Goal: Information Seeking & Learning: Learn about a topic

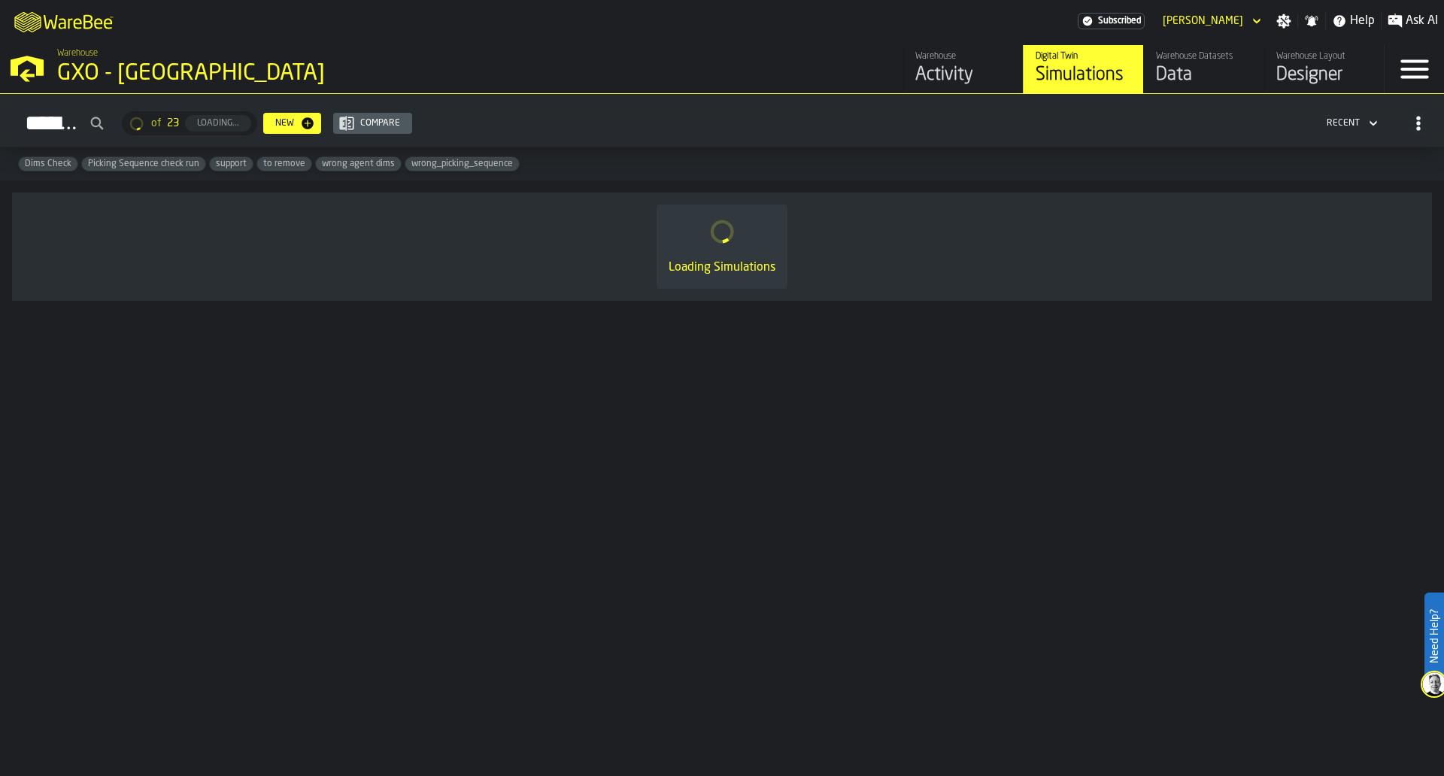
click at [919, 97] on h2 "Simulations of 23 Loading... New Compare Recent" at bounding box center [722, 120] width 1444 height 53
click at [927, 83] on div "Activity" at bounding box center [964, 75] width 96 height 24
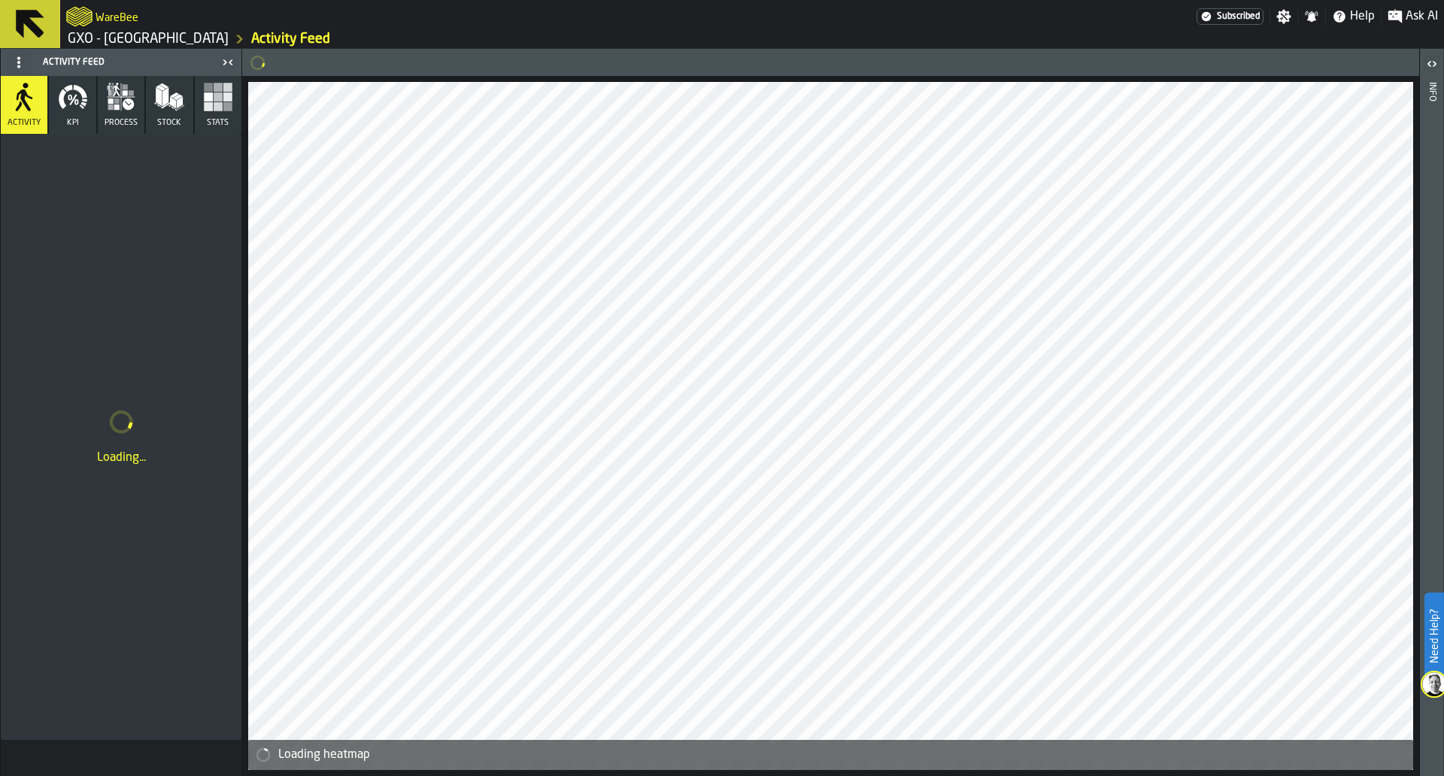
click at [80, 120] on button "KPI" at bounding box center [72, 105] width 47 height 58
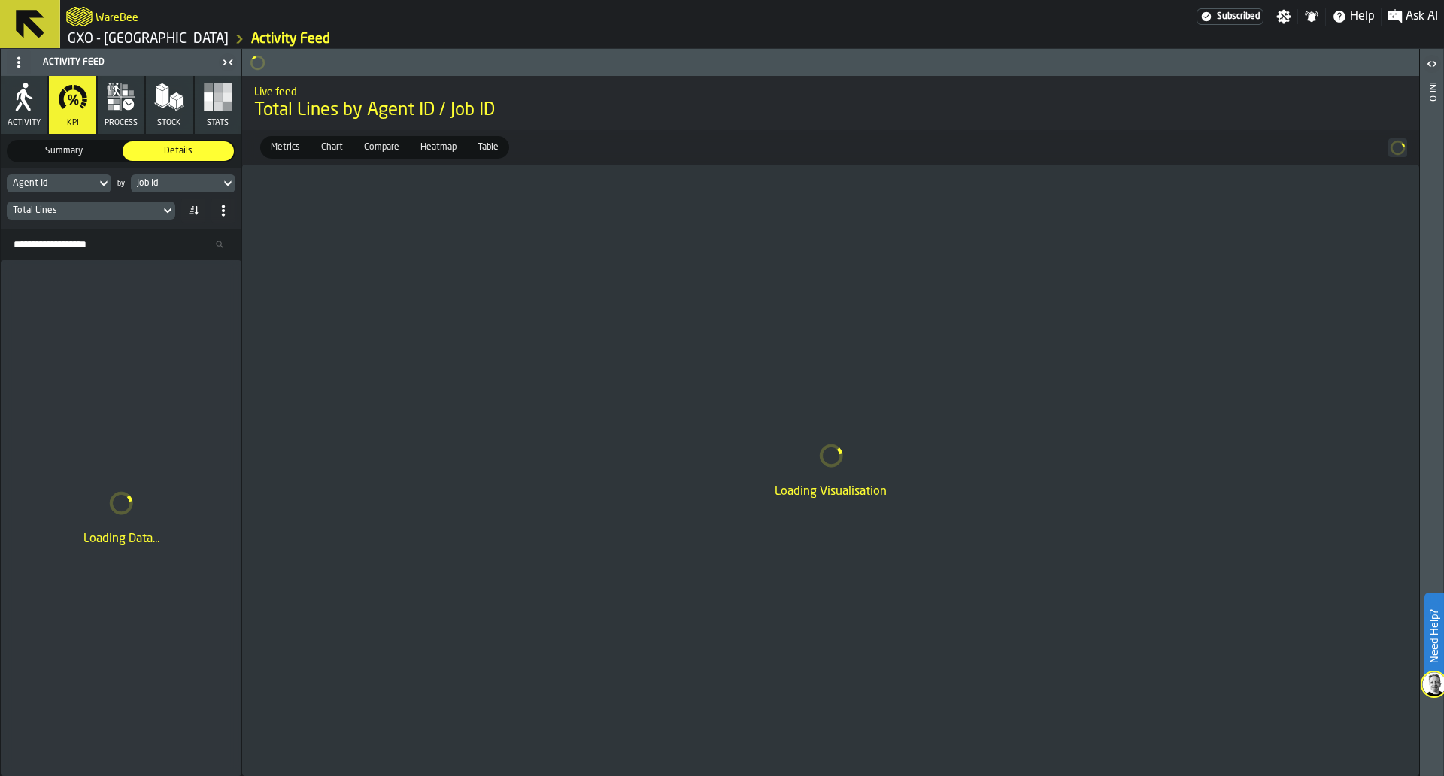
click at [187, 196] on div "Agent Id by Job Id Total Lines" at bounding box center [121, 199] width 241 height 60
click at [202, 181] on div "Job Id" at bounding box center [175, 183] width 77 height 11
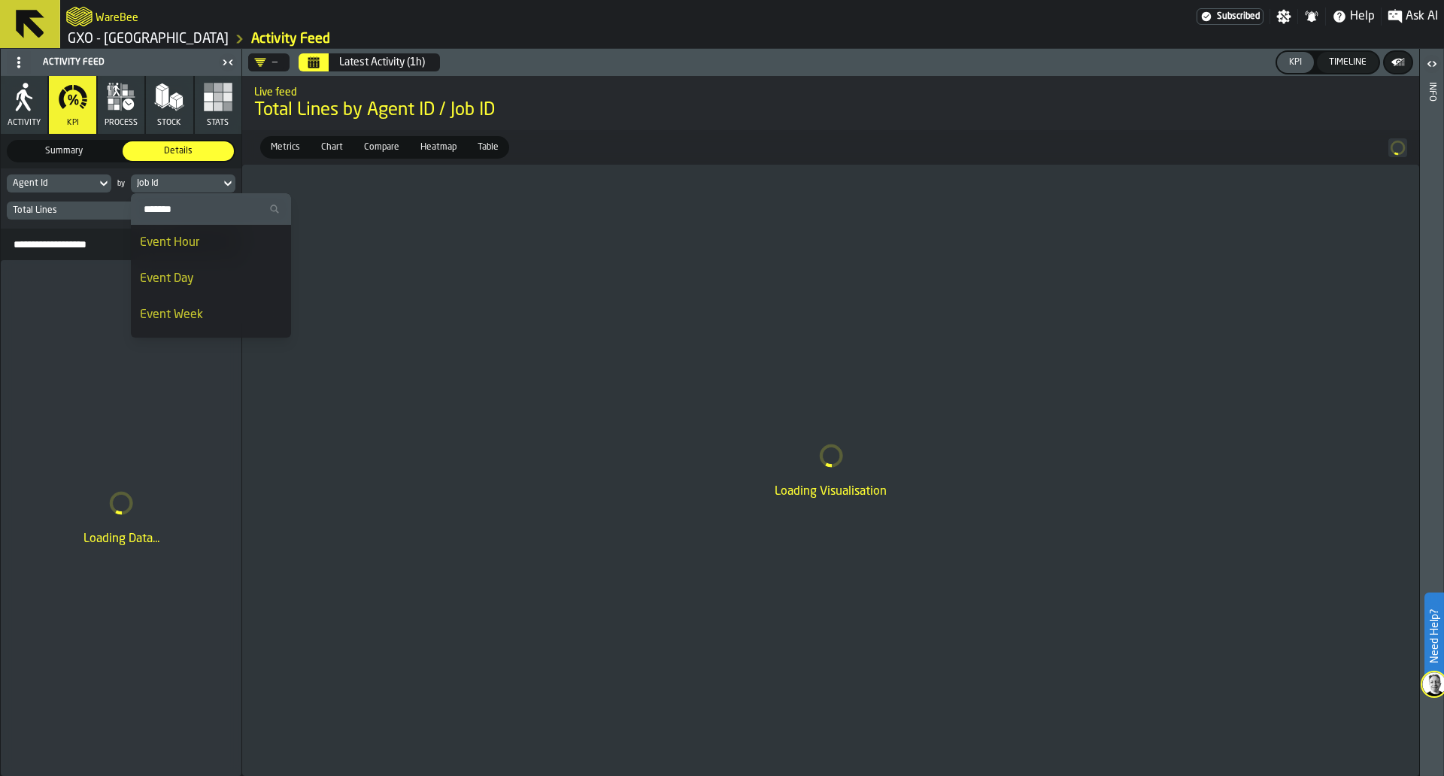
click at [199, 277] on div "Event Day" at bounding box center [211, 279] width 142 height 18
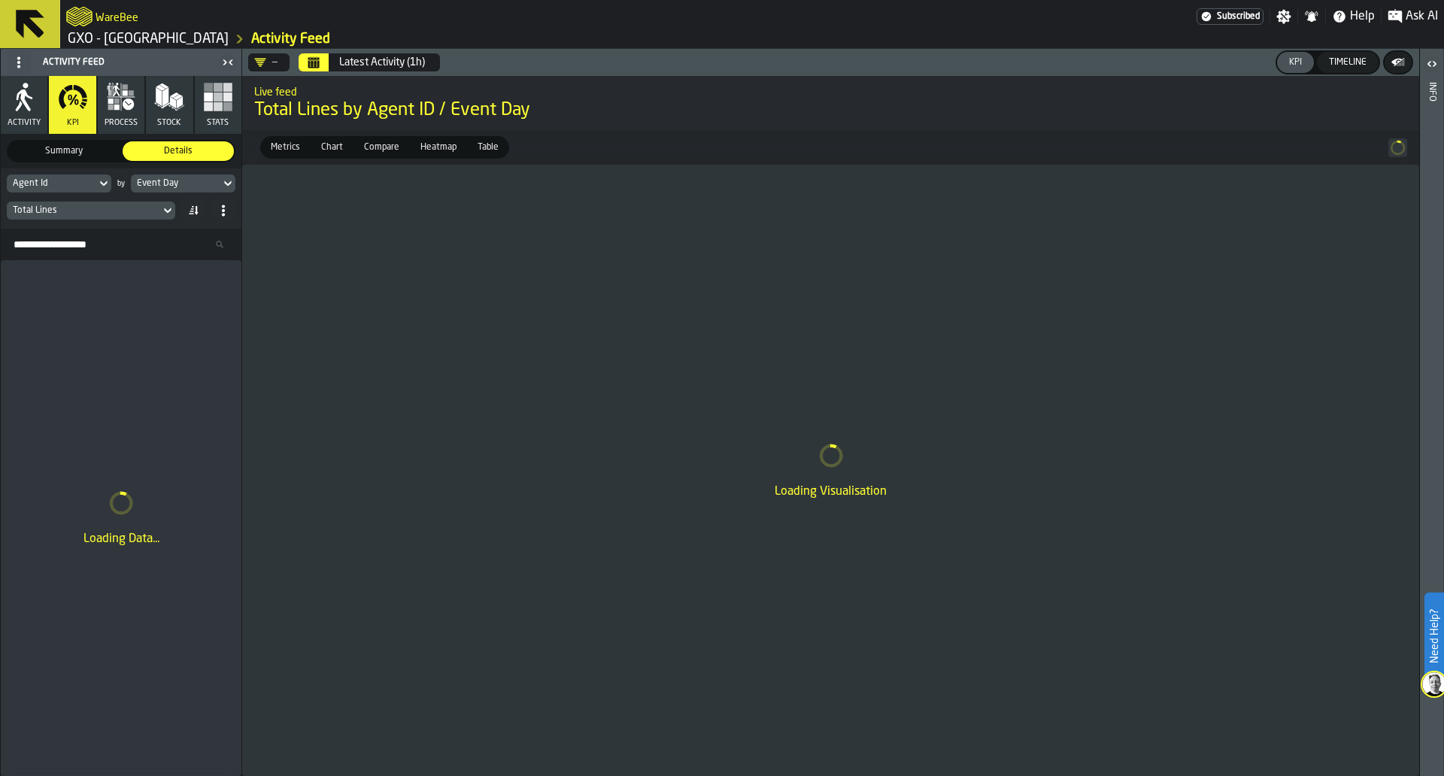
click at [147, 215] on div "Total Lines" at bounding box center [83, 210] width 141 height 11
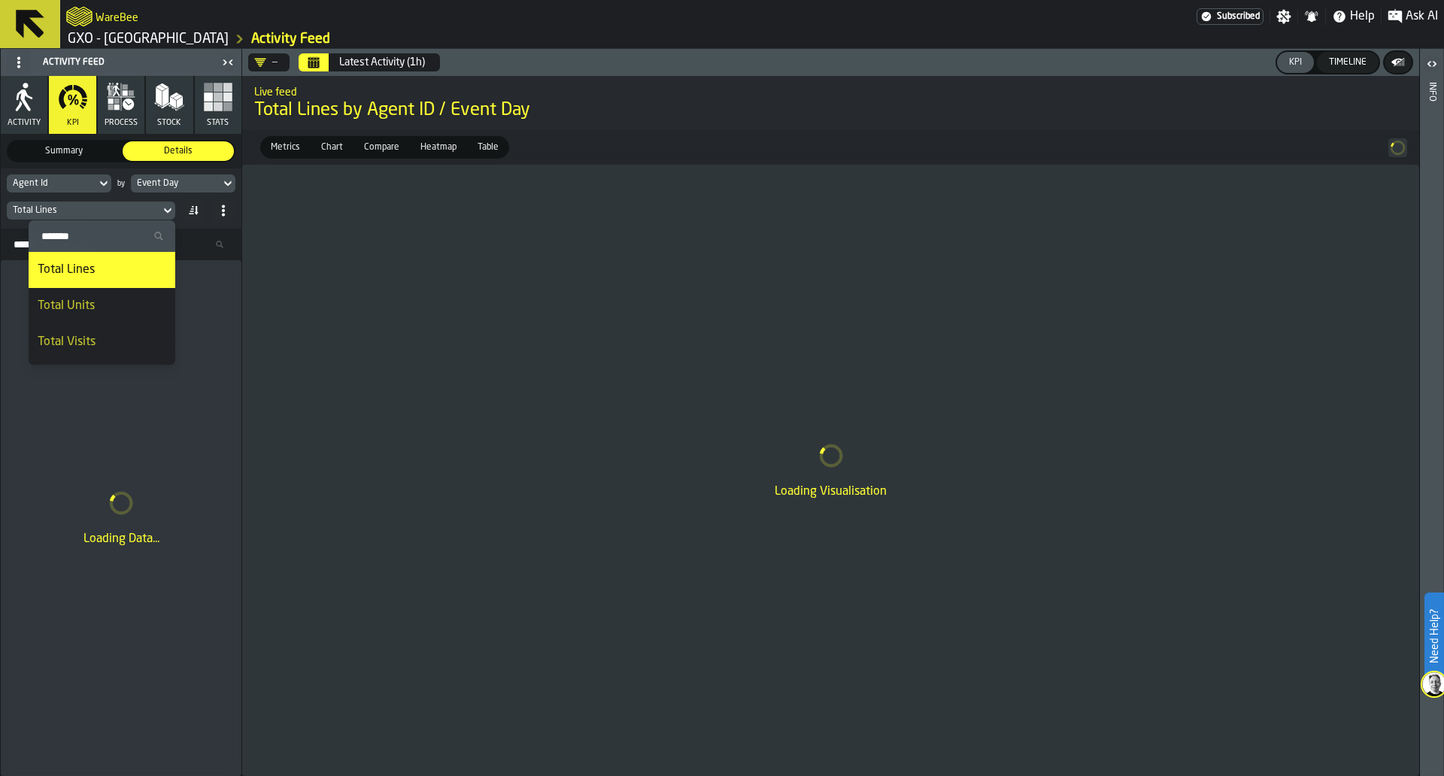
click at [138, 303] on div "Total Units" at bounding box center [102, 306] width 129 height 18
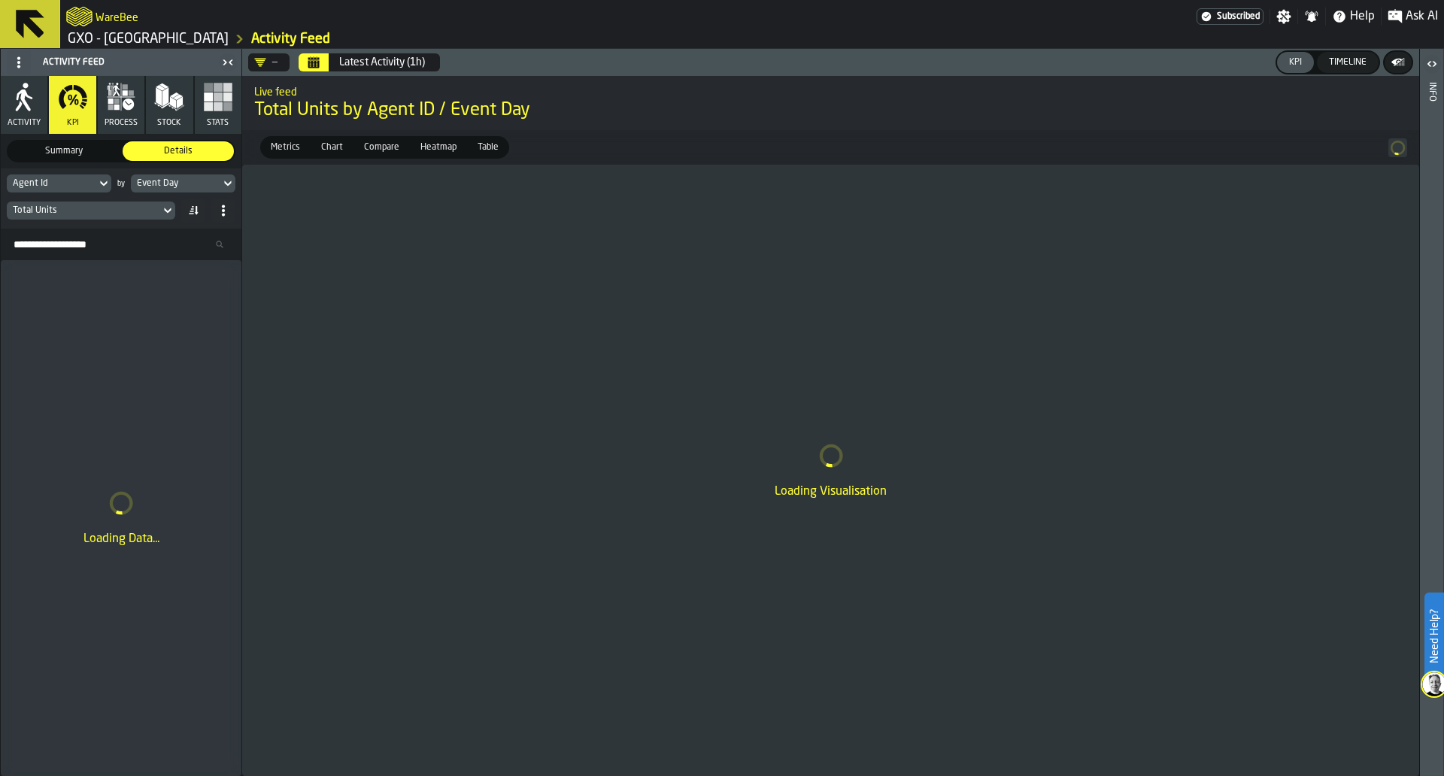
click at [307, 57] on button "Calendar" at bounding box center [314, 62] width 30 height 18
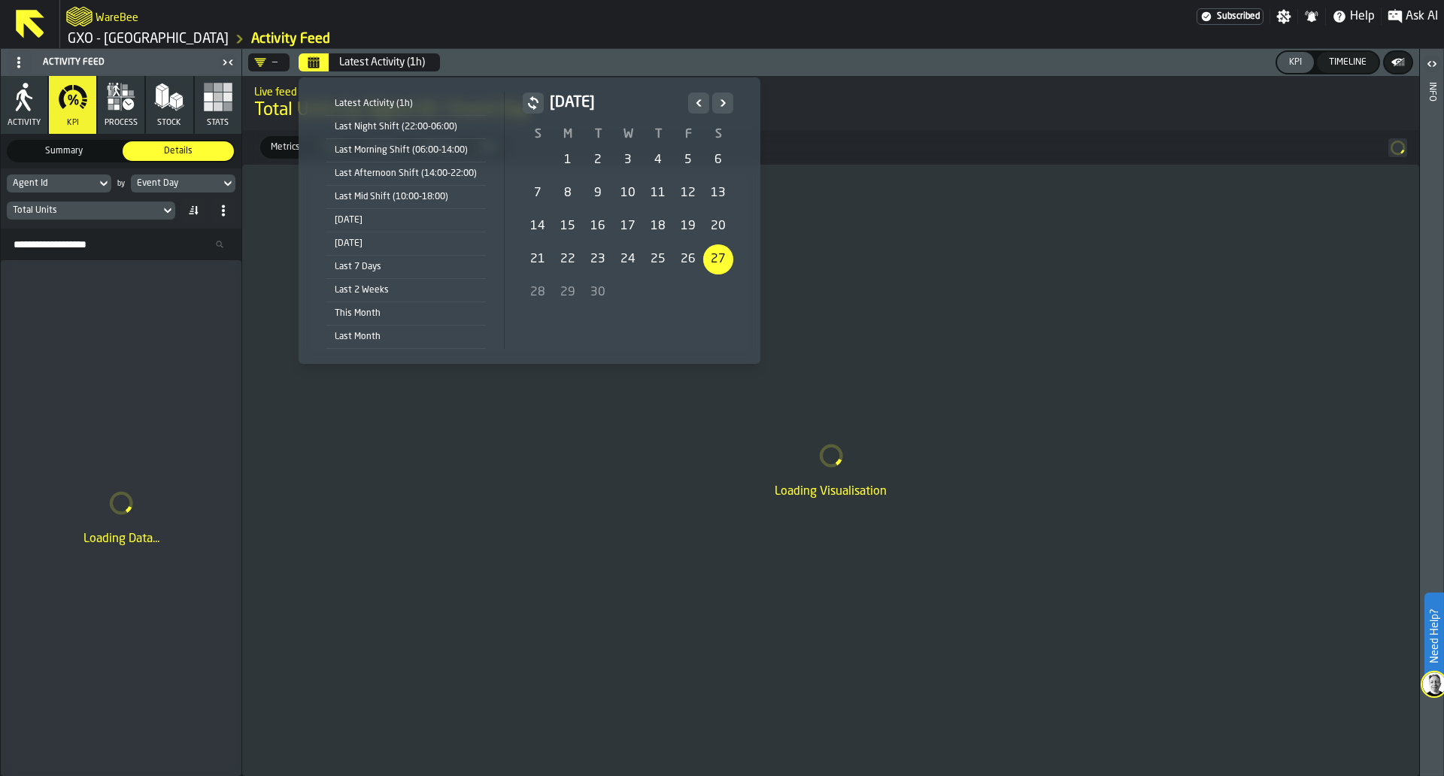
click at [698, 107] on icon "Previous" at bounding box center [698, 103] width 15 height 18
click at [697, 156] on div "1" at bounding box center [688, 160] width 30 height 30
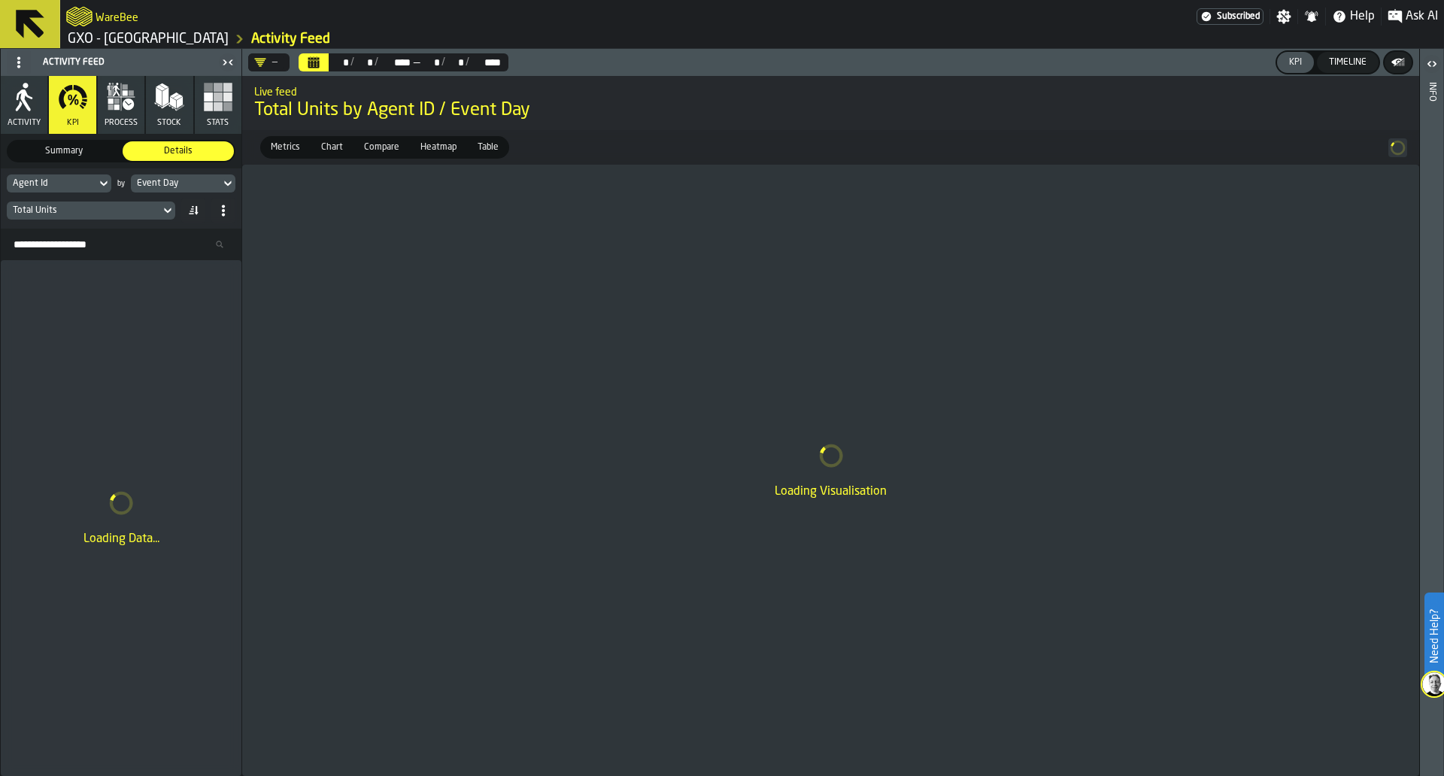
click at [276, 59] on div "—" at bounding box center [265, 62] width 23 height 12
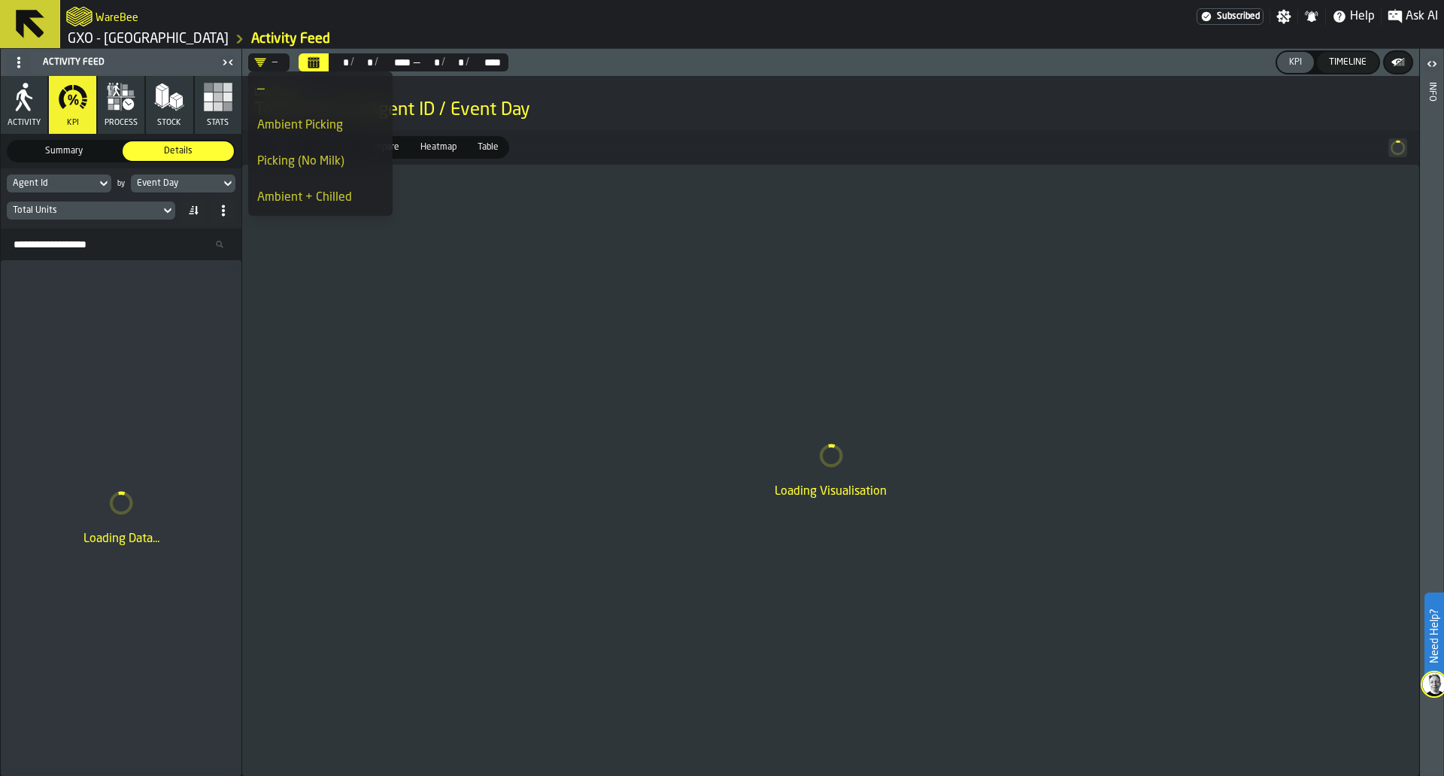
click at [302, 111] on li "Ambient Picking" at bounding box center [320, 126] width 144 height 36
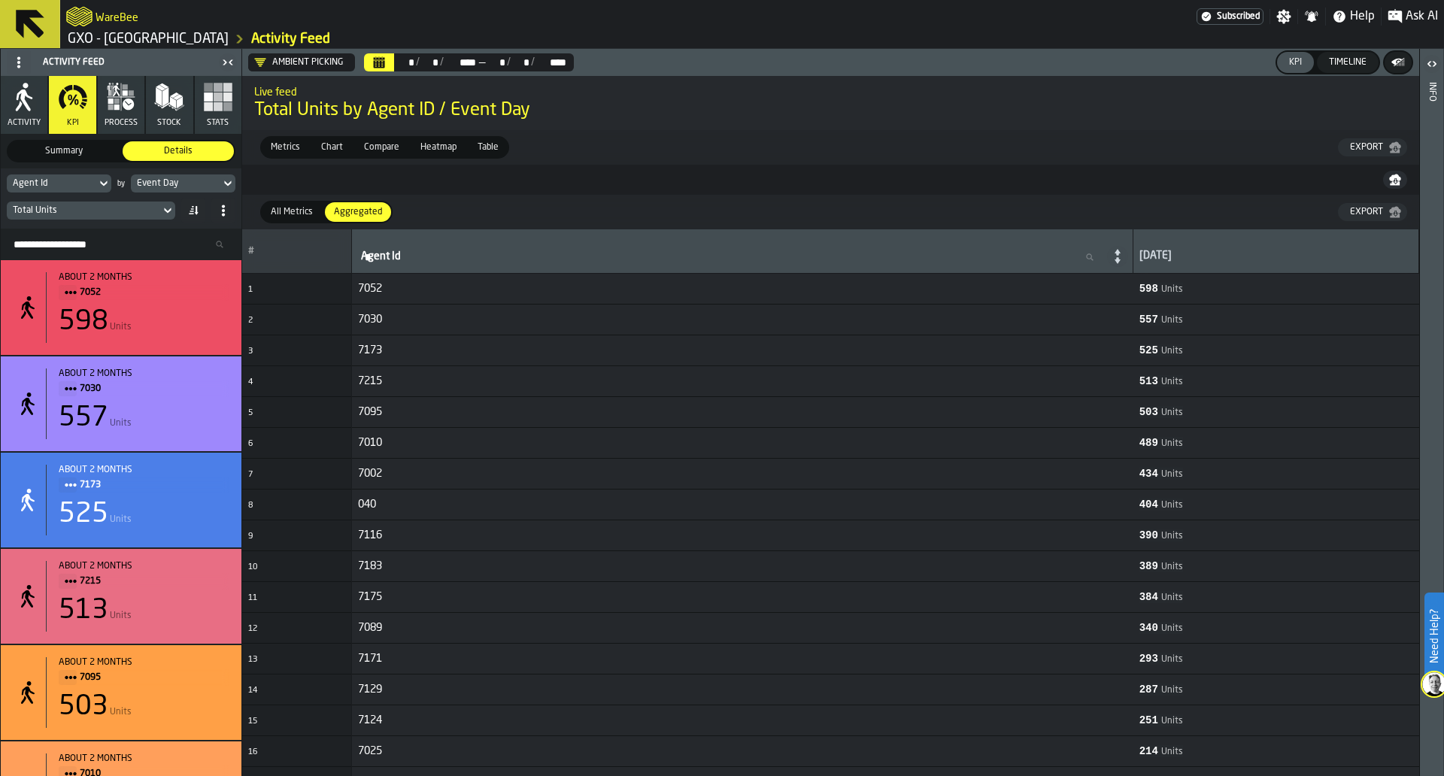
click at [123, 208] on div "Total Units" at bounding box center [83, 210] width 141 height 11
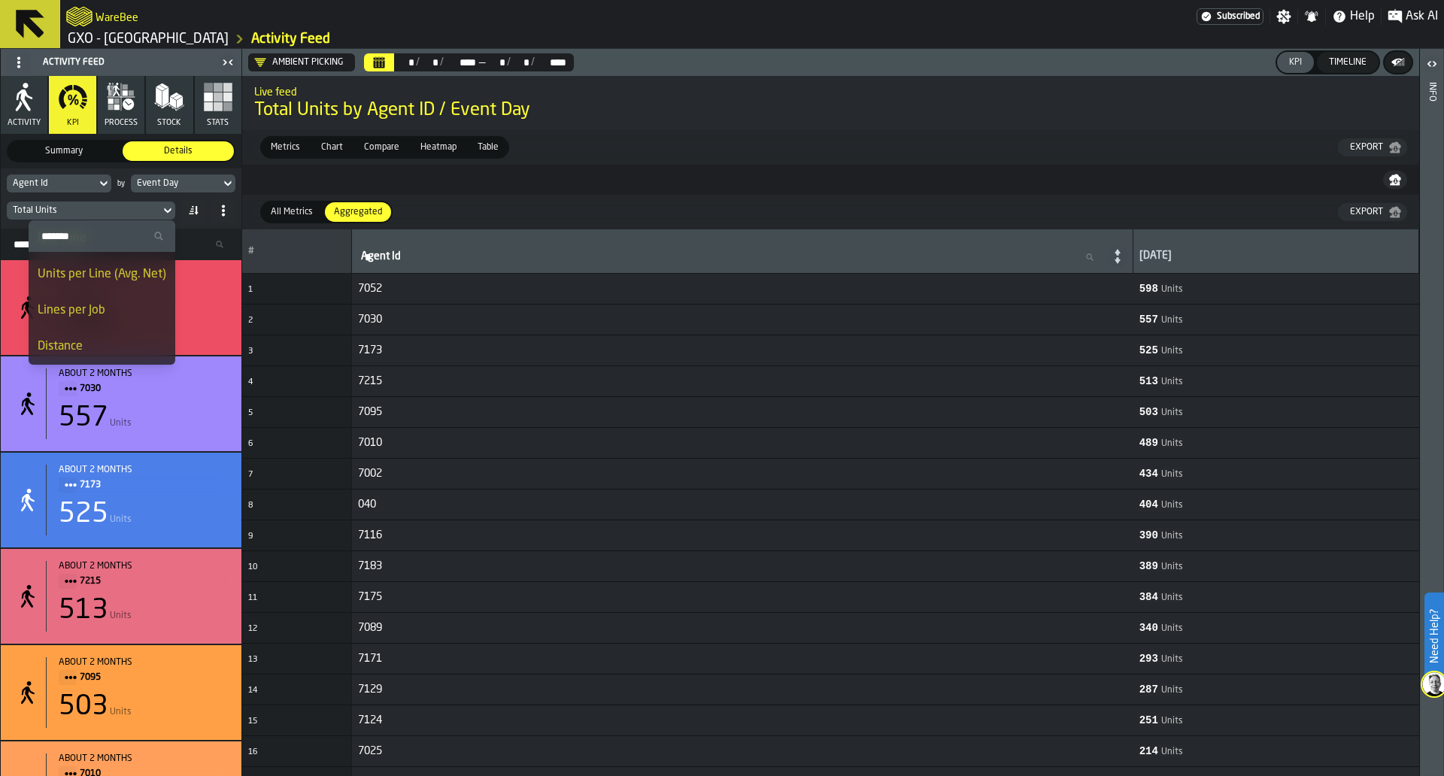
scroll to position [102, 0]
click at [122, 292] on li "Idle Time" at bounding box center [102, 276] width 147 height 36
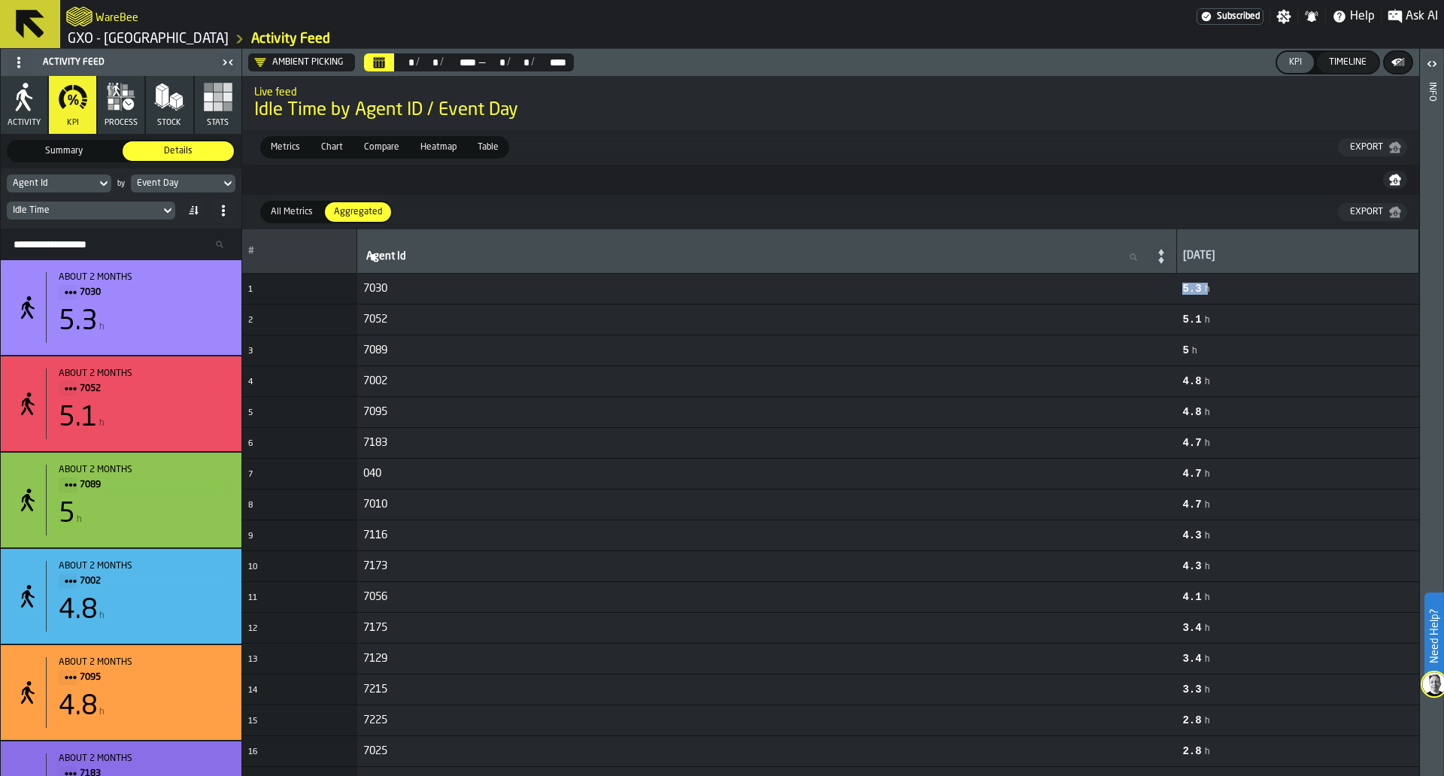
drag, startPoint x: 1196, startPoint y: 293, endPoint x: 1222, endPoint y: 292, distance: 25.6
click at [1222, 292] on td "5.3 h" at bounding box center [1298, 289] width 242 height 31
drag, startPoint x: 1240, startPoint y: 289, endPoint x: 863, endPoint y: 368, distance: 385.1
click at [1235, 287] on span "5.3 h" at bounding box center [1298, 289] width 230 height 12
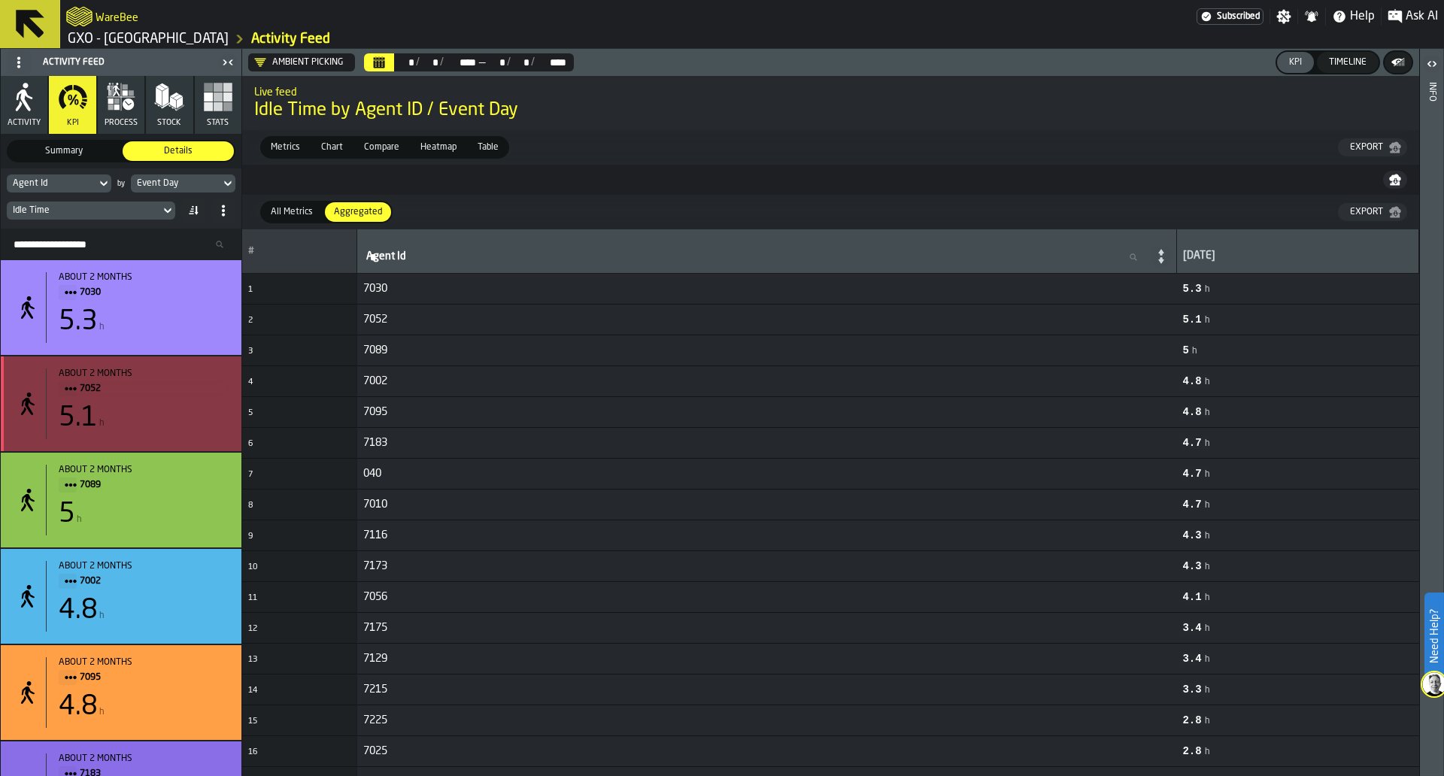
click at [166, 385] on span "7052" at bounding box center [149, 389] width 138 height 17
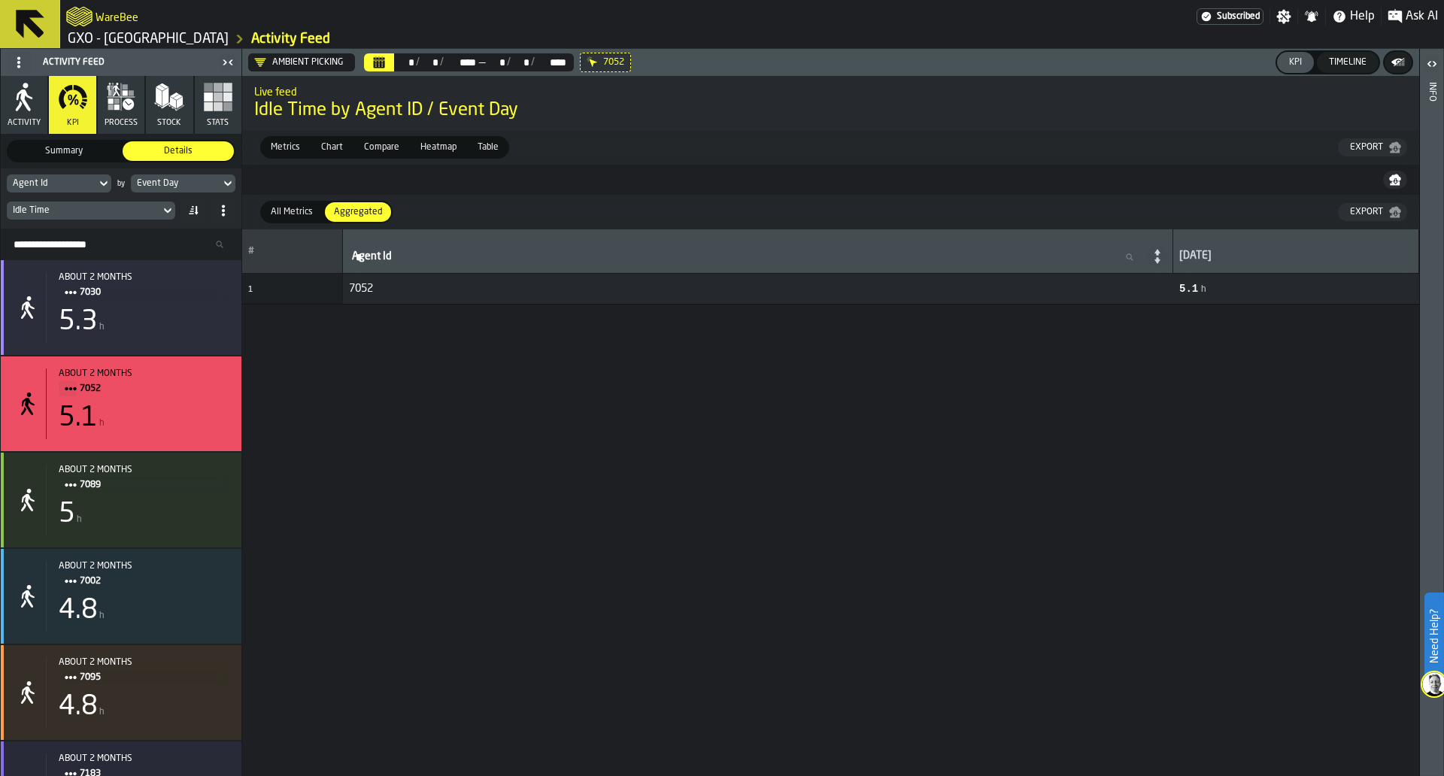
click at [1375, 53] on div "KPI Timeline" at bounding box center [1328, 62] width 105 height 24
click at [1362, 61] on div "Timeline" at bounding box center [1348, 62] width 50 height 11
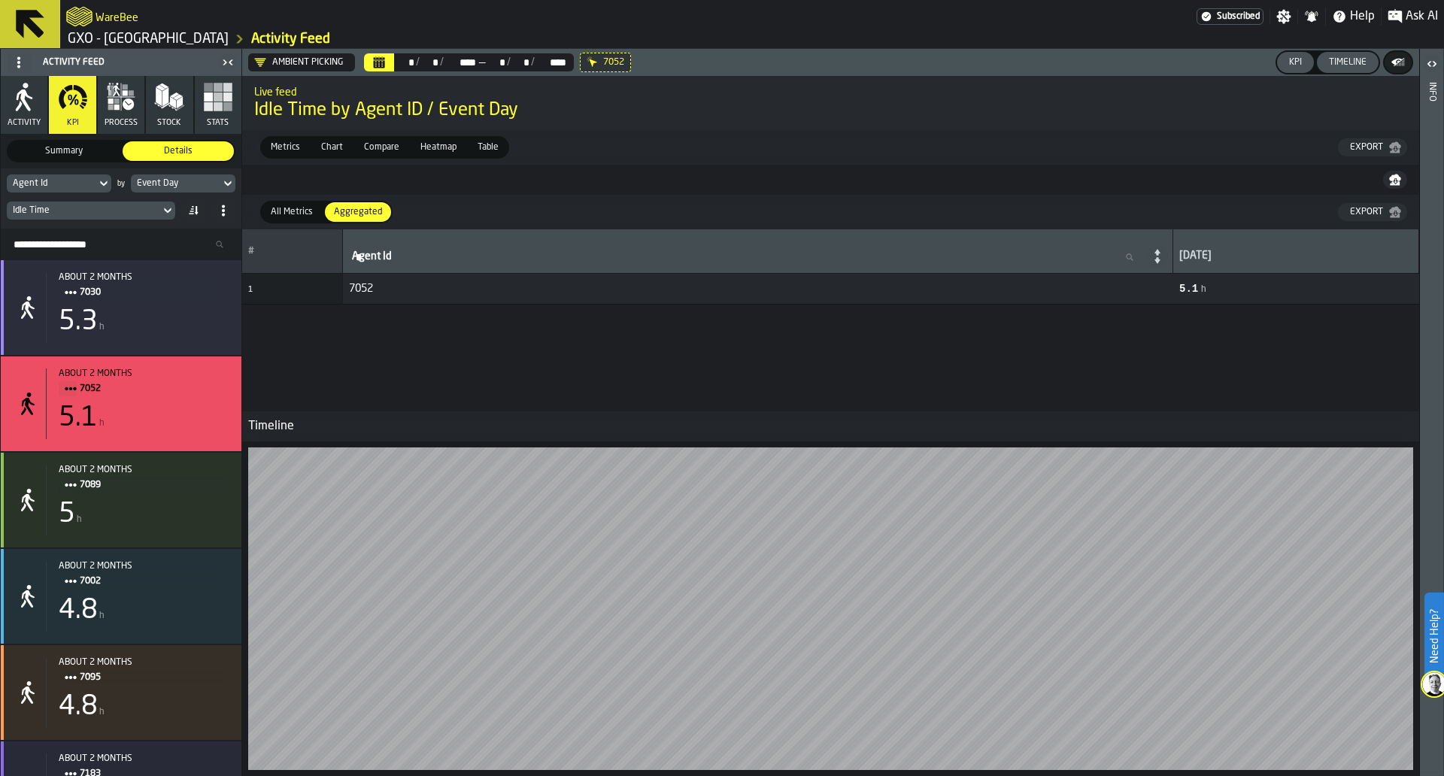
click at [112, 107] on icon "button" at bounding box center [110, 107] width 5 height 5
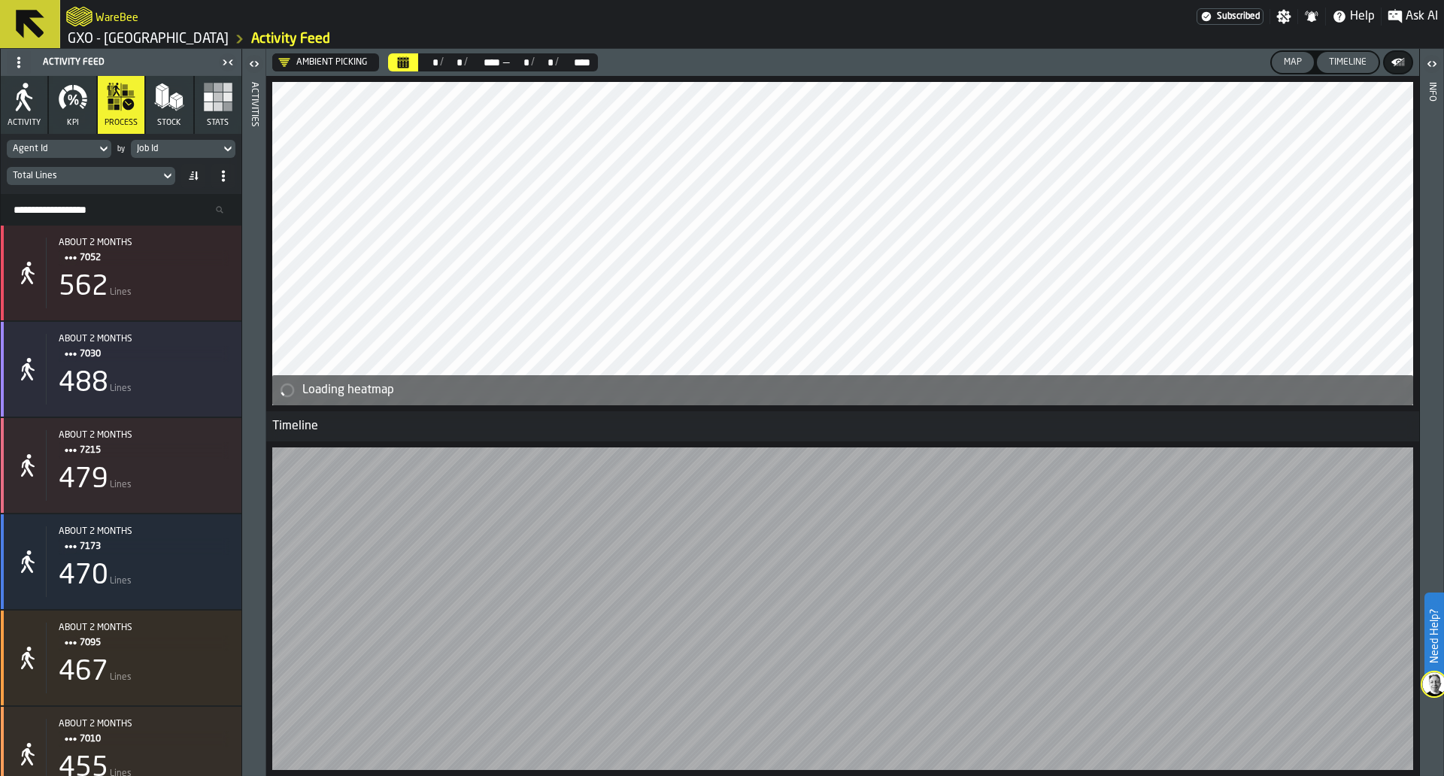
click at [1360, 57] on div "Timeline" at bounding box center [1348, 62] width 50 height 11
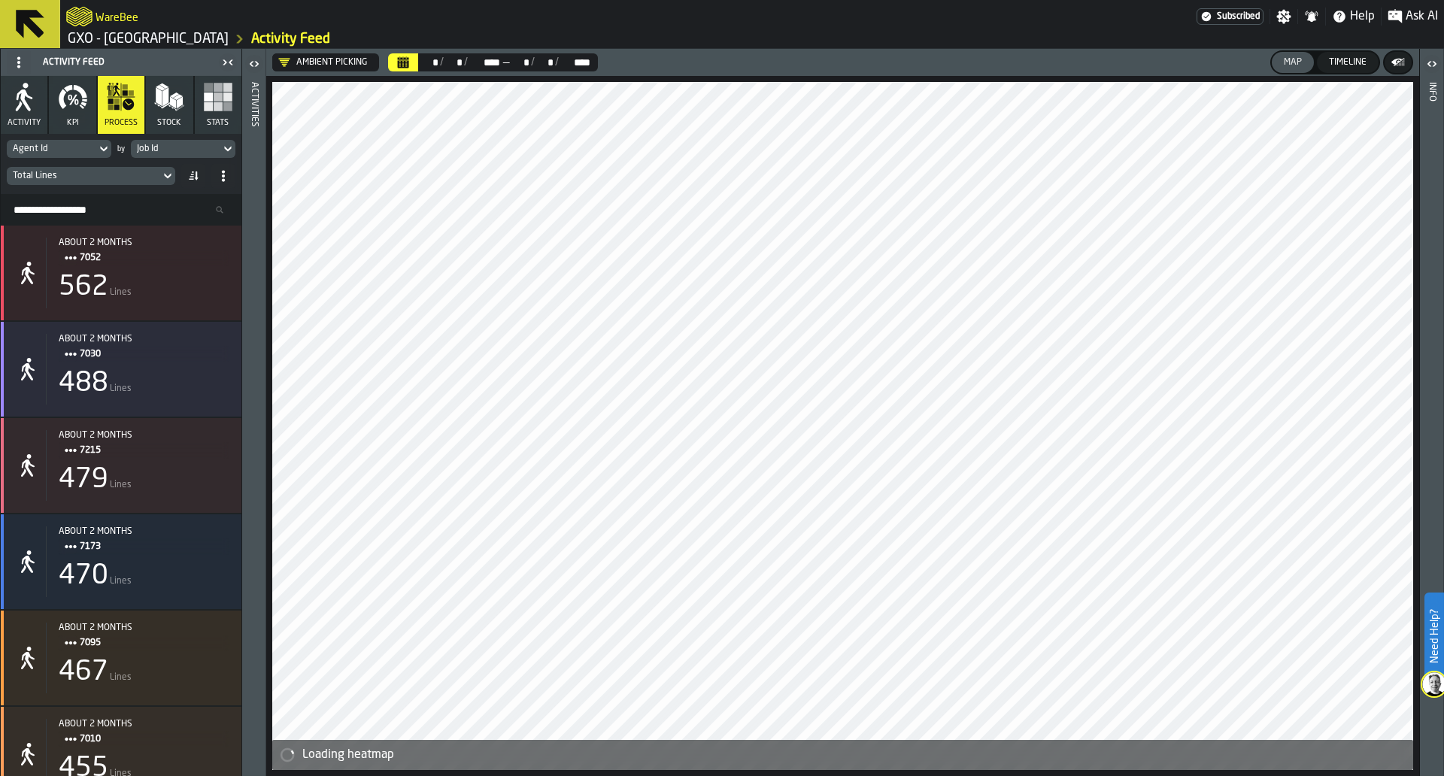
click at [248, 62] on icon "button-toggle-Open" at bounding box center [254, 64] width 18 height 18
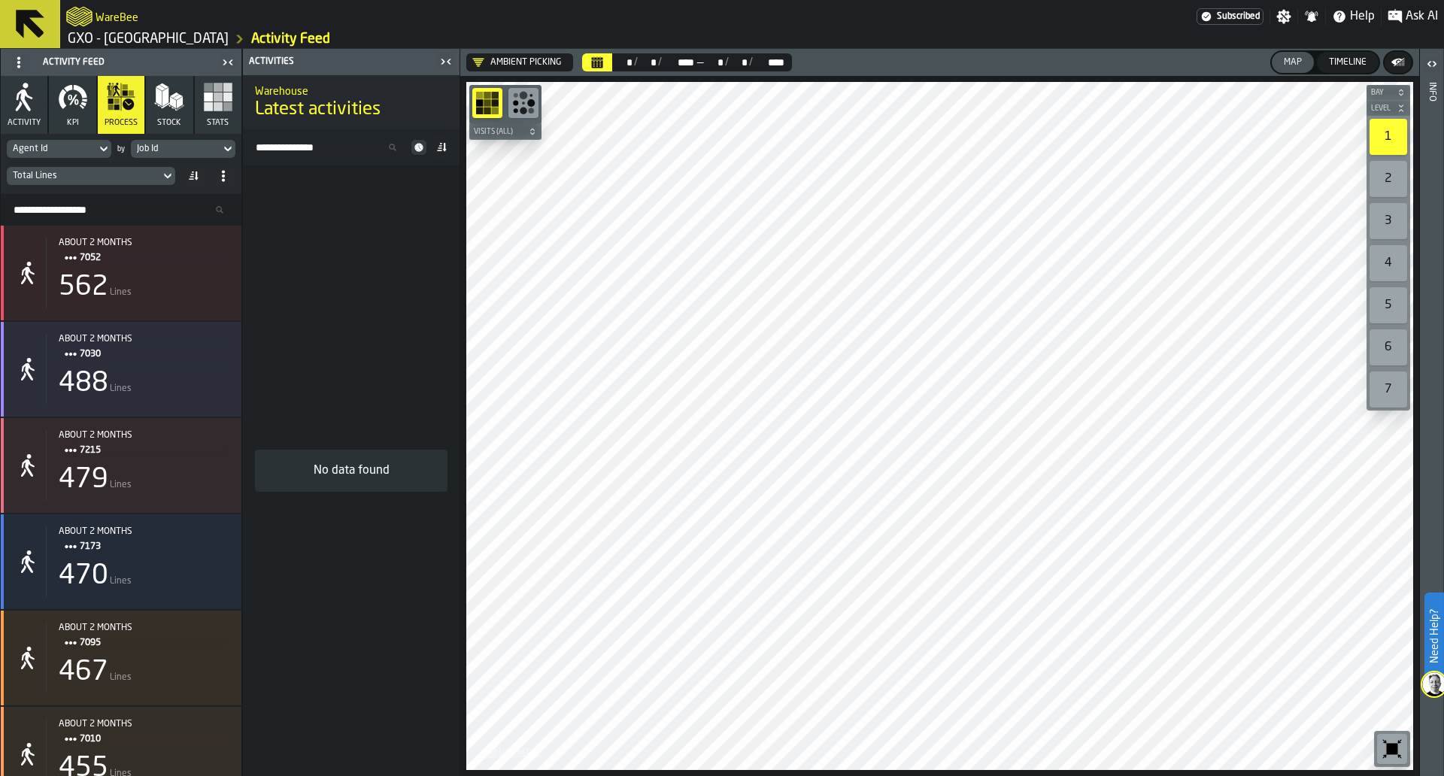
click at [445, 150] on icon at bounding box center [445, 147] width 4 height 9
click at [414, 150] on icon at bounding box center [419, 147] width 15 height 15
click at [166, 173] on icon at bounding box center [167, 176] width 15 height 18
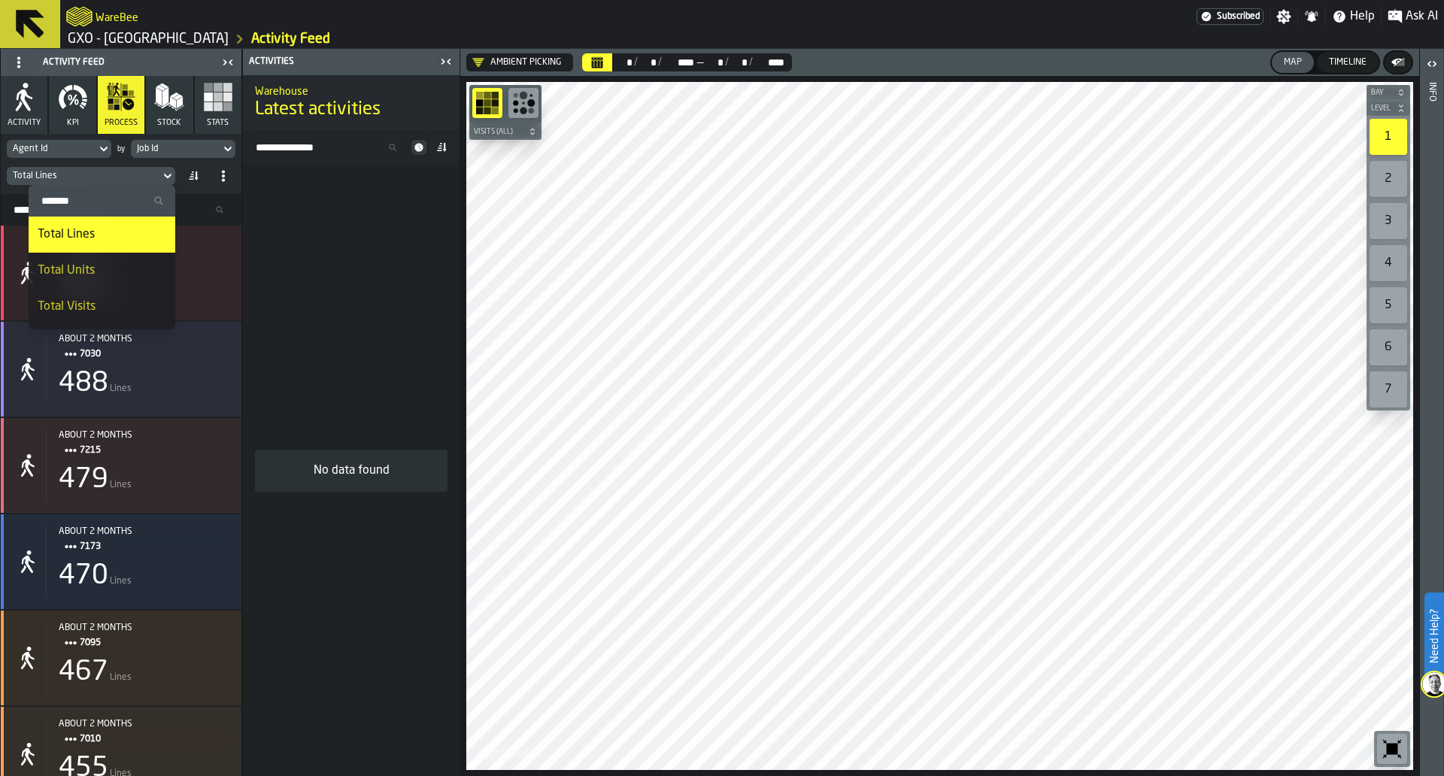
click at [138, 269] on div "Total Units" at bounding box center [102, 271] width 129 height 18
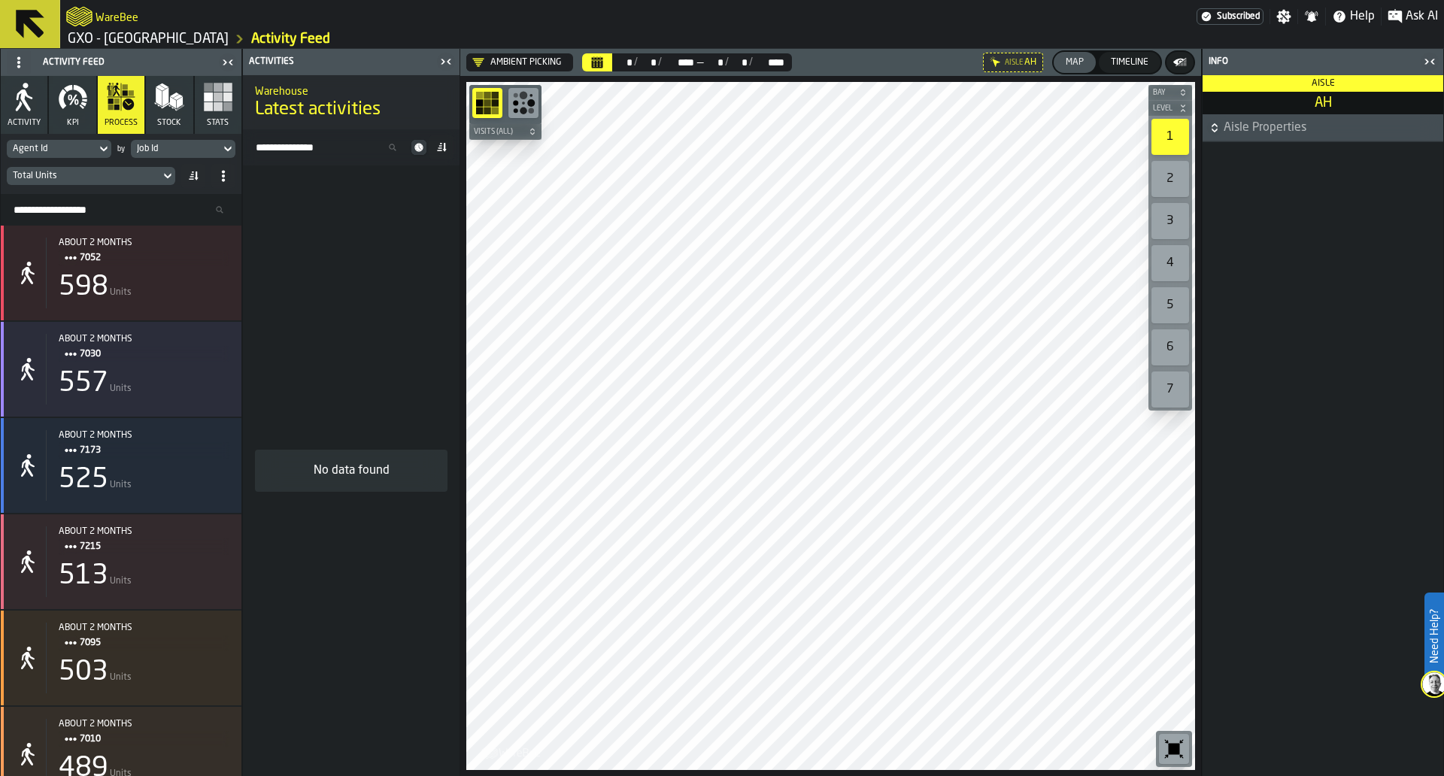
click at [1429, 65] on icon "button-toggle-Close me" at bounding box center [1430, 62] width 18 height 18
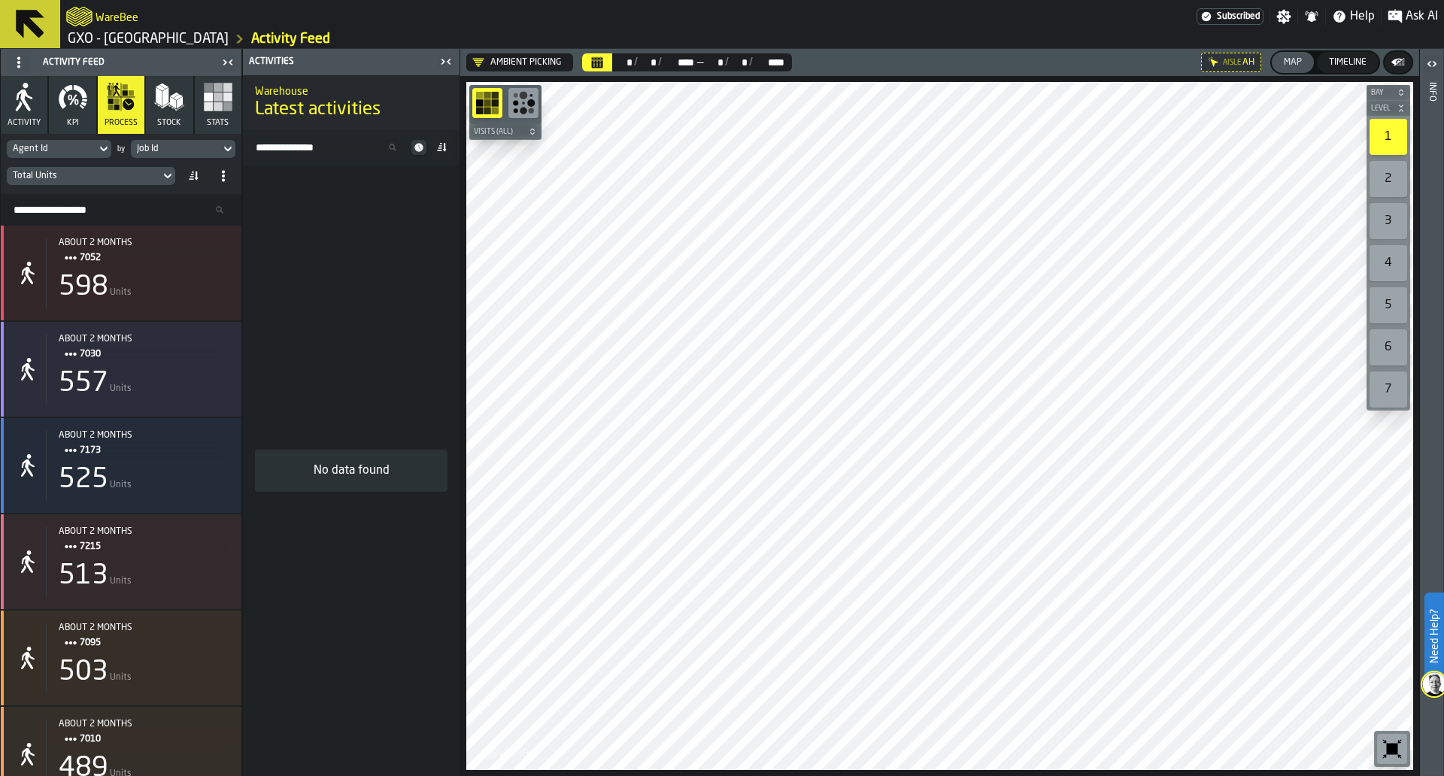
click at [438, 144] on icon at bounding box center [442, 147] width 12 height 12
click at [0, 0] on icon at bounding box center [0, 0] width 0 height 0
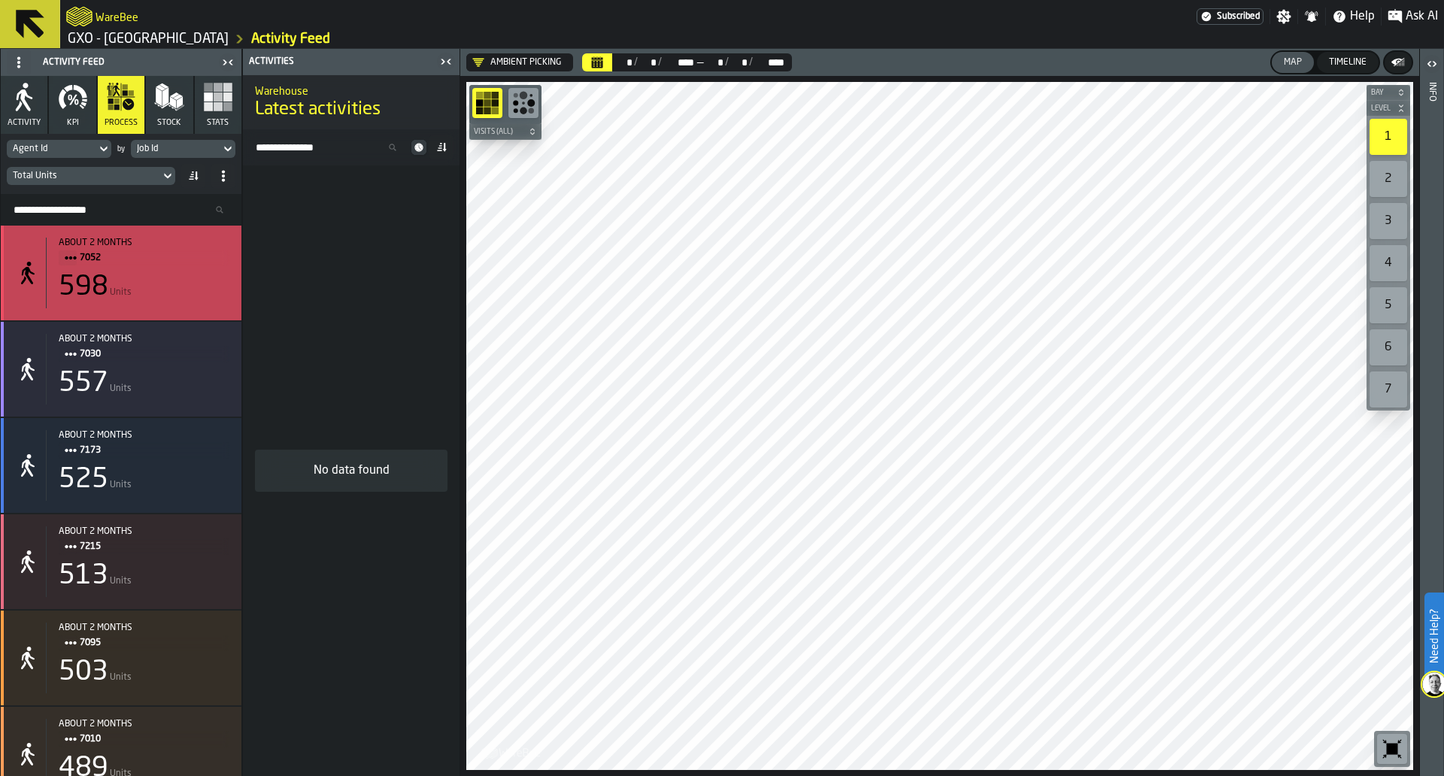
click at [194, 278] on div "598 Units" at bounding box center [144, 287] width 171 height 30
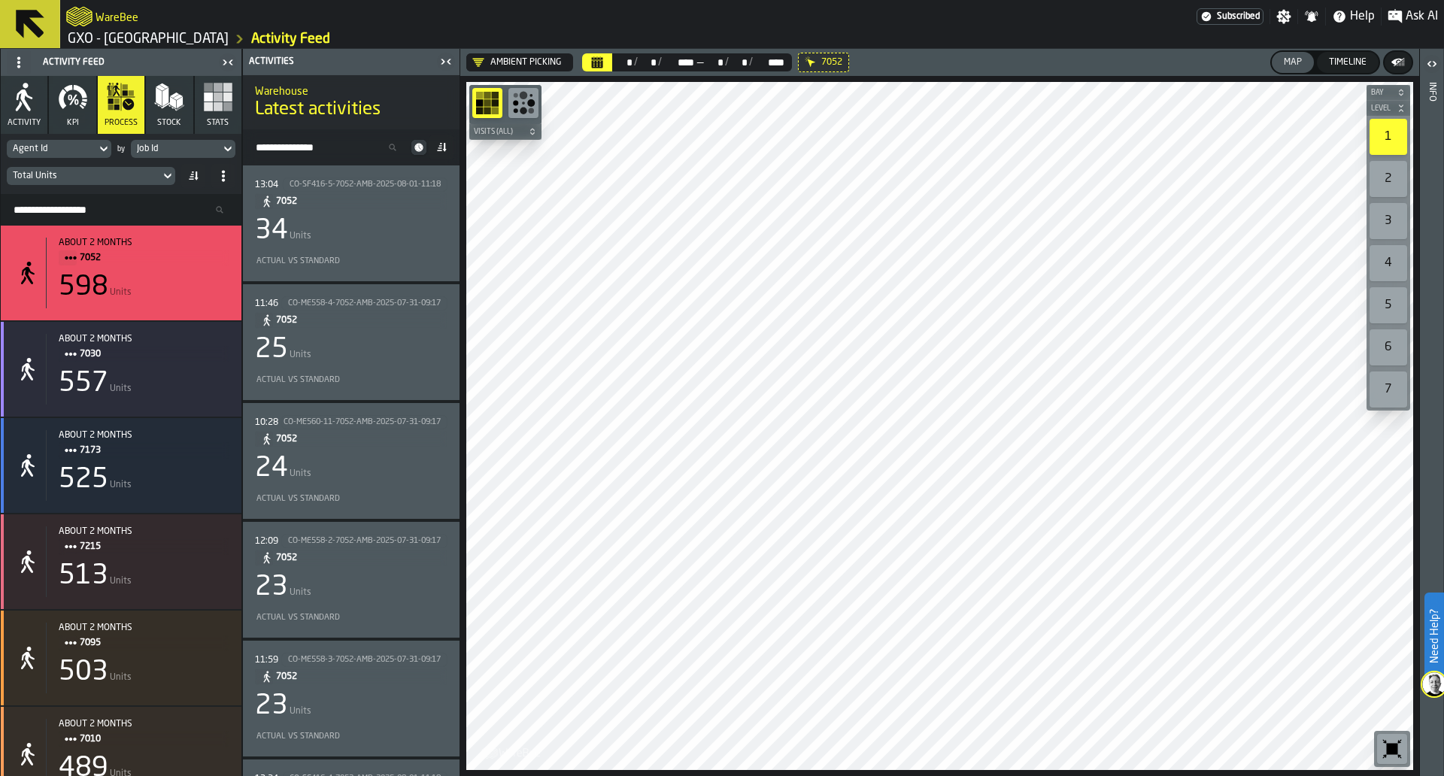
click at [354, 220] on div "34 Units" at bounding box center [351, 231] width 193 height 30
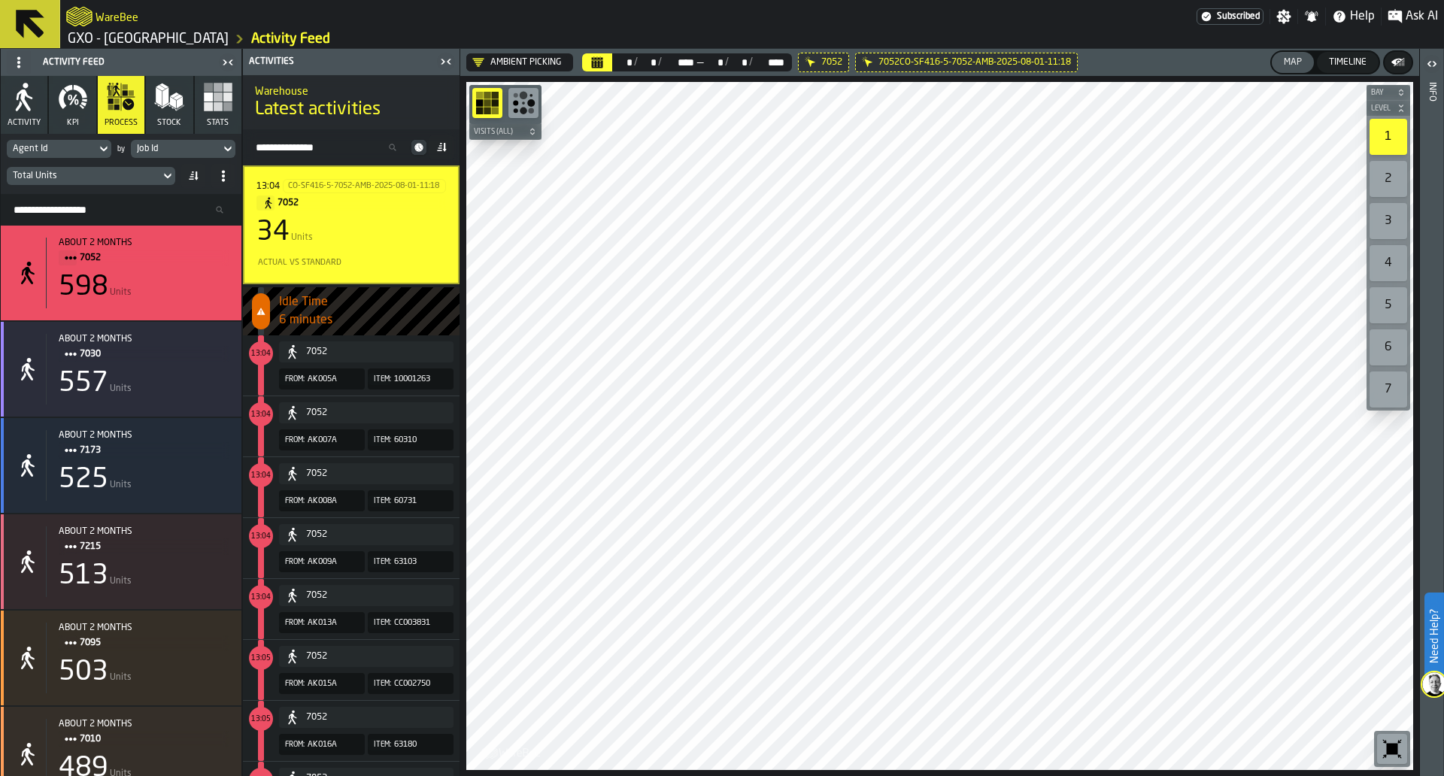
click at [419, 263] on div "Actual vs Standard" at bounding box center [349, 263] width 184 height 10
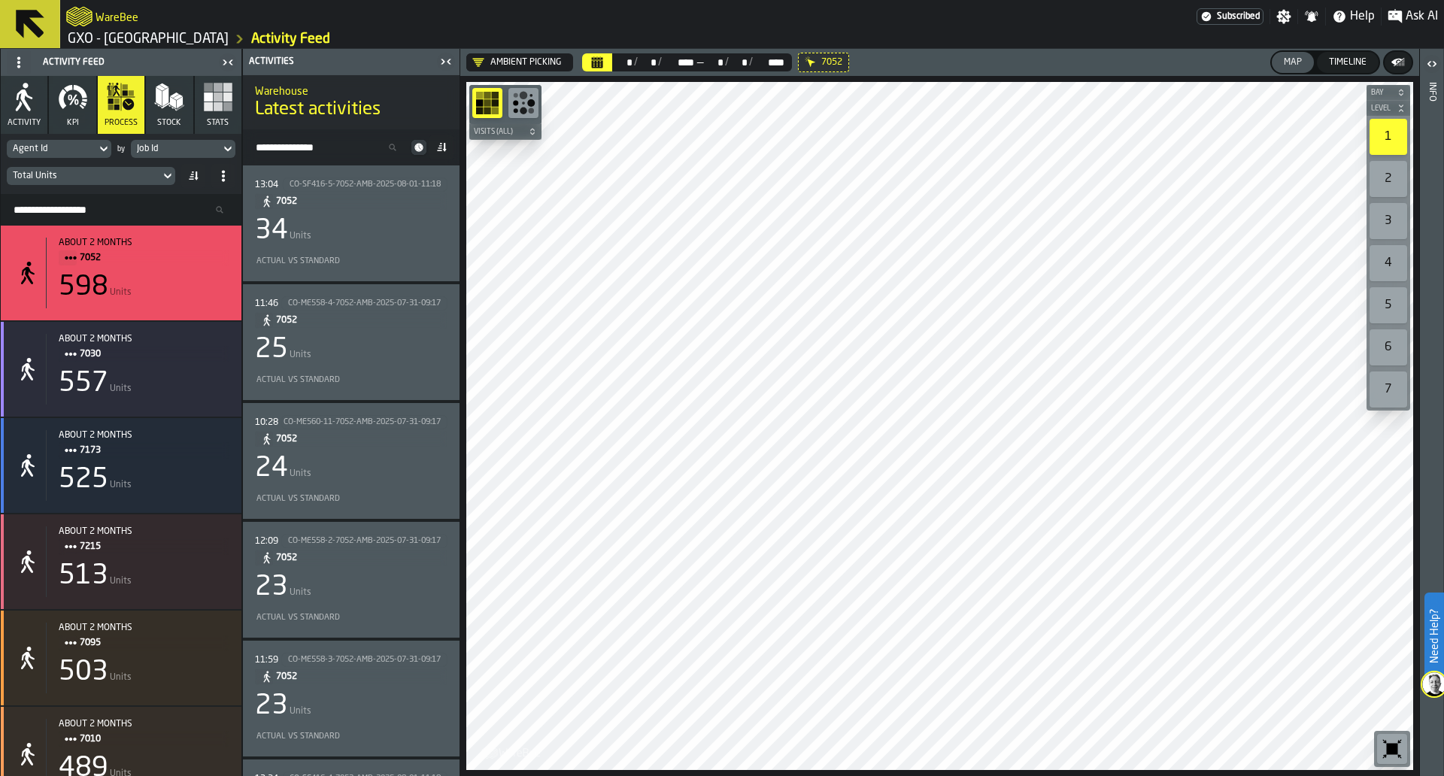
click at [443, 127] on div "Warehouse Latest activities" at bounding box center [351, 102] width 217 height 63
click at [445, 146] on icon at bounding box center [445, 147] width 4 height 9
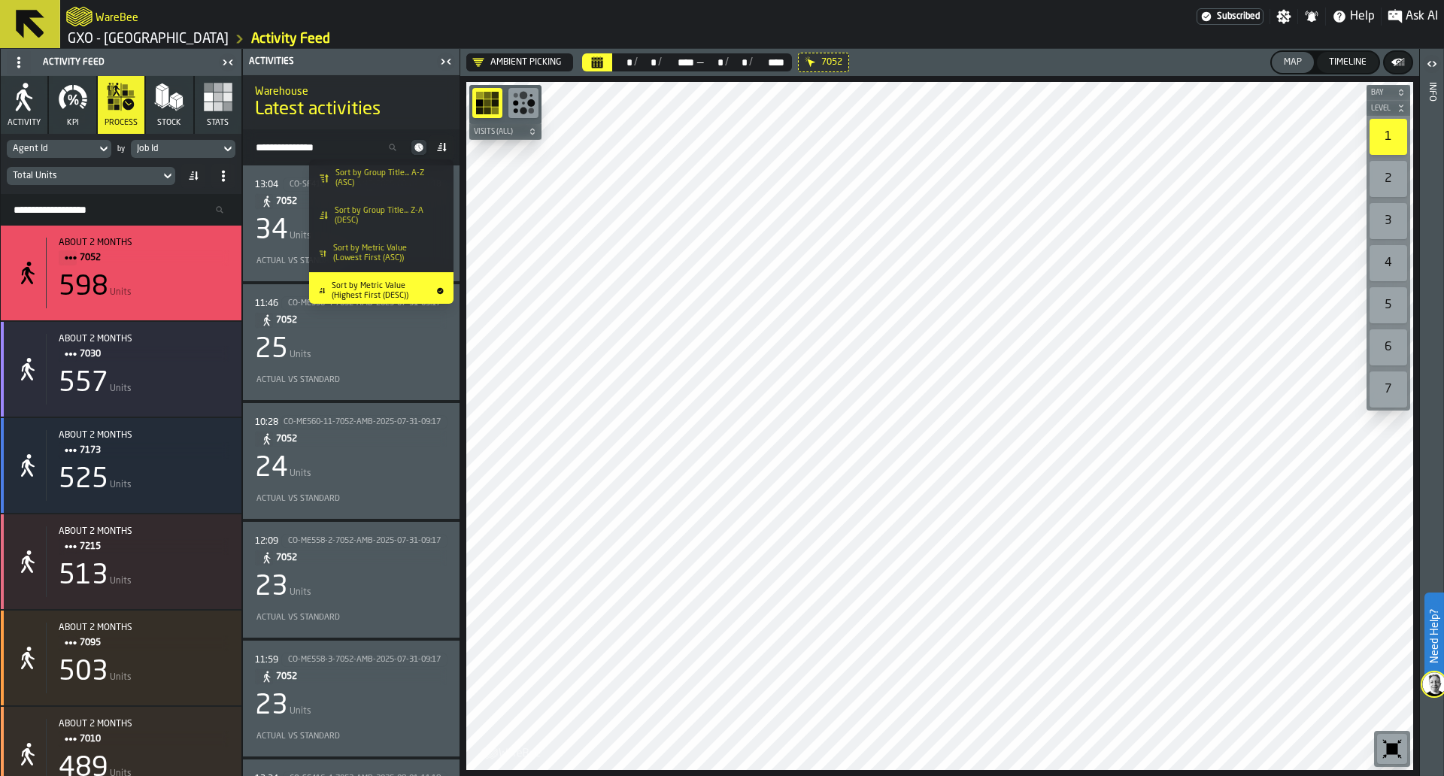
click at [421, 147] on icon at bounding box center [419, 147] width 8 height 8
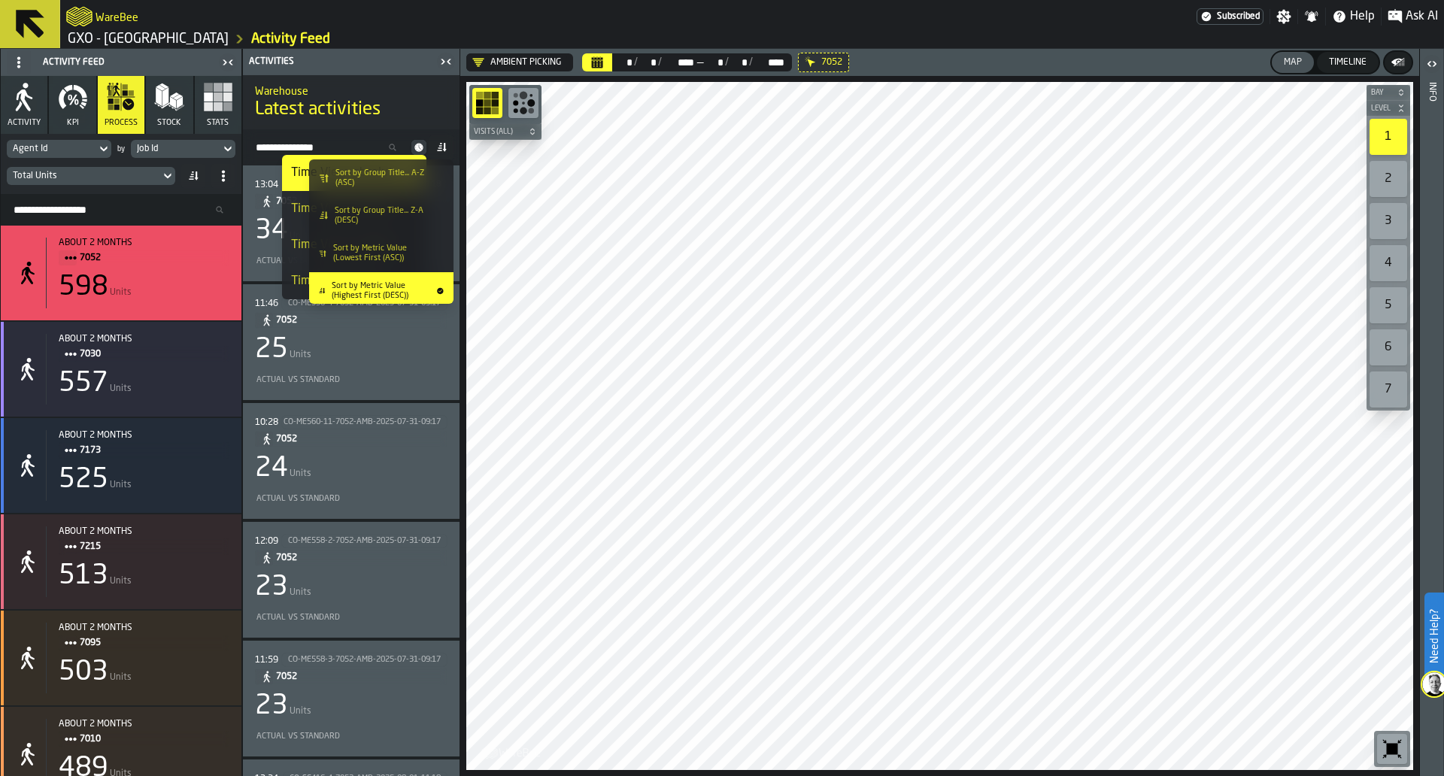
click at [450, 143] on span at bounding box center [442, 147] width 24 height 24
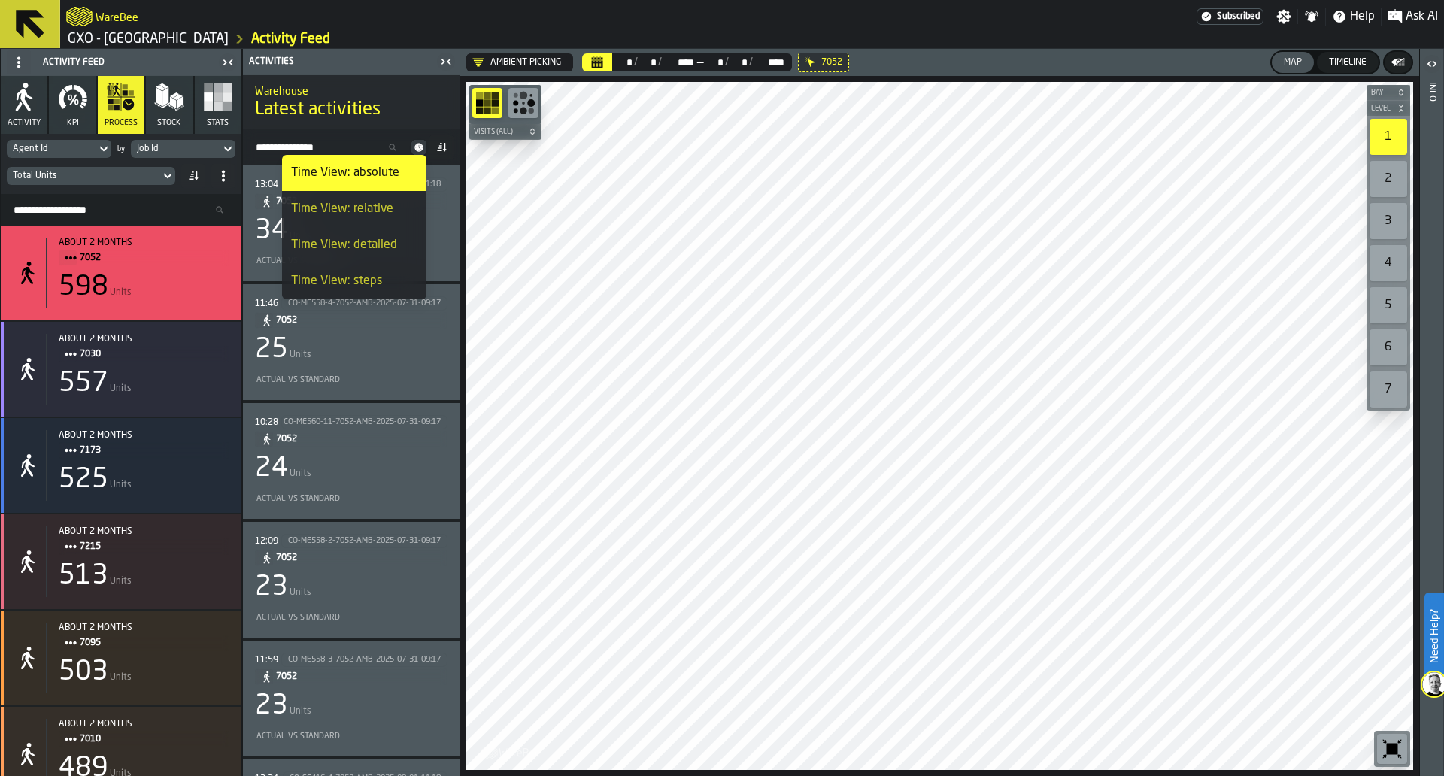
click at [384, 236] on div "Time View: detailed" at bounding box center [354, 245] width 126 height 18
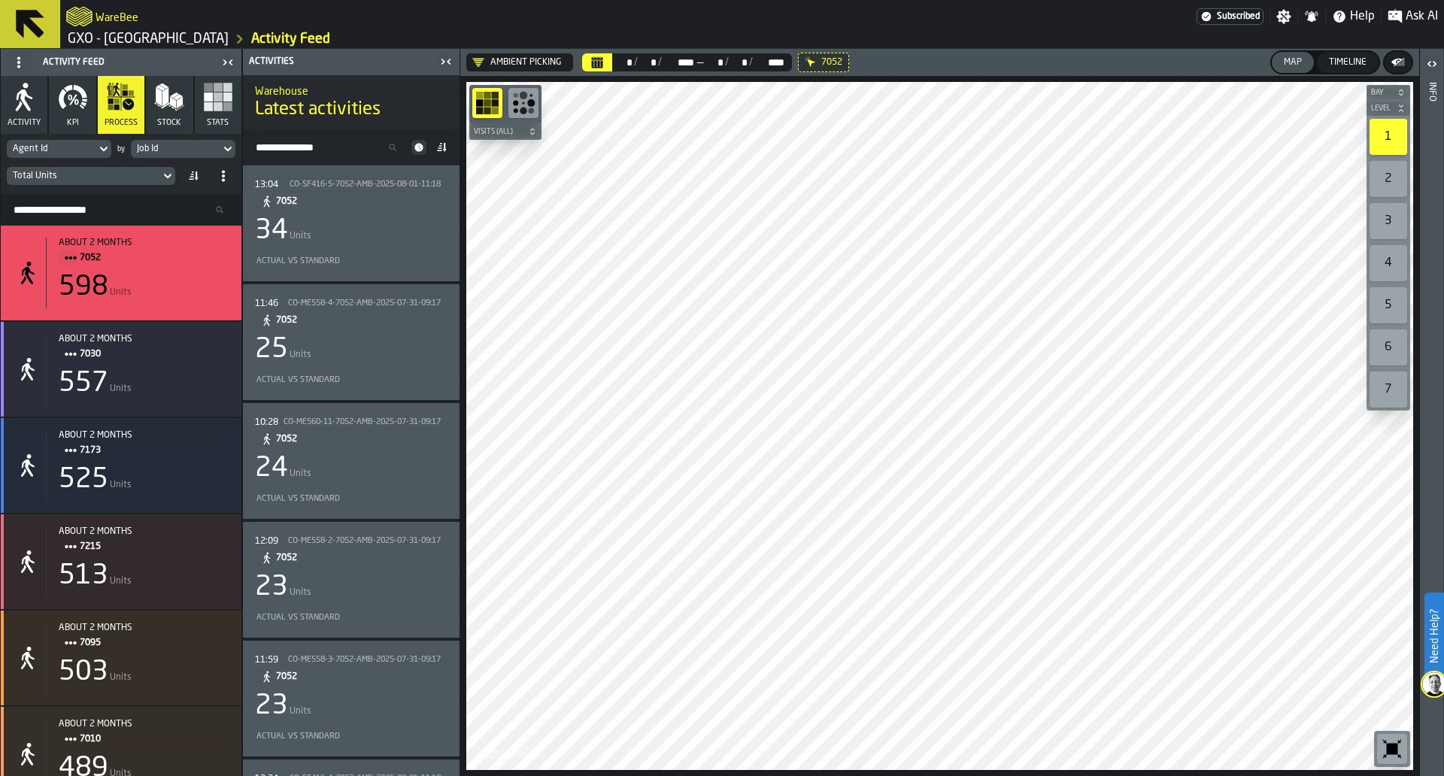
click at [456, 132] on div "Search Activity" at bounding box center [351, 147] width 217 height 36
click at [452, 143] on span at bounding box center [442, 147] width 24 height 24
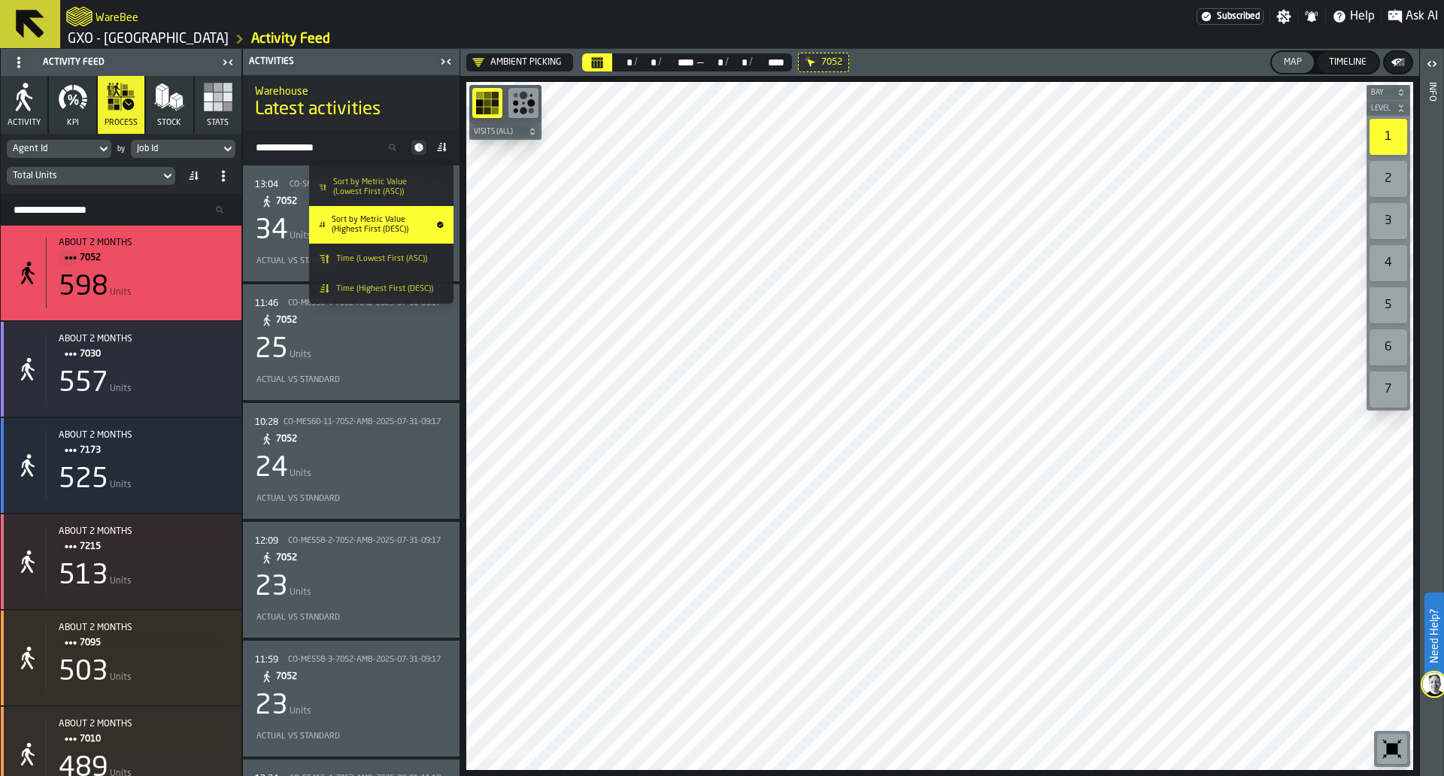
scroll to position [65, 0]
click at [416, 277] on li "Time (Highest First (DESC))" at bounding box center [381, 290] width 144 height 30
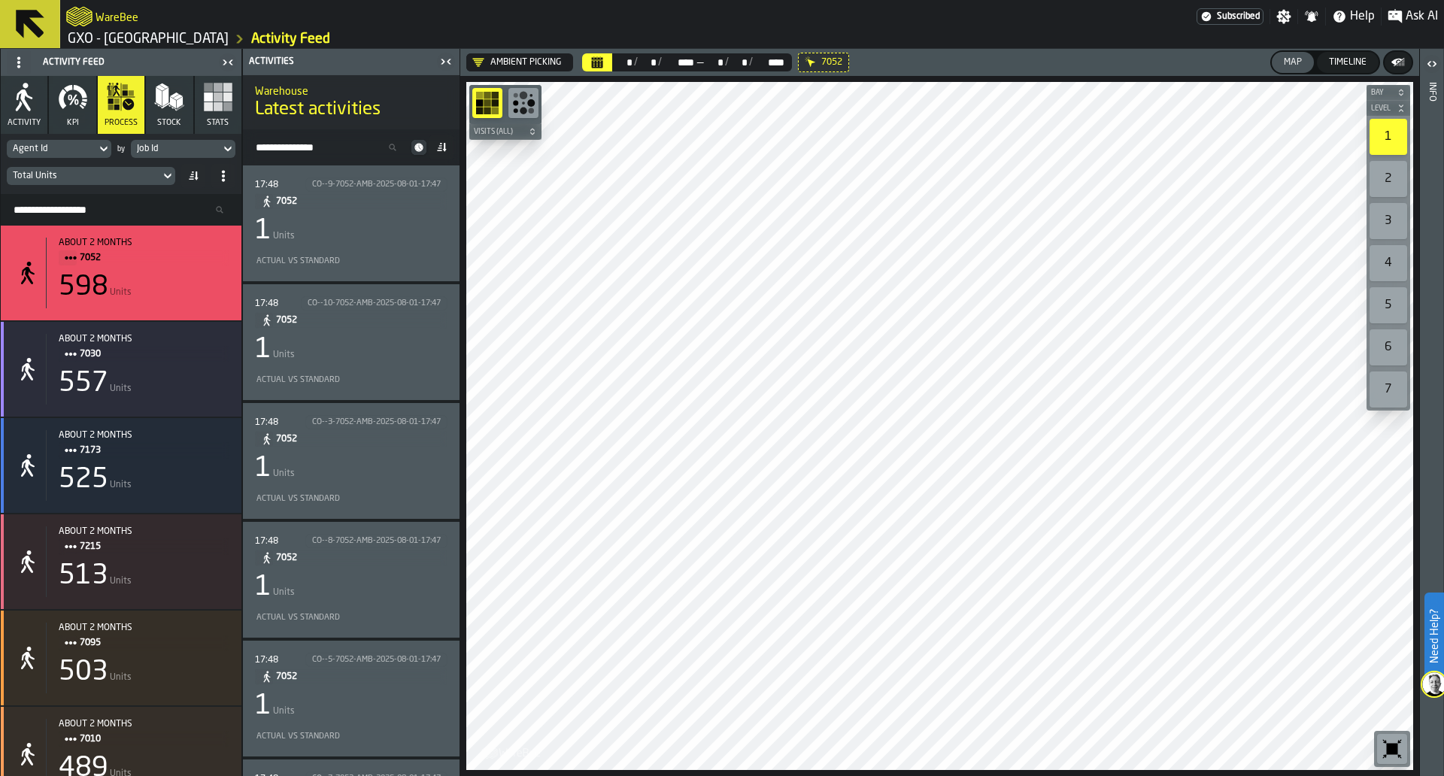
click at [416, 277] on div "17:48 CO--9-7052-AMB-2025-08-01-17:47 7052 1 Units Actual vs Standard" at bounding box center [351, 224] width 217 height 116
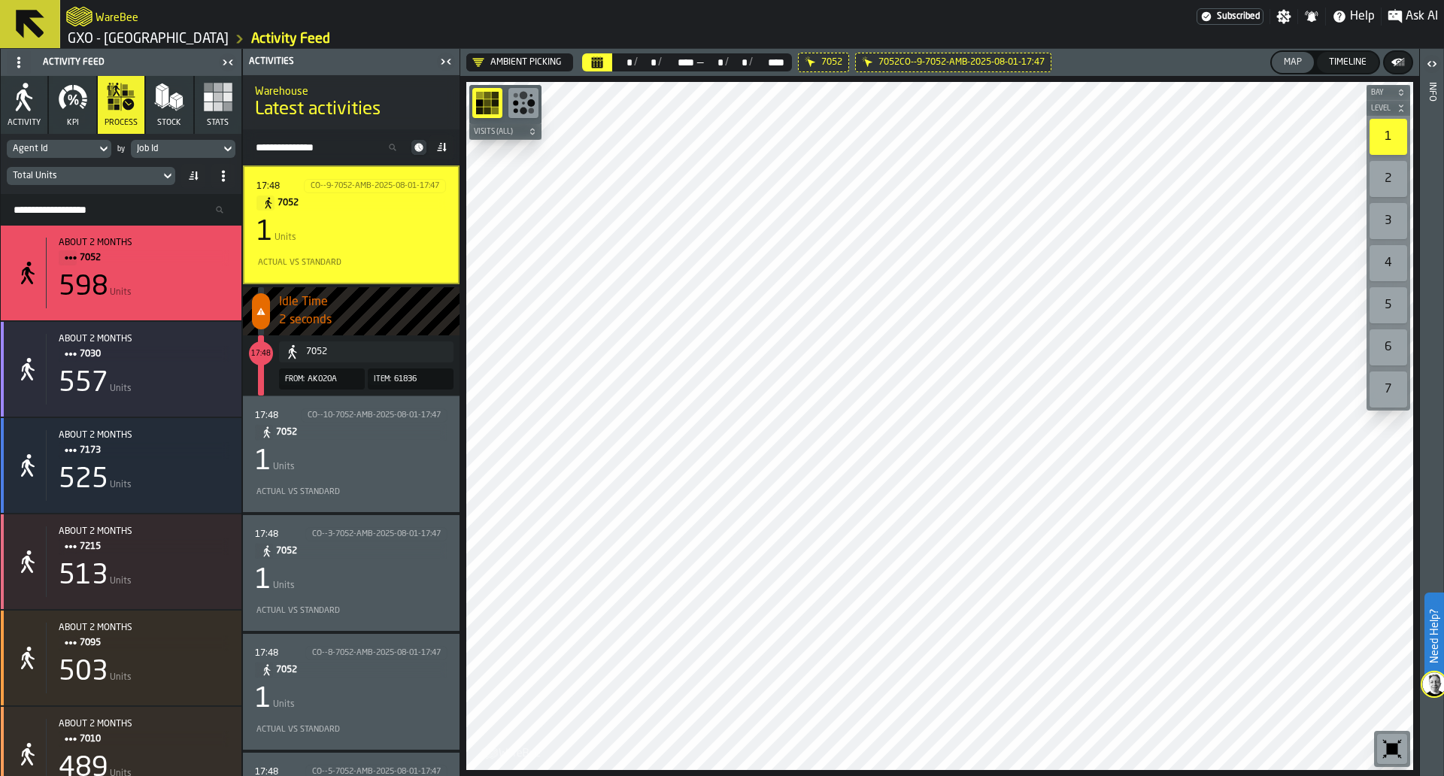
click at [416, 277] on div "17:48 CO--9-7052-AMB-2025-08-01-17:47 7052 1 Units Actual vs Standard" at bounding box center [351, 225] width 217 height 119
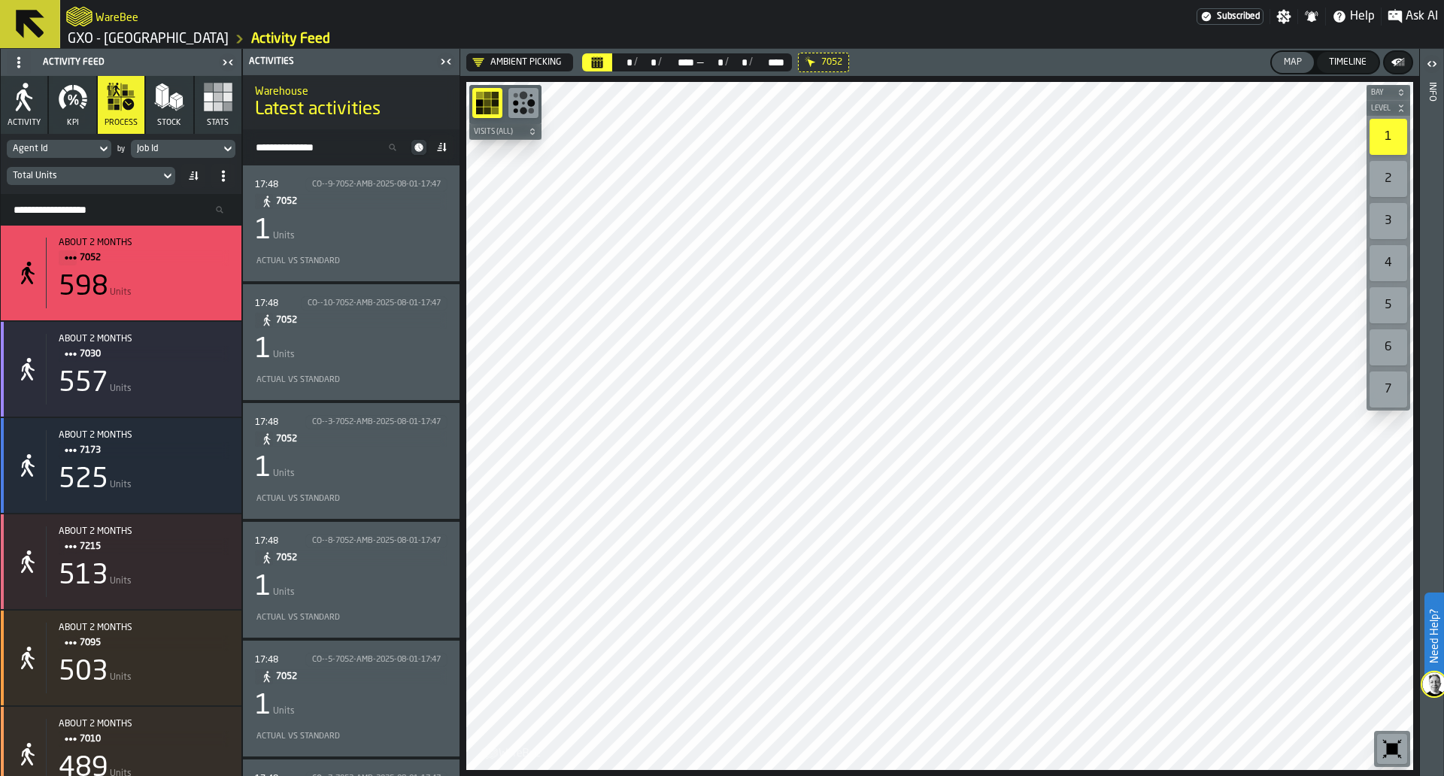
click at [445, 146] on icon at bounding box center [445, 147] width 4 height 9
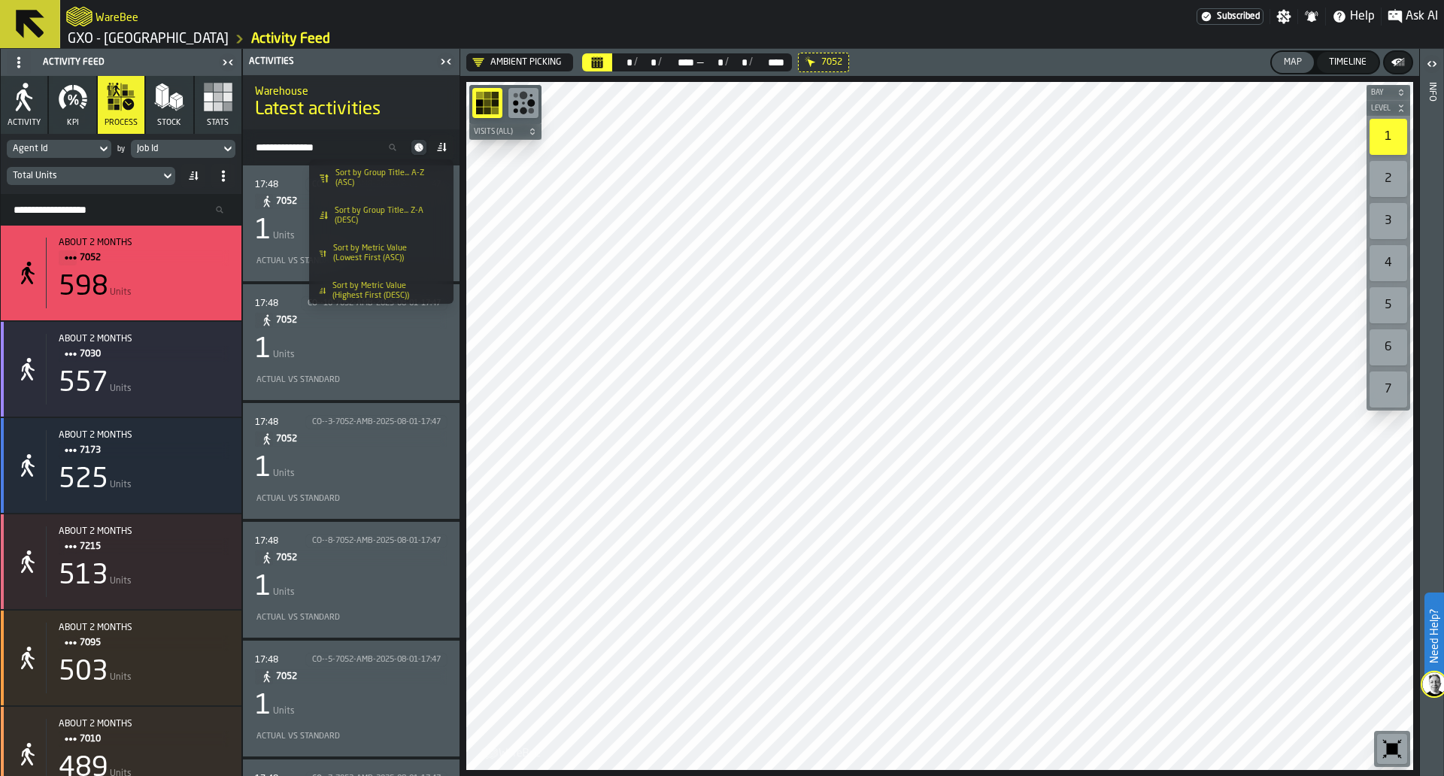
scroll to position [74, 0]
click at [408, 248] on span "Time (Lowest First (ASC))" at bounding box center [381, 252] width 91 height 10
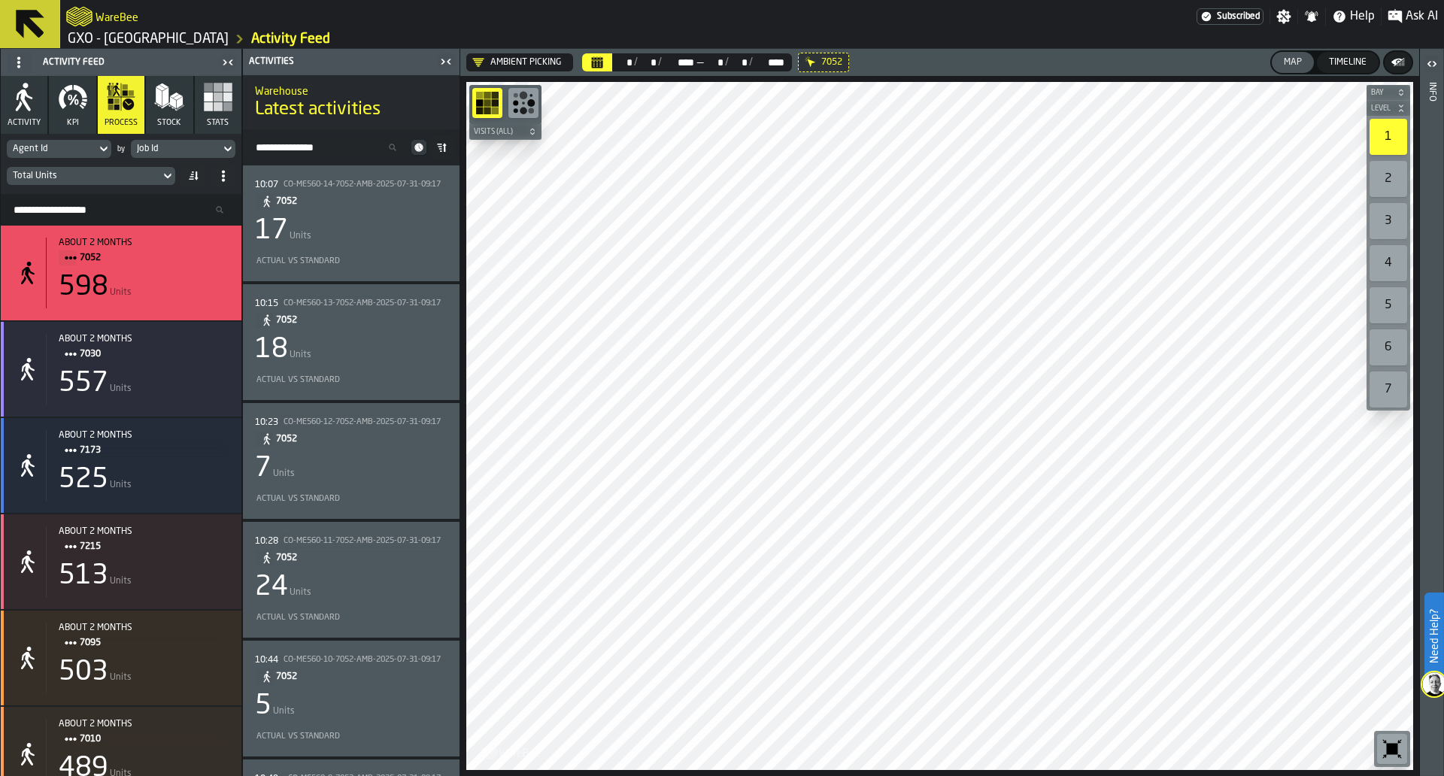
click at [408, 248] on div "10:07 CO-ME560-14-7052-AMB-2025-07-31-09:17 7052 17 Units Actual vs Standard" at bounding box center [351, 224] width 193 height 92
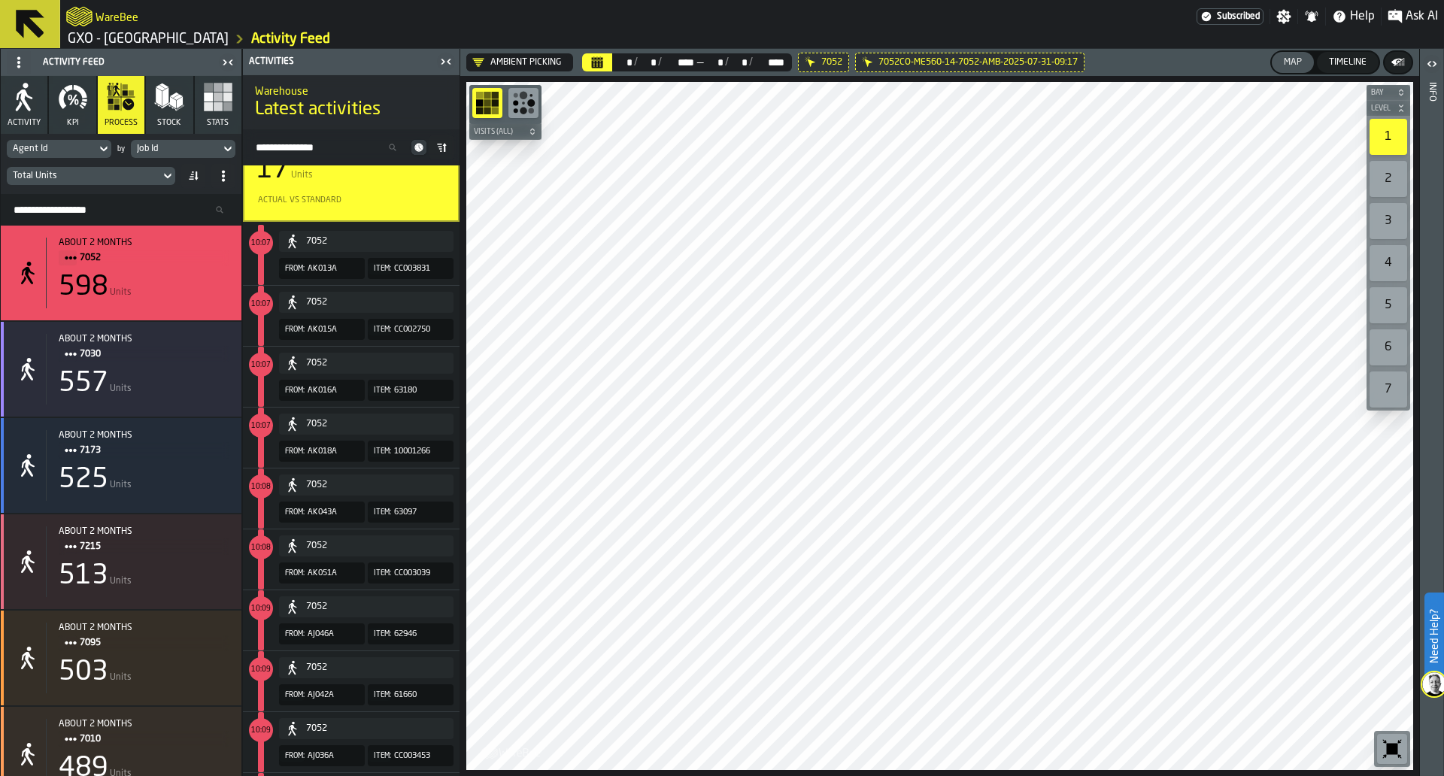
scroll to position [0, 0]
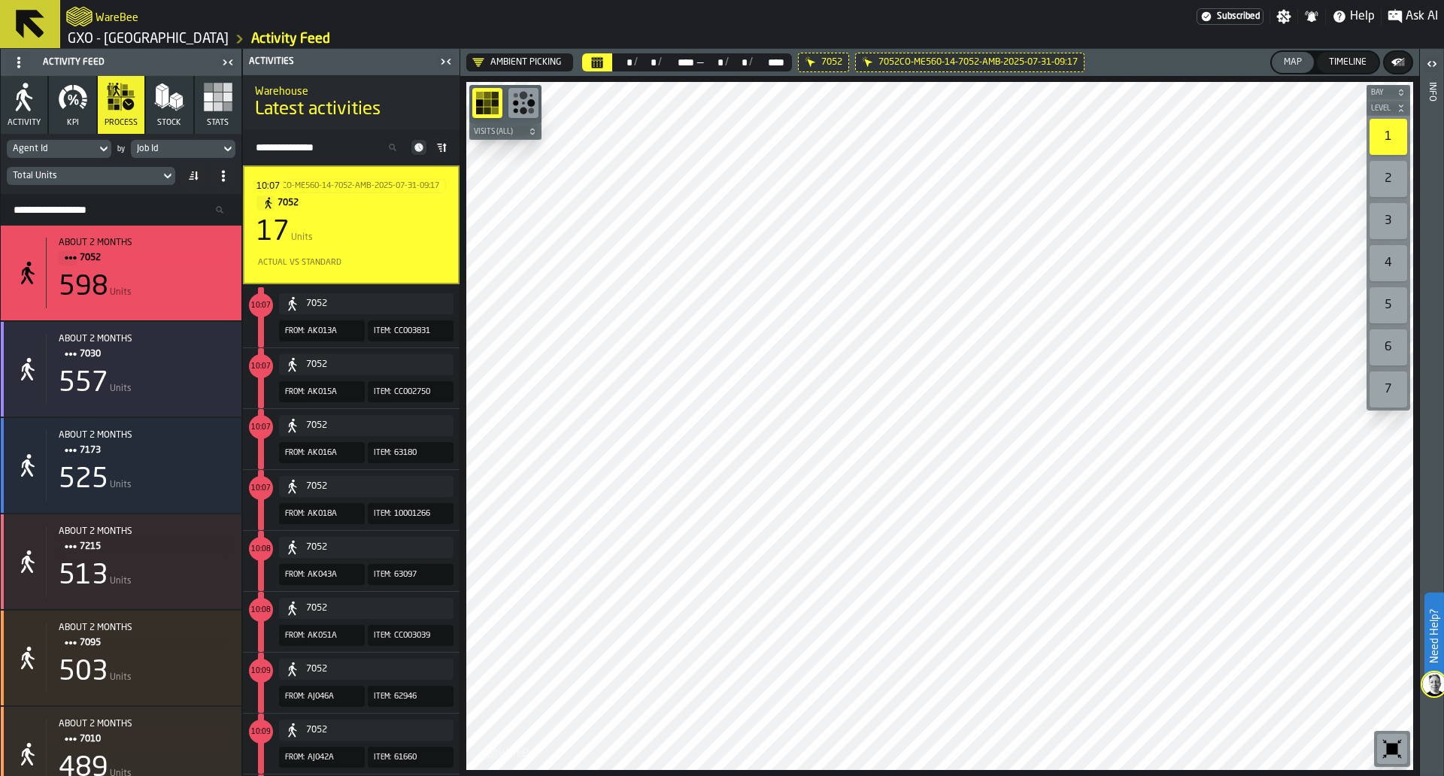
click at [376, 238] on div "17 Units" at bounding box center [352, 232] width 190 height 30
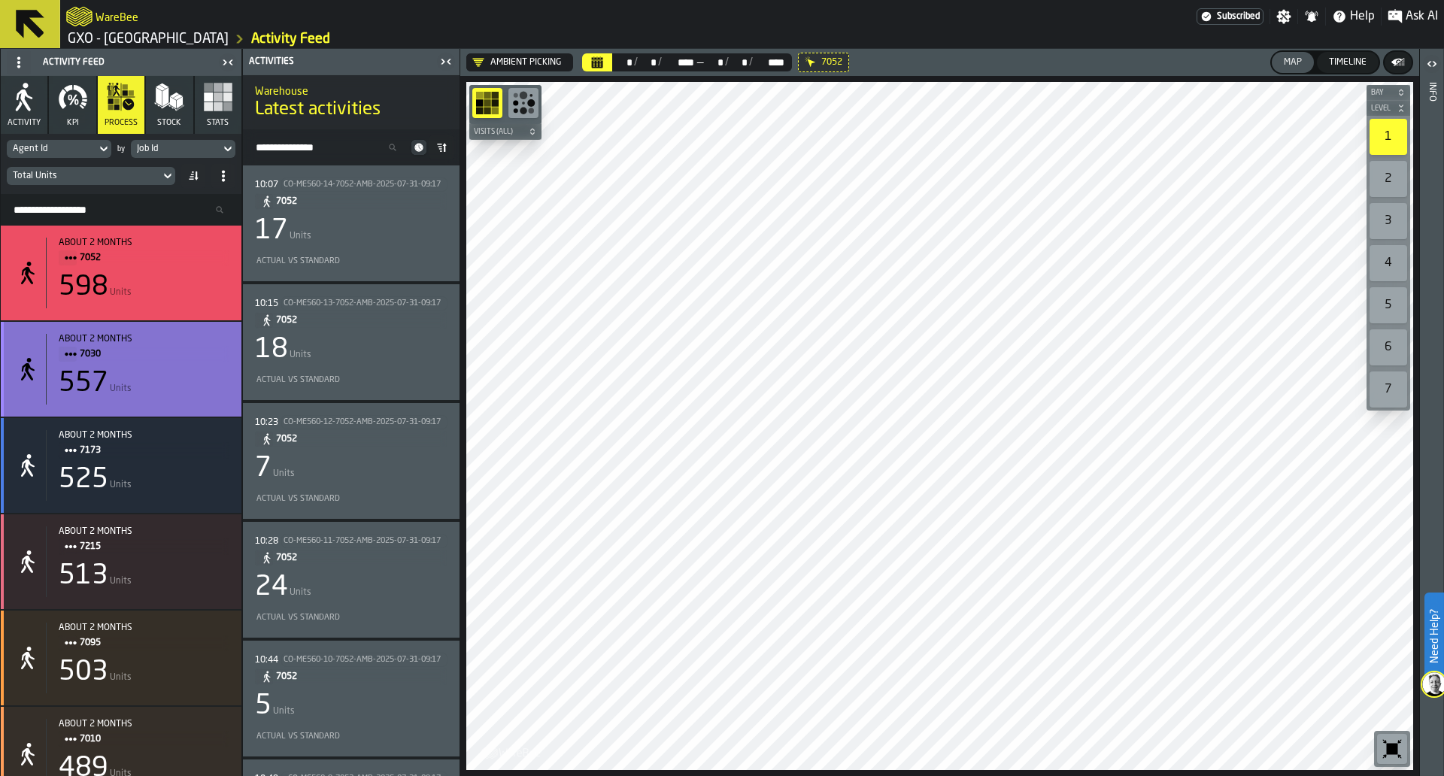
click at [186, 355] on span "7030" at bounding box center [149, 354] width 138 height 17
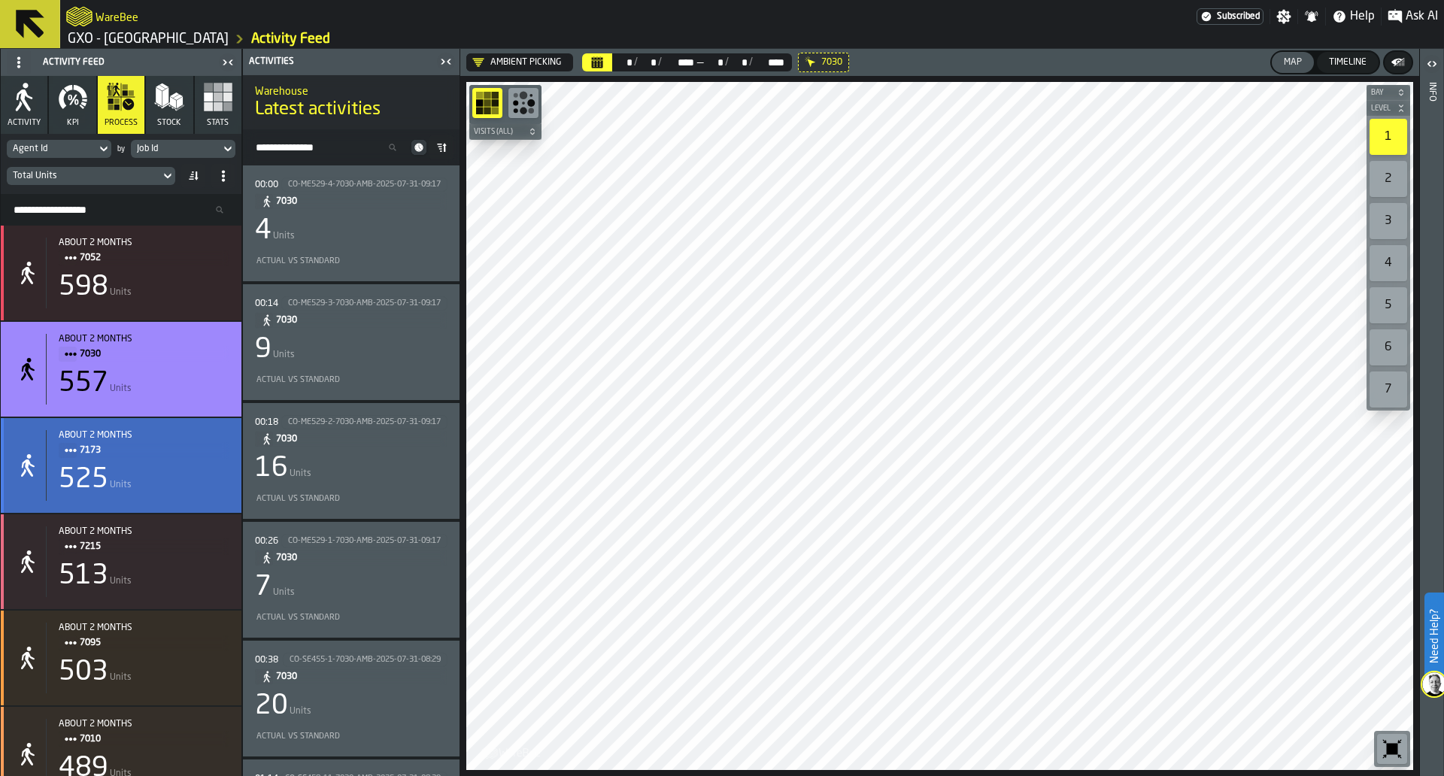
click at [175, 448] on span "7173" at bounding box center [149, 450] width 138 height 17
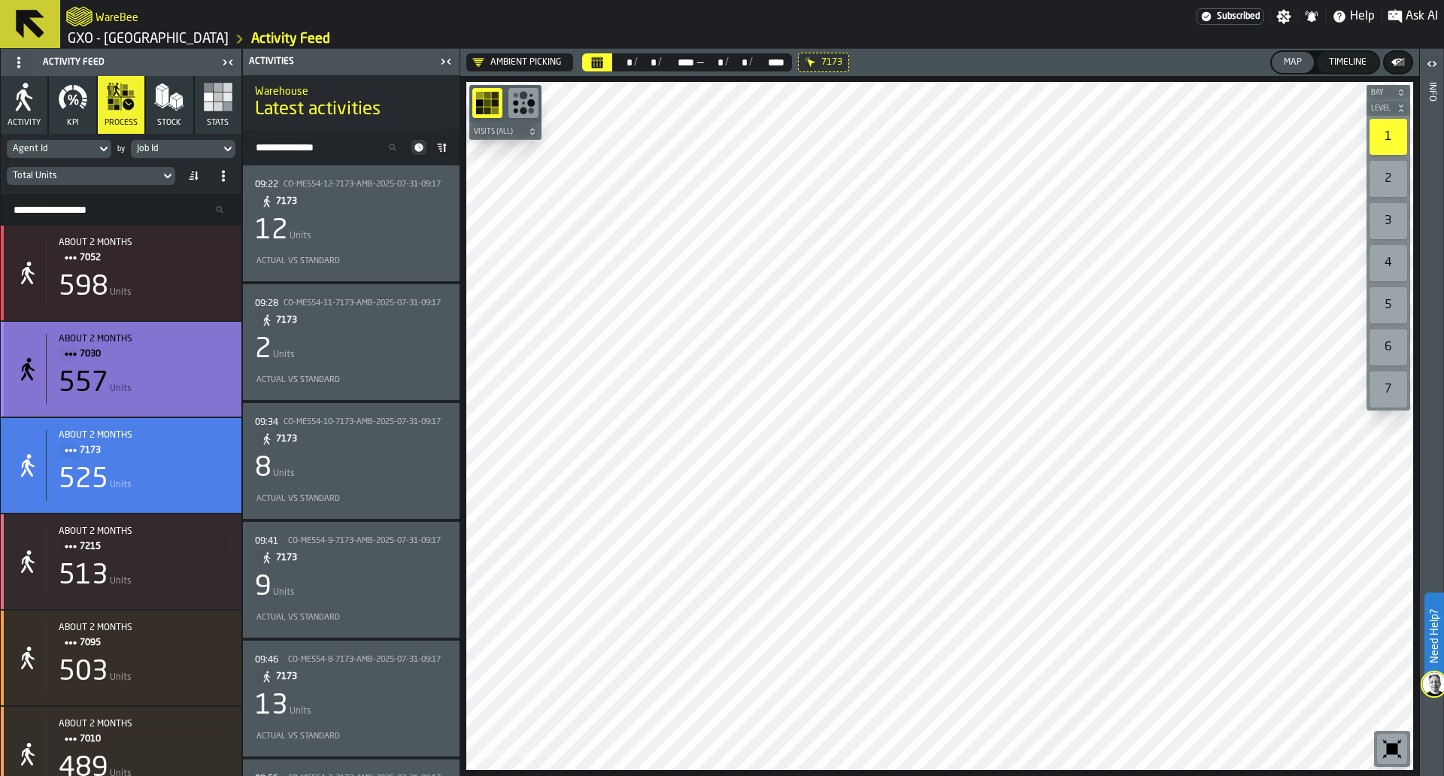
click at [186, 375] on div "557 Units" at bounding box center [144, 384] width 171 height 30
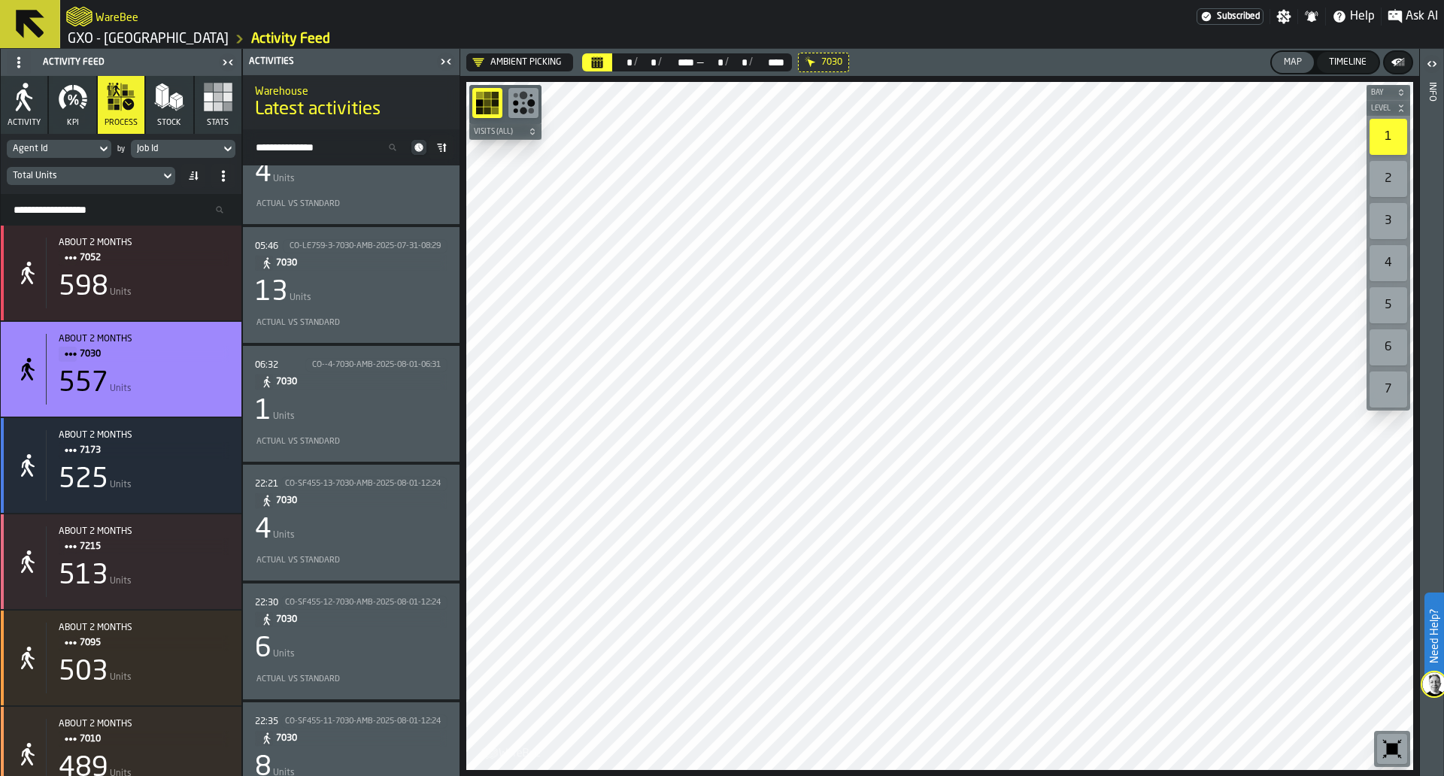
scroll to position [4135, 0]
click at [372, 436] on div "06:32 CO--4-7030-AMB-2025-08-01-06:31 7030 1 Units Actual vs Standard" at bounding box center [351, 407] width 193 height 92
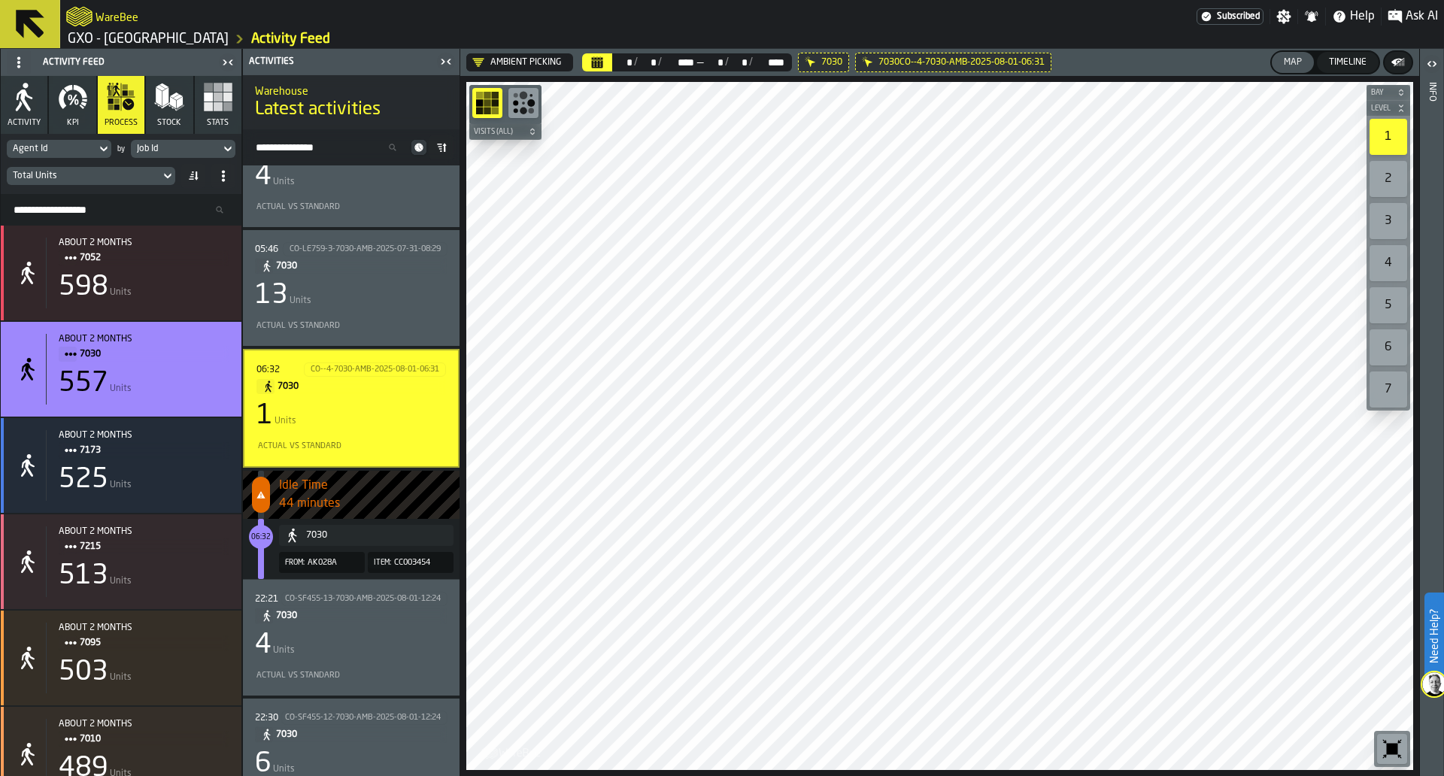
drag, startPoint x: 342, startPoint y: 501, endPoint x: 277, endPoint y: 505, distance: 64.8
click at [277, 505] on div "Idle Time 44 minutes" at bounding box center [351, 495] width 217 height 48
click at [390, 338] on div "05:46 CO-LE759-3-7030-AMB-2025-07-31-08:29 7030 13 Units Actual vs Standard" at bounding box center [351, 288] width 217 height 116
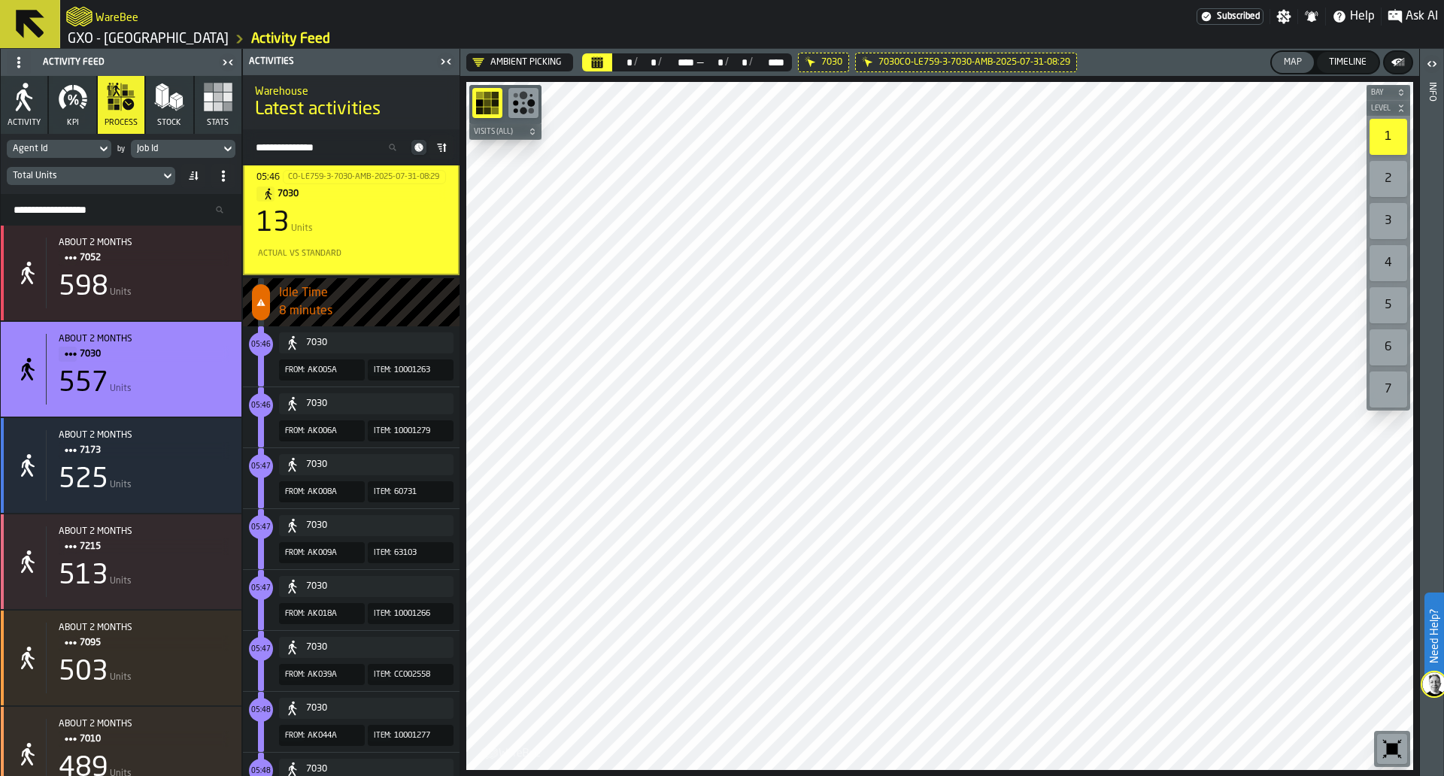
scroll to position [4203, 0]
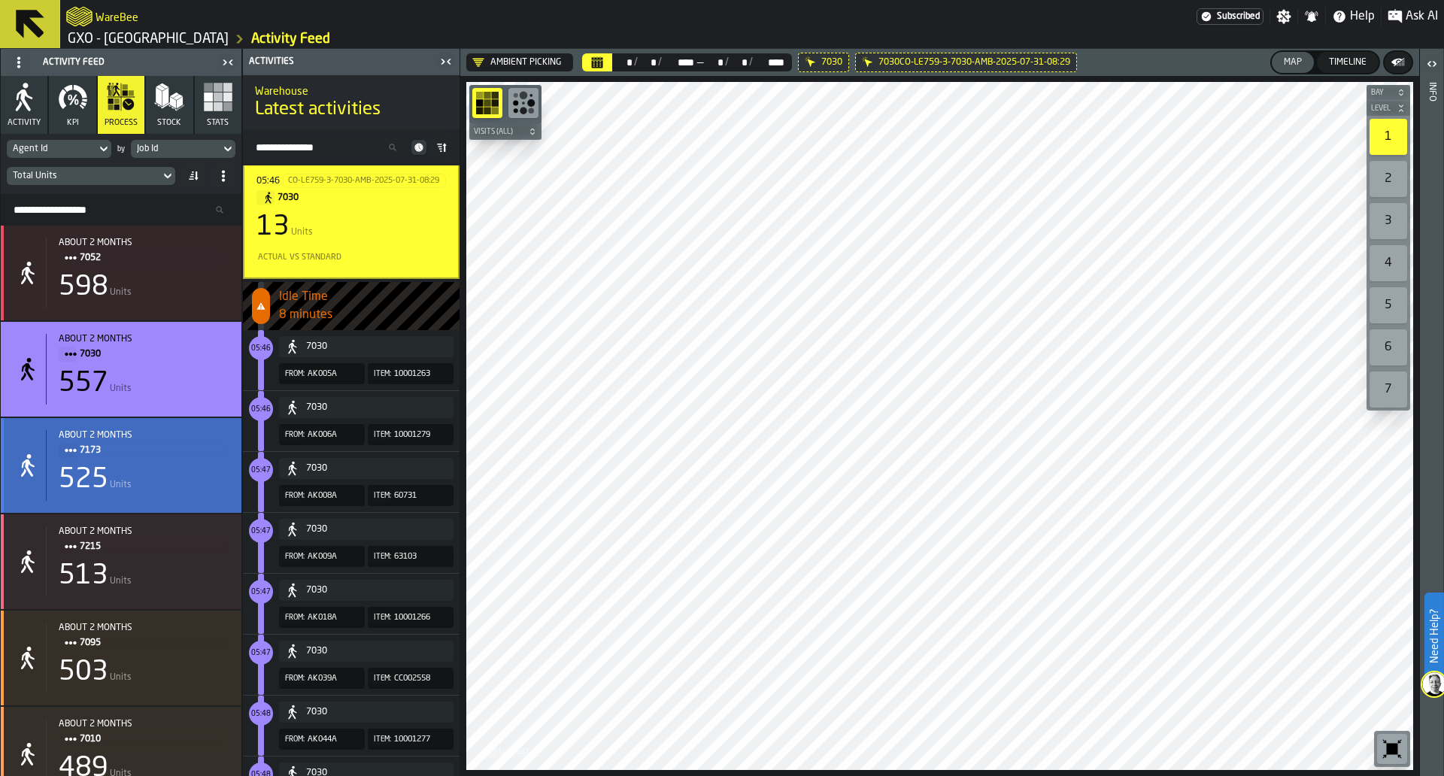
click at [187, 457] on span "7173" at bounding box center [149, 450] width 138 height 17
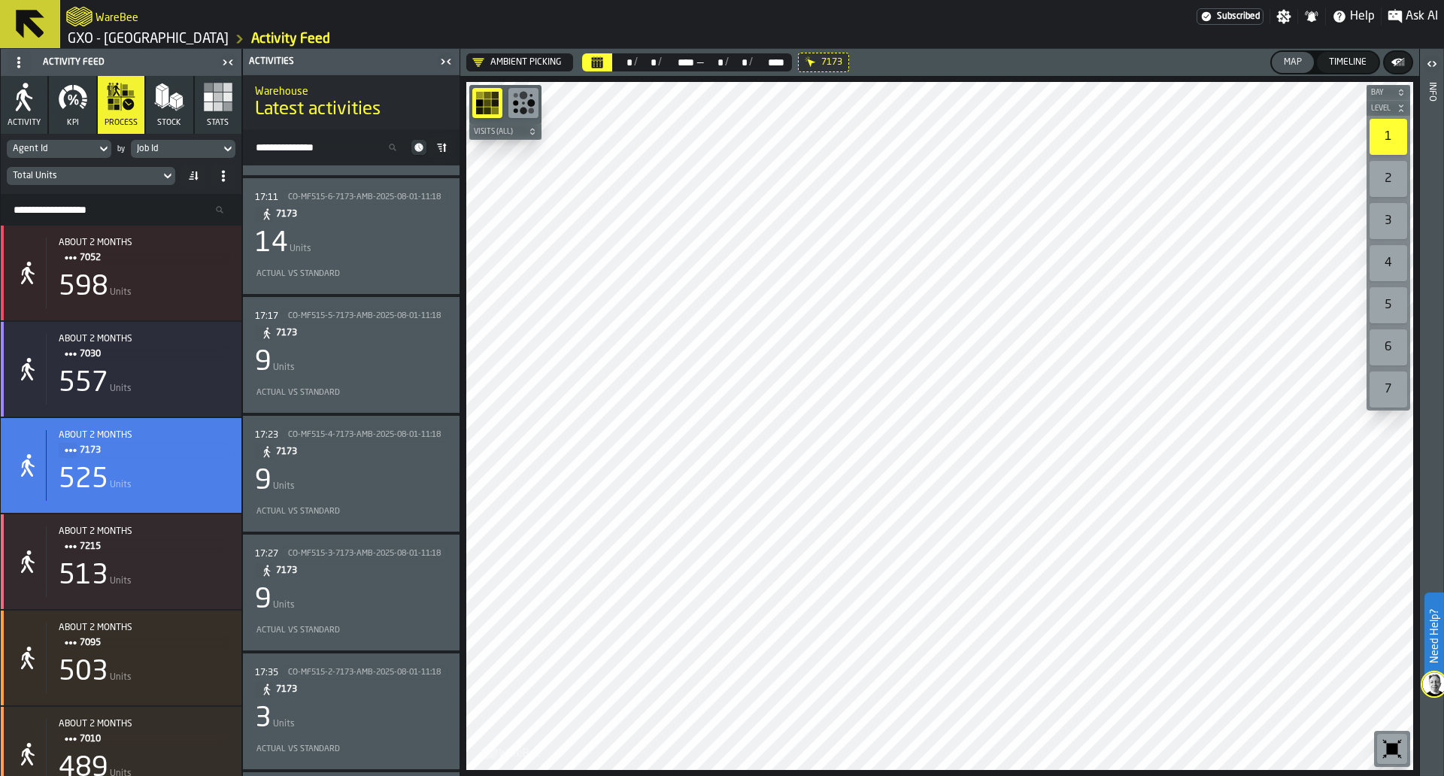
scroll to position [5001, 0]
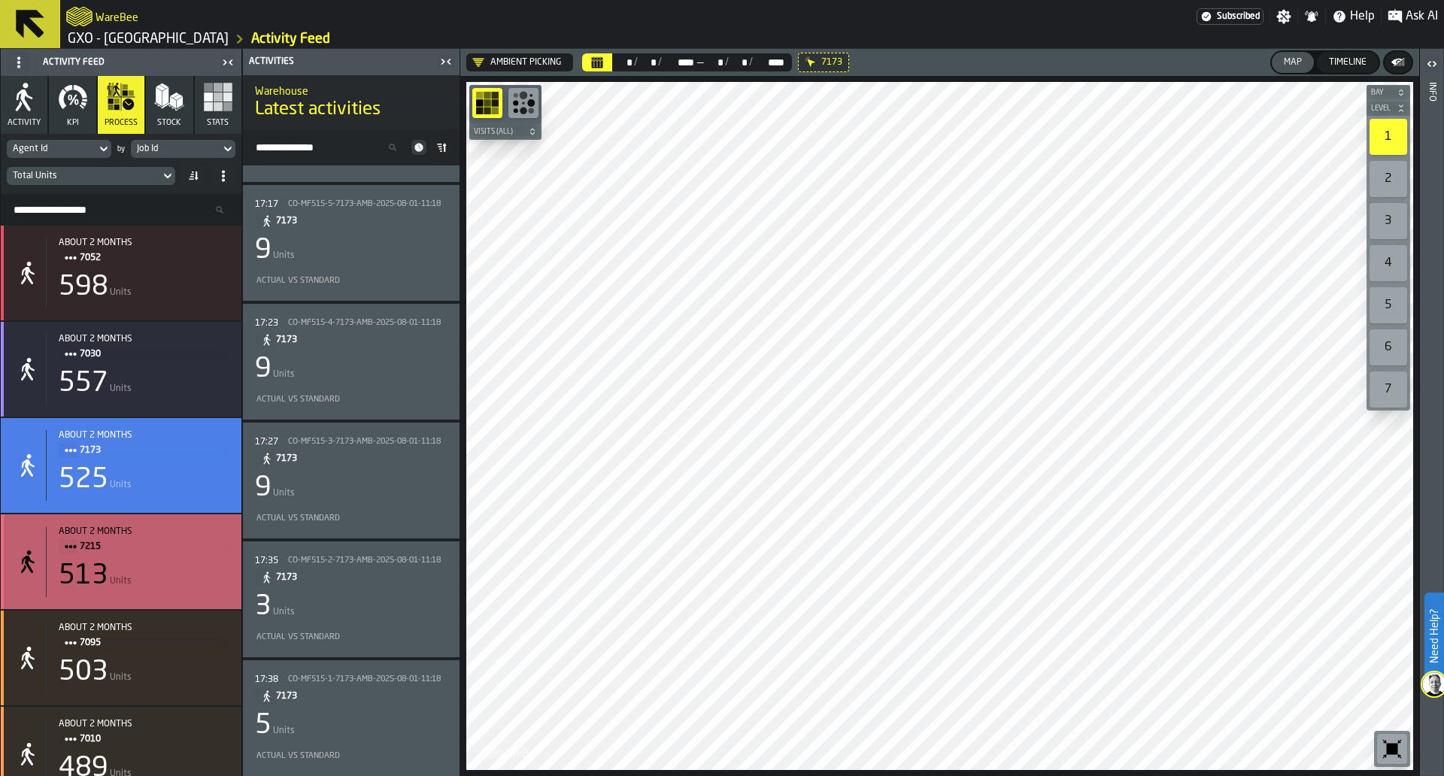
click at [155, 570] on div "513 Units" at bounding box center [144, 576] width 171 height 30
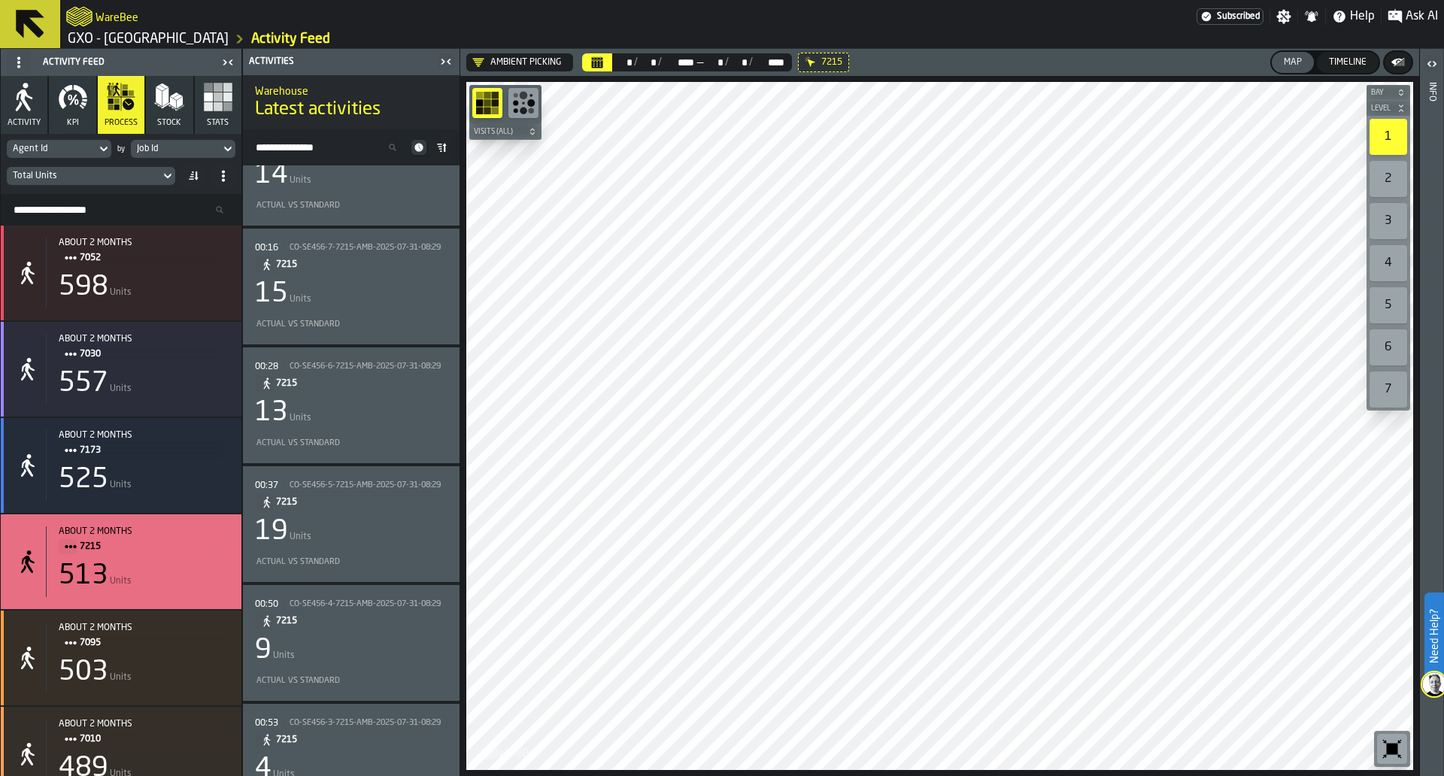
scroll to position [0, 0]
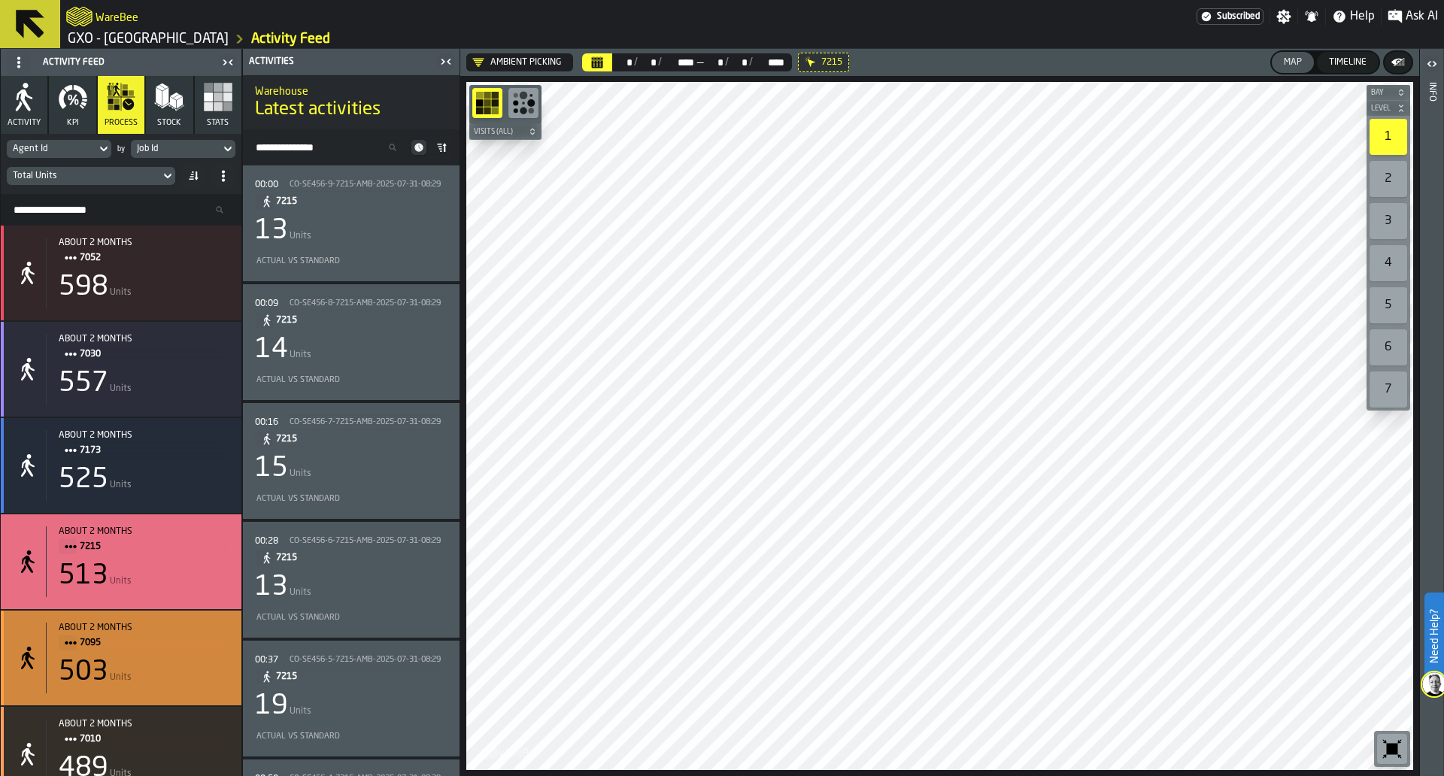
click at [187, 667] on div "503 Units" at bounding box center [144, 673] width 171 height 30
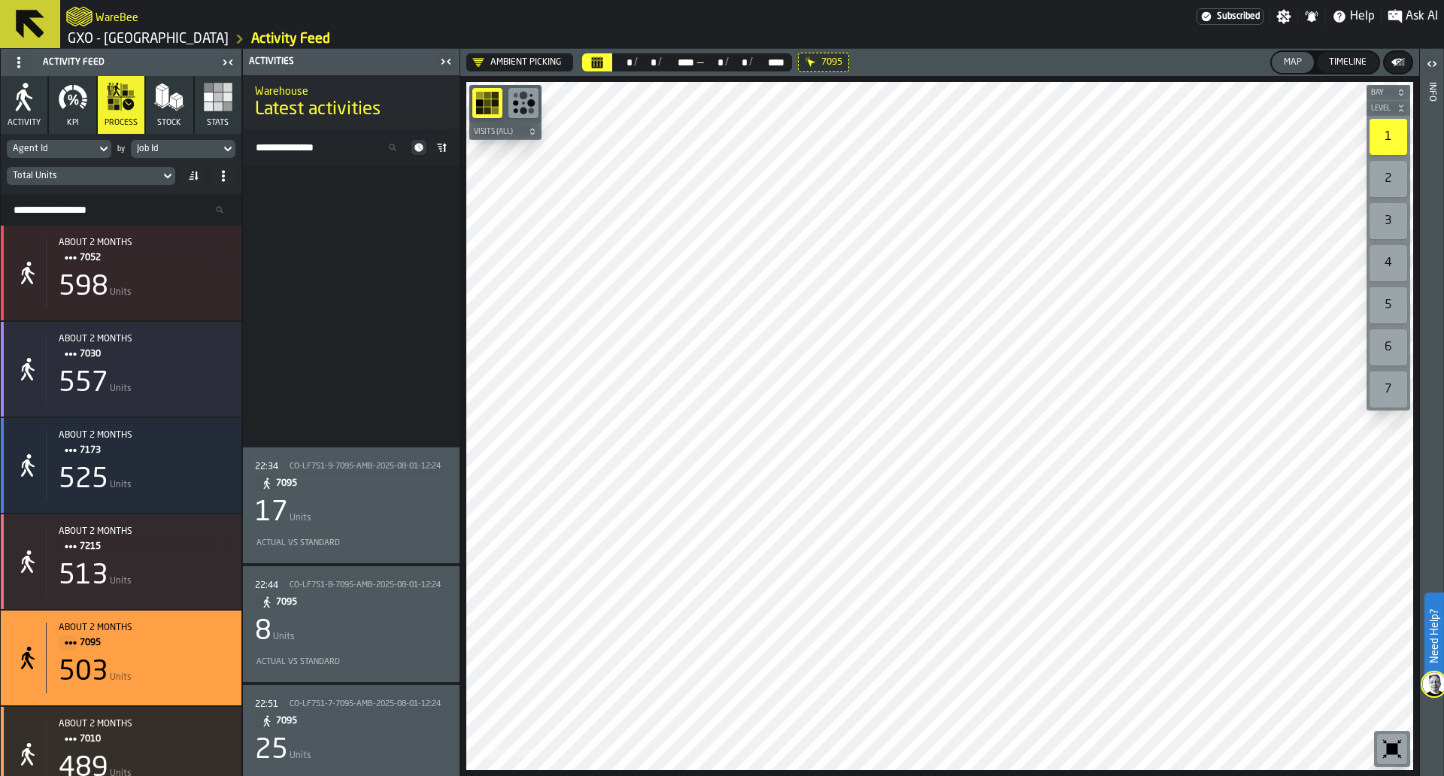
scroll to position [3719, 0]
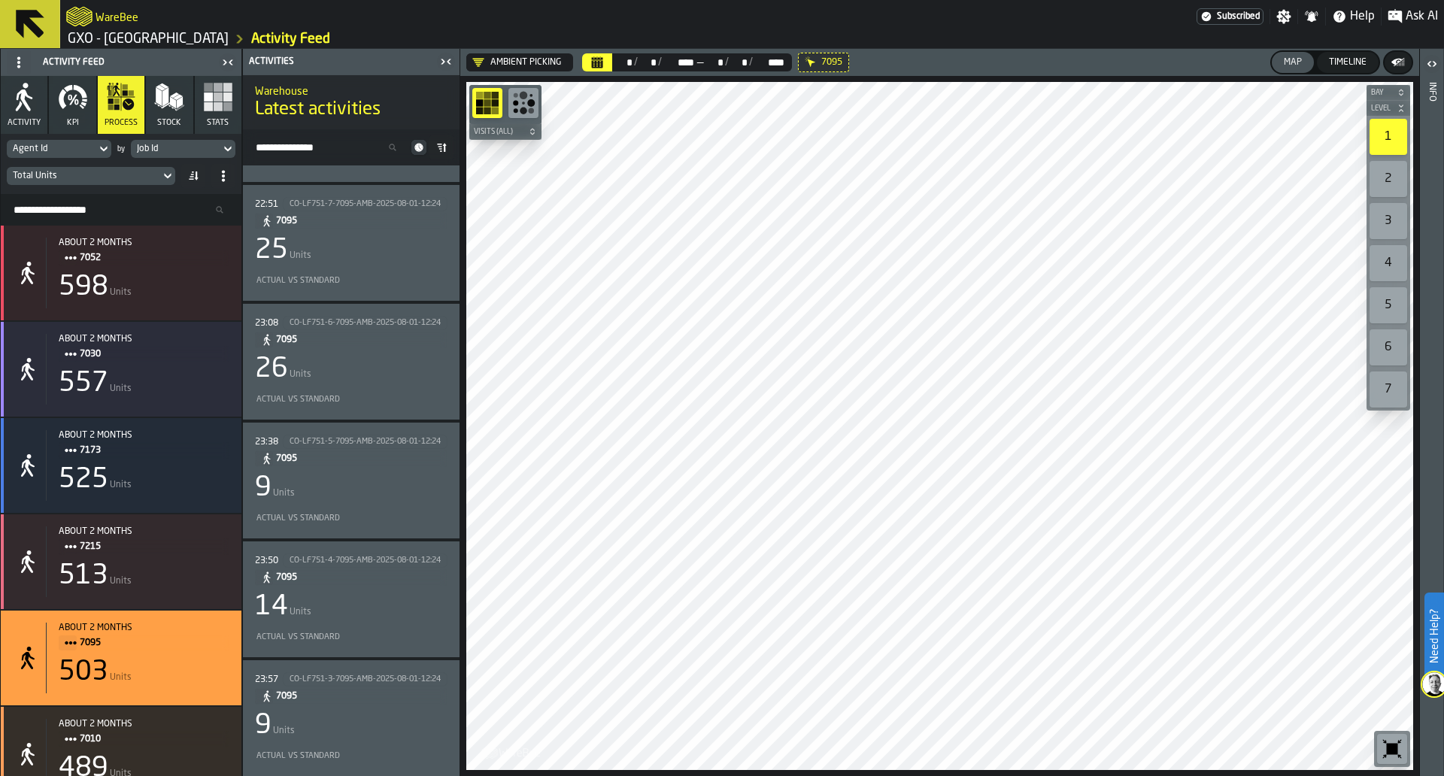
click at [227, 184] on span at bounding box center [223, 176] width 24 height 24
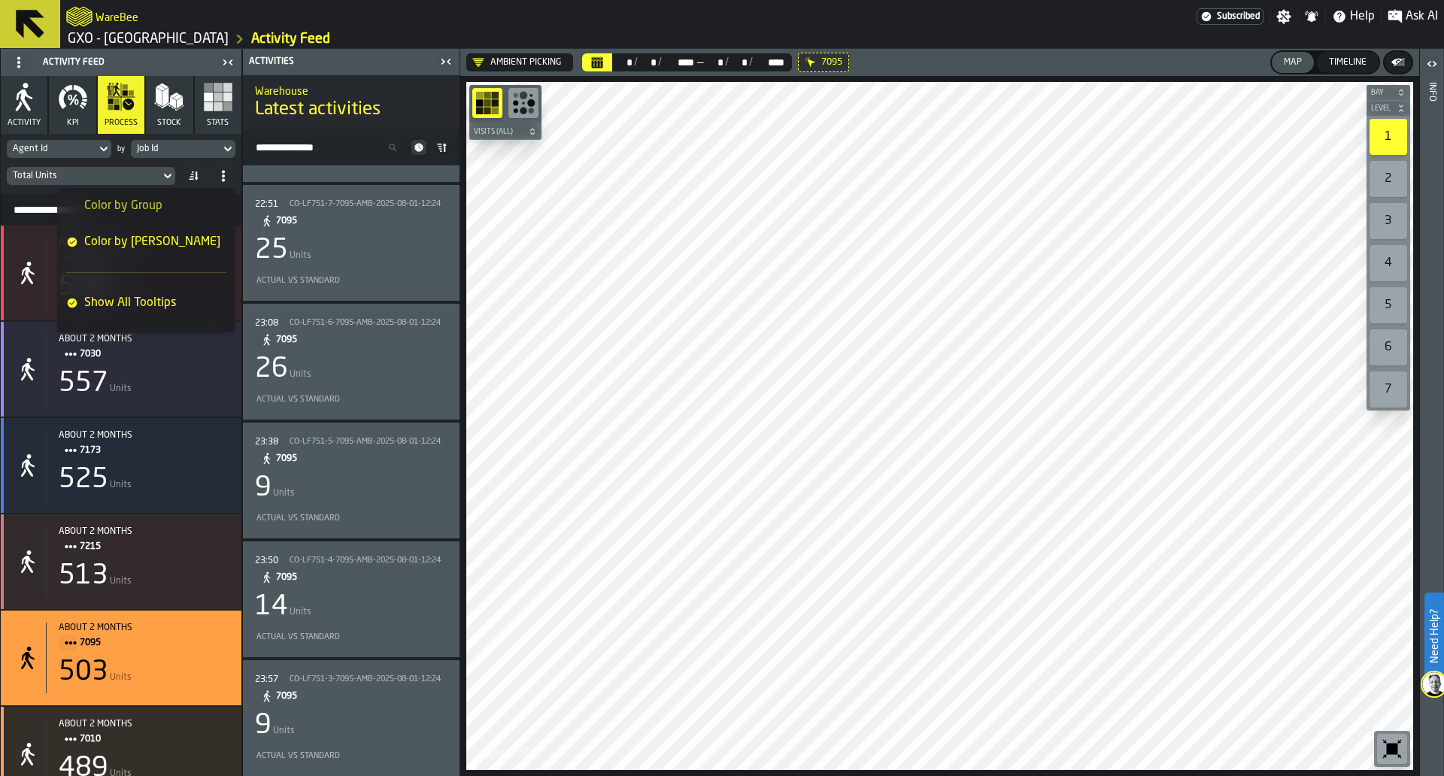
click at [227, 184] on span at bounding box center [223, 176] width 24 height 24
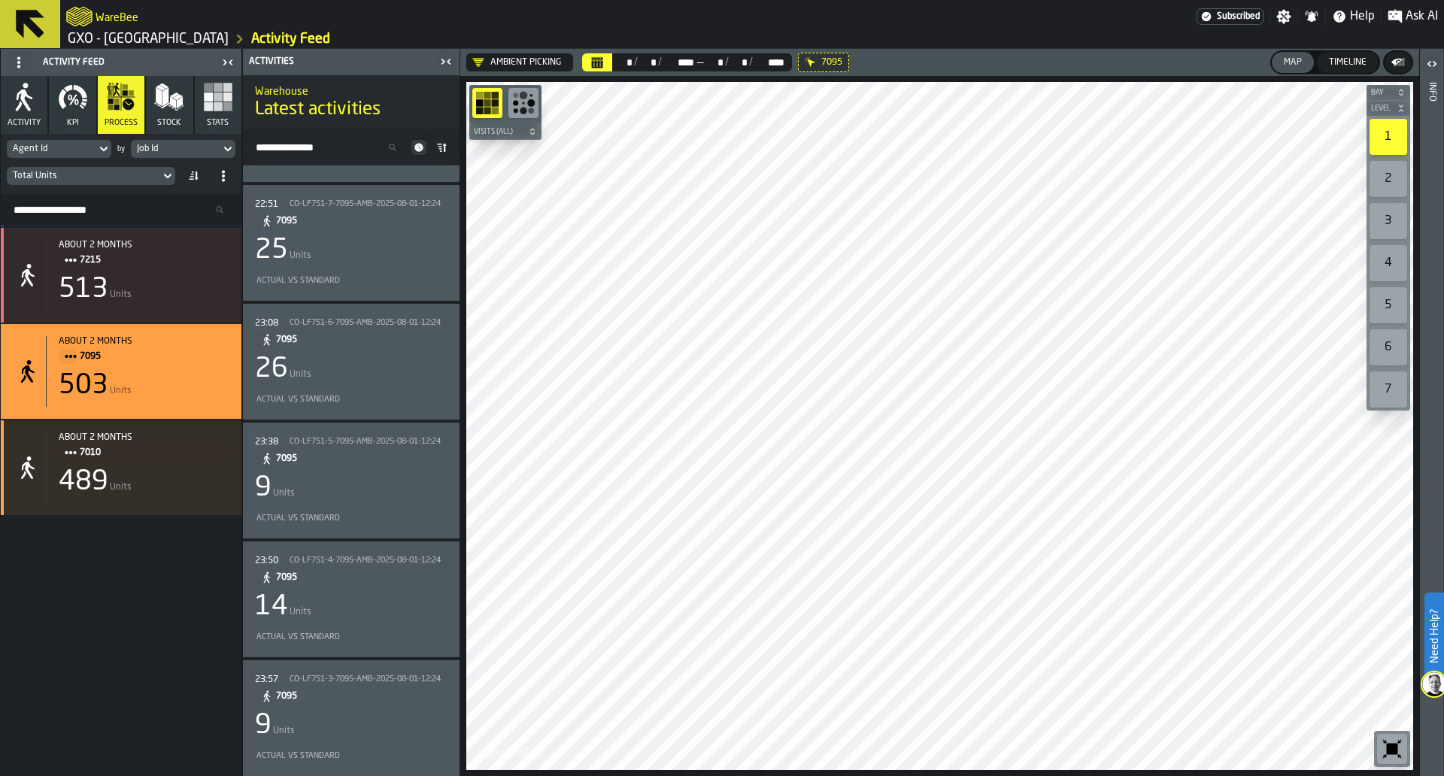
scroll to position [0, 0]
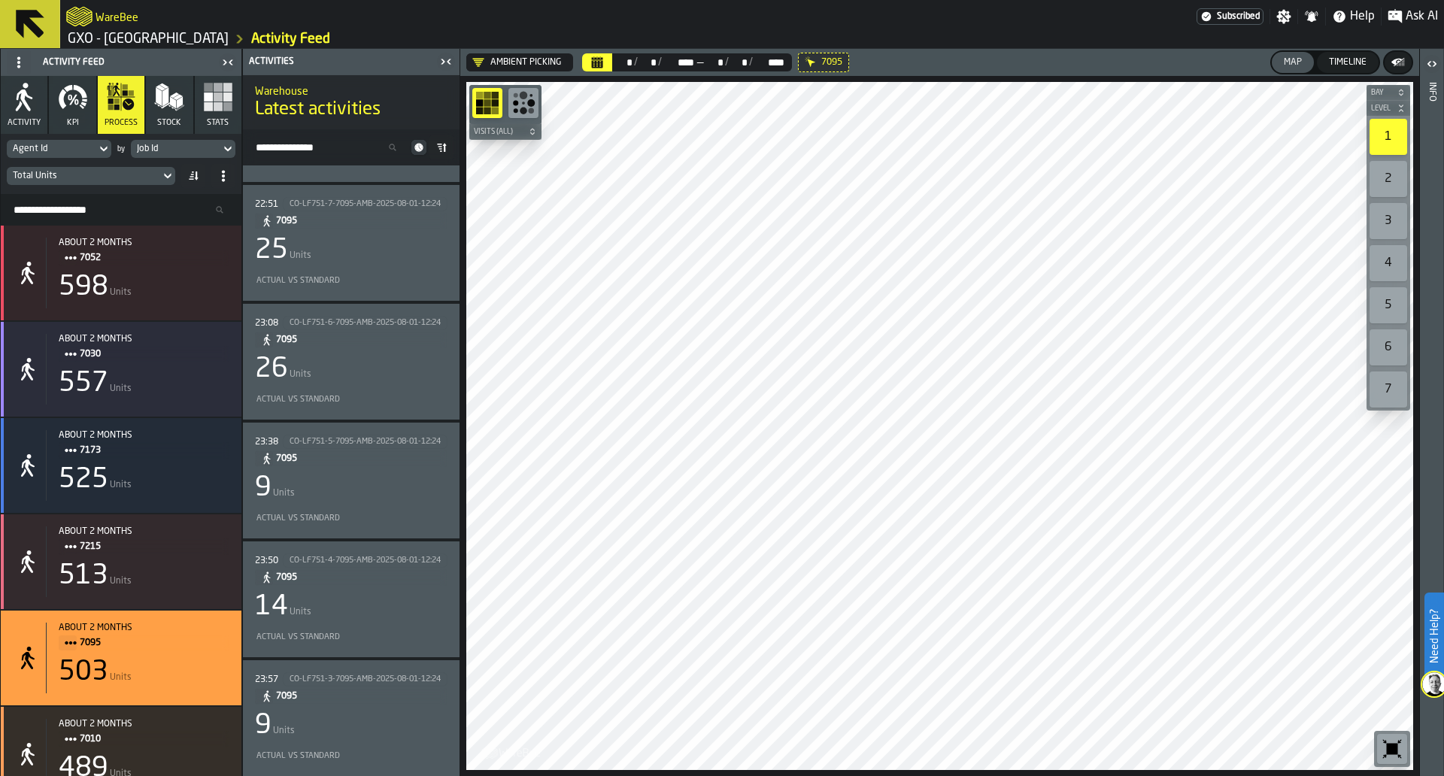
click at [80, 117] on button "KPI" at bounding box center [72, 105] width 47 height 58
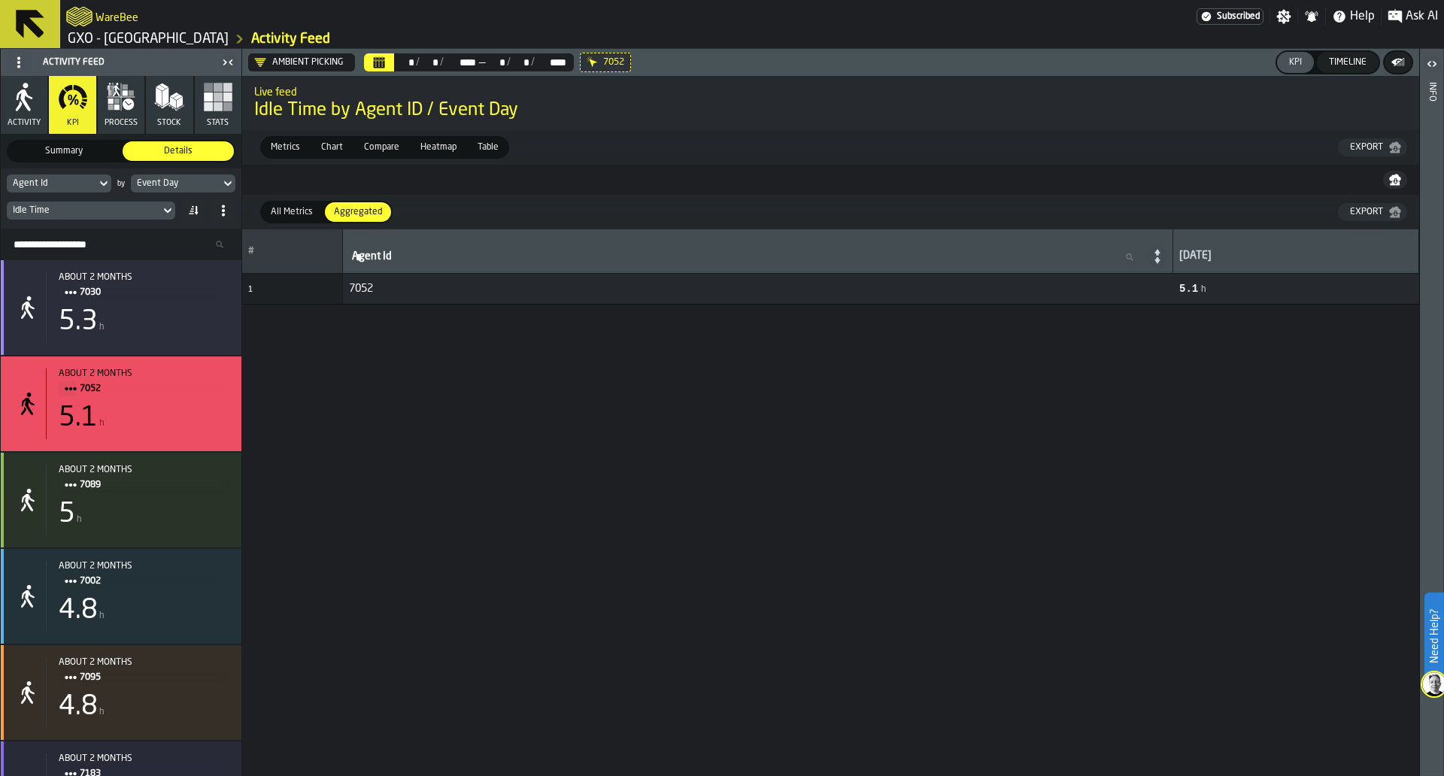
click at [314, 216] on span "All Metrics" at bounding box center [292, 212] width 54 height 14
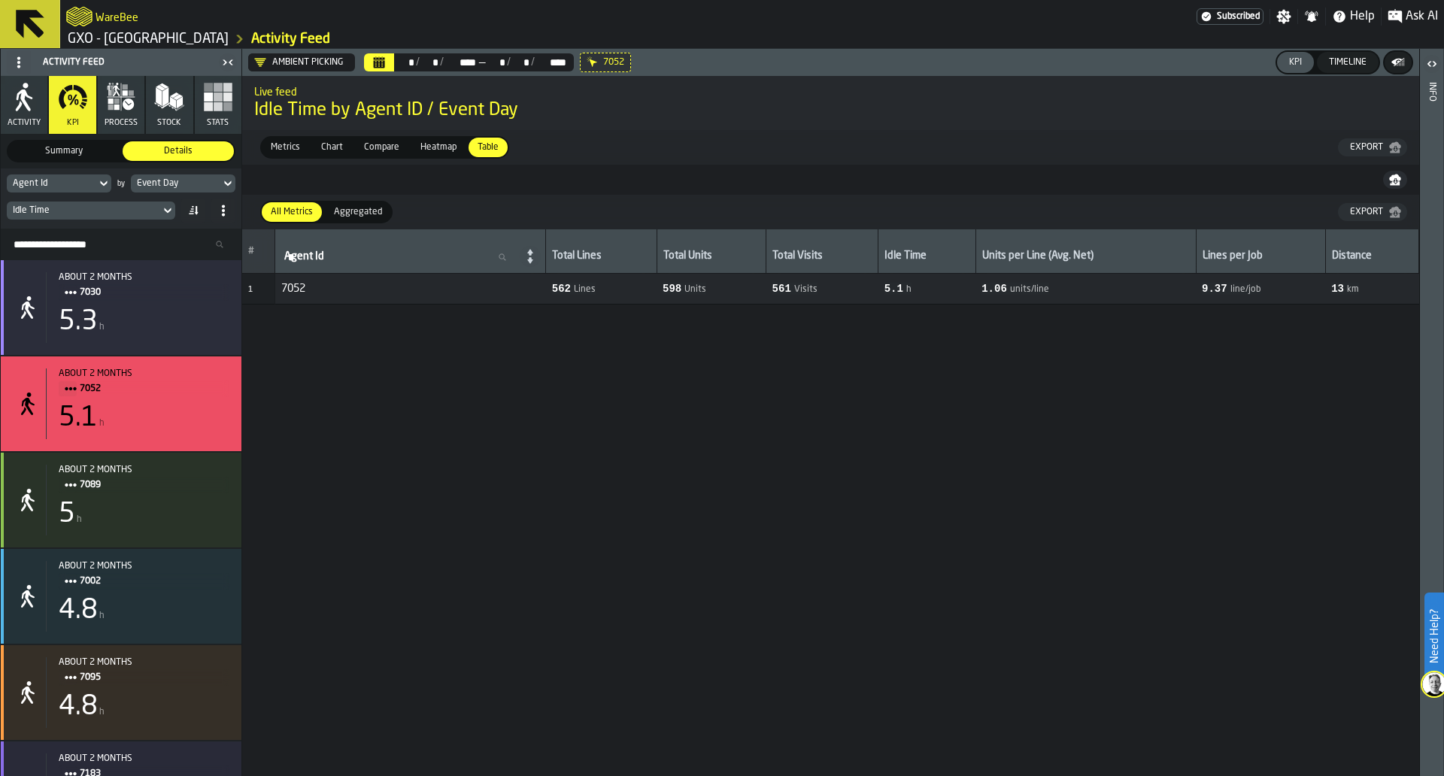
click at [140, 101] on button "process" at bounding box center [121, 105] width 47 height 58
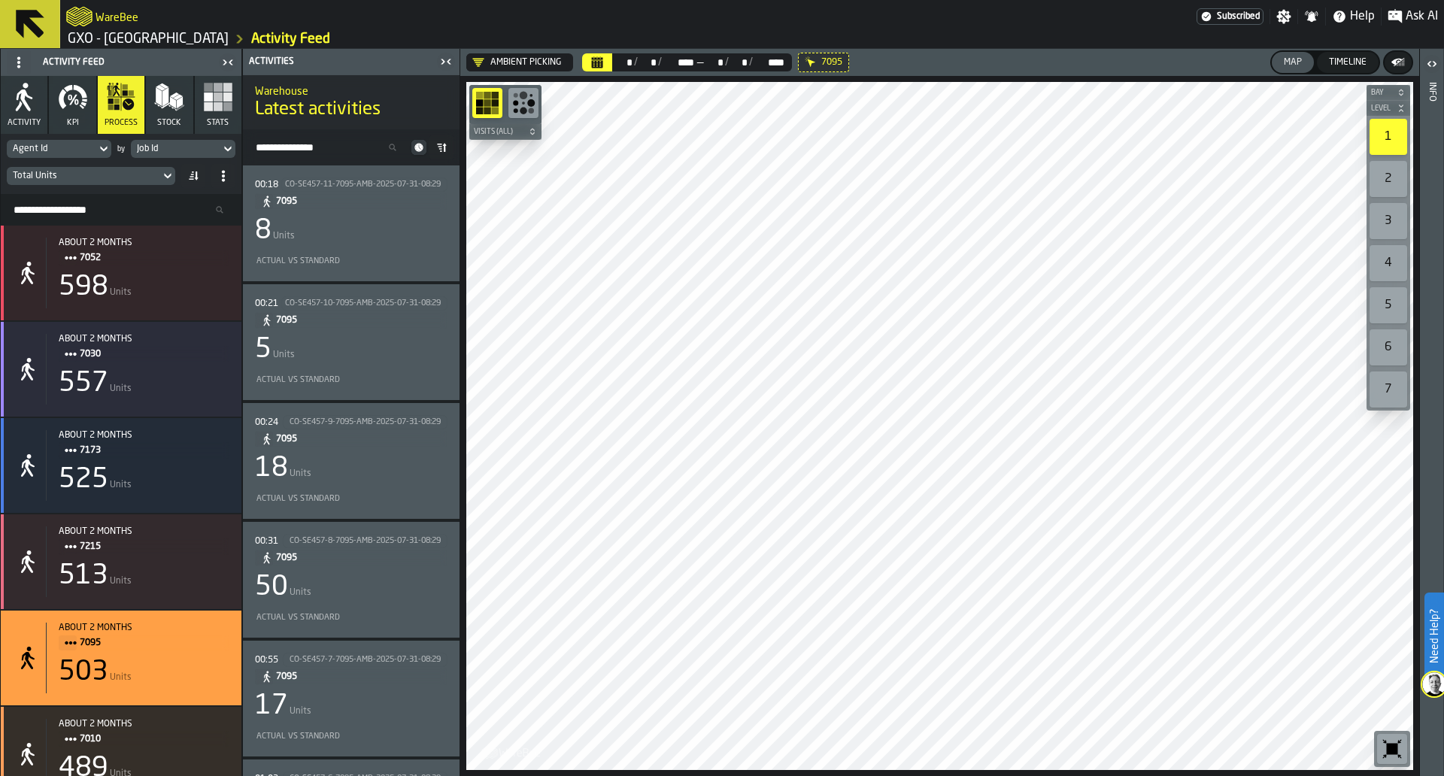
click at [606, 74] on header "Ambient Picking ** * / ** * / **** **** — ** * / ** * / **** **** 7095 Map Time…" at bounding box center [939, 62] width 959 height 27
click at [605, 67] on button "Calendar" at bounding box center [597, 62] width 30 height 18
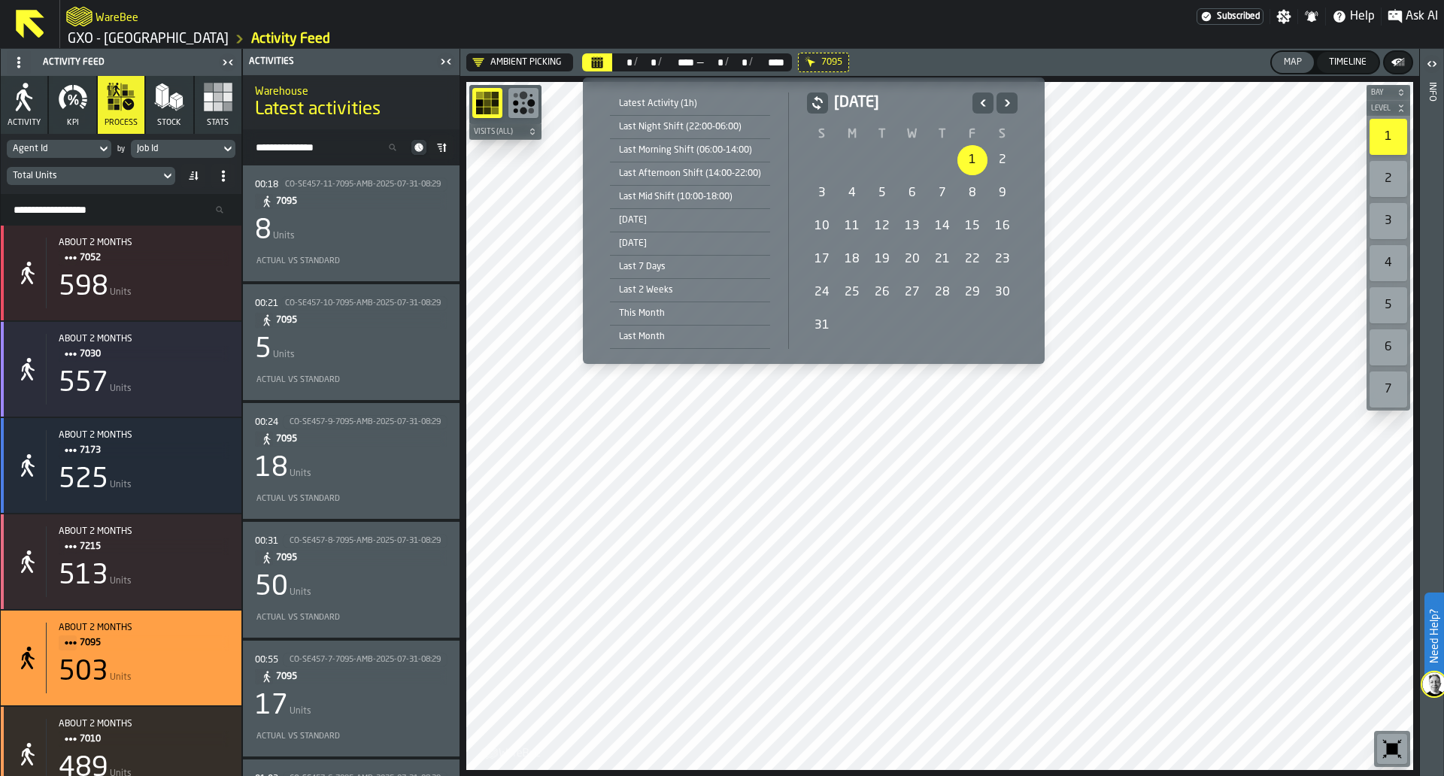
click at [975, 158] on div "1" at bounding box center [973, 160] width 30 height 30
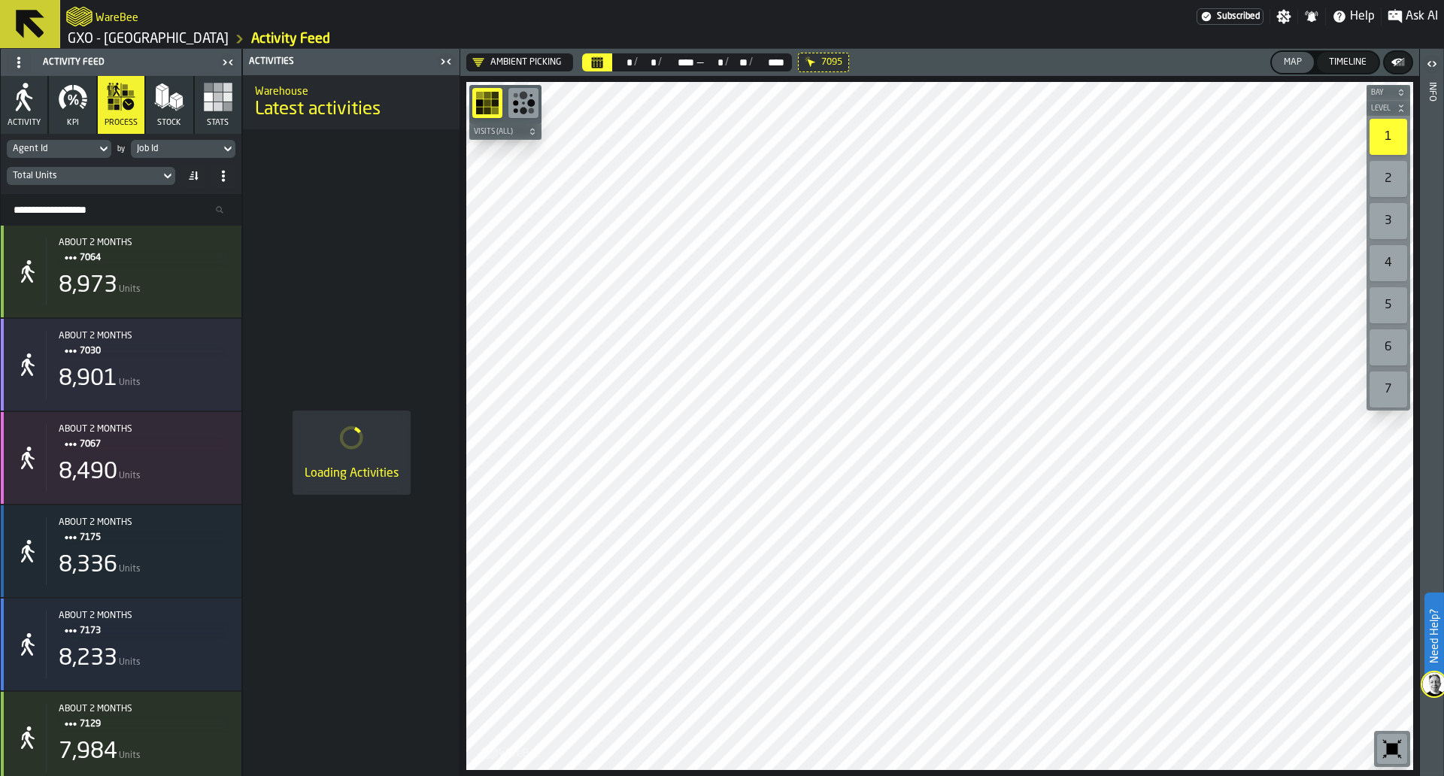
click at [177, 369] on div "8,901 Units" at bounding box center [144, 379] width 171 height 27
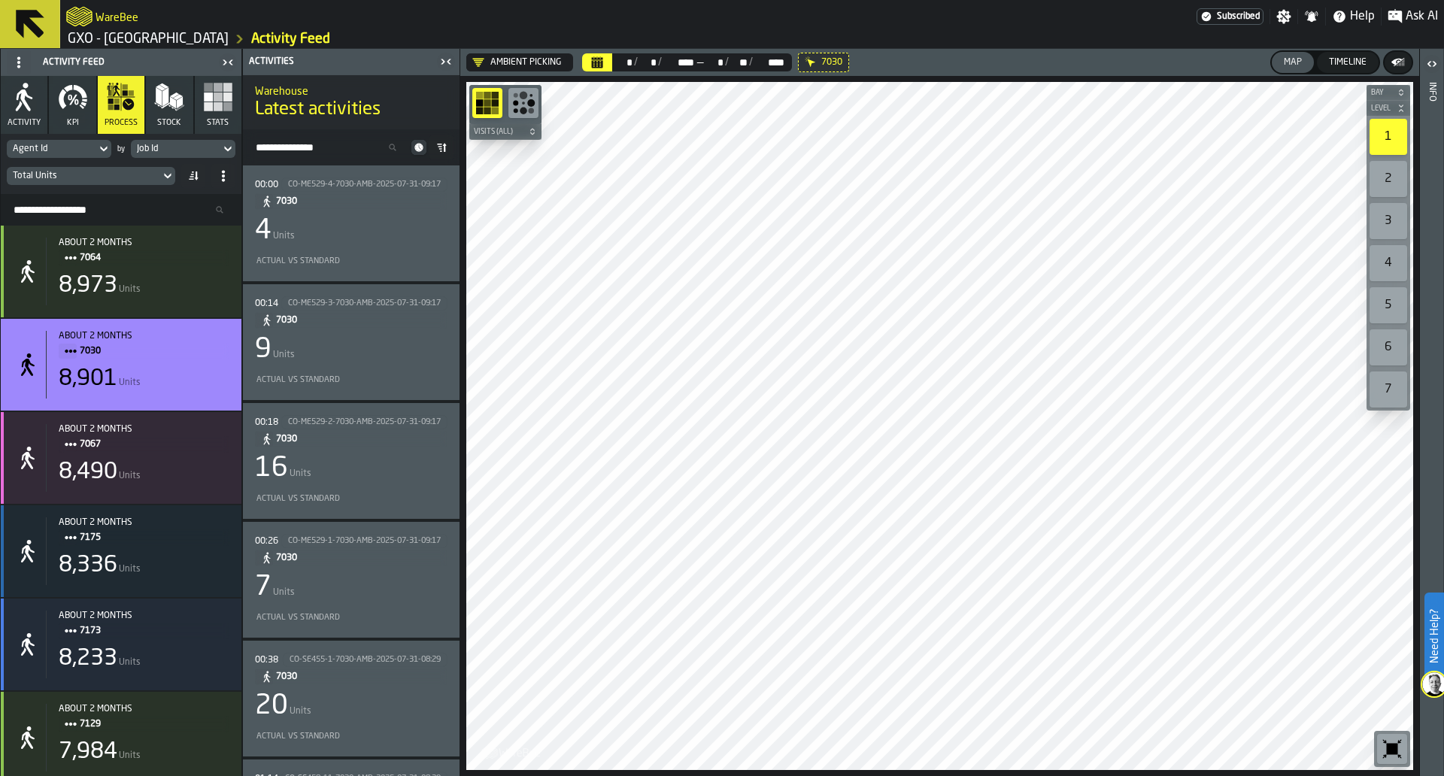
click at [439, 65] on icon "button-toggle-Close me" at bounding box center [446, 62] width 18 height 18
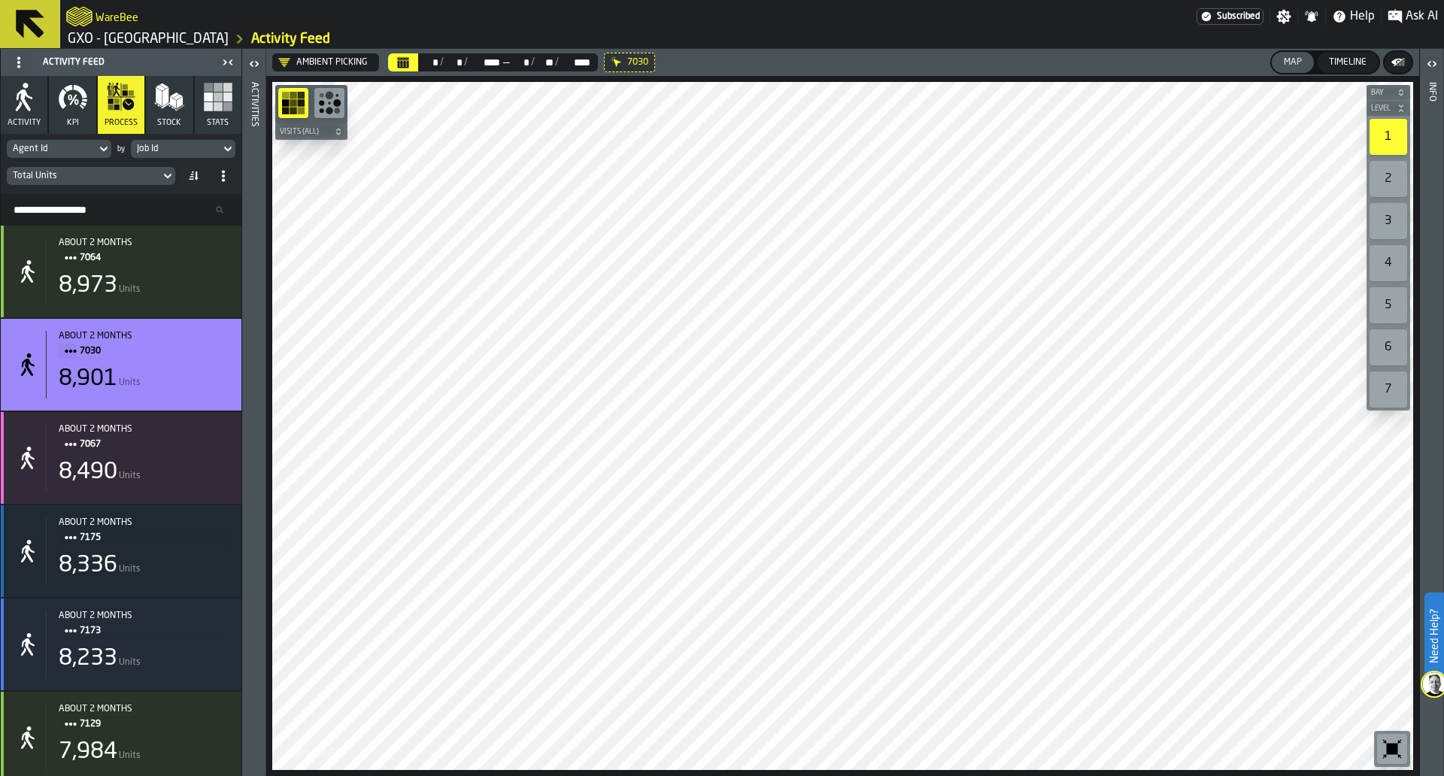
click at [74, 97] on icon "button" at bounding box center [73, 100] width 8 height 11
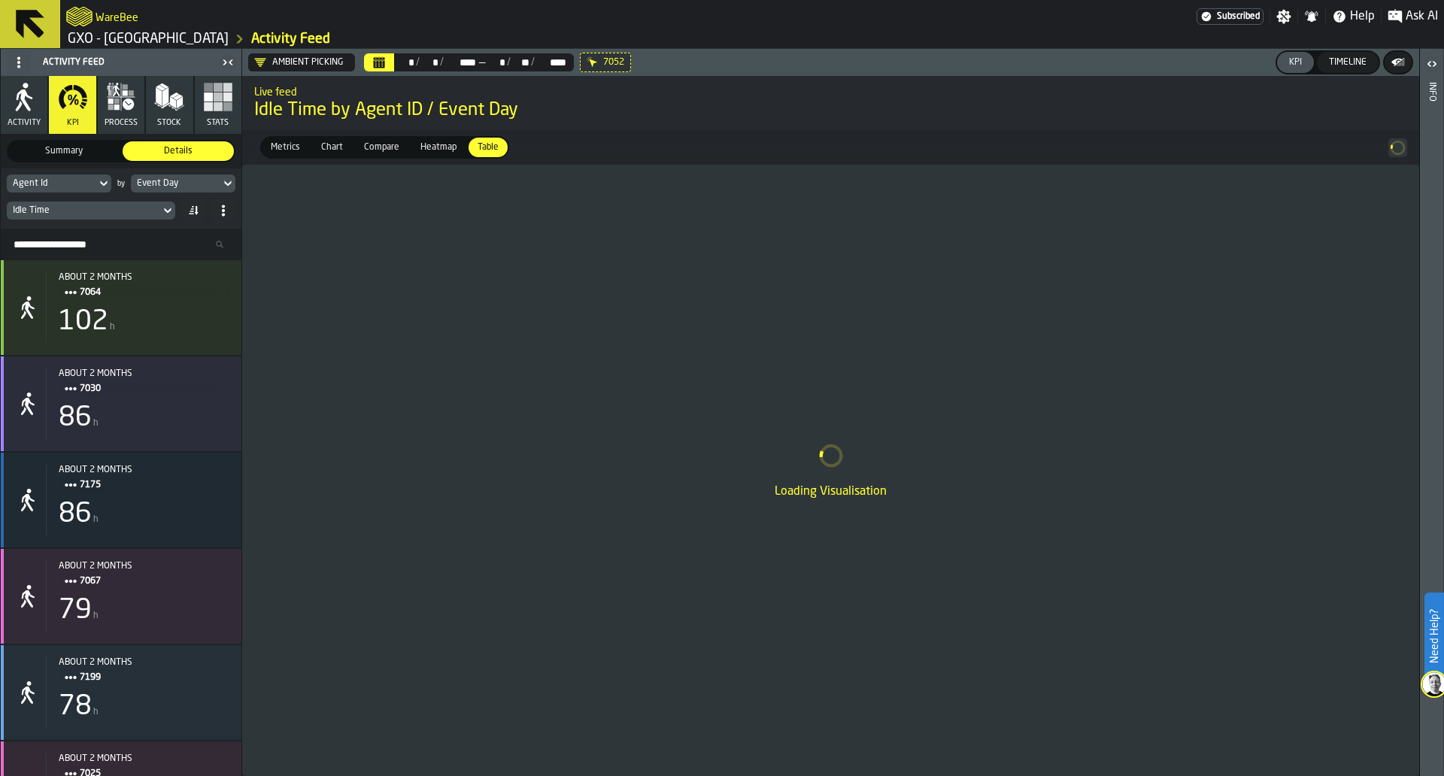
click at [70, 146] on span "Summary" at bounding box center [63, 151] width 105 height 14
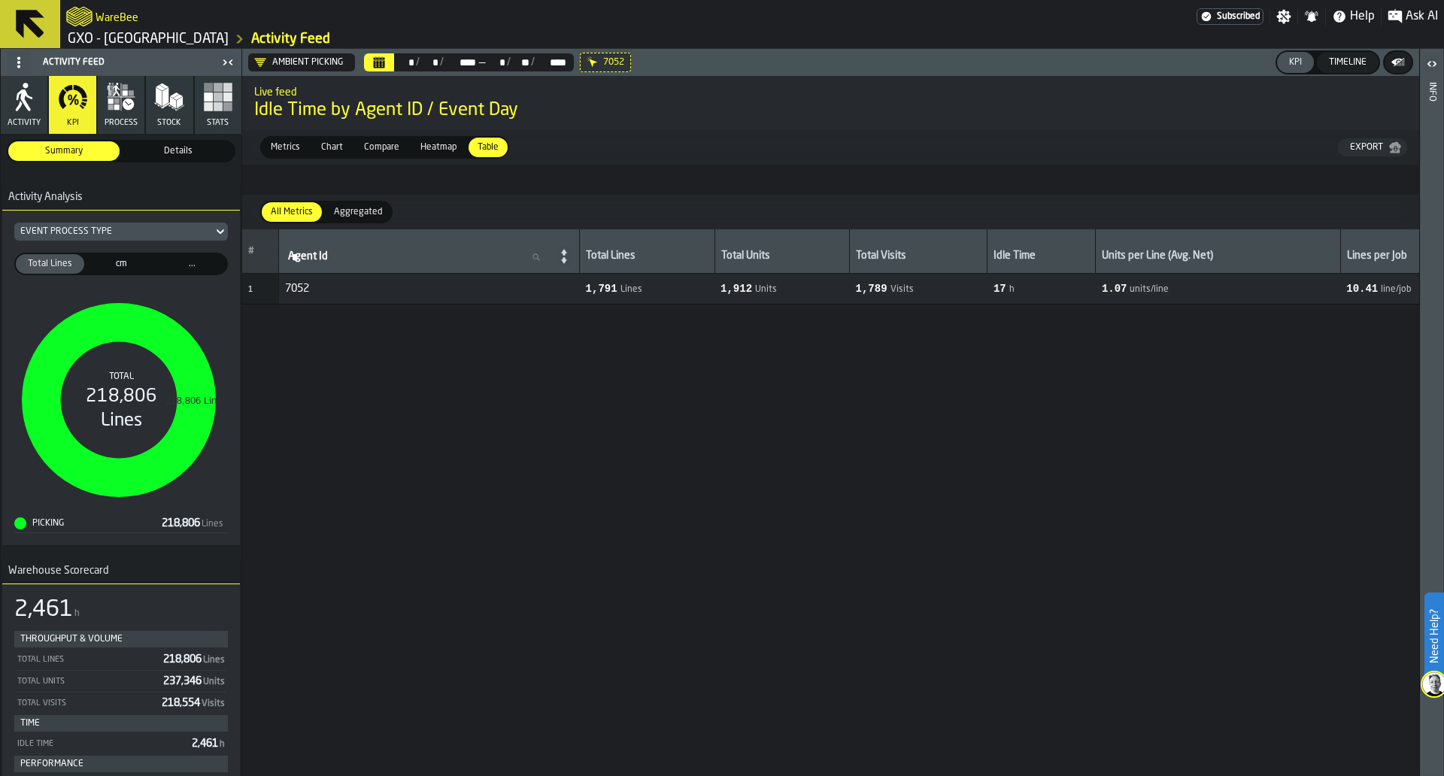
click at [1362, 67] on div "Timeline" at bounding box center [1348, 62] width 50 height 11
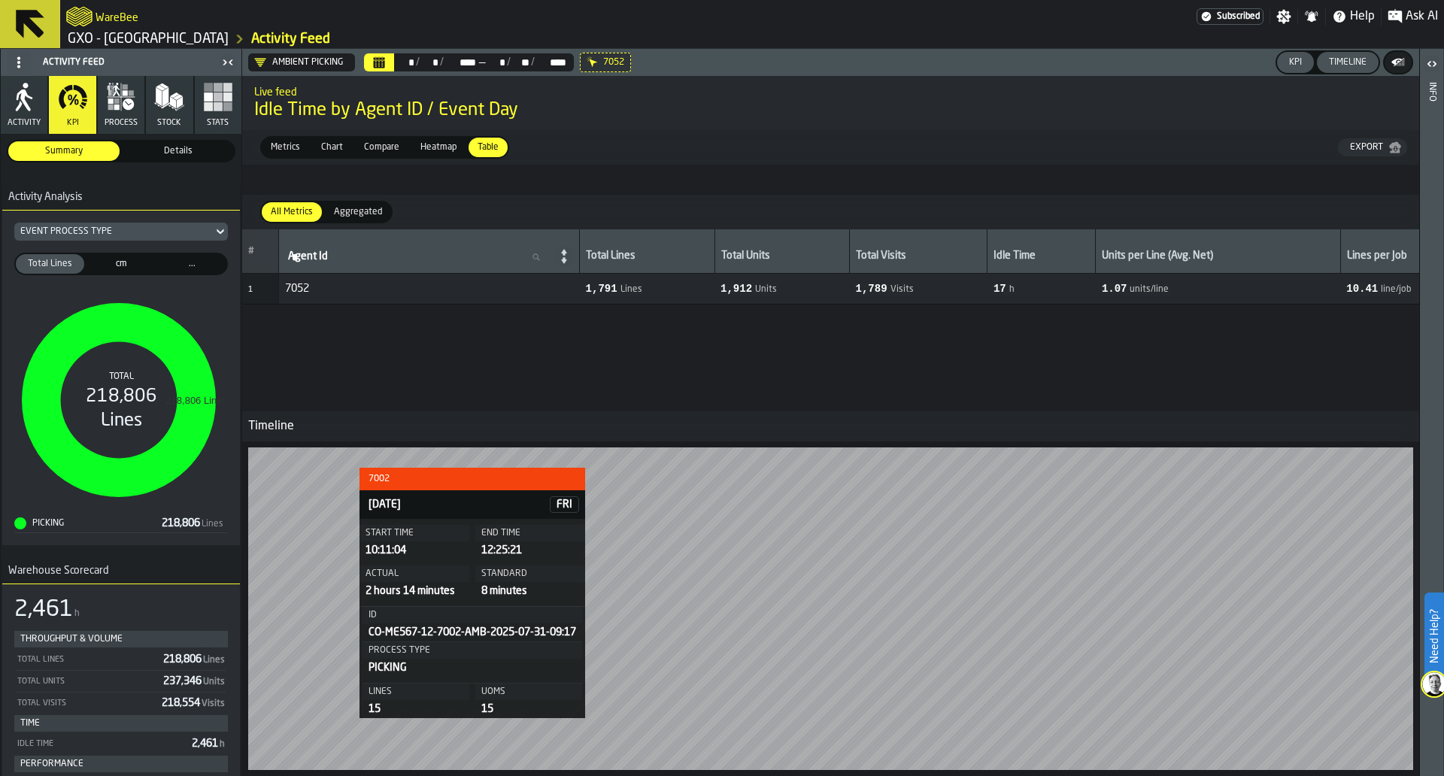
click at [395, 379] on div "# Agent Id Agent Id Total Lines Total Units Total Visits Idle Time Units per Li…" at bounding box center [919, 352] width 1354 height 247
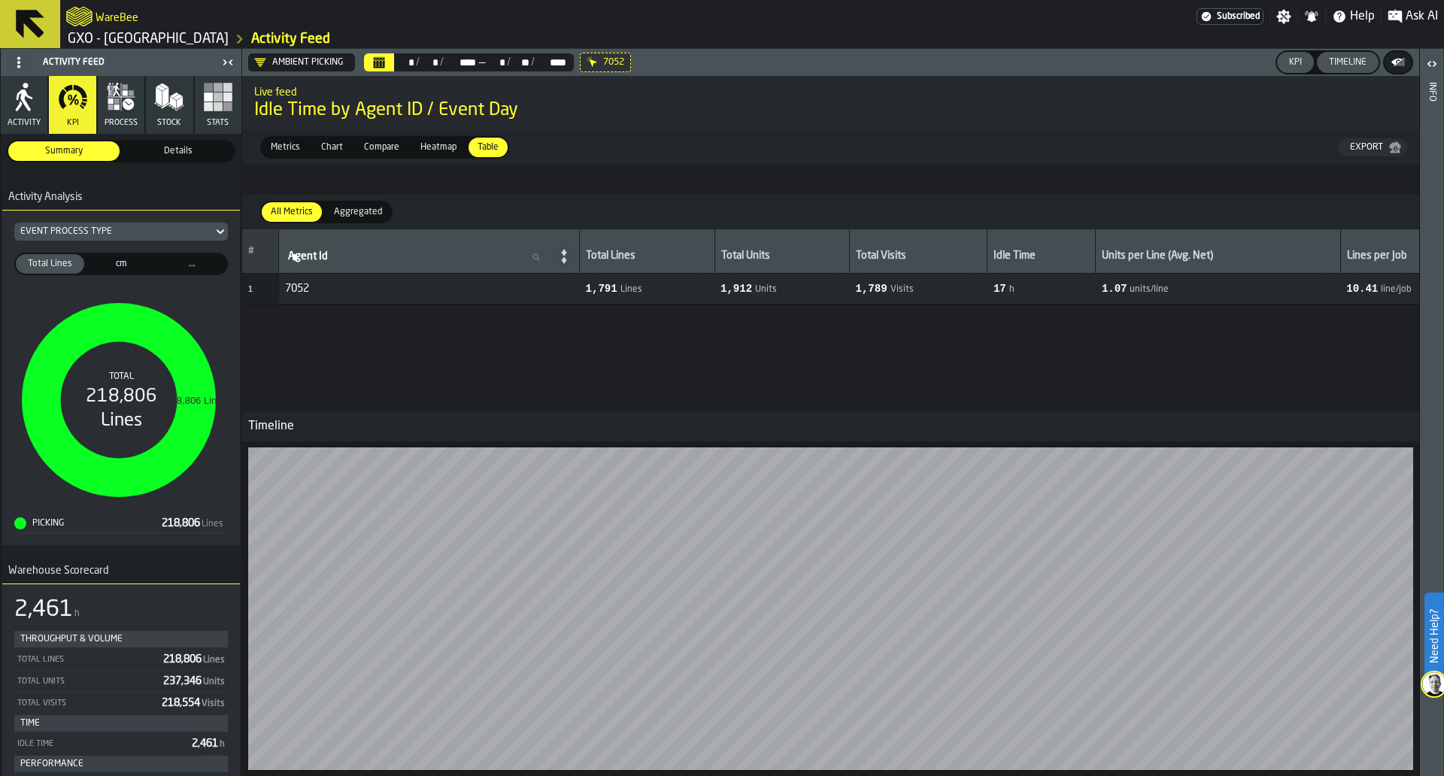
click at [226, 129] on button "Stats" at bounding box center [218, 105] width 47 height 58
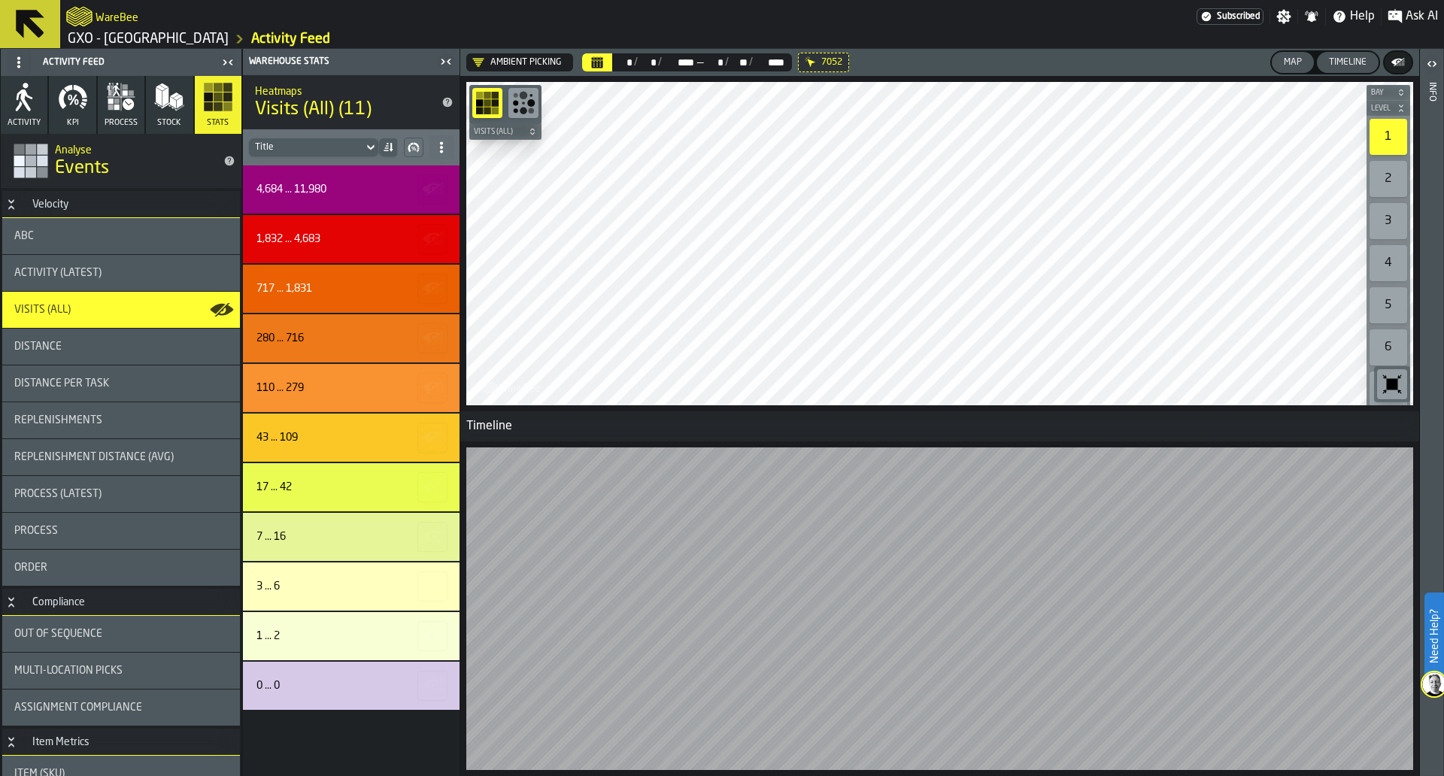
click at [1329, 62] on div "Timeline" at bounding box center [1348, 62] width 50 height 11
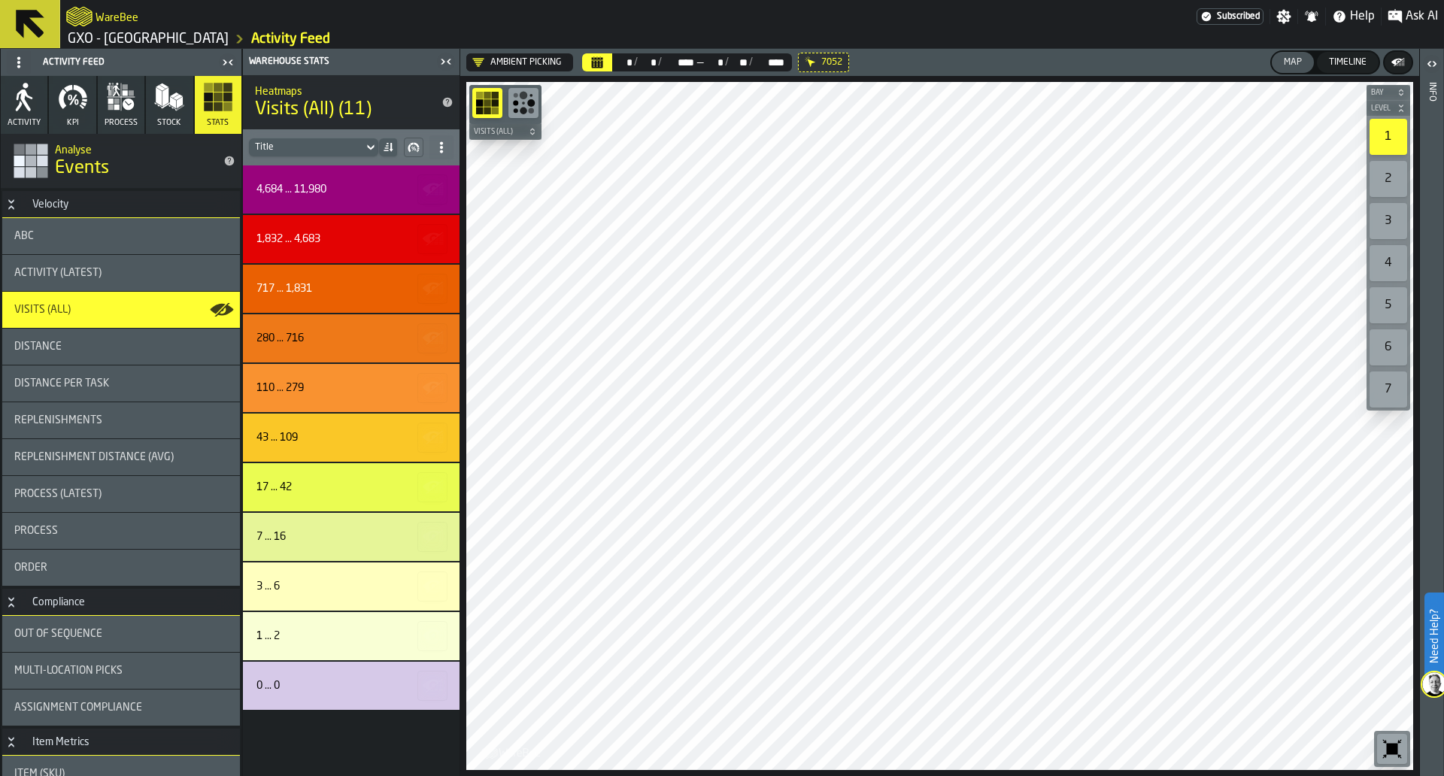
click at [122, 482] on div "Process (Latest)" at bounding box center [121, 494] width 238 height 36
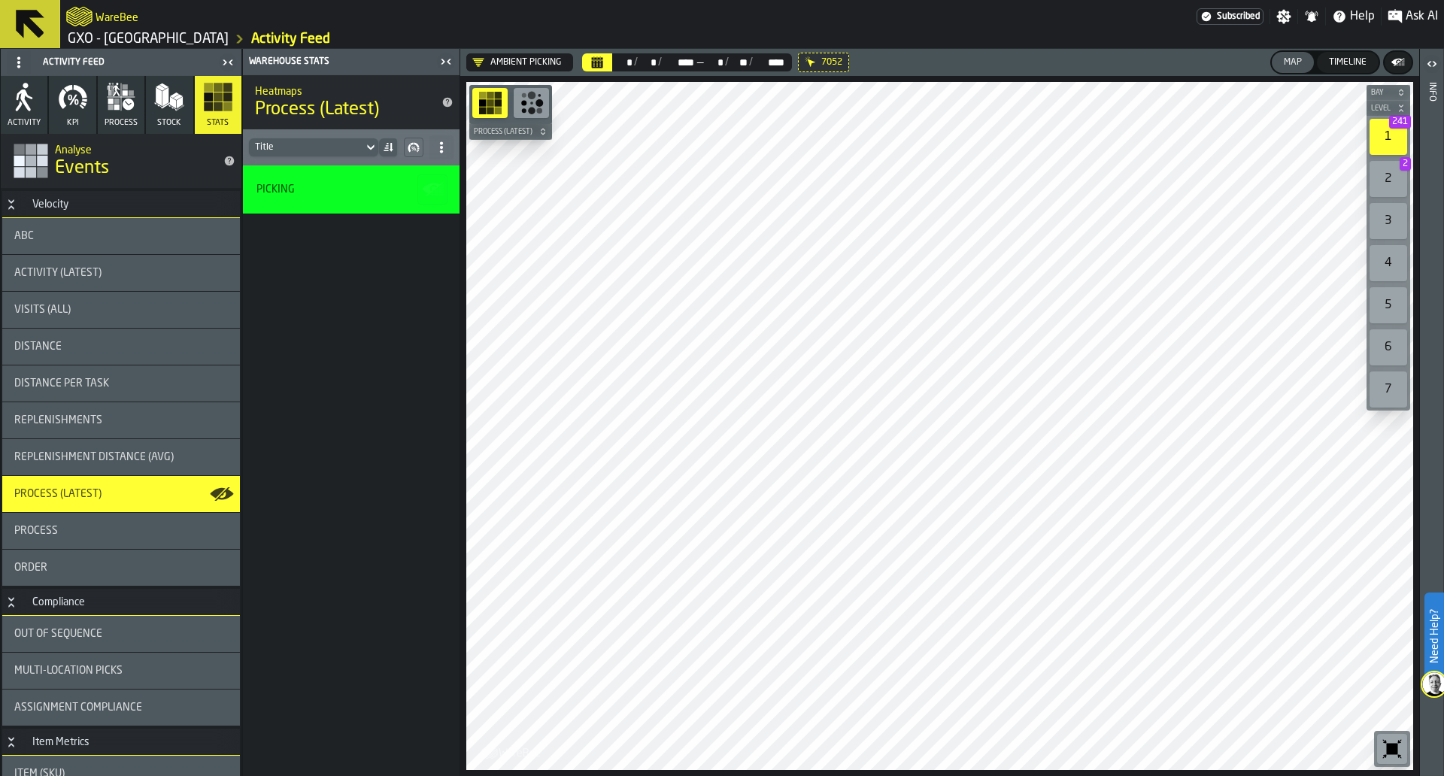
click at [1400, 190] on div "2 2" at bounding box center [1389, 179] width 38 height 36
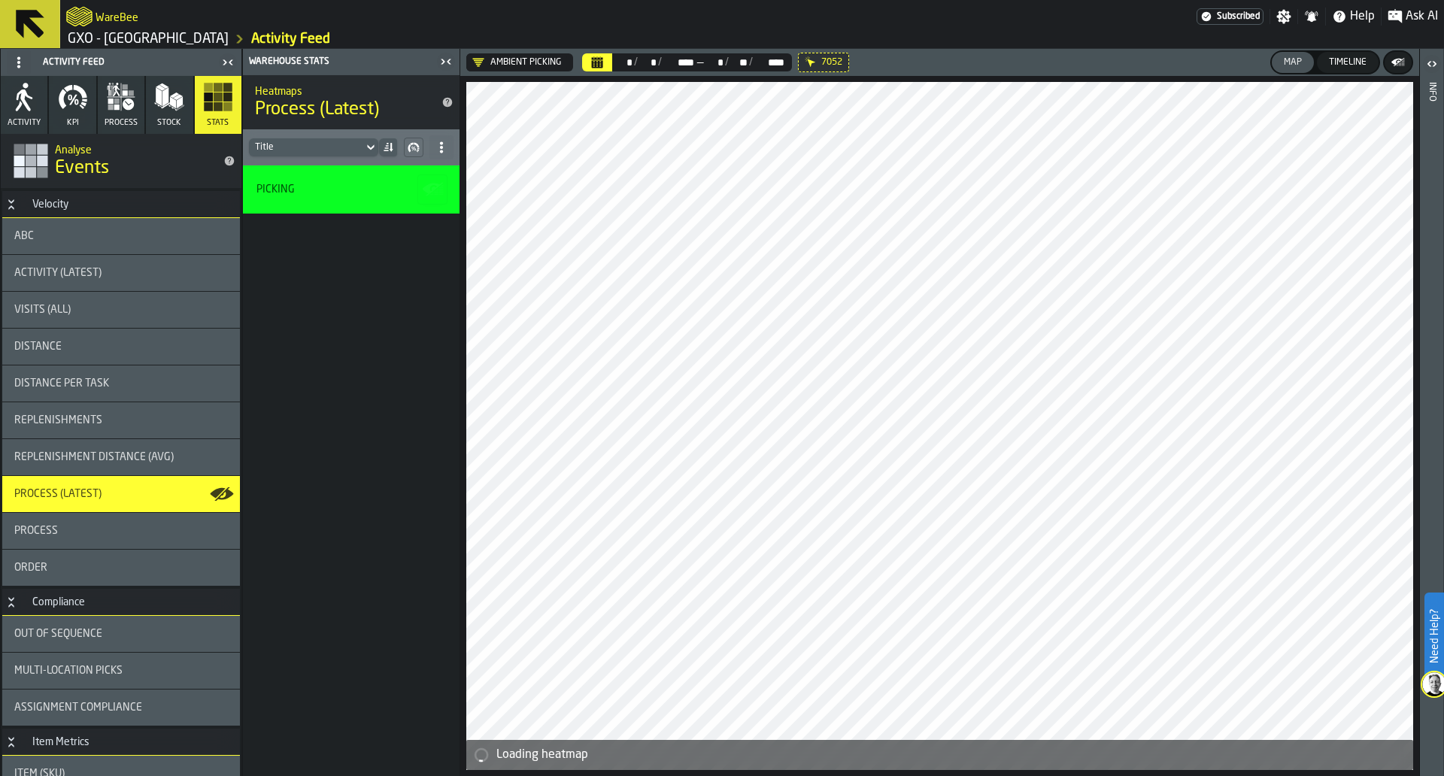
click at [409, 150] on icon "button-" at bounding box center [409, 148] width 3 height 8
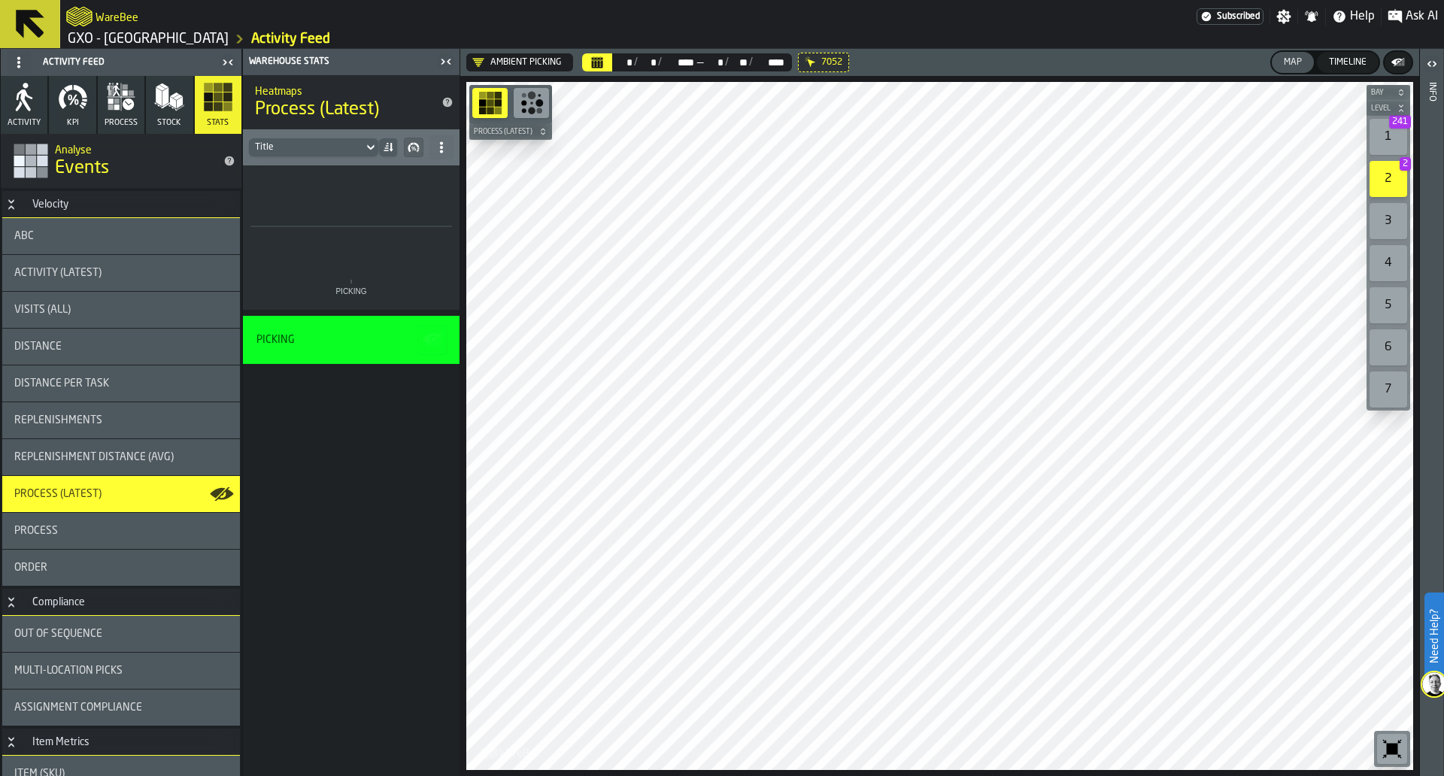
click at [1390, 152] on div "1 241" at bounding box center [1389, 137] width 38 height 36
click at [451, 155] on span at bounding box center [442, 147] width 24 height 24
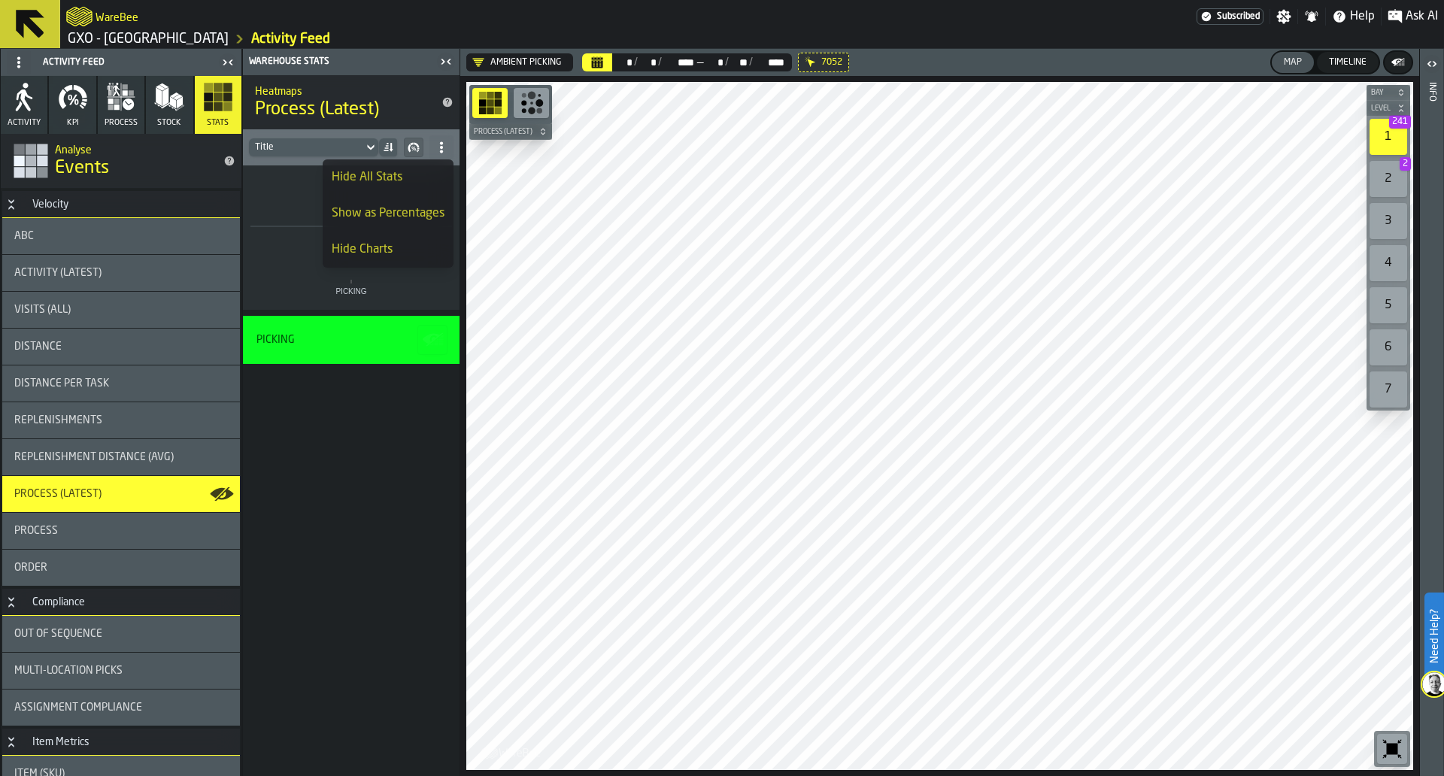
click at [412, 200] on li "Show as Percentages" at bounding box center [388, 214] width 131 height 36
click at [359, 134] on div "Title" at bounding box center [351, 147] width 217 height 36
click at [361, 140] on div "Title" at bounding box center [306, 147] width 114 height 17
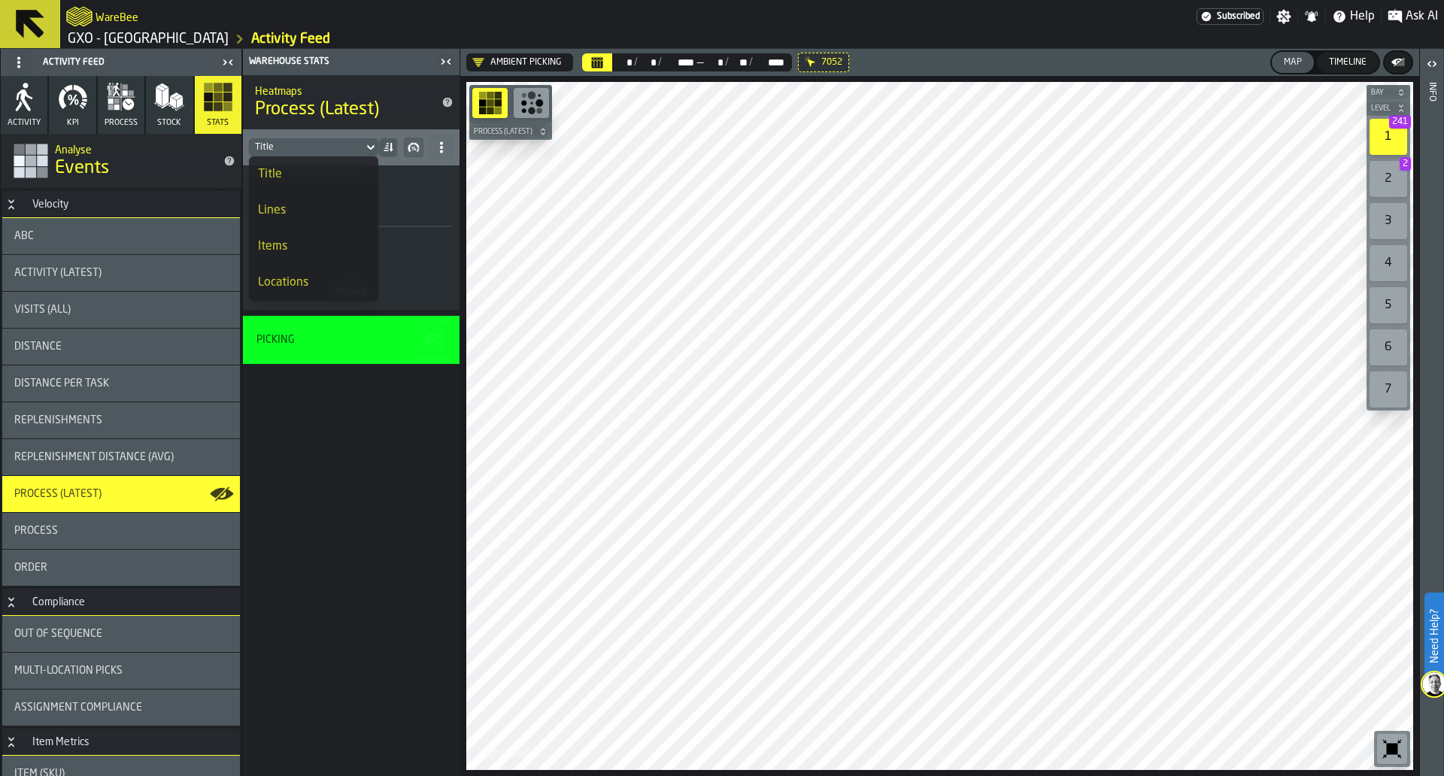
click at [333, 211] on div "Lines" at bounding box center [313, 211] width 111 height 18
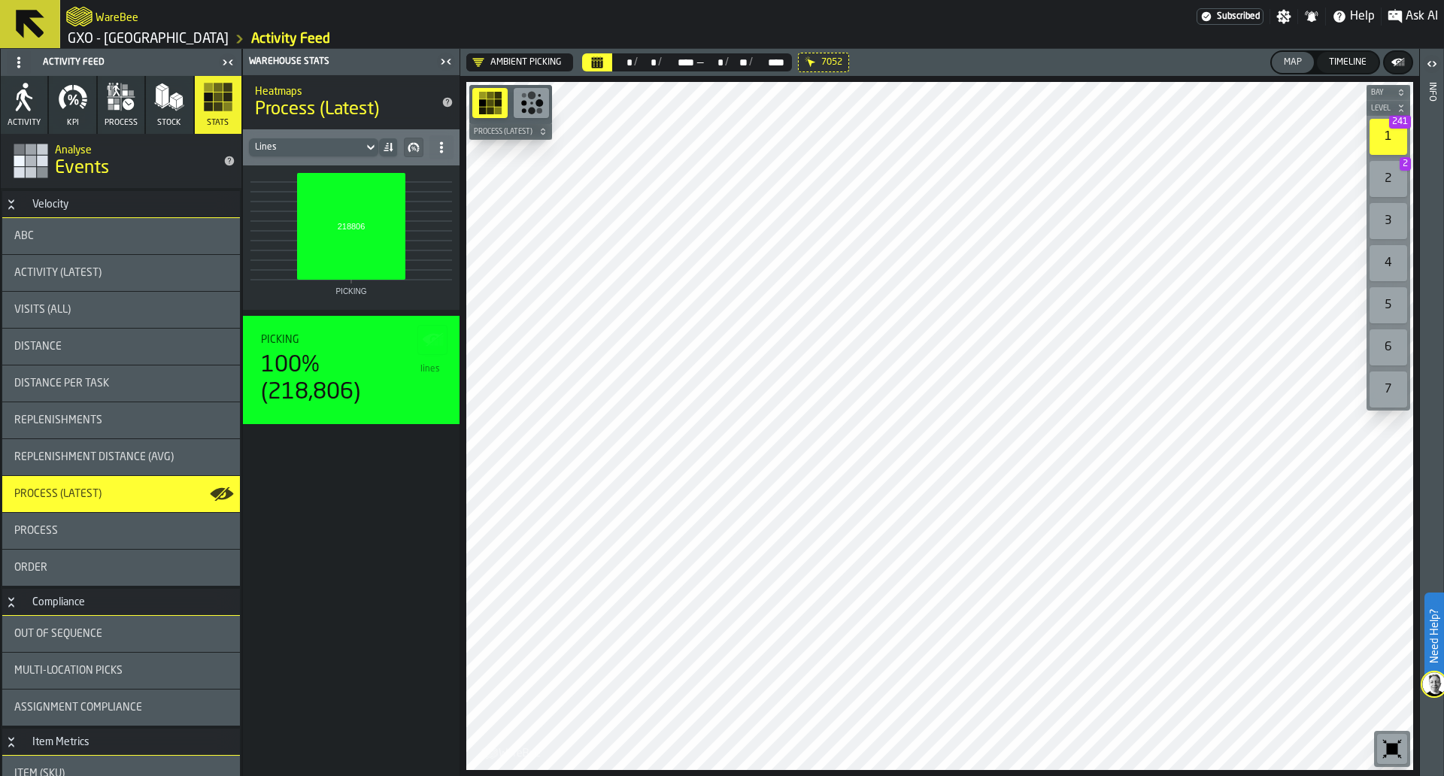
click at [371, 149] on icon at bounding box center [370, 147] width 7 height 5
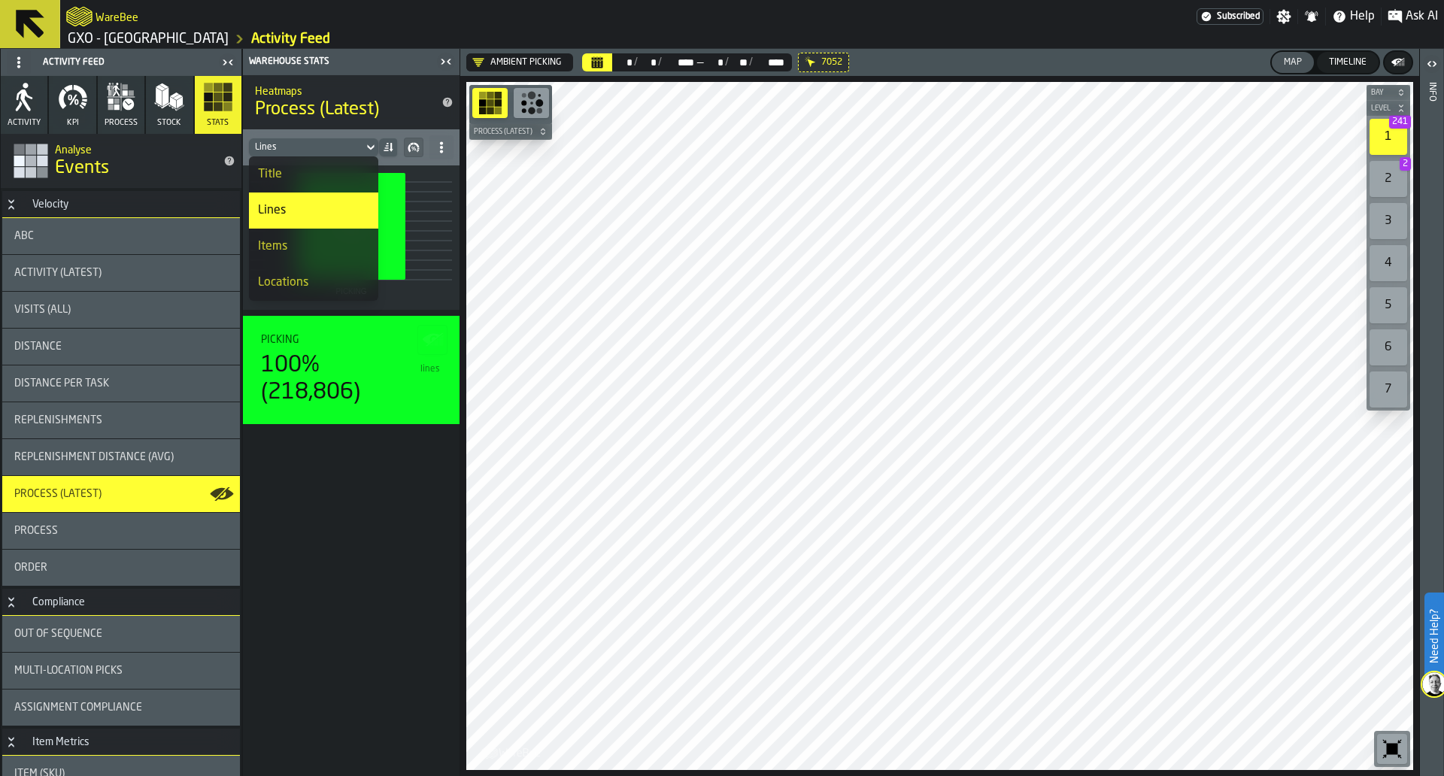
click at [302, 238] on div "Items" at bounding box center [313, 247] width 111 height 18
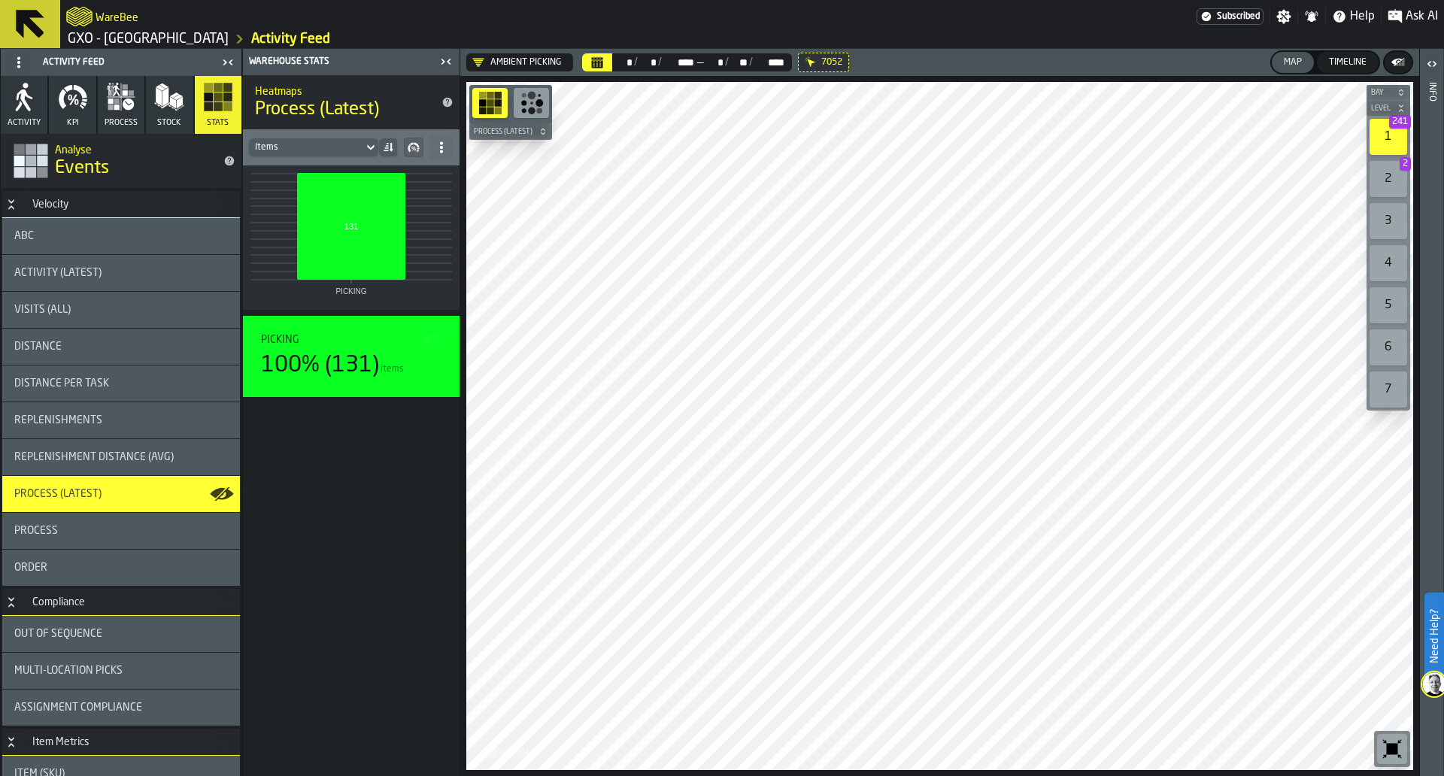
click at [353, 144] on div "Items" at bounding box center [306, 147] width 102 height 11
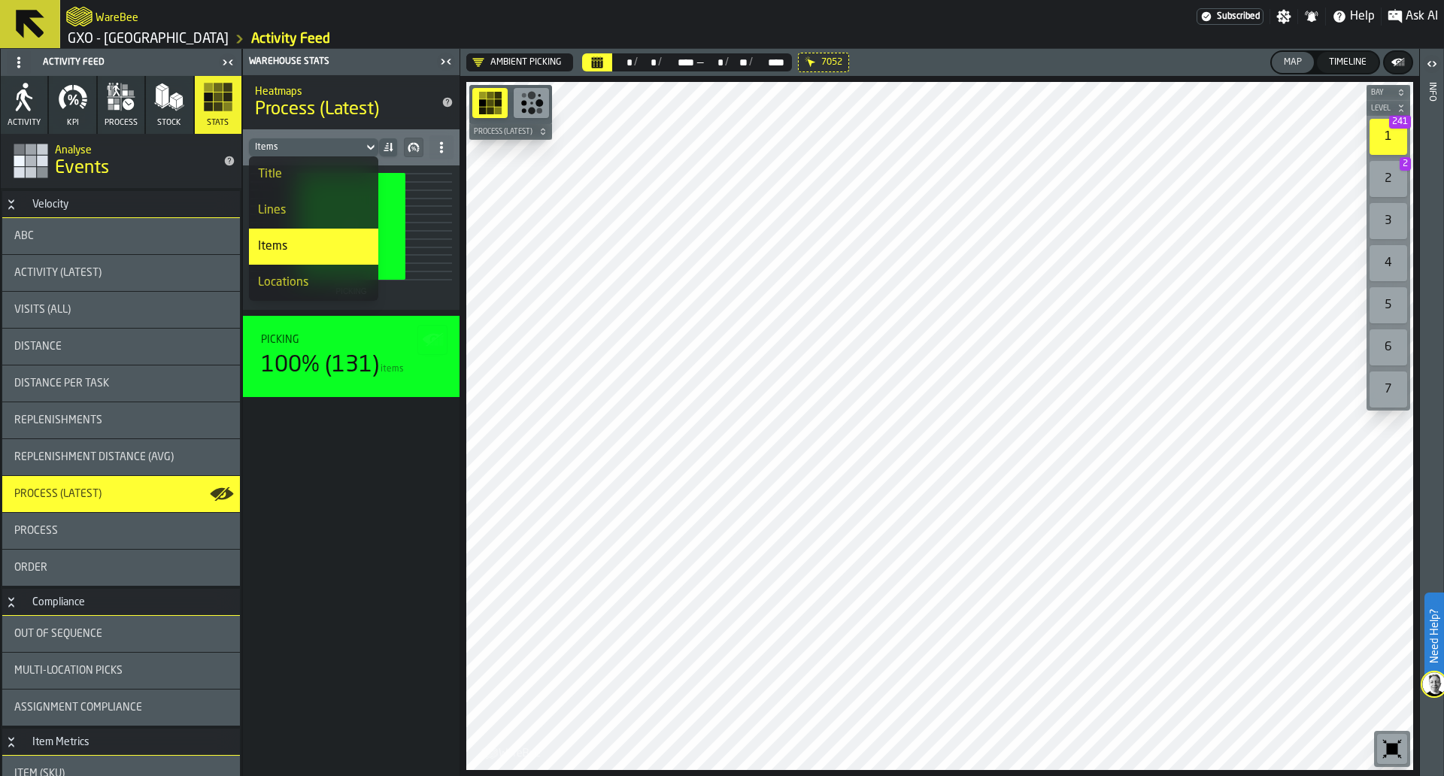
click at [293, 269] on li "Locations" at bounding box center [313, 283] width 129 height 36
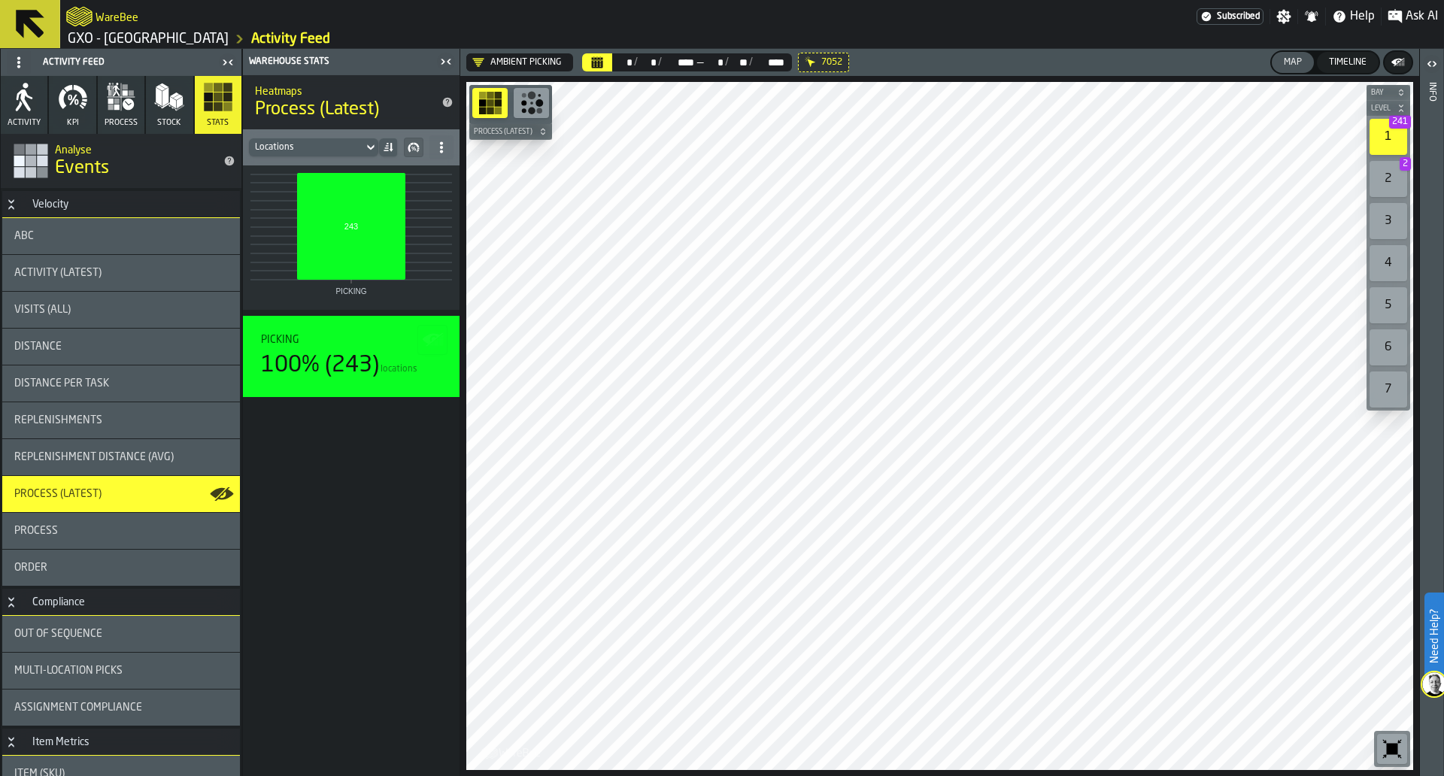
click at [390, 143] on icon at bounding box center [388, 147] width 12 height 12
click at [348, 142] on div "Locations" at bounding box center [306, 147] width 102 height 11
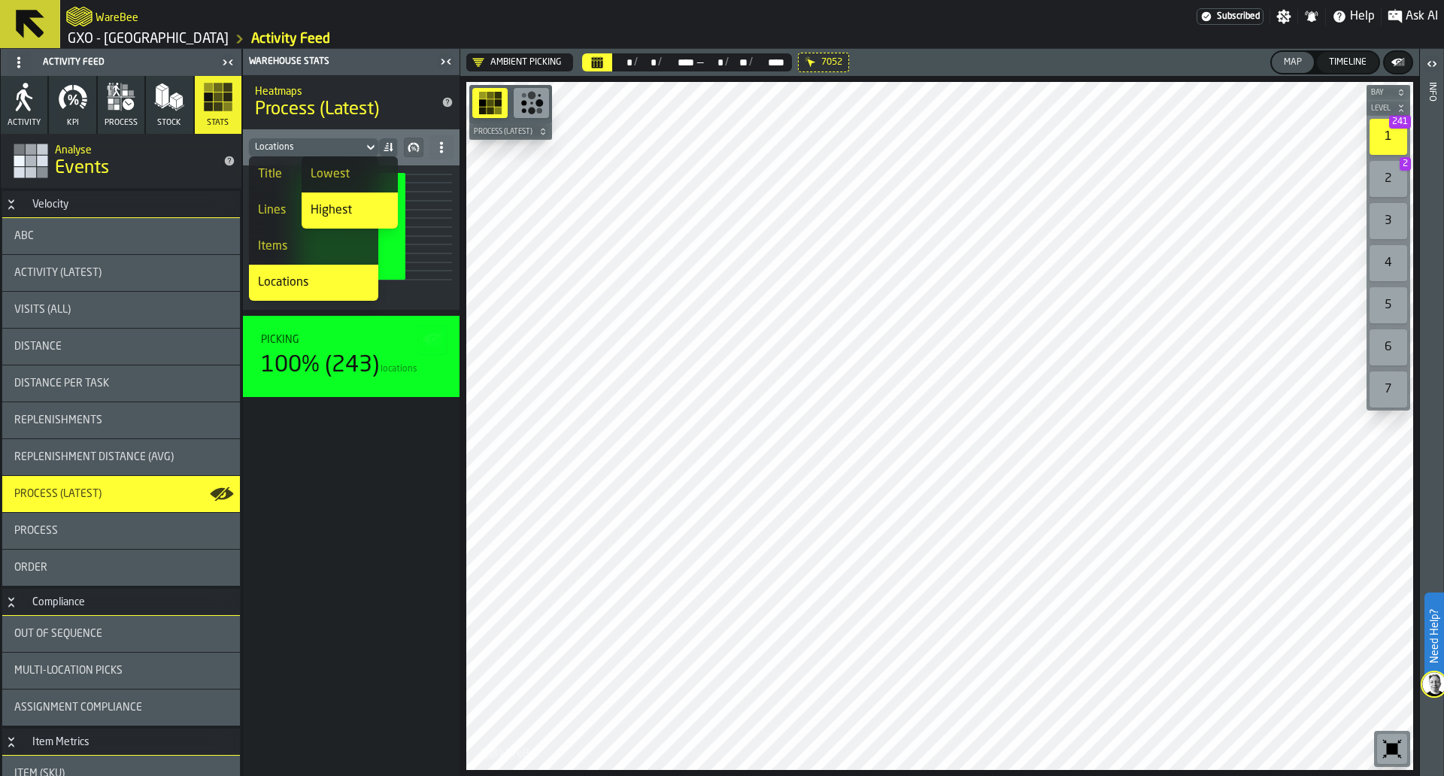
click at [98, 537] on div "Process" at bounding box center [121, 531] width 238 height 36
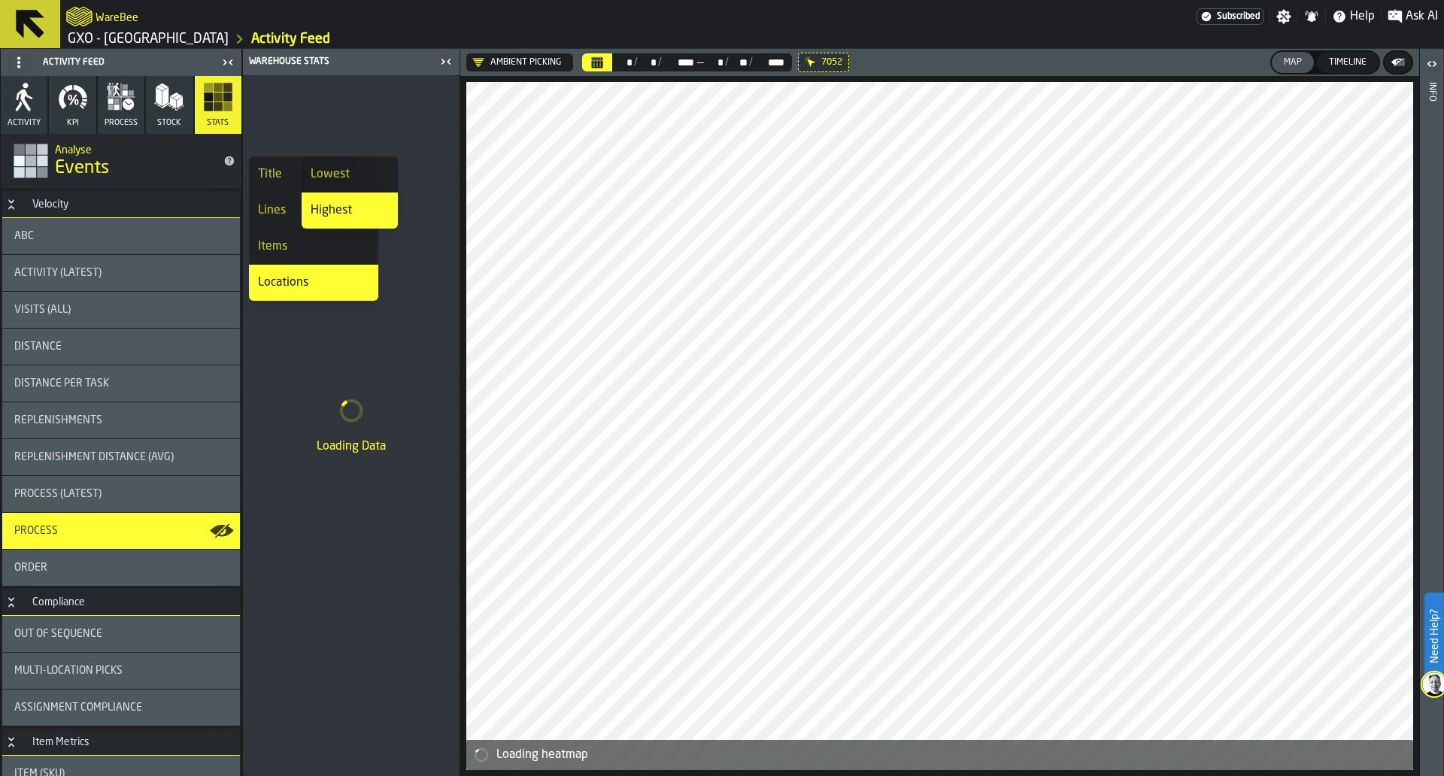
click at [323, 359] on div "Loading Data" at bounding box center [351, 425] width 217 height 701
click at [348, 169] on div "Lowest" at bounding box center [350, 175] width 78 height 18
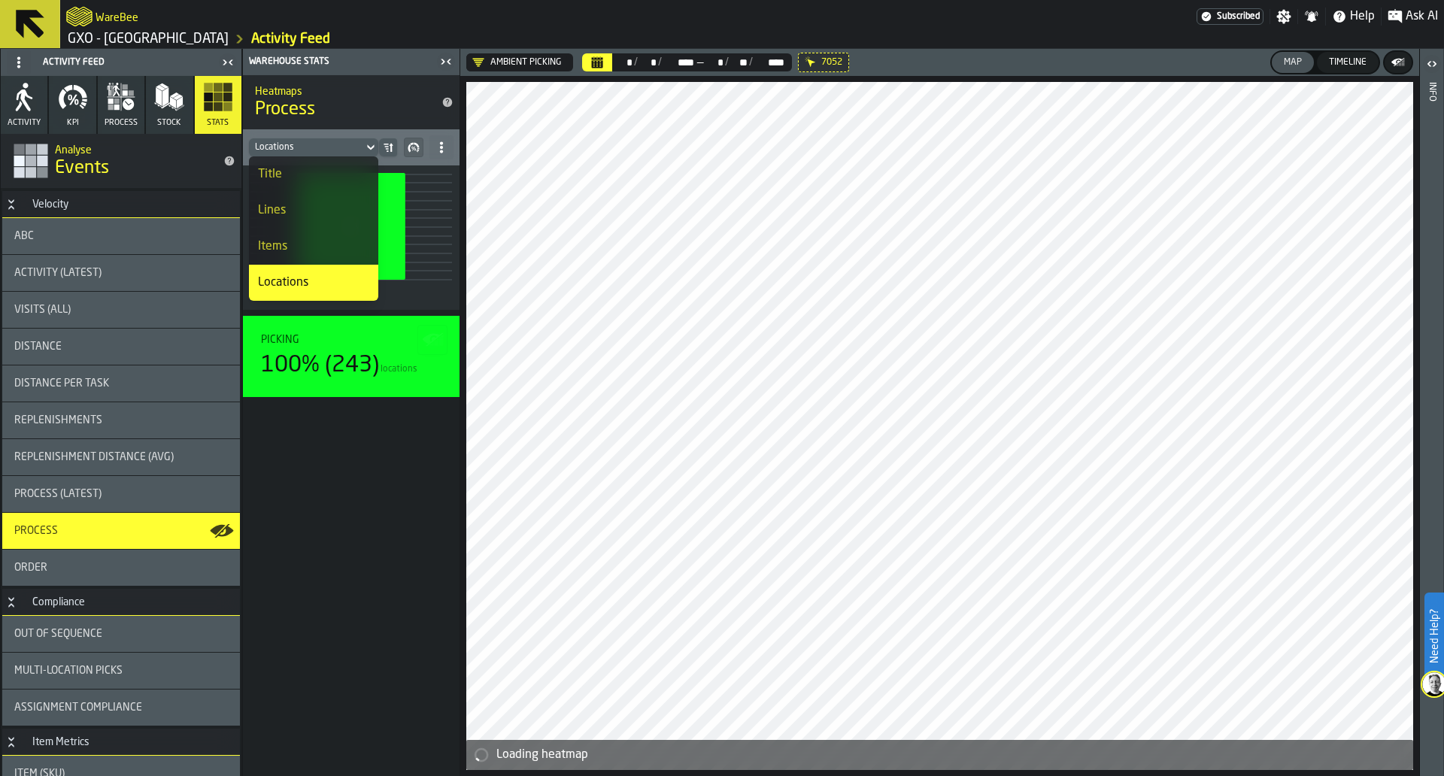
click at [498, 34] on ol "GXO - Costa - Trafford Park Activity Feed" at bounding box center [409, 39] width 686 height 18
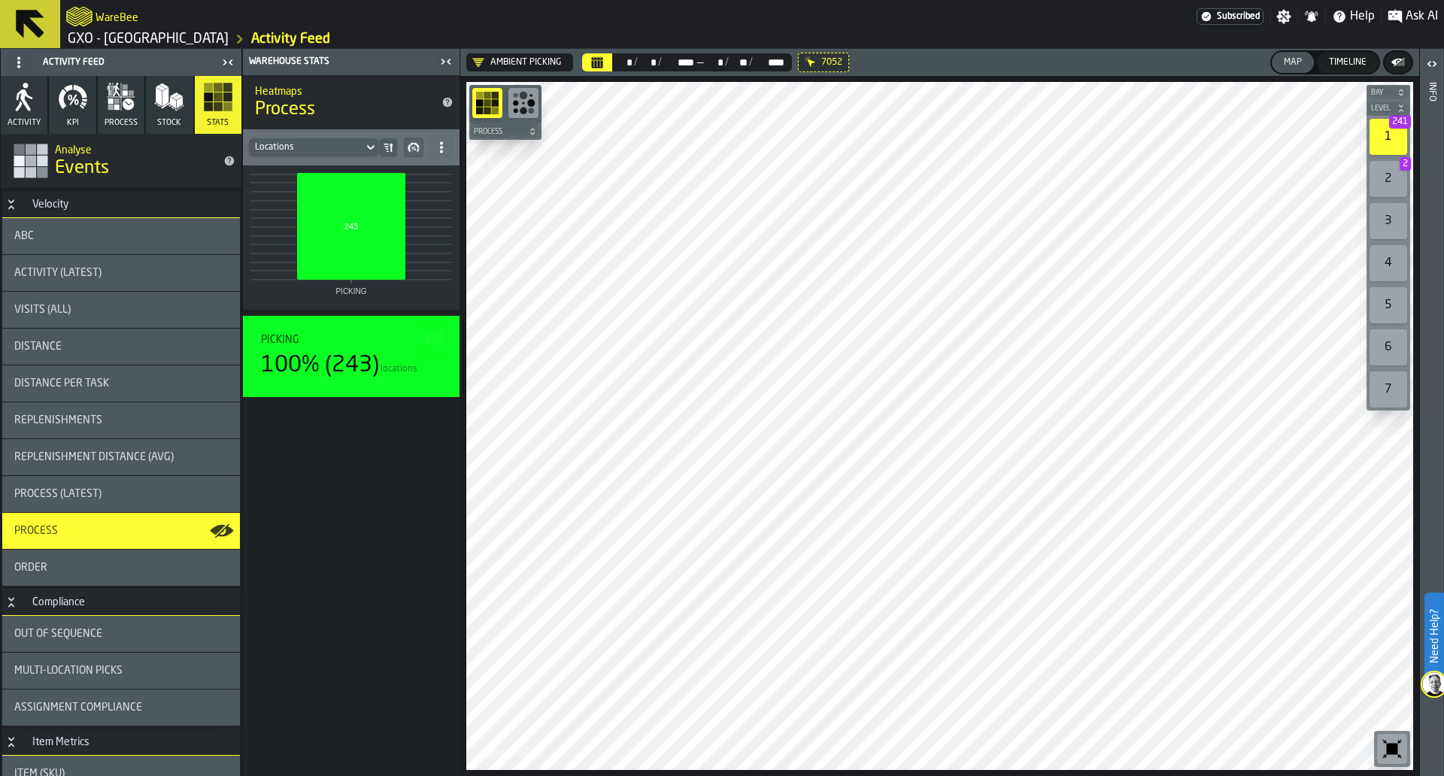
click at [0, 0] on icon at bounding box center [0, 0] width 0 height 0
click at [421, 145] on button "button-" at bounding box center [414, 148] width 20 height 20
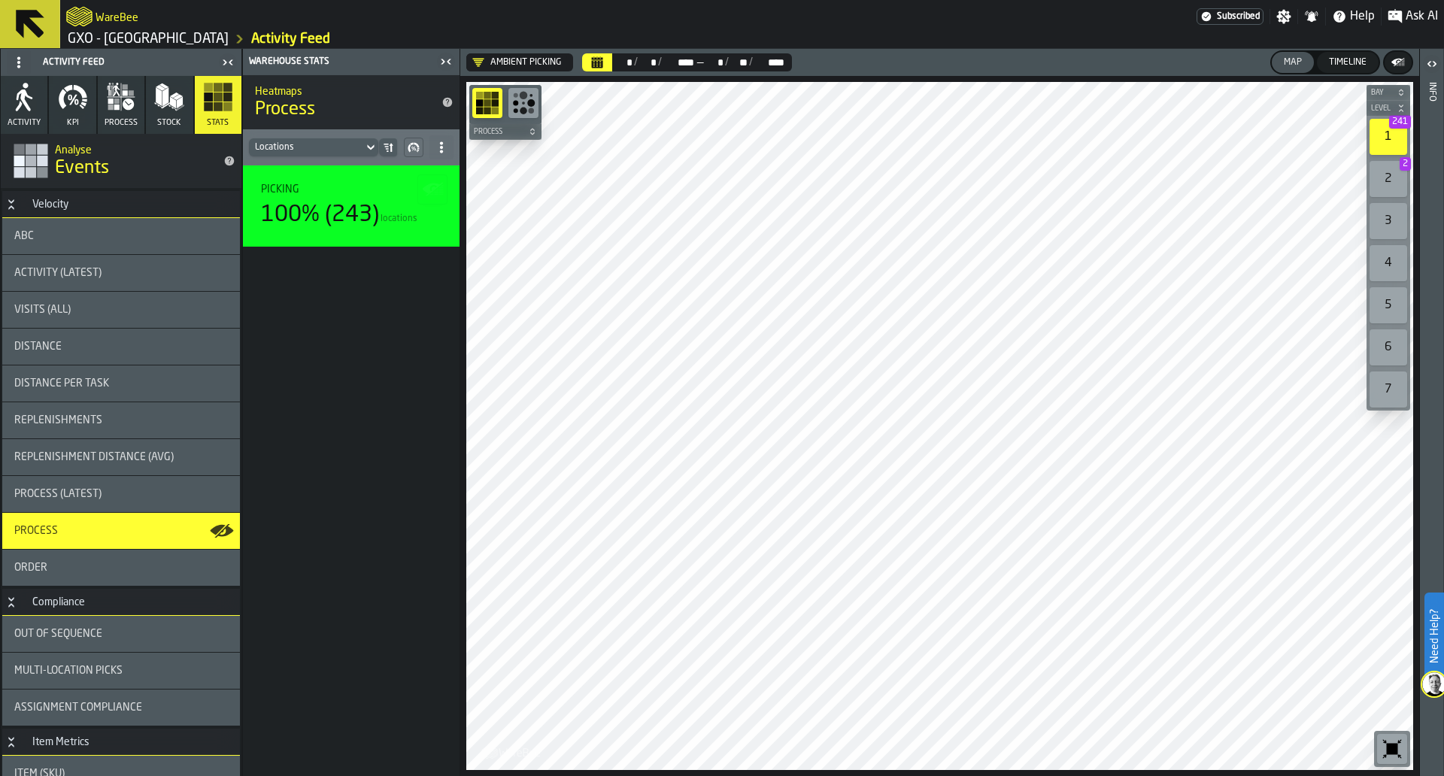
click at [421, 145] on button "button-" at bounding box center [414, 148] width 20 height 20
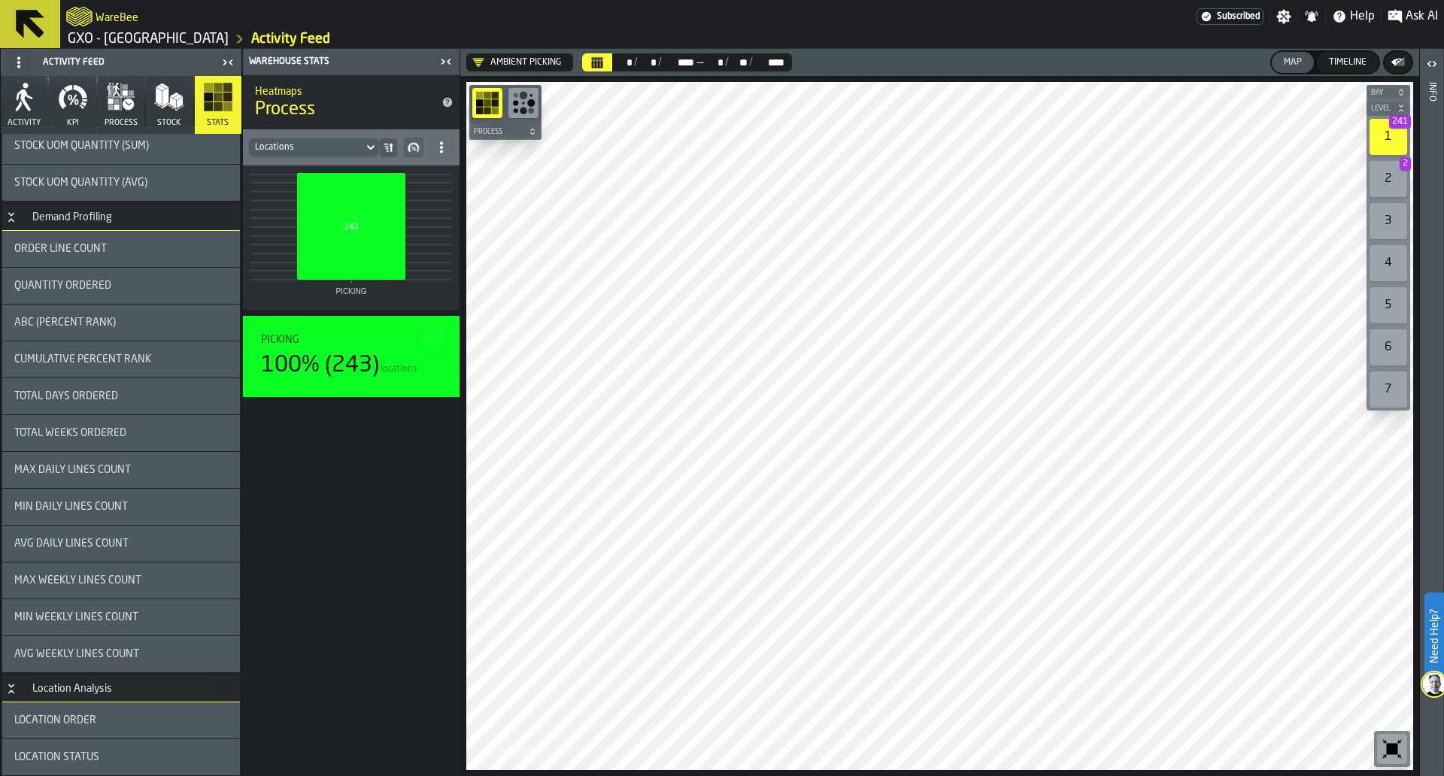
scroll to position [1663, 0]
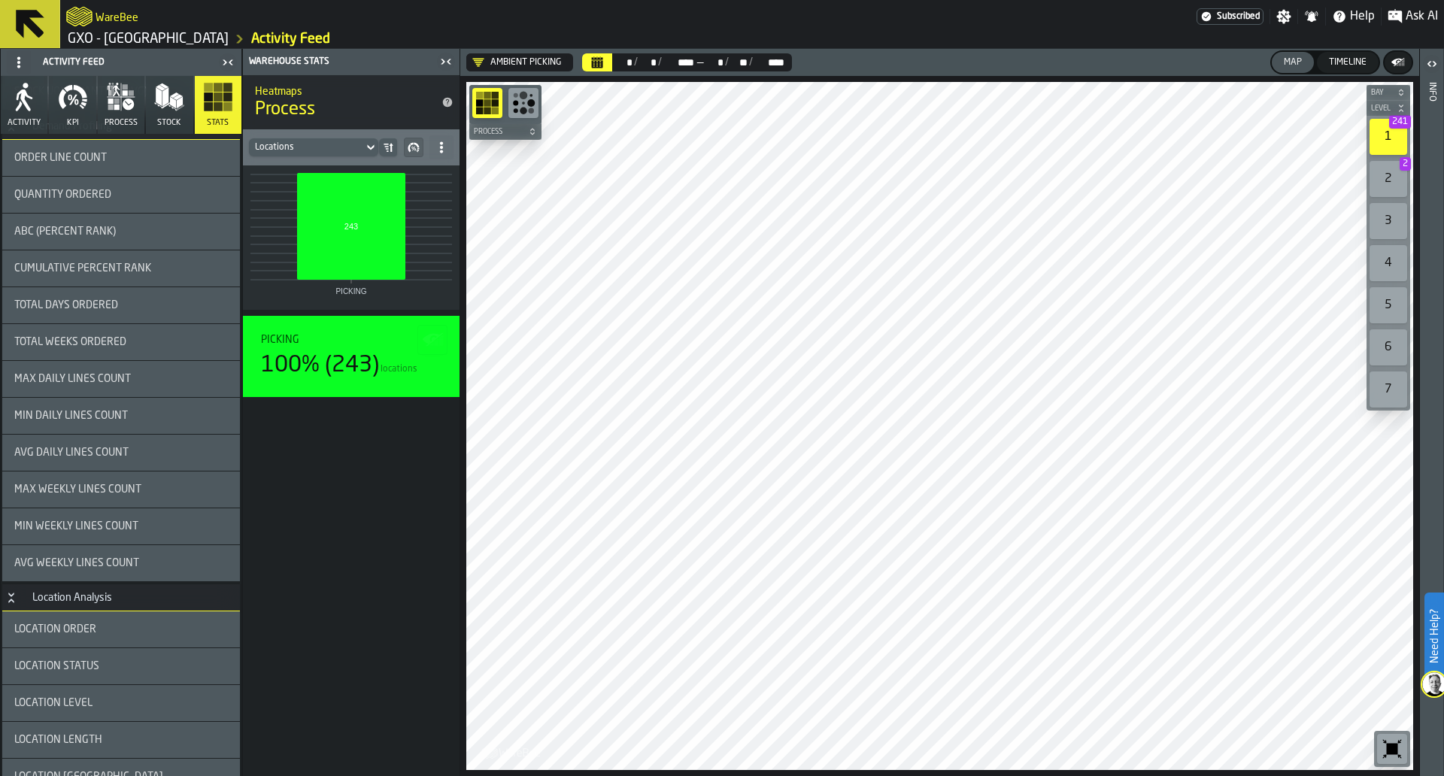
click at [134, 555] on div "Avg Weekly Lines Count" at bounding box center [121, 563] width 238 height 36
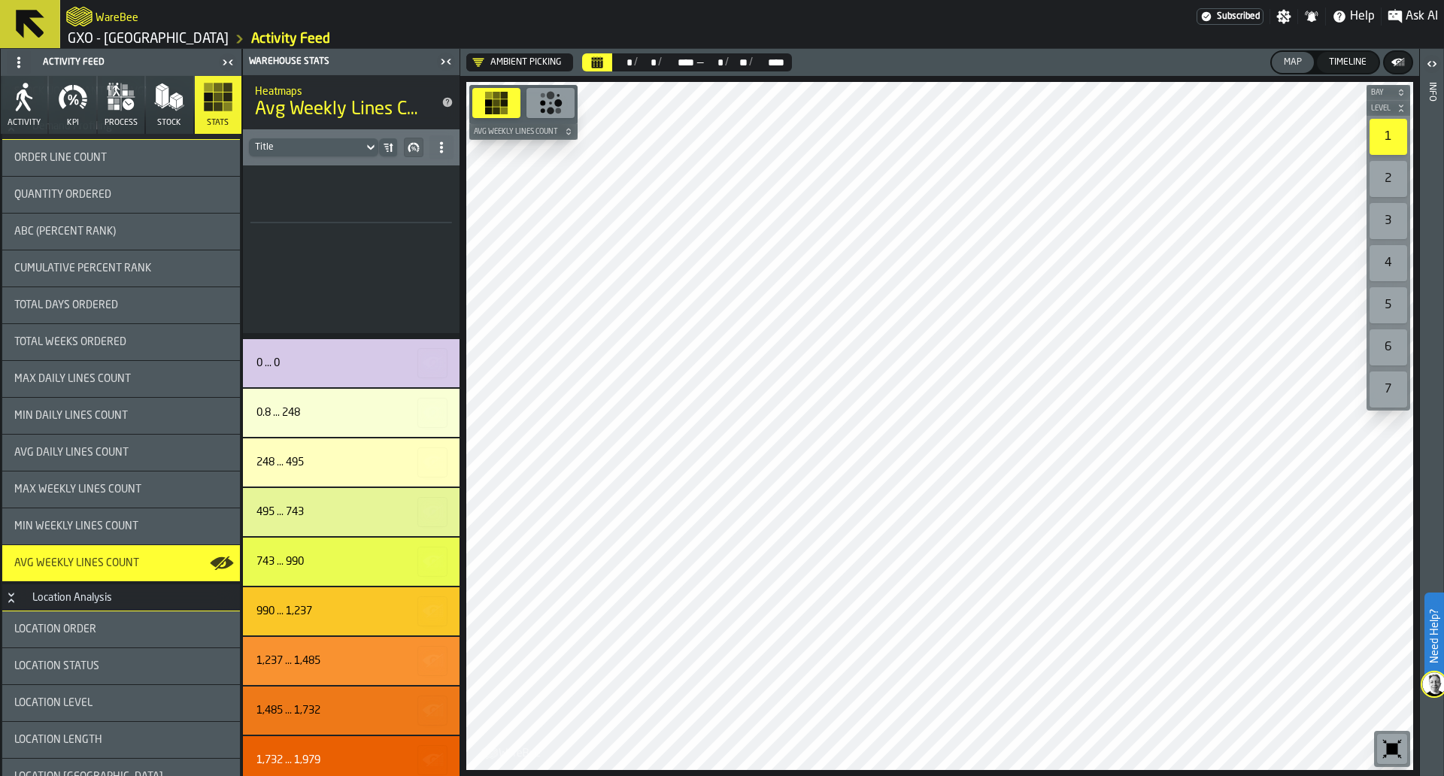
click at [359, 145] on div "Title" at bounding box center [306, 147] width 114 height 17
click at [345, 178] on div "Title" at bounding box center [313, 175] width 111 height 18
click at [411, 147] on icon "button-" at bounding box center [414, 147] width 12 height 12
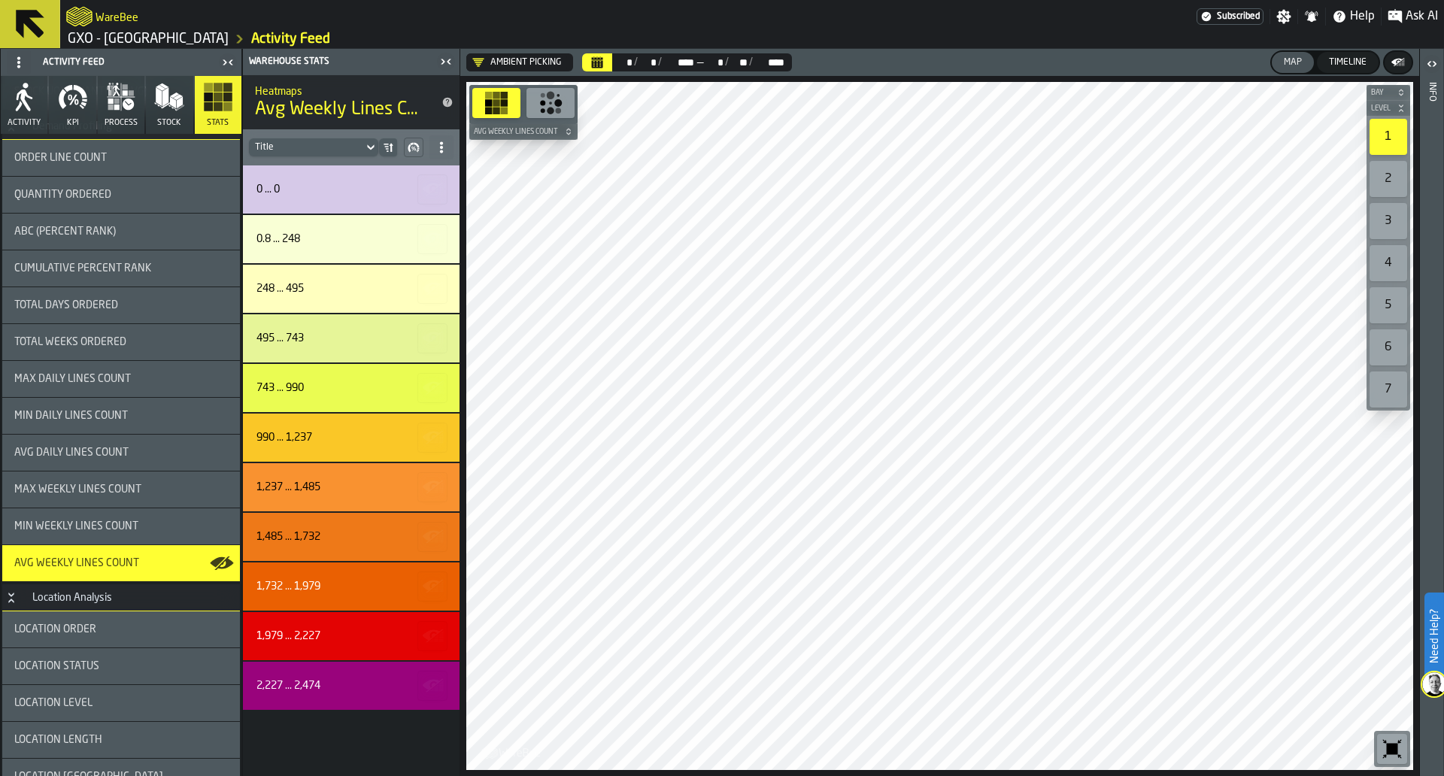
click at [411, 147] on icon "button-" at bounding box center [414, 147] width 12 height 12
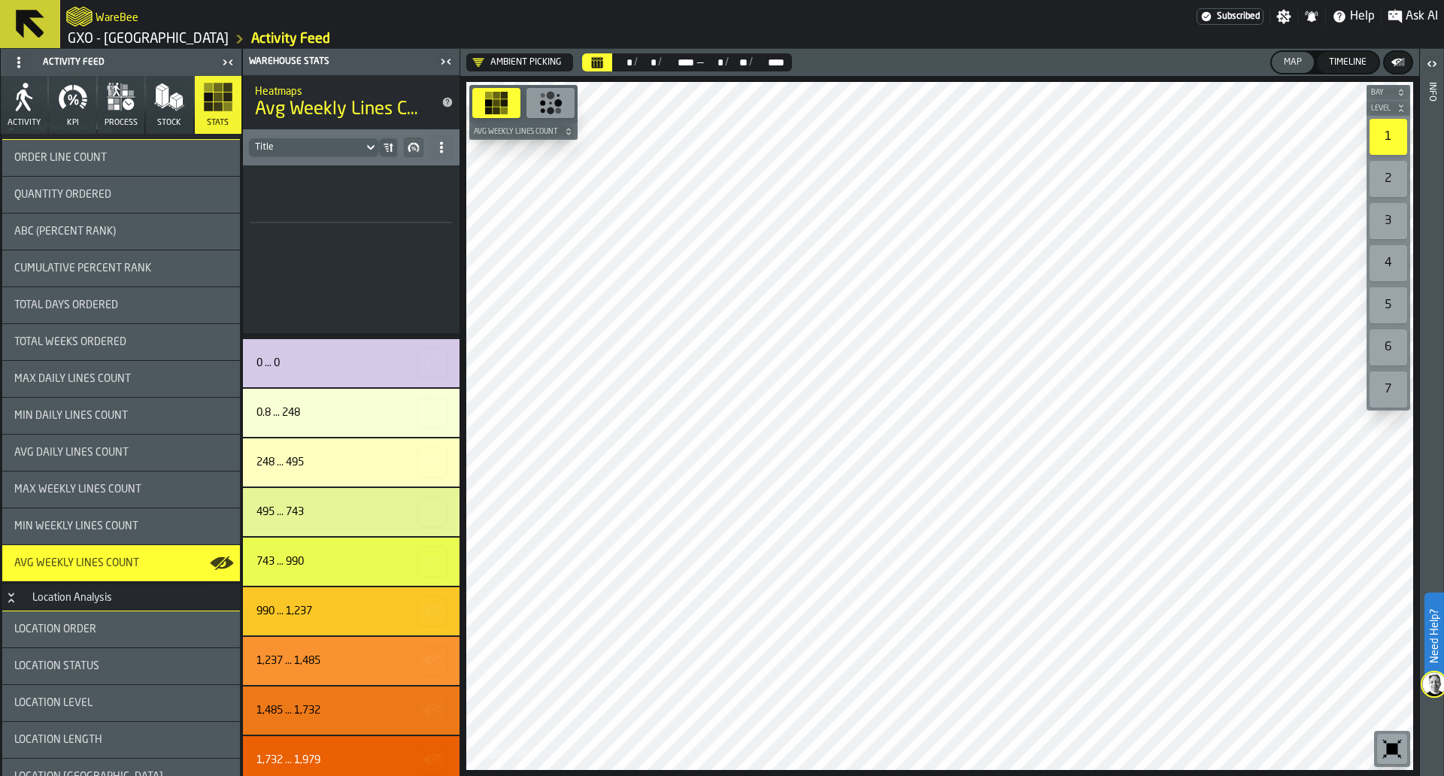
click at [411, 147] on icon "button-" at bounding box center [414, 147] width 12 height 12
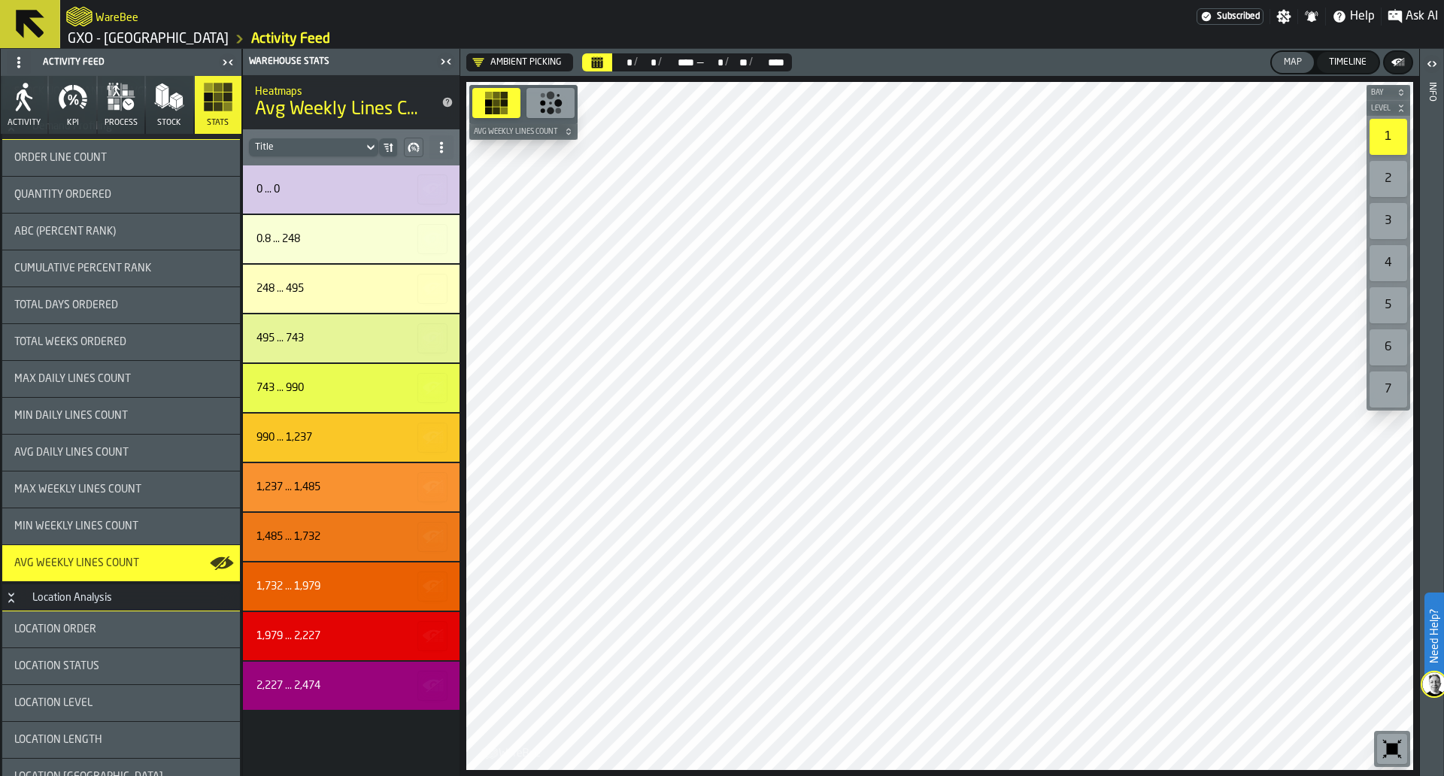
click at [325, 712] on div "0 ... 0 0.8 ... 248 248 ... 495 495 ... 743 743 ... 990 990 ... 1,237 1,237 ...…" at bounding box center [351, 471] width 217 height 611
click at [338, 699] on div "2,227 ... 2,474" at bounding box center [351, 686] width 217 height 48
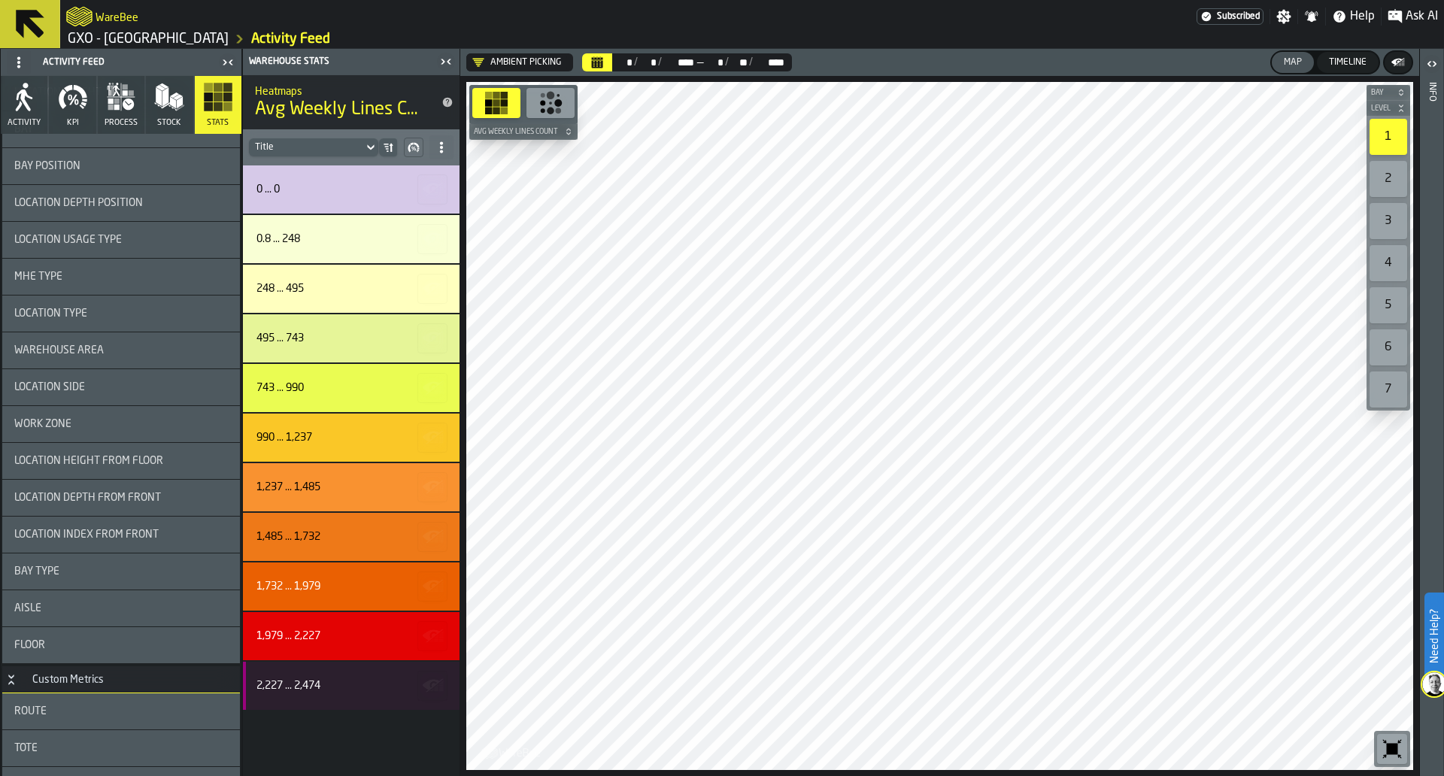
scroll to position [2425, 0]
click at [144, 408] on div "Work Zone" at bounding box center [121, 420] width 238 height 36
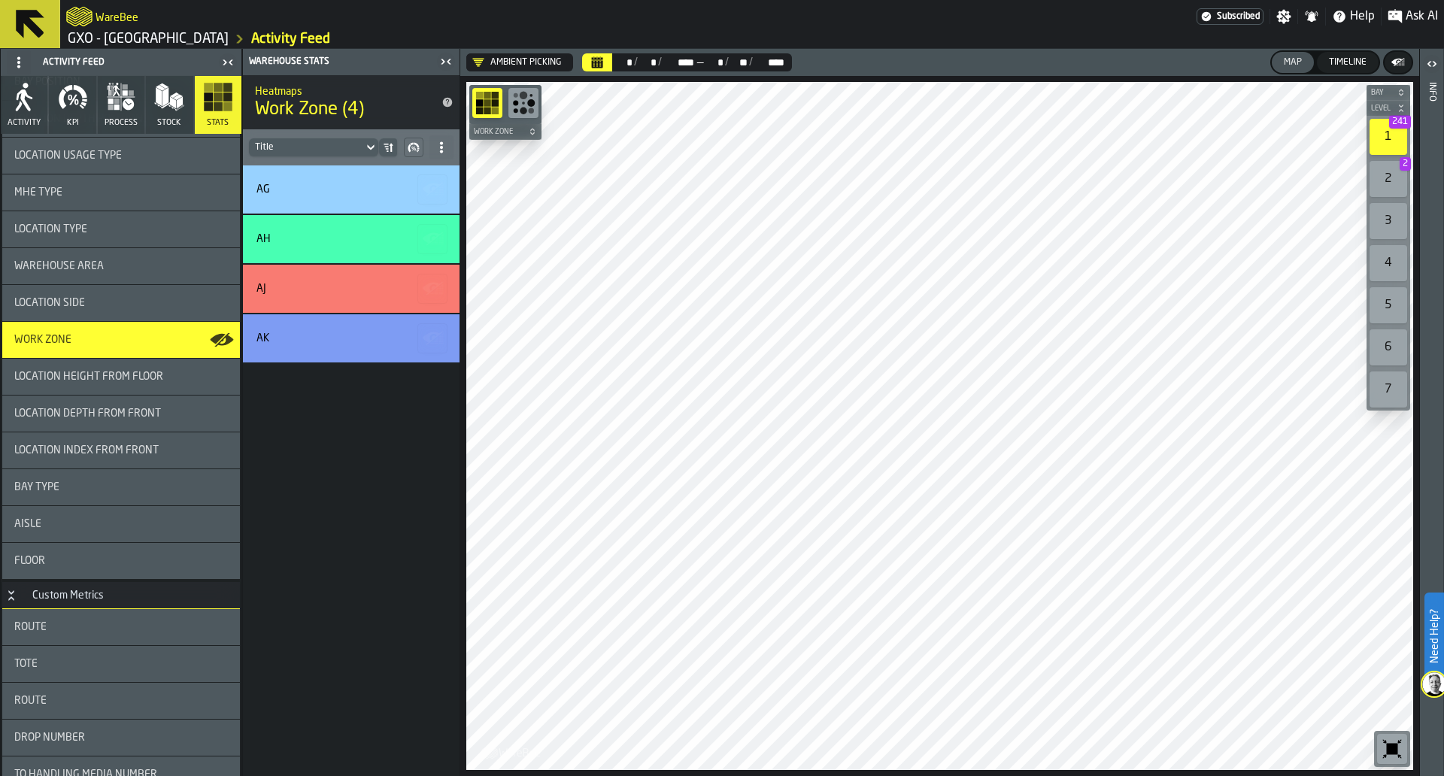
scroll to position [2562, 0]
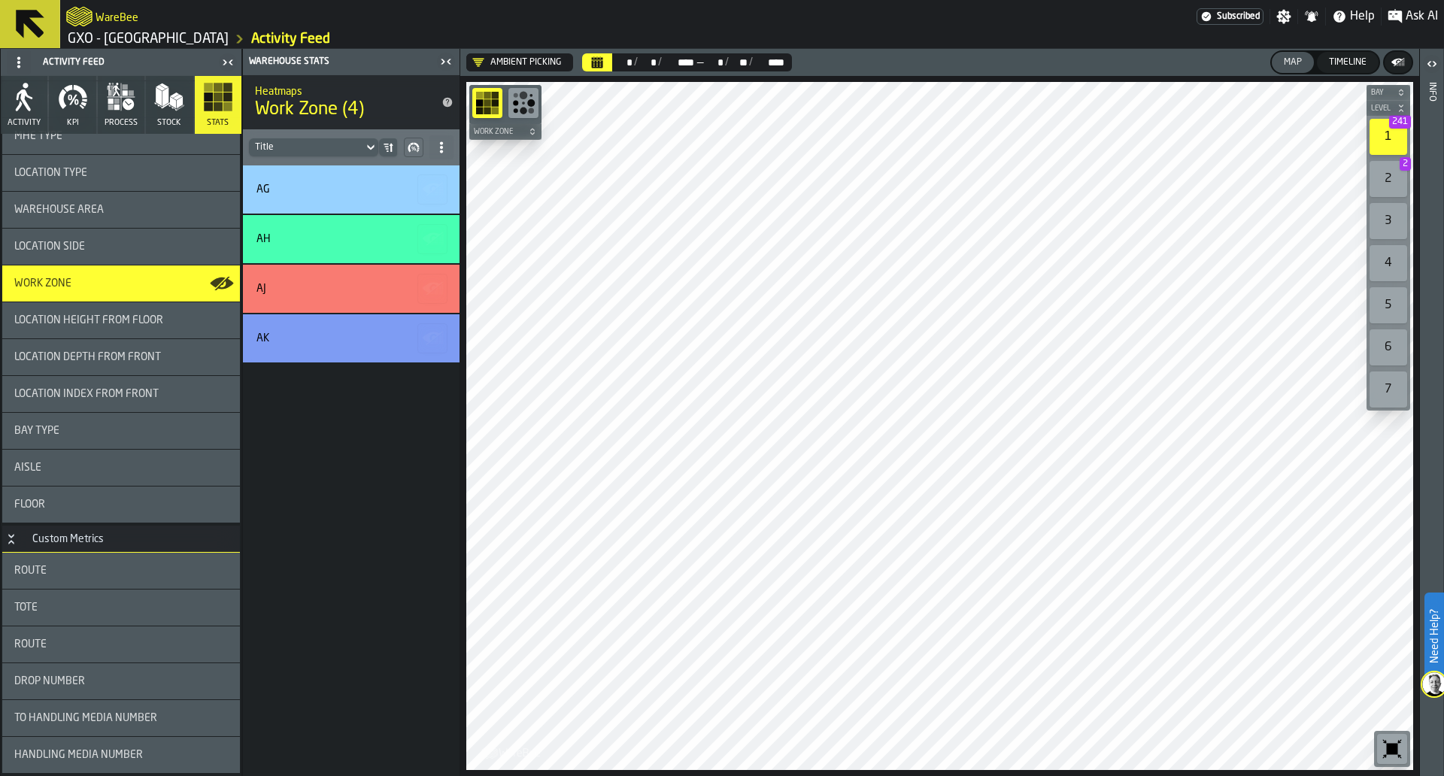
click at [132, 565] on div "Route" at bounding box center [121, 571] width 214 height 12
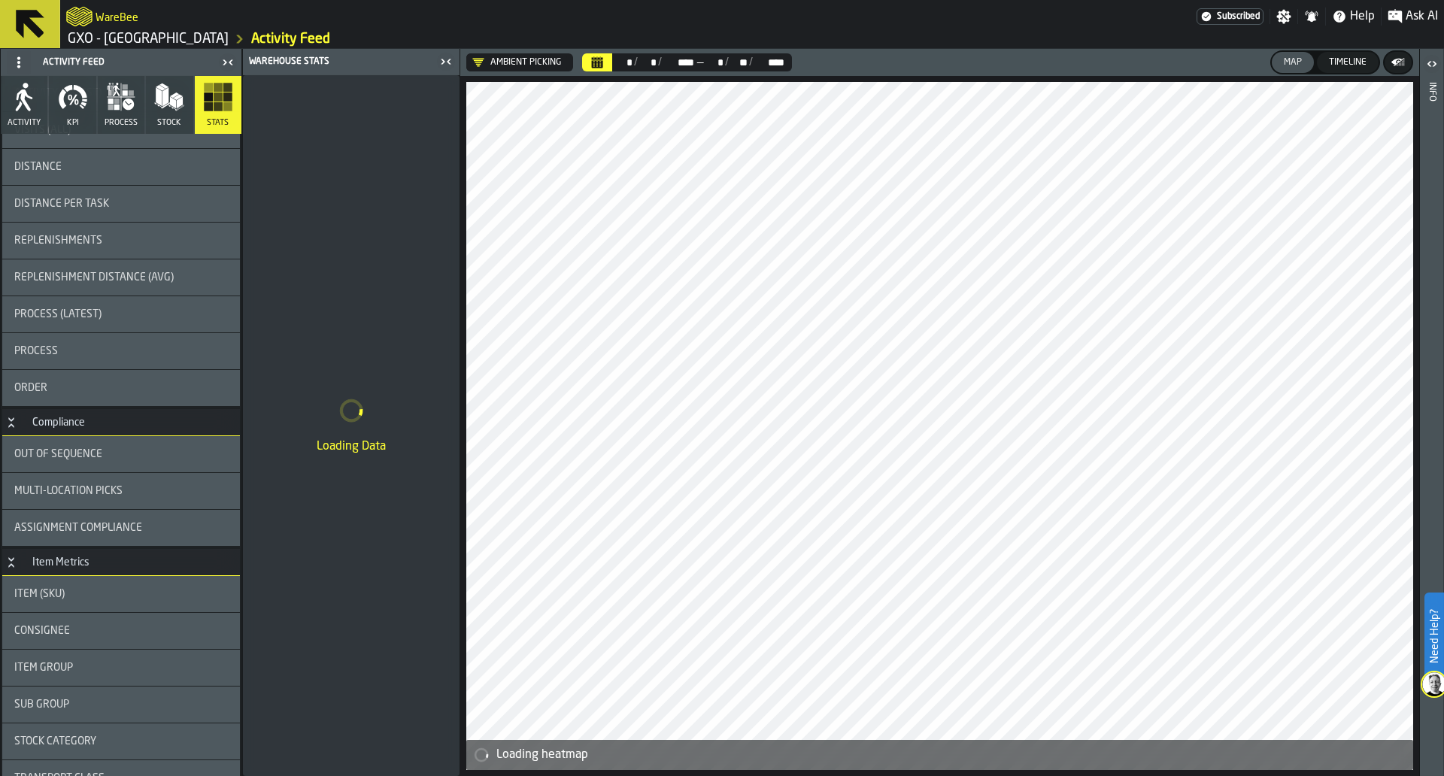
scroll to position [0, 0]
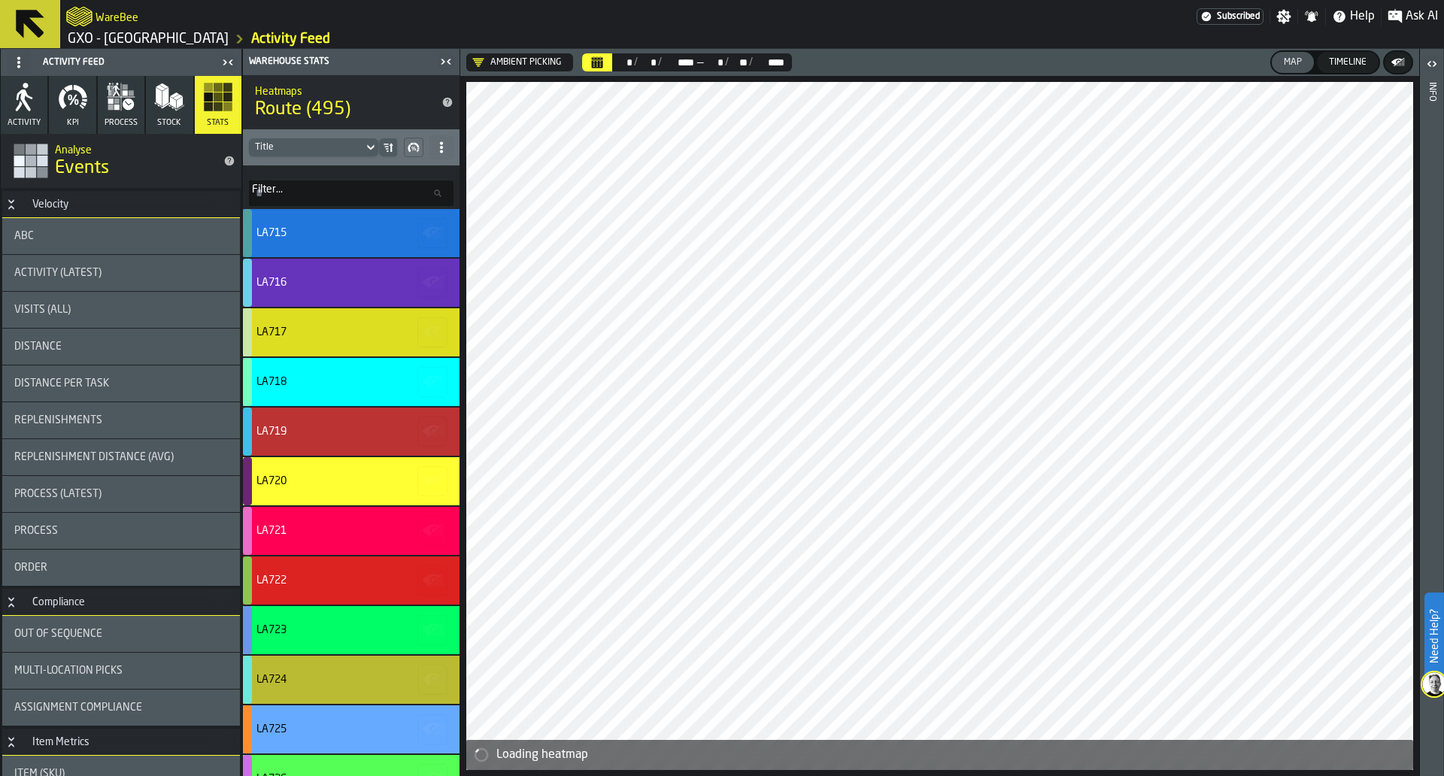
click at [162, 286] on div "Activity (Latest)" at bounding box center [121, 273] width 238 height 36
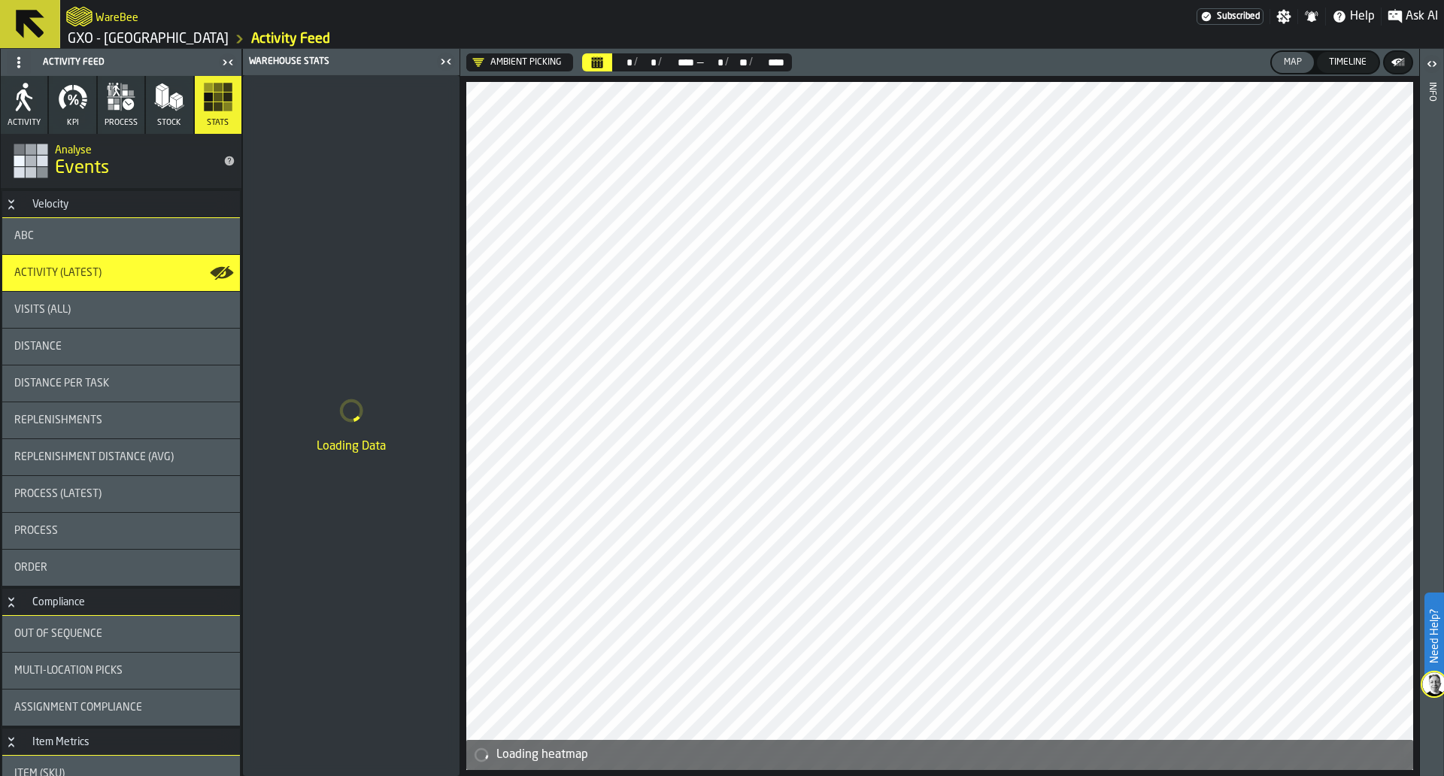
click at [229, 162] on icon "title-Events" at bounding box center [229, 161] width 12 height 12
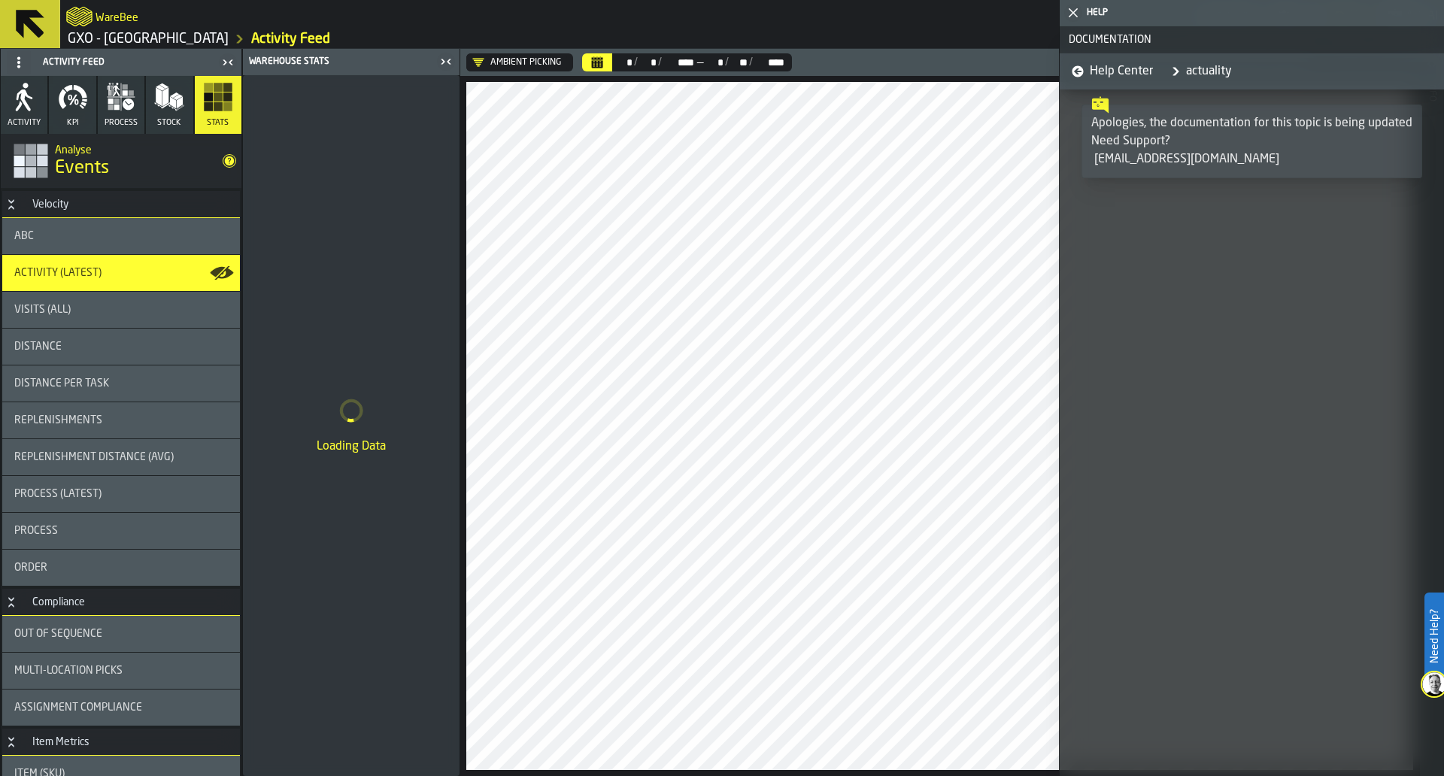
click at [229, 162] on icon "title-Events" at bounding box center [229, 161] width 12 height 12
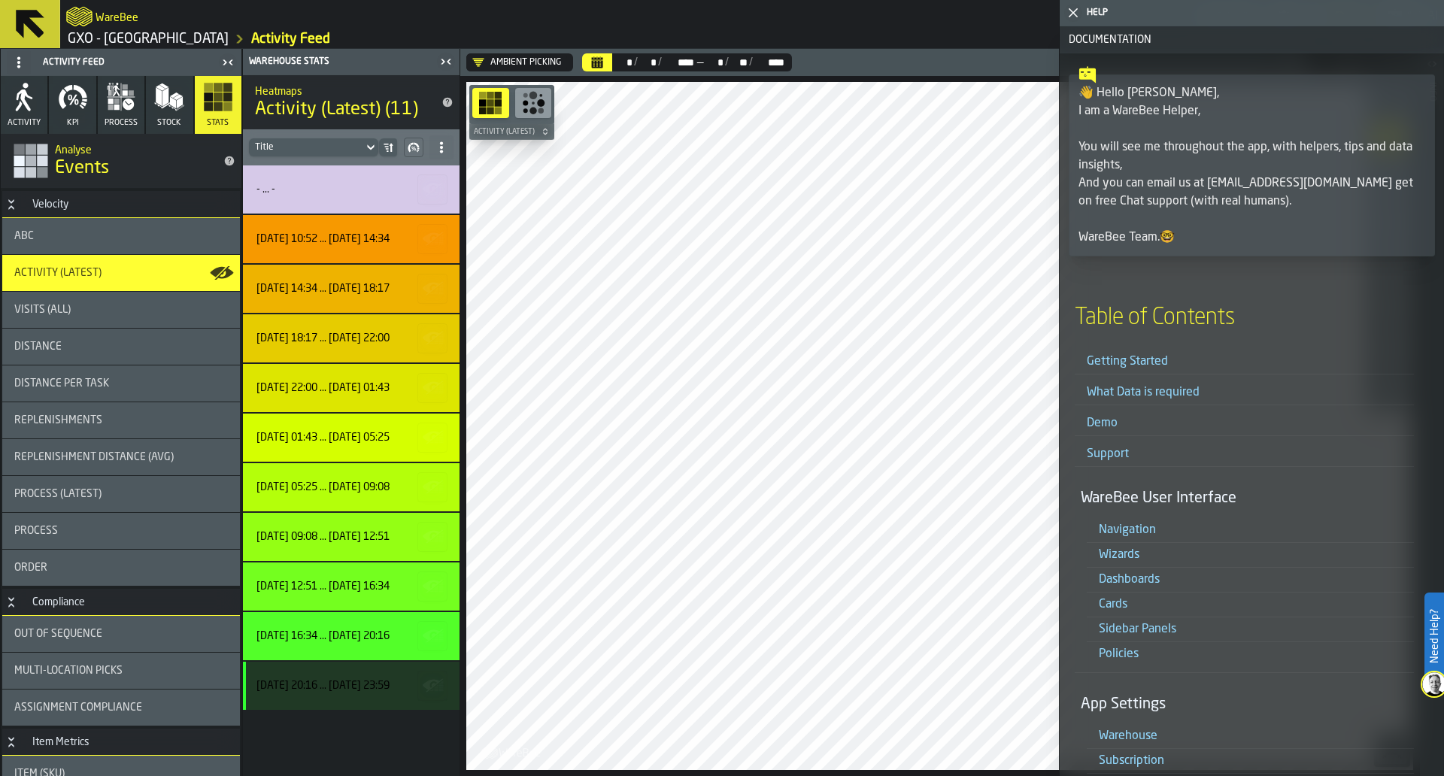
click at [1076, 5] on icon "button-toggle-Close me" at bounding box center [1074, 13] width 18 height 18
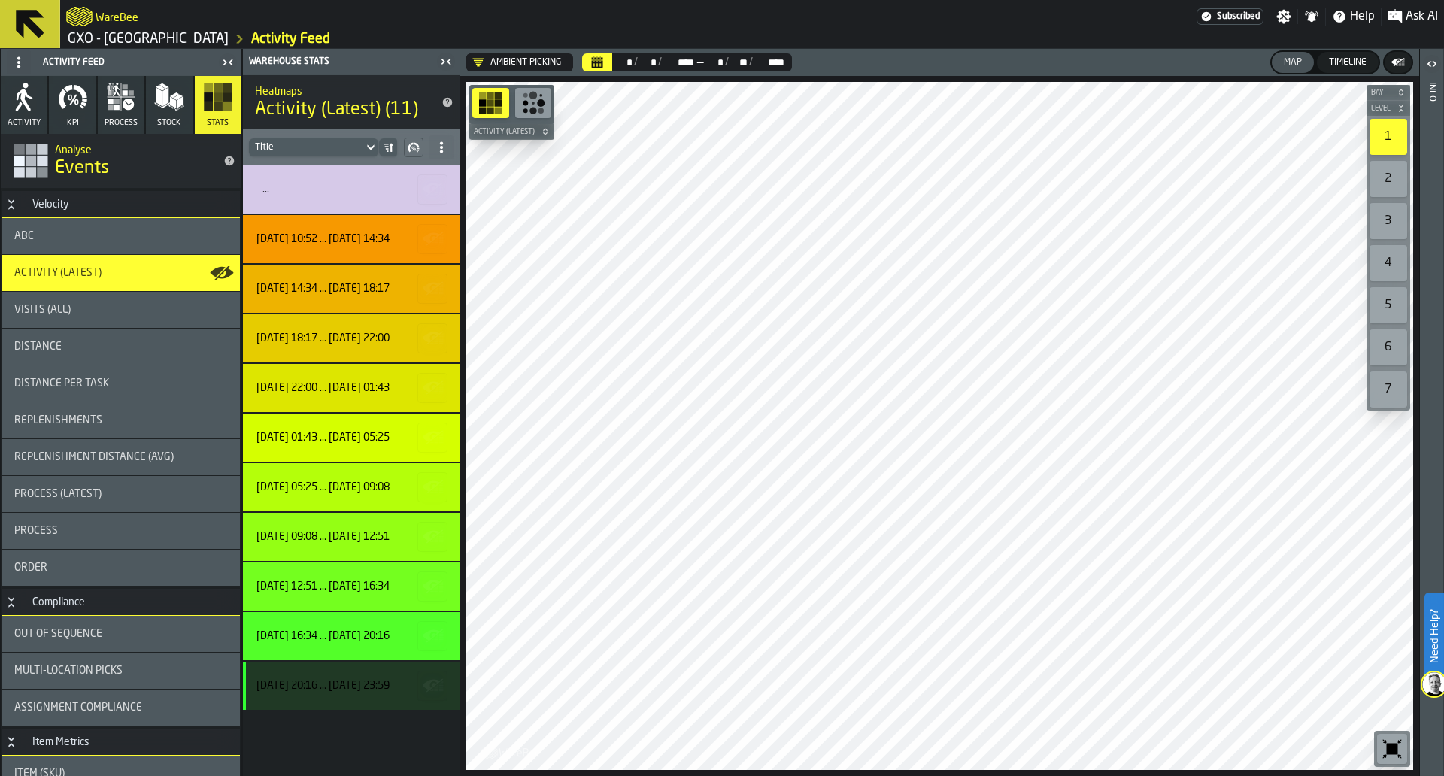
click at [409, 197] on div "- ... -" at bounding box center [351, 190] width 217 height 48
click at [383, 235] on div "10 Aug, 10:52 ... 12 Aug, 14:34" at bounding box center [323, 239] width 133 height 12
click at [431, 240] on icon "button-" at bounding box center [433, 239] width 24 height 24
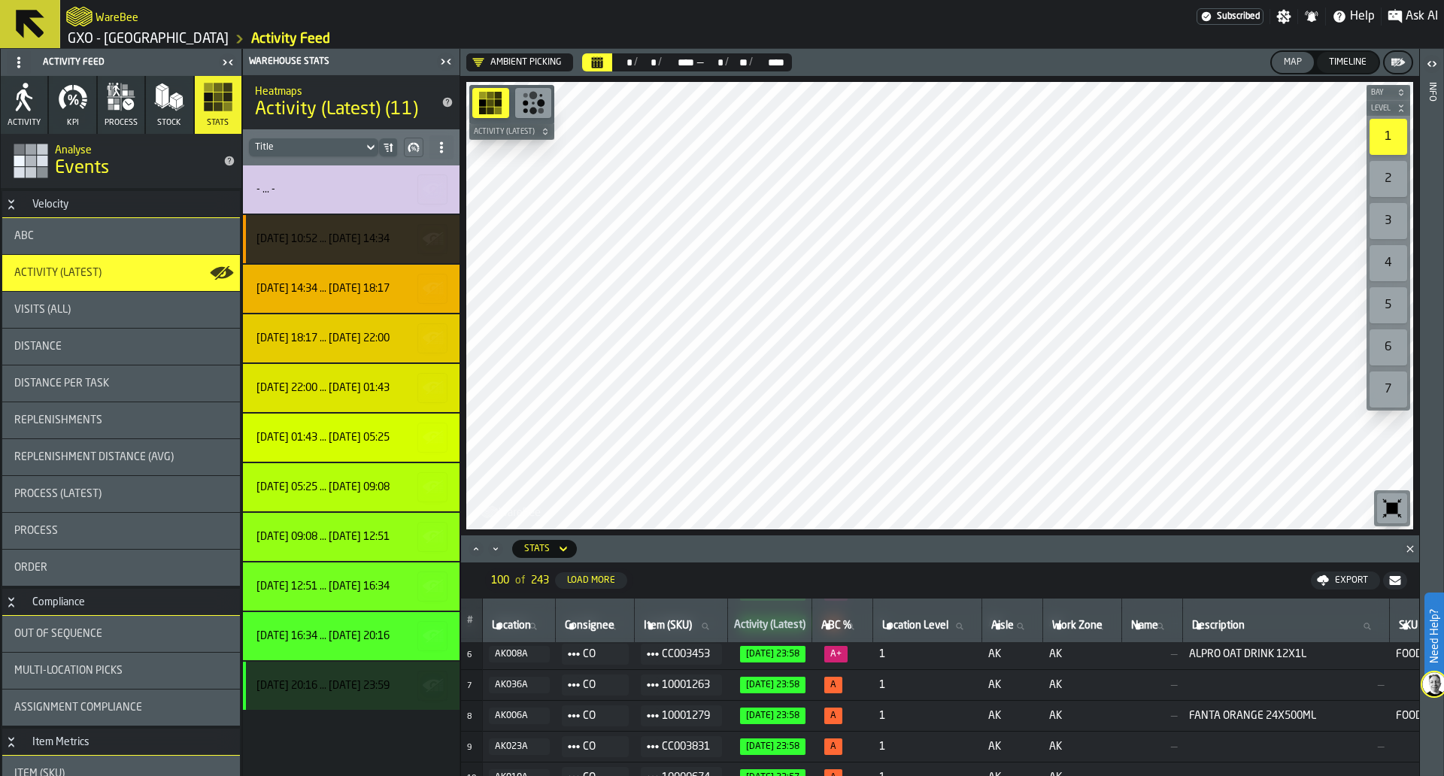
scroll to position [157, 0]
click at [155, 251] on div "ABC" at bounding box center [121, 236] width 238 height 36
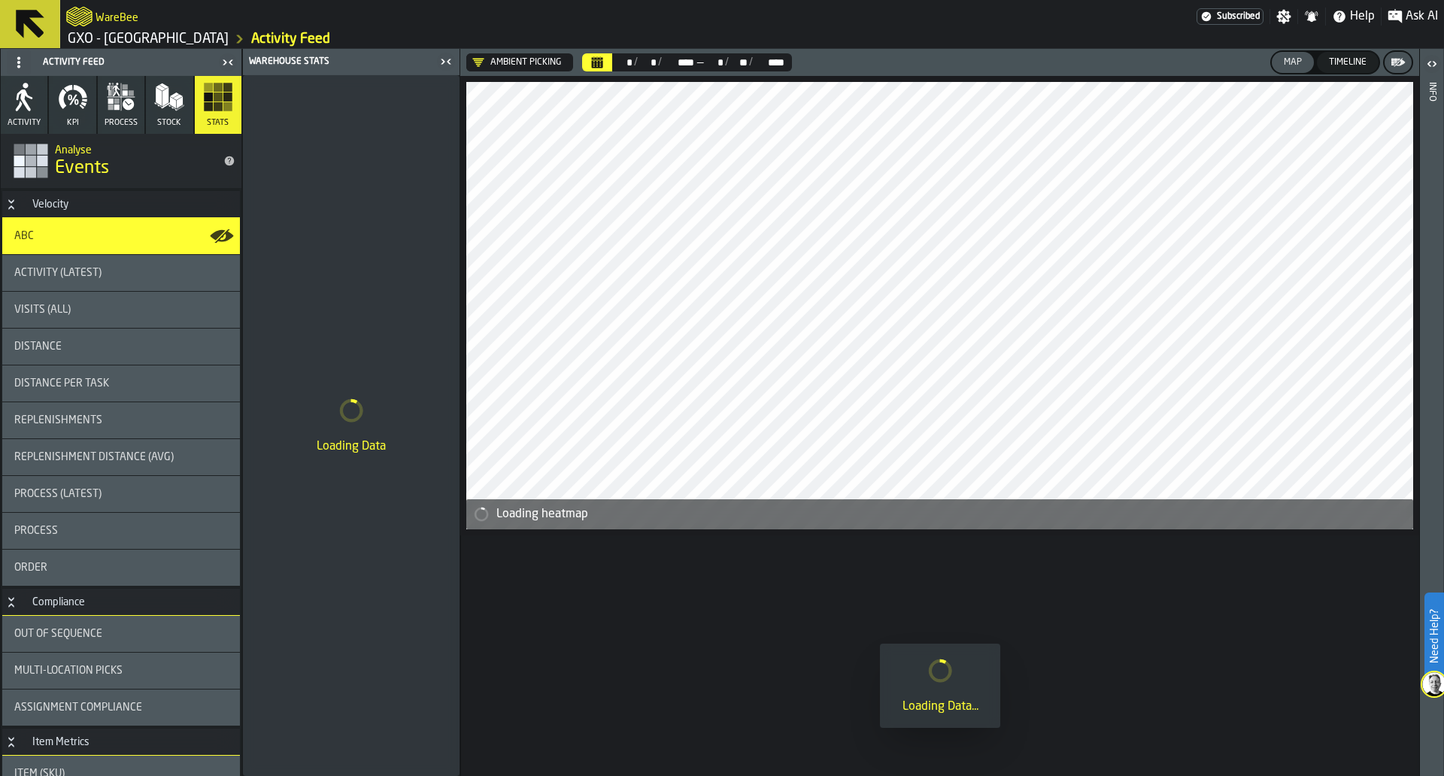
click at [125, 111] on icon "button" at bounding box center [121, 97] width 30 height 30
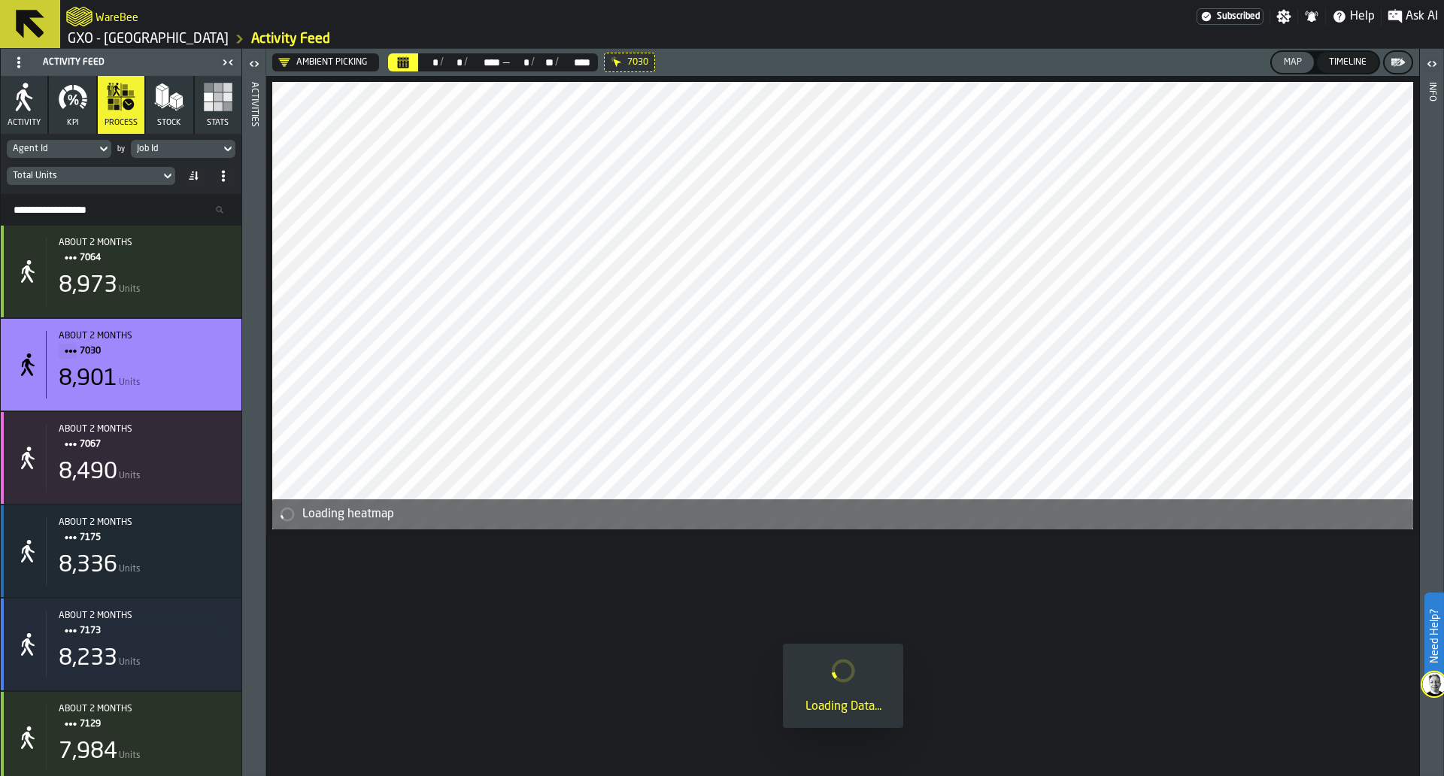
click at [108, 165] on div "Total Units" at bounding box center [121, 176] width 229 height 24
click at [110, 173] on div "Total Units" at bounding box center [83, 176] width 141 height 11
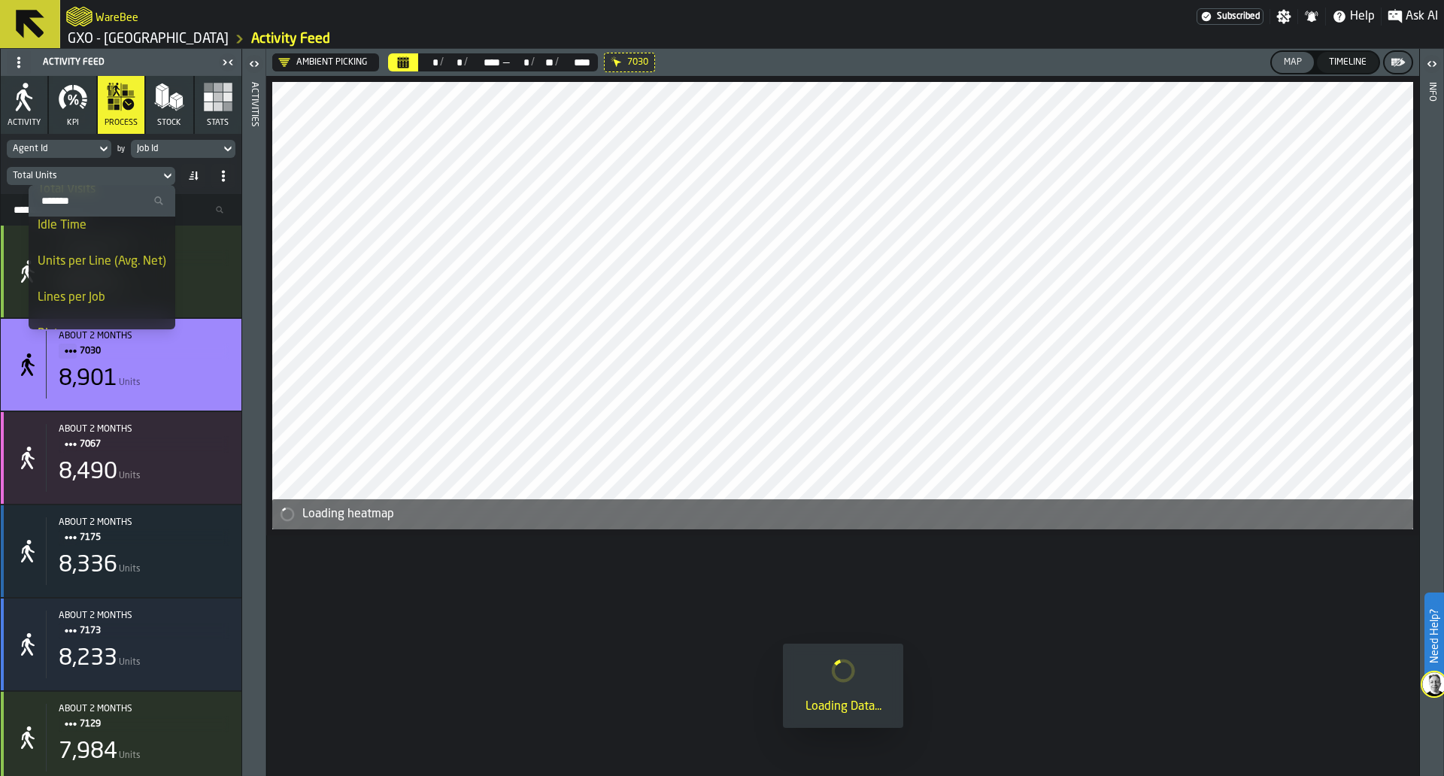
scroll to position [112, 0]
click at [111, 244] on li "Idle Time" at bounding box center [102, 231] width 147 height 36
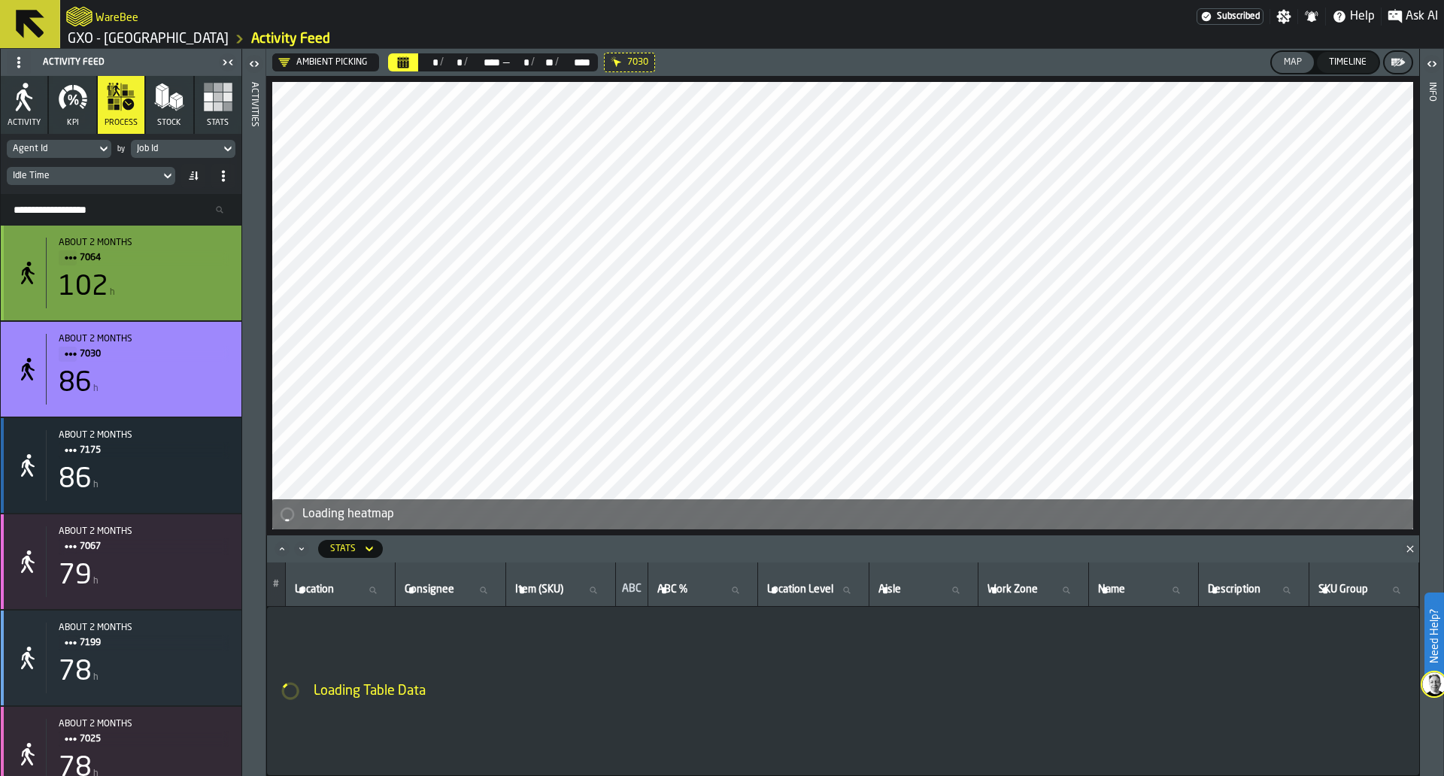
scroll to position [0, 0]
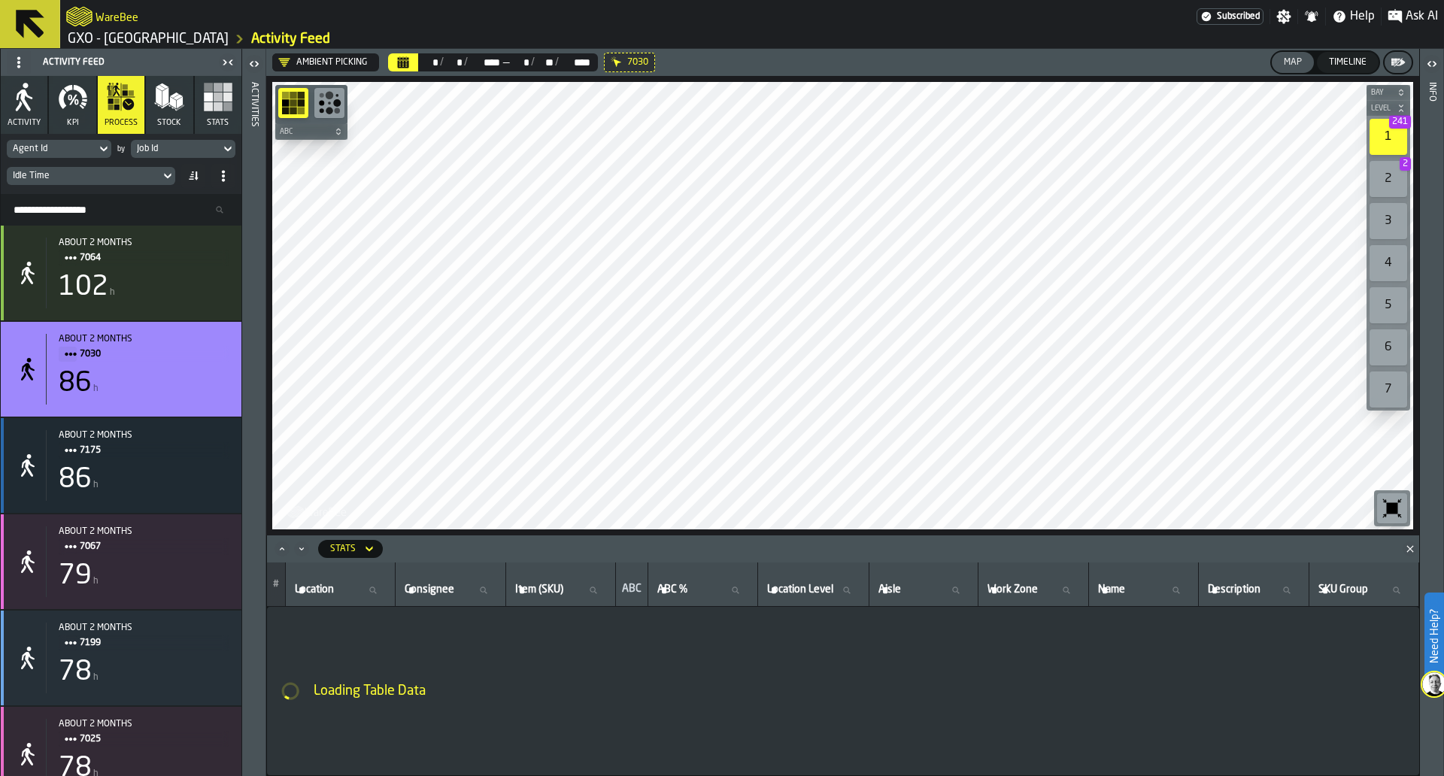
click at [258, 62] on icon "button-toggle-Open" at bounding box center [254, 64] width 18 height 18
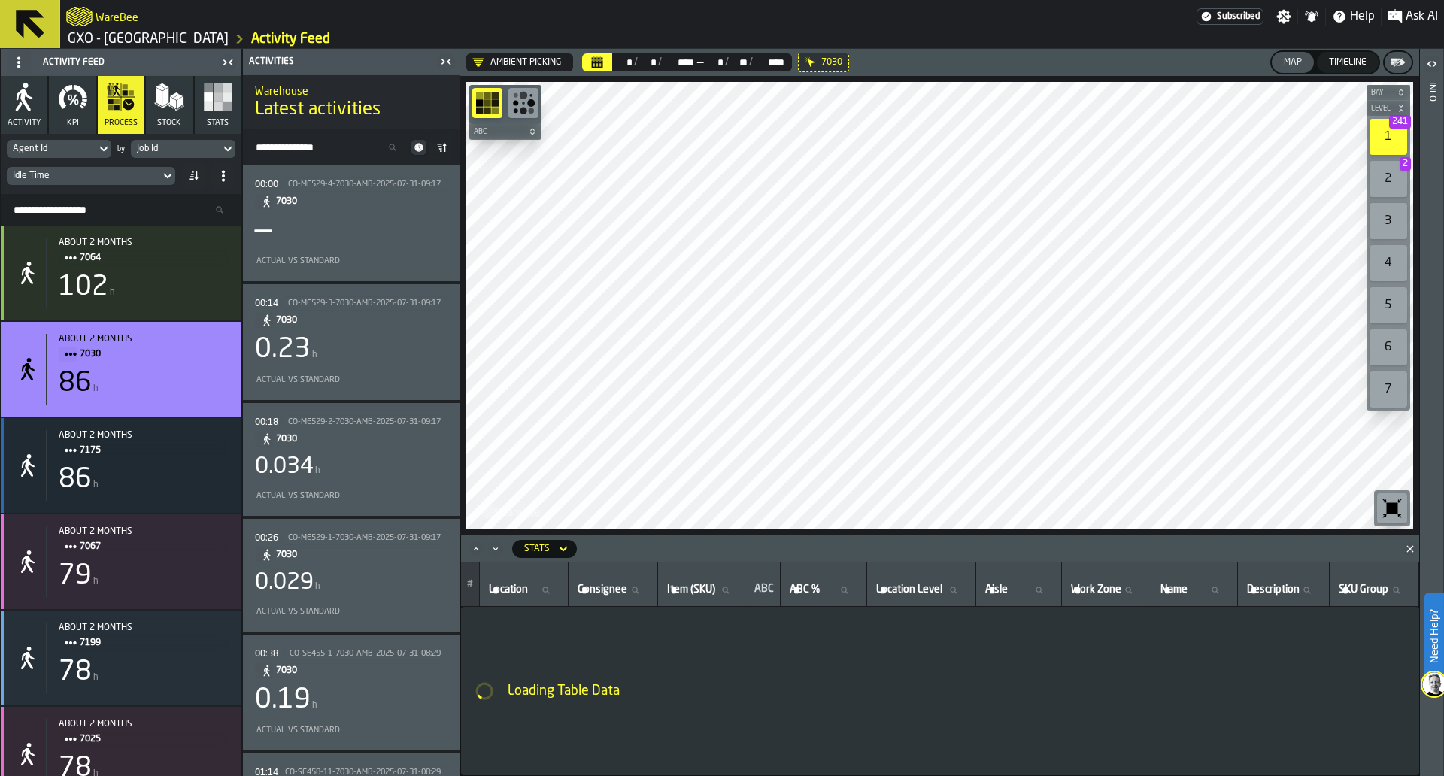
click at [1414, 554] on icon "Close" at bounding box center [1410, 549] width 15 height 15
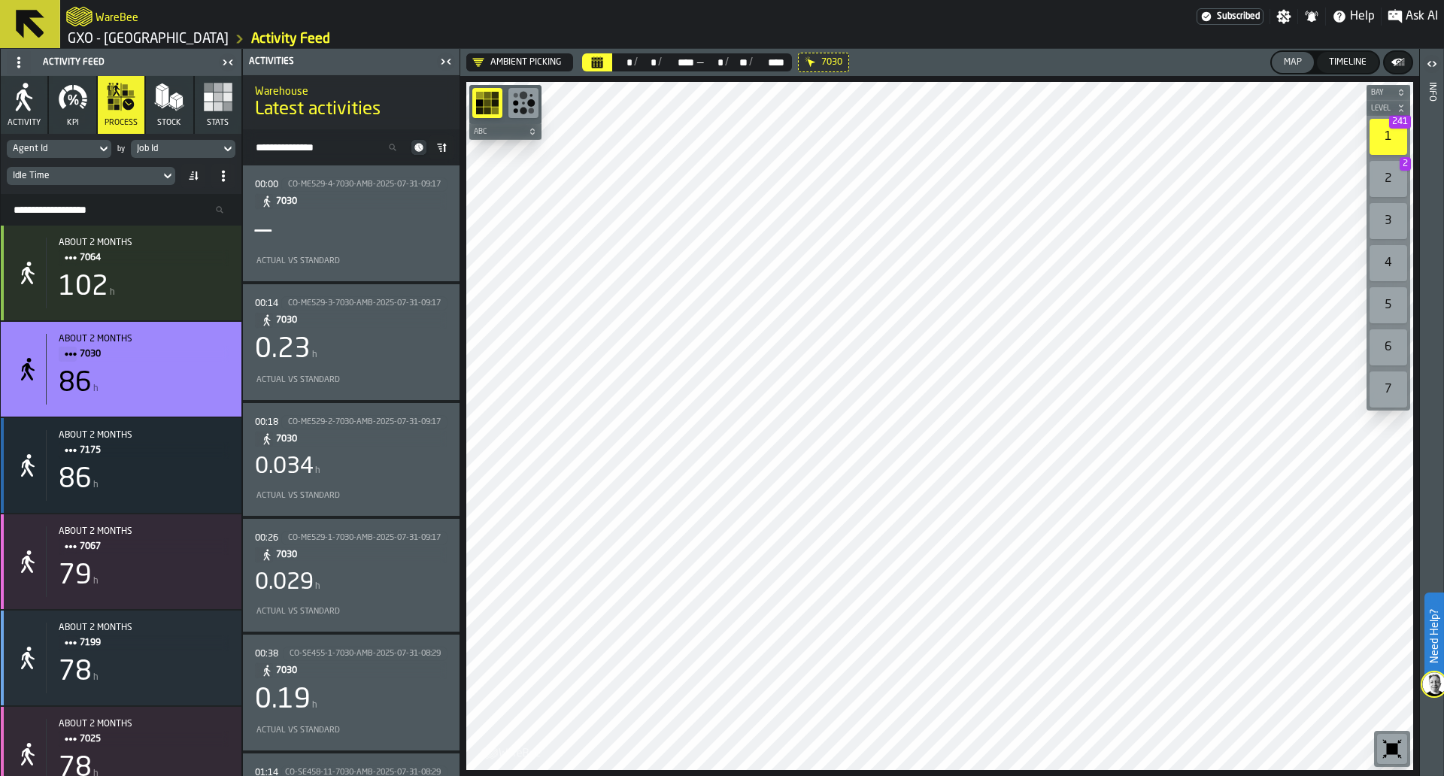
click at [399, 366] on div "00:14 CO-ME529-3-7030-AMB-2025-07-31-09:17 7030 0.23 h Actual vs Standard" at bounding box center [351, 342] width 193 height 92
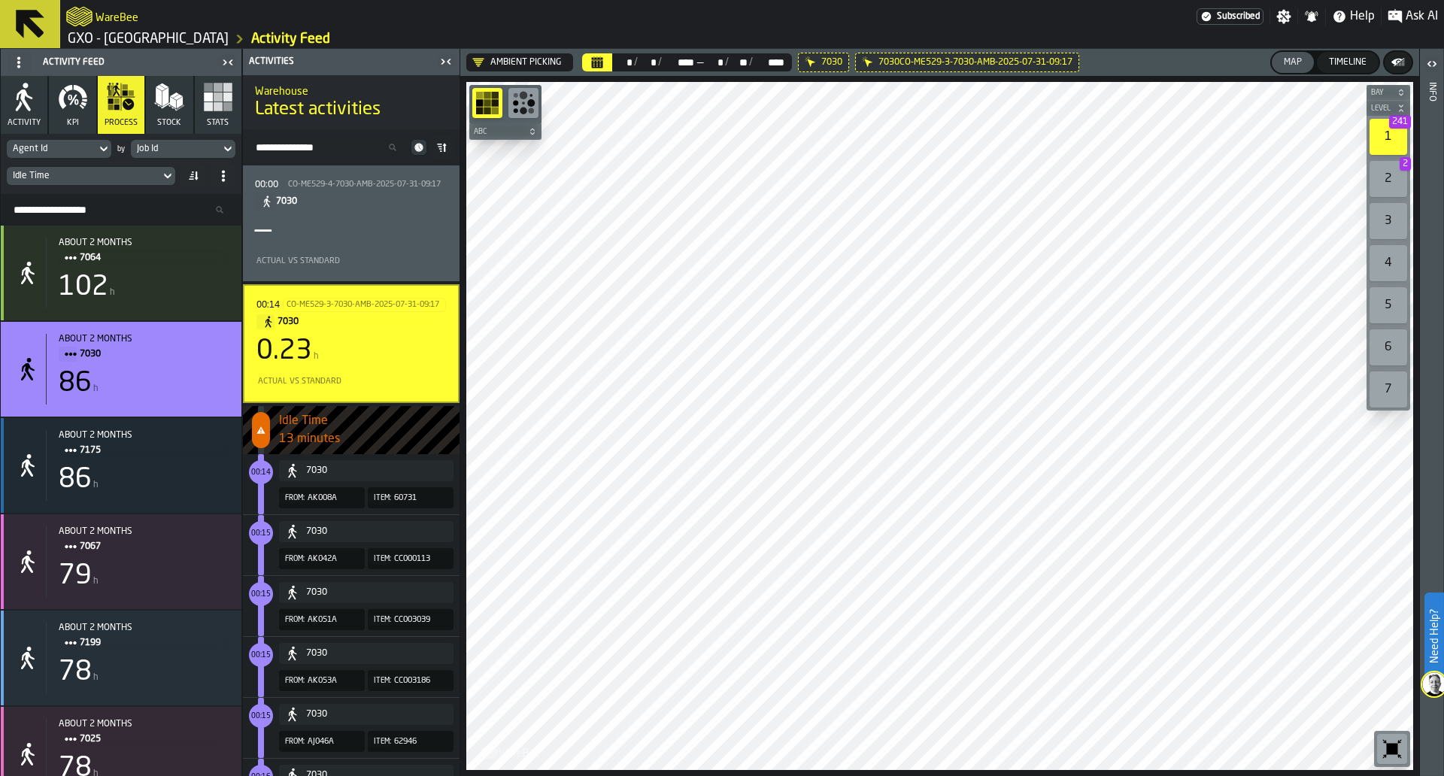
click at [395, 260] on div "Actual vs Standard" at bounding box center [348, 262] width 187 height 10
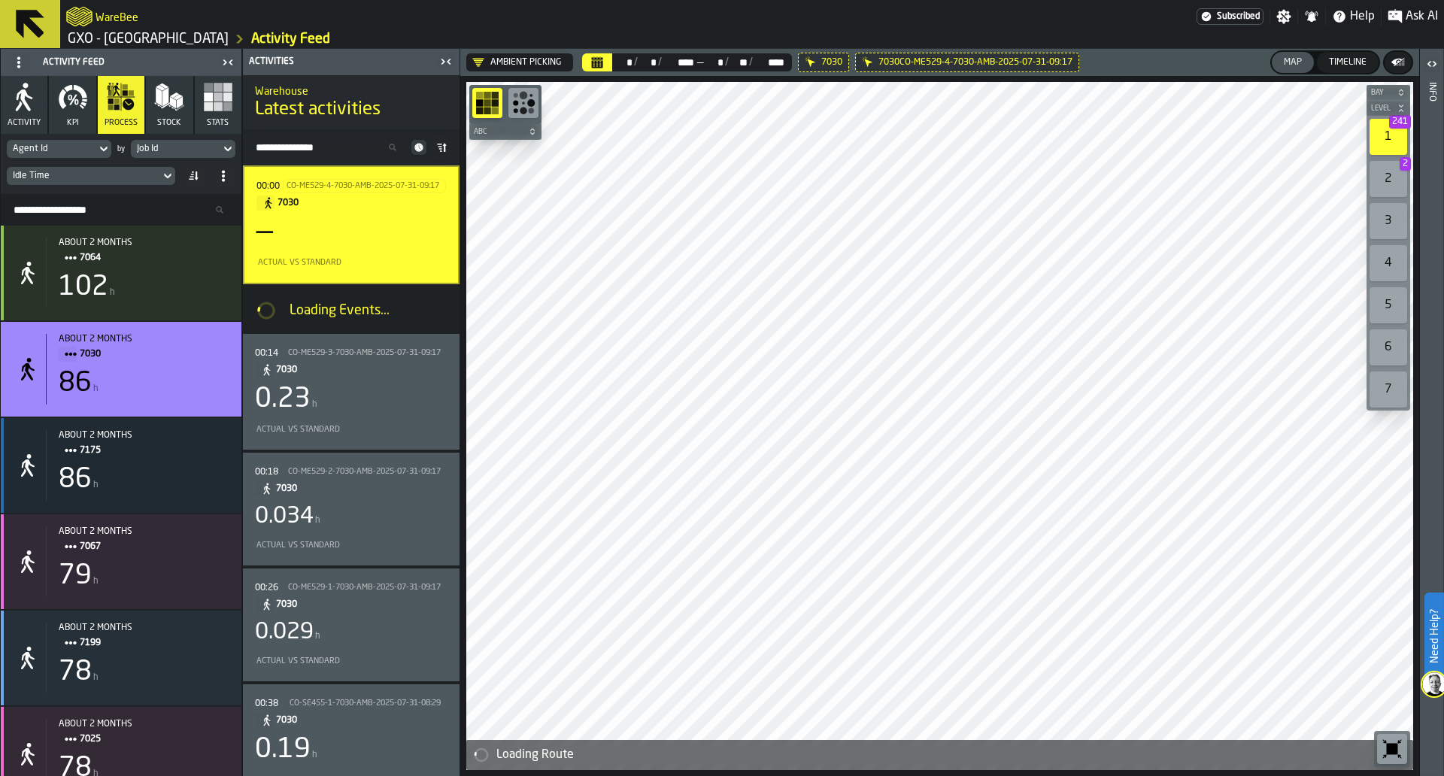
click at [383, 417] on div "00:14 CO-ME529-3-7030-AMB-2025-07-31-09:17 7030 0.23 h Actual vs Standard" at bounding box center [351, 392] width 193 height 92
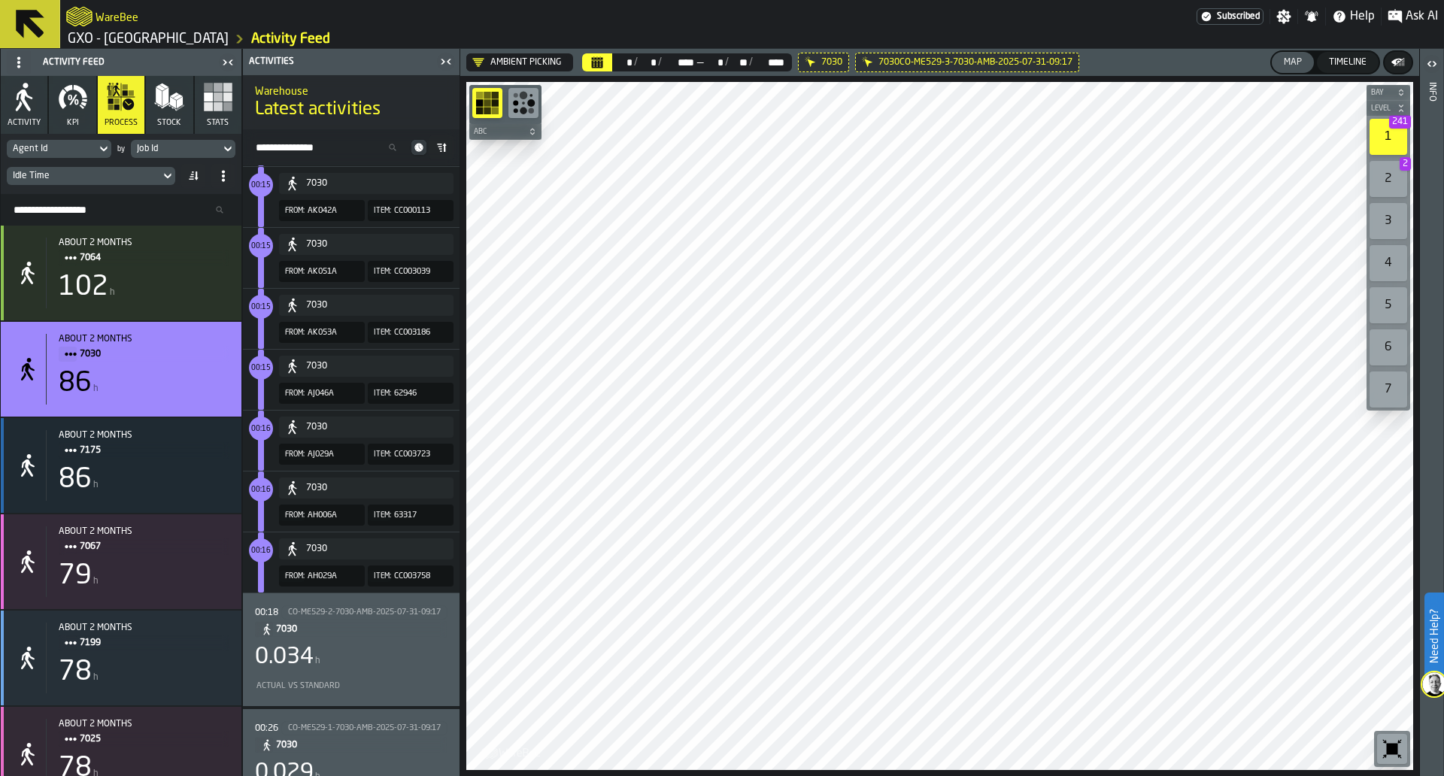
scroll to position [349, 0]
click at [385, 658] on div "0.034 h" at bounding box center [351, 654] width 193 height 27
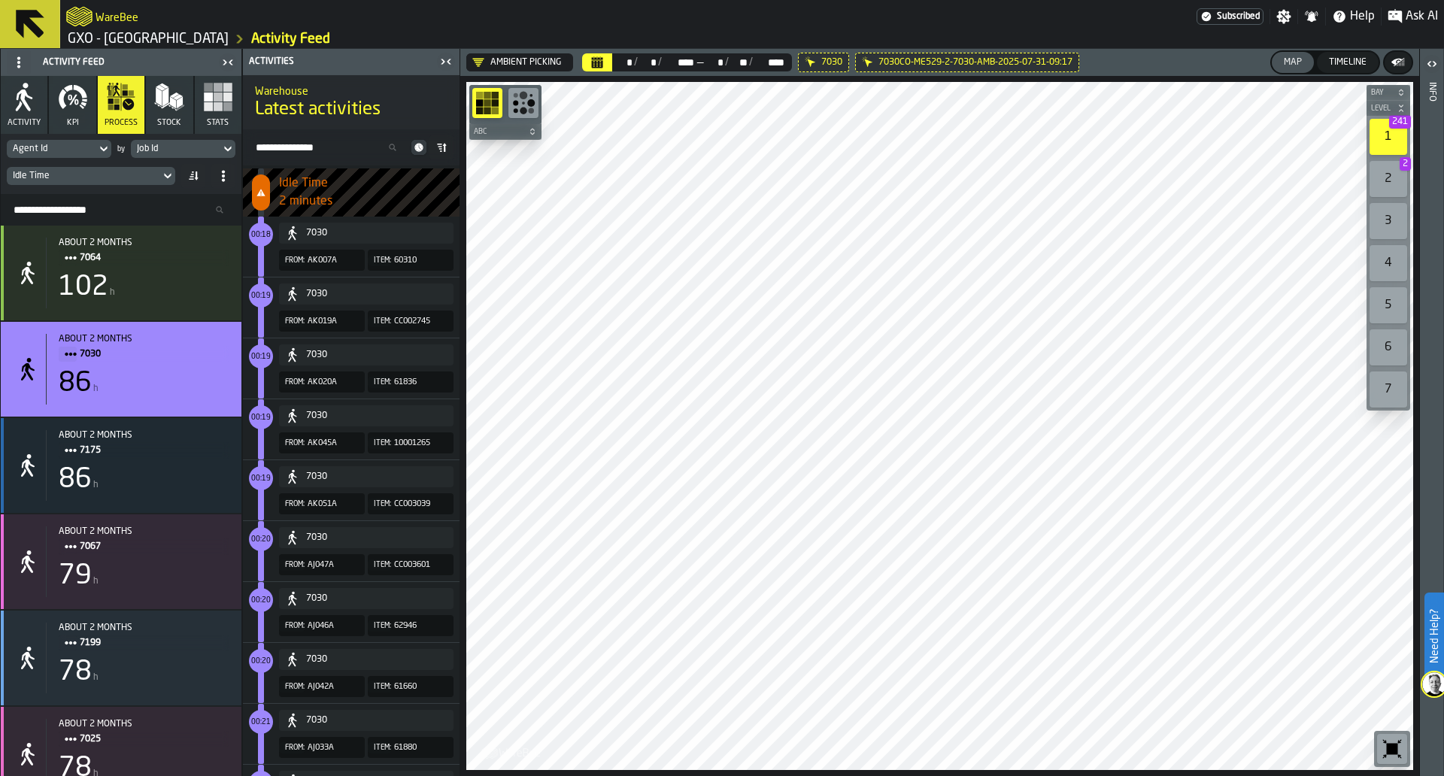
click at [0, 0] on icon at bounding box center [0, 0] width 0 height 0
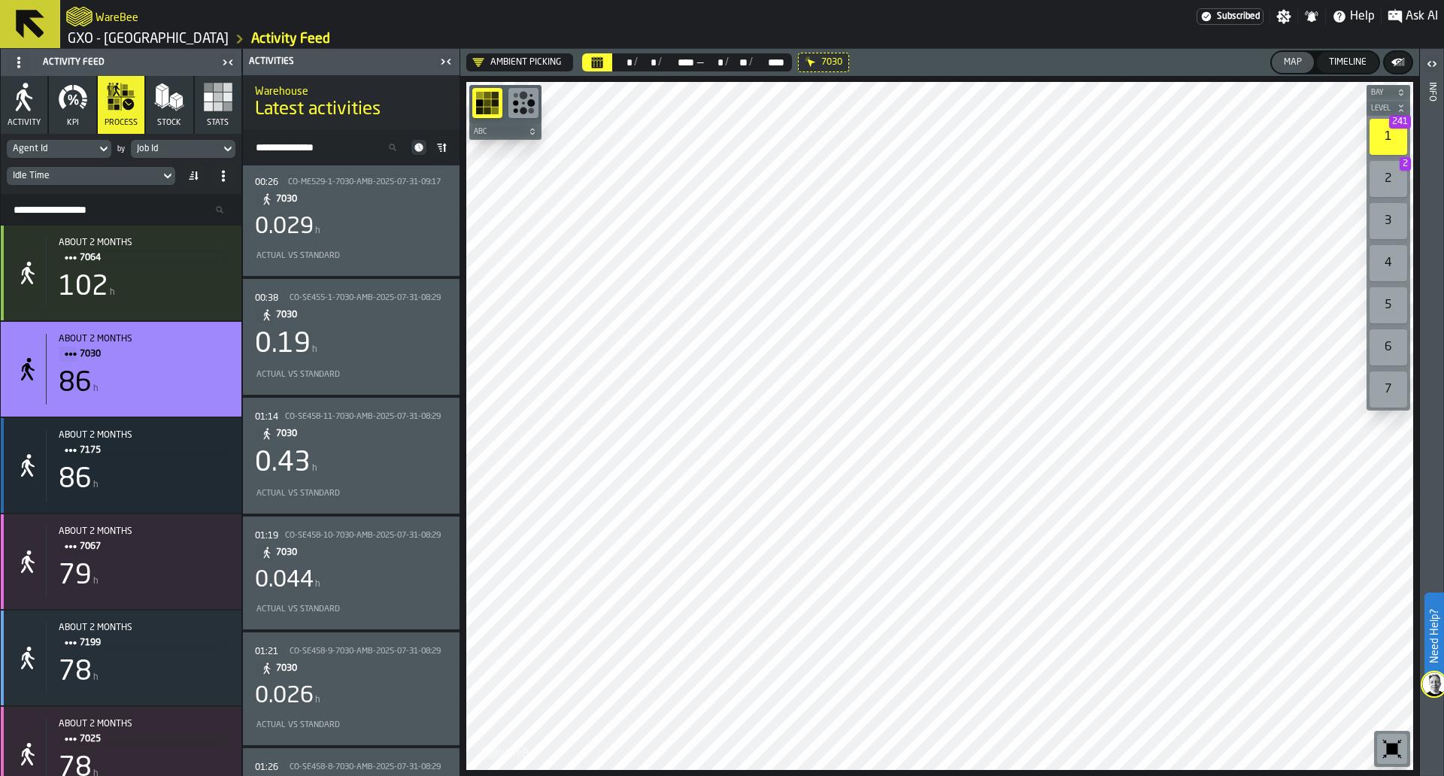
click at [0, 0] on icon at bounding box center [0, 0] width 0 height 0
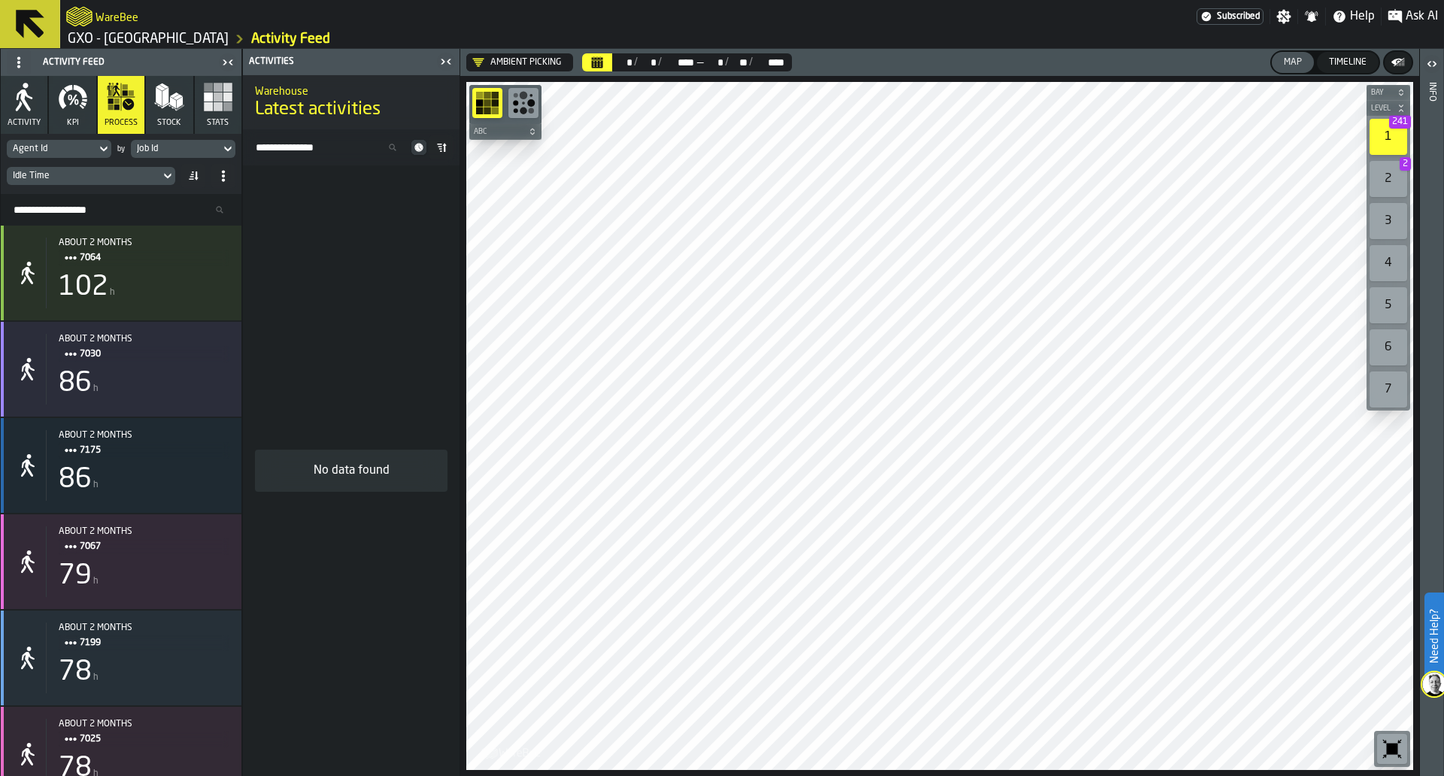
click at [609, 65] on button "Calendar" at bounding box center [597, 62] width 30 height 18
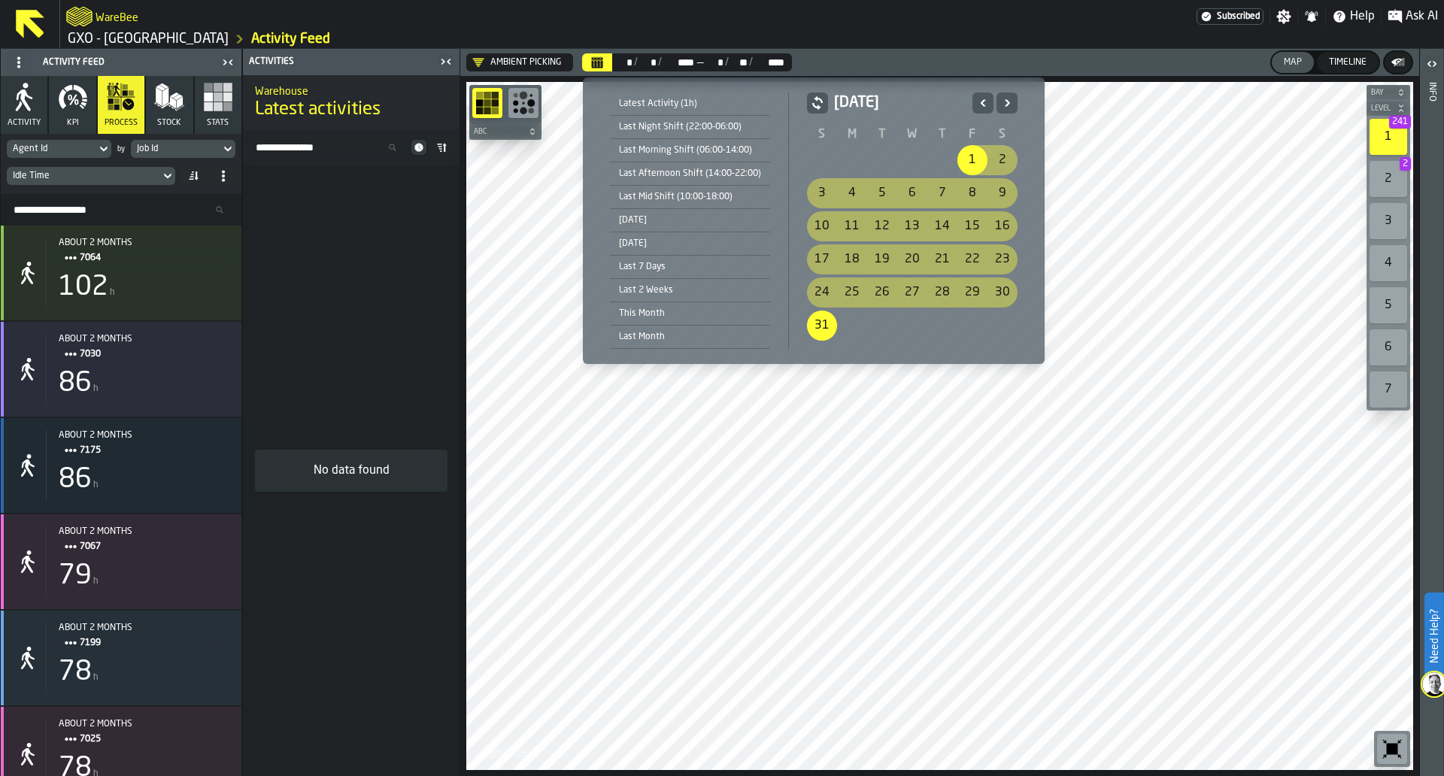
click at [978, 169] on div "1" at bounding box center [973, 160] width 30 height 30
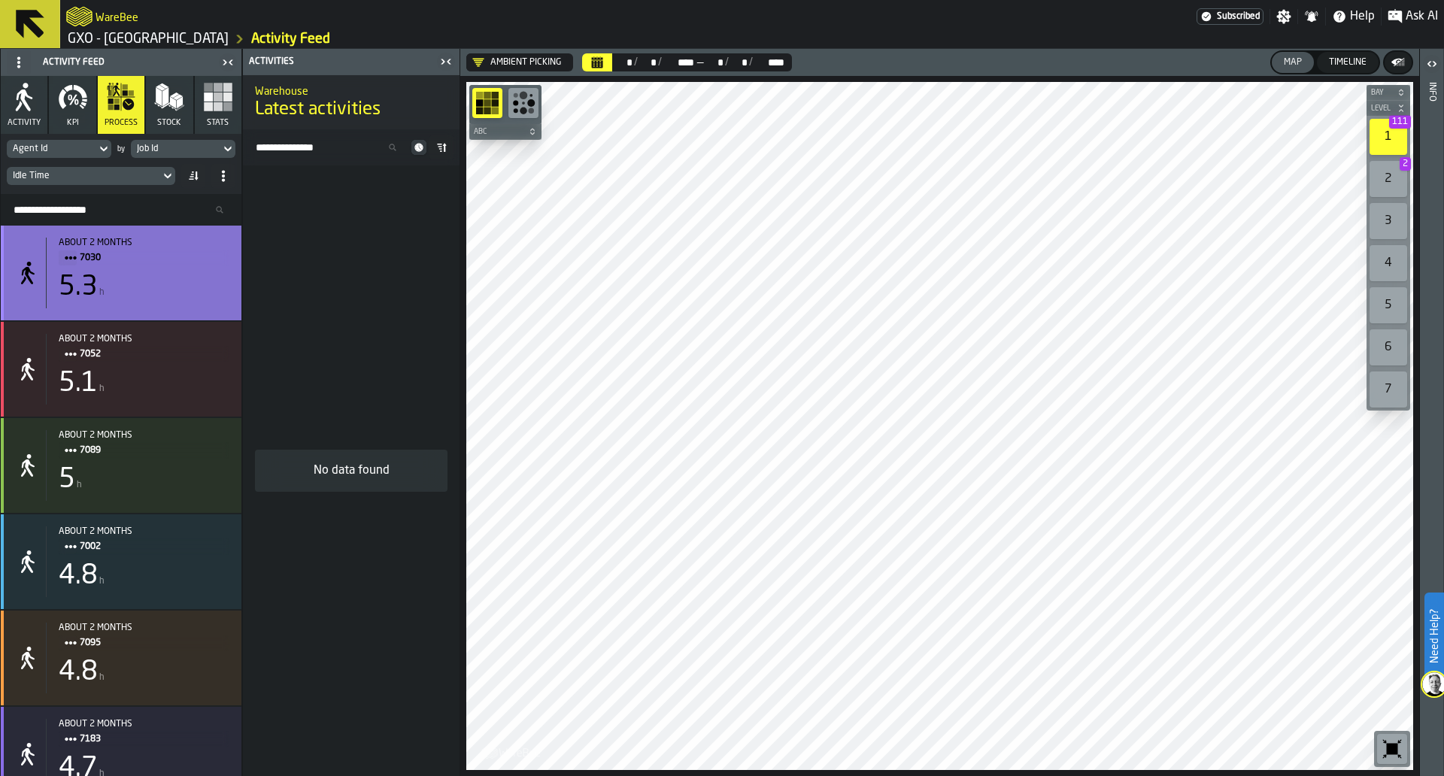
click at [172, 278] on div "5.3 h" at bounding box center [144, 287] width 171 height 30
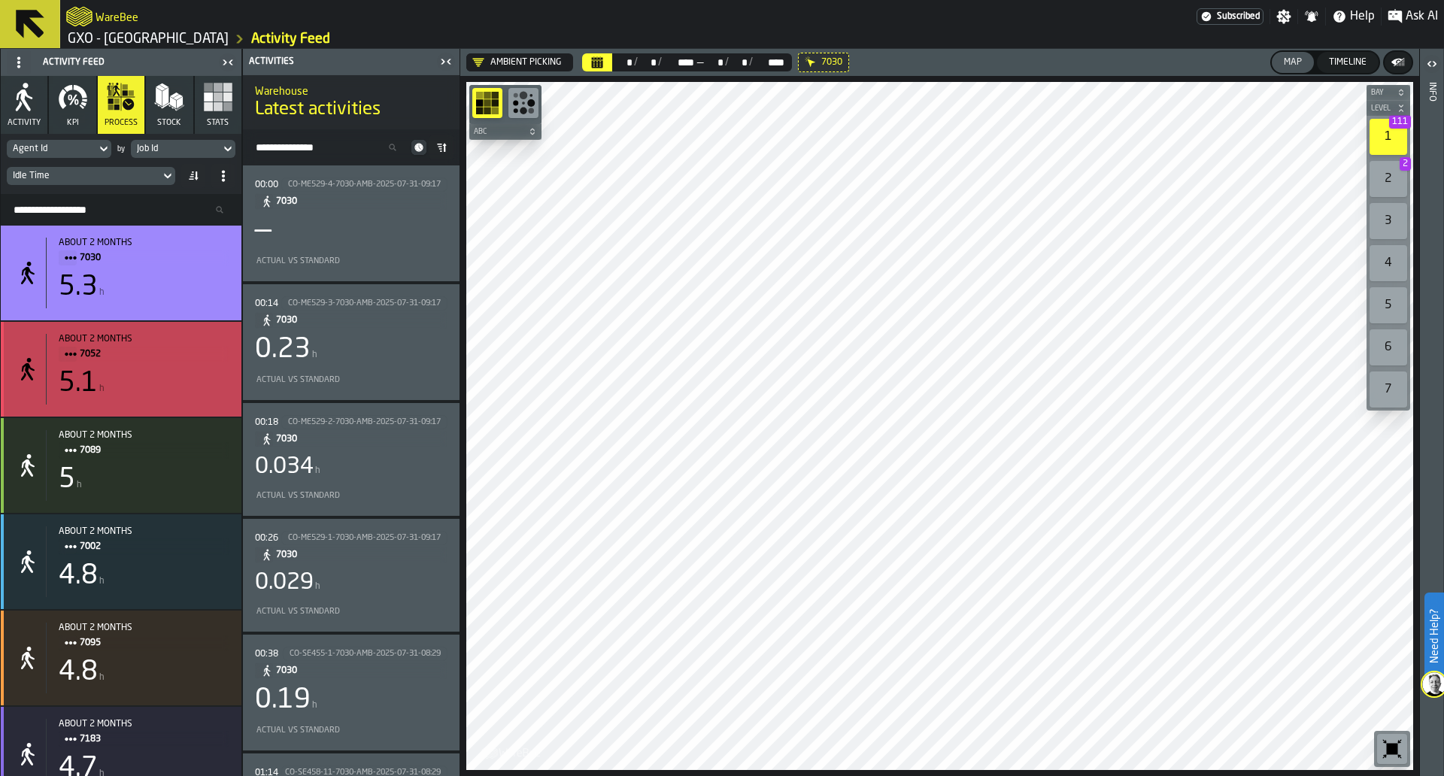
click at [181, 356] on span "7052" at bounding box center [149, 354] width 138 height 17
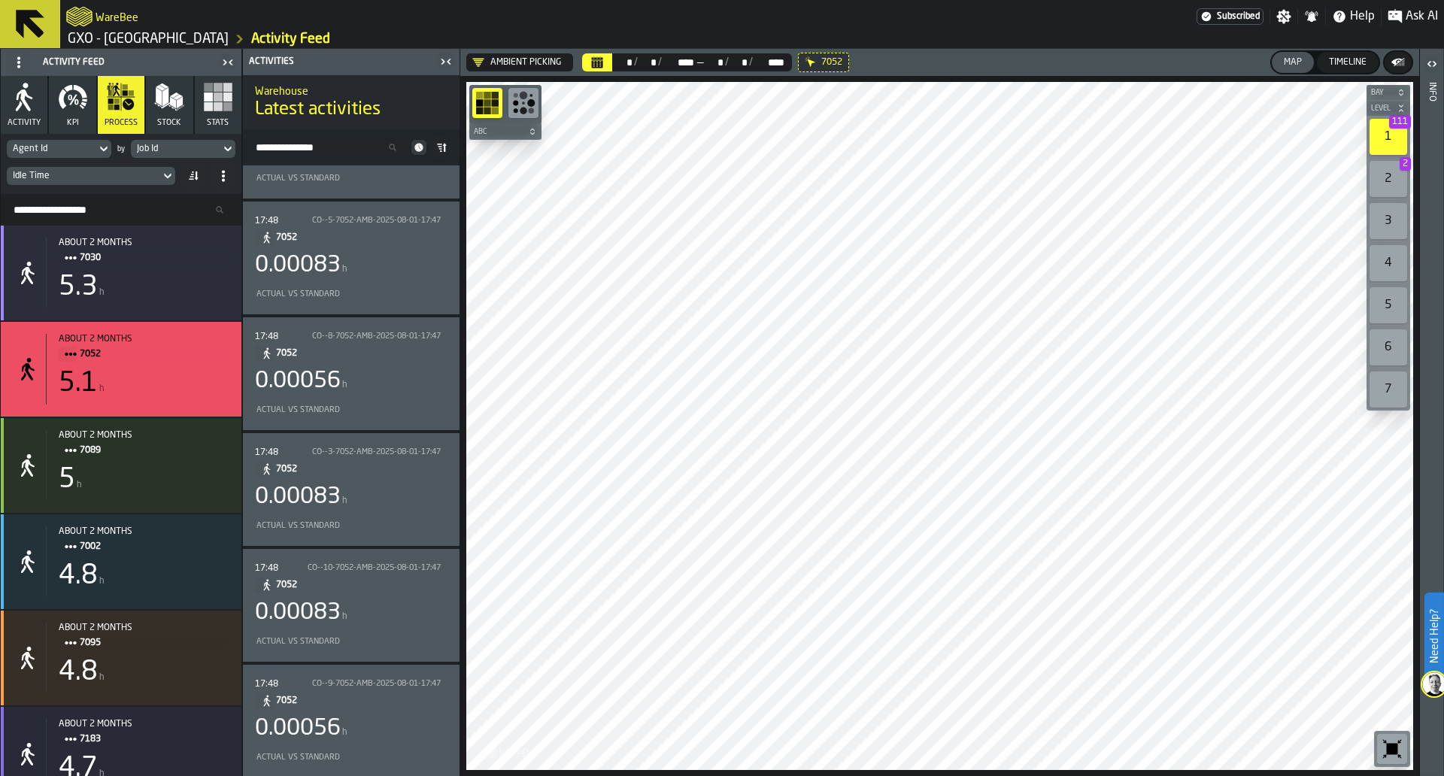
scroll to position [6283, 0]
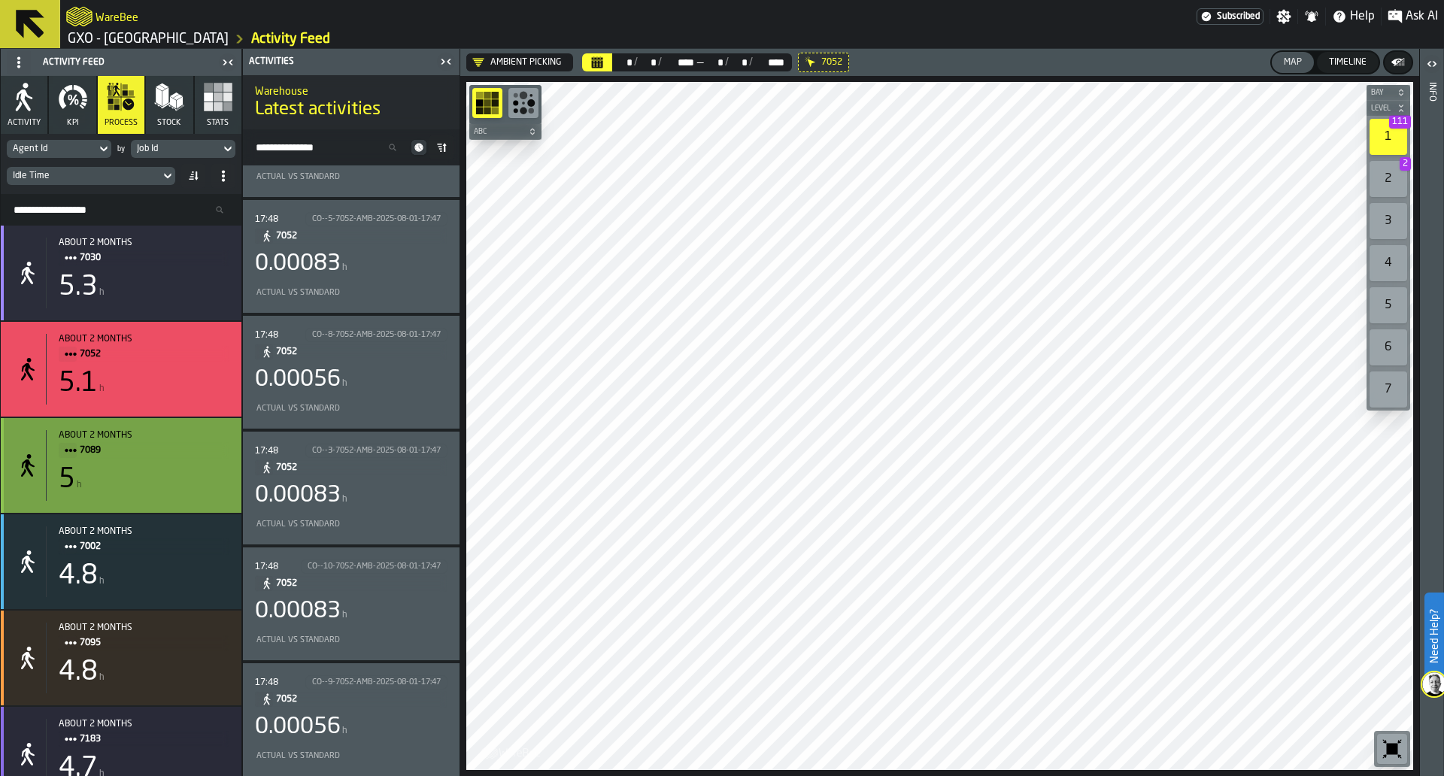
click at [190, 495] on div "5 h" at bounding box center [144, 480] width 171 height 30
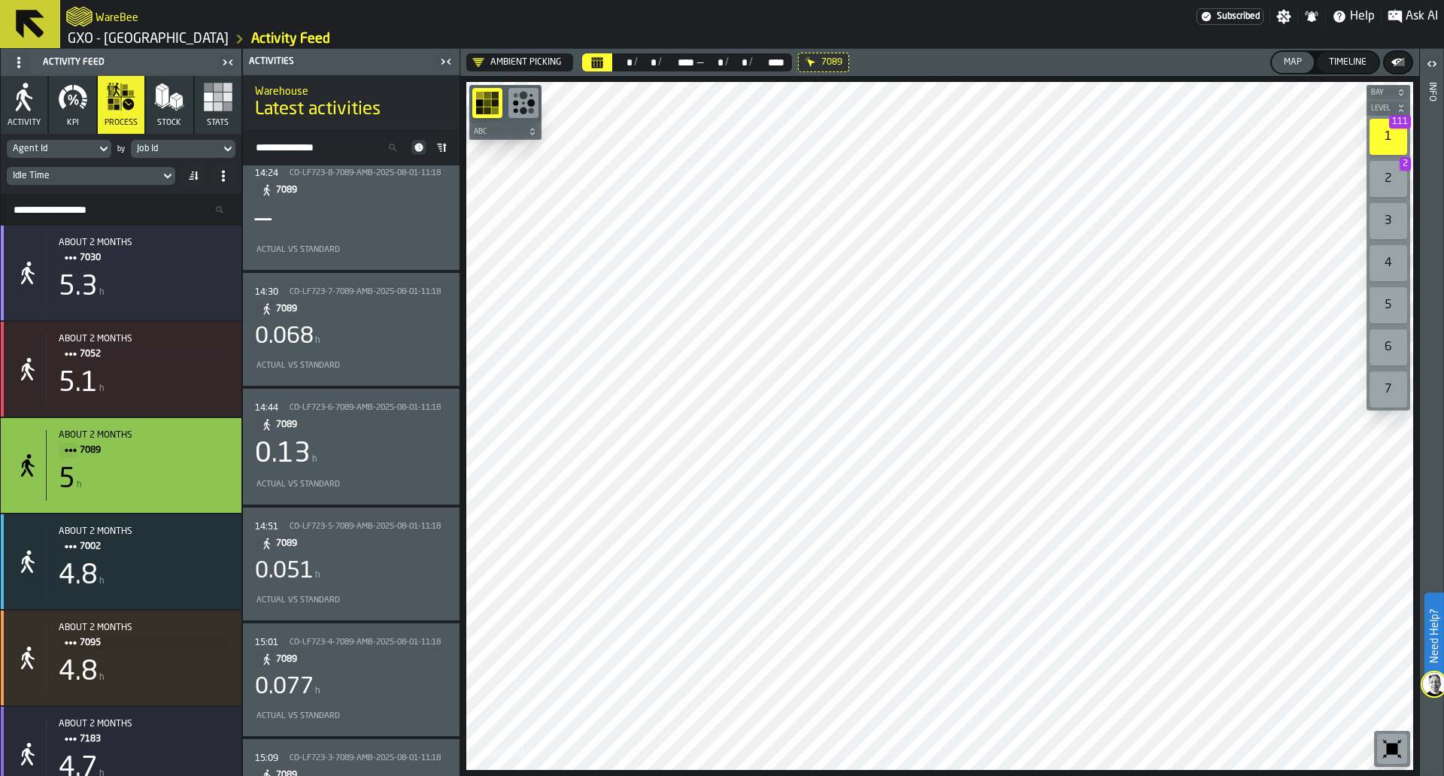
scroll to position [0, 0]
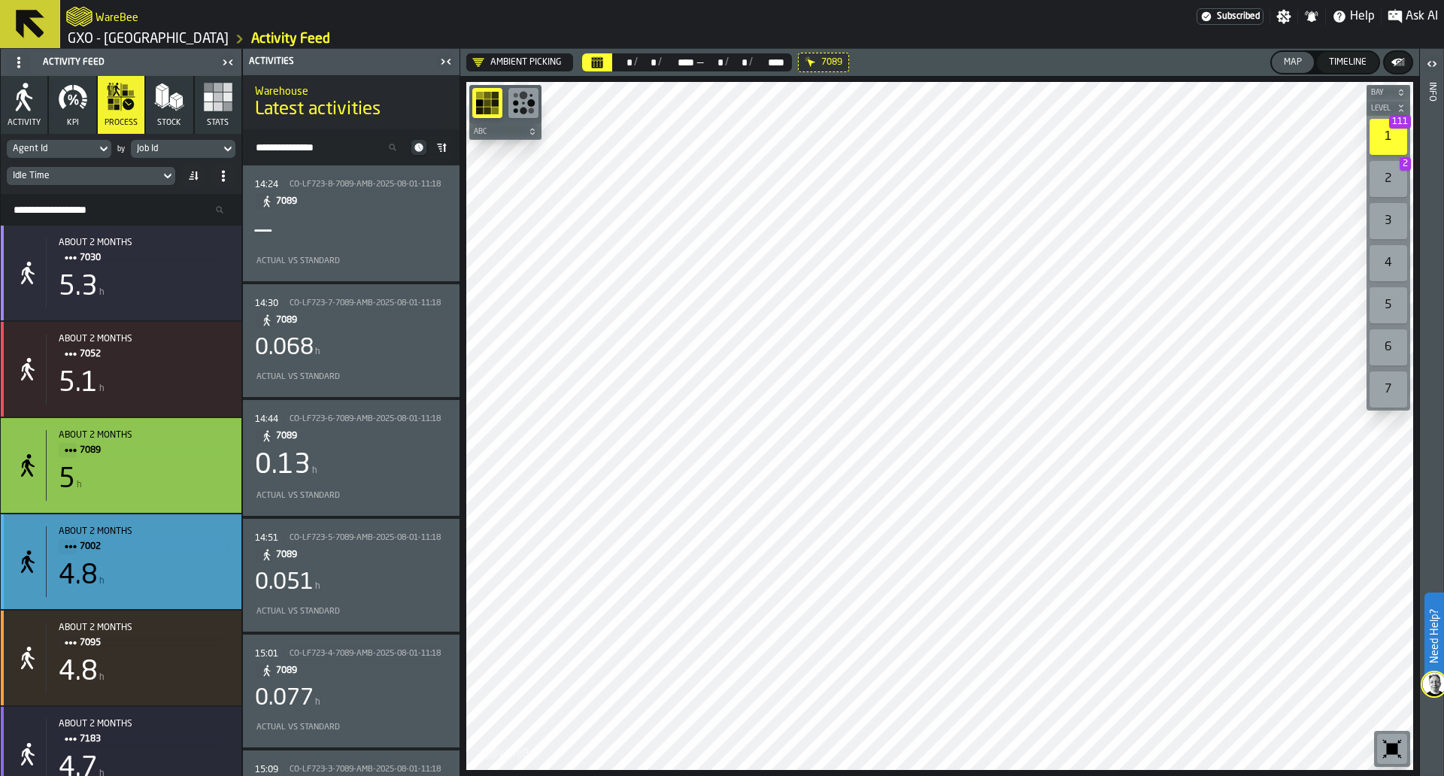
click at [193, 575] on div "4.8 h" at bounding box center [144, 576] width 171 height 30
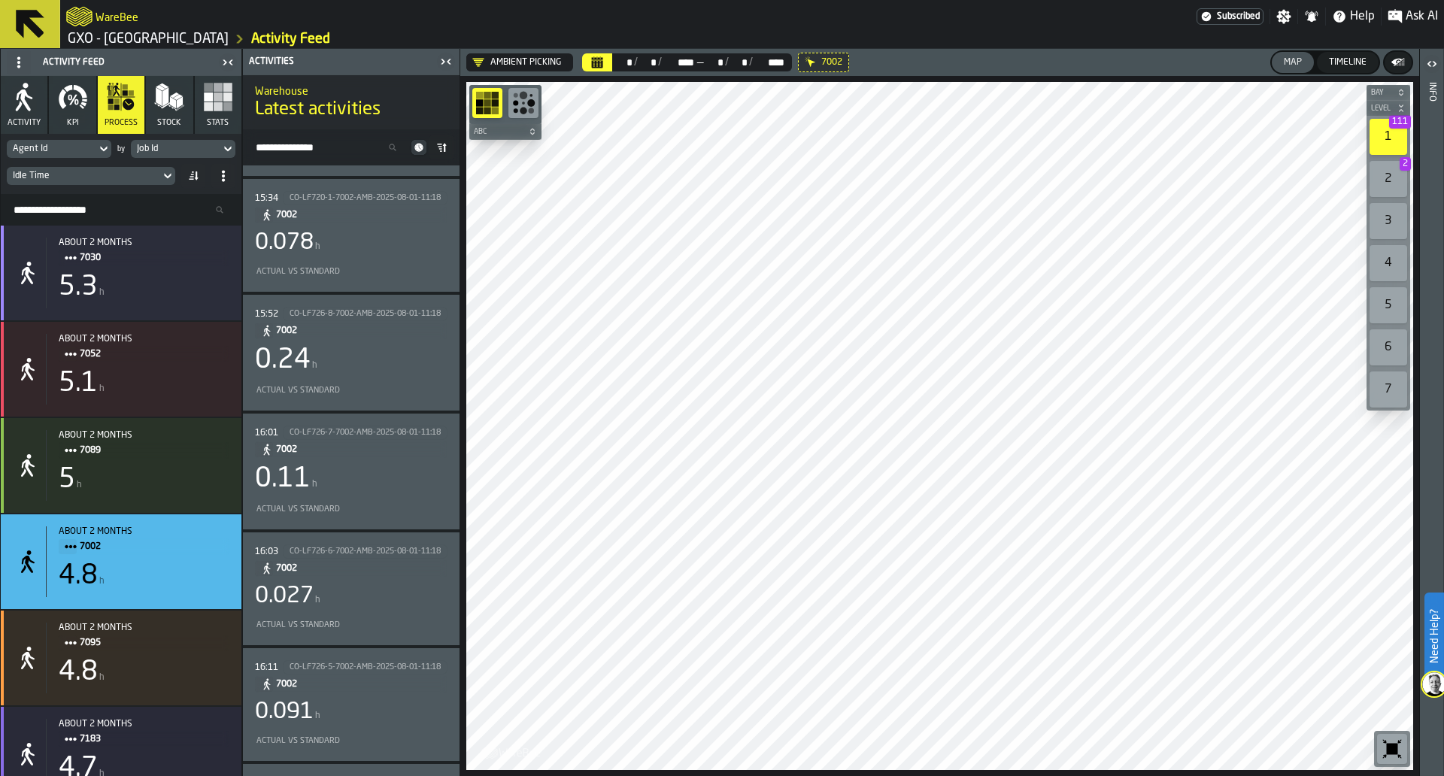
scroll to position [3315, 0]
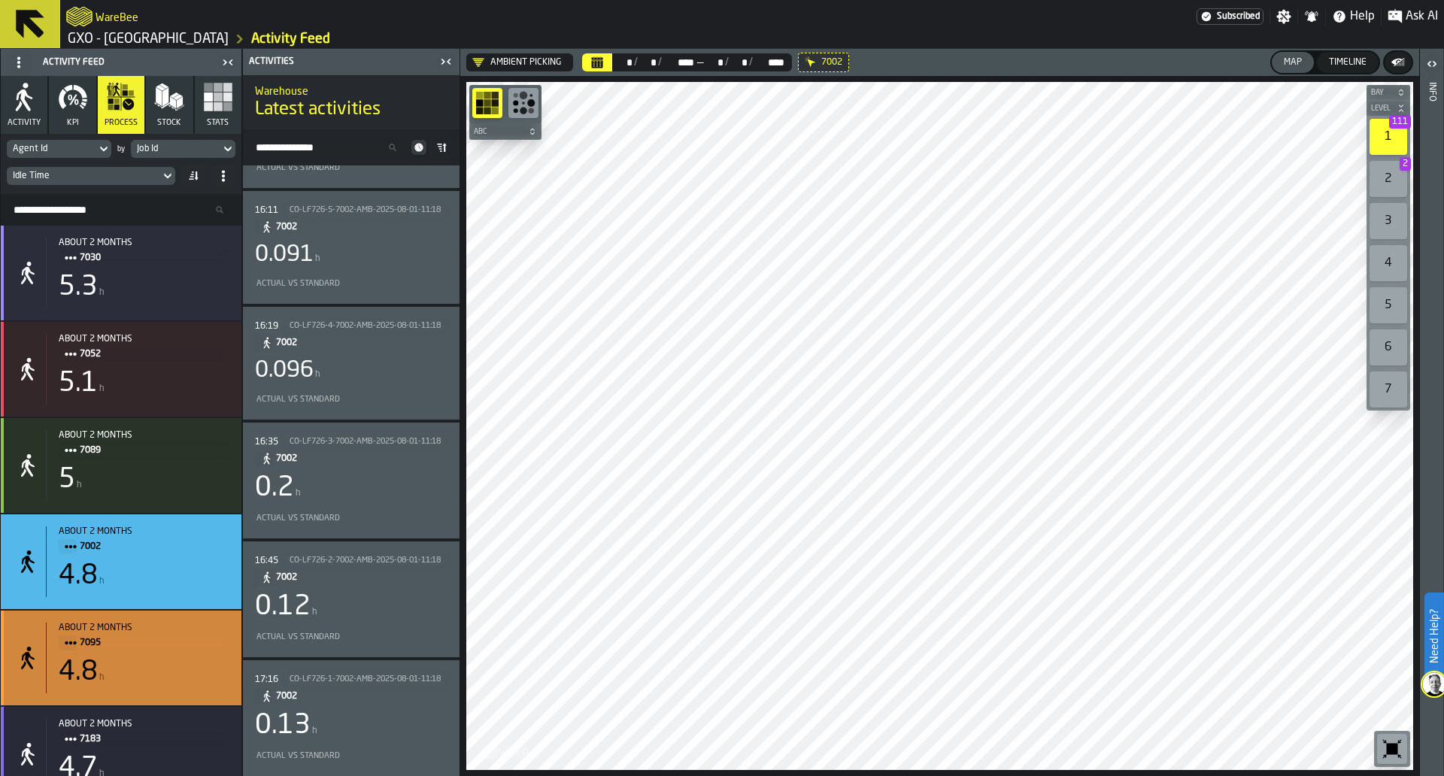
click at [164, 688] on div "4.8 h" at bounding box center [144, 673] width 171 height 30
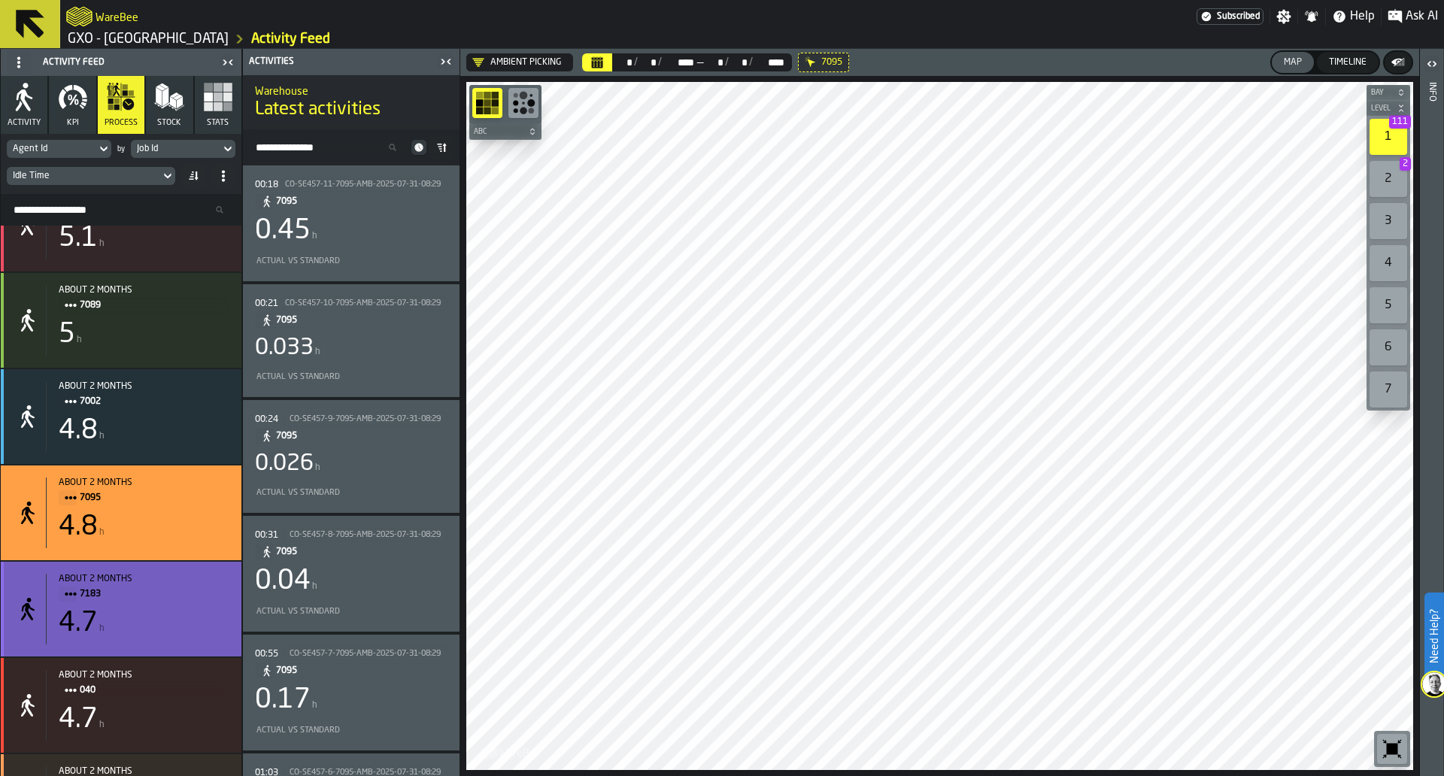
scroll to position [176, 0]
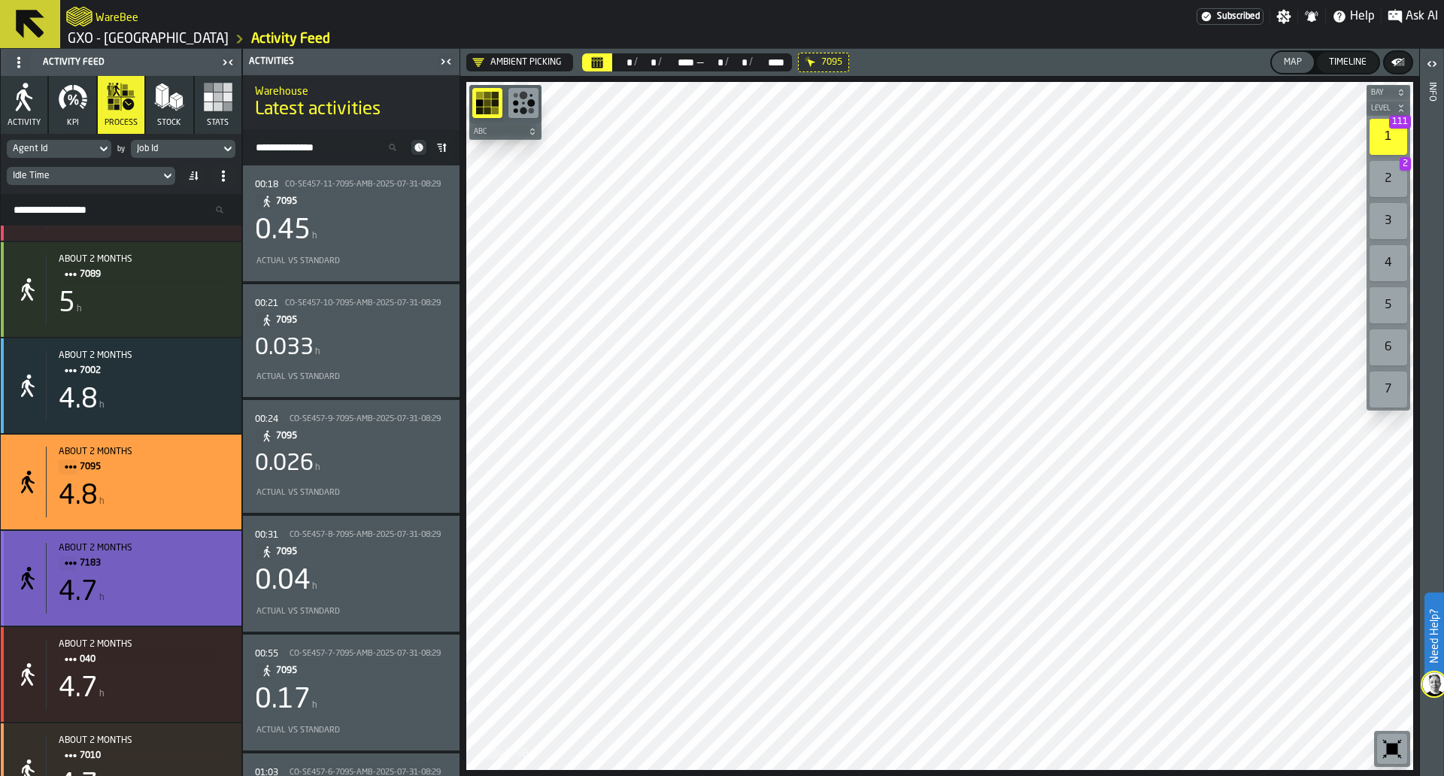
click at [132, 608] on div "4.7 h" at bounding box center [144, 593] width 171 height 30
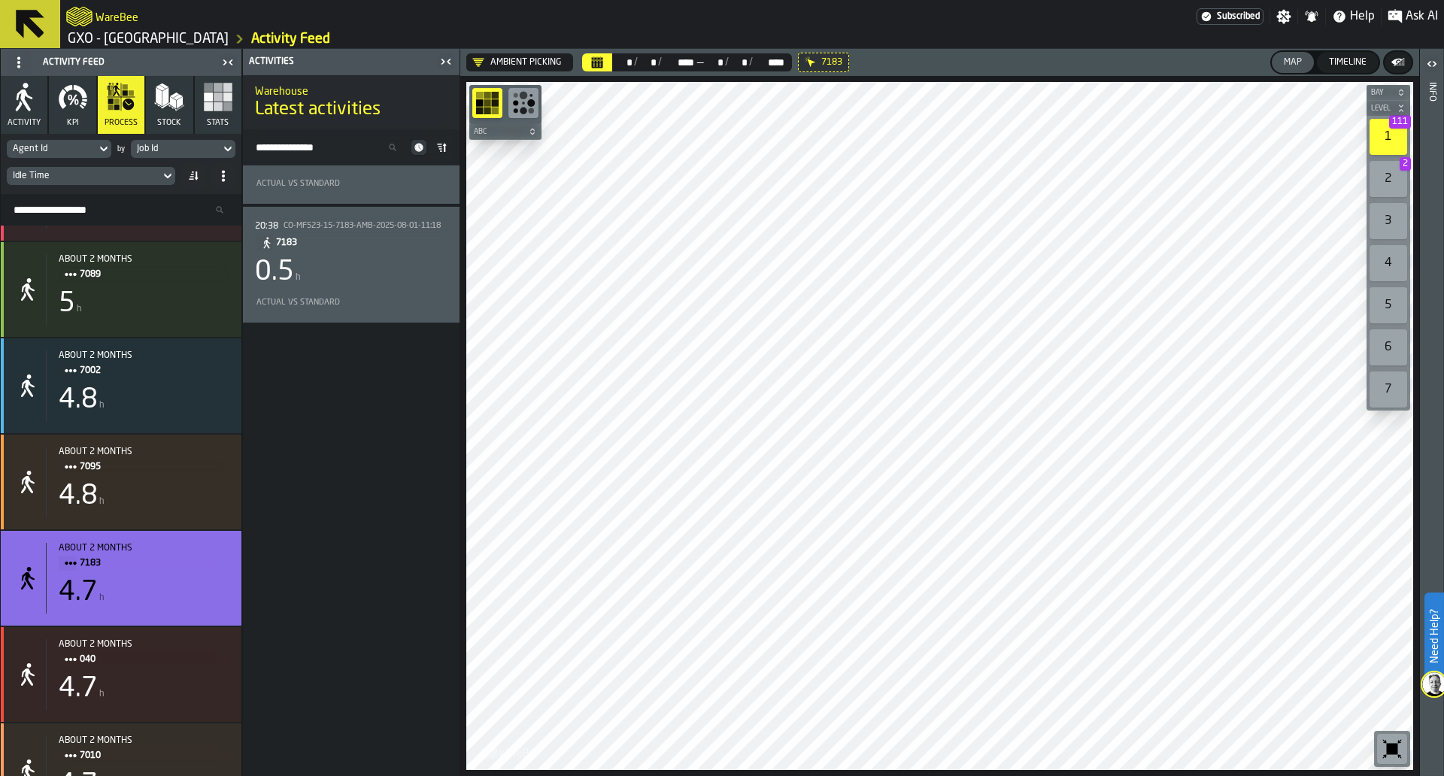
scroll to position [2860, 0]
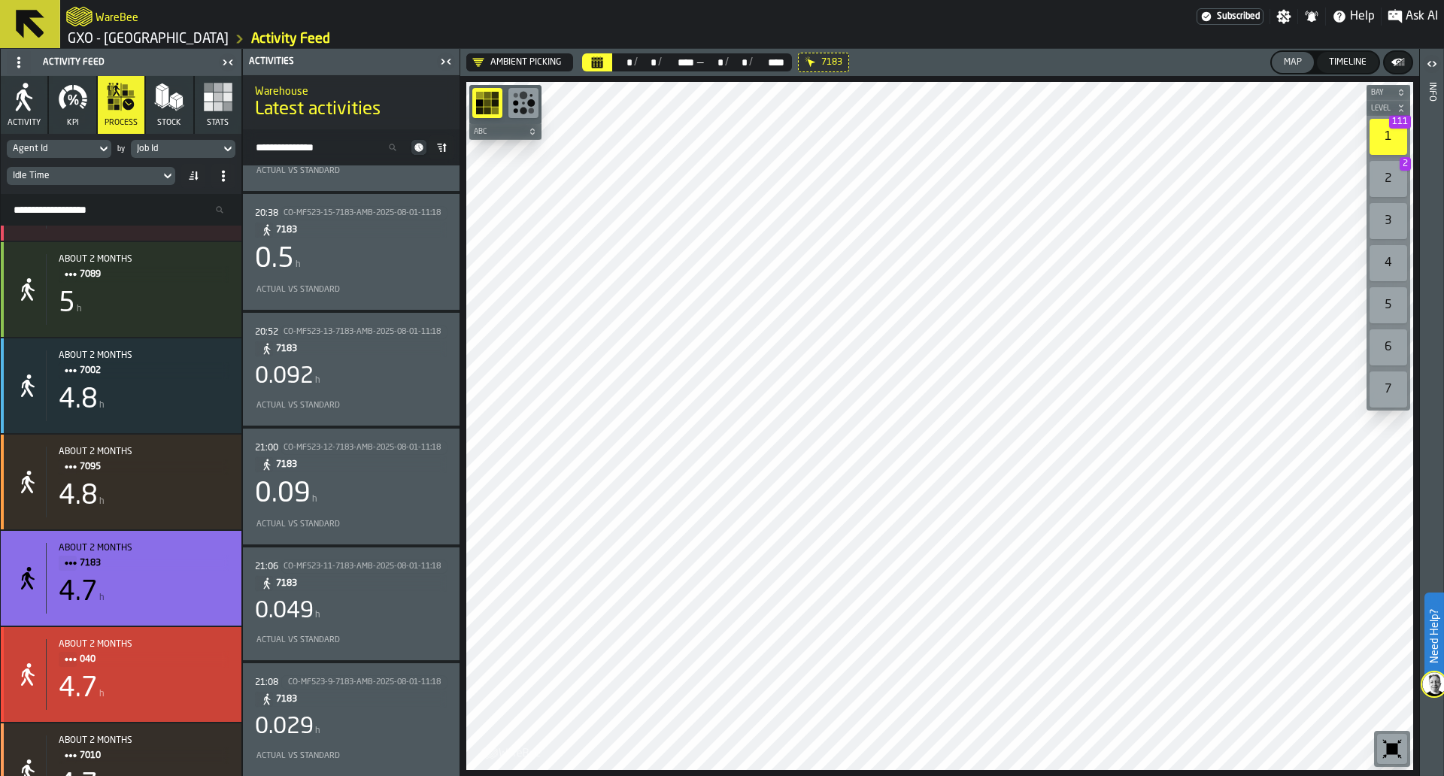
click at [217, 644] on div "about 2 months 040 4.7 h" at bounding box center [121, 674] width 241 height 95
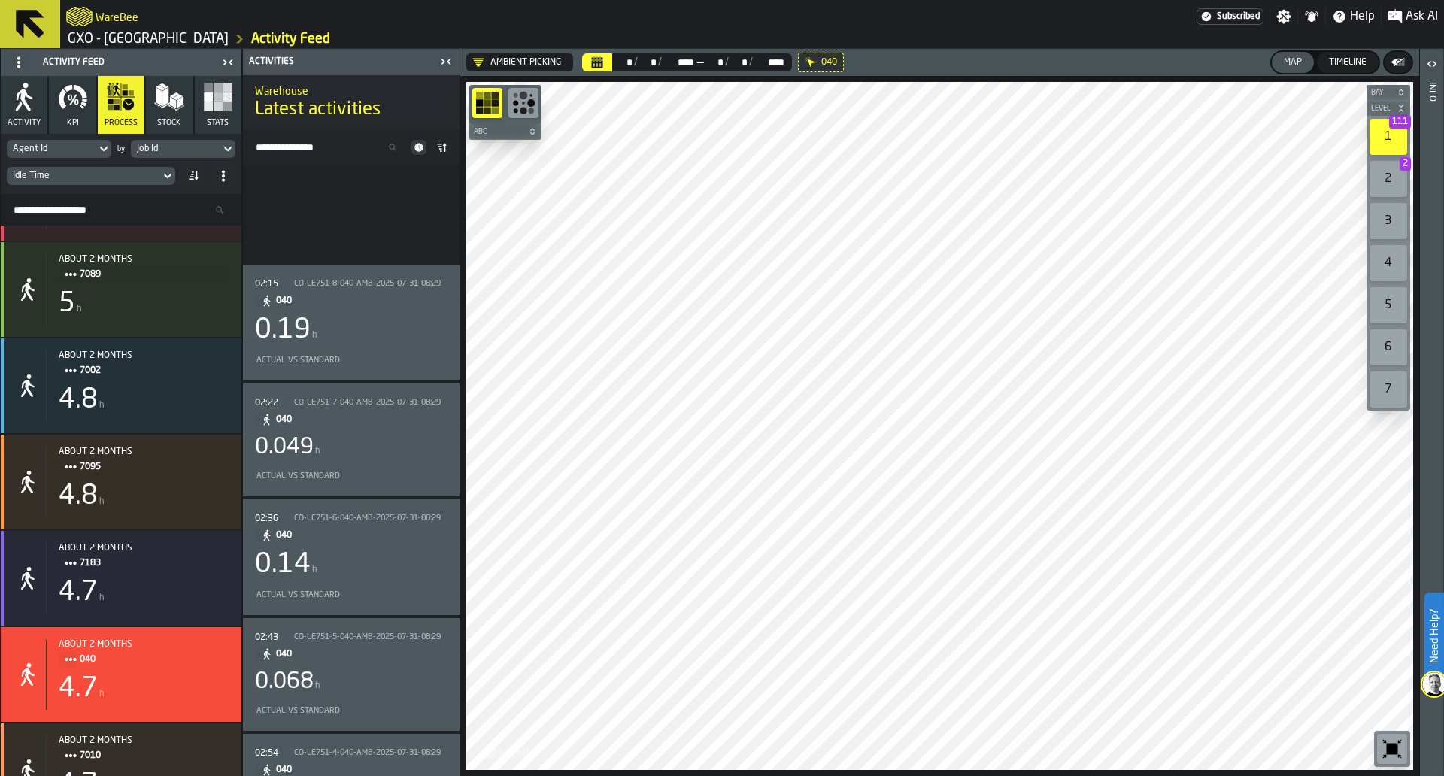
scroll to position [0, 0]
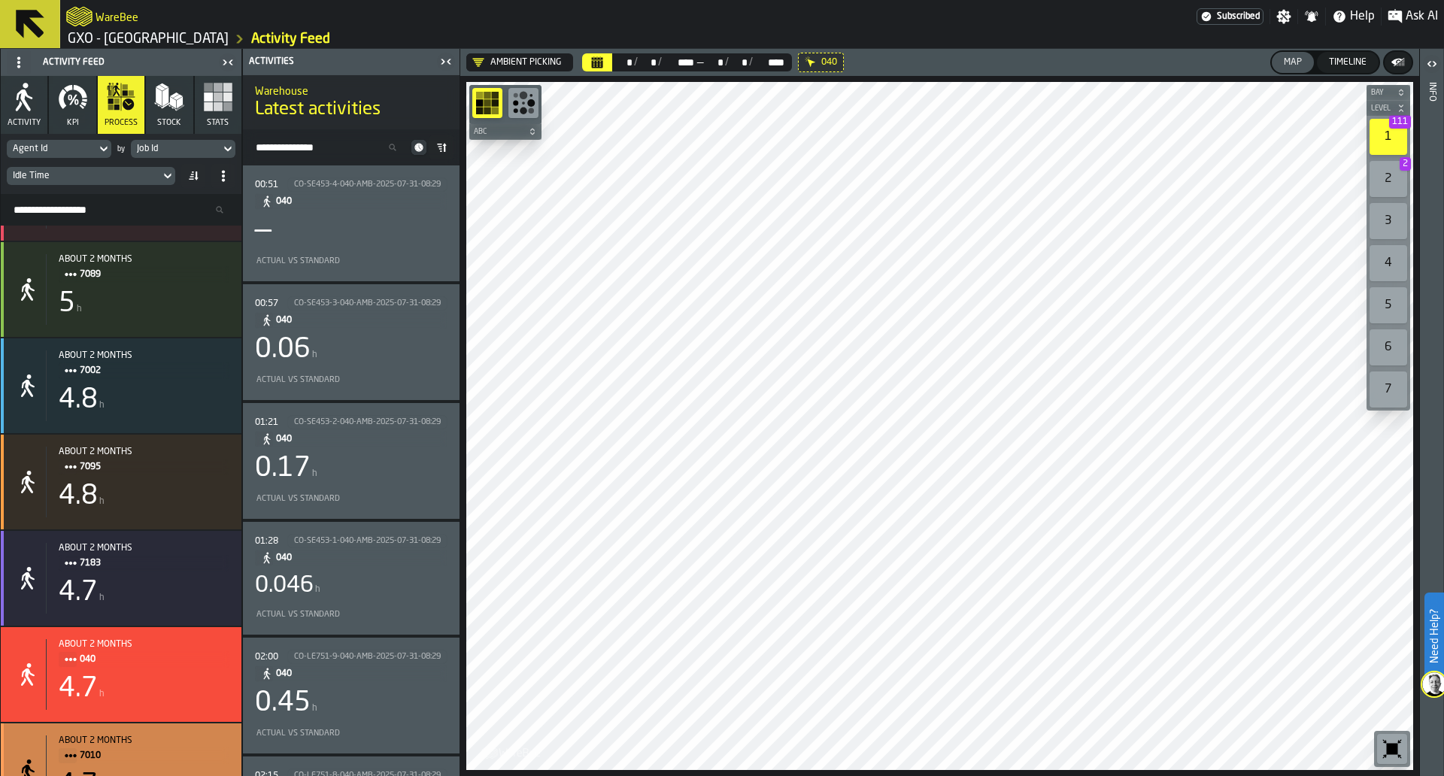
click at [196, 740] on div "about 2 months 7010 4.7 h" at bounding box center [121, 771] width 241 height 95
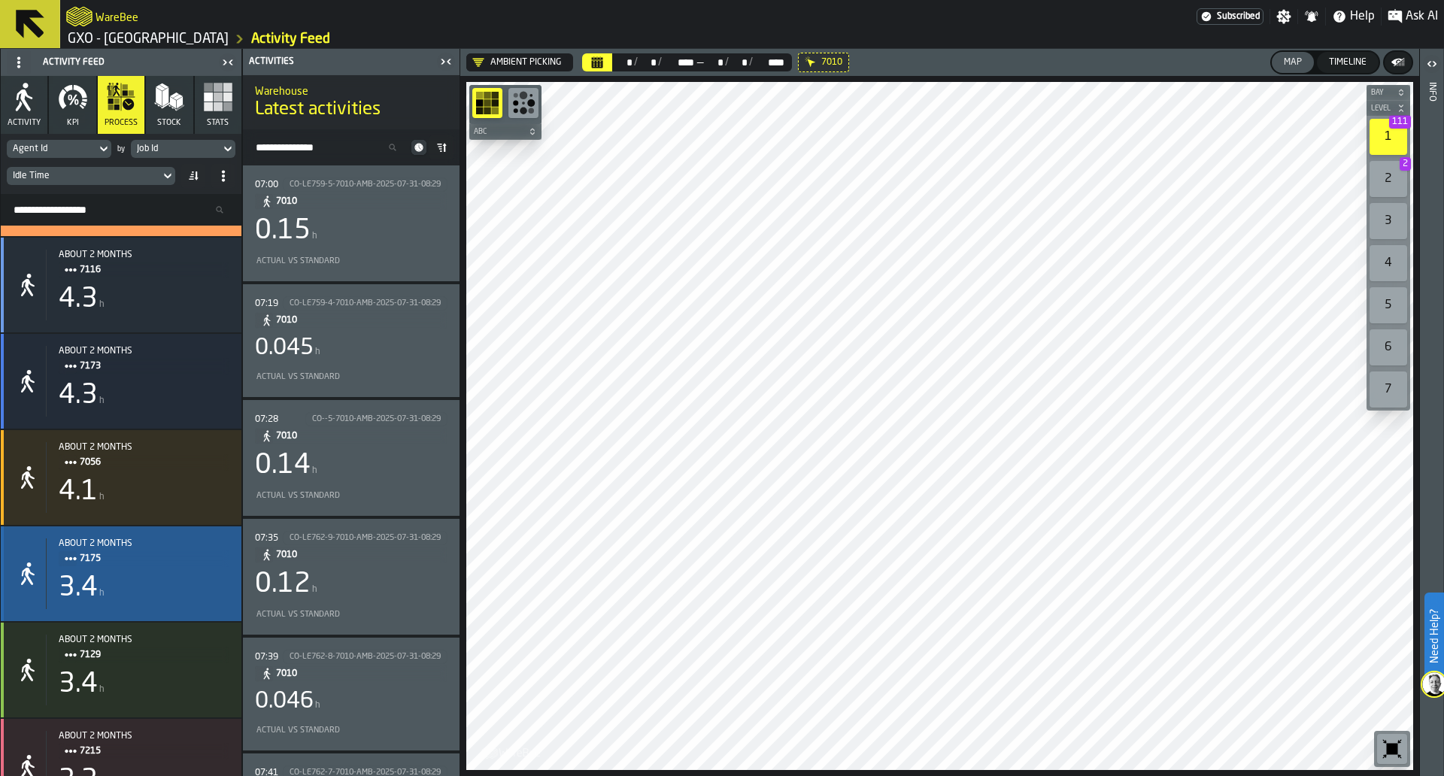
scroll to position [757, 0]
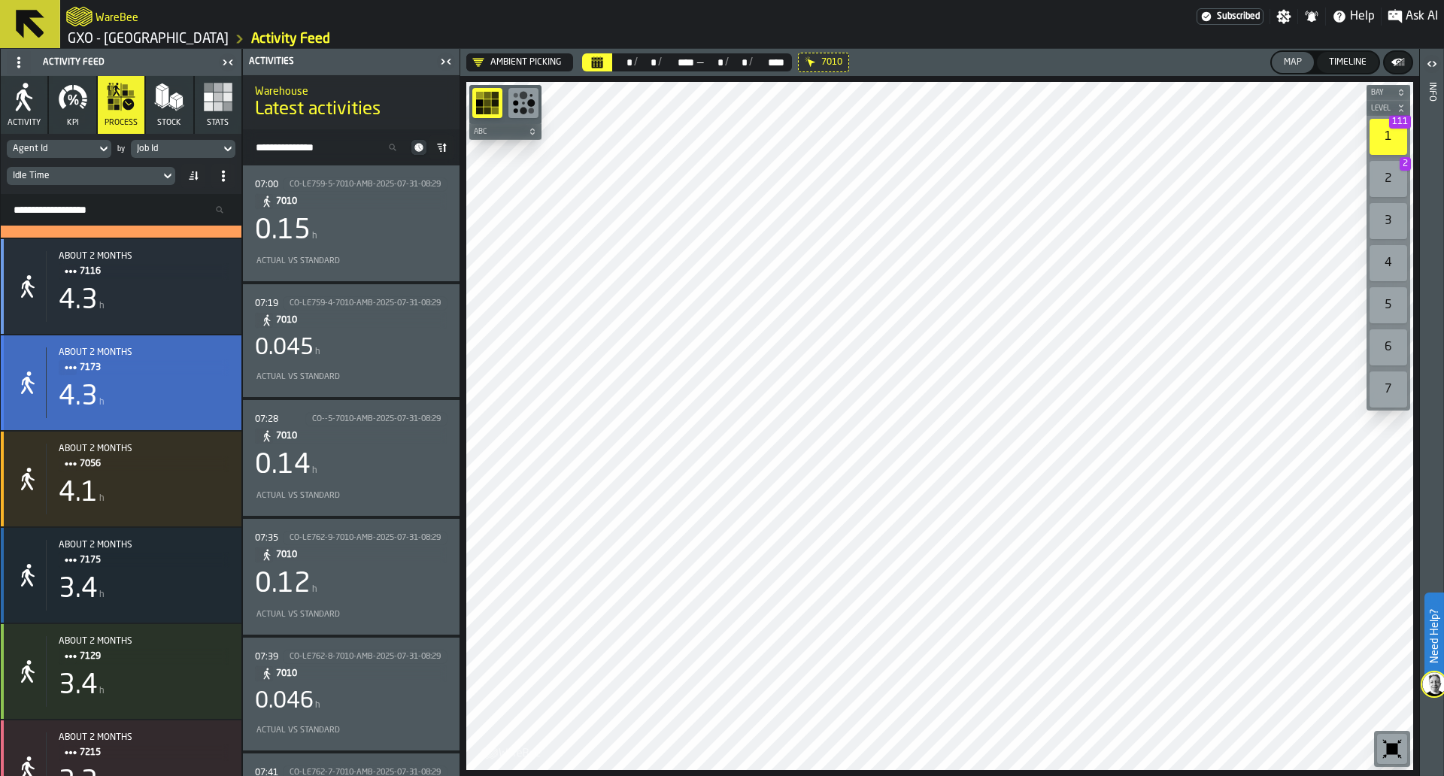
click at [169, 352] on div "about 2 months" at bounding box center [144, 353] width 171 height 11
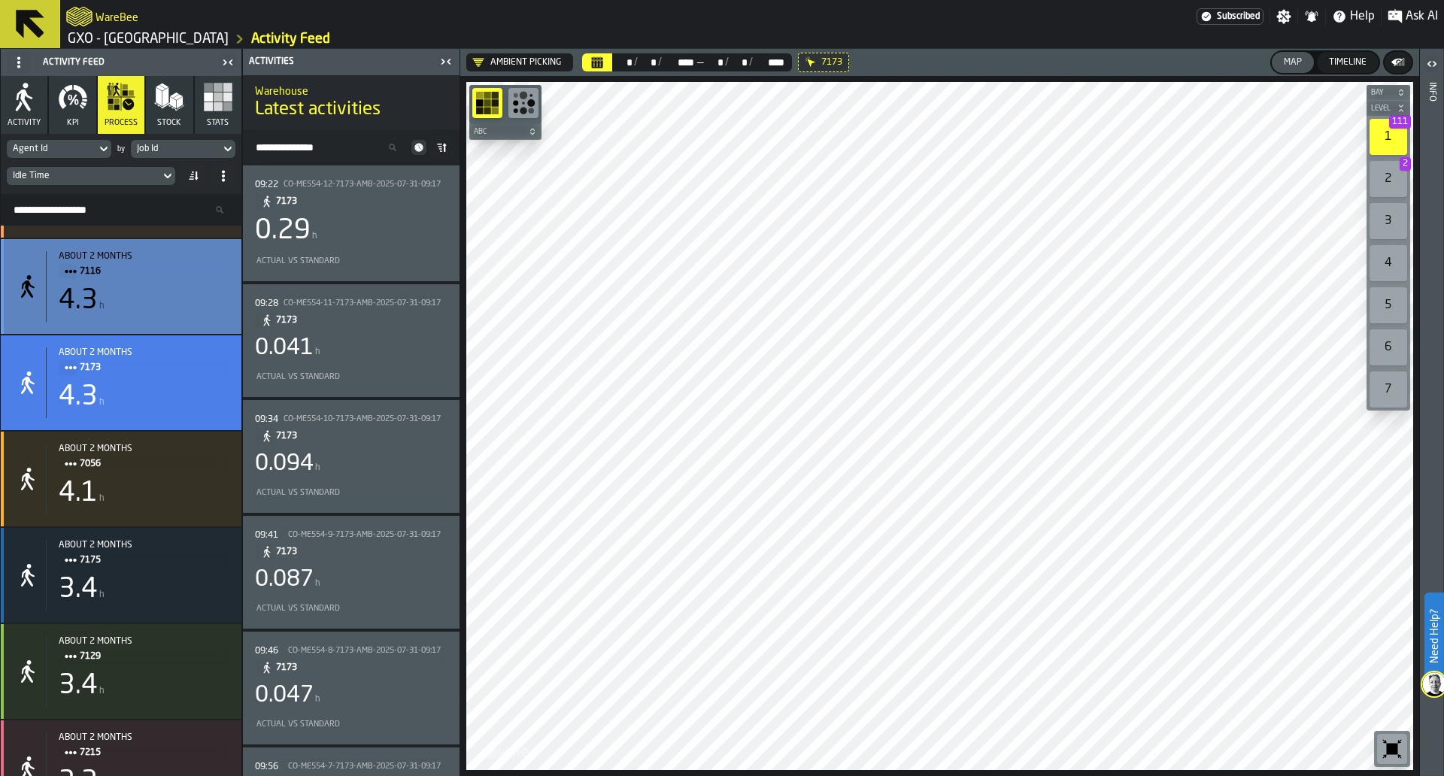
click at [200, 308] on div "4.3 h" at bounding box center [144, 301] width 171 height 30
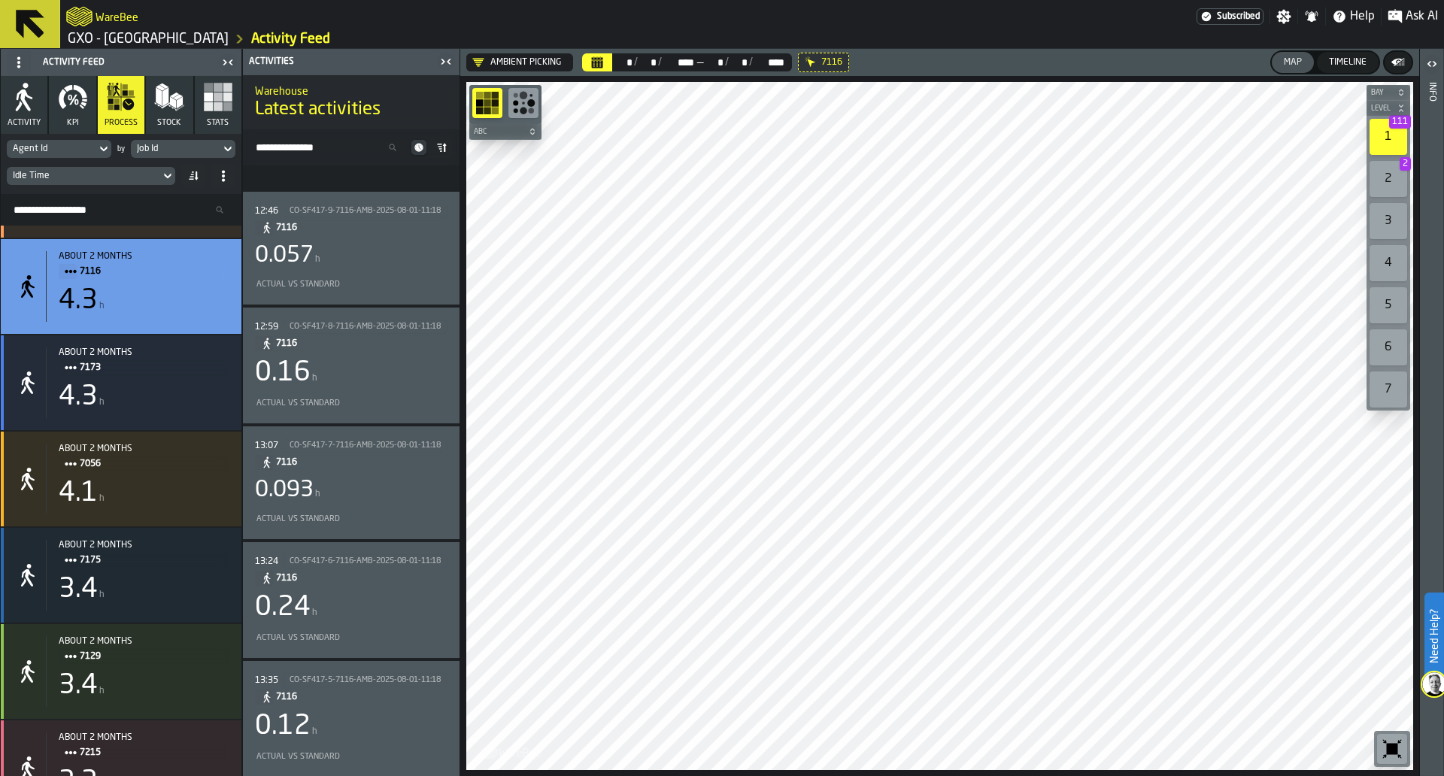
scroll to position [2753, 0]
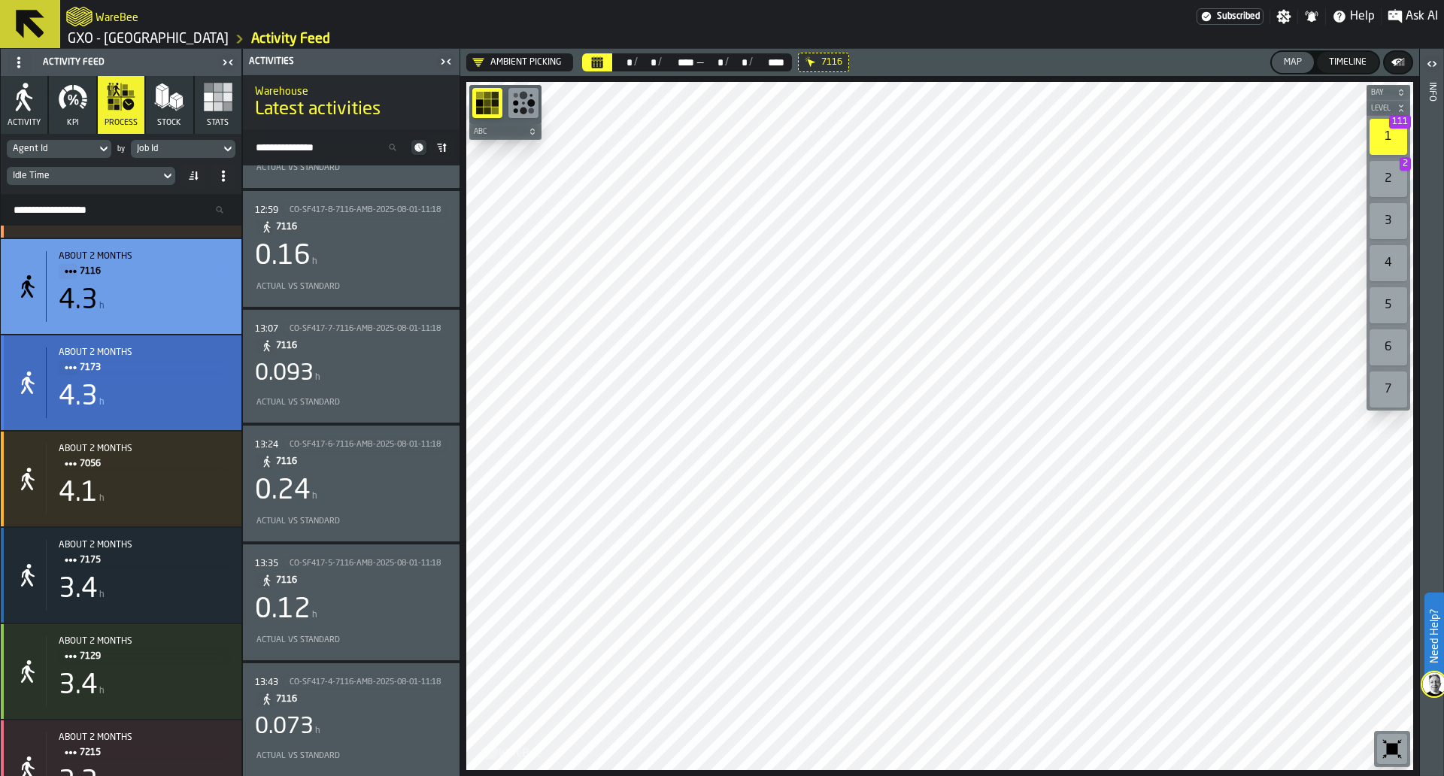
click at [178, 382] on div "about 2 months 7173 4.3 h" at bounding box center [138, 383] width 184 height 71
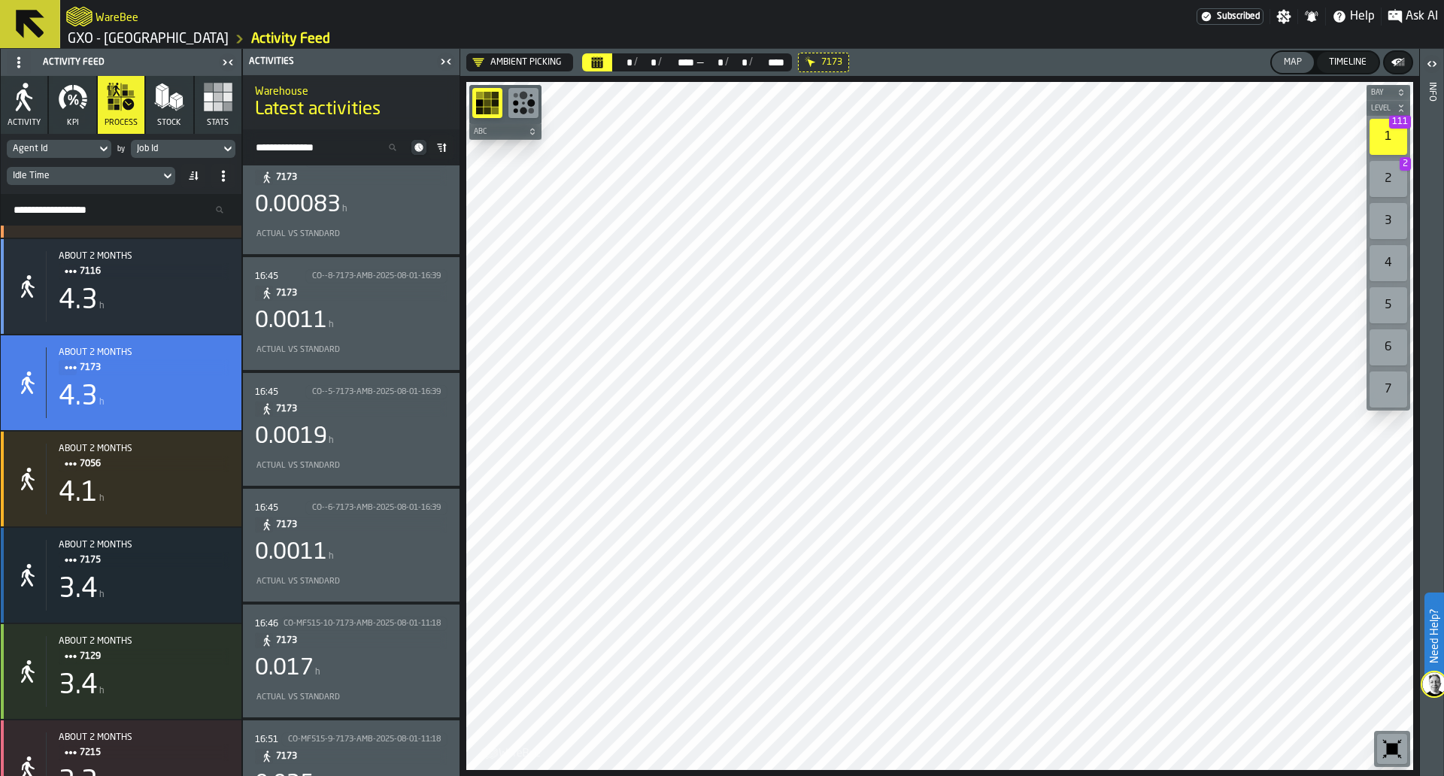
scroll to position [3932, 0]
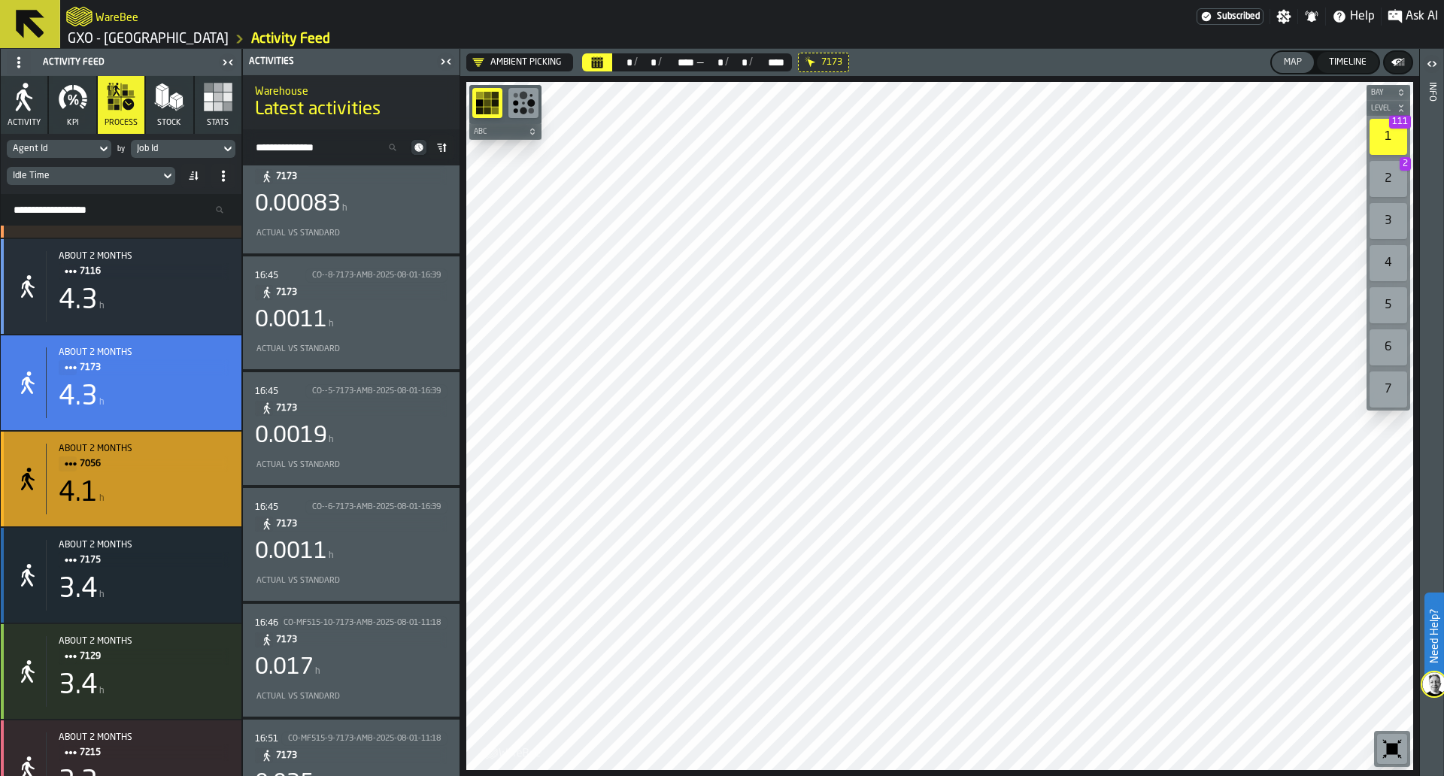
click at [168, 503] on div "4.1 h" at bounding box center [144, 493] width 171 height 30
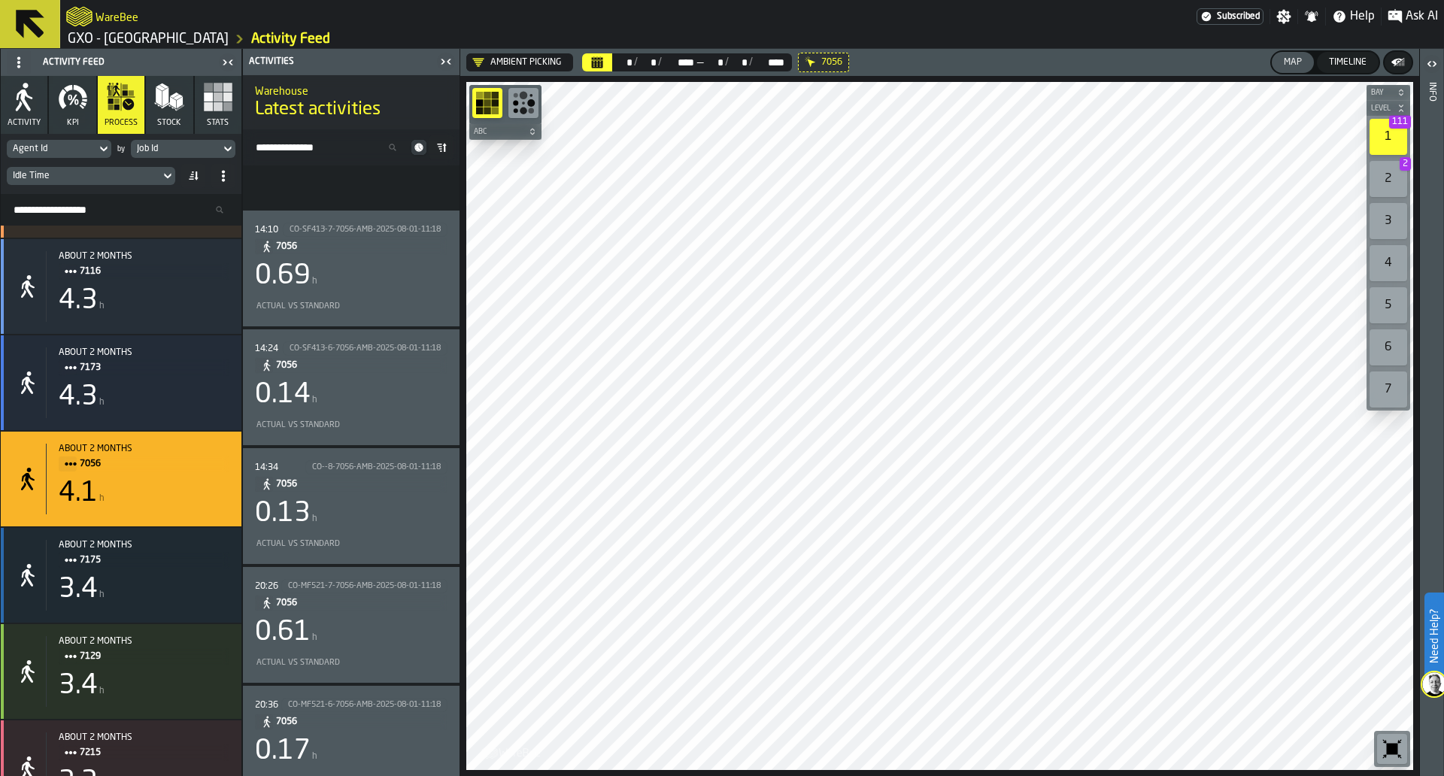
scroll to position [1386, 0]
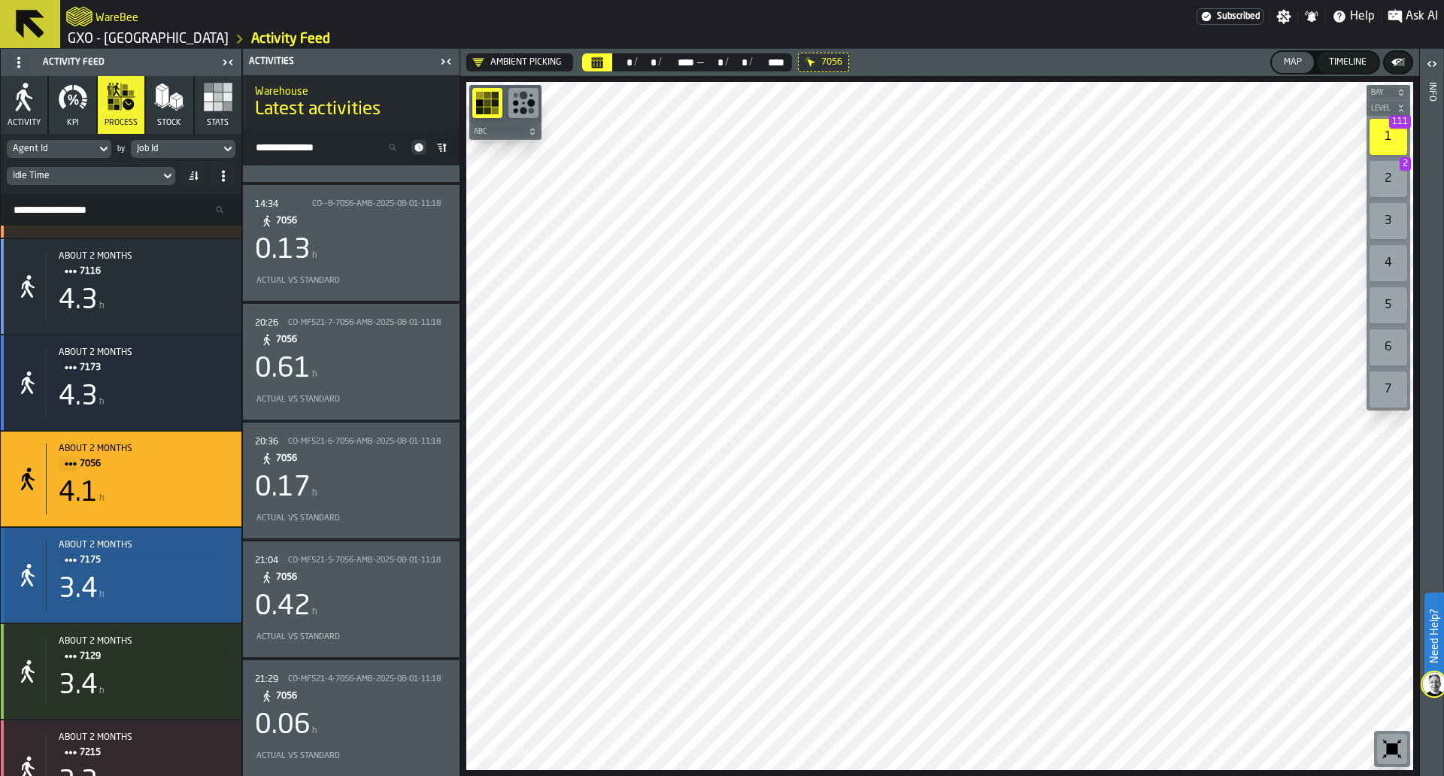
click at [138, 588] on div "3.4 h" at bounding box center [144, 590] width 171 height 30
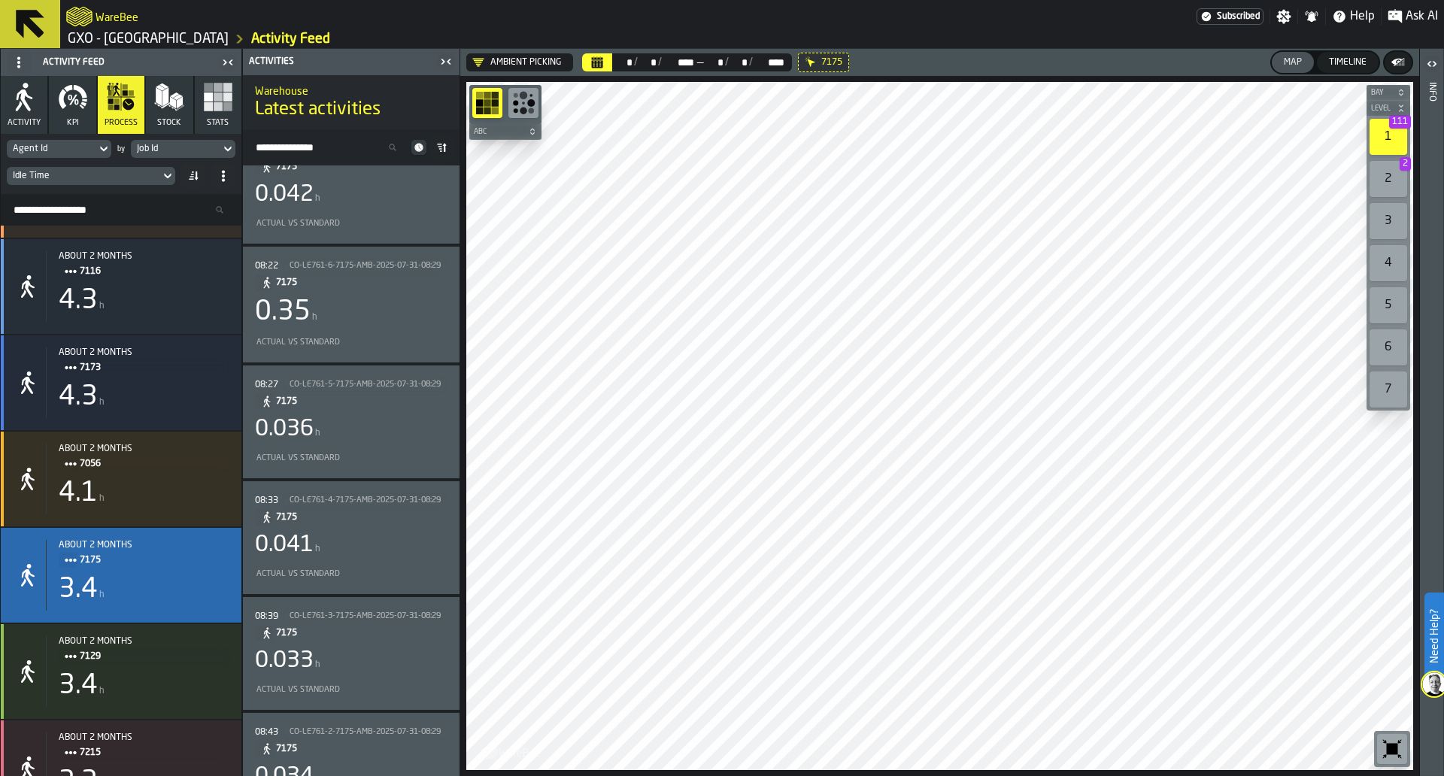
scroll to position [0, 0]
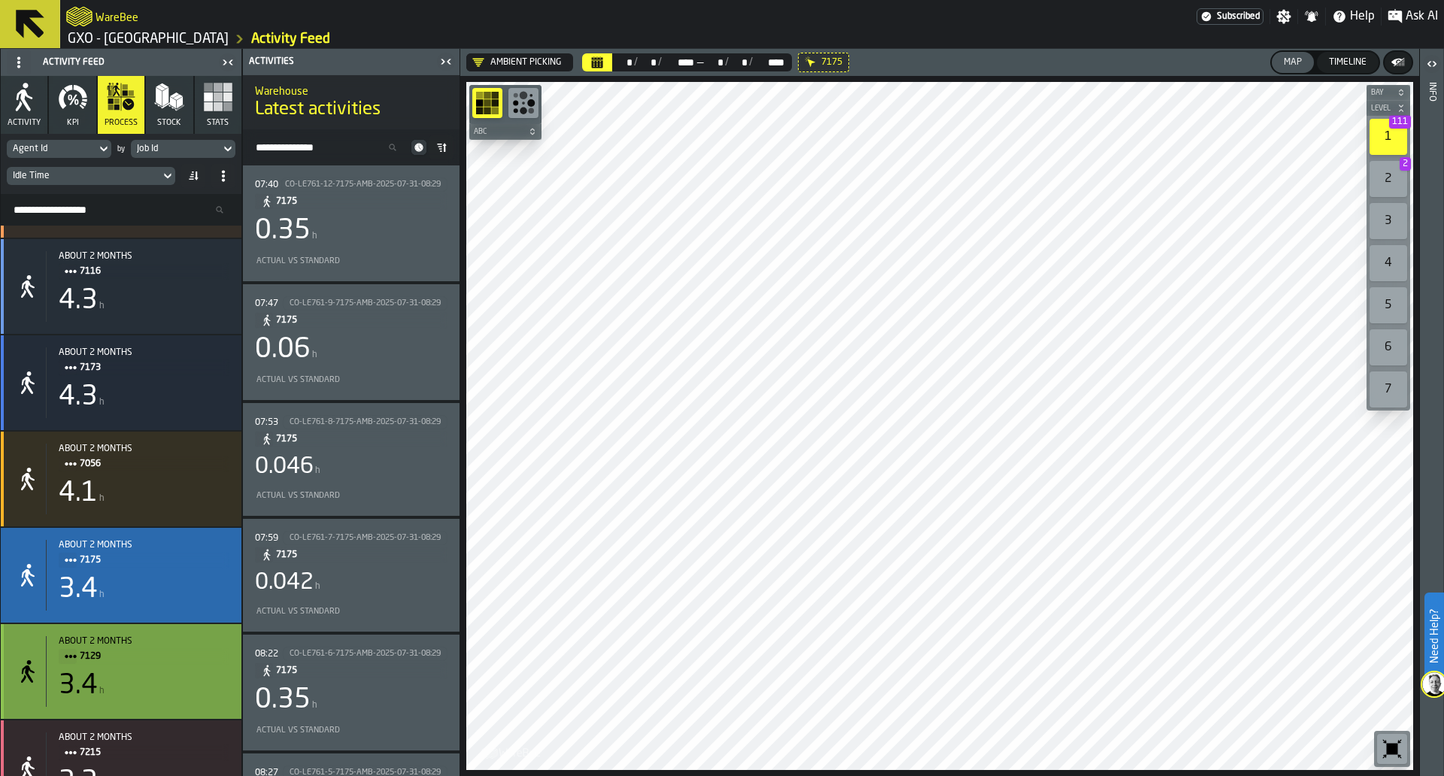
click at [135, 718] on div "about 2 months 7129 3.4 h" at bounding box center [121, 671] width 241 height 95
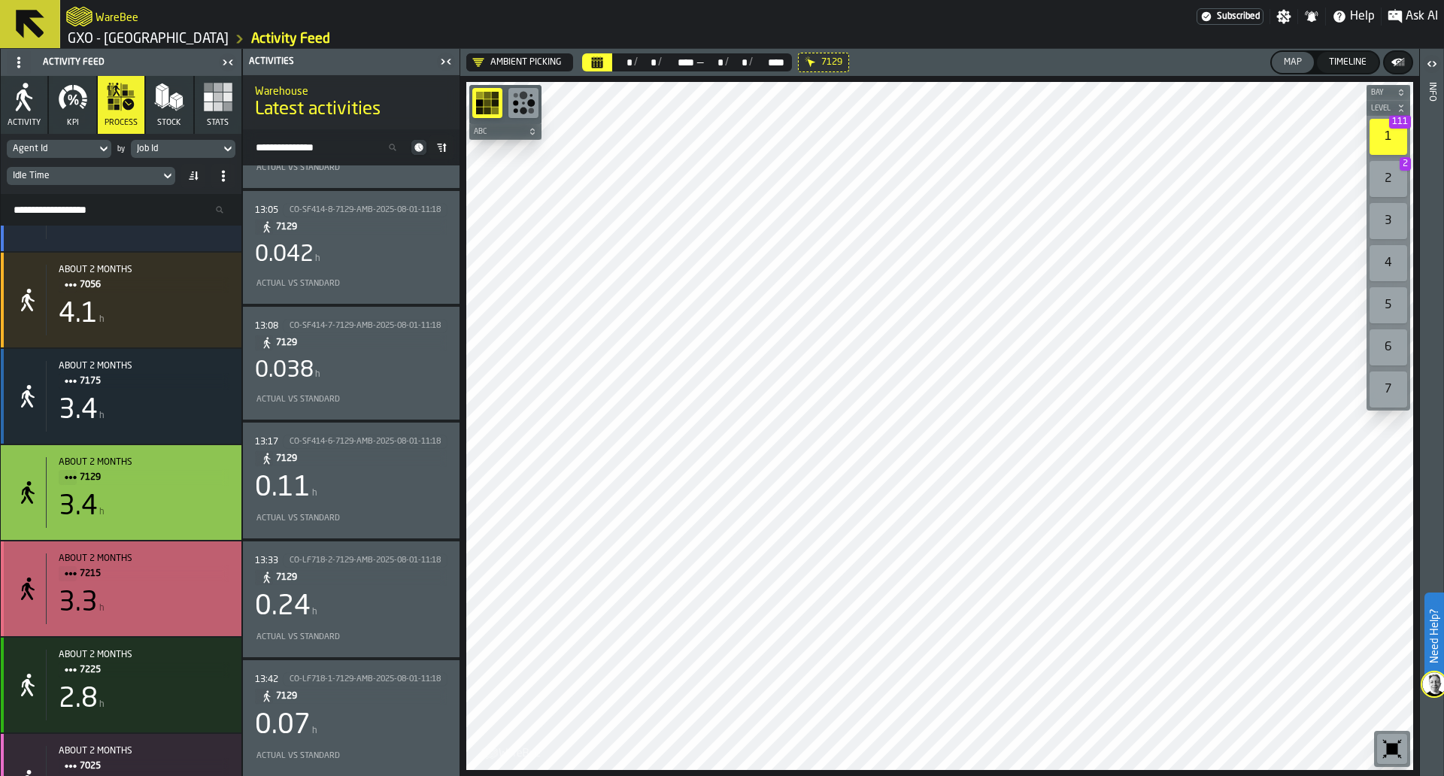
scroll to position [937, 0]
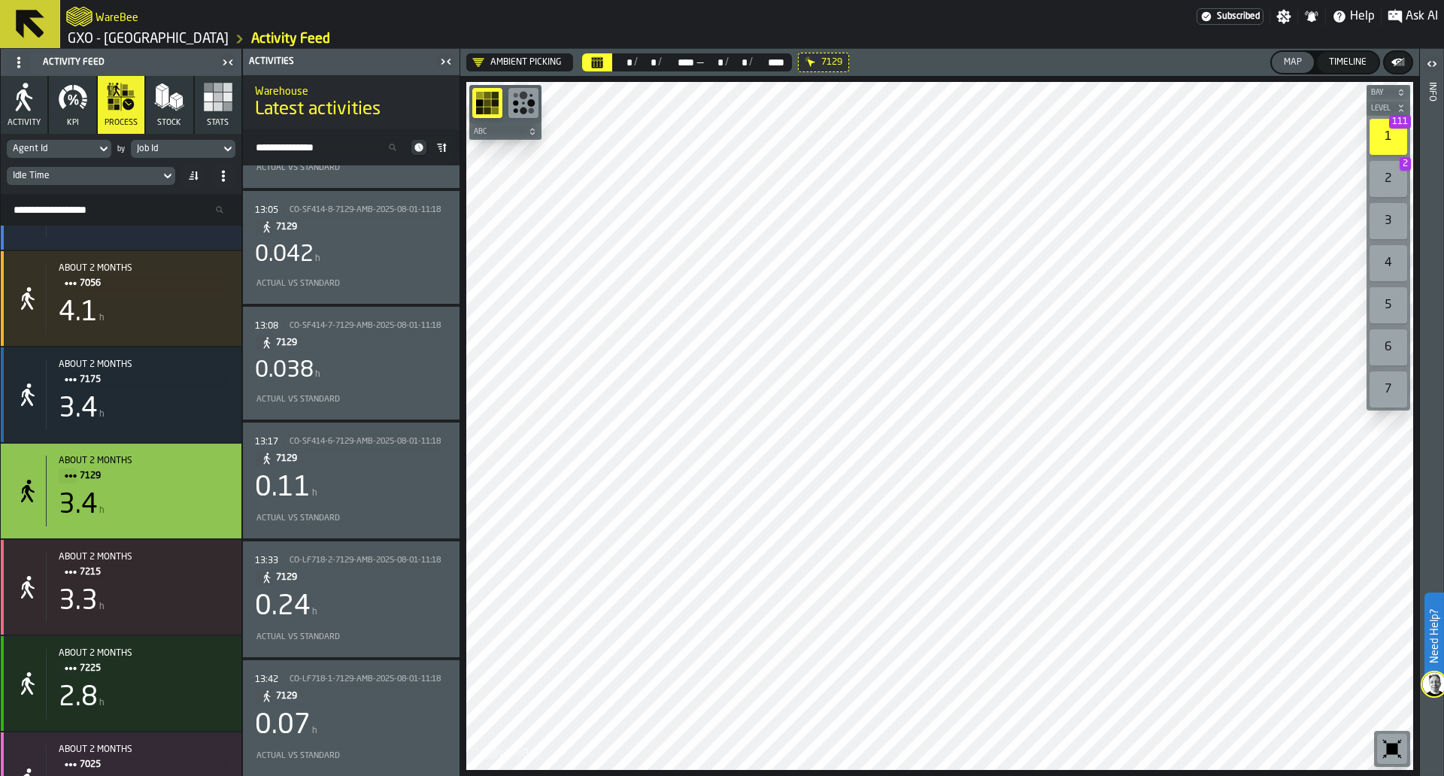
click at [603, 61] on icon "Calendar" at bounding box center [597, 64] width 11 height 8
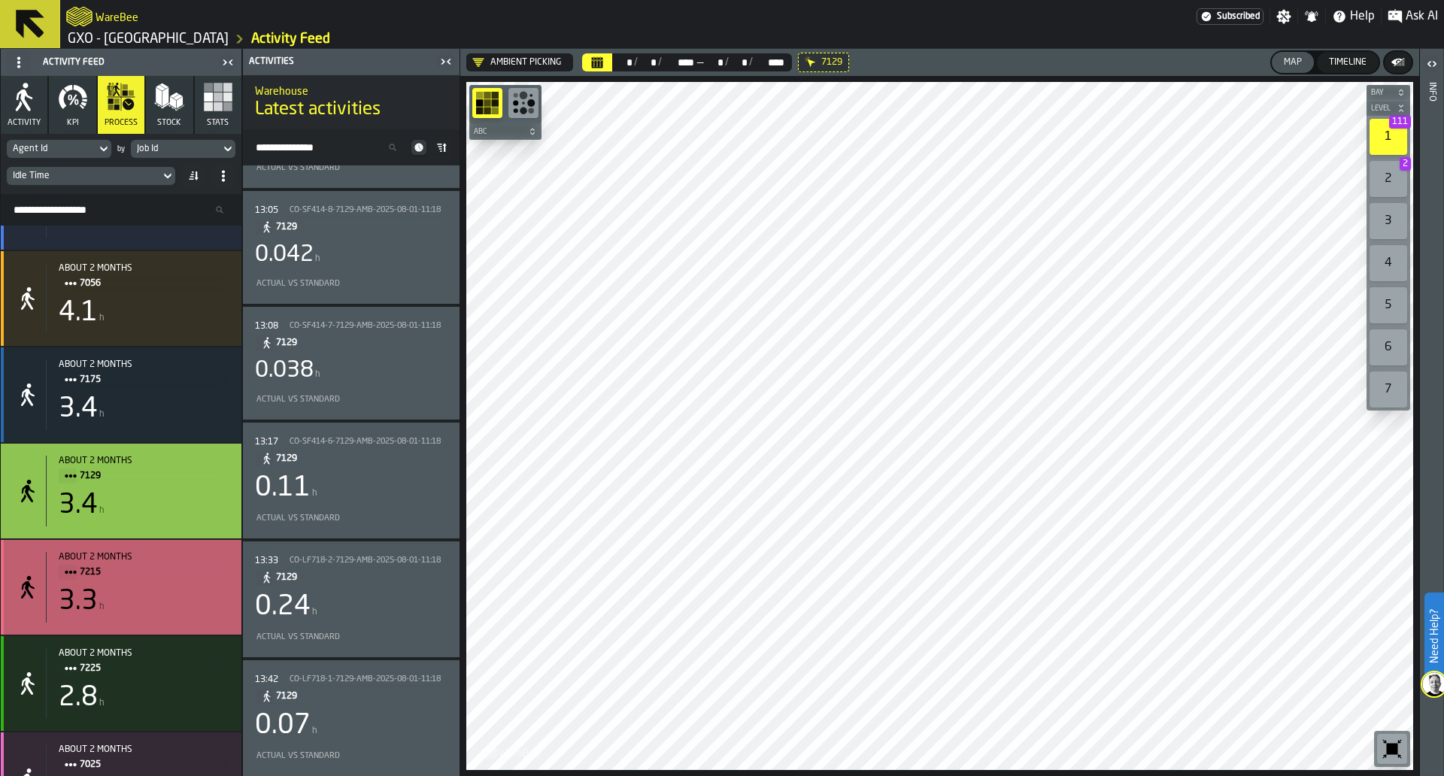
click at [175, 581] on span "7215" at bounding box center [149, 572] width 138 height 17
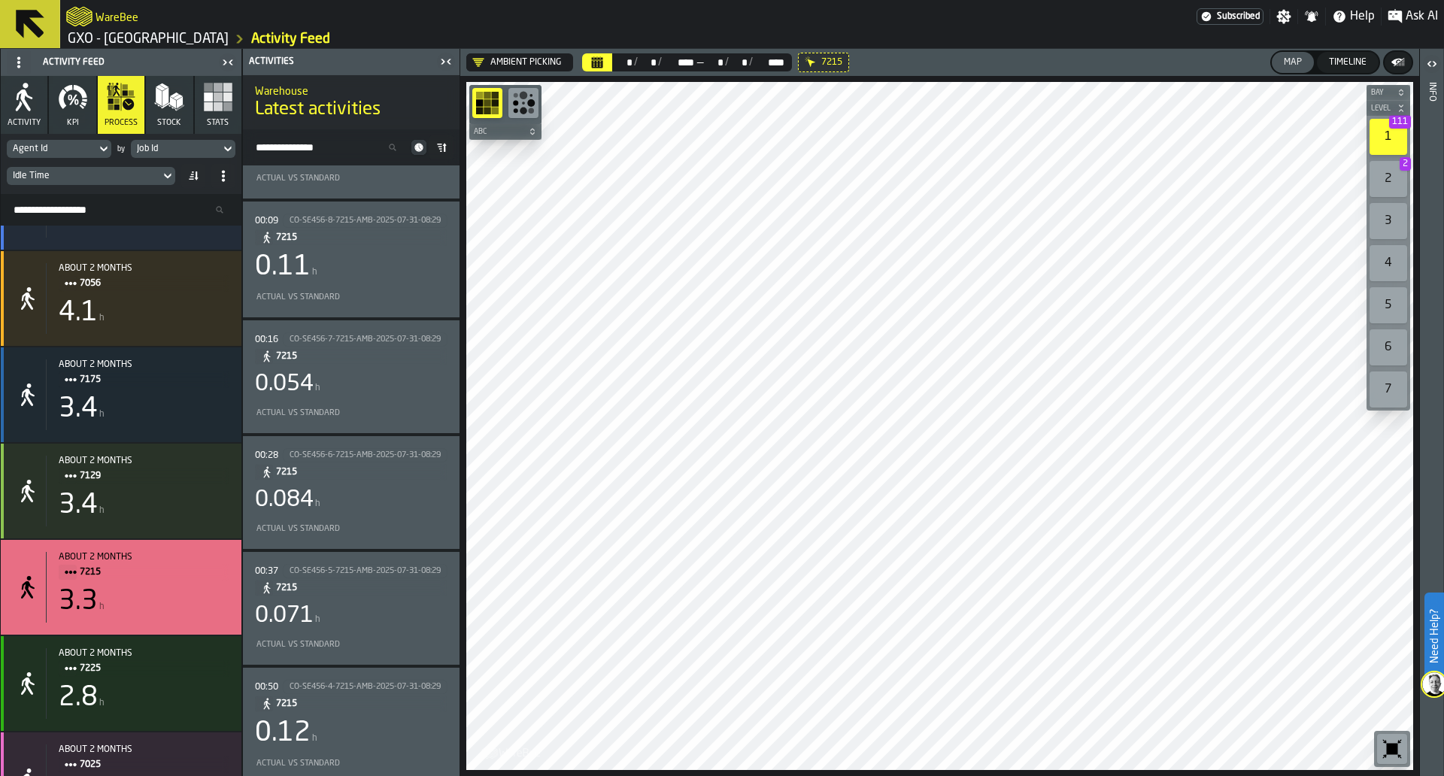
scroll to position [0, 0]
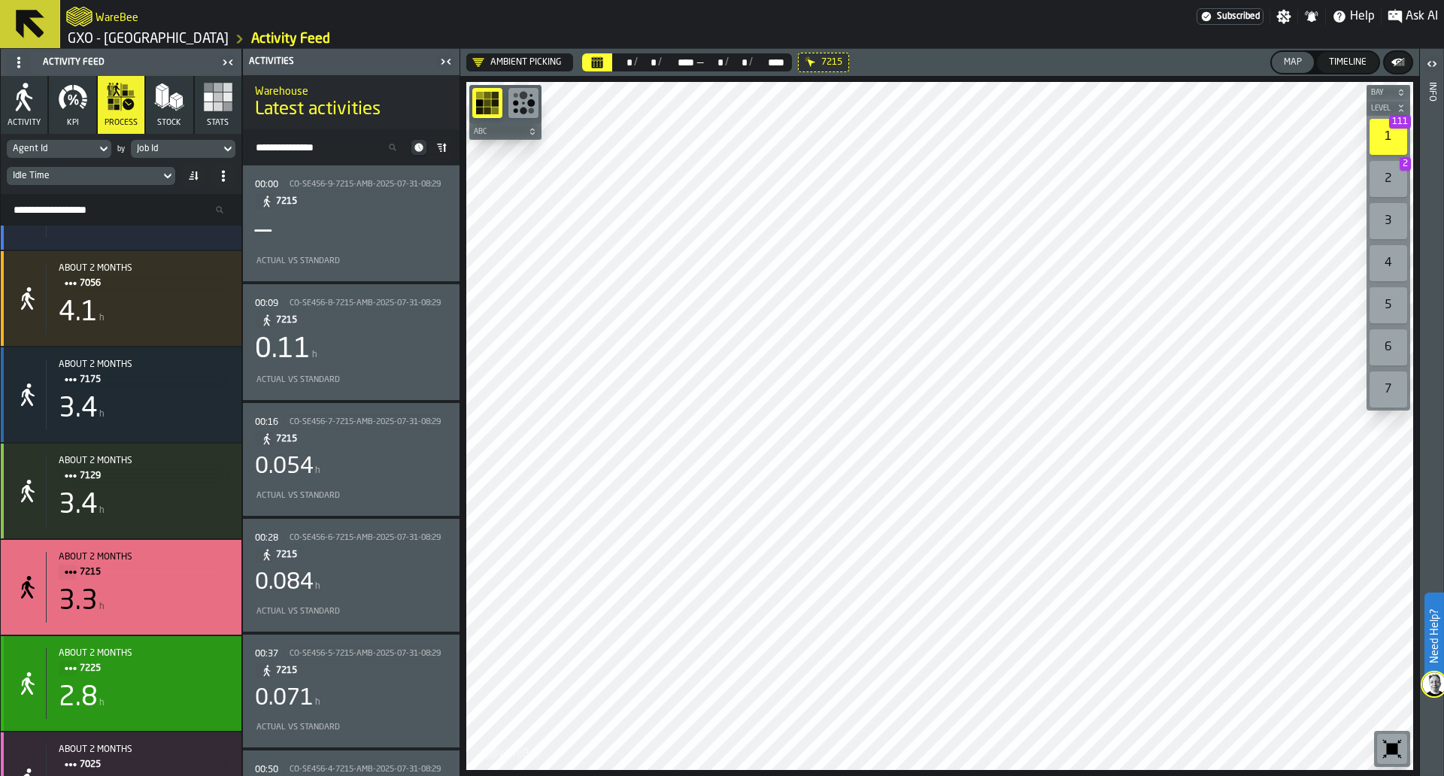
click at [208, 659] on div "about 2 months" at bounding box center [144, 653] width 171 height 11
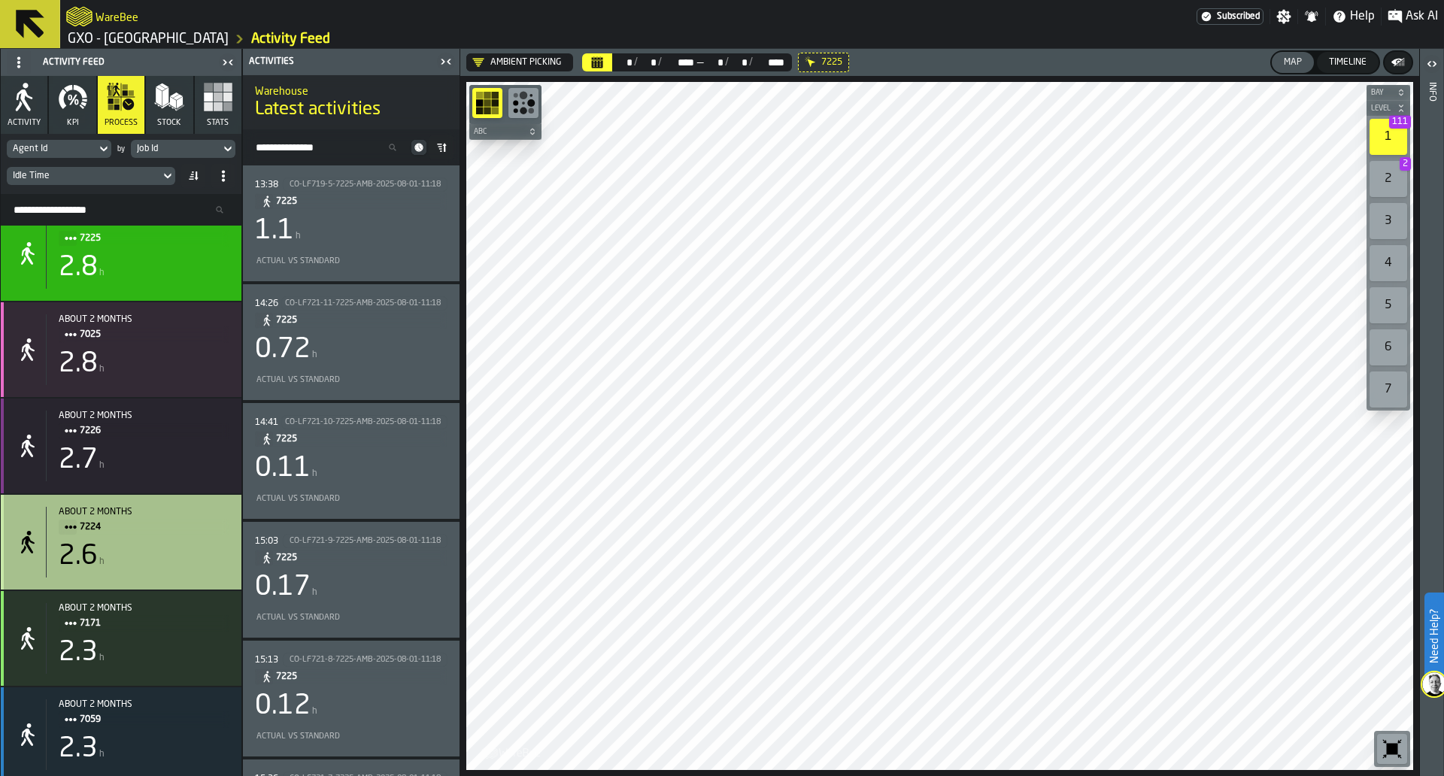
scroll to position [1373, 0]
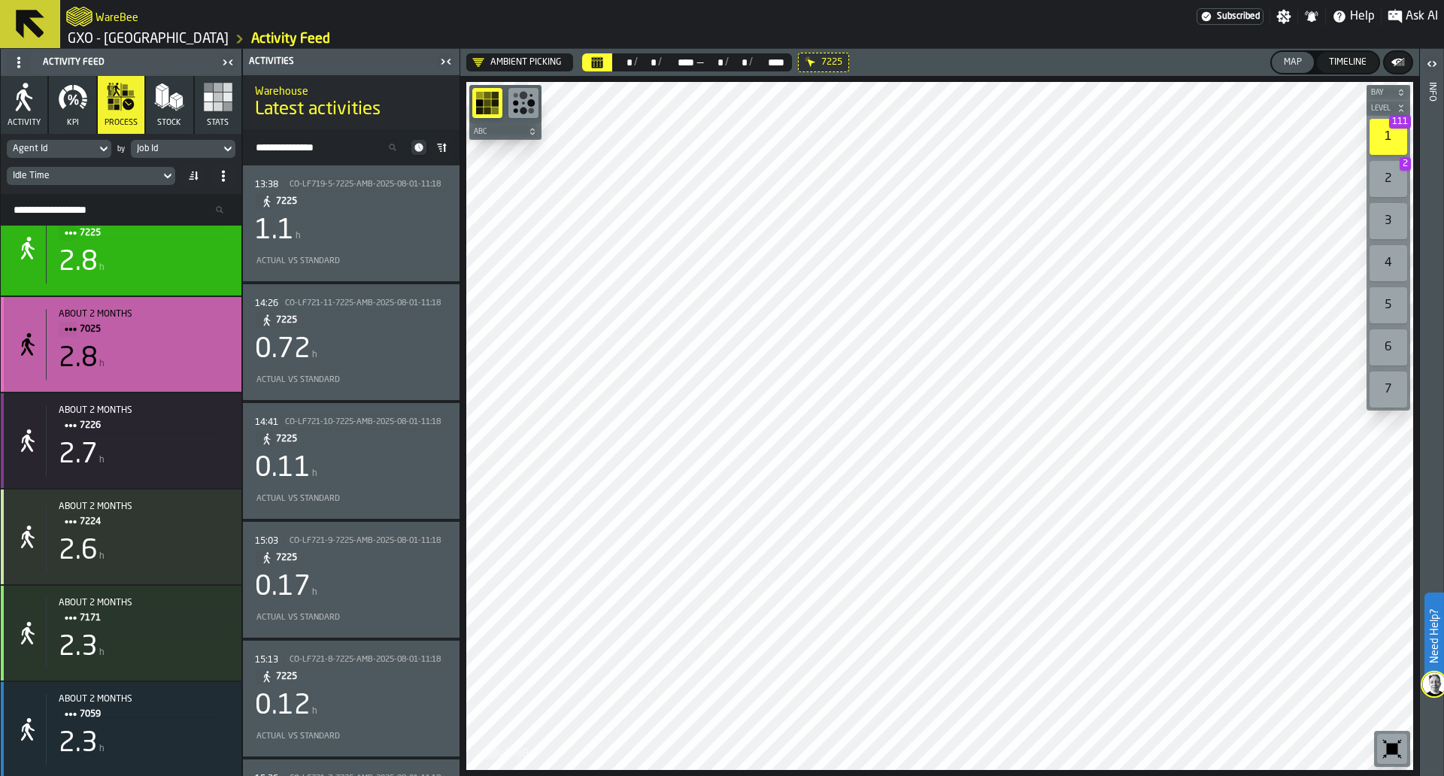
click at [178, 374] on div "2.8 h" at bounding box center [144, 359] width 171 height 30
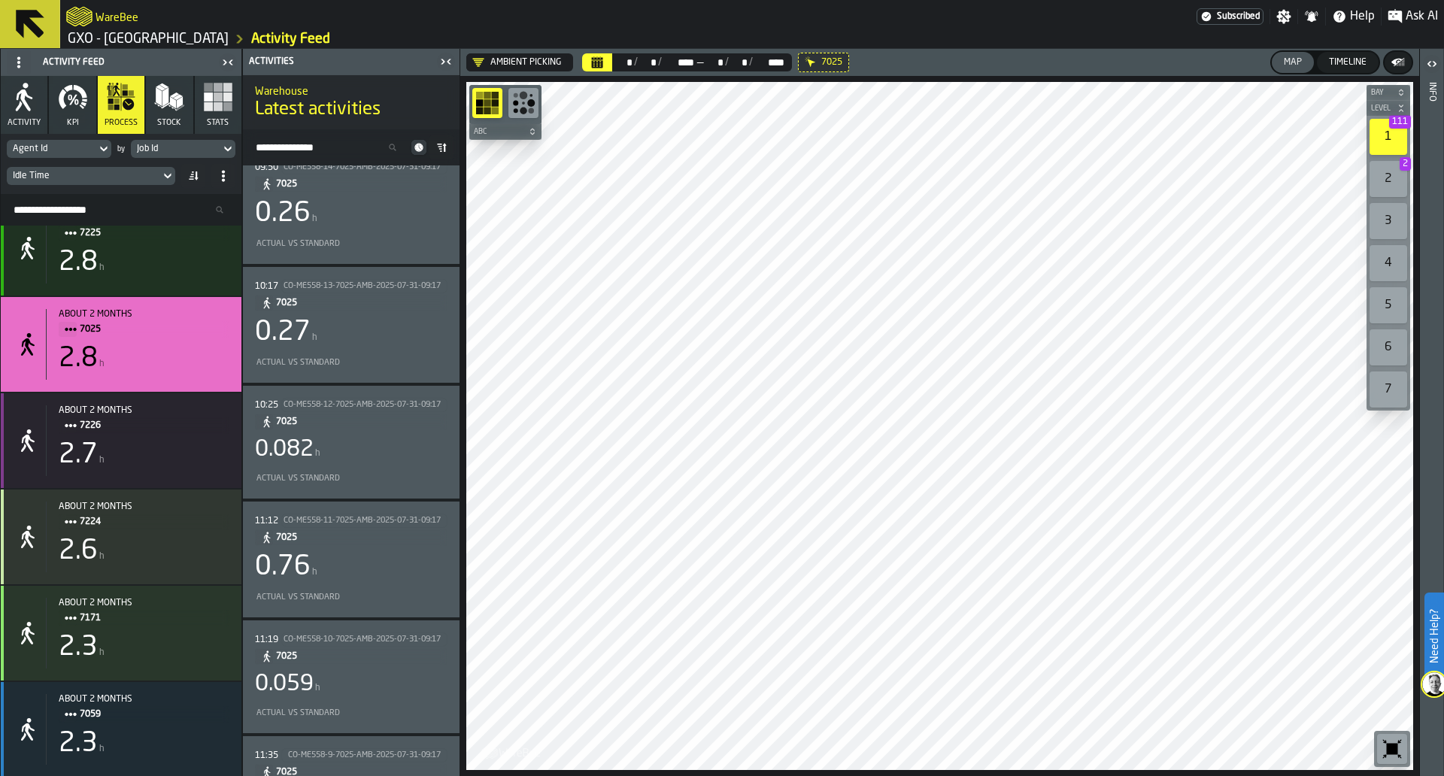
scroll to position [0, 0]
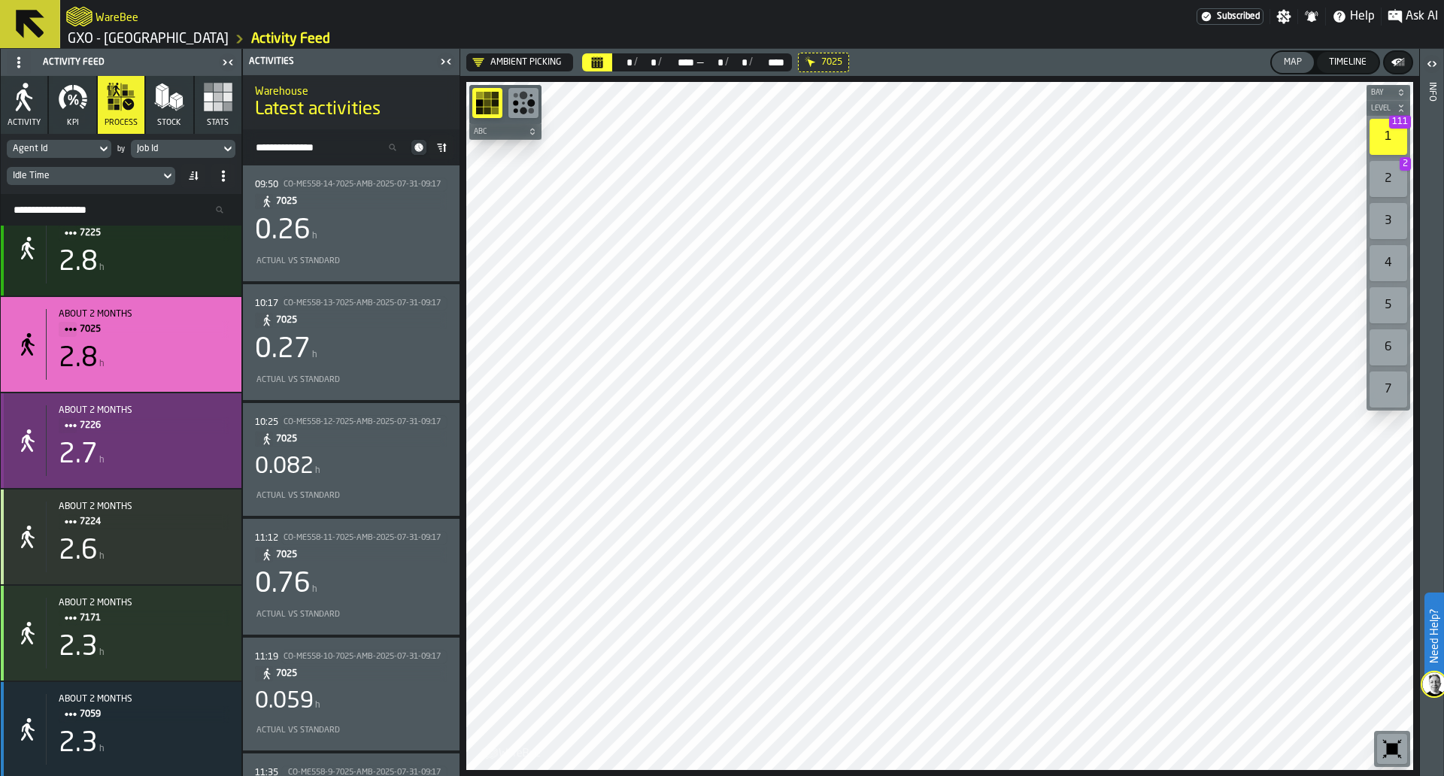
click at [162, 434] on span "7226" at bounding box center [149, 426] width 138 height 17
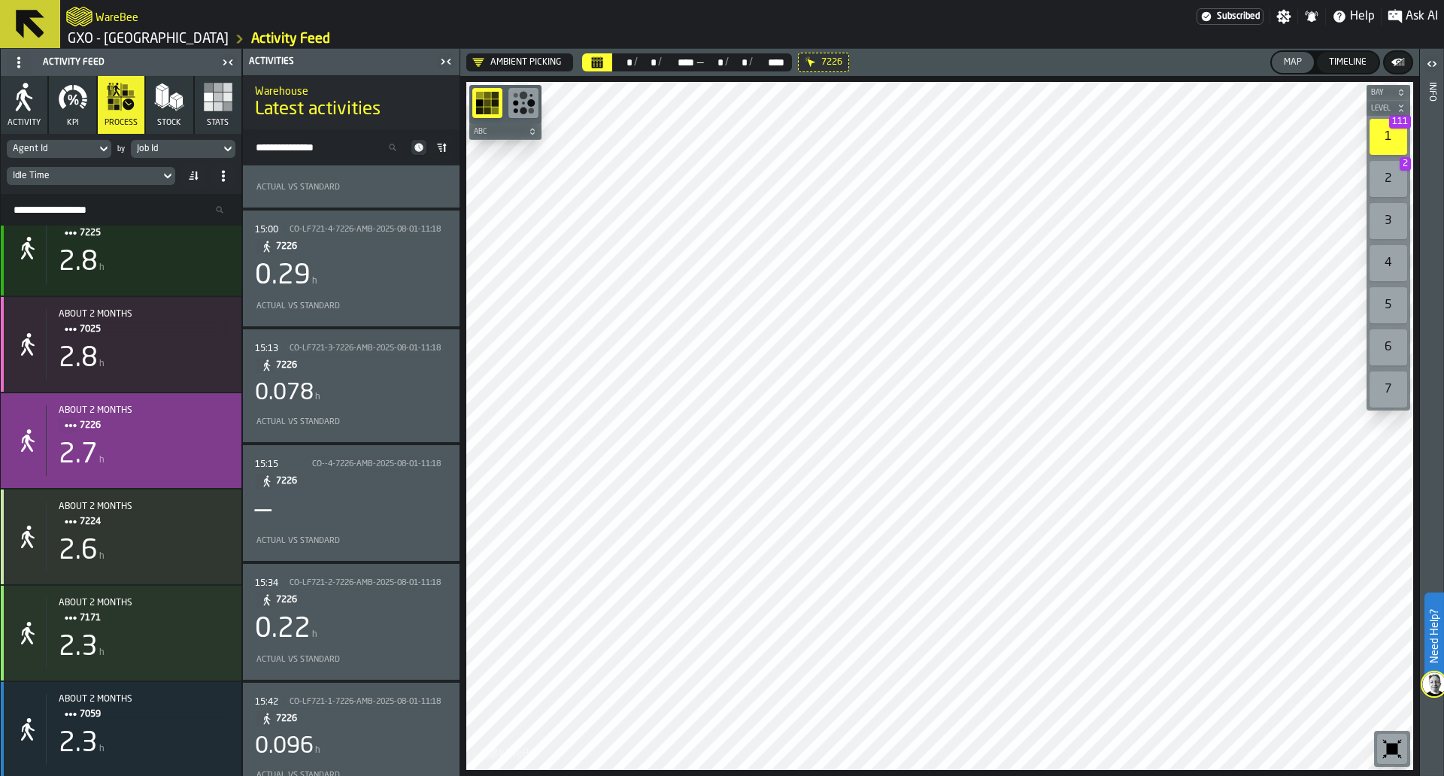
scroll to position [331, 0]
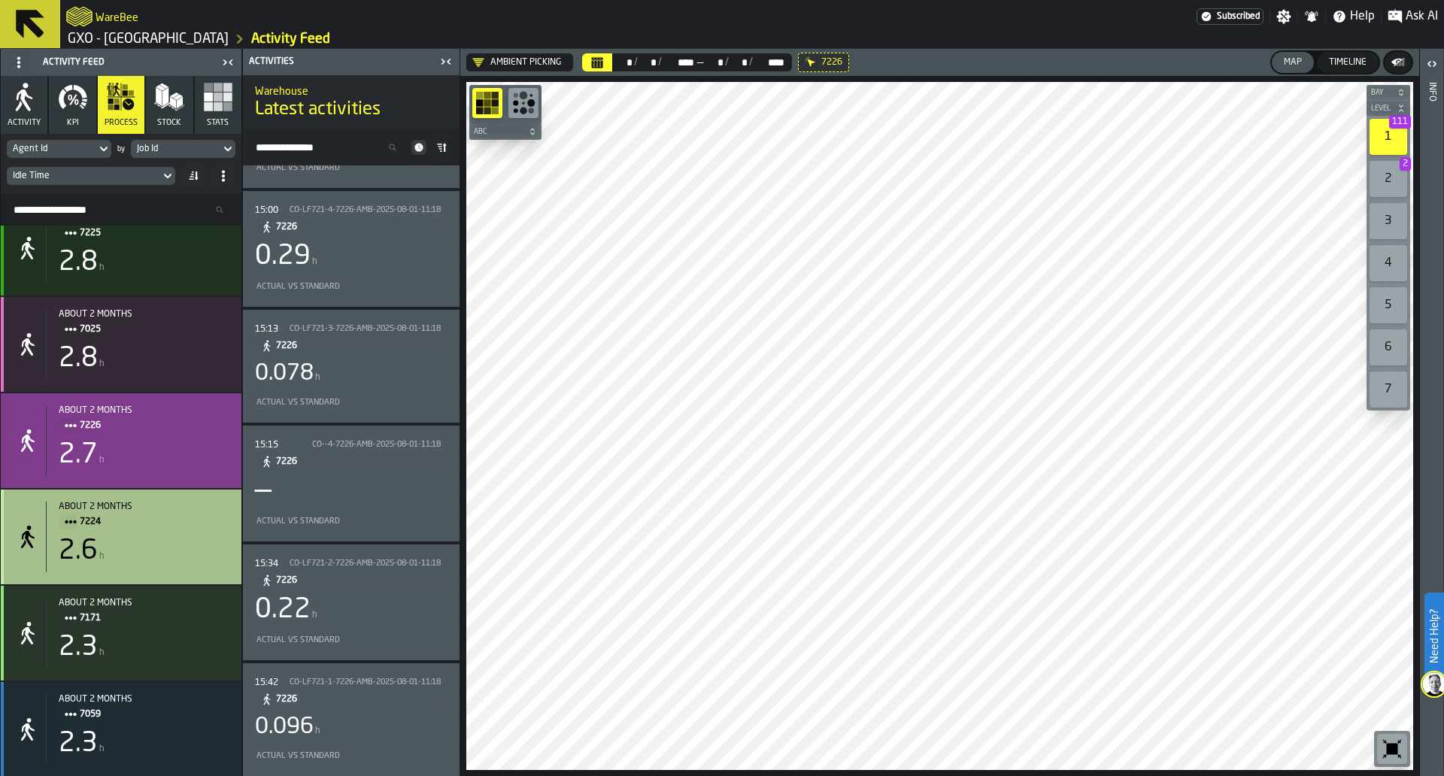
click at [138, 560] on div "2.6 h" at bounding box center [144, 551] width 171 height 30
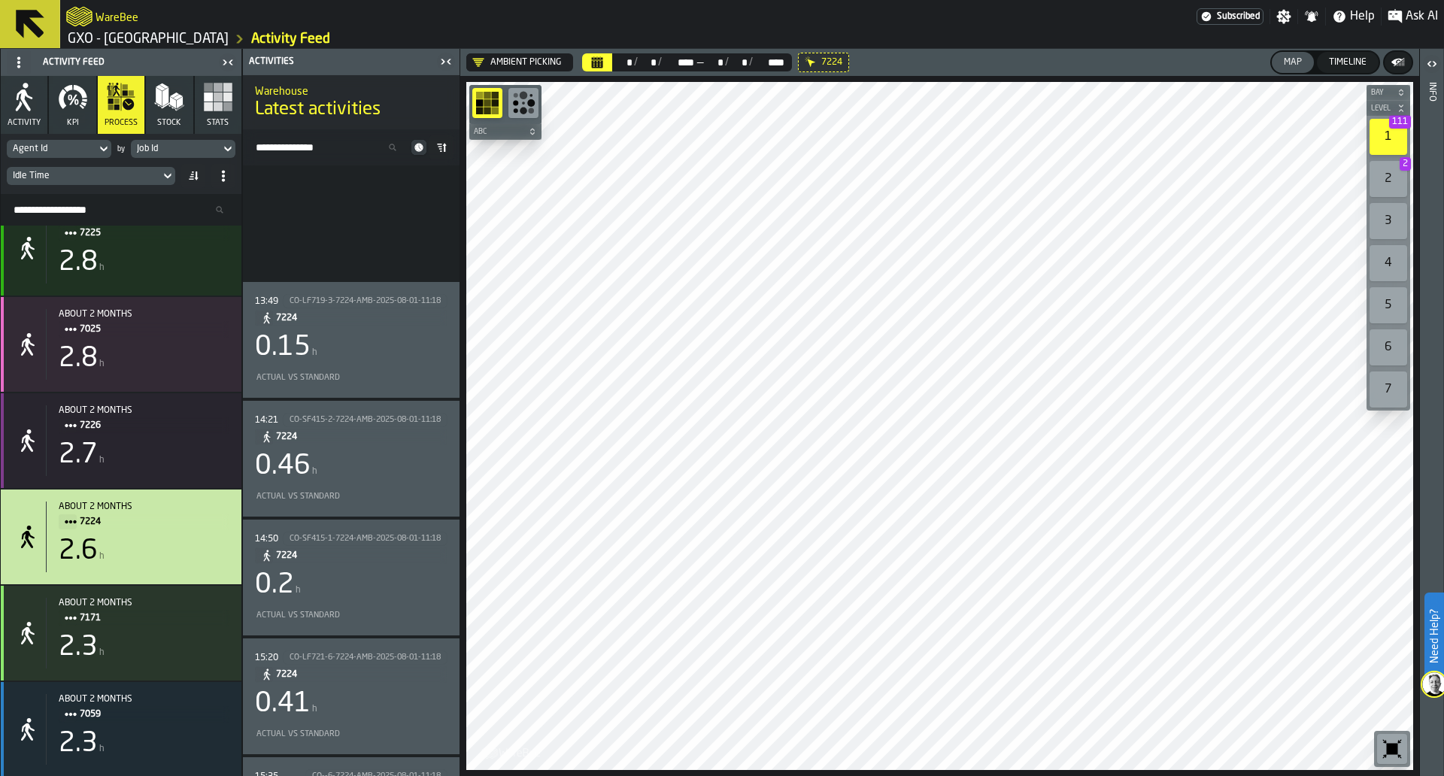
scroll to position [217, 0]
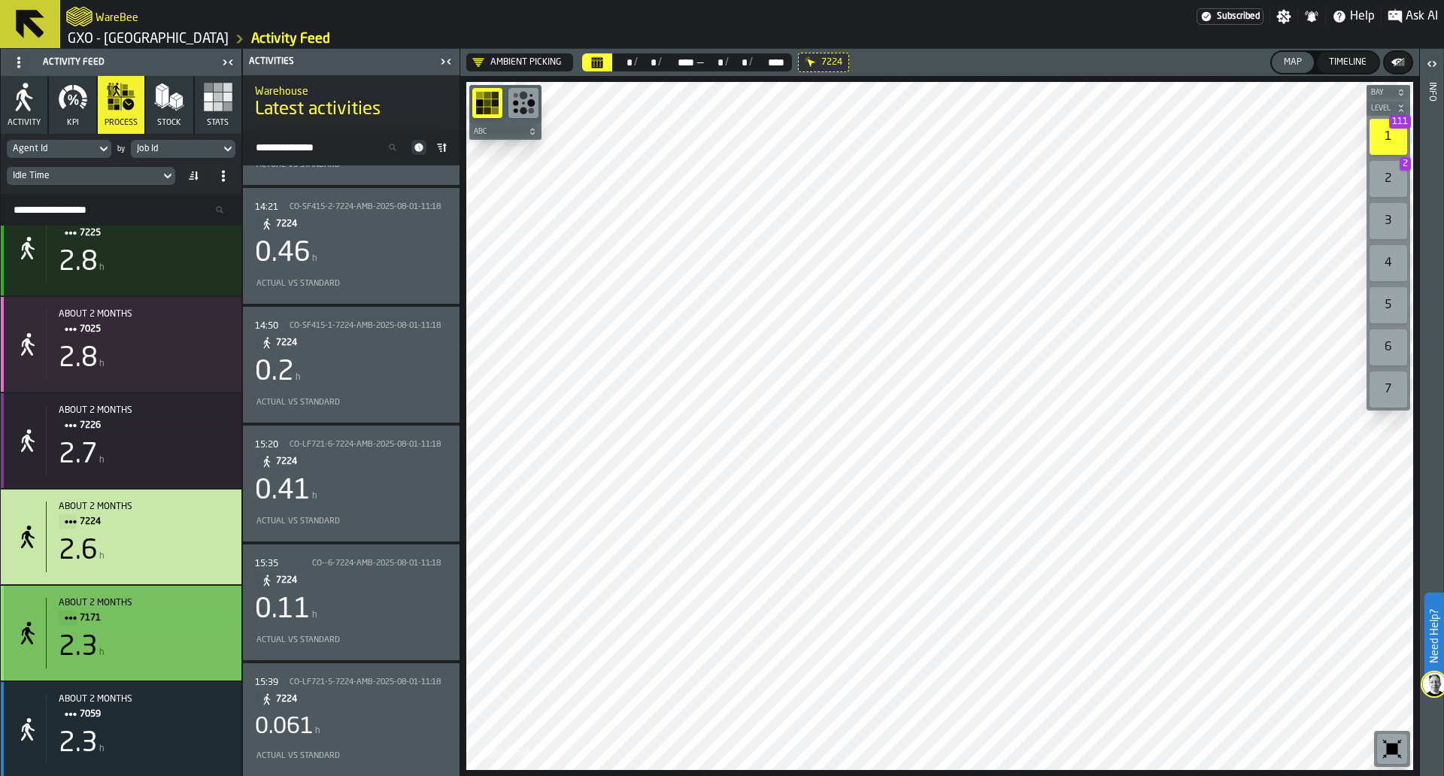
click at [165, 660] on div "2.3 h" at bounding box center [144, 648] width 171 height 30
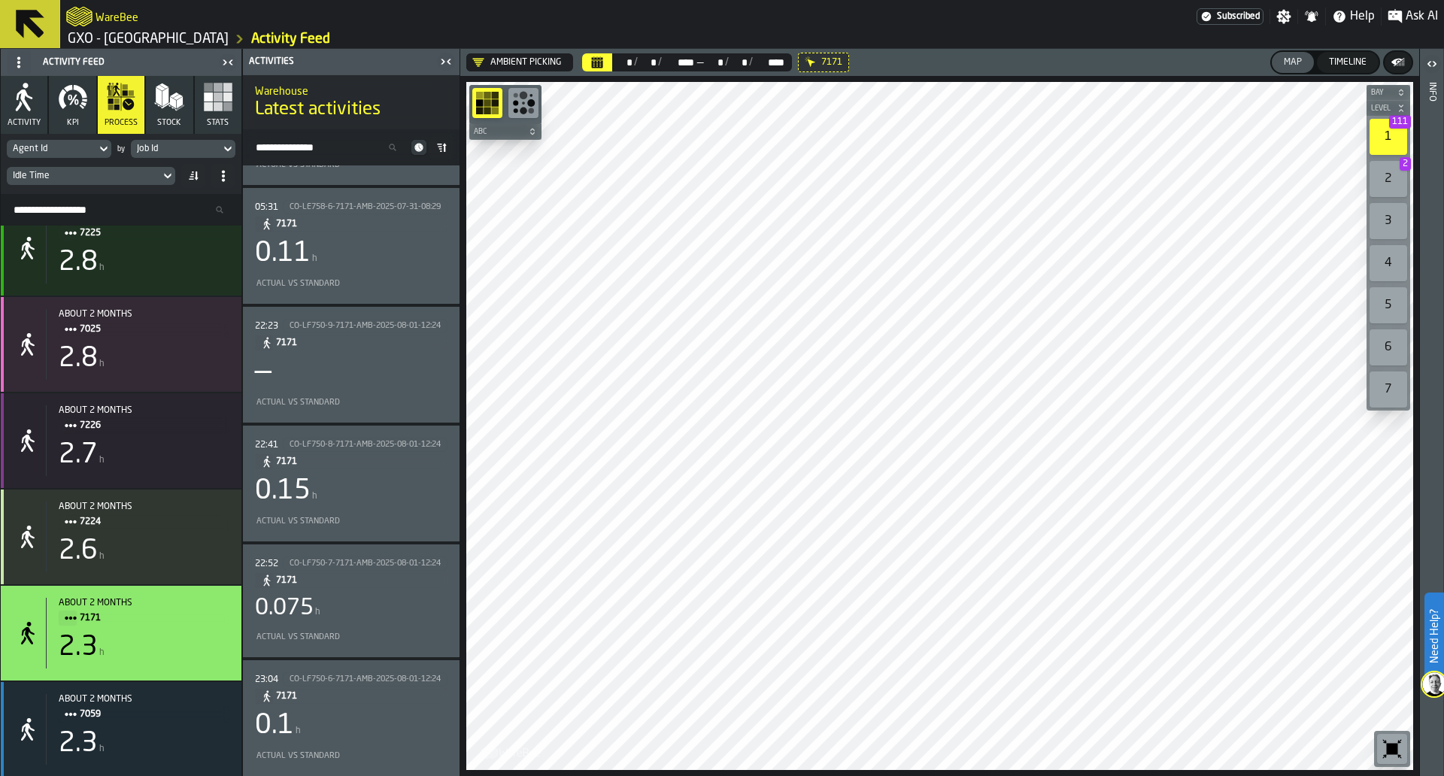
scroll to position [1662, 0]
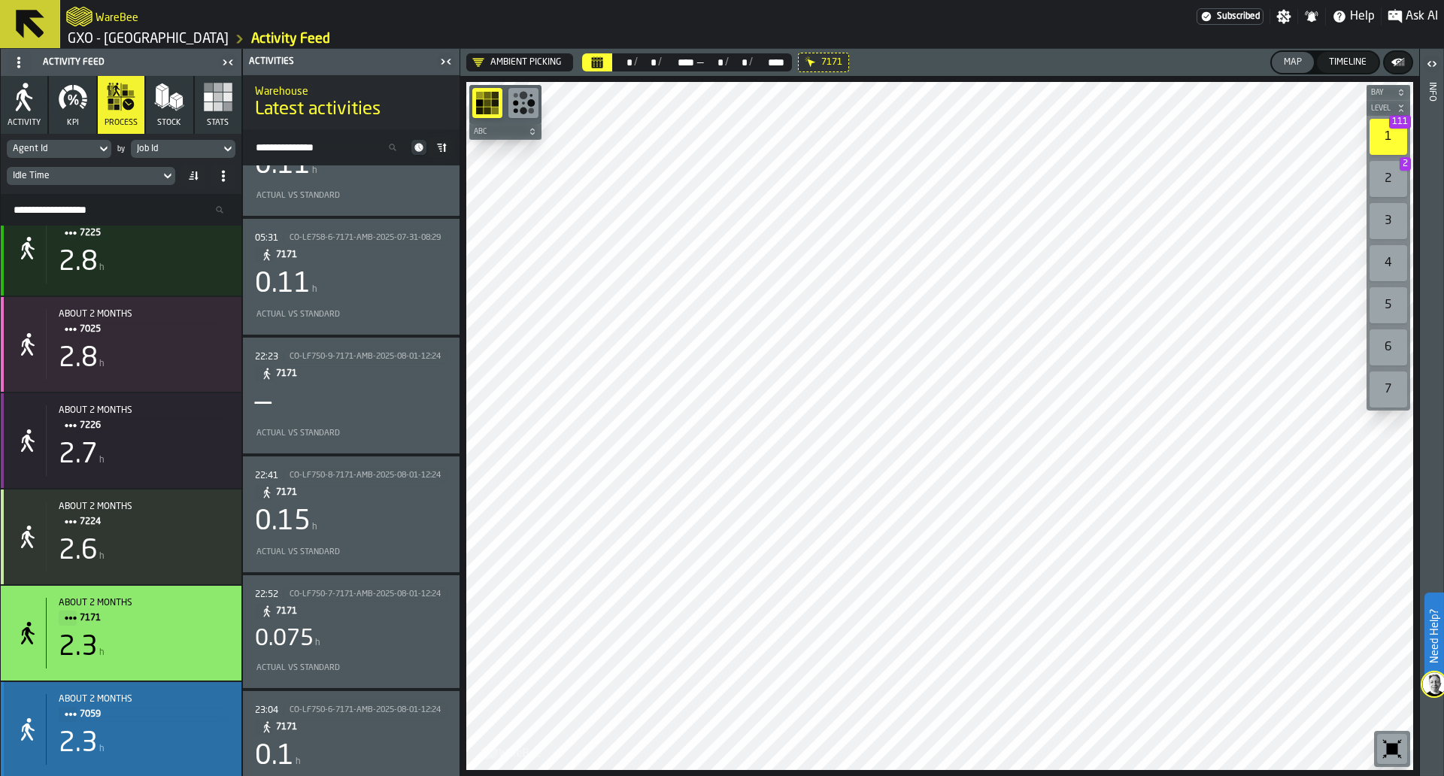
click at [178, 723] on span "7059" at bounding box center [149, 714] width 138 height 17
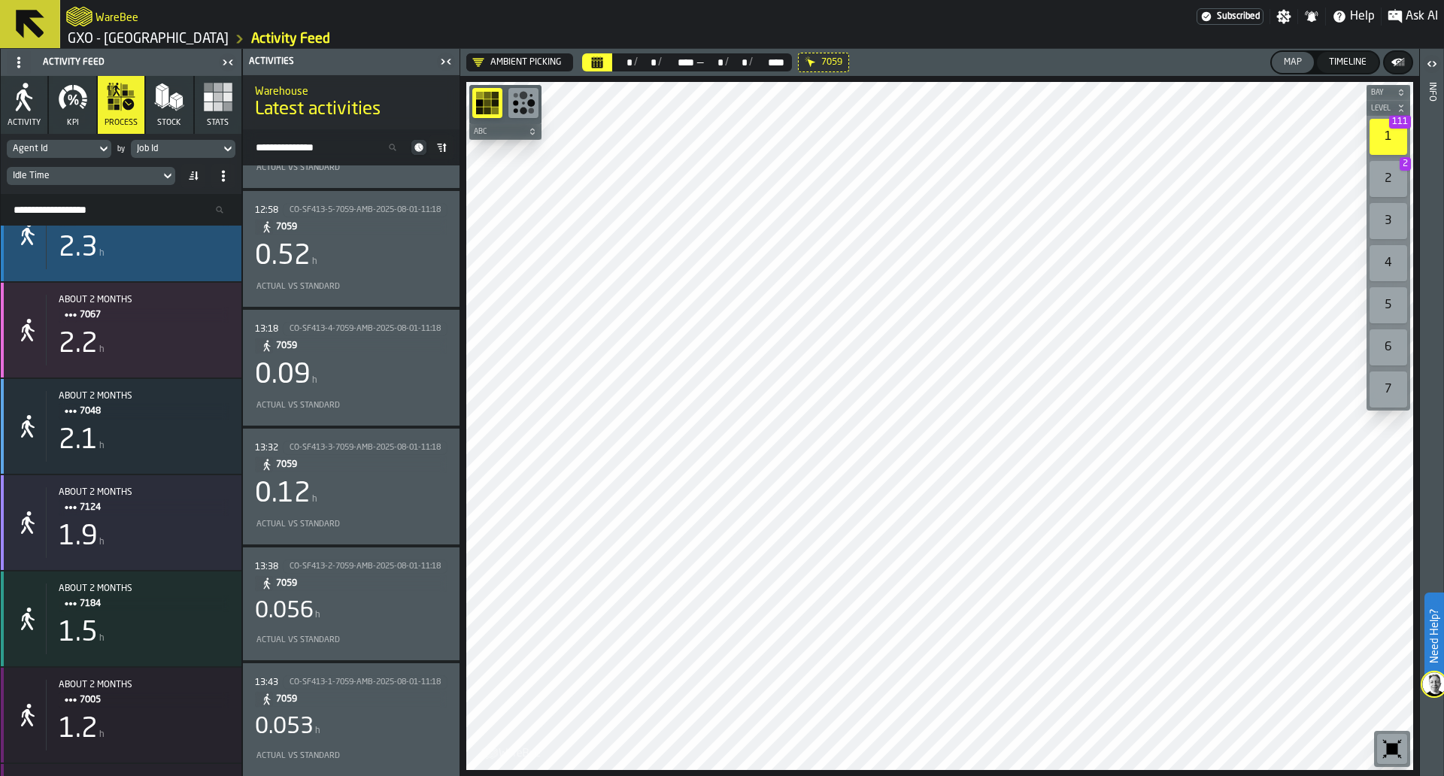
scroll to position [1870, 0]
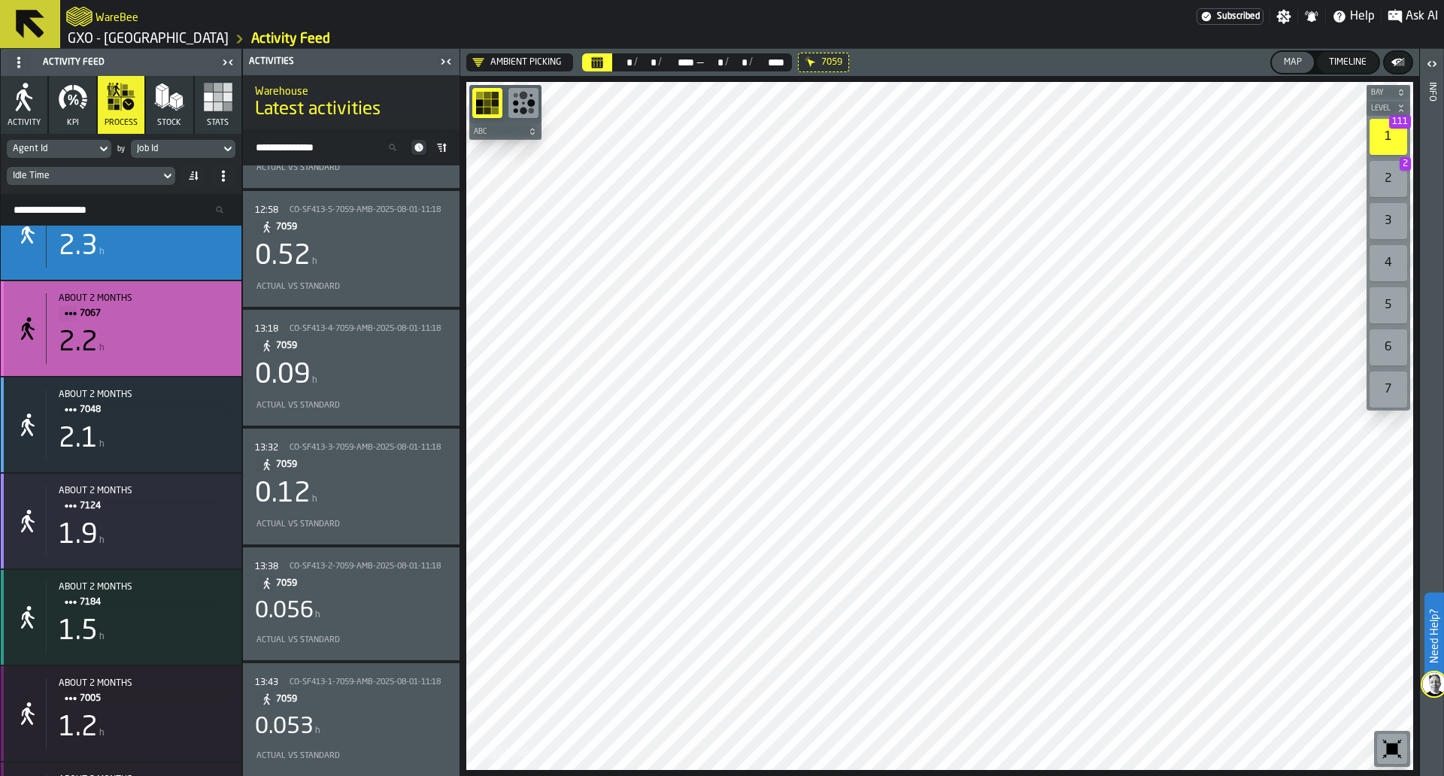
click at [200, 349] on div "2.2 h" at bounding box center [144, 343] width 171 height 30
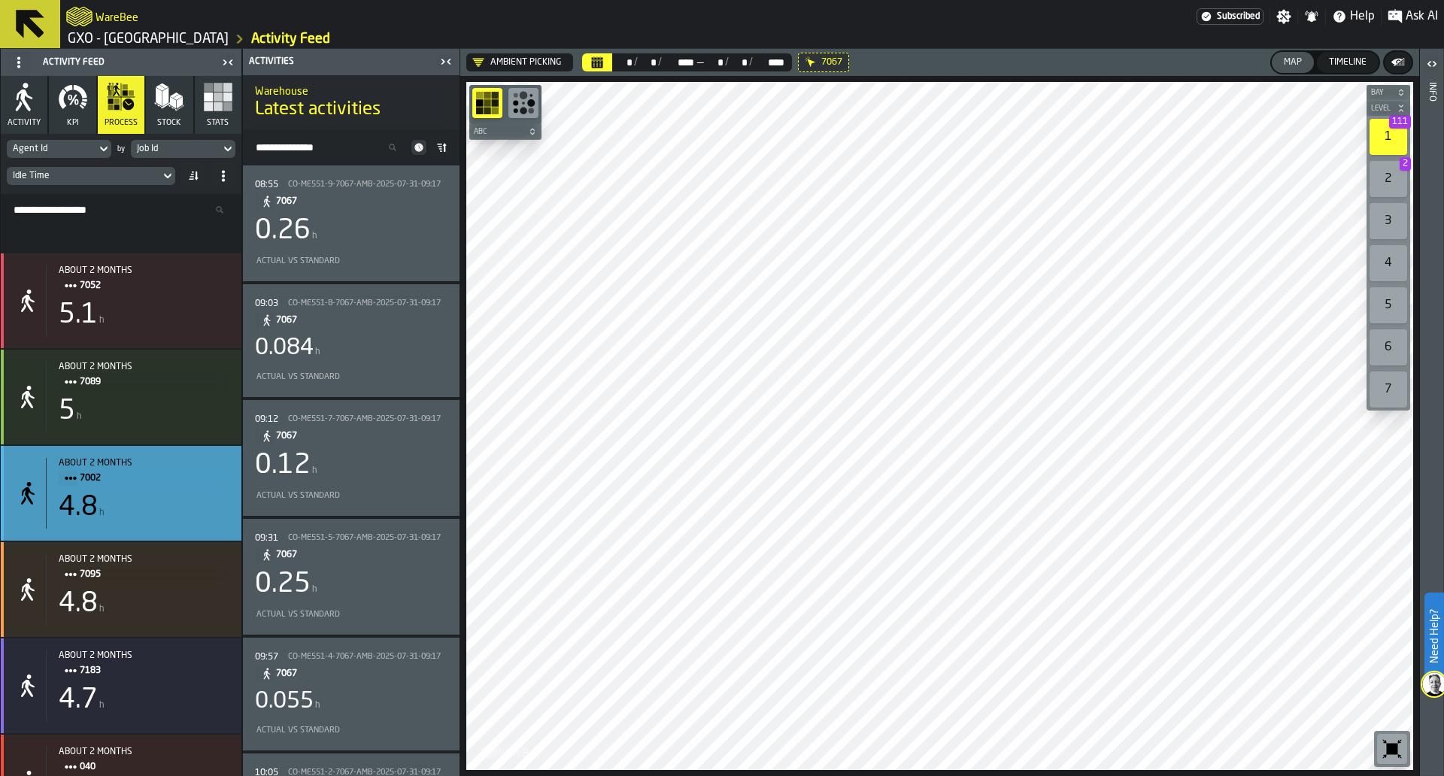
scroll to position [0, 0]
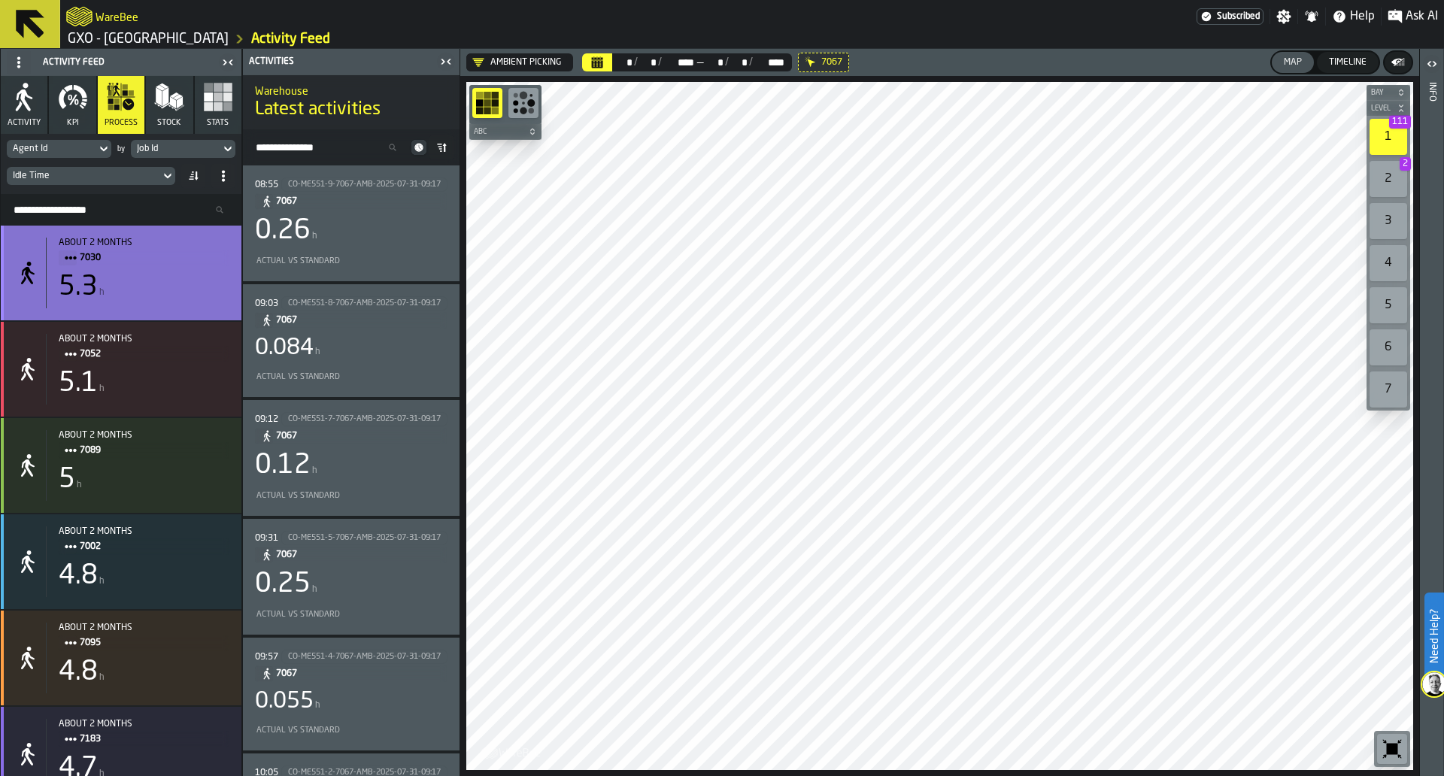
click at [176, 294] on div "5.3 h" at bounding box center [144, 287] width 171 height 30
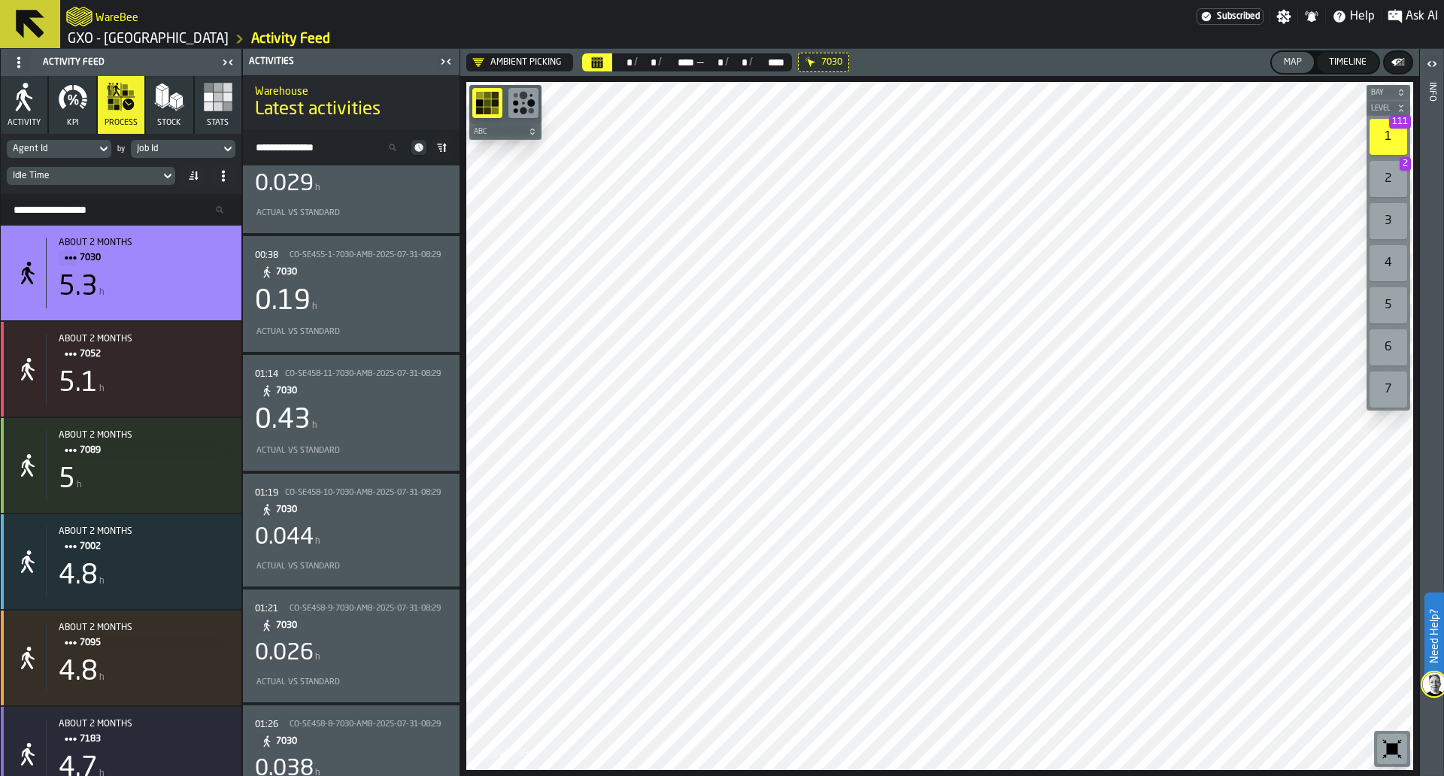
scroll to position [387, 0]
click at [396, 420] on div "0.43 h" at bounding box center [351, 425] width 193 height 30
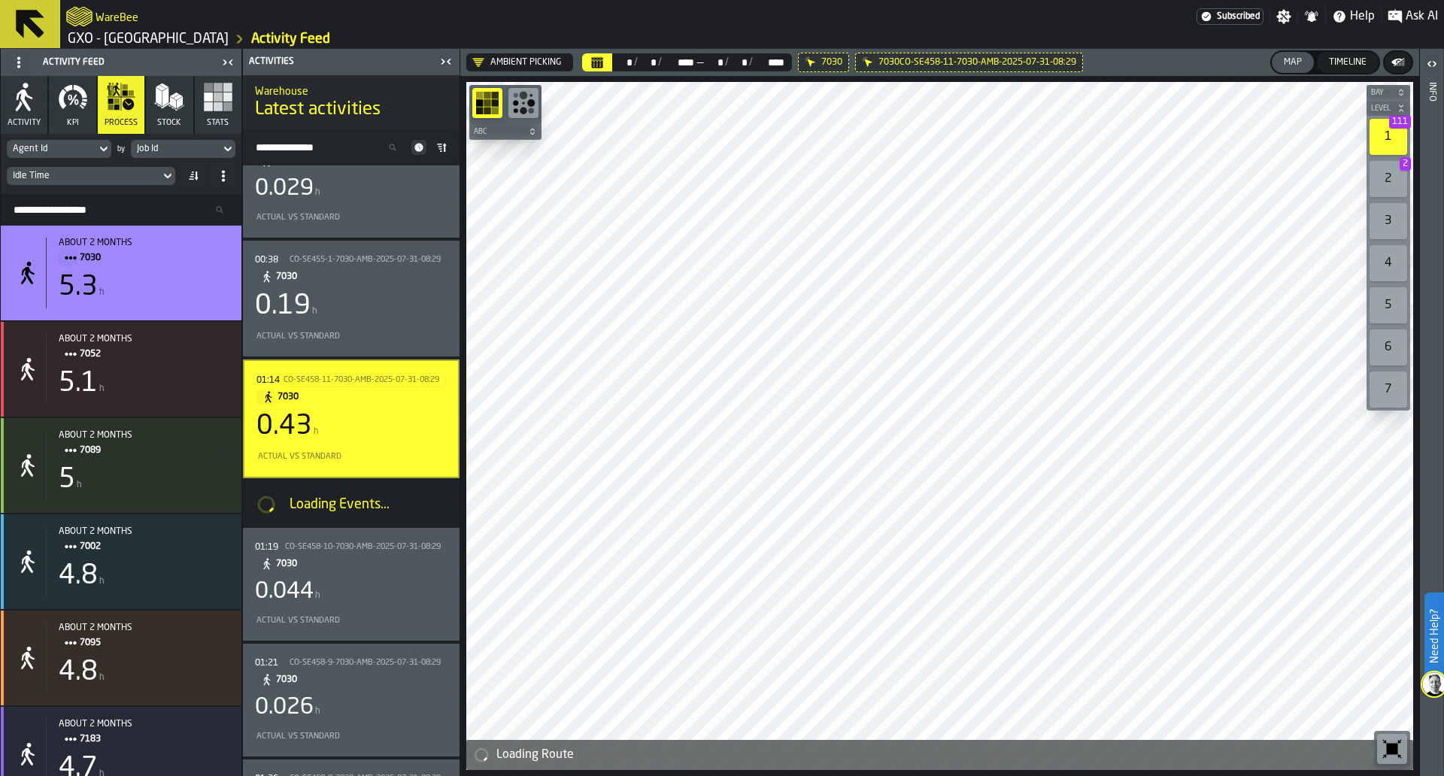
click at [396, 420] on div "0.43 h" at bounding box center [352, 427] width 190 height 30
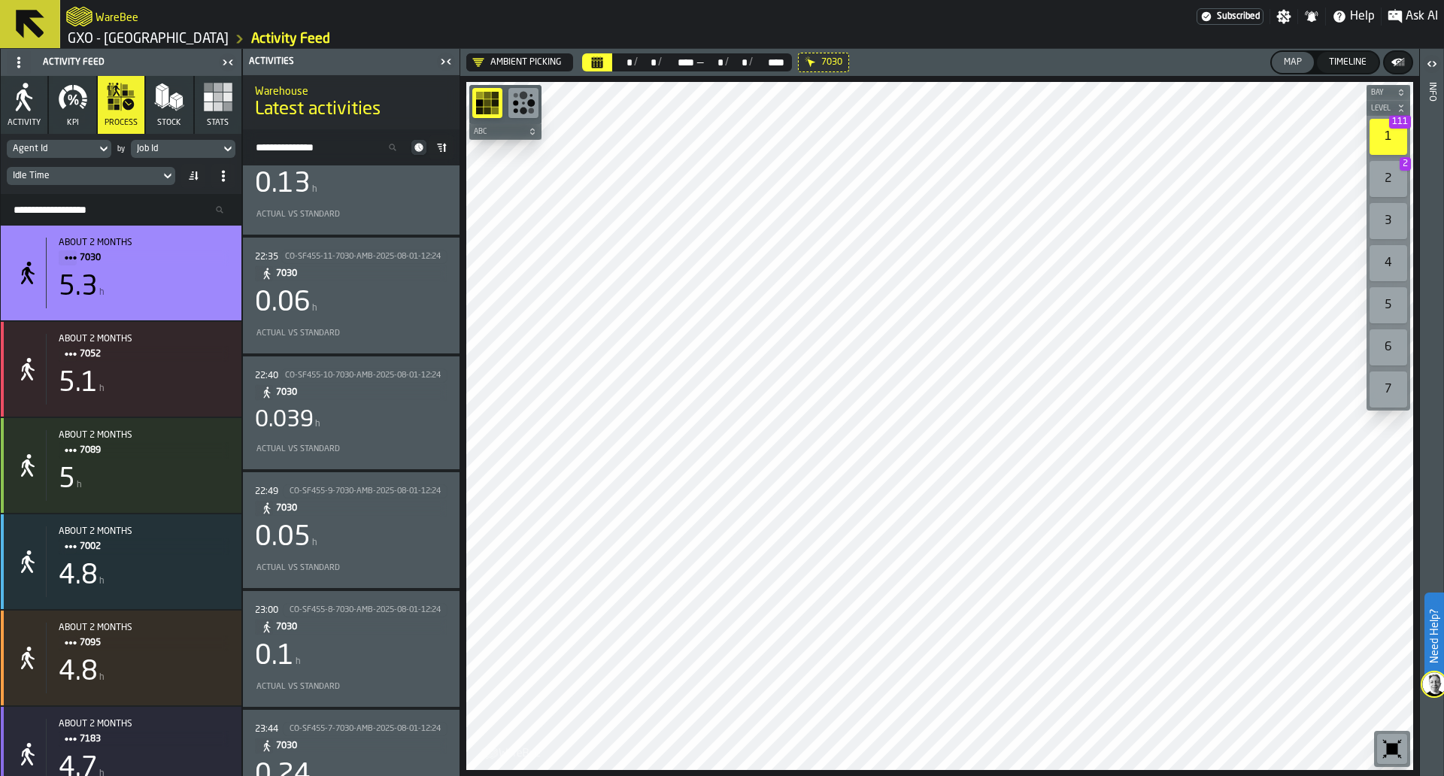
scroll to position [4585, 0]
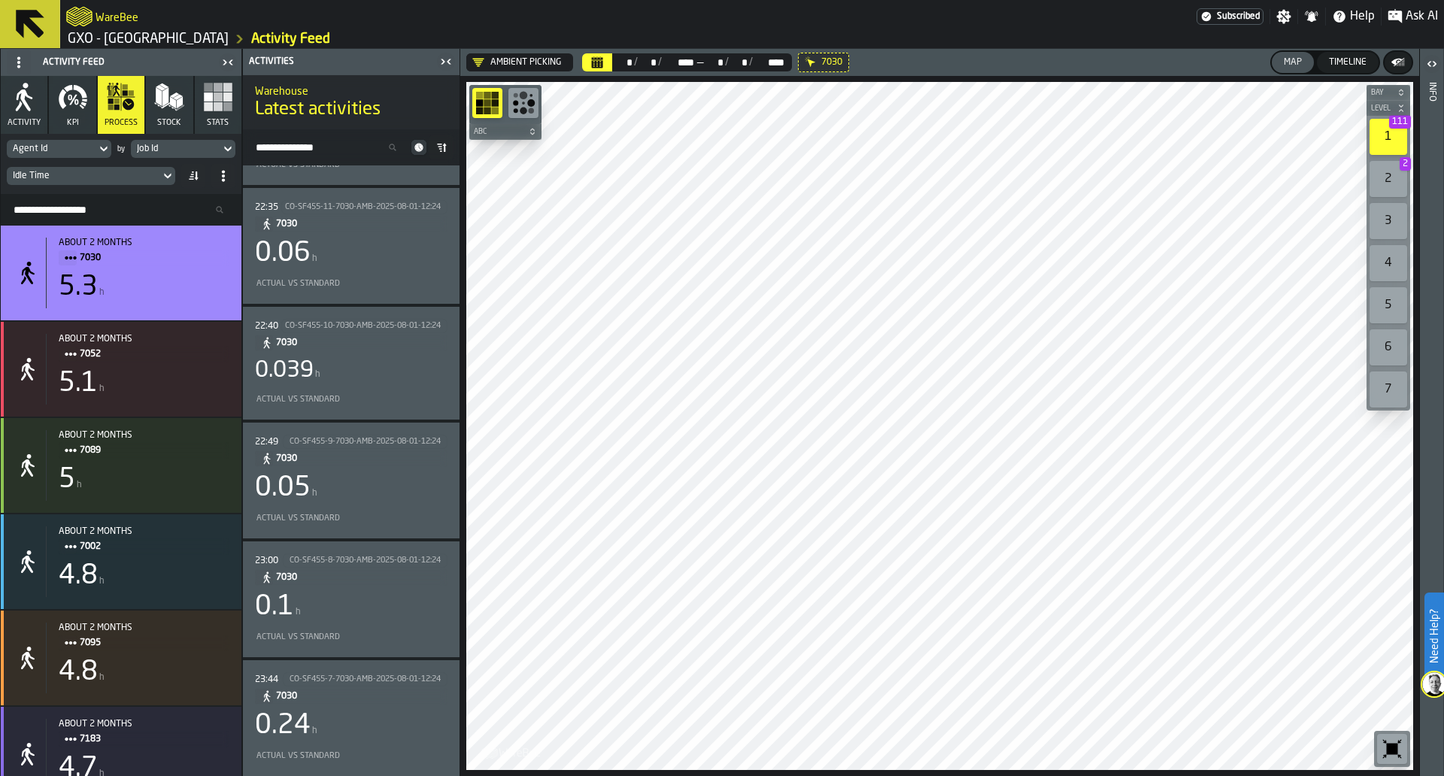
click at [221, 150] on icon at bounding box center [227, 149] width 15 height 18
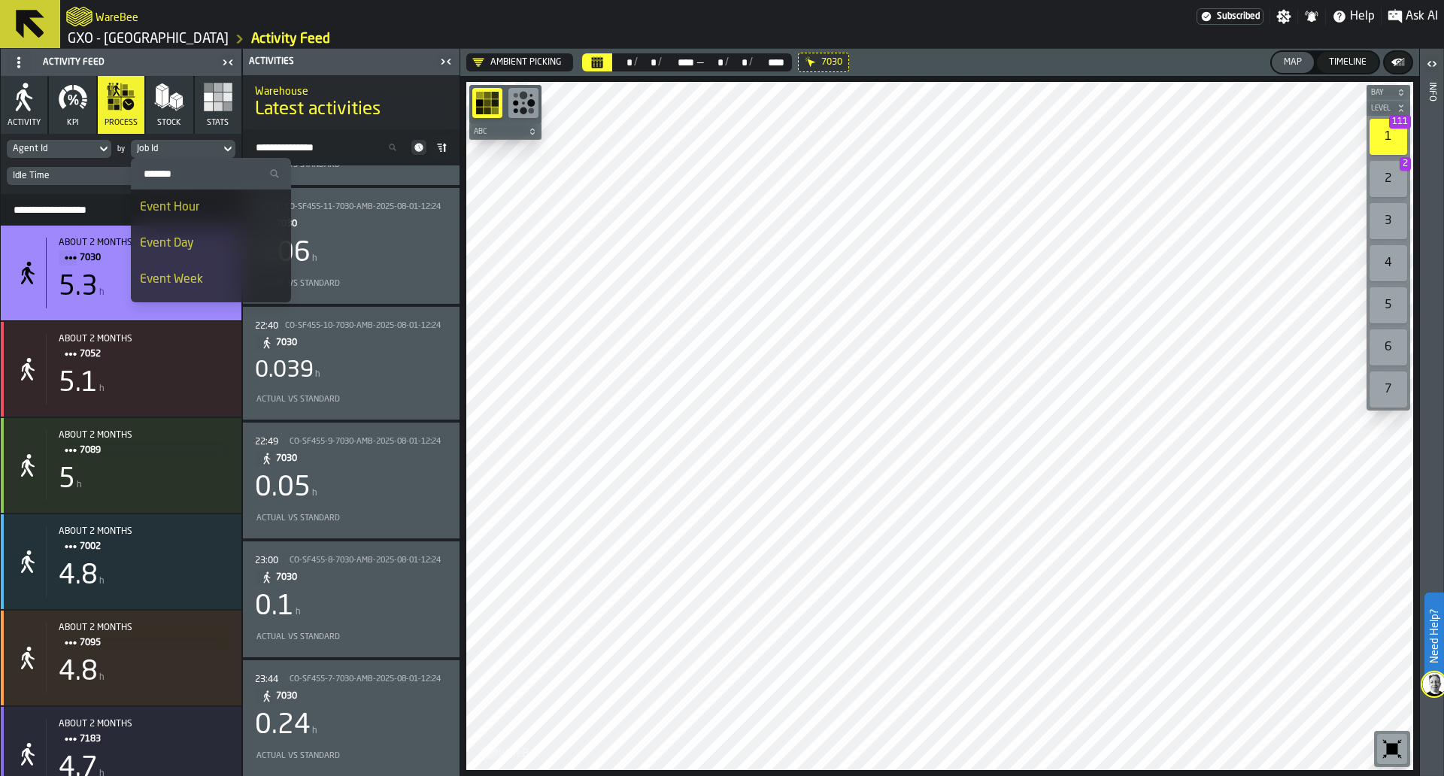
click at [193, 238] on div "Event Day" at bounding box center [211, 244] width 142 height 18
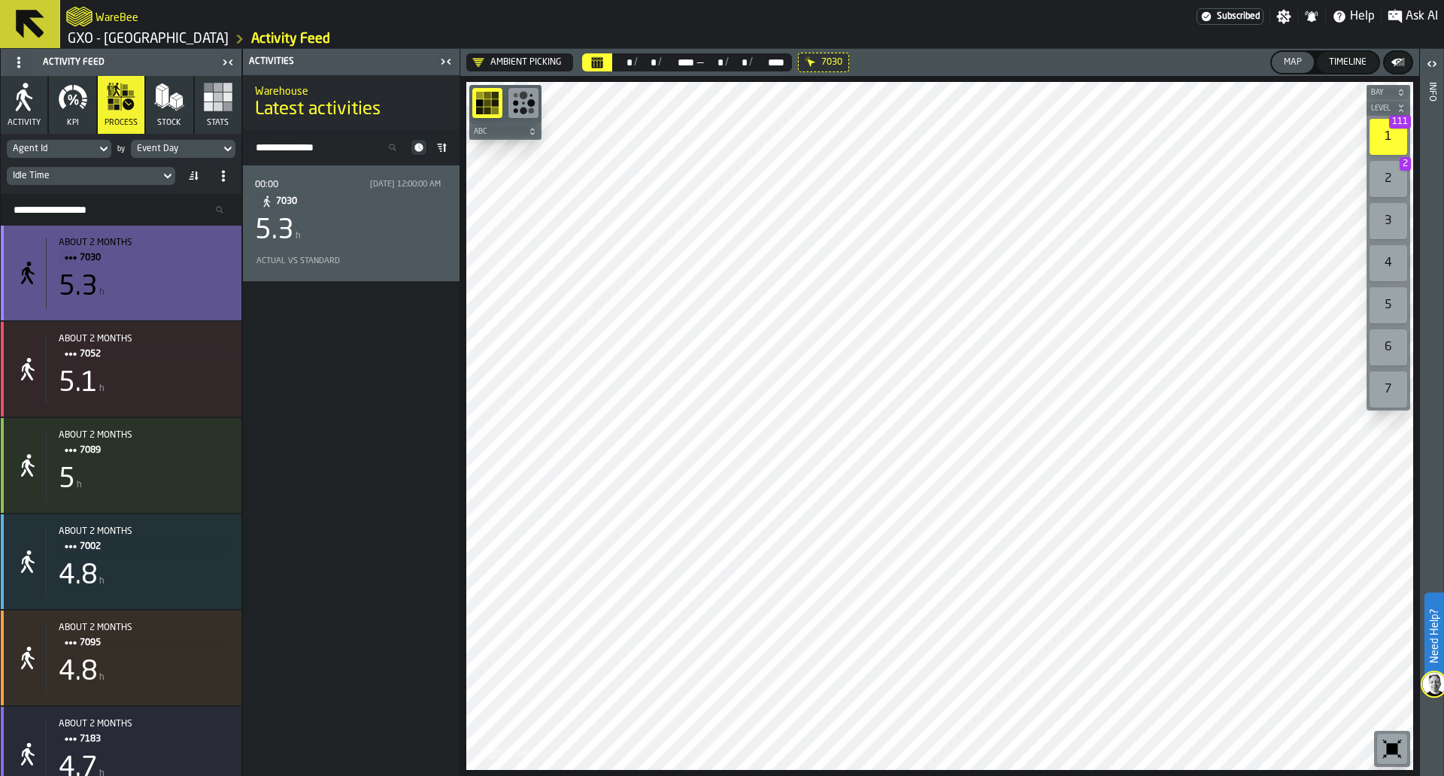
scroll to position [0, 0]
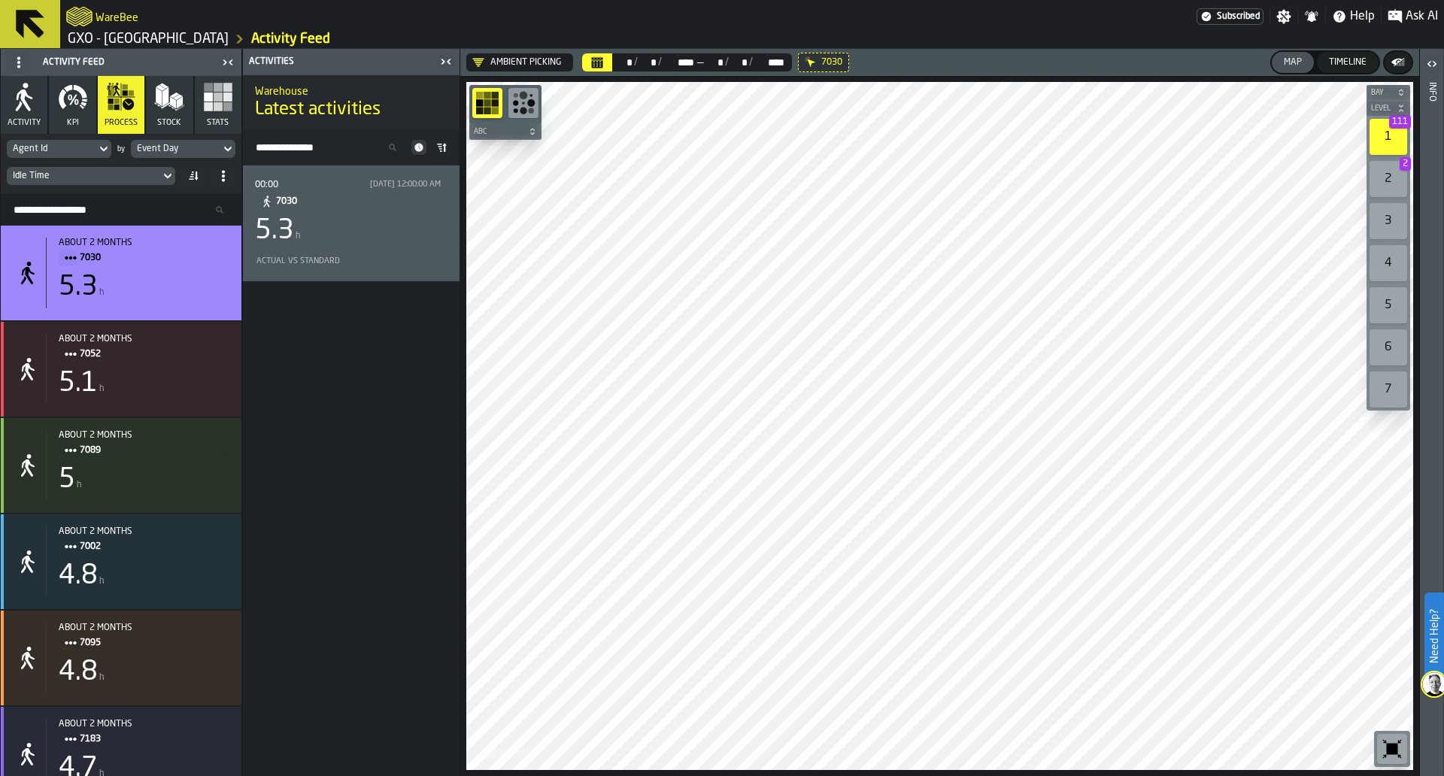
click at [598, 56] on icon "Calendar" at bounding box center [597, 62] width 12 height 12
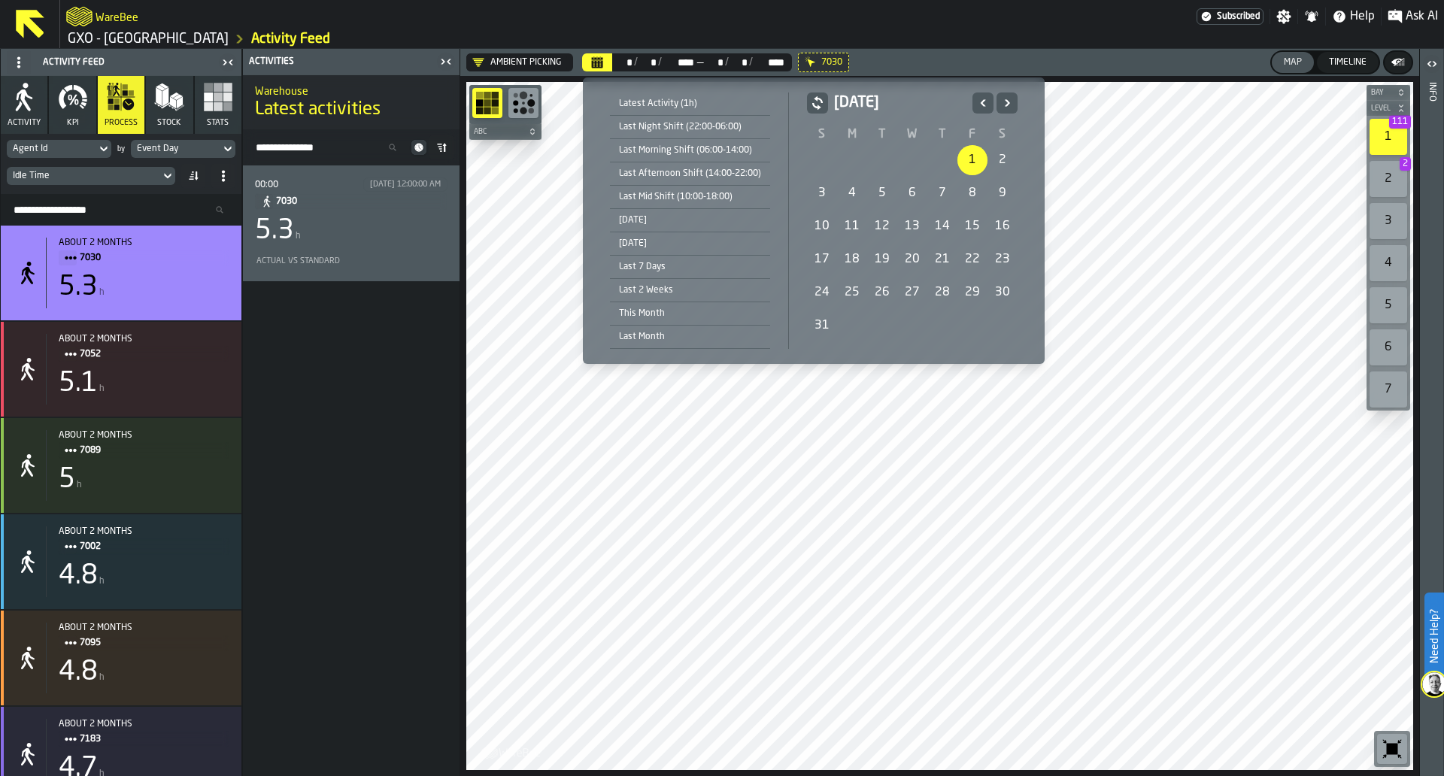
click at [815, 317] on div "31" at bounding box center [822, 326] width 30 height 30
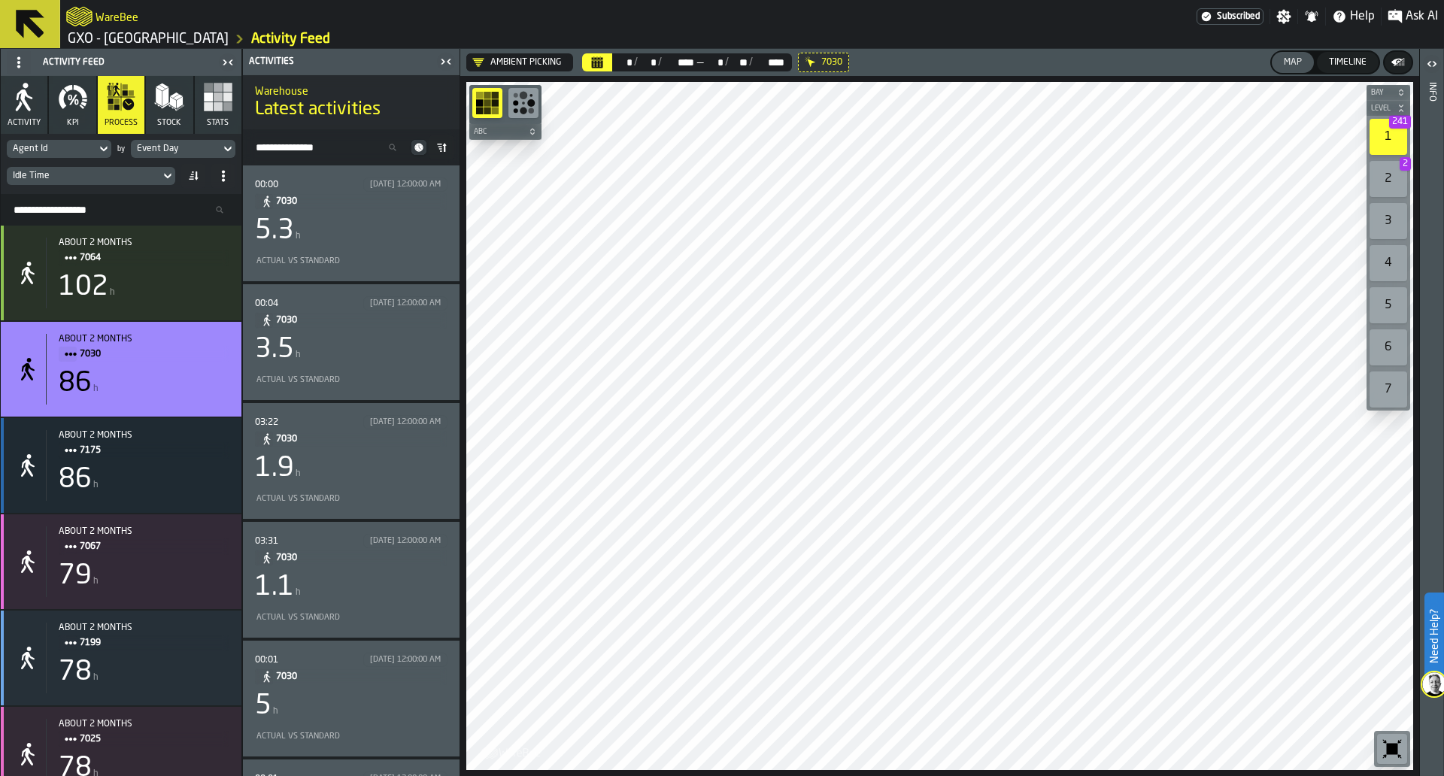
click at [0, 0] on icon at bounding box center [0, 0] width 0 height 0
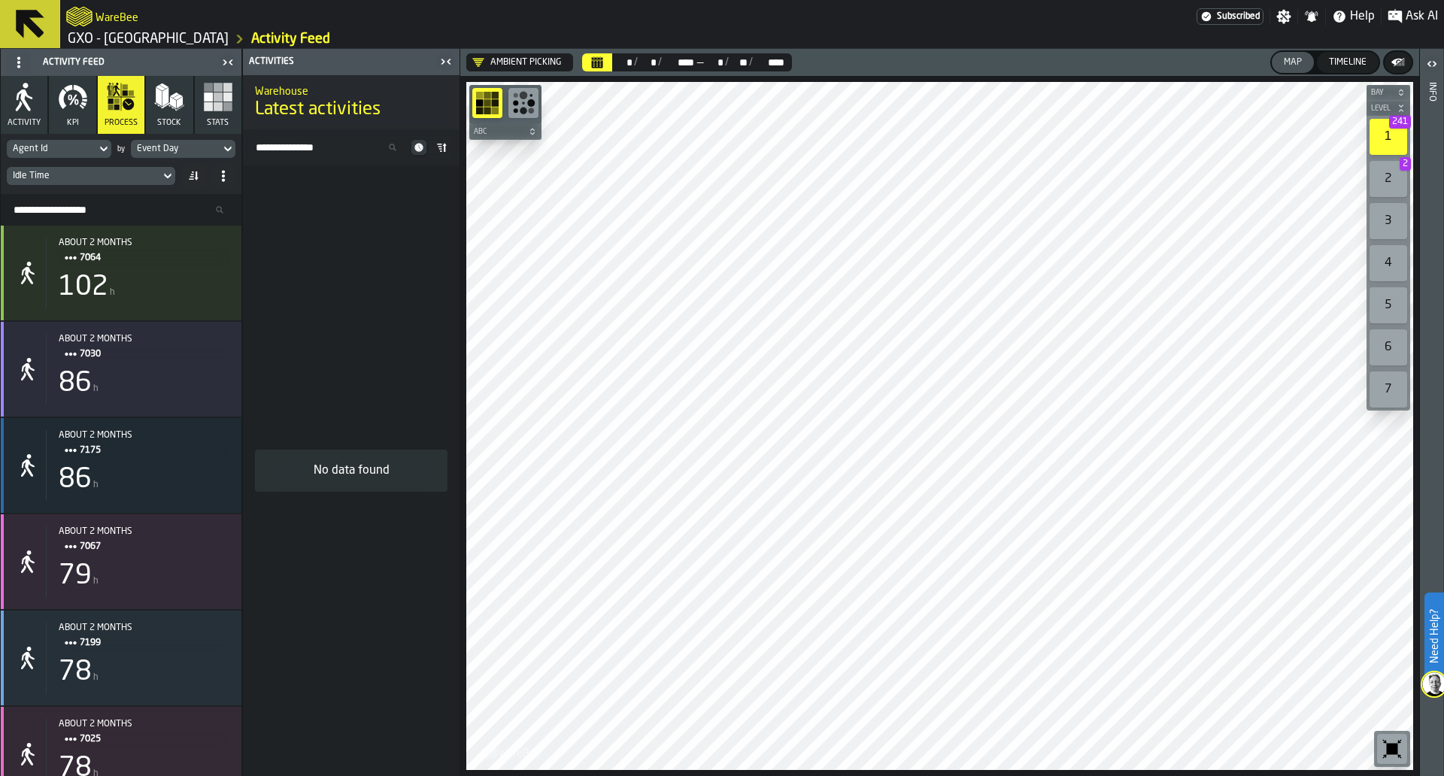
click at [121, 211] on input "Search Resources..." at bounding box center [121, 210] width 229 height 20
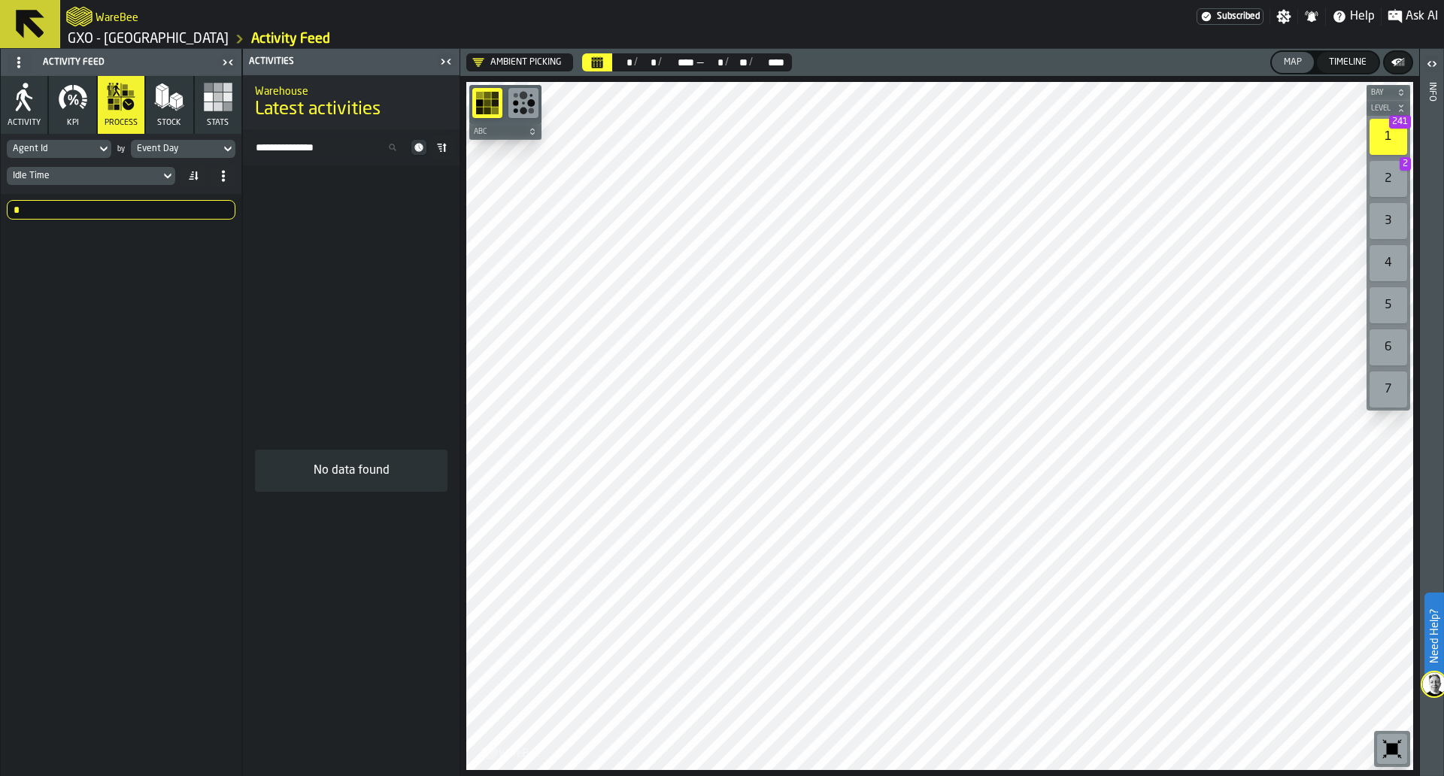
scroll to position [1479, 0]
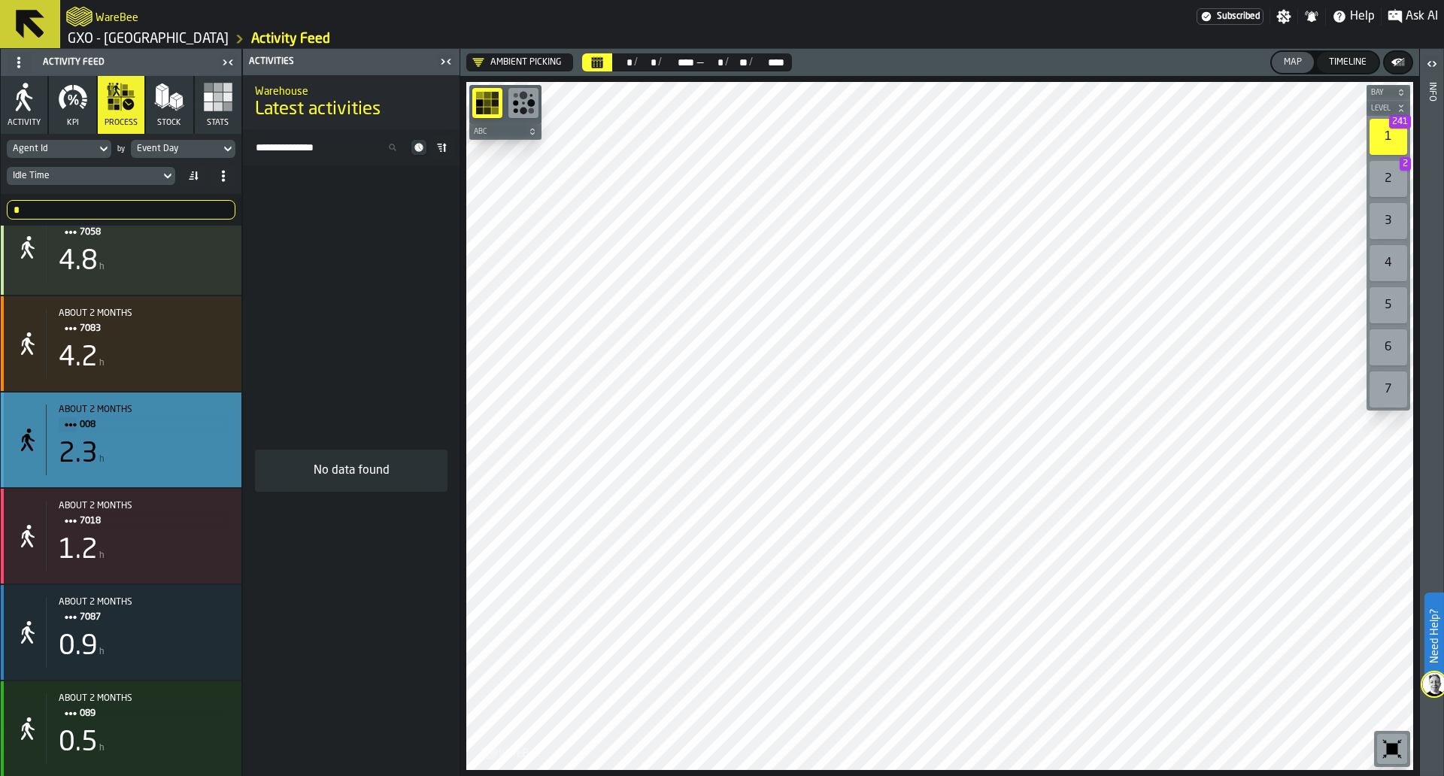
click at [186, 419] on span "008" at bounding box center [149, 425] width 138 height 17
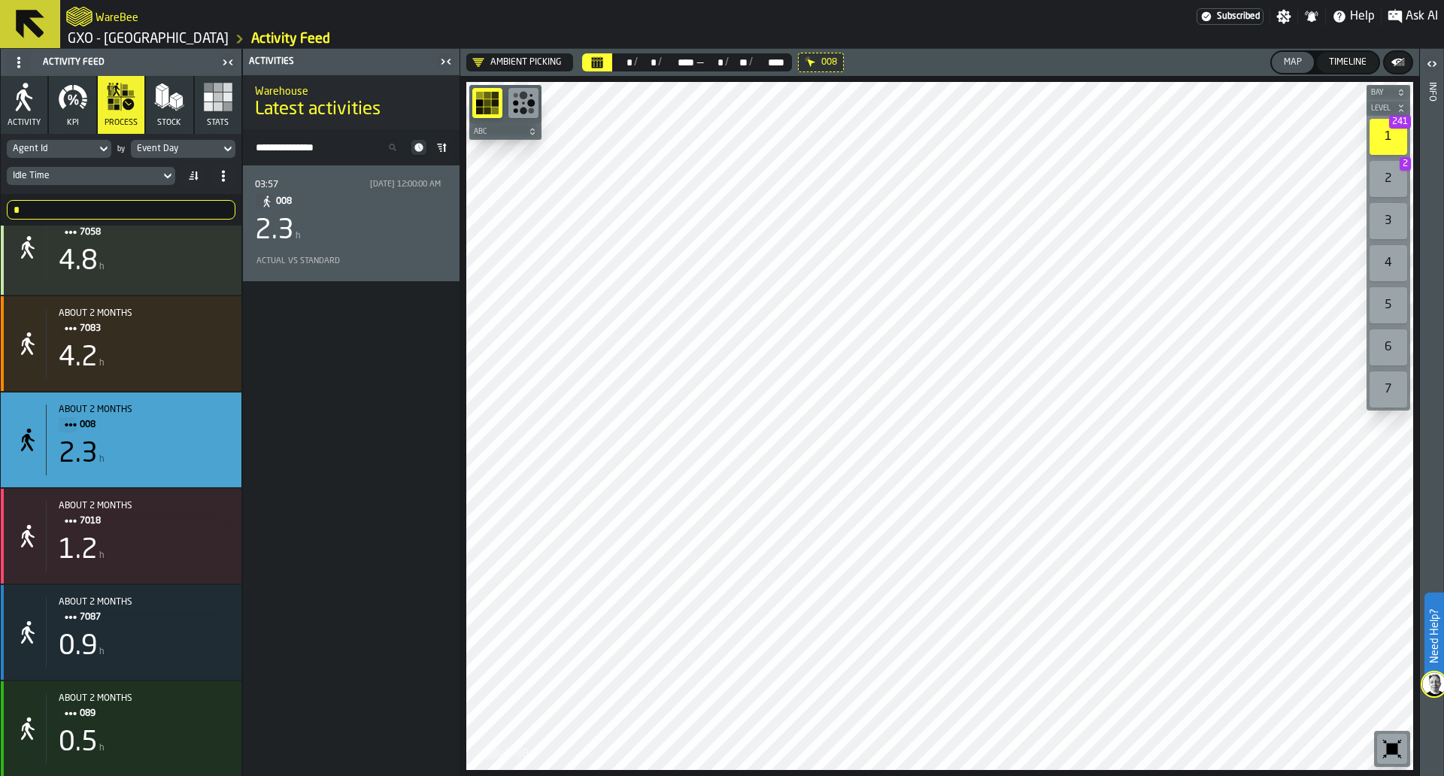
click at [427, 275] on div "03:57 8/8/2025, 12:00:00 AM 008 2.3 h Actual vs Standard" at bounding box center [351, 224] width 217 height 116
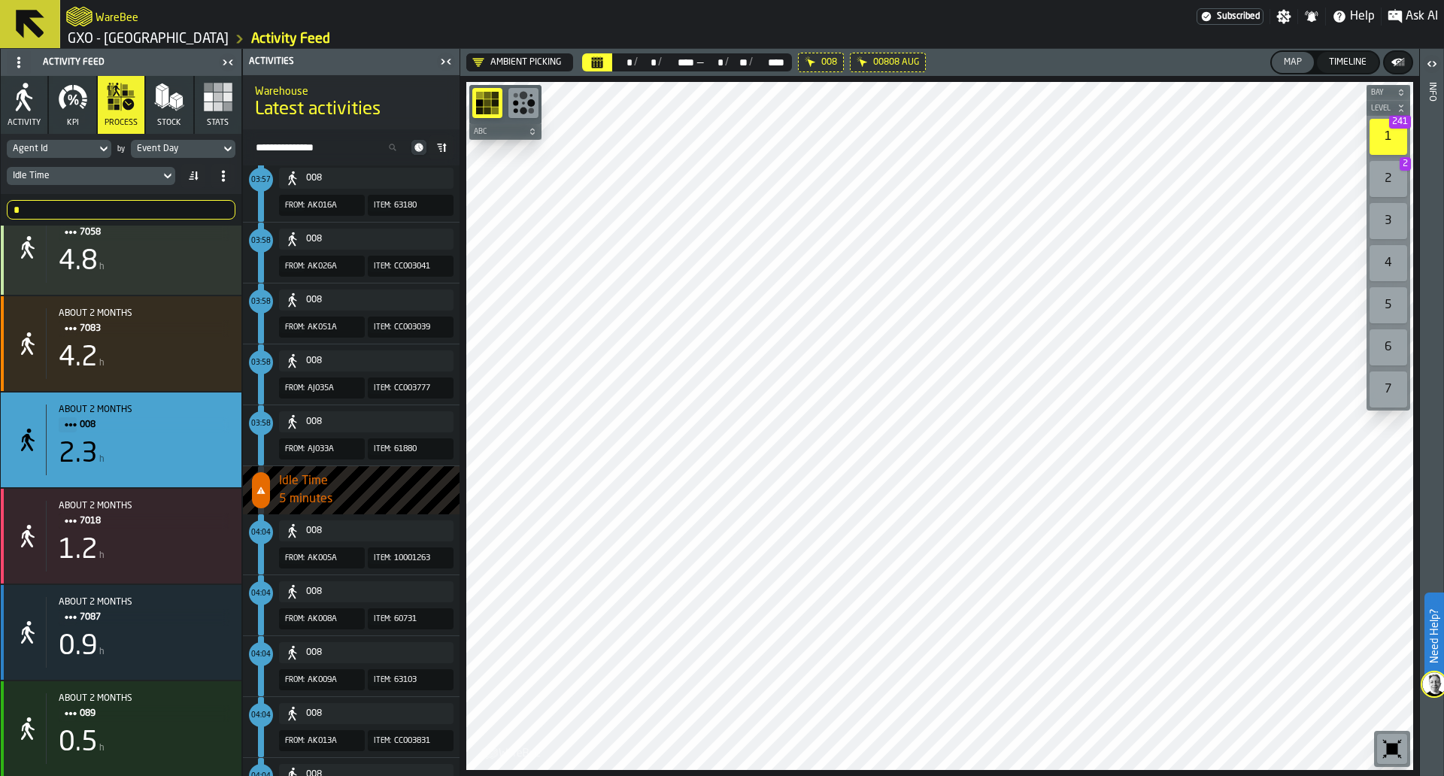
scroll to position [0, 0]
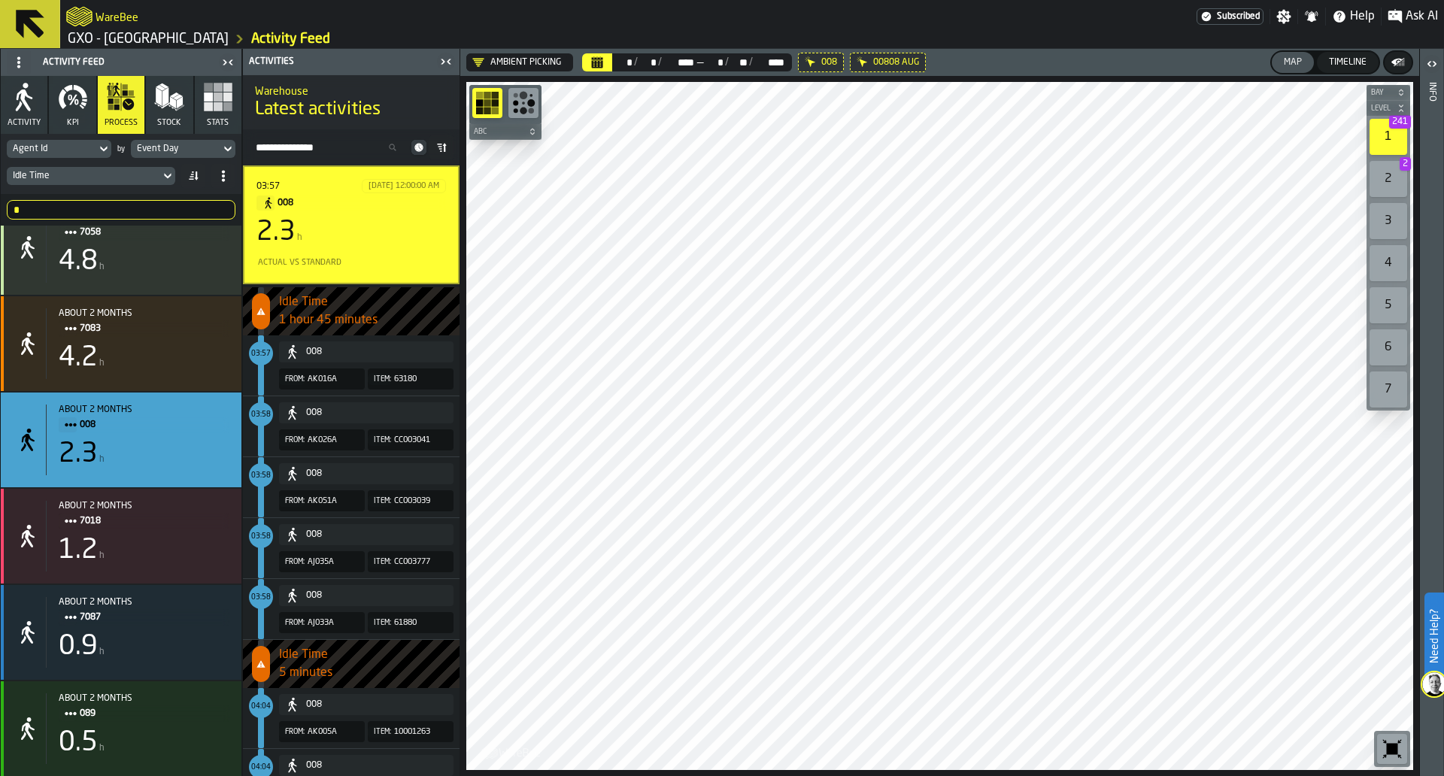
click at [157, 208] on input "*" at bounding box center [121, 210] width 229 height 20
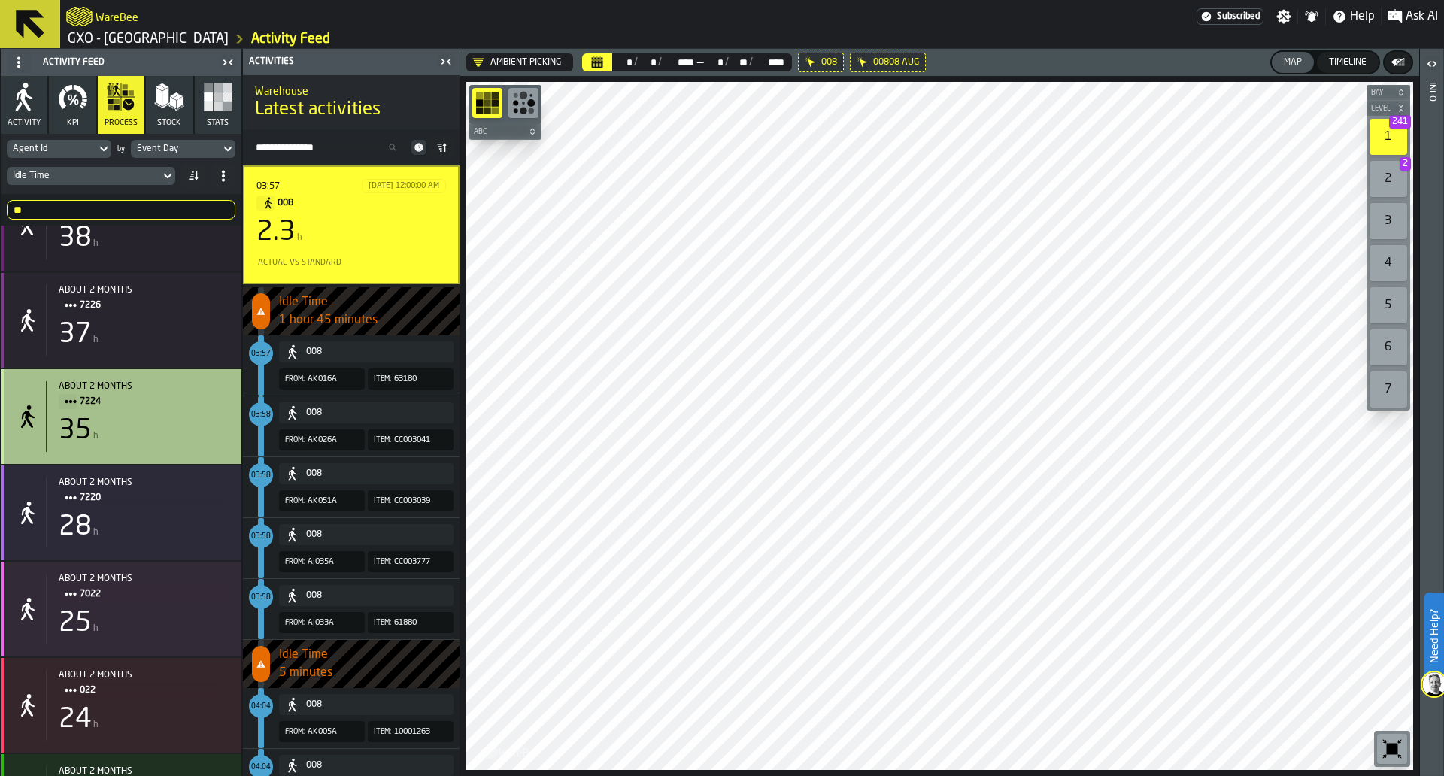
scroll to position [227, 0]
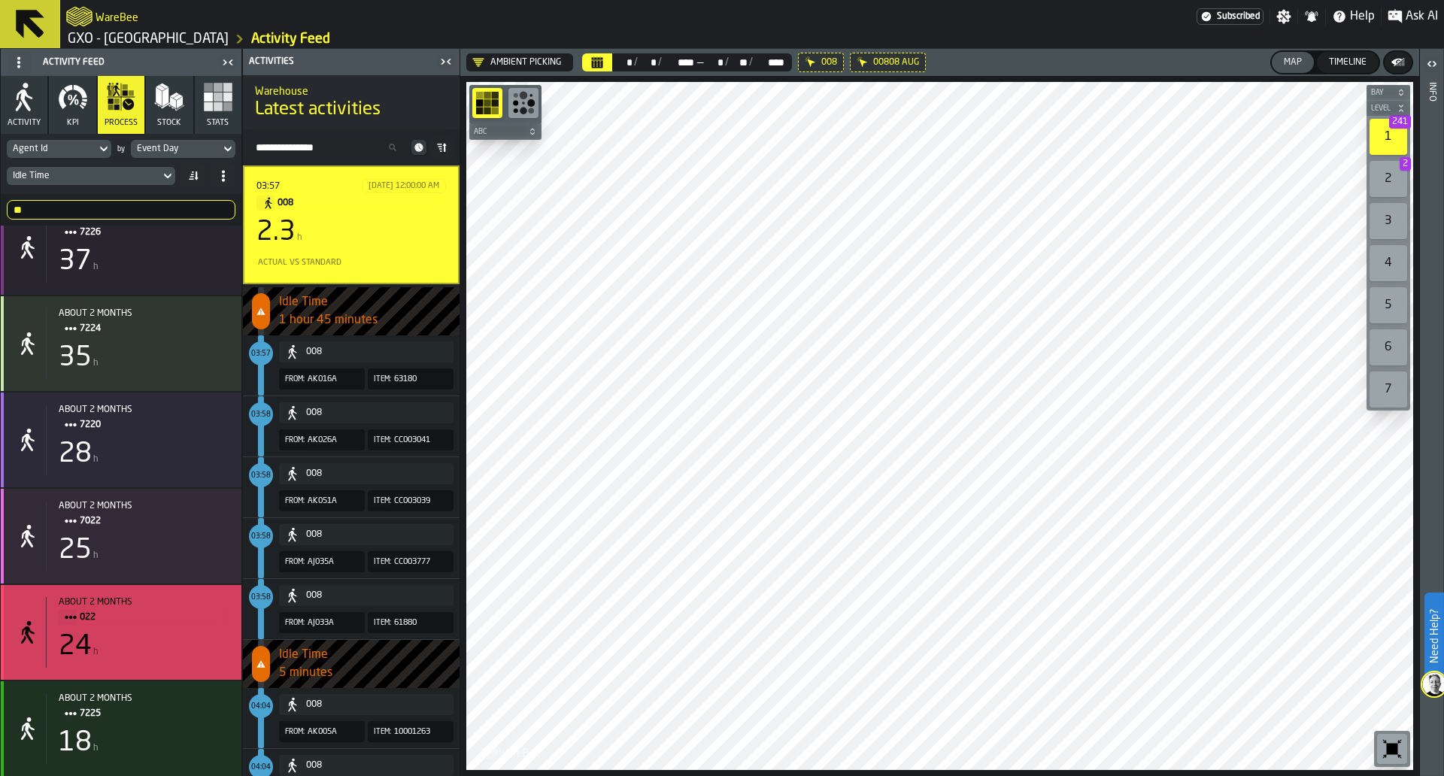
click at [172, 651] on div "24 h" at bounding box center [144, 647] width 171 height 30
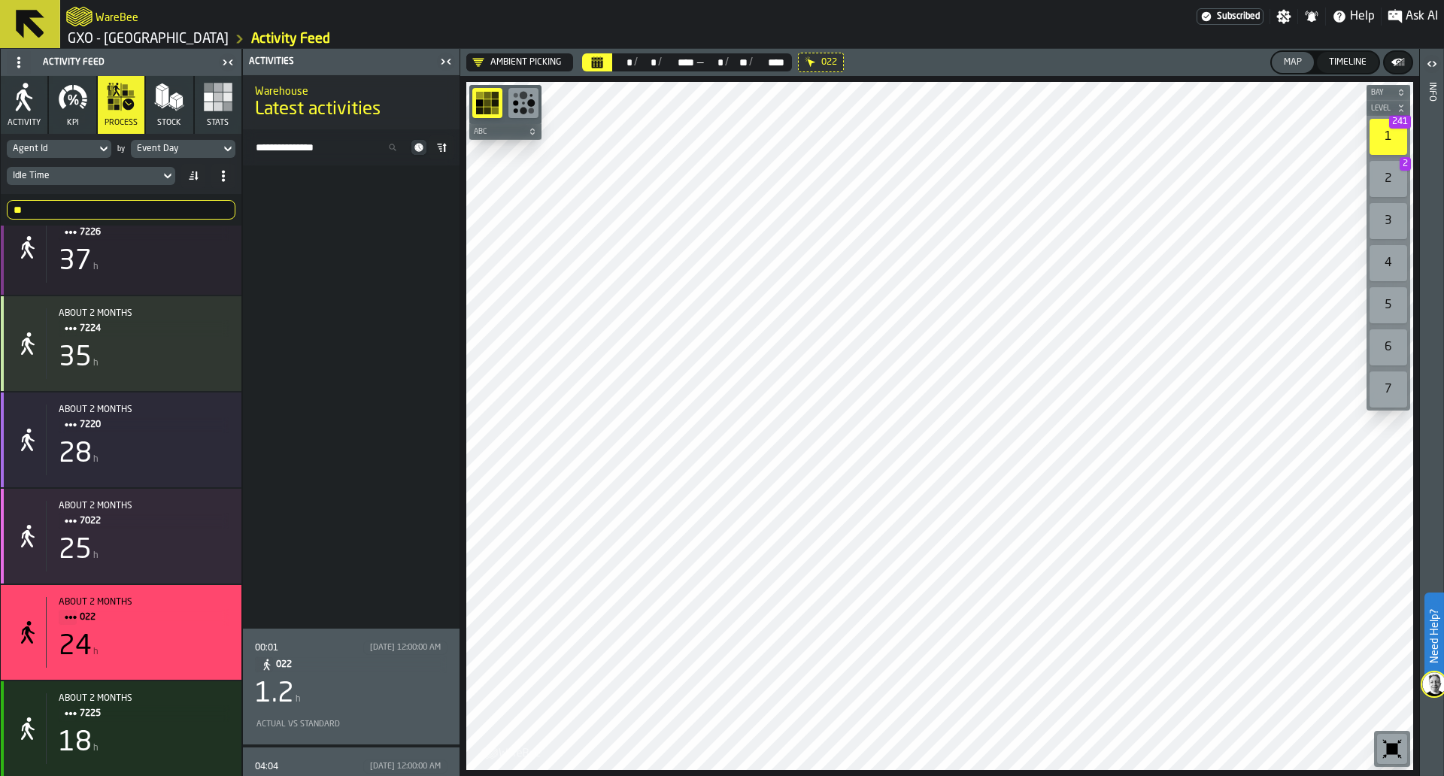
scroll to position [564, 0]
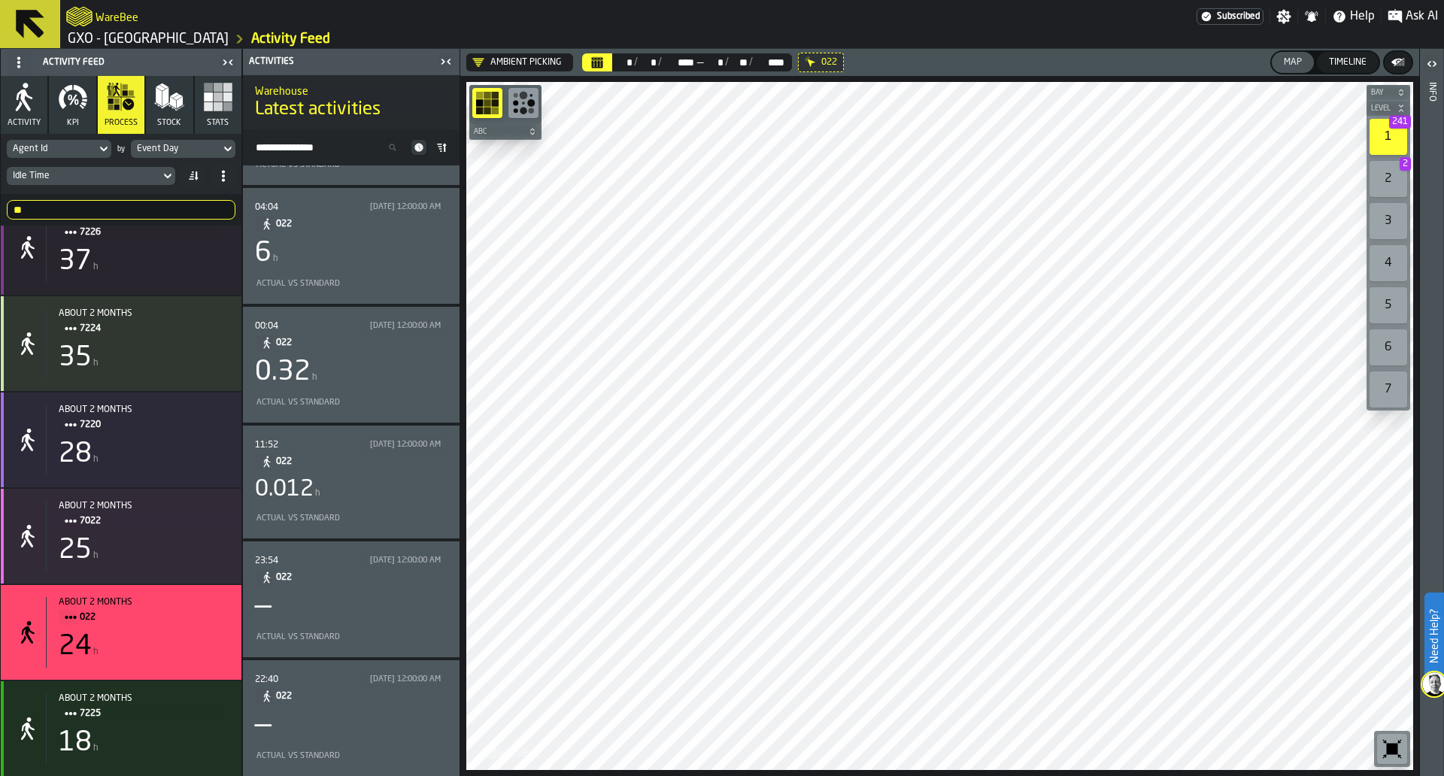
click at [412, 625] on div "23:54 8/22/2025, 12:00:00 AM 022 — Actual vs Standard" at bounding box center [351, 600] width 193 height 92
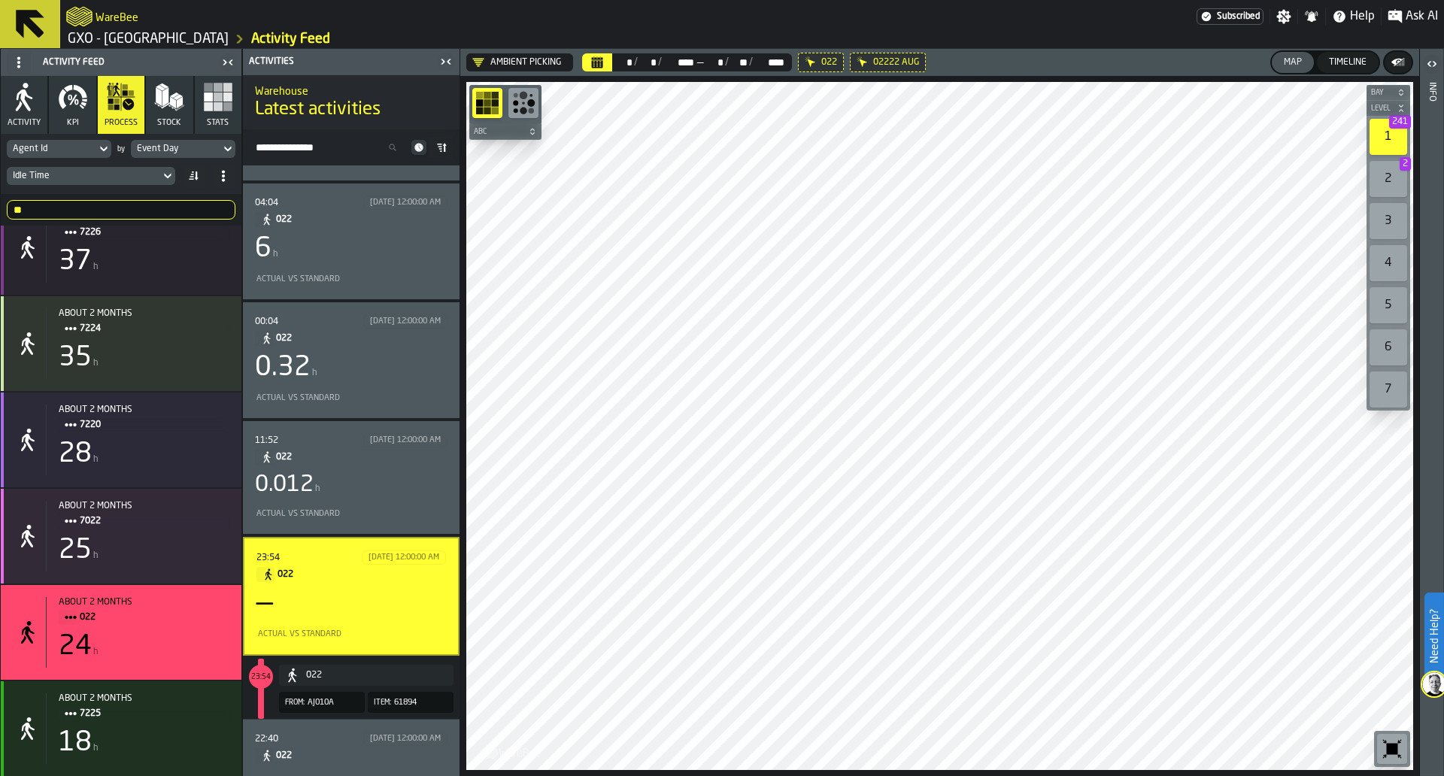
click at [412, 625] on div "23:54 8/22/2025, 12:00:00 AM 022 — Actual vs Standard" at bounding box center [352, 597] width 190 height 92
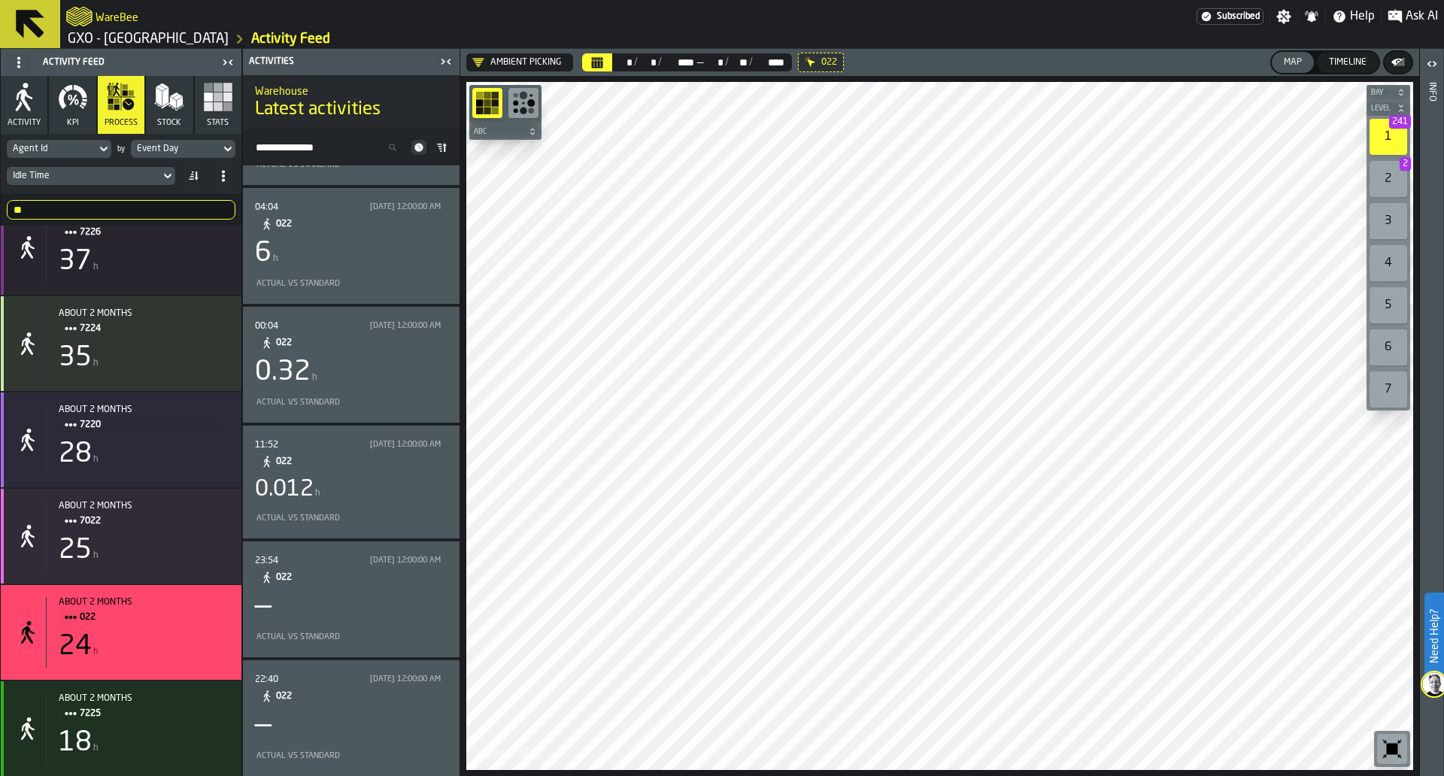
scroll to position [0, 0]
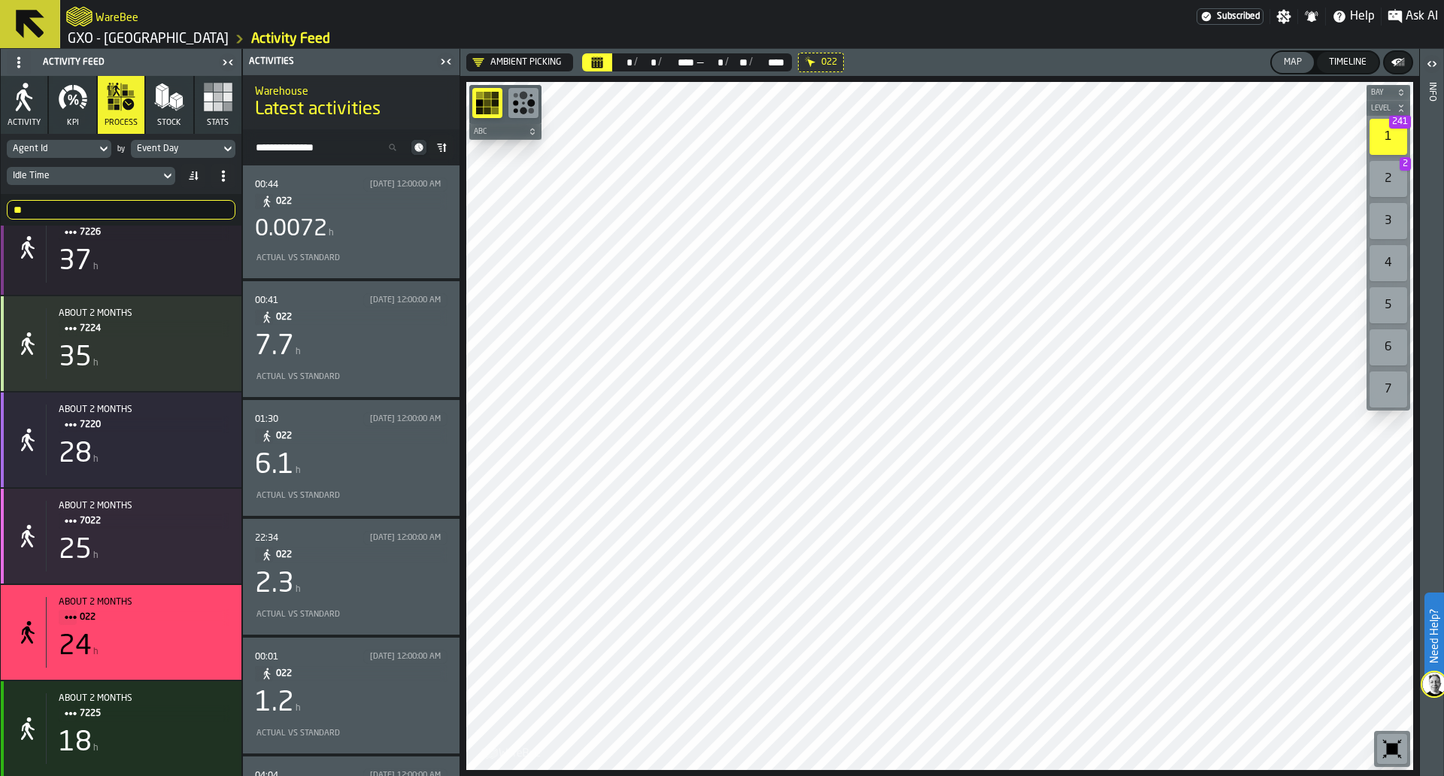
click at [450, 211] on div "00:44 8/1/2025, 12:00:00 AM 022 0.0072 h Actual vs Standard" at bounding box center [351, 222] width 217 height 113
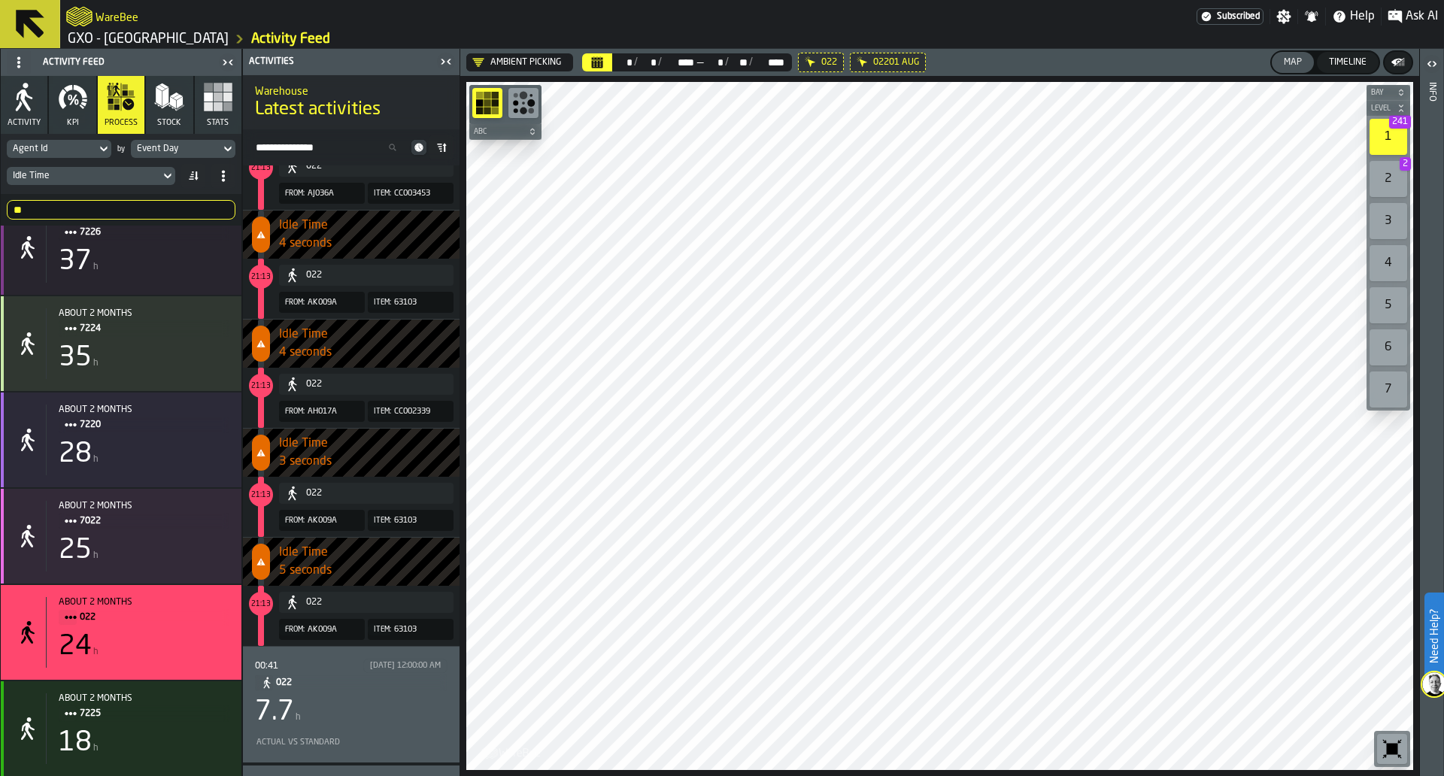
scroll to position [388, 0]
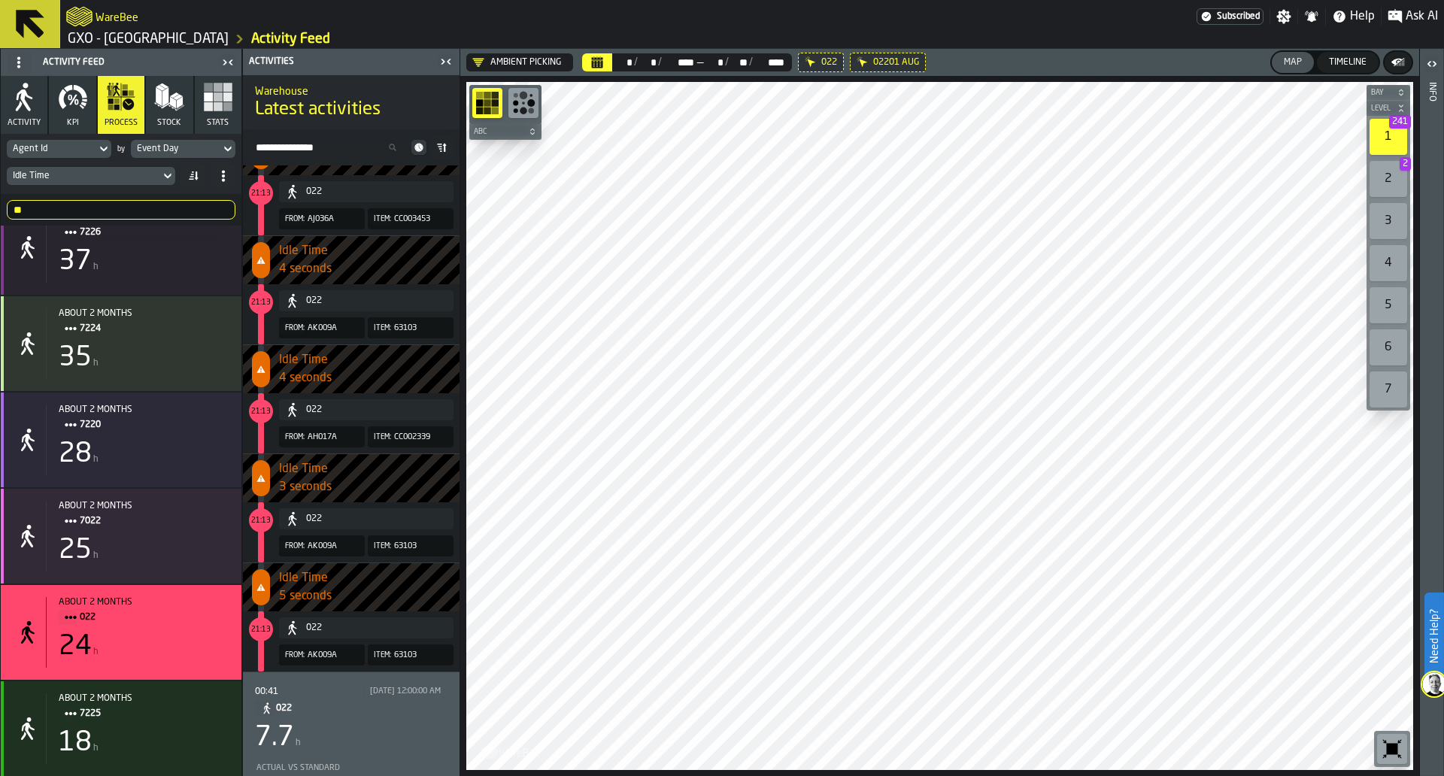
click at [360, 412] on div "022" at bounding box center [376, 410] width 141 height 11
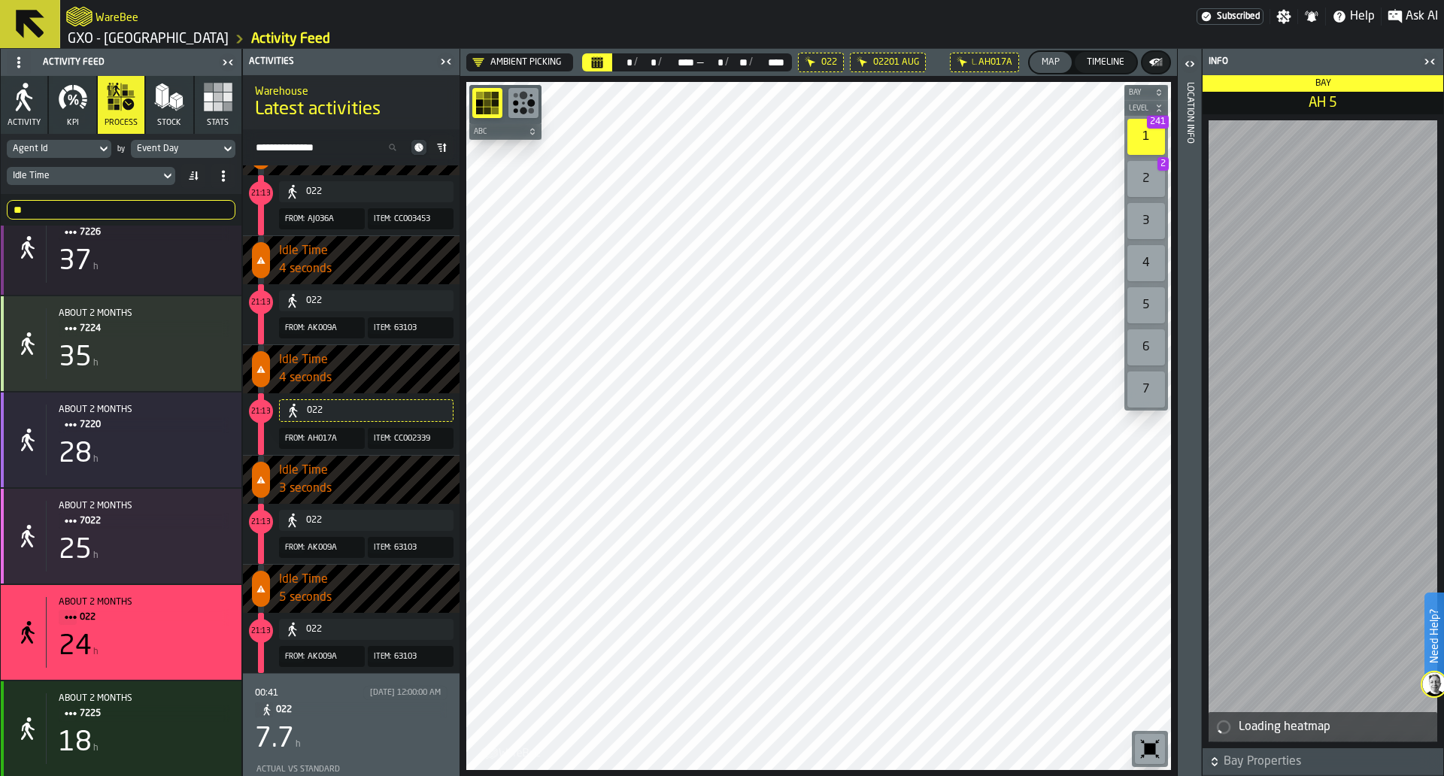
click at [1152, 760] on icon "button-toolbar-undefined" at bounding box center [1150, 749] width 24 height 24
click at [1428, 55] on icon "button-toggle-Close me" at bounding box center [1430, 62] width 18 height 18
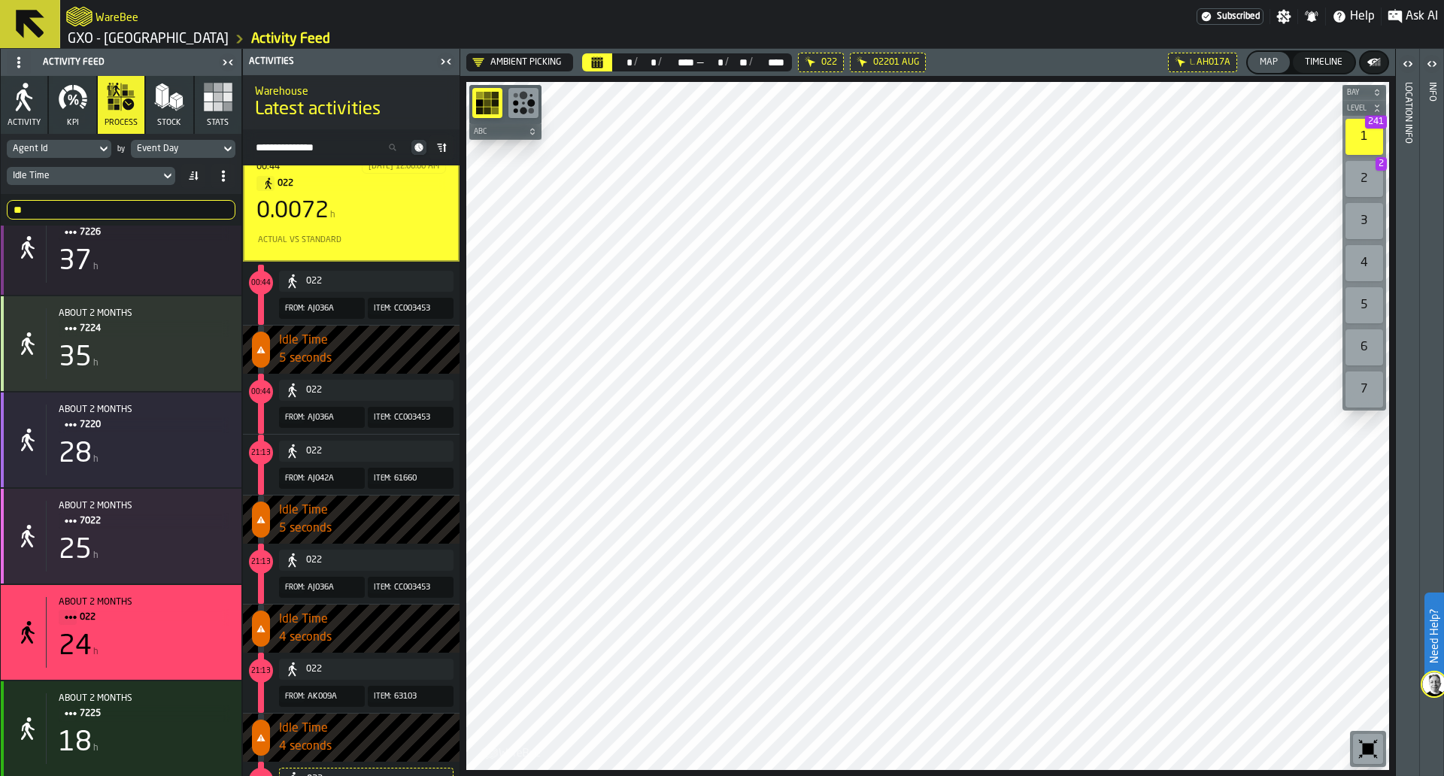
scroll to position [19, 0]
click at [1364, 748] on icon "button-toolbar-undefined" at bounding box center [1368, 749] width 11 height 11
click at [699, 505] on div "Bay Level 1 241 2 2 3 4 5 6 7 M A K I N G W A R E H O U S E S M O R E EF F I C …" at bounding box center [927, 426] width 935 height 700
click at [105, 174] on div "Idle Time" at bounding box center [83, 176] width 141 height 11
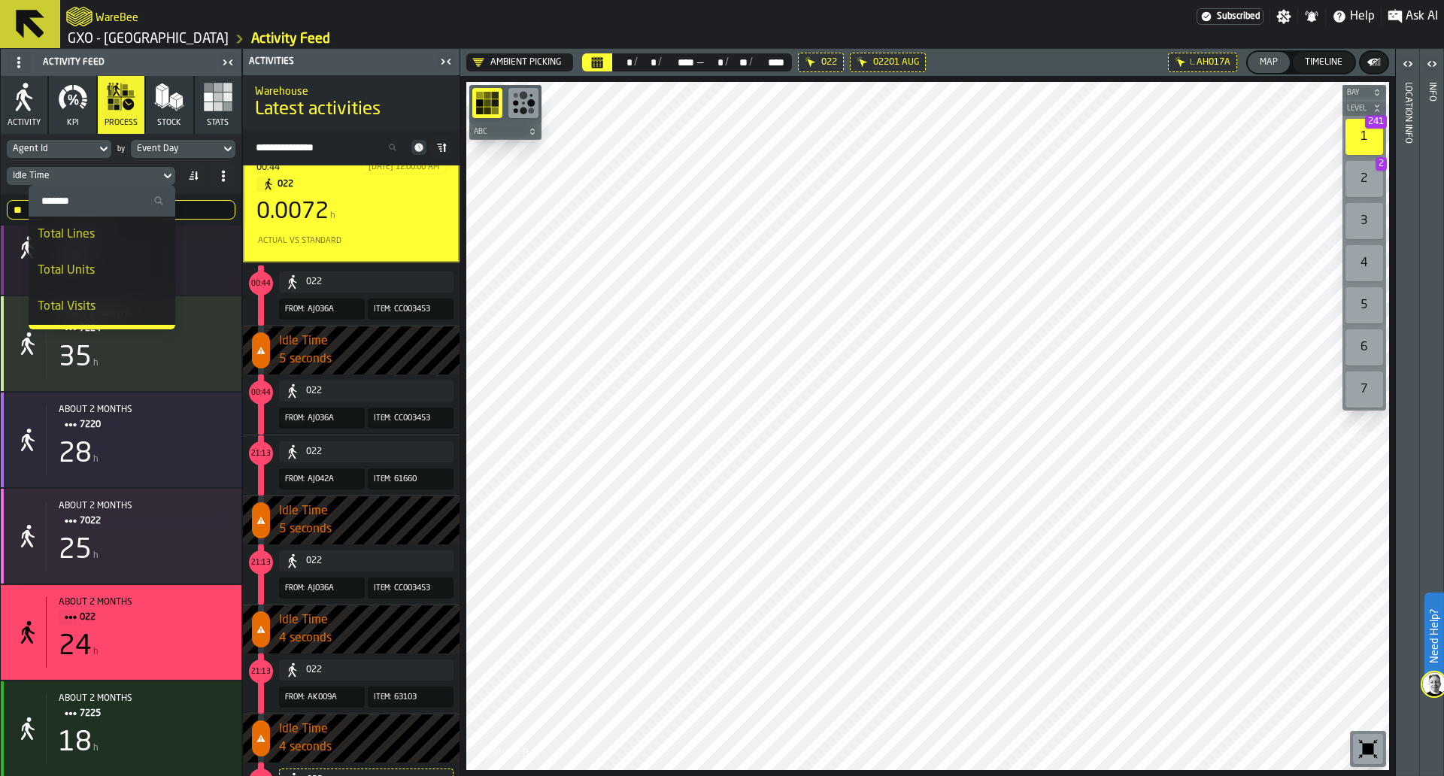
click at [98, 270] on div "Total Units" at bounding box center [102, 271] width 129 height 18
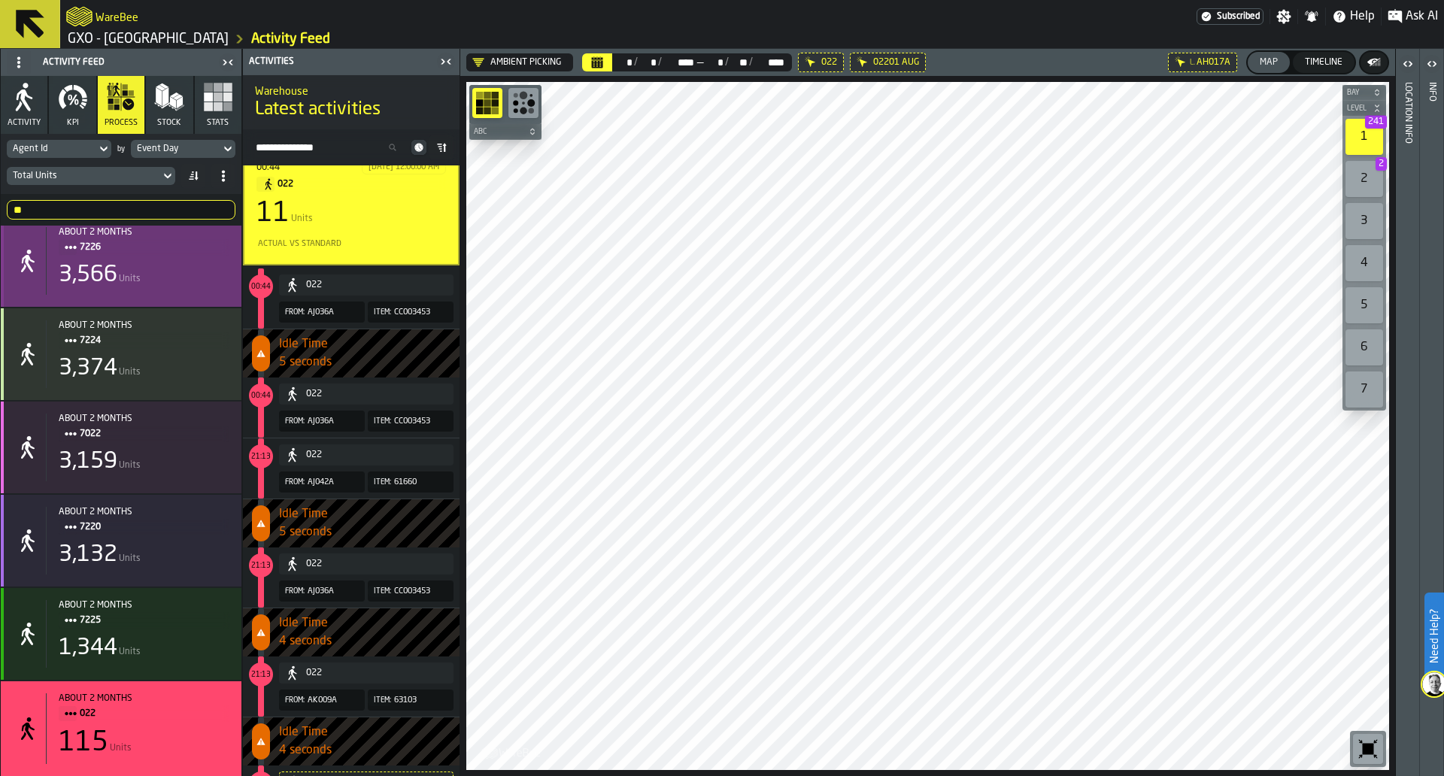
scroll to position [212, 0]
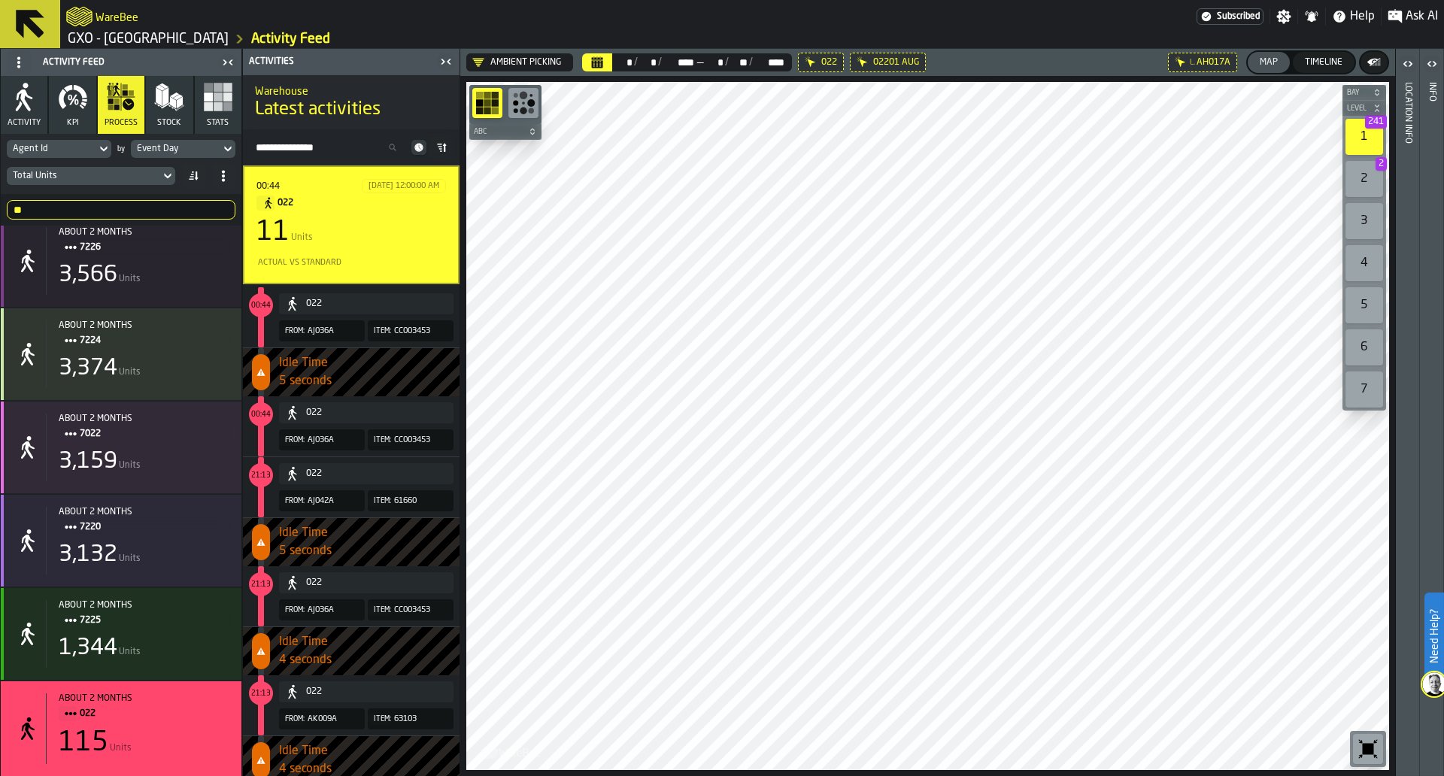
click at [377, 275] on div "00:44 8/1/2025, 12:00:00 AM 022 11 Units Actual vs Standard" at bounding box center [351, 225] width 217 height 119
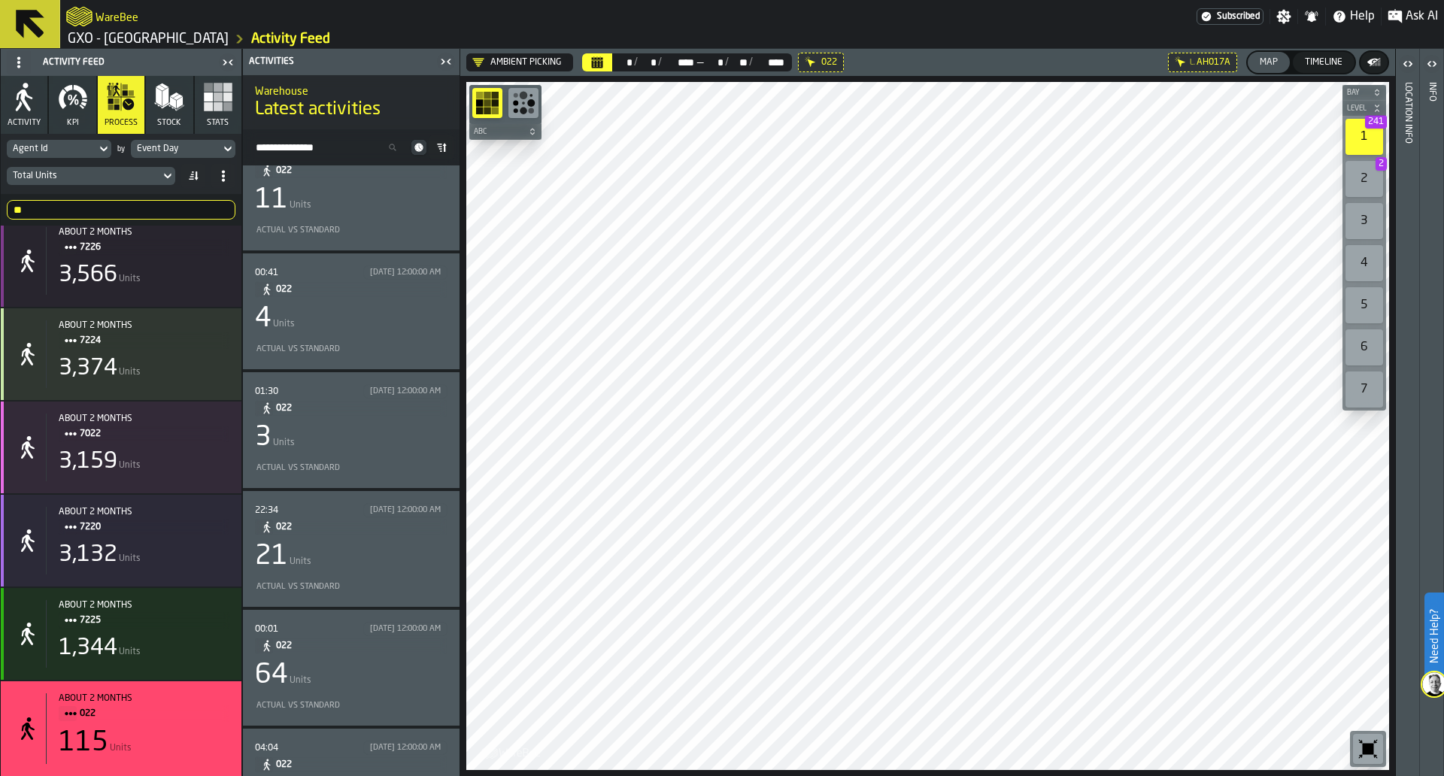
scroll to position [0, 0]
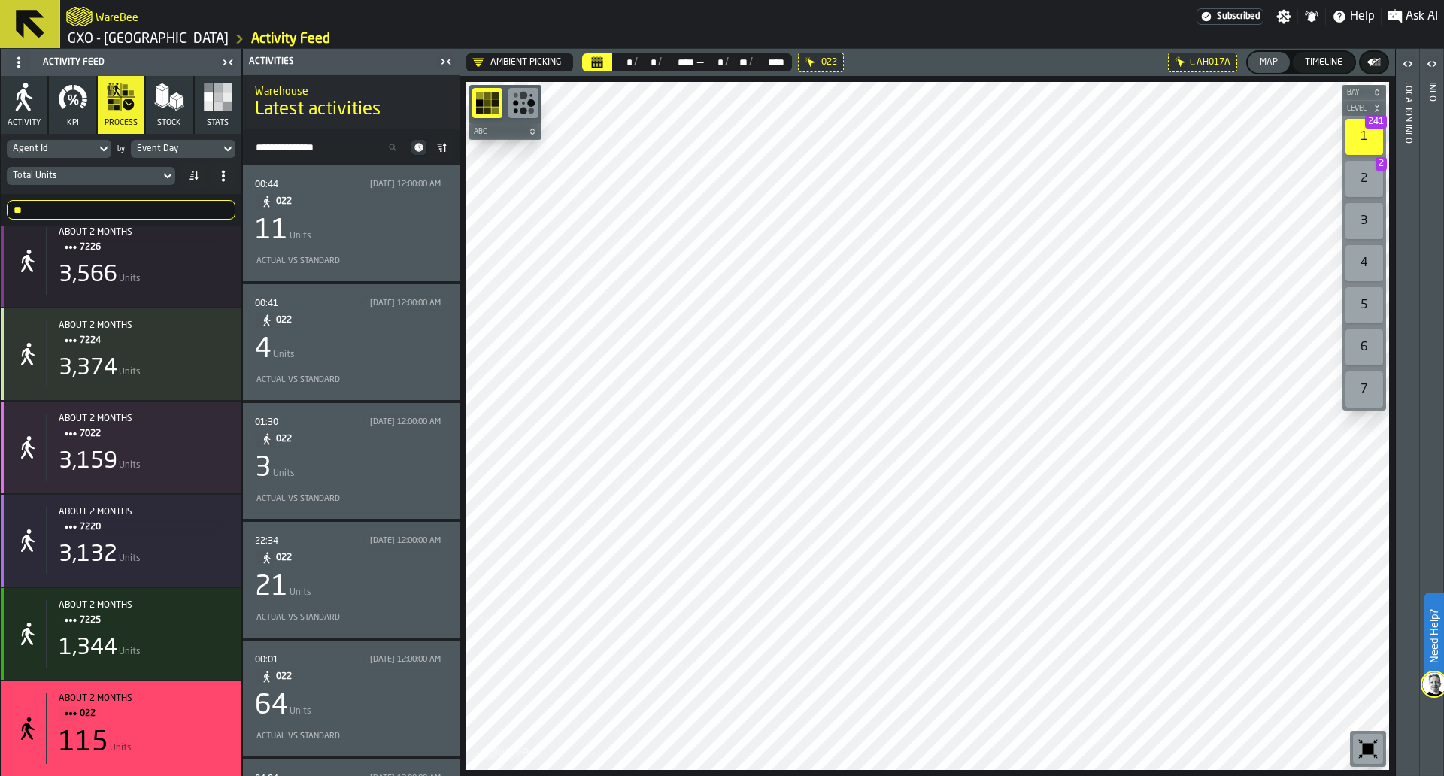
click at [382, 217] on div "11 Units" at bounding box center [351, 231] width 193 height 30
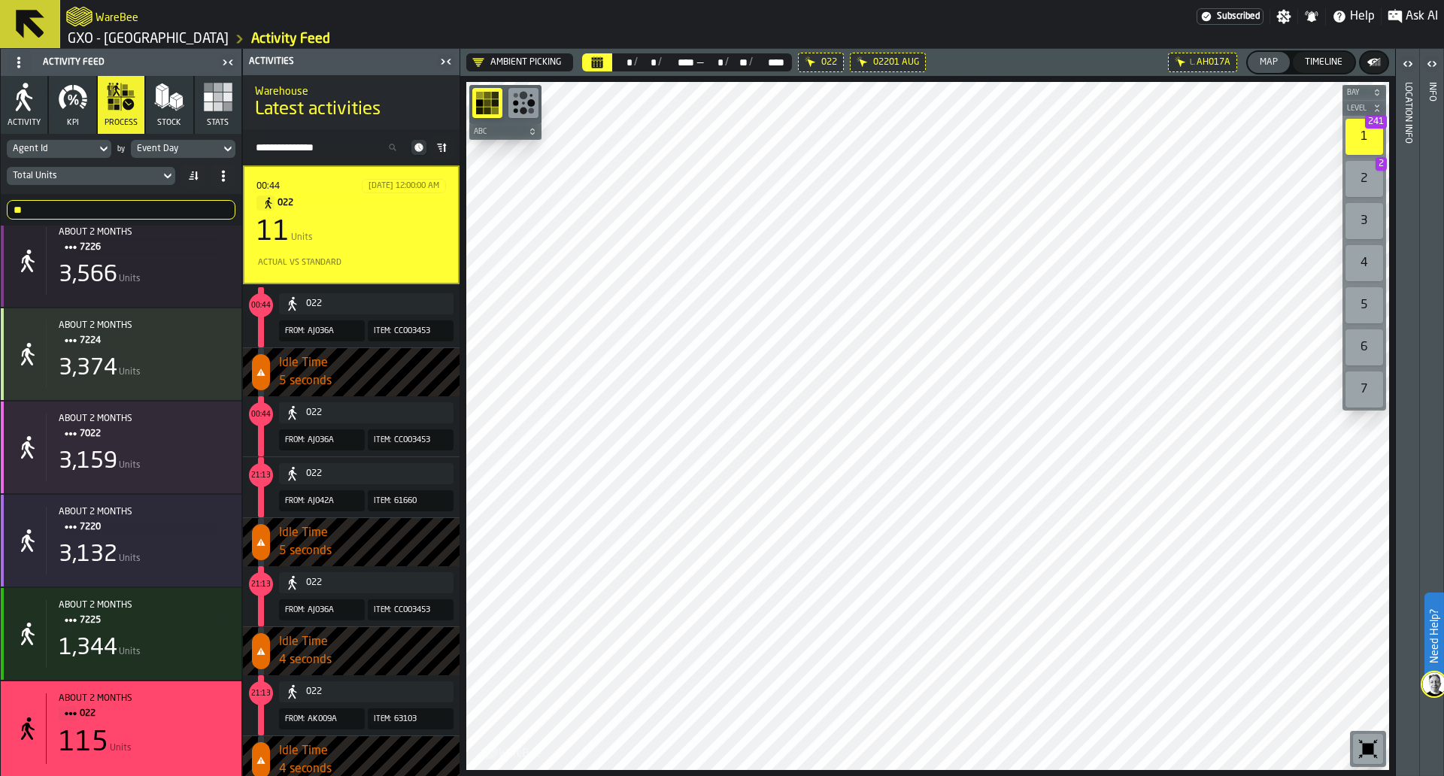
click at [389, 190] on div "8/1/2025, 12:00:00 AM" at bounding box center [404, 186] width 71 height 10
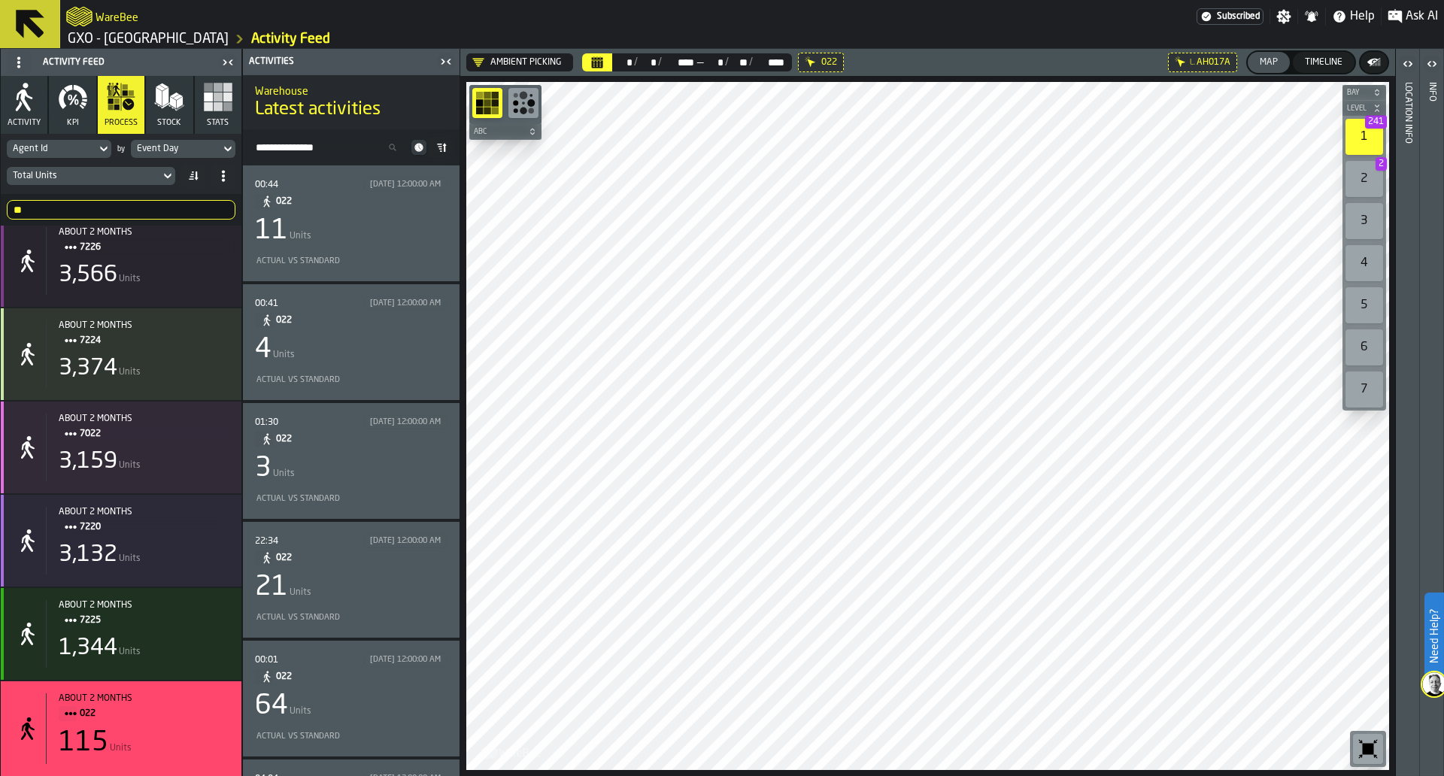
click at [377, 351] on div "4 Units" at bounding box center [351, 350] width 193 height 30
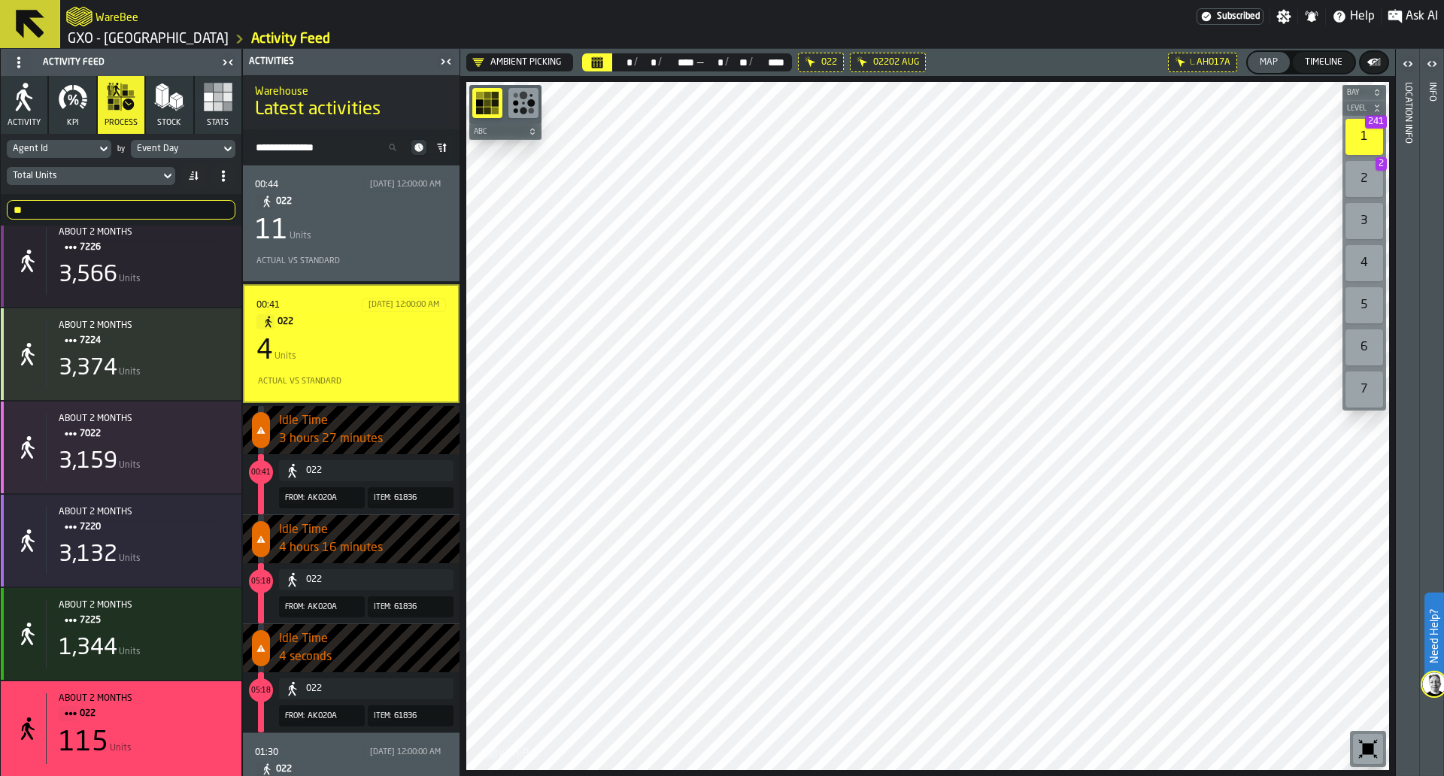
click at [377, 351] on div "4 Units" at bounding box center [352, 351] width 190 height 30
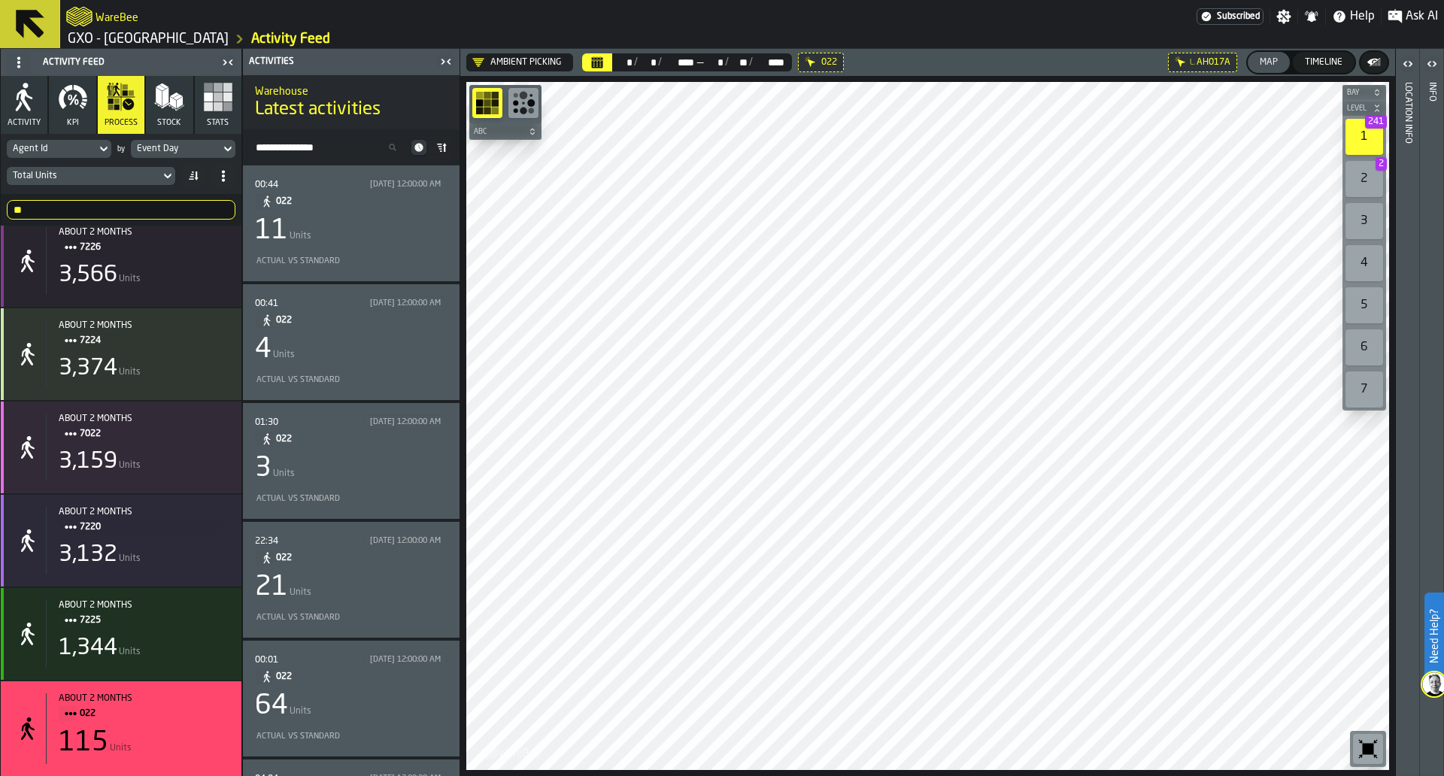
click at [375, 489] on div "01:30 8/7/2025, 12:00:00 AM 022 3 Units Actual vs Standard" at bounding box center [351, 461] width 193 height 92
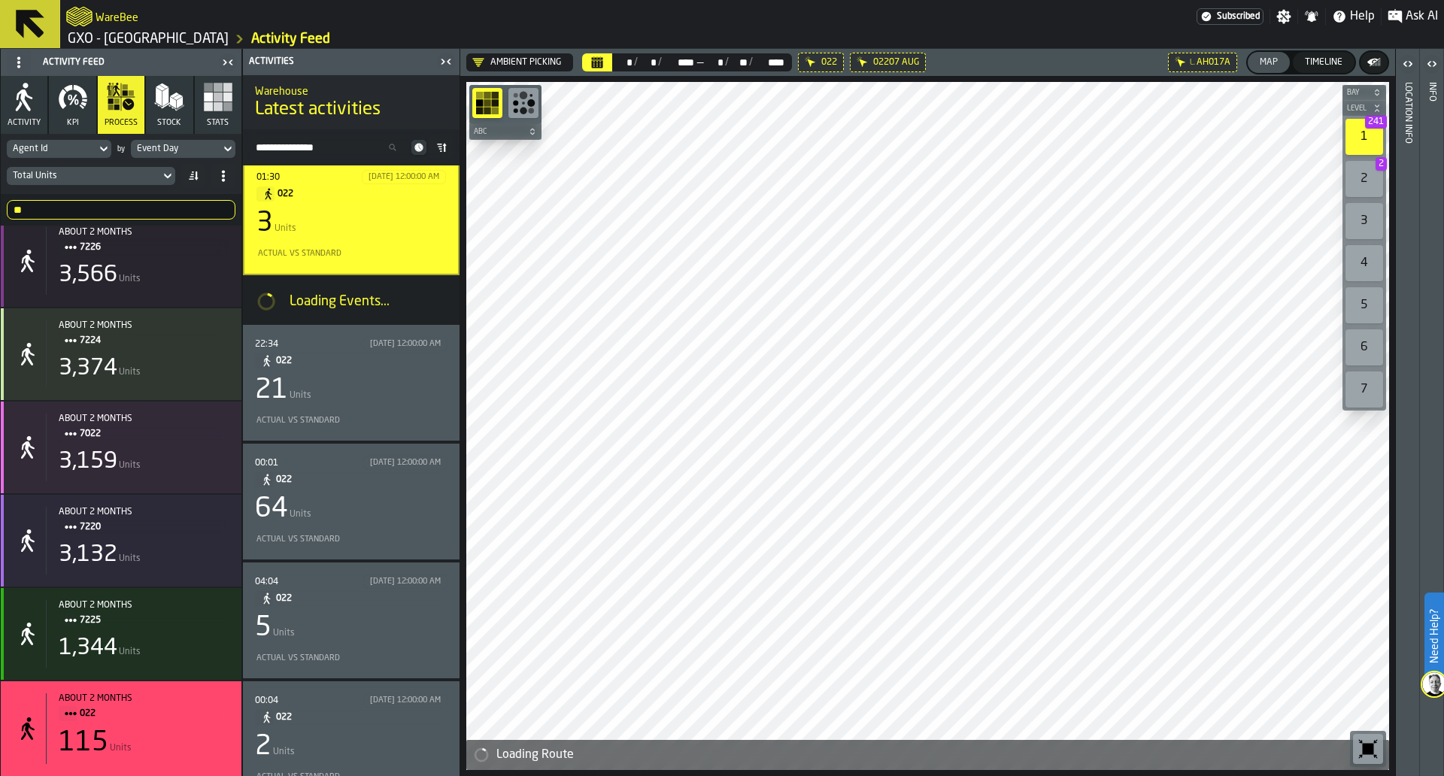
scroll to position [225, 0]
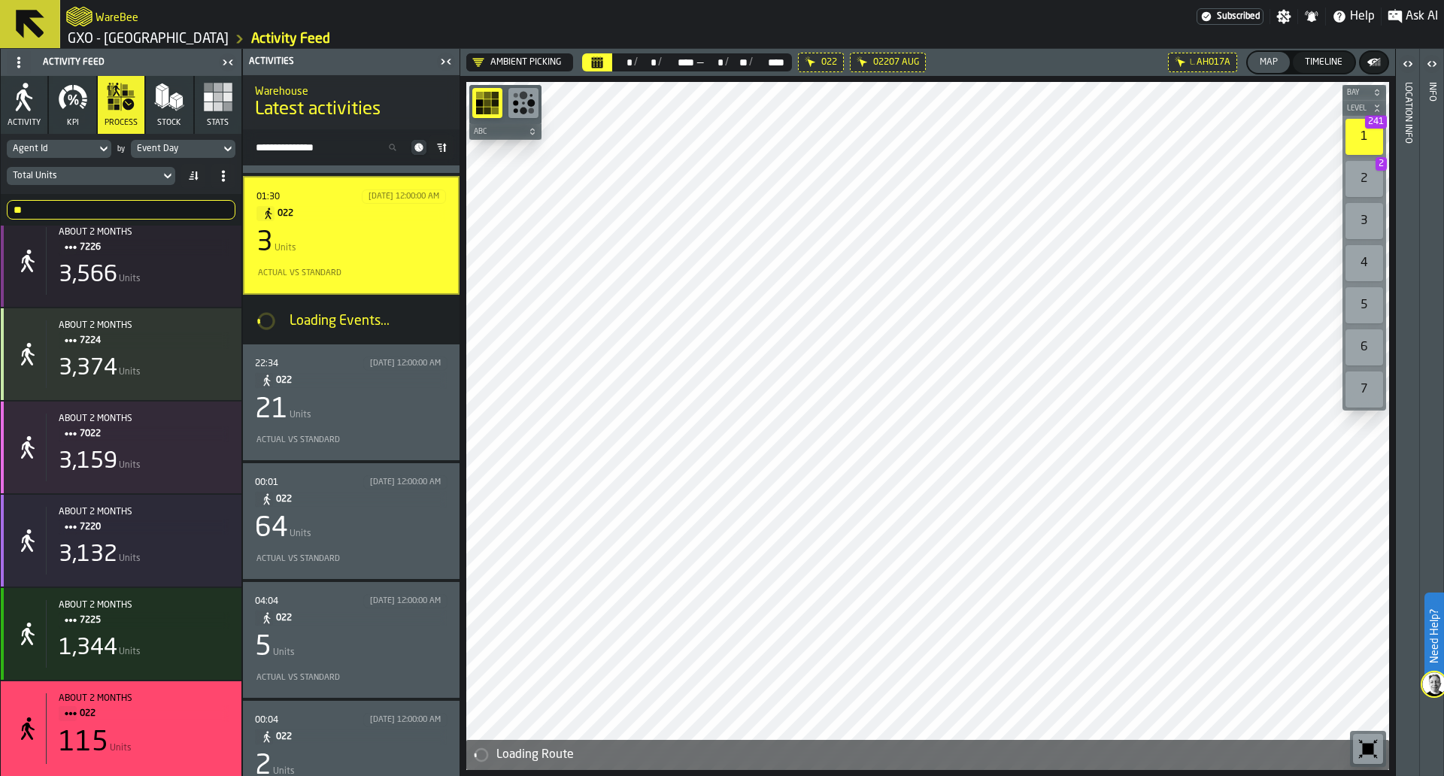
click at [389, 434] on div "Actual vs Standard" at bounding box center [351, 441] width 193 height 16
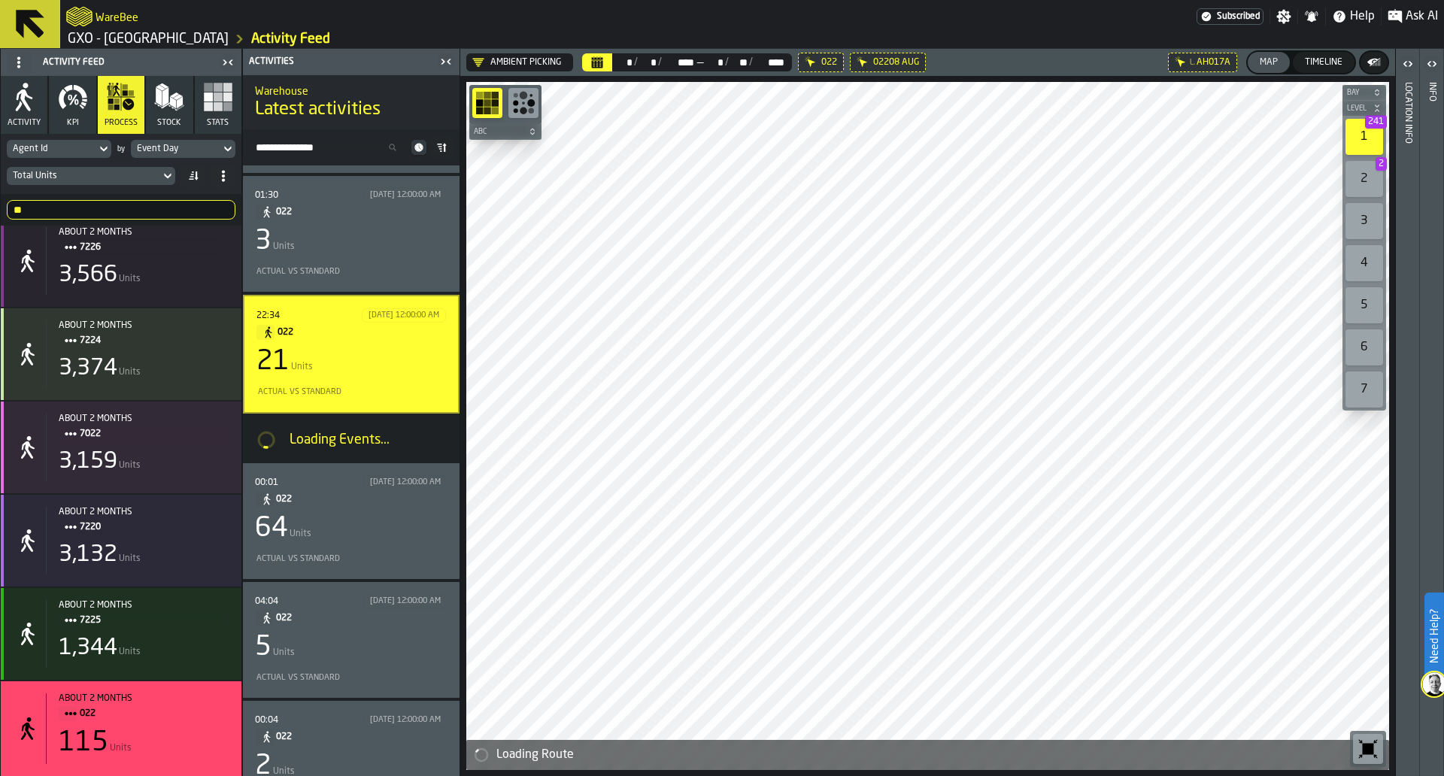
click at [382, 214] on span "022" at bounding box center [355, 212] width 159 height 17
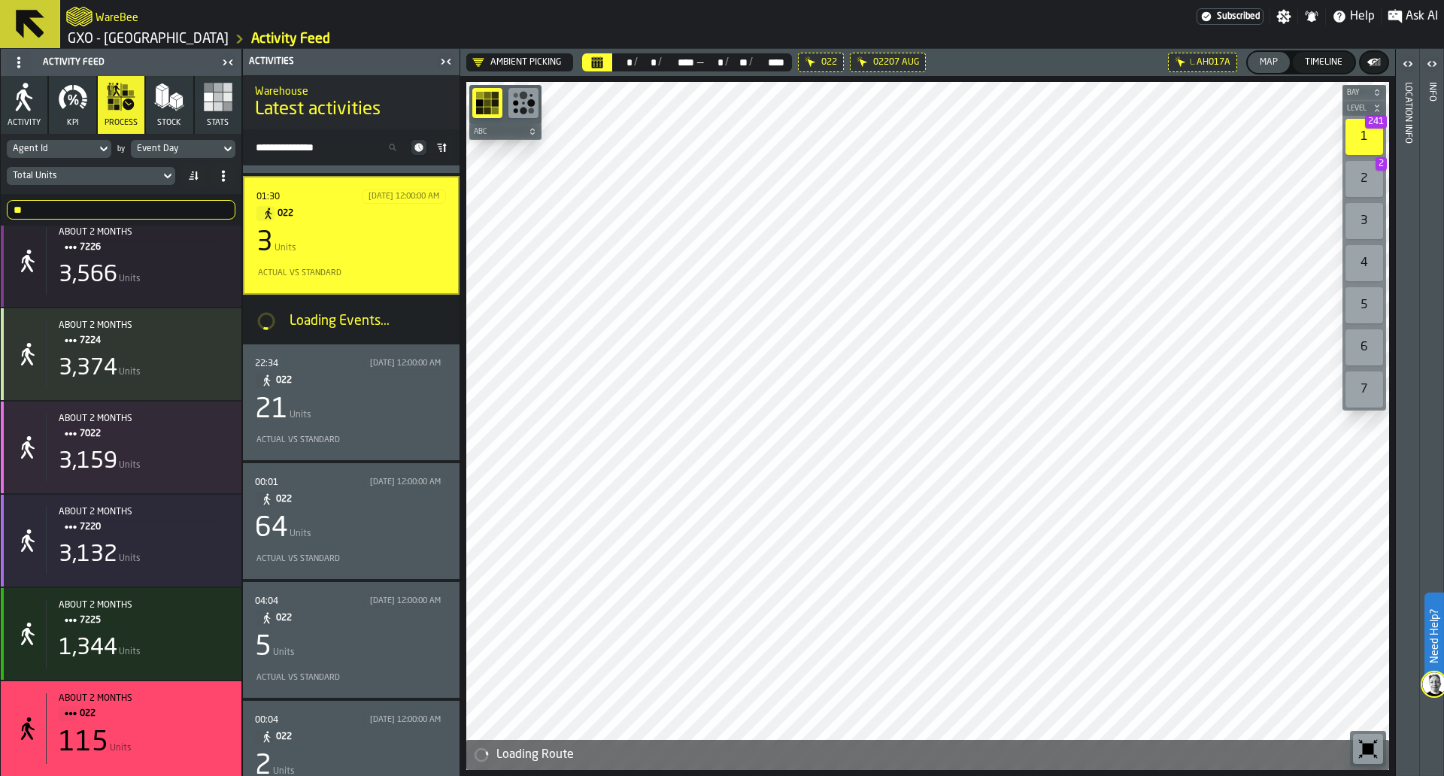
click at [397, 382] on span "022" at bounding box center [355, 380] width 159 height 17
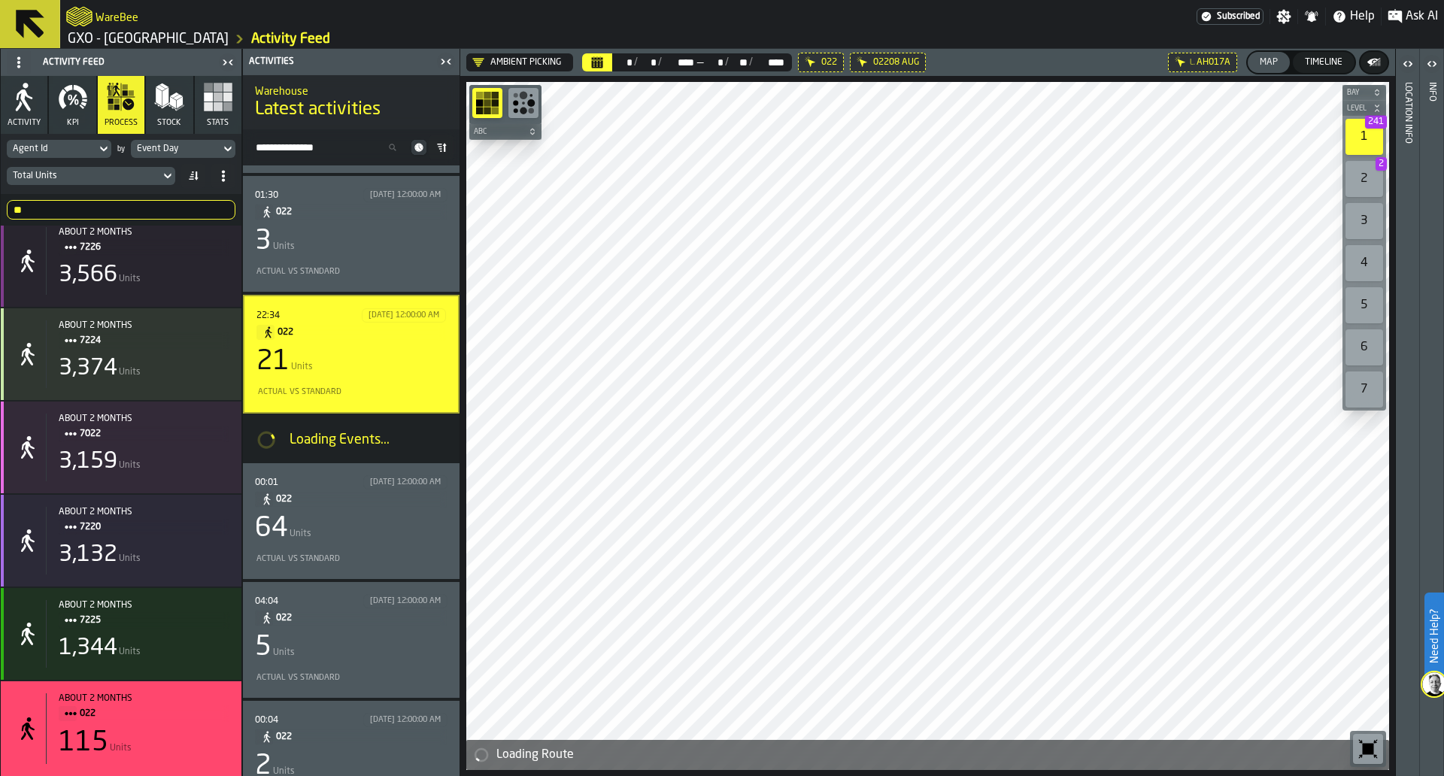
click at [402, 219] on span "022" at bounding box center [355, 212] width 159 height 17
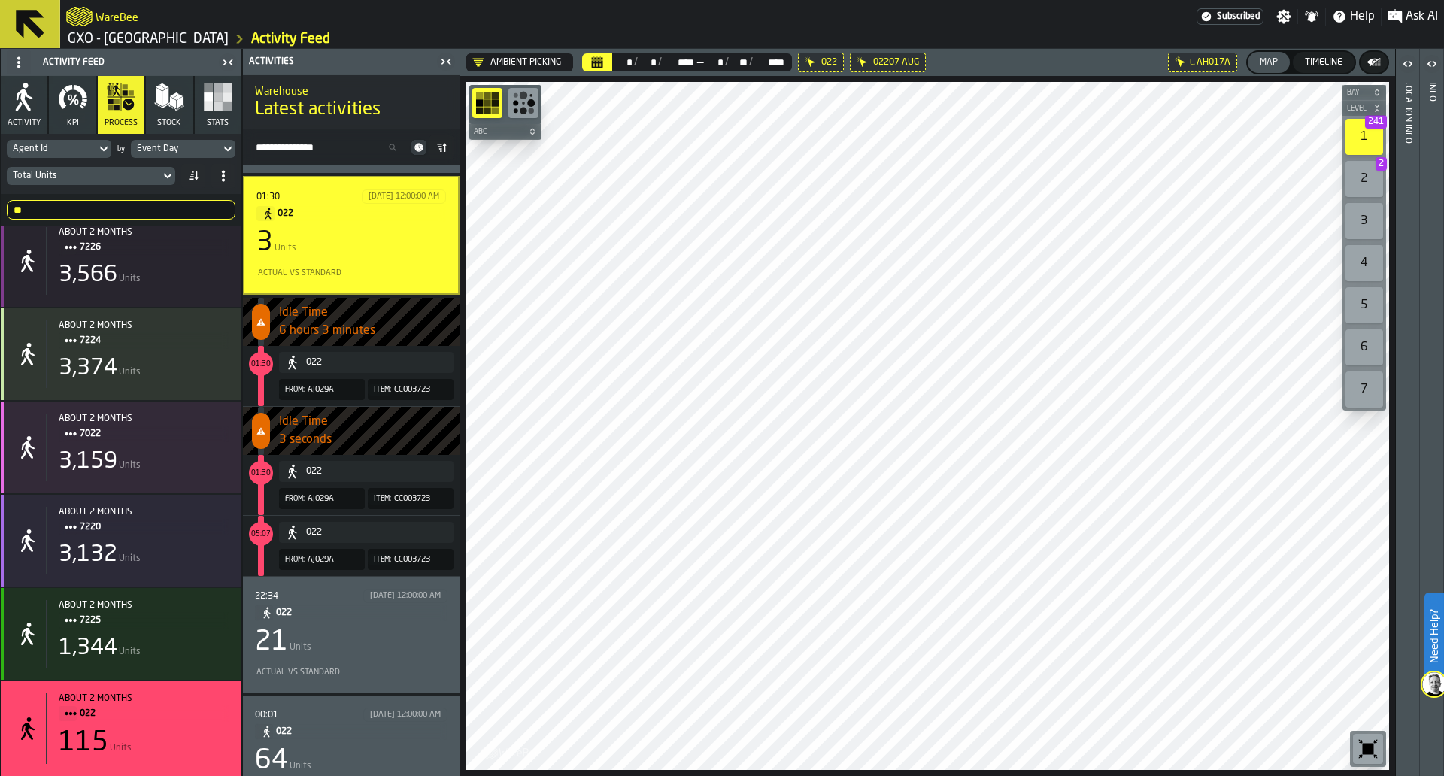
click at [409, 658] on div "21 Units" at bounding box center [351, 642] width 193 height 30
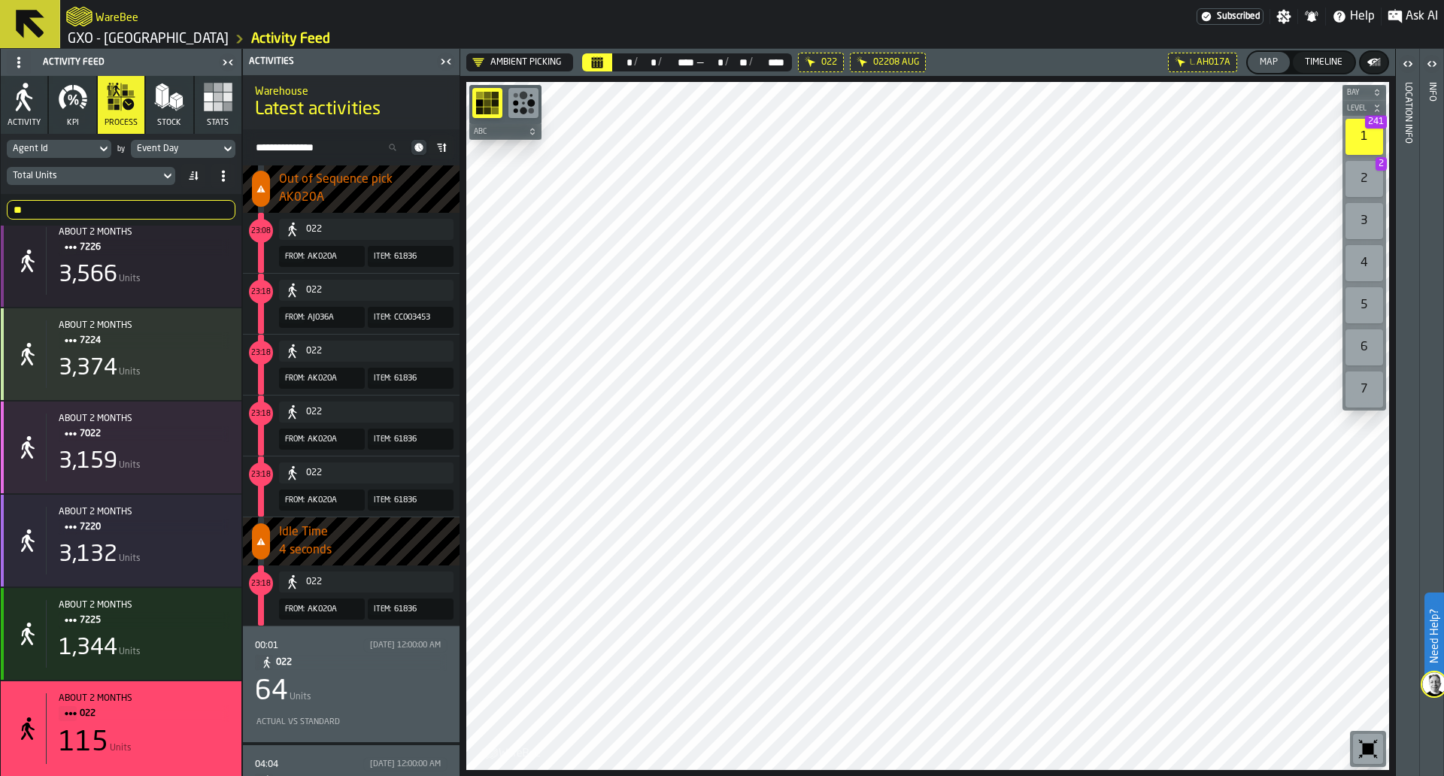
scroll to position [1845, 0]
click at [420, 647] on div "8/9/2025, 12:00:00 AM" at bounding box center [405, 644] width 71 height 10
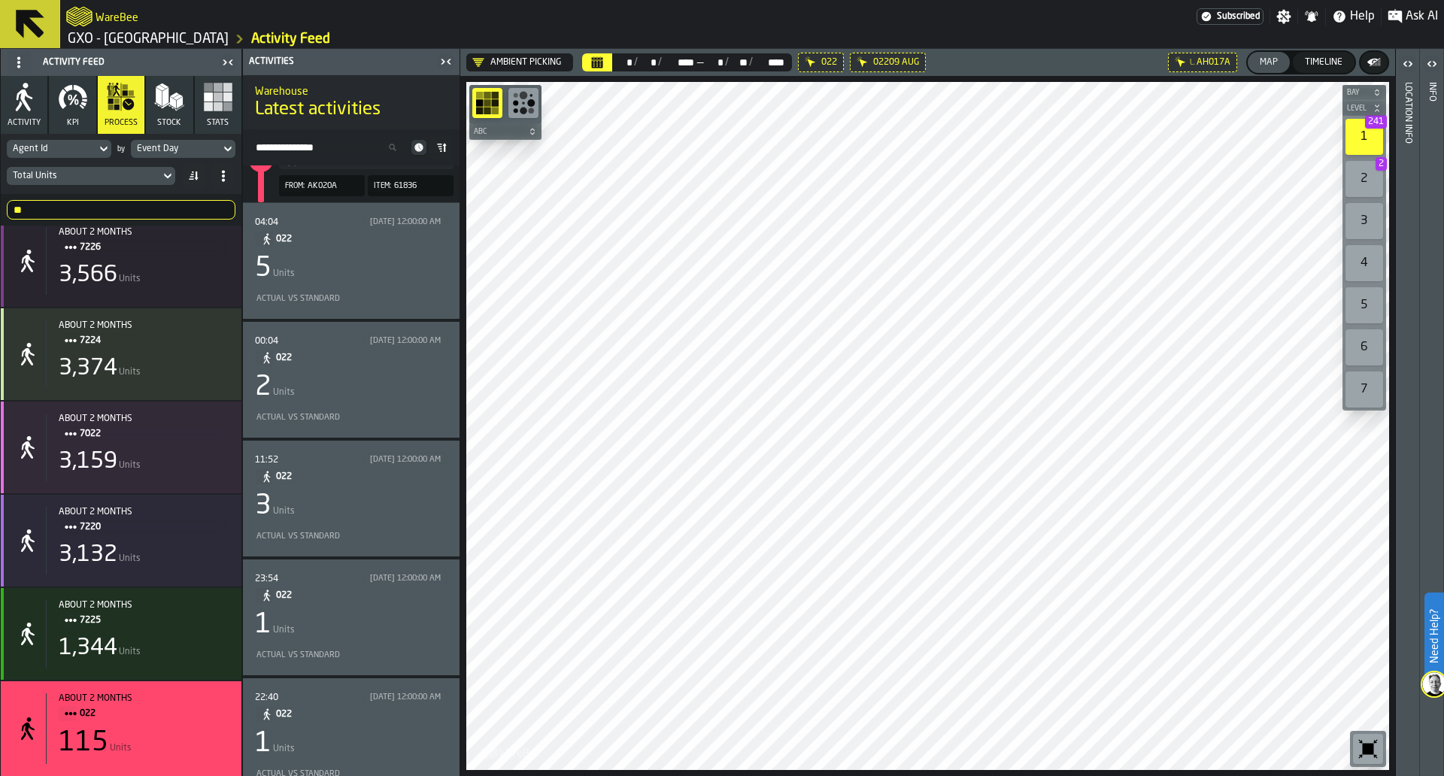
scroll to position [5167, 0]
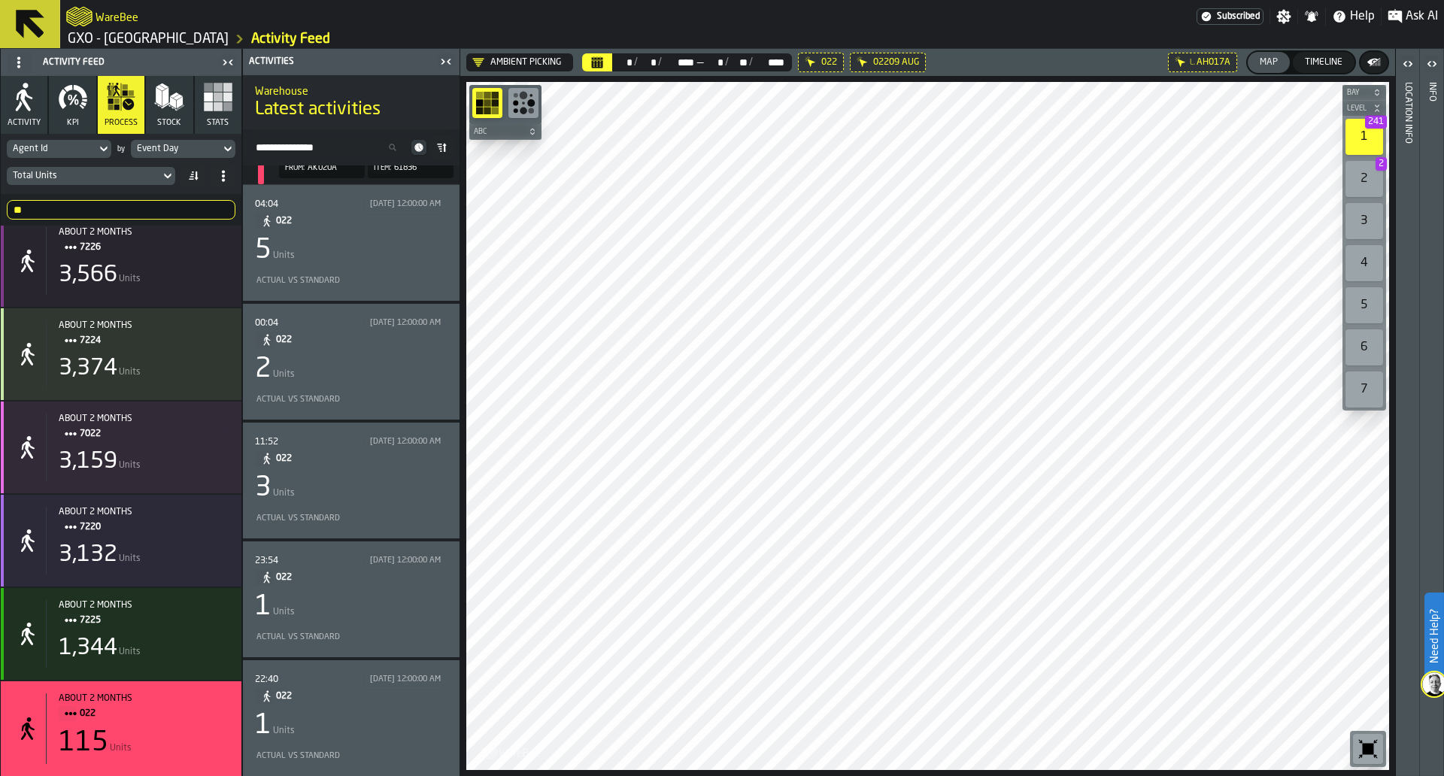
click at [363, 216] on span "022" at bounding box center [355, 221] width 159 height 17
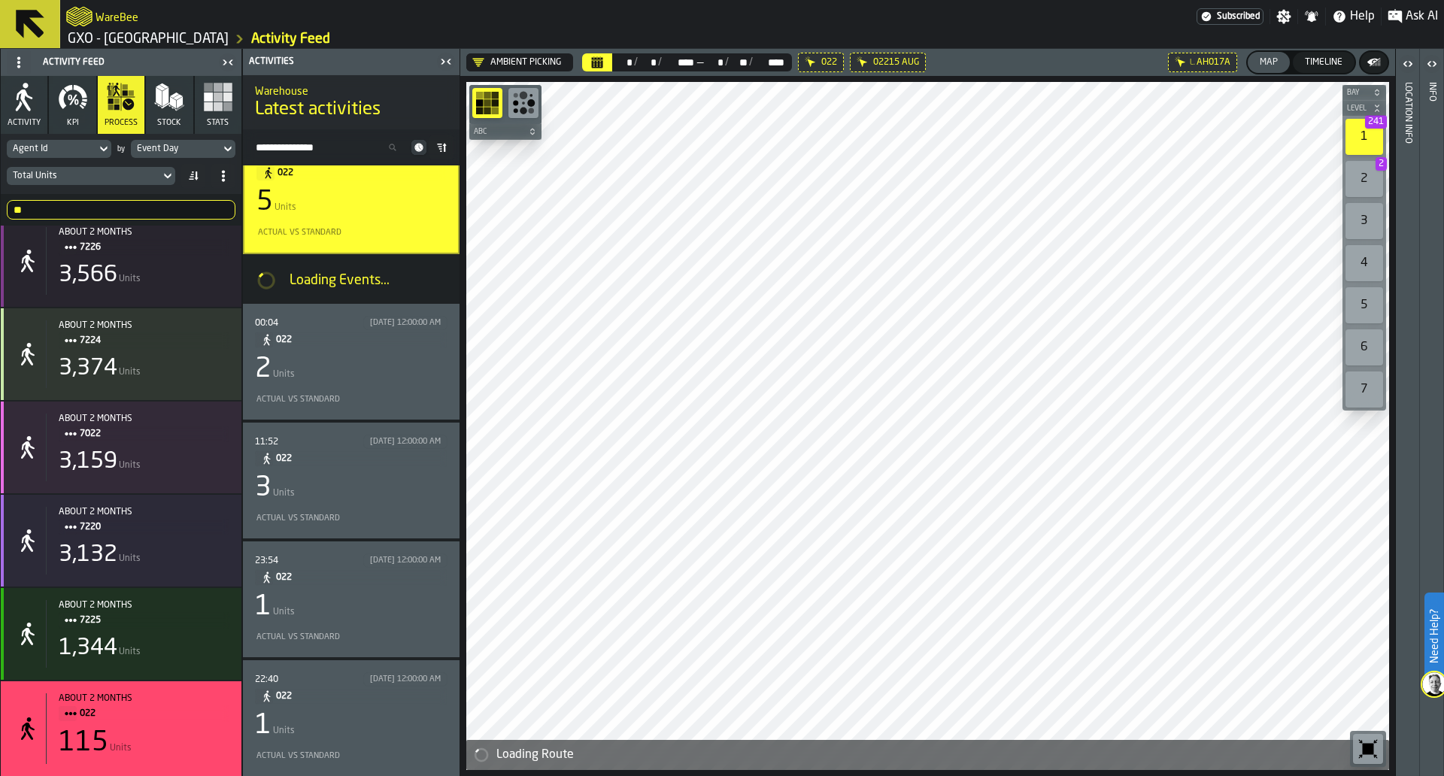
scroll to position [617, 0]
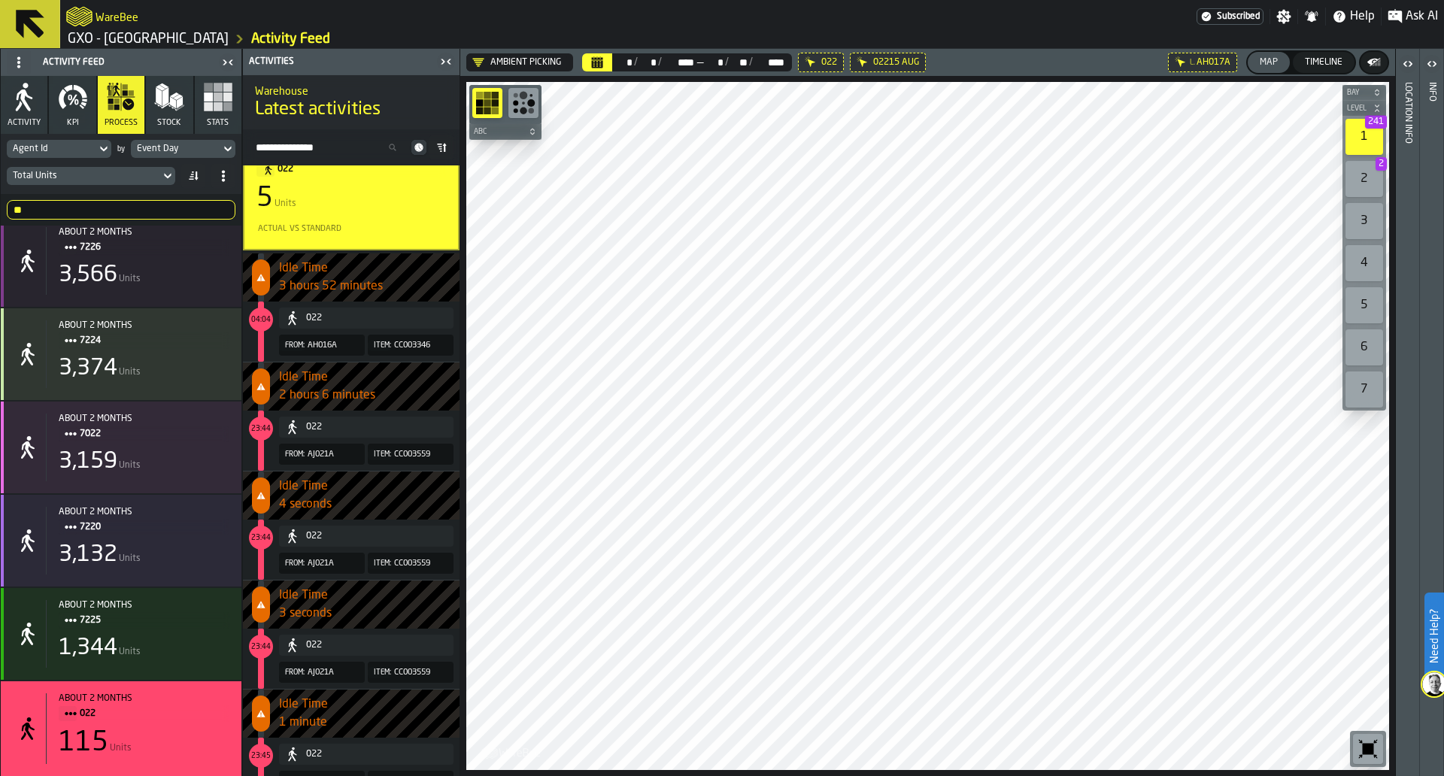
click at [263, 396] on span "counterLabel" at bounding box center [261, 387] width 18 height 36
drag, startPoint x: 293, startPoint y: 399, endPoint x: 363, endPoint y: 393, distance: 70.2
click at [363, 393] on span "2 hours 6 minutes" at bounding box center [369, 396] width 181 height 18
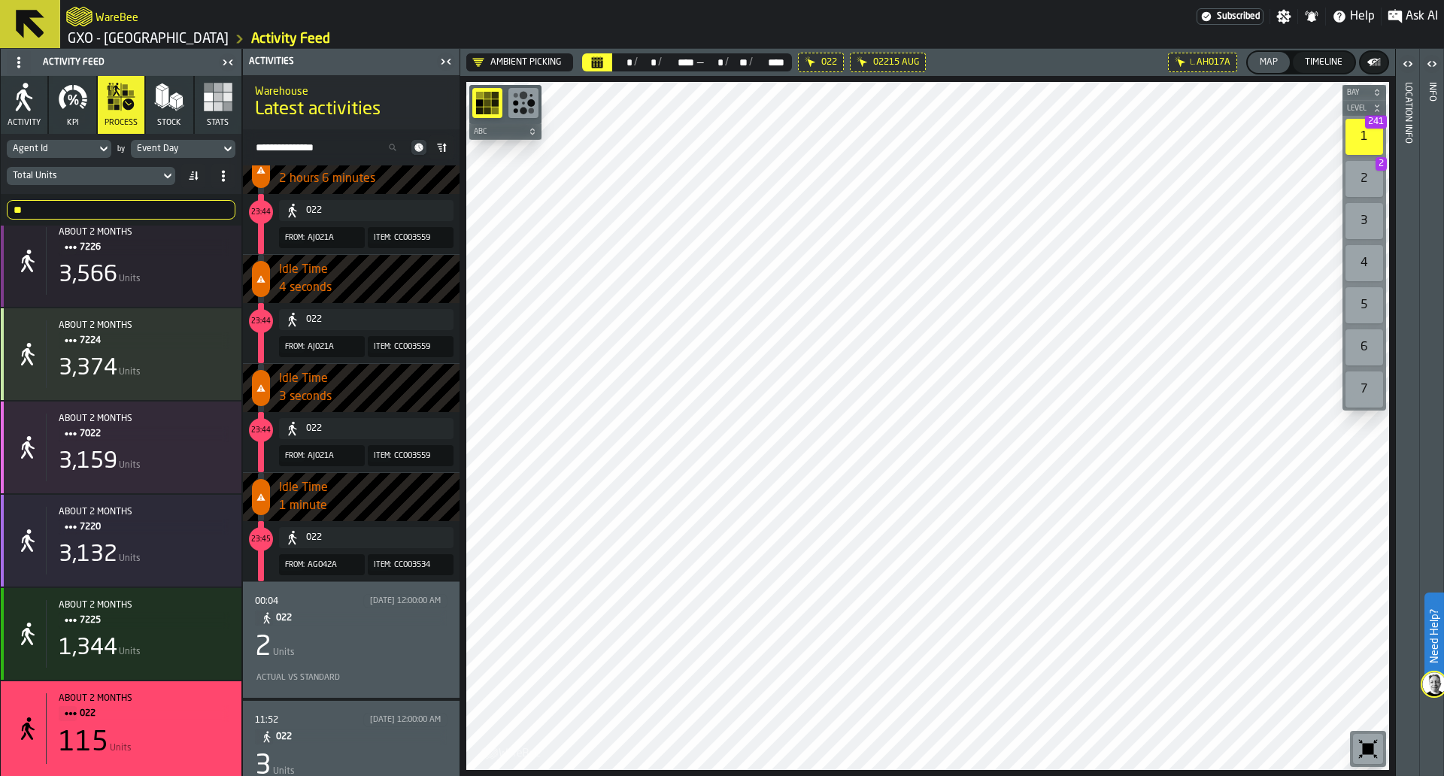
scroll to position [834, 0]
click at [365, 633] on div "2 Units" at bounding box center [351, 647] width 193 height 30
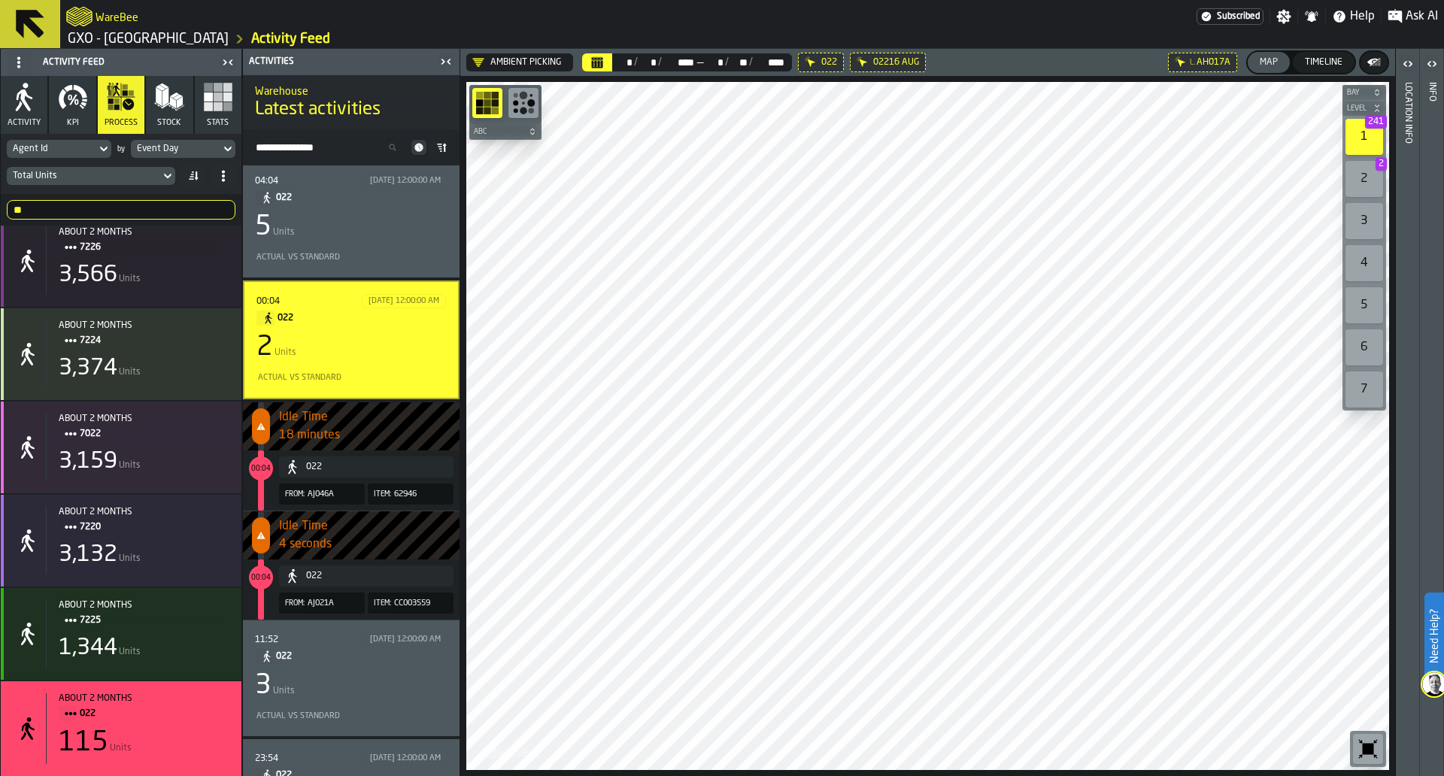
scroll to position [638, 0]
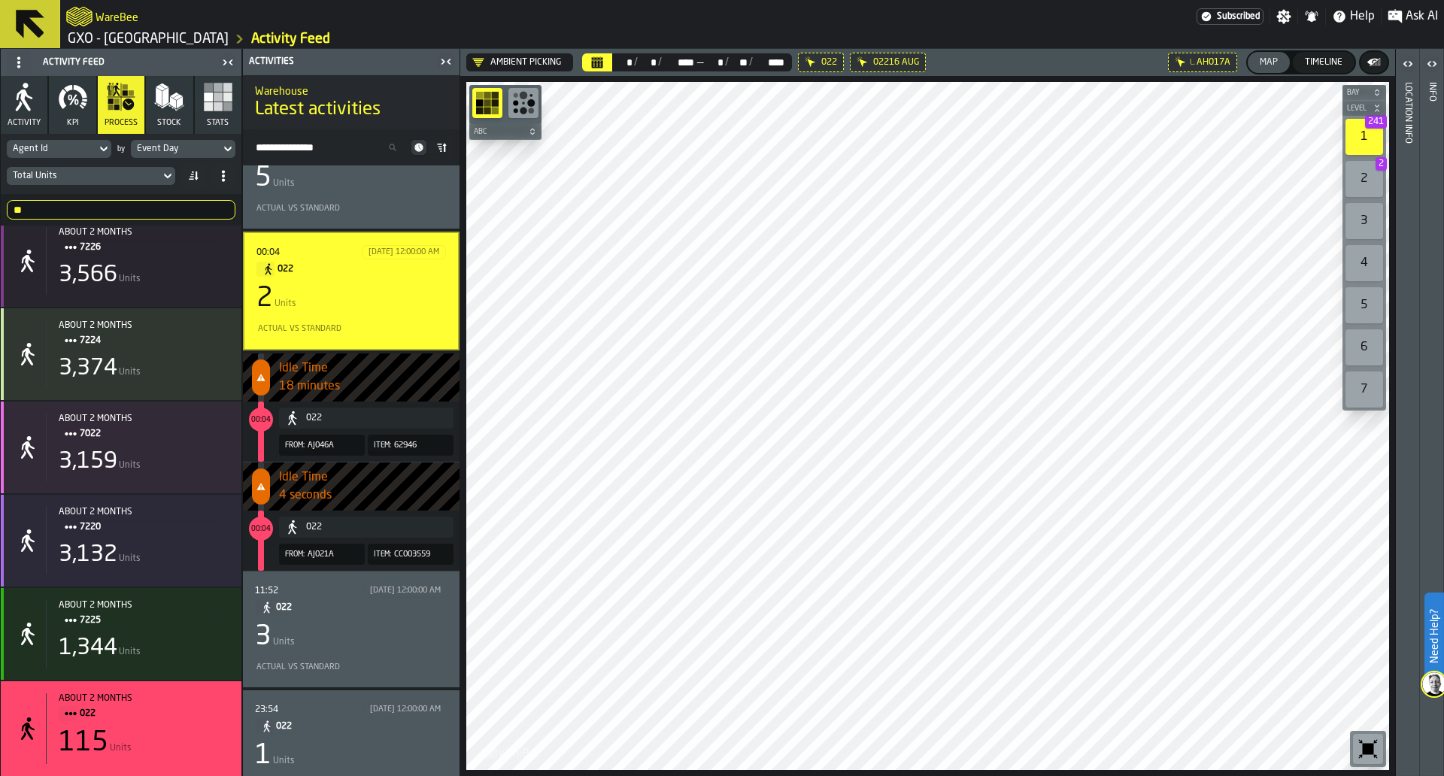
click at [375, 647] on div "3 Units" at bounding box center [351, 637] width 193 height 30
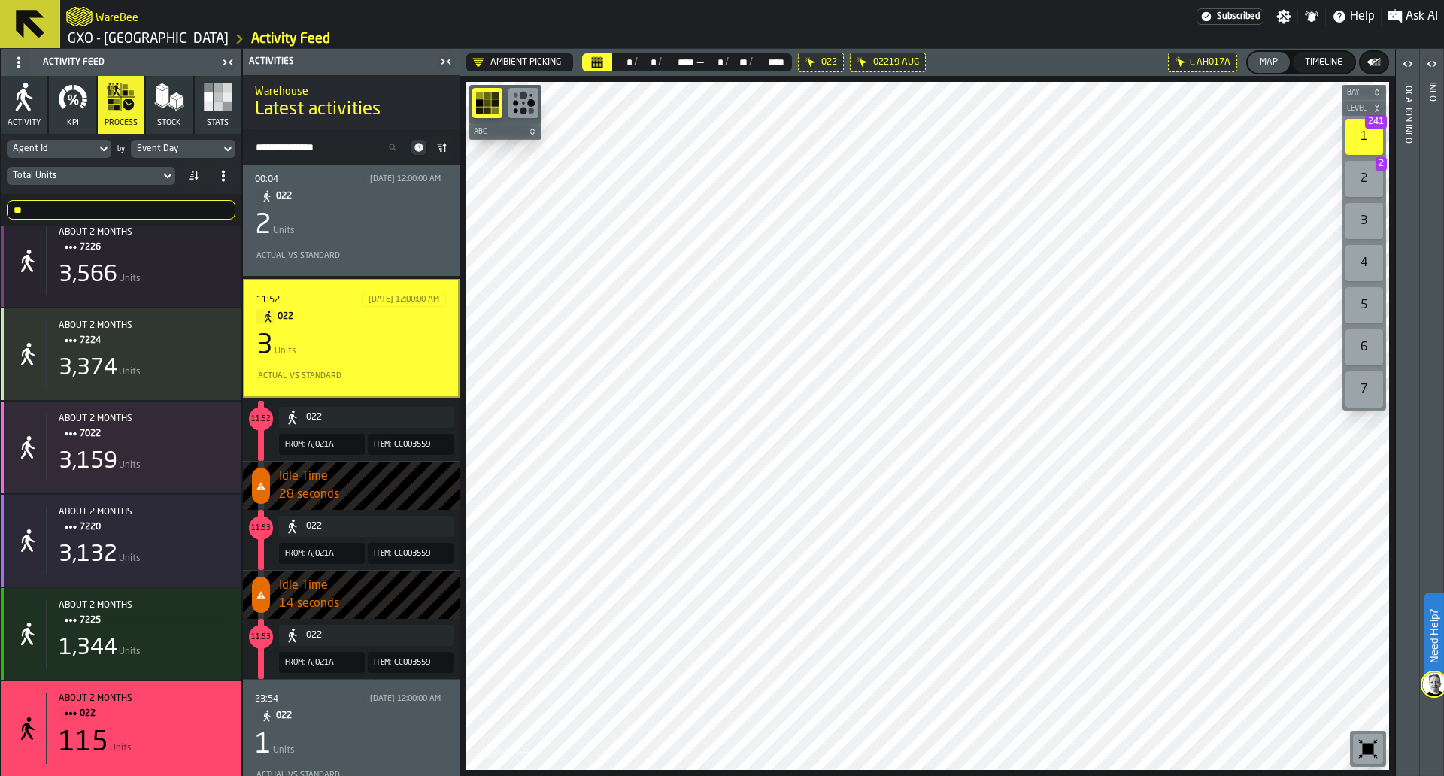
scroll to position [843, 0]
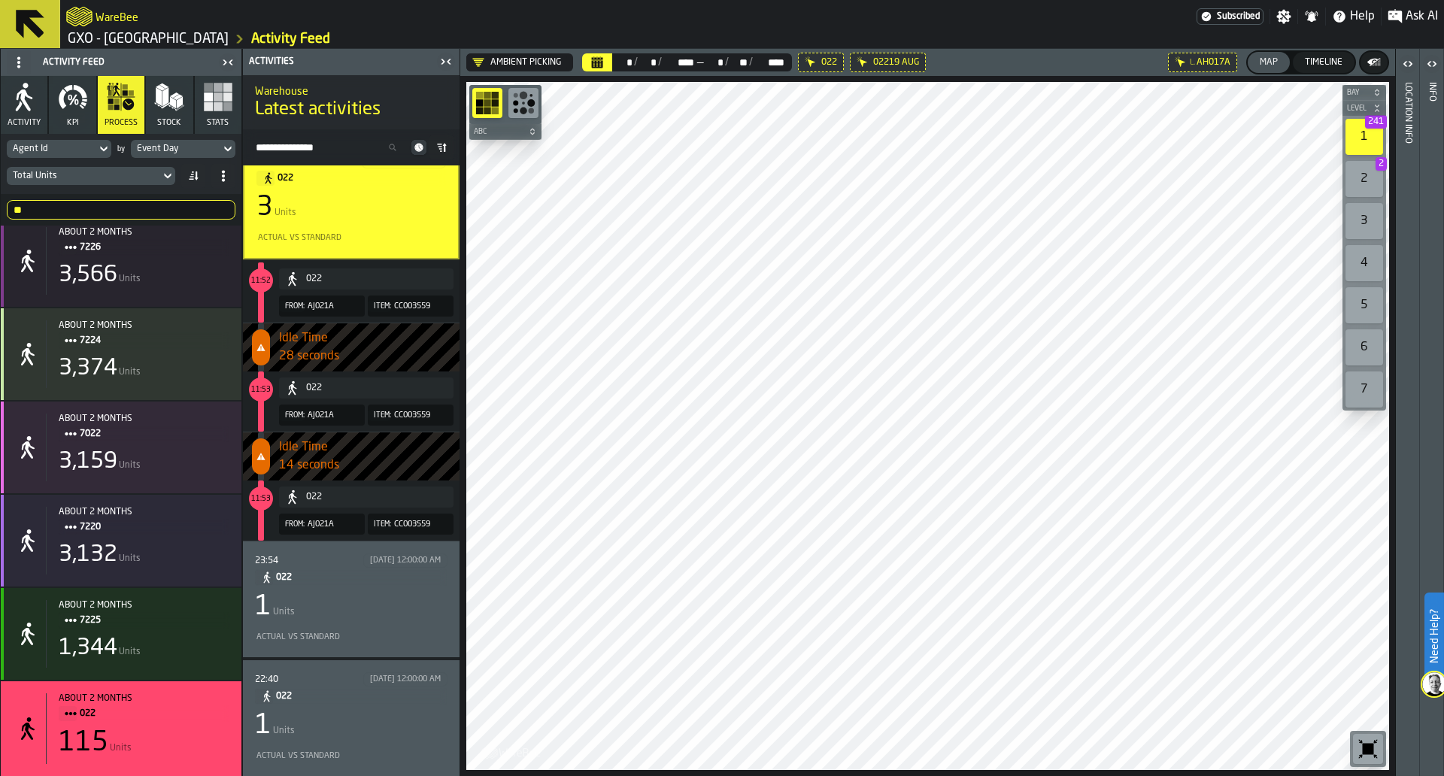
click at [357, 618] on div "1 Units" at bounding box center [351, 607] width 193 height 30
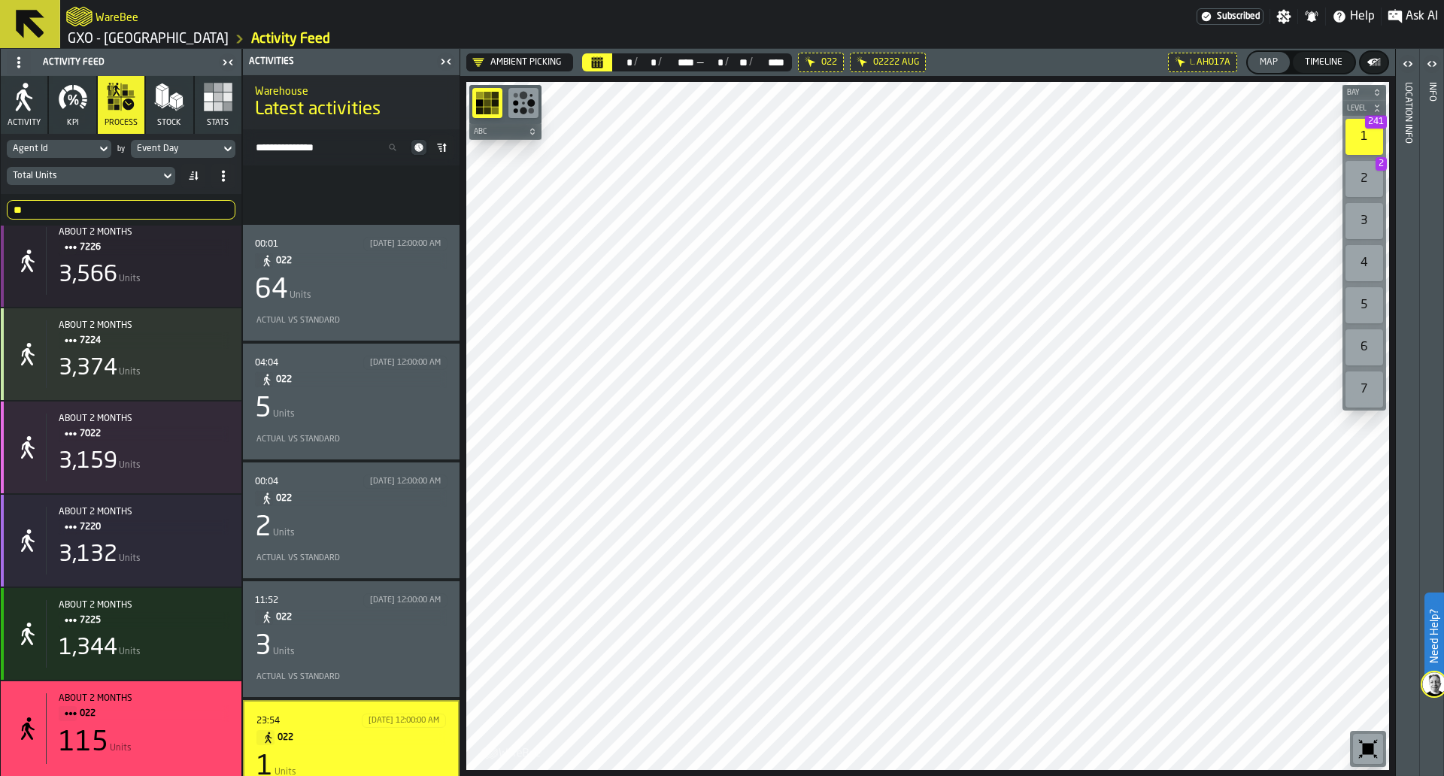
scroll to position [631, 0]
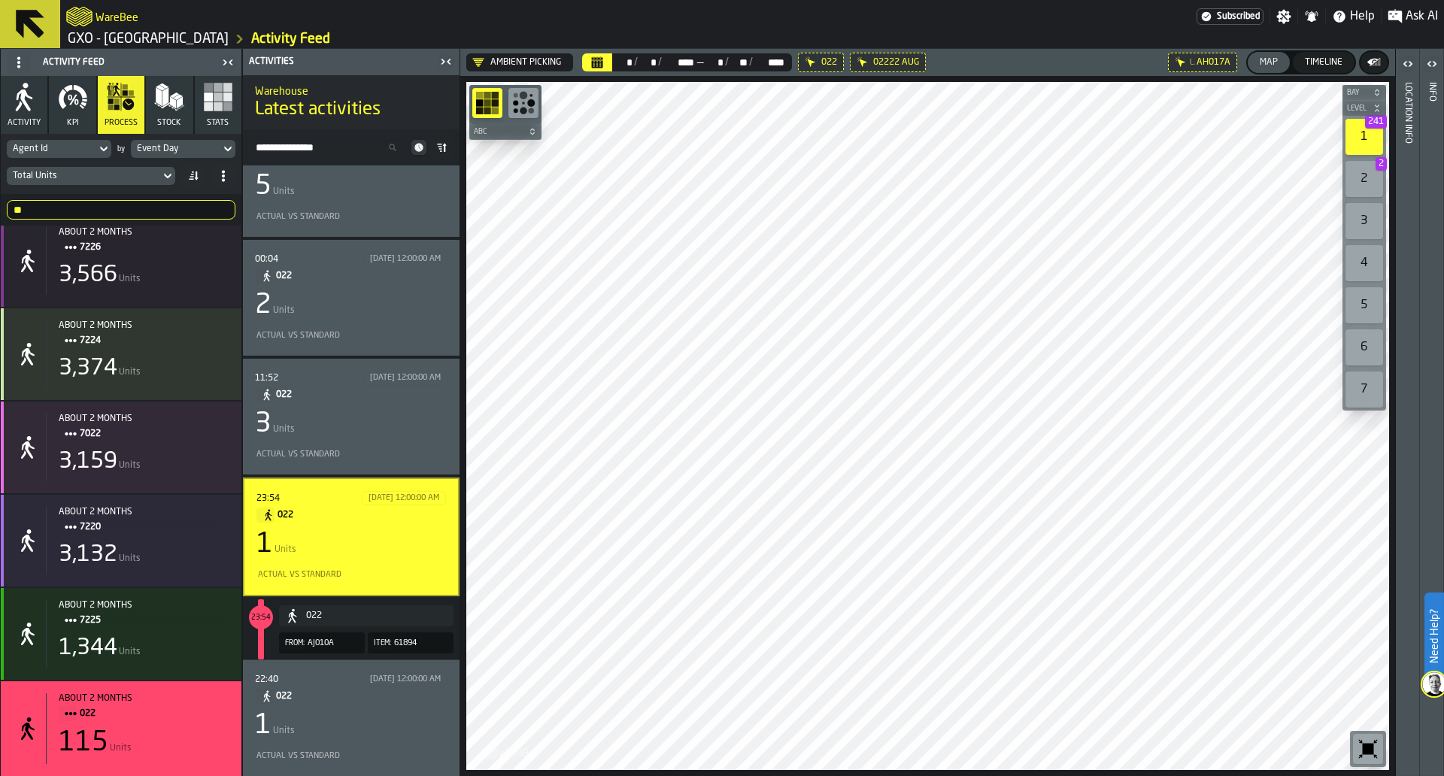
click at [369, 711] on div "1 Units" at bounding box center [351, 726] width 193 height 30
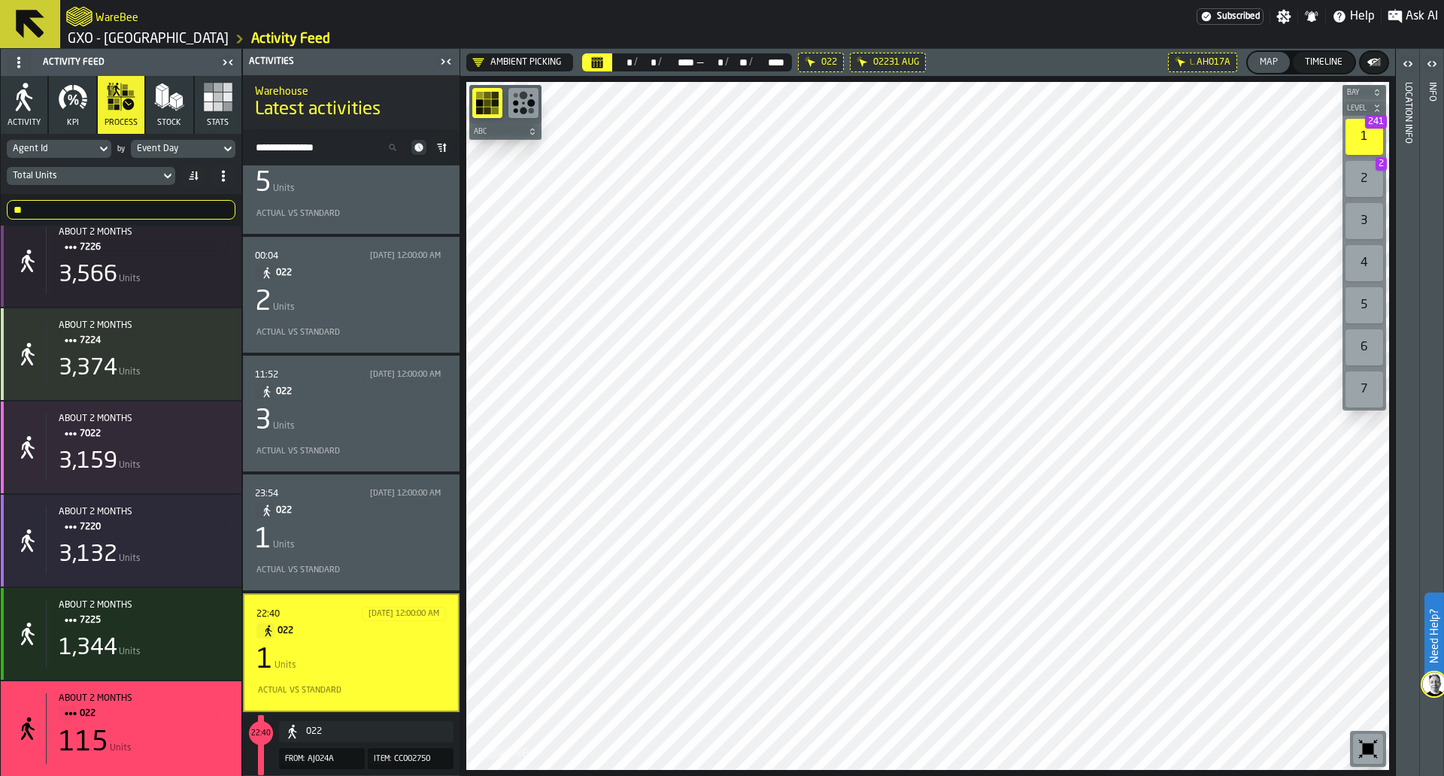
scroll to position [615, 0]
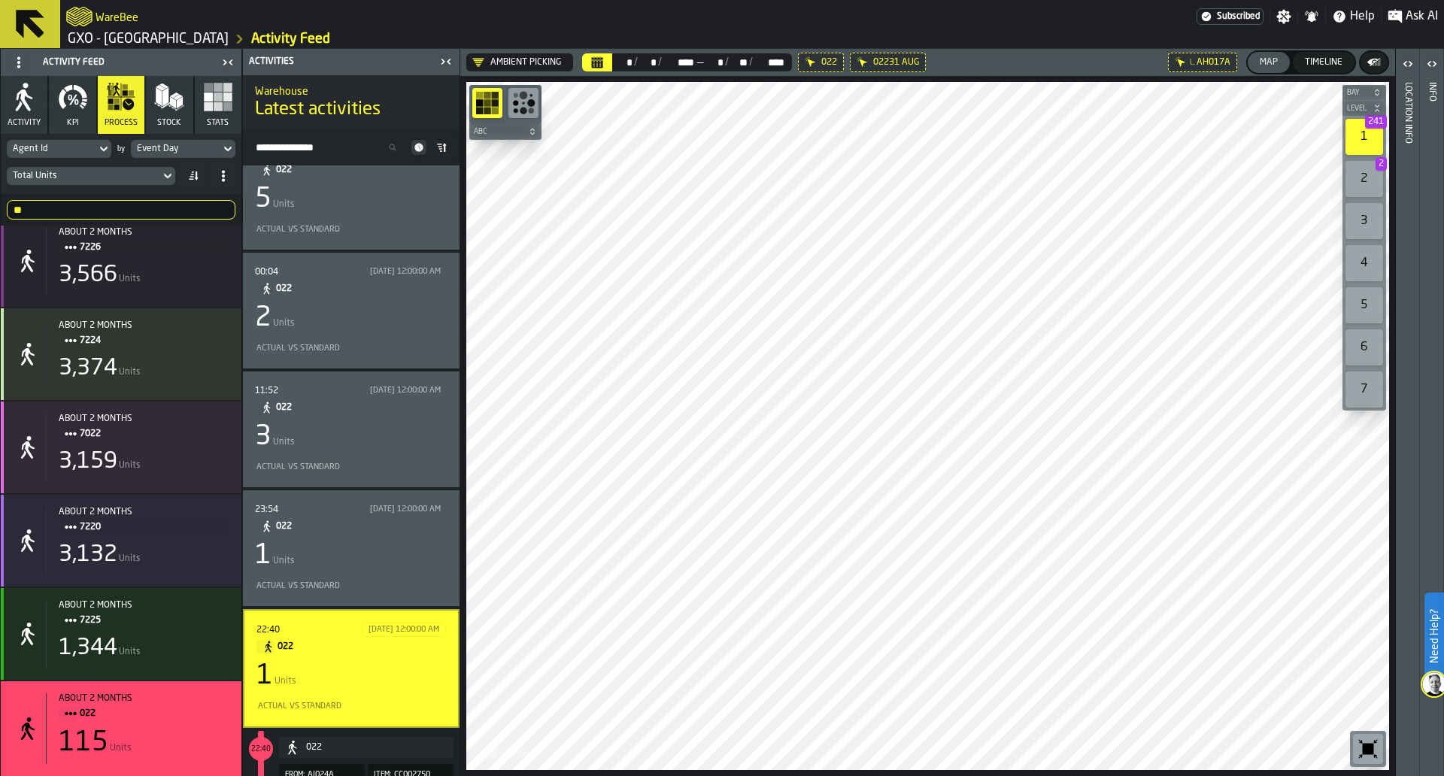
click at [121, 213] on input "**" at bounding box center [121, 210] width 229 height 20
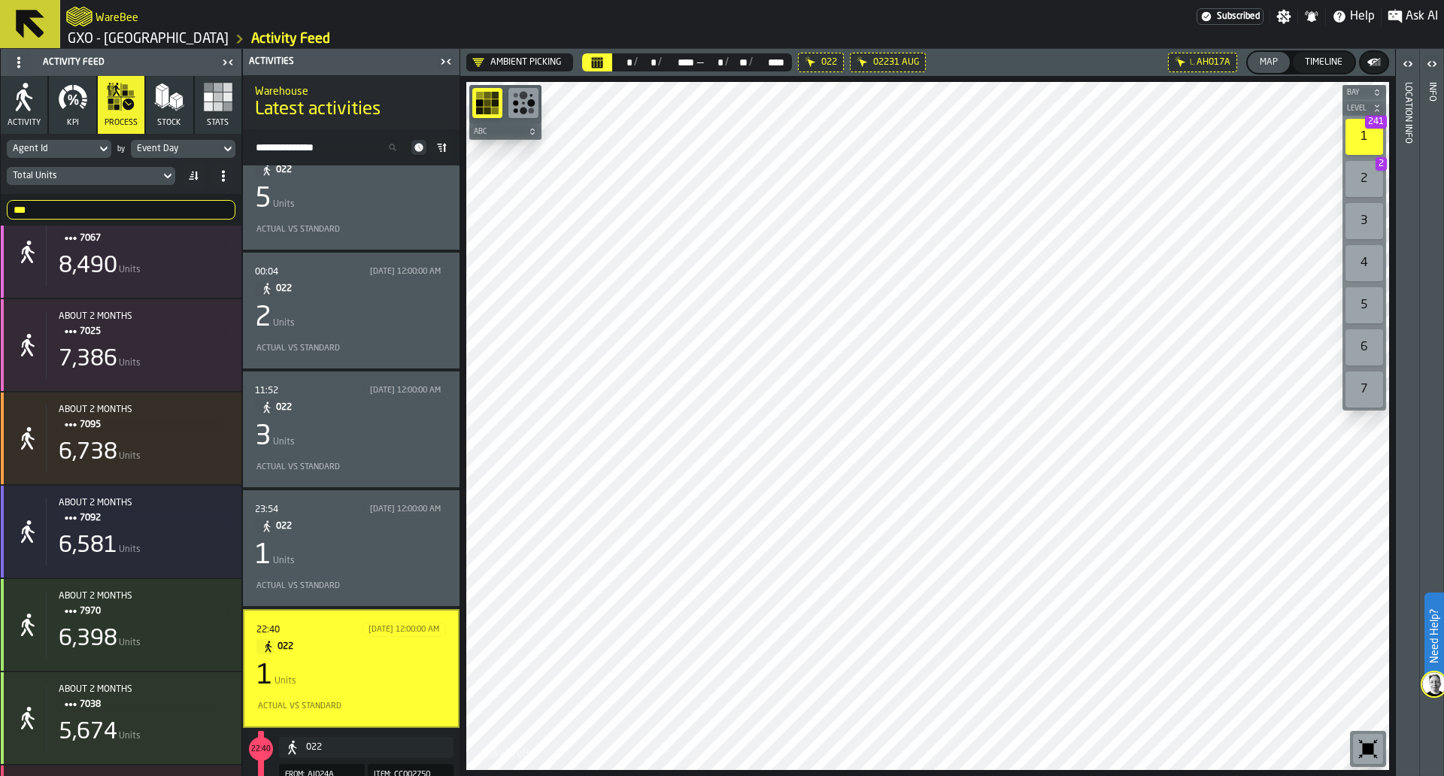
scroll to position [0, 0]
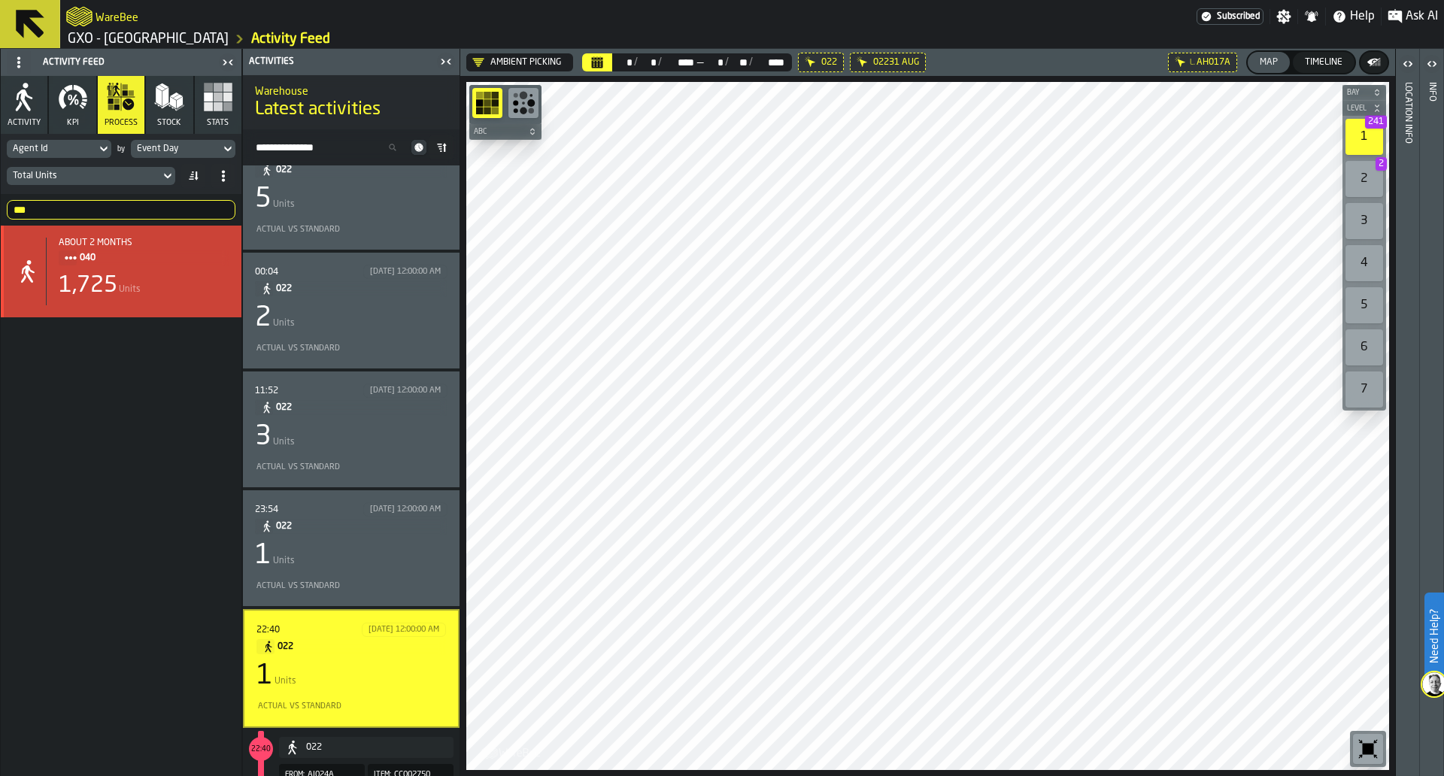
type input "***"
click at [148, 282] on div "1,725 Units" at bounding box center [144, 285] width 171 height 27
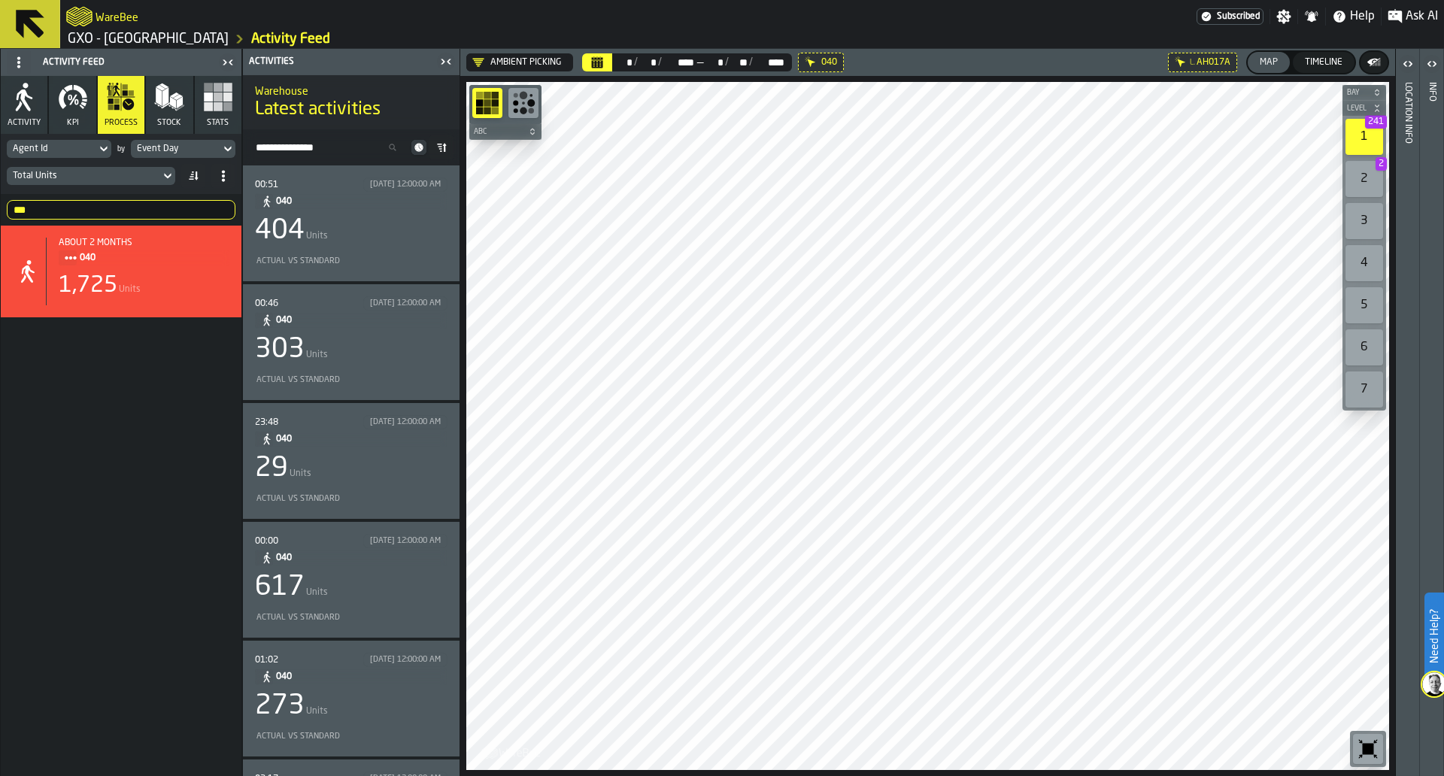
click at [419, 225] on div "404 Units" at bounding box center [351, 231] width 193 height 30
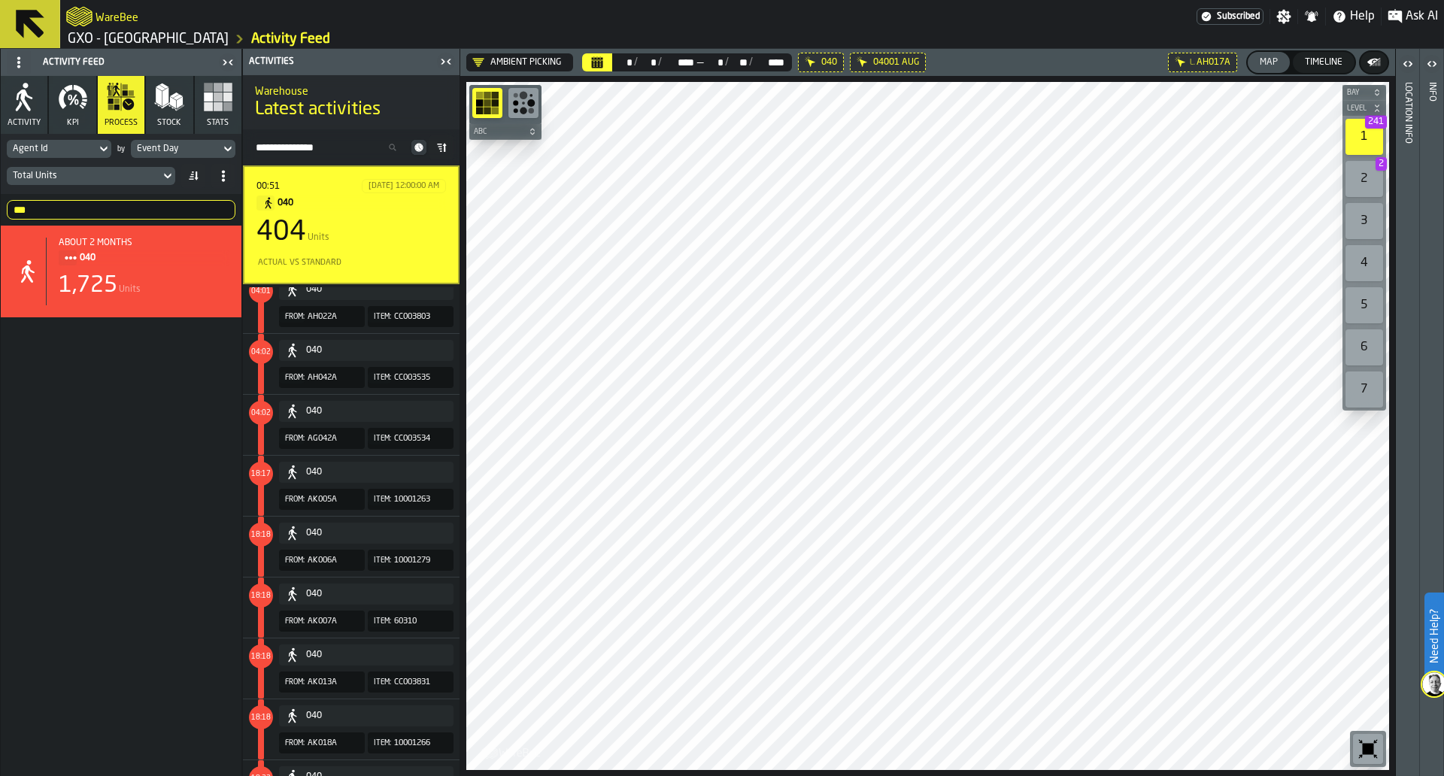
scroll to position [8697, 0]
click at [436, 231] on div "404 Units" at bounding box center [352, 232] width 190 height 30
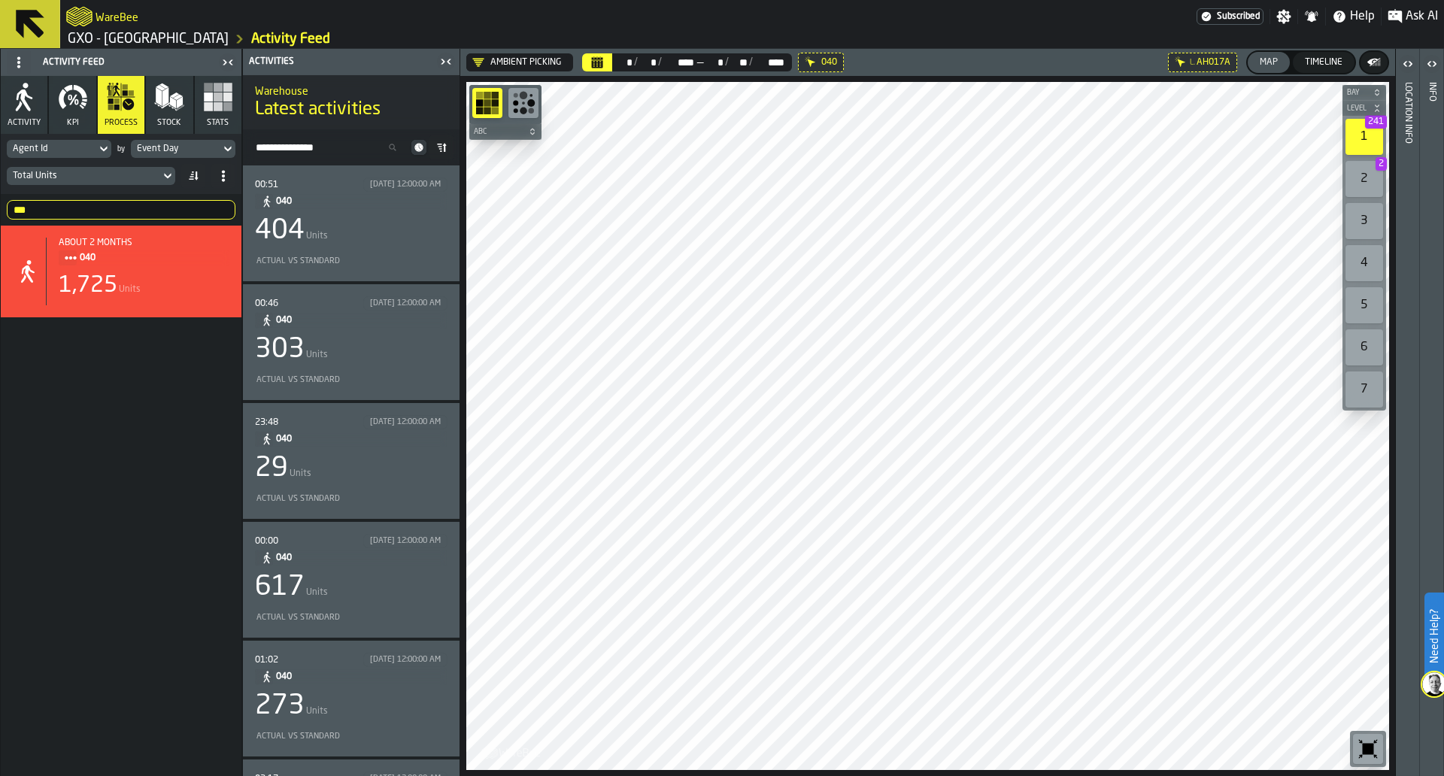
click at [408, 372] on div "Actual vs Standard" at bounding box center [351, 379] width 193 height 17
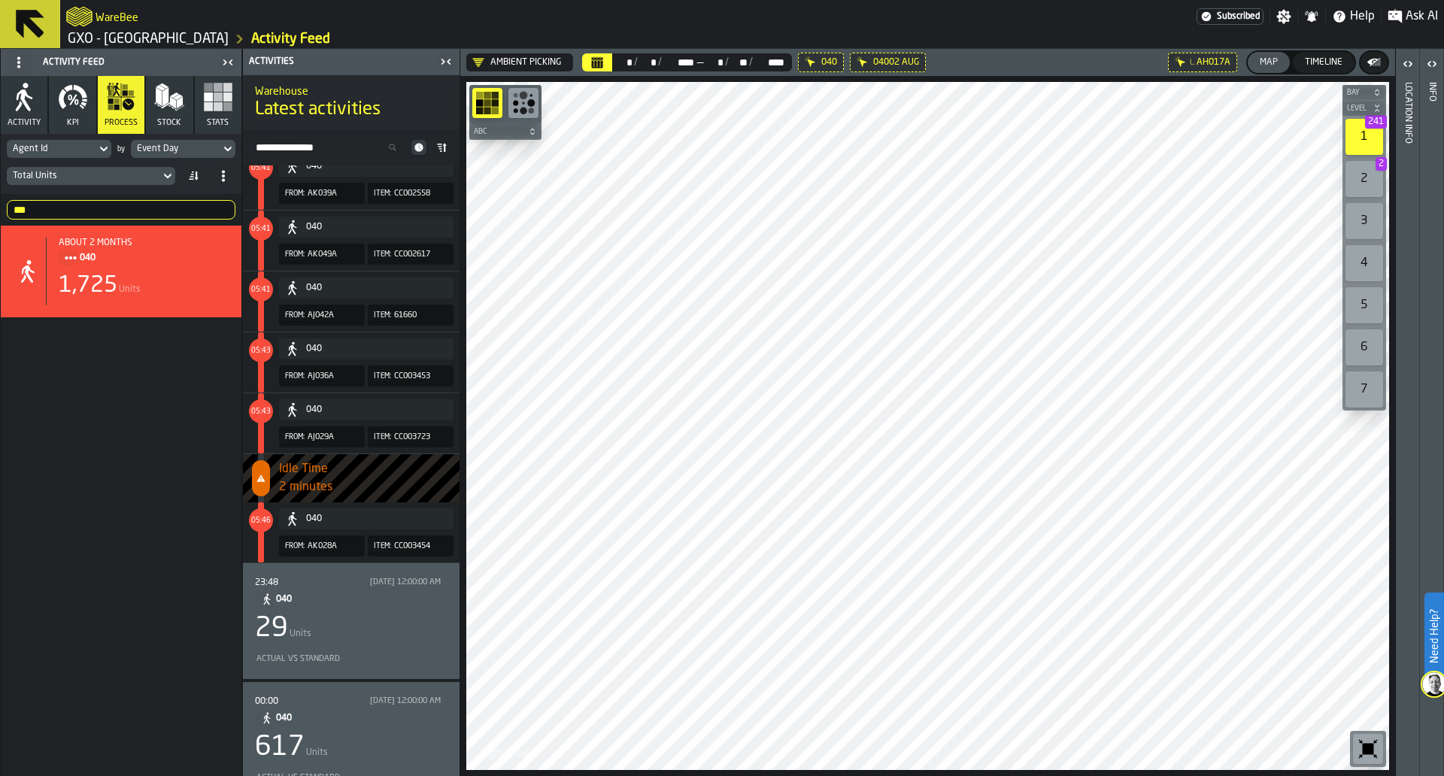
scroll to position [619, 0]
click at [354, 612] on div "29 Units" at bounding box center [351, 627] width 193 height 30
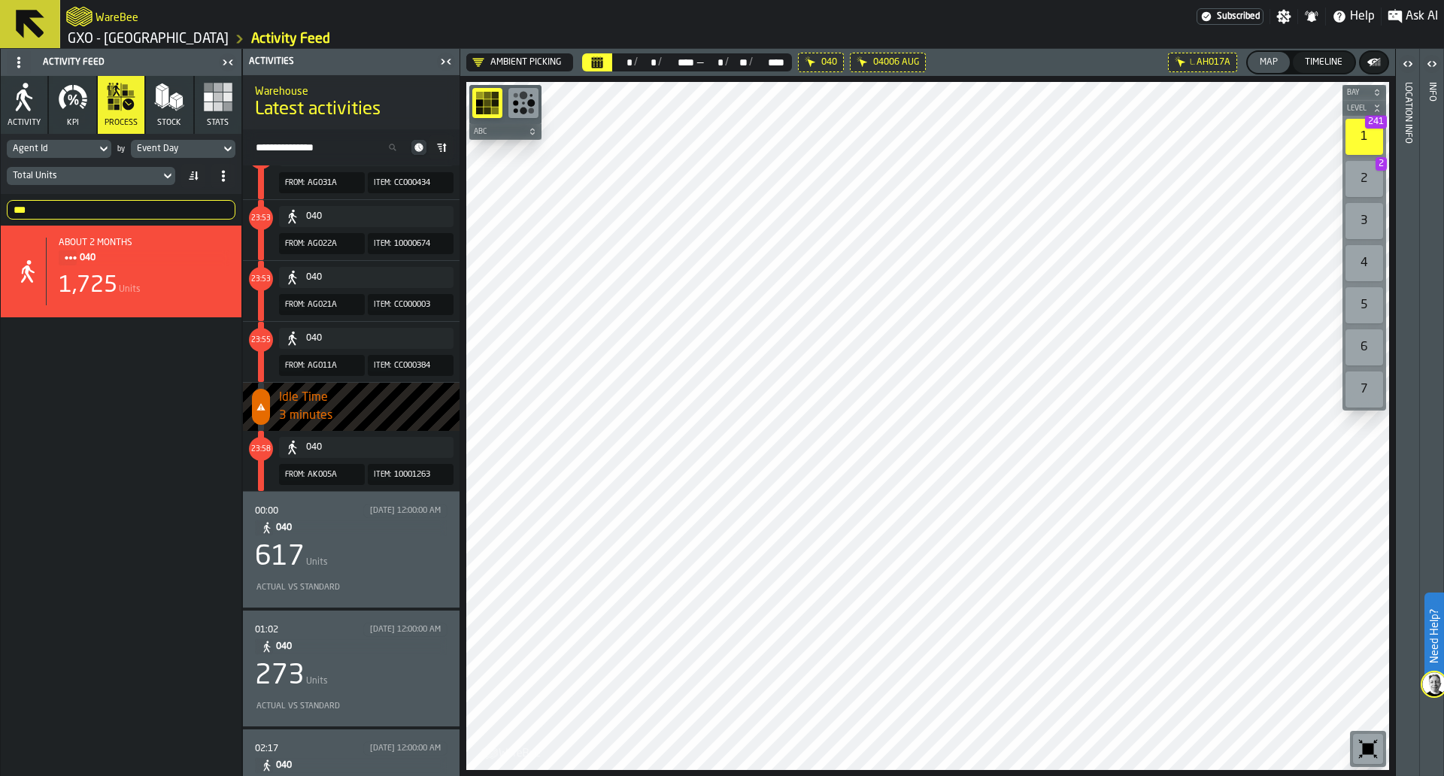
scroll to position [1404, 0]
click at [399, 518] on div "8/7/2025, 12:00:00 AM" at bounding box center [405, 512] width 84 height 14
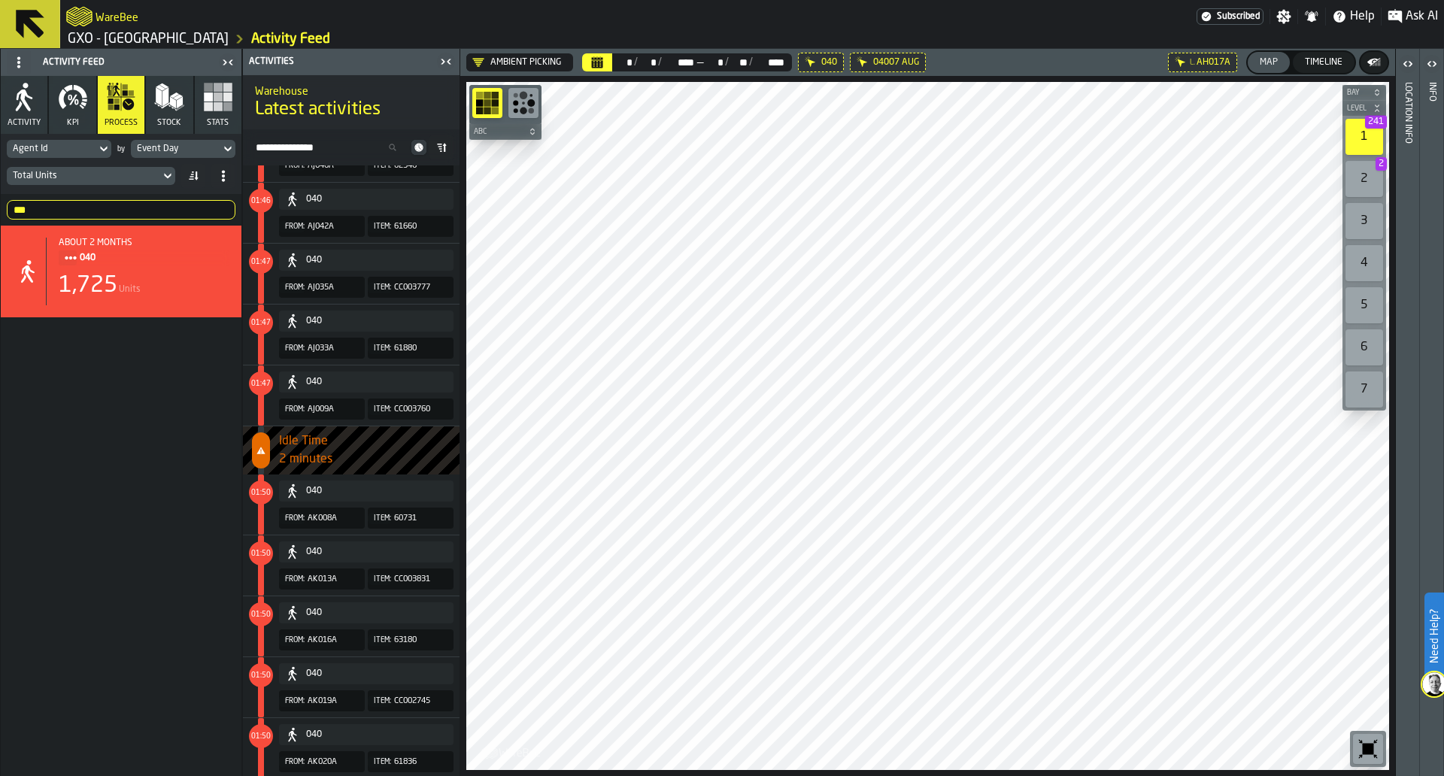
scroll to position [5368, 0]
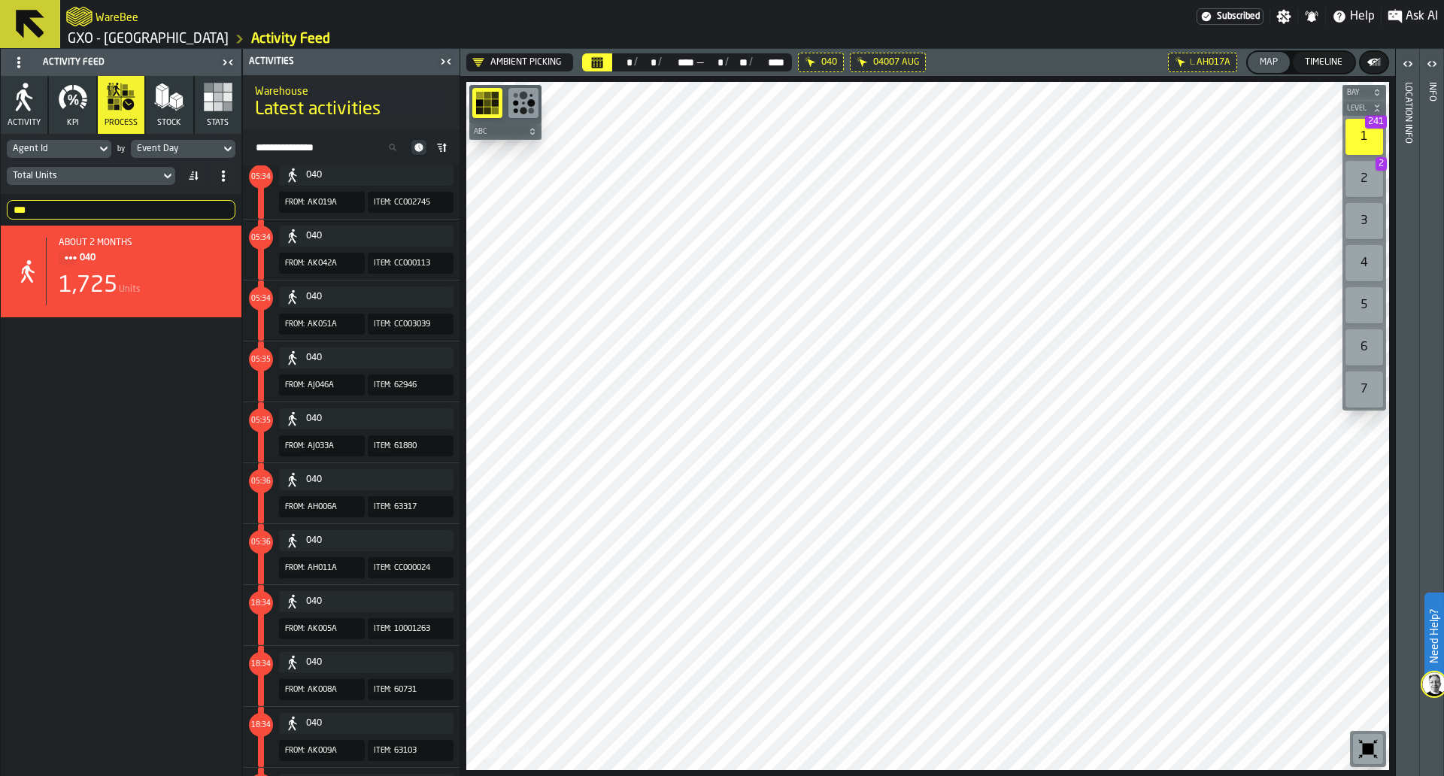
scroll to position [18452, 0]
click at [272, 567] on div "040 From: AH011A Item: CC000024" at bounding box center [348, 553] width 211 height 60
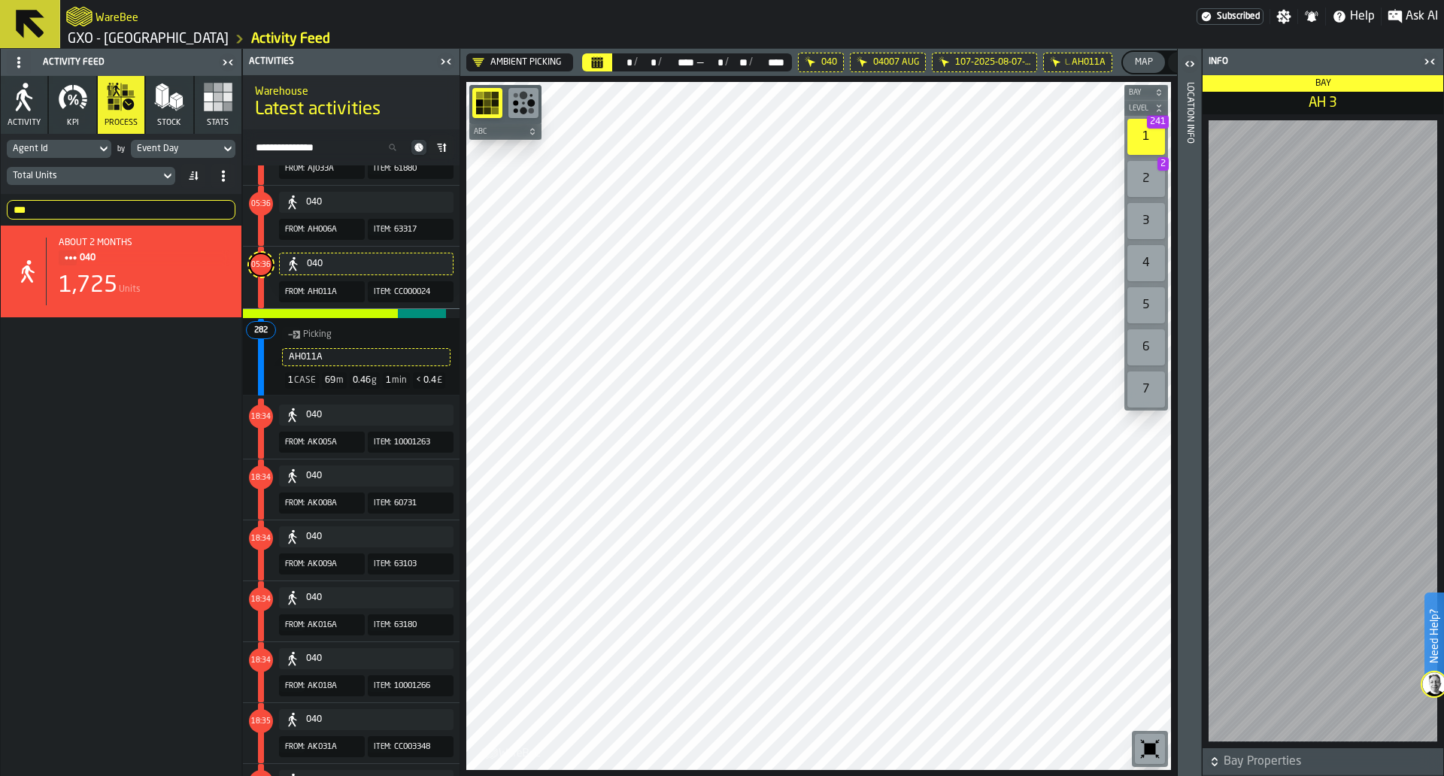
scroll to position [18767, 0]
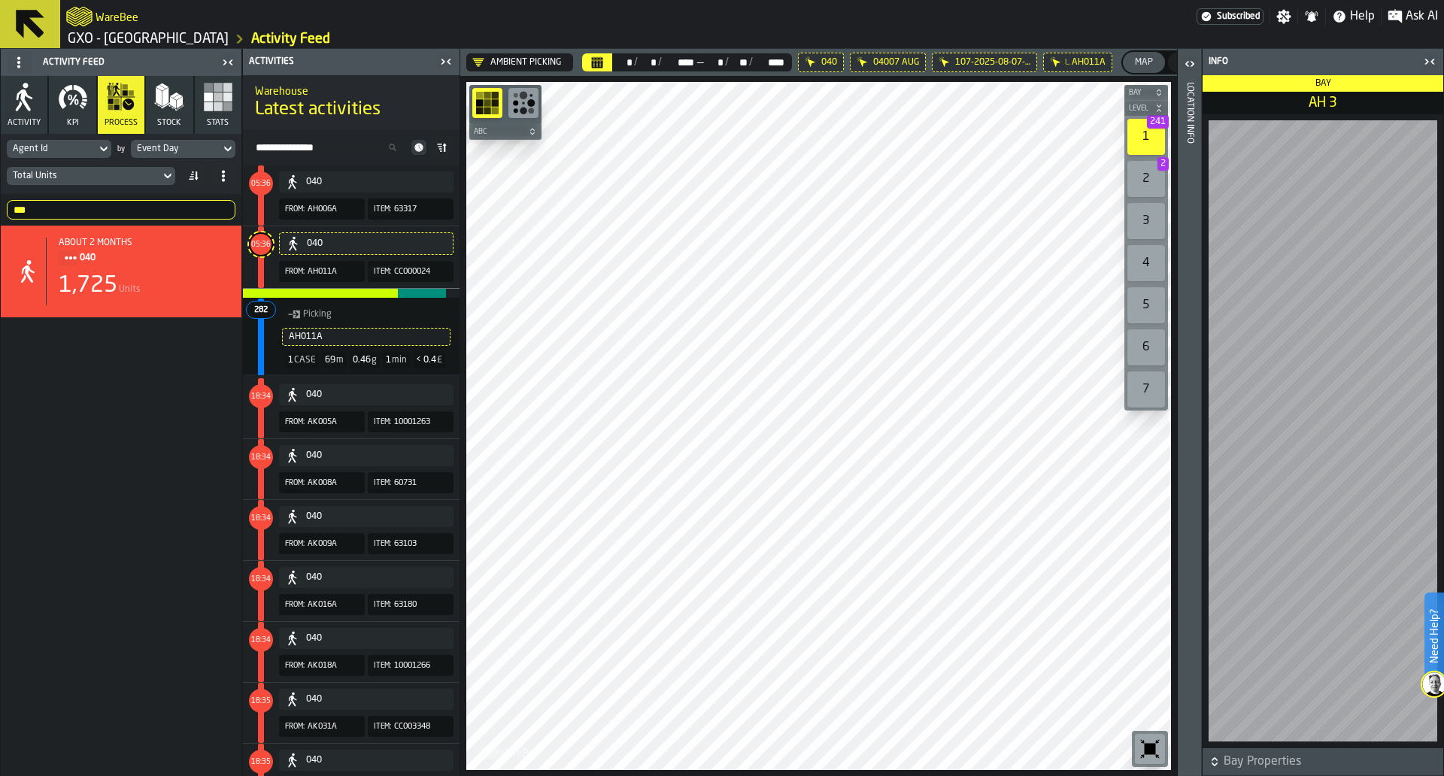
click at [1431, 62] on icon "button-toggle-Close me" at bounding box center [1430, 62] width 18 height 18
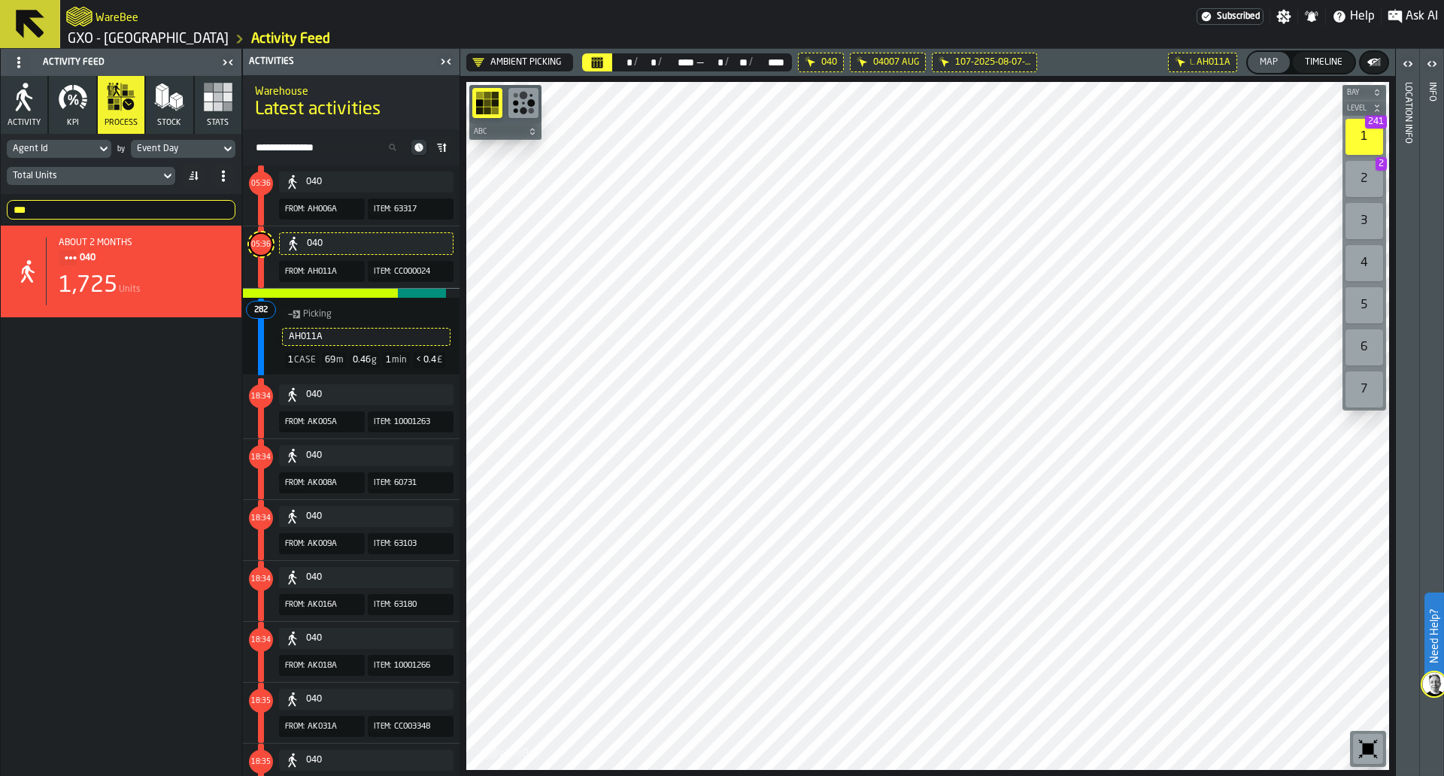
click at [286, 249] on icon "button-040" at bounding box center [293, 243] width 15 height 15
click at [275, 266] on div "040 From: AH011A Item: CC000024" at bounding box center [348, 257] width 211 height 62
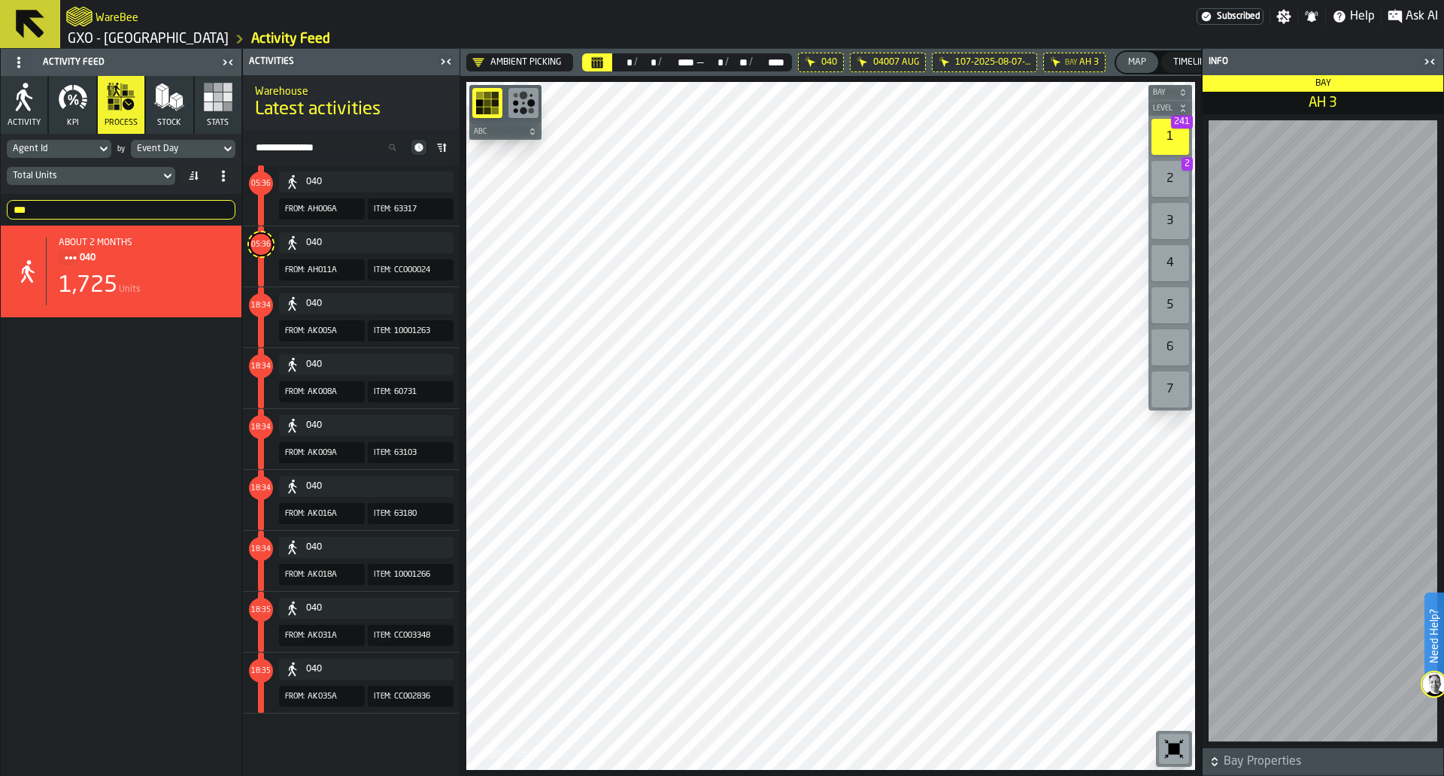
click at [1423, 59] on icon "button-toggle-Close me" at bounding box center [1430, 62] width 18 height 18
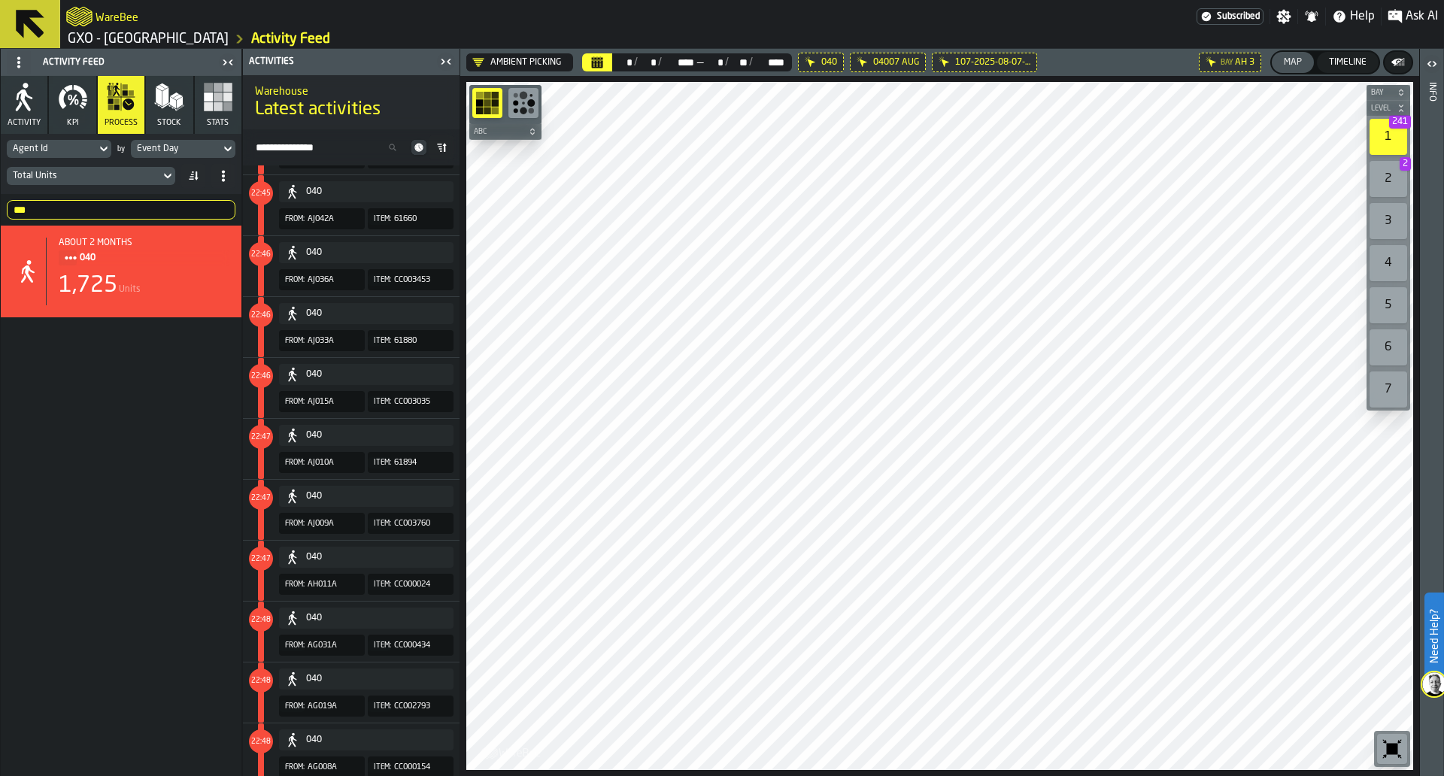
scroll to position [874, 0]
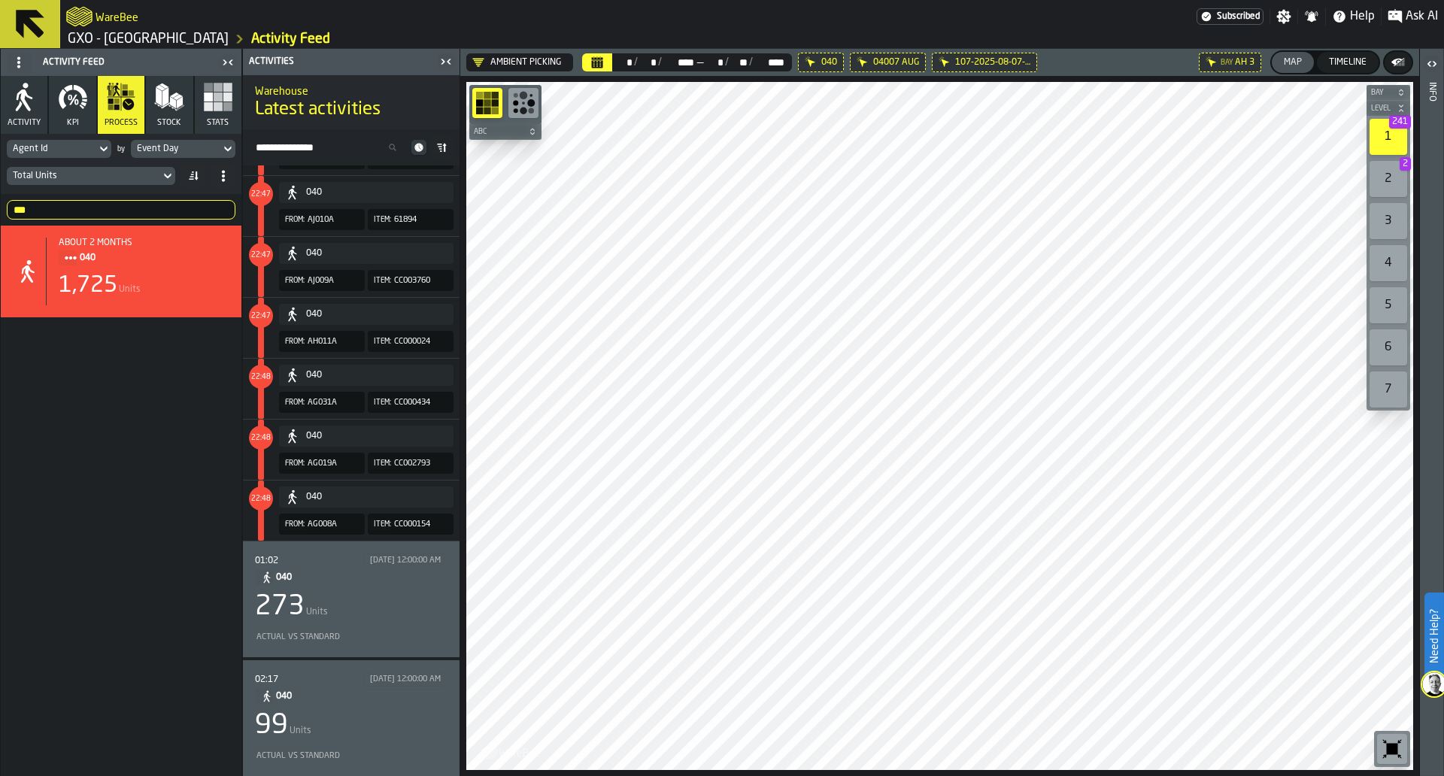
click at [396, 600] on div "273 Units" at bounding box center [351, 607] width 193 height 30
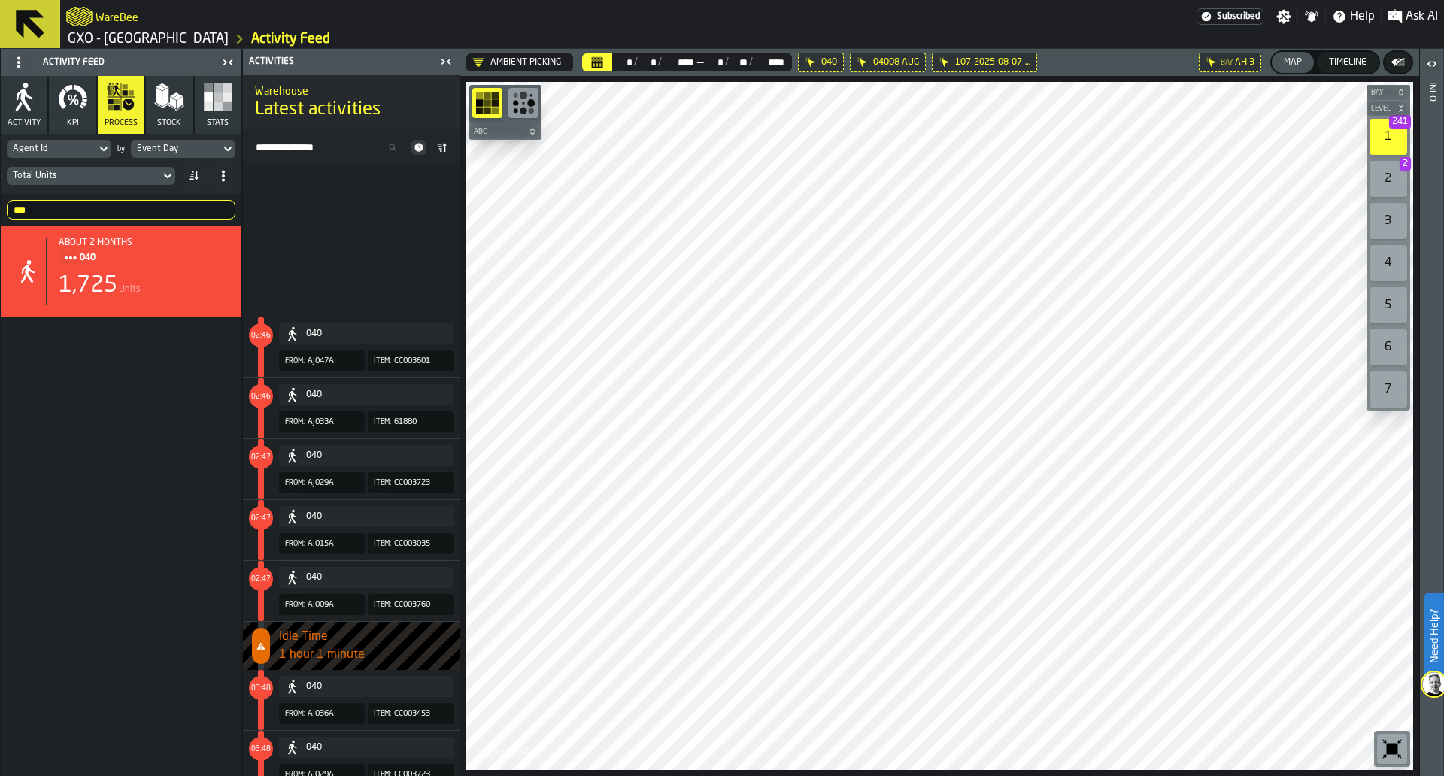
scroll to position [8263, 0]
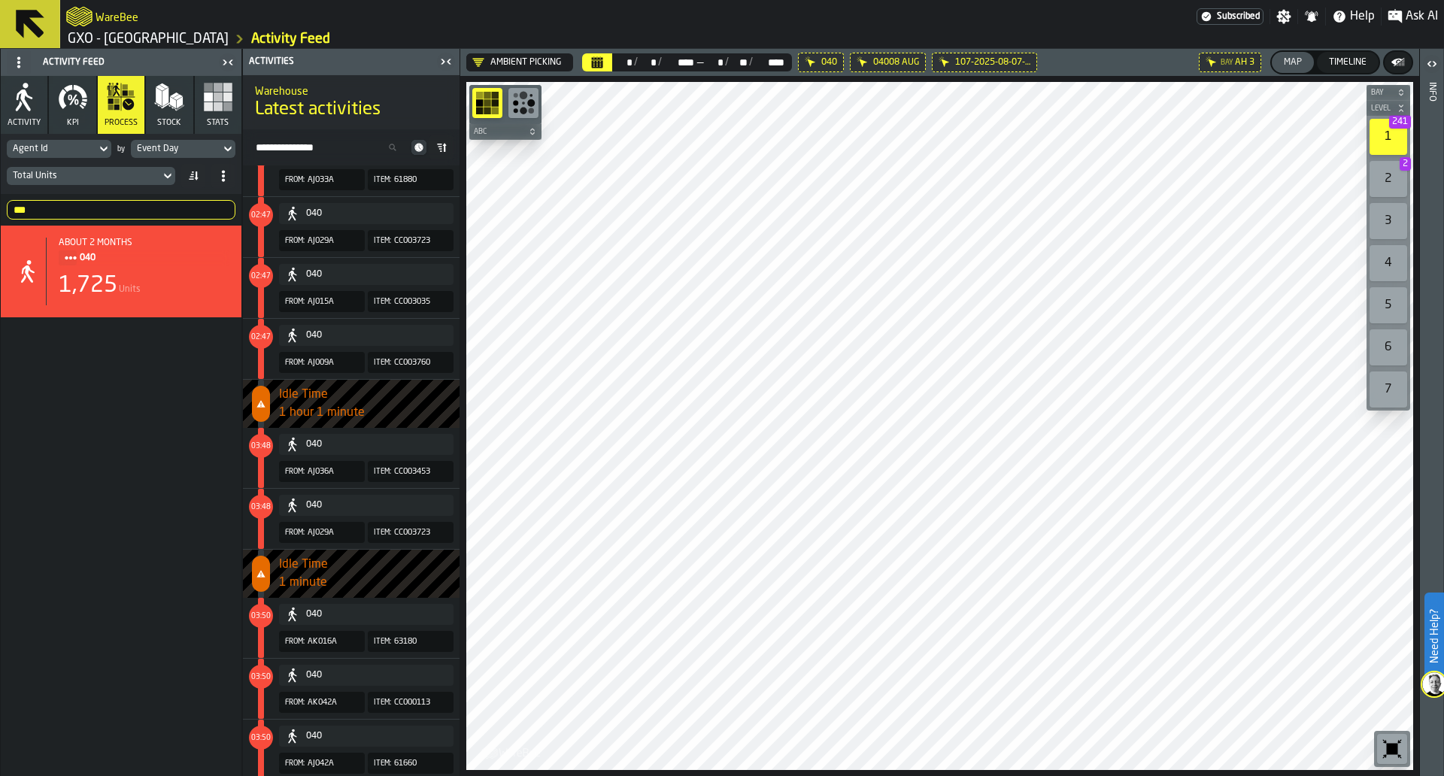
click at [368, 487] on div "040 From: AJ036A Item: CC003453" at bounding box center [348, 458] width 211 height 60
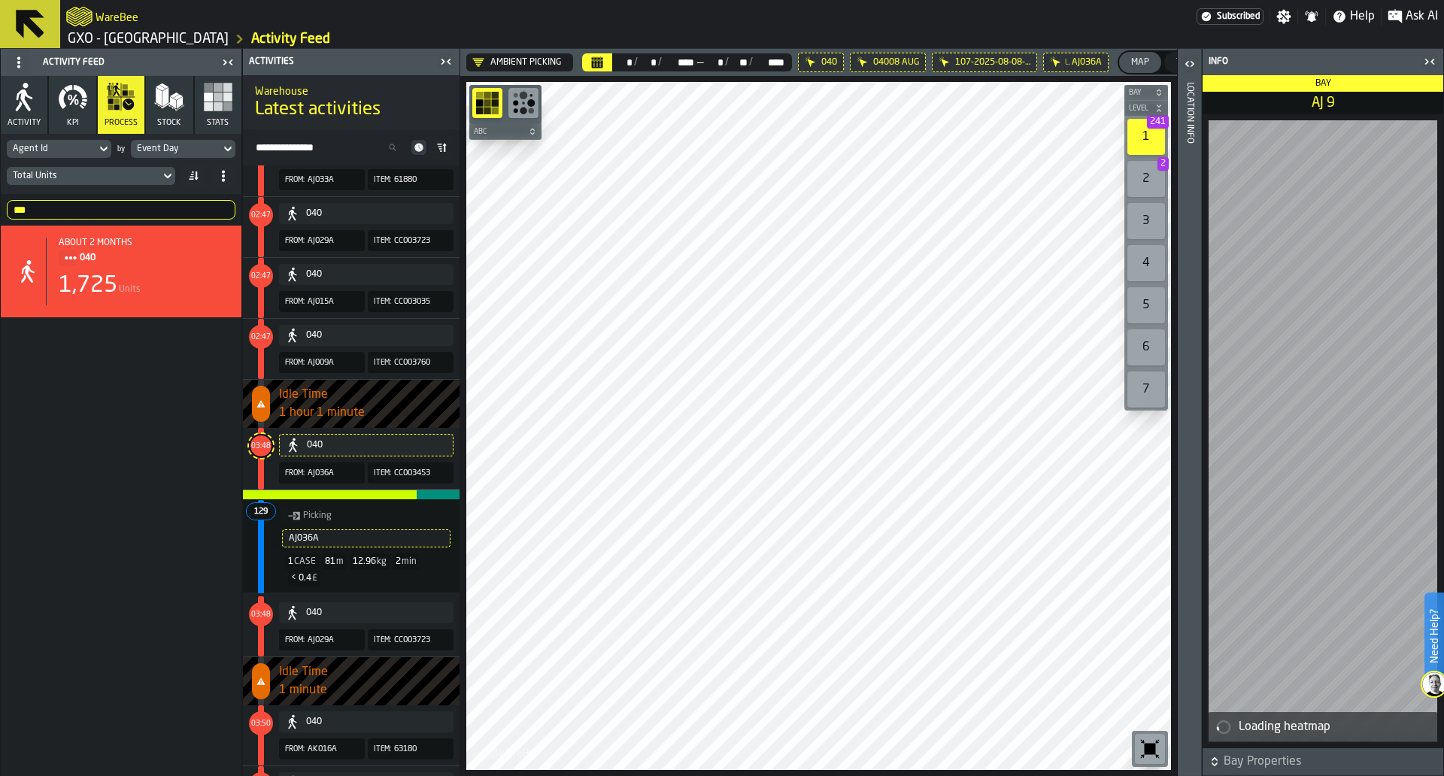
click at [274, 456] on div "040 From: AJ036A Item: CC003453" at bounding box center [348, 459] width 211 height 62
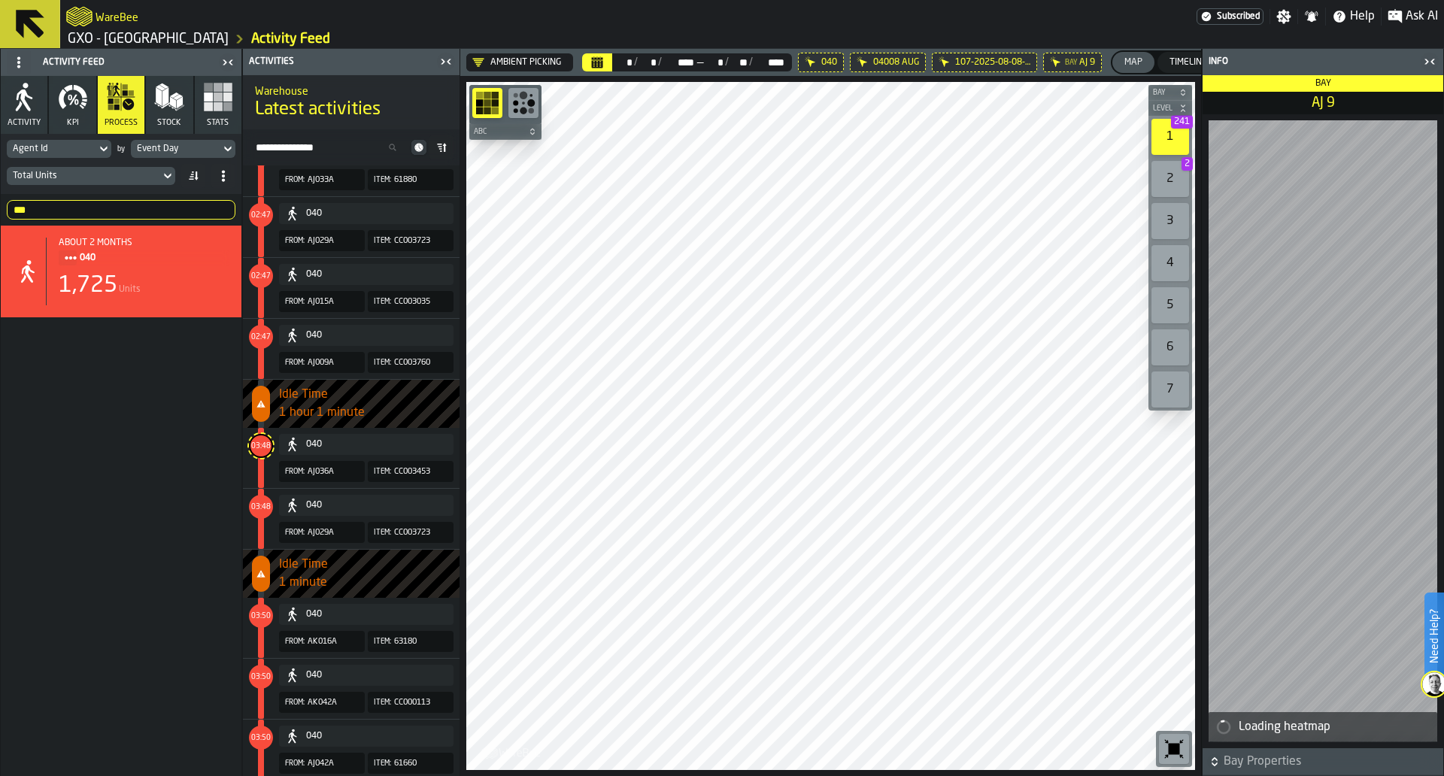
click at [1429, 65] on icon "button-toggle-Close me" at bounding box center [1430, 62] width 18 height 18
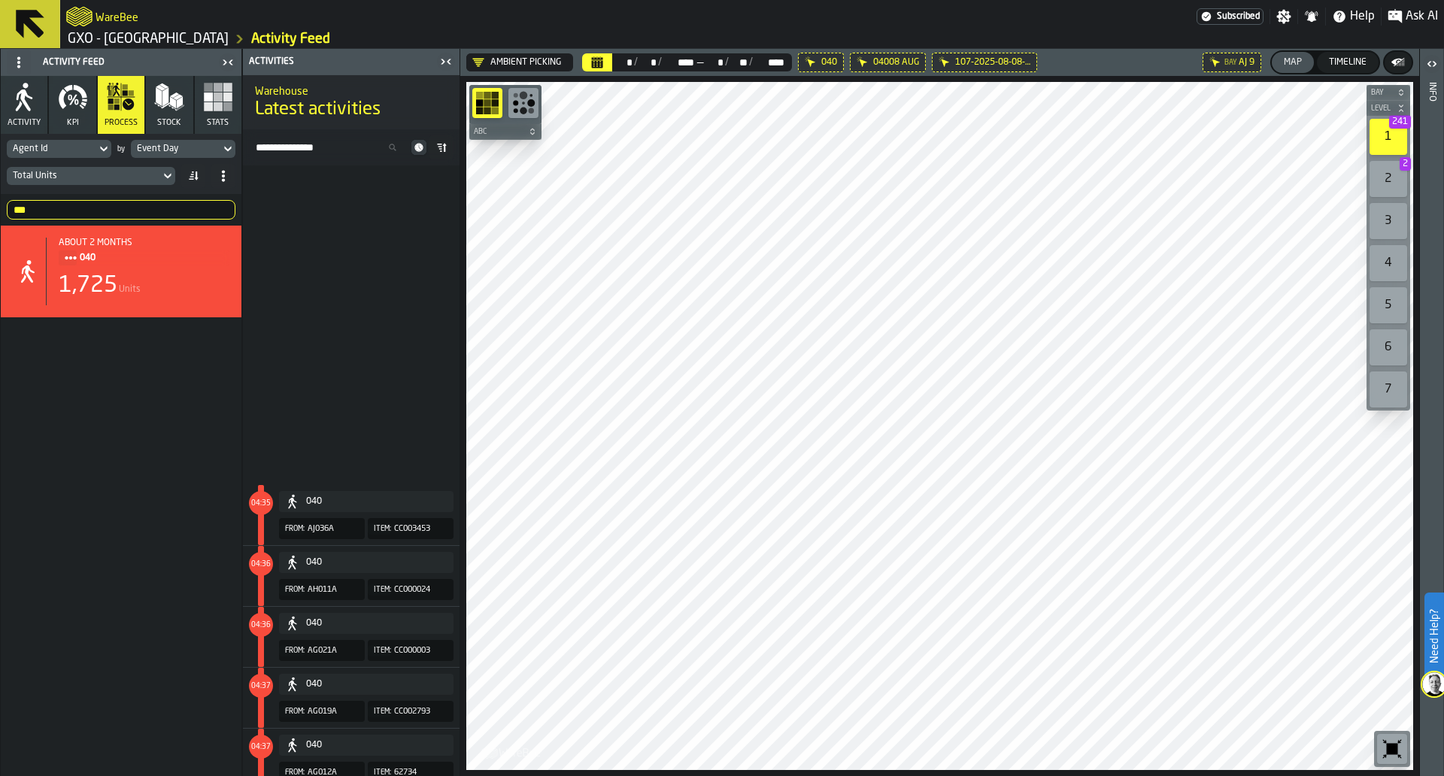
scroll to position [12409, 0]
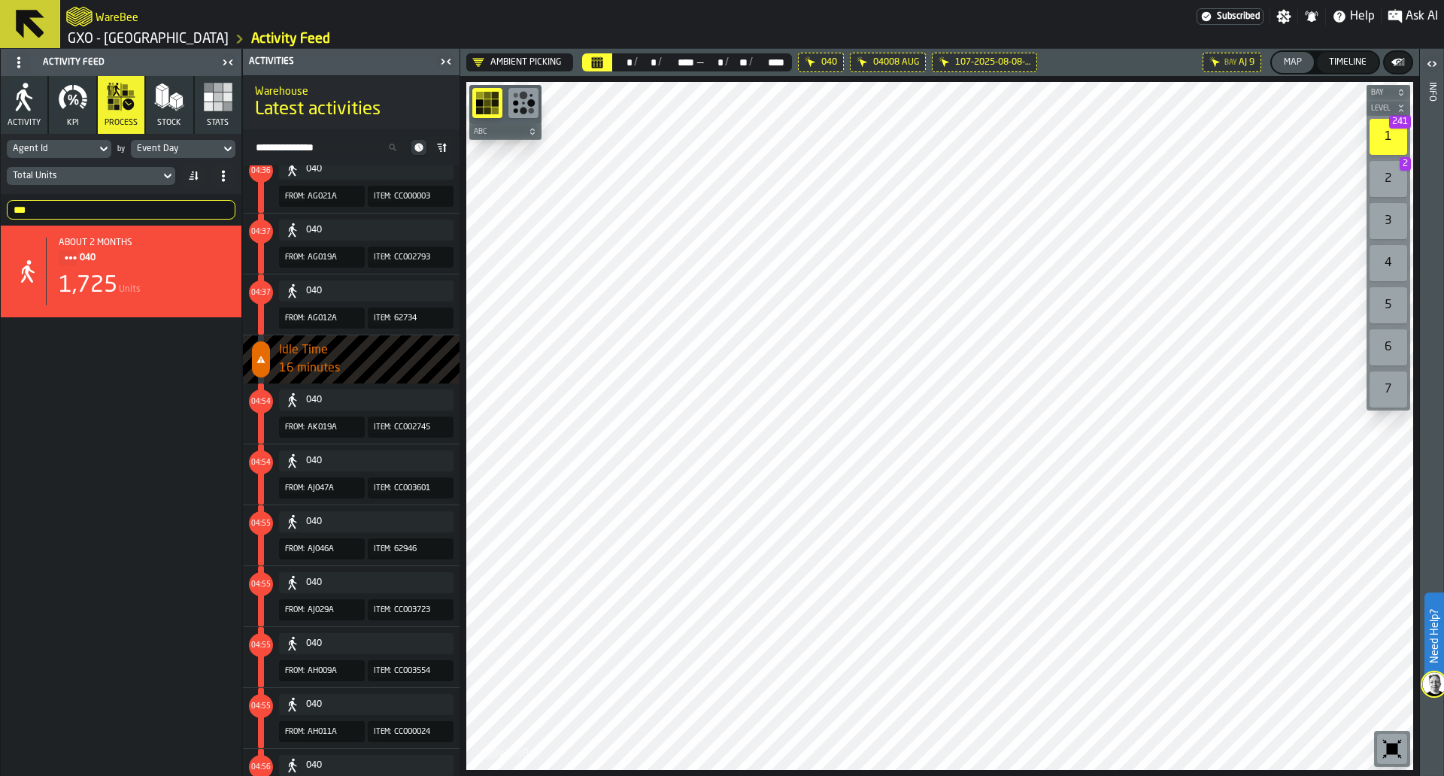
click at [310, 369] on span "16 minutes" at bounding box center [369, 369] width 181 height 18
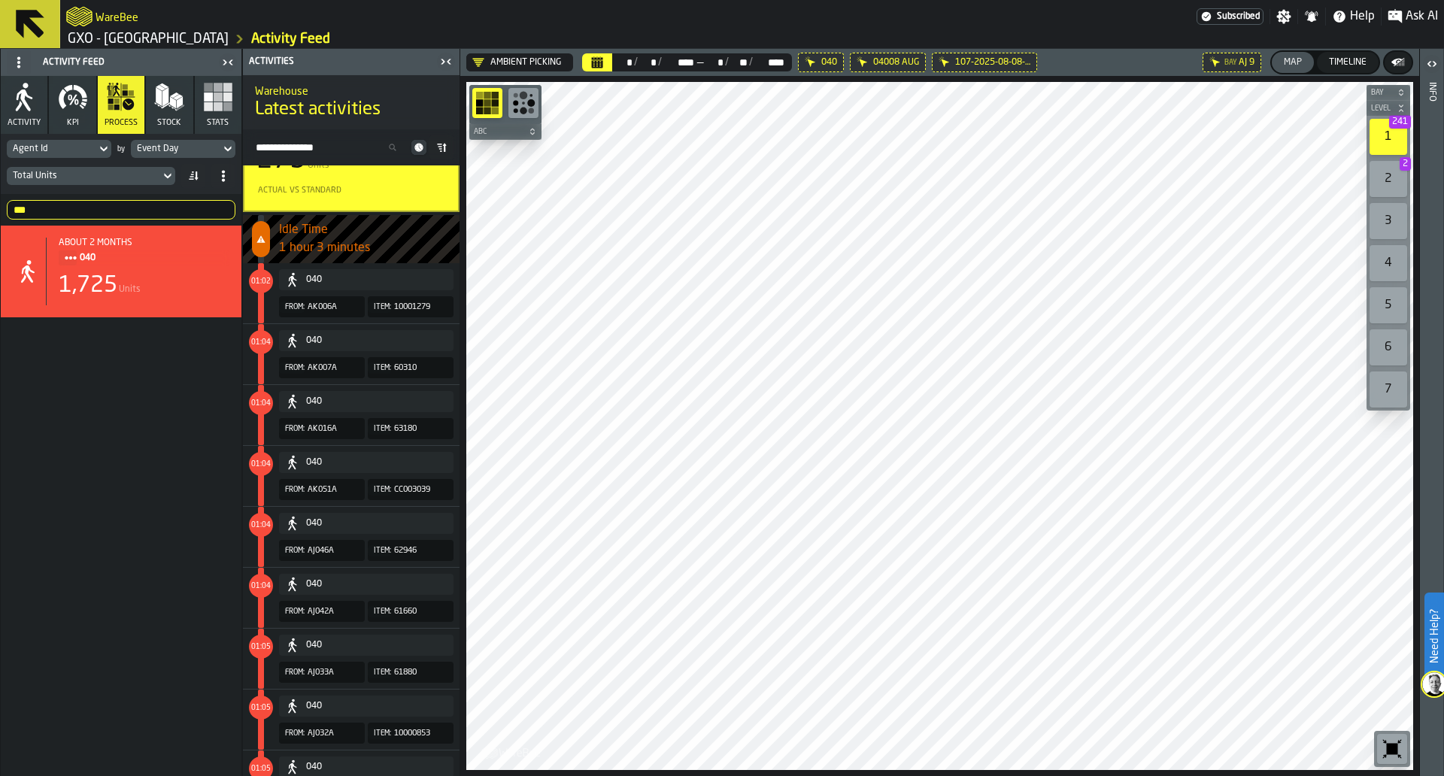
scroll to position [546, 0]
click at [351, 190] on div "Actual vs Standard" at bounding box center [352, 192] width 190 height 16
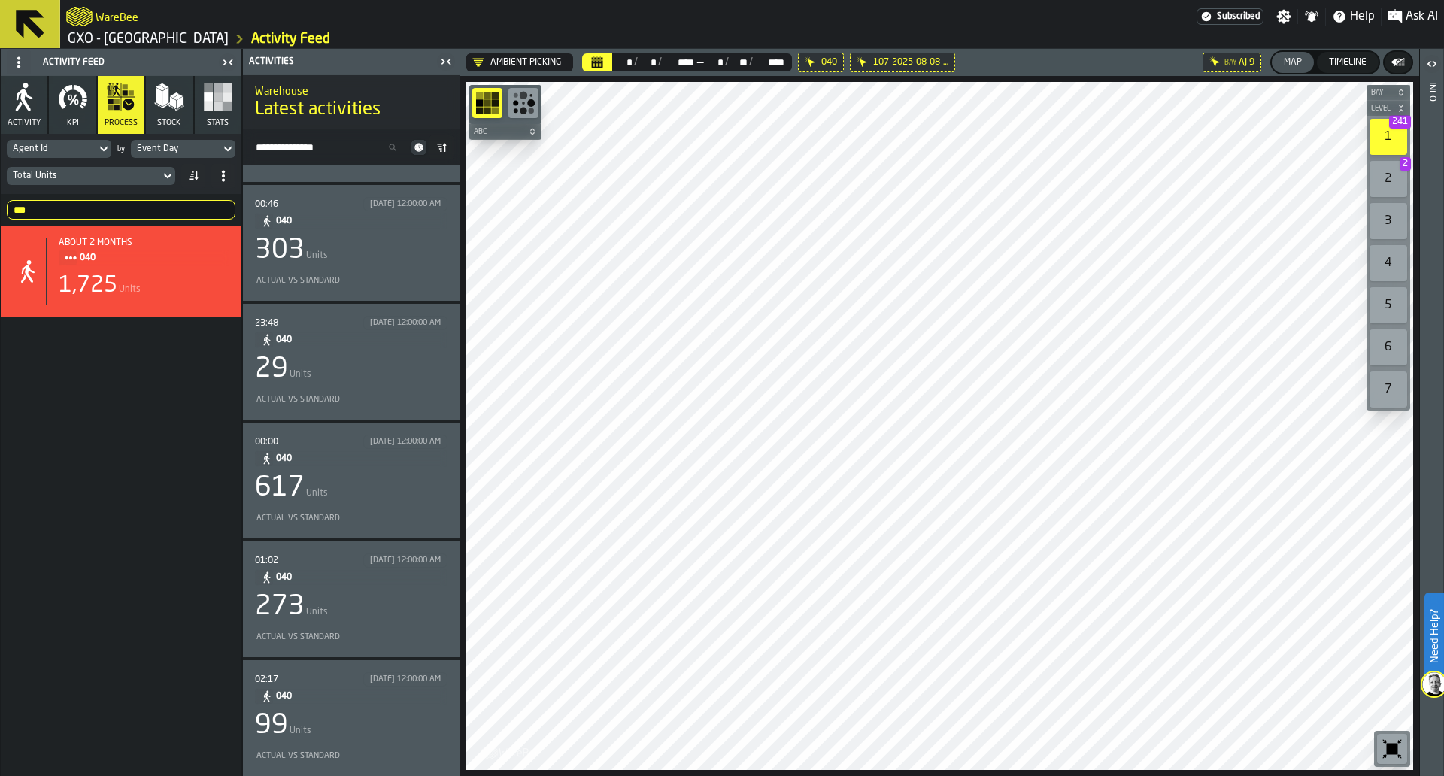
scroll to position [104, 0]
click at [380, 707] on div "02:17 8/27/2025, 12:00:00 AM 040 99 Units Actual vs Standard" at bounding box center [351, 719] width 193 height 92
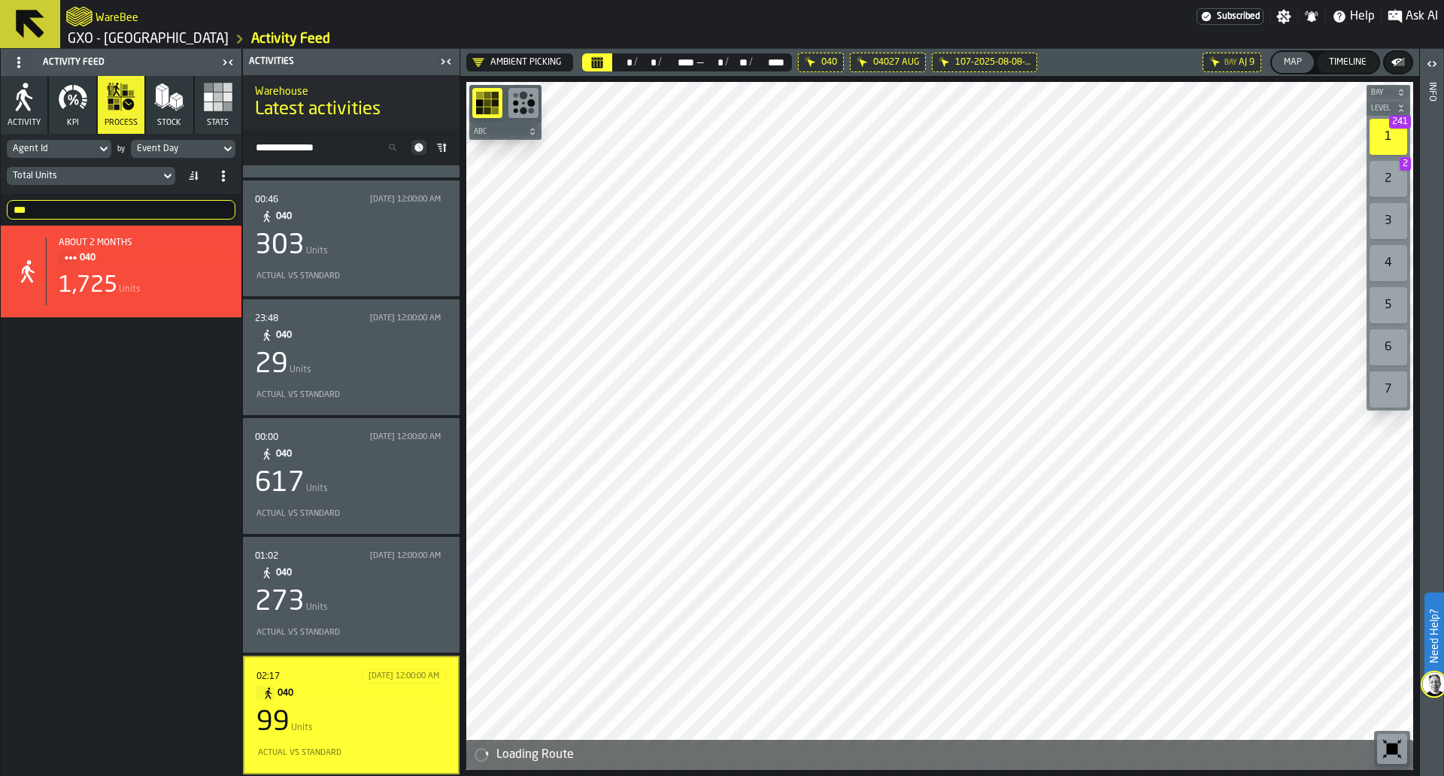
scroll to position [153, 0]
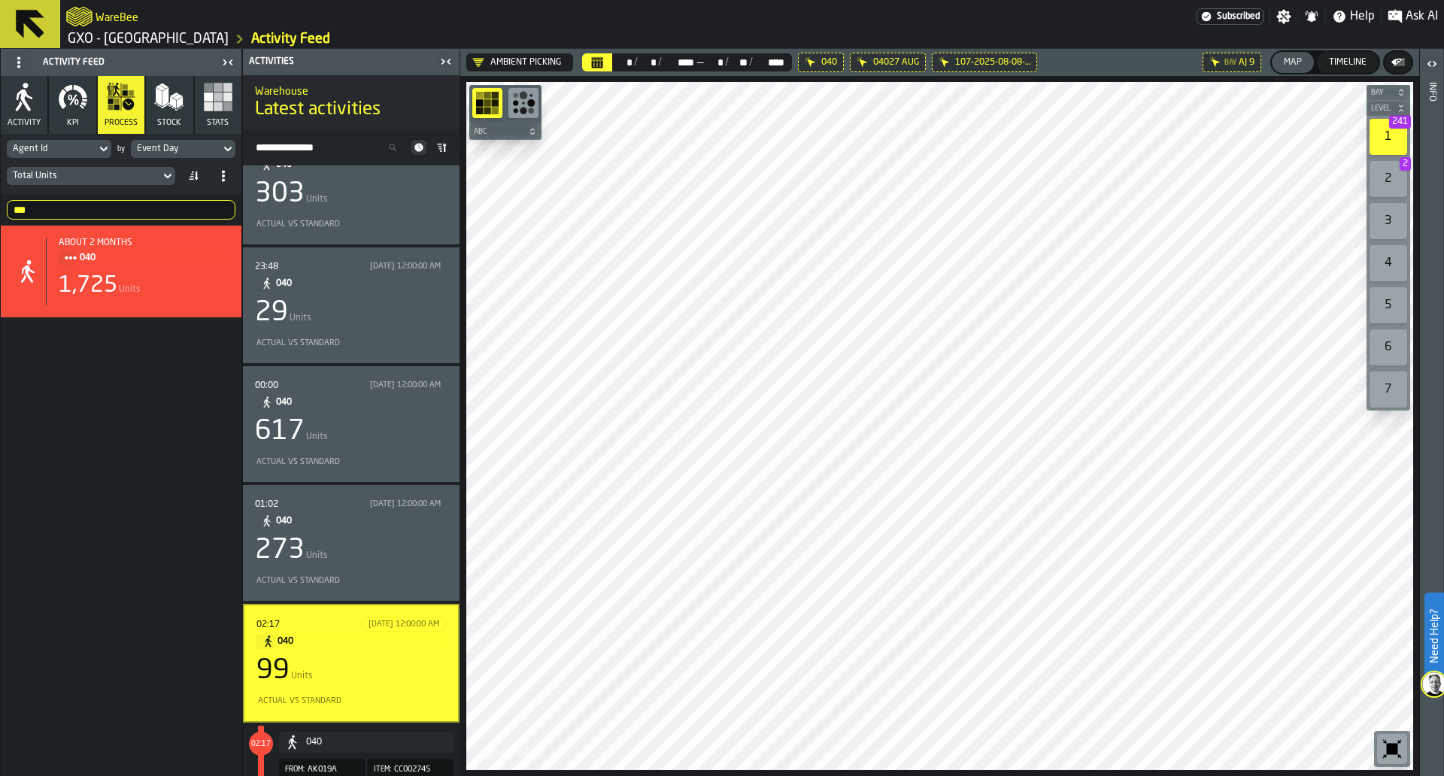
click at [1294, 63] on div "Map" at bounding box center [1293, 62] width 30 height 11
click at [1388, 62] on button "button-" at bounding box center [1398, 62] width 27 height 21
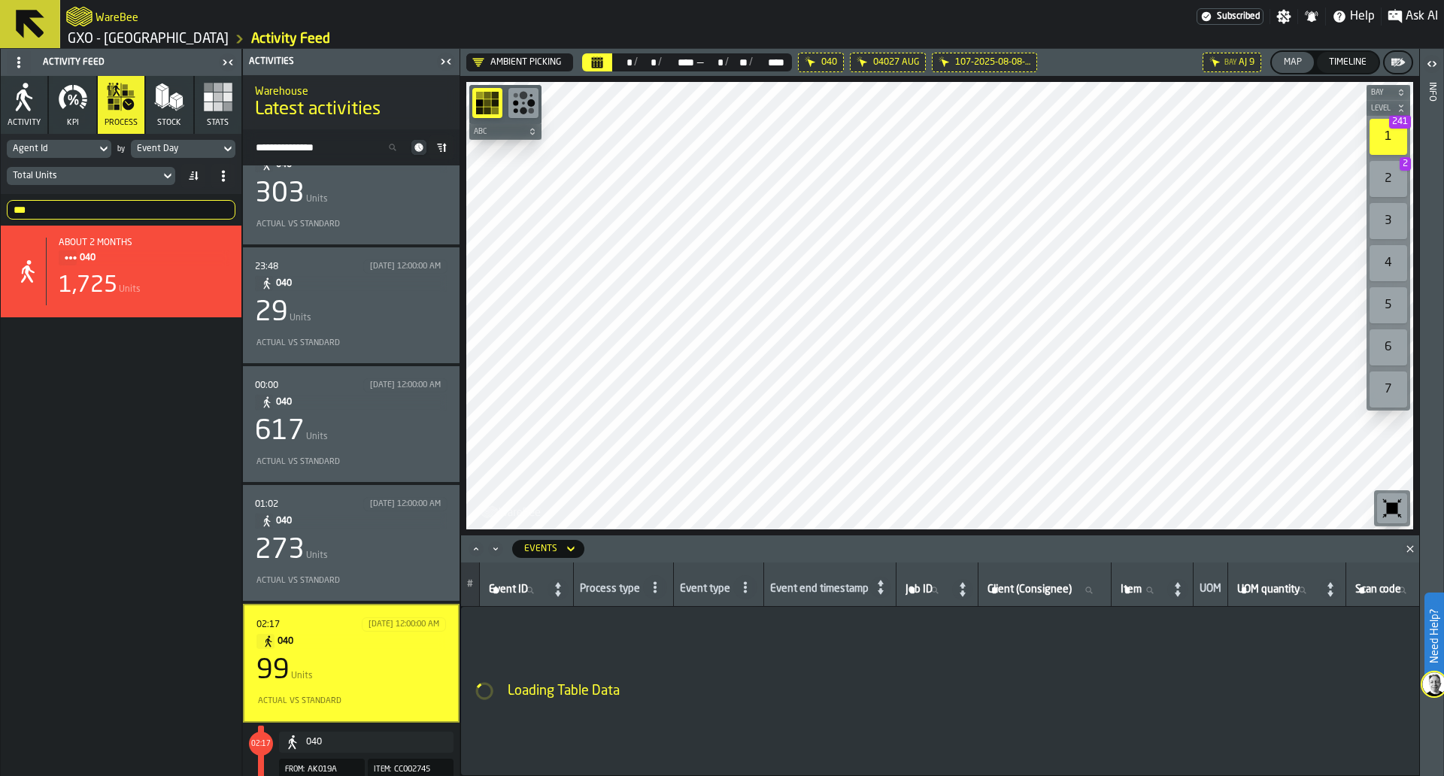
click at [1411, 59] on button "button-" at bounding box center [1398, 62] width 27 height 21
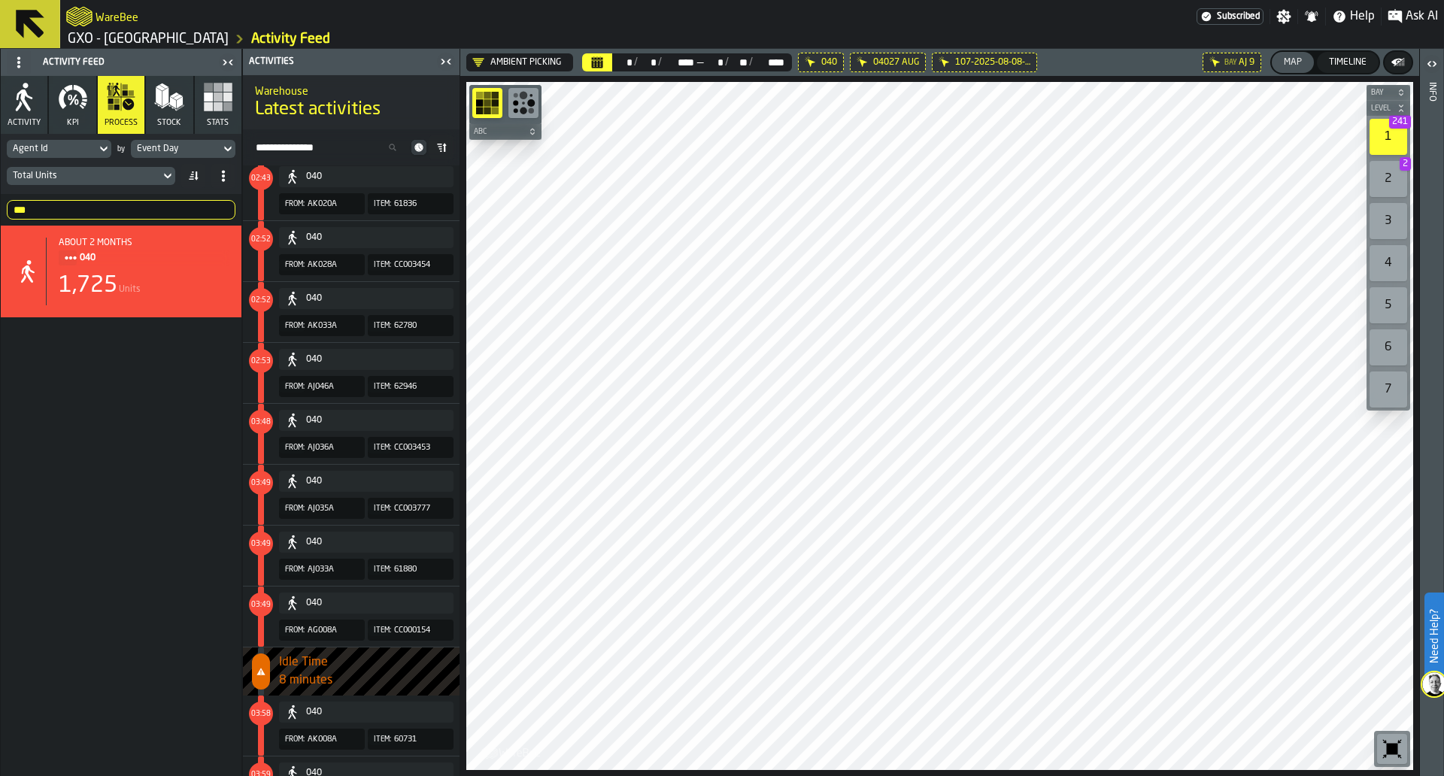
scroll to position [2802, 0]
click at [415, 421] on div "040" at bounding box center [376, 420] width 141 height 11
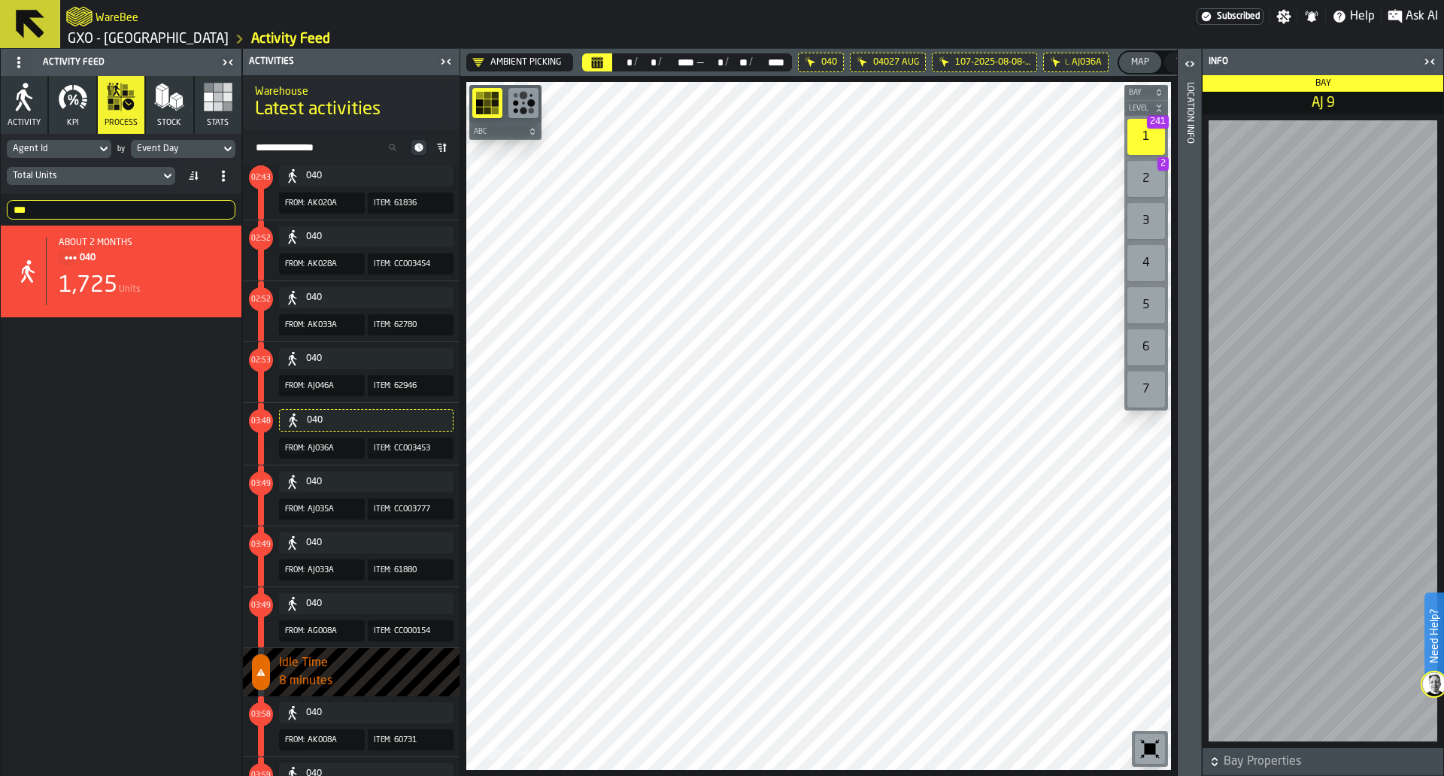
click at [1435, 54] on icon "button-toggle-Close me" at bounding box center [1430, 62] width 18 height 18
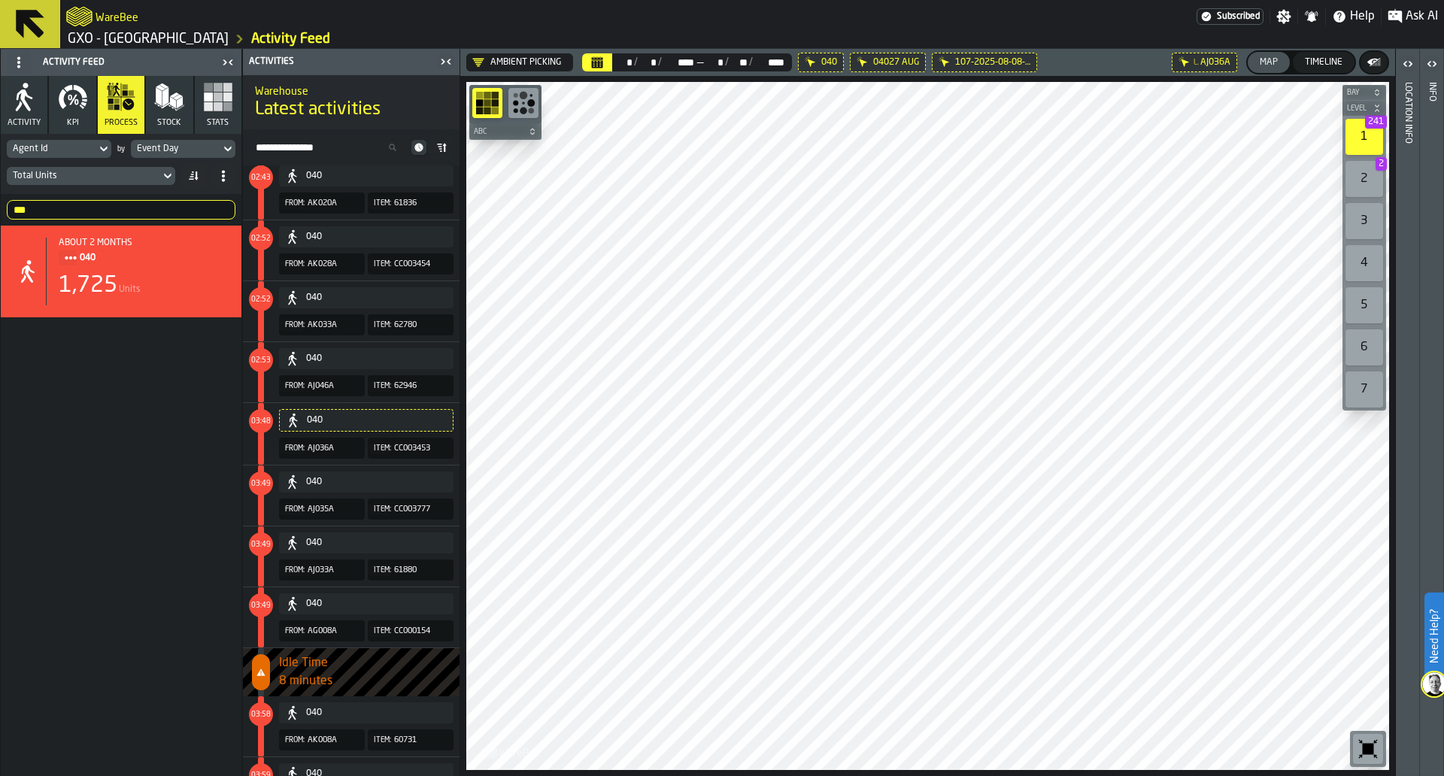
click at [241, 440] on div "about 2 months 040 1,725 Units" at bounding box center [121, 501] width 241 height 551
click at [216, 439] on div "about 2 months 040 1,725 Units" at bounding box center [121, 501] width 241 height 551
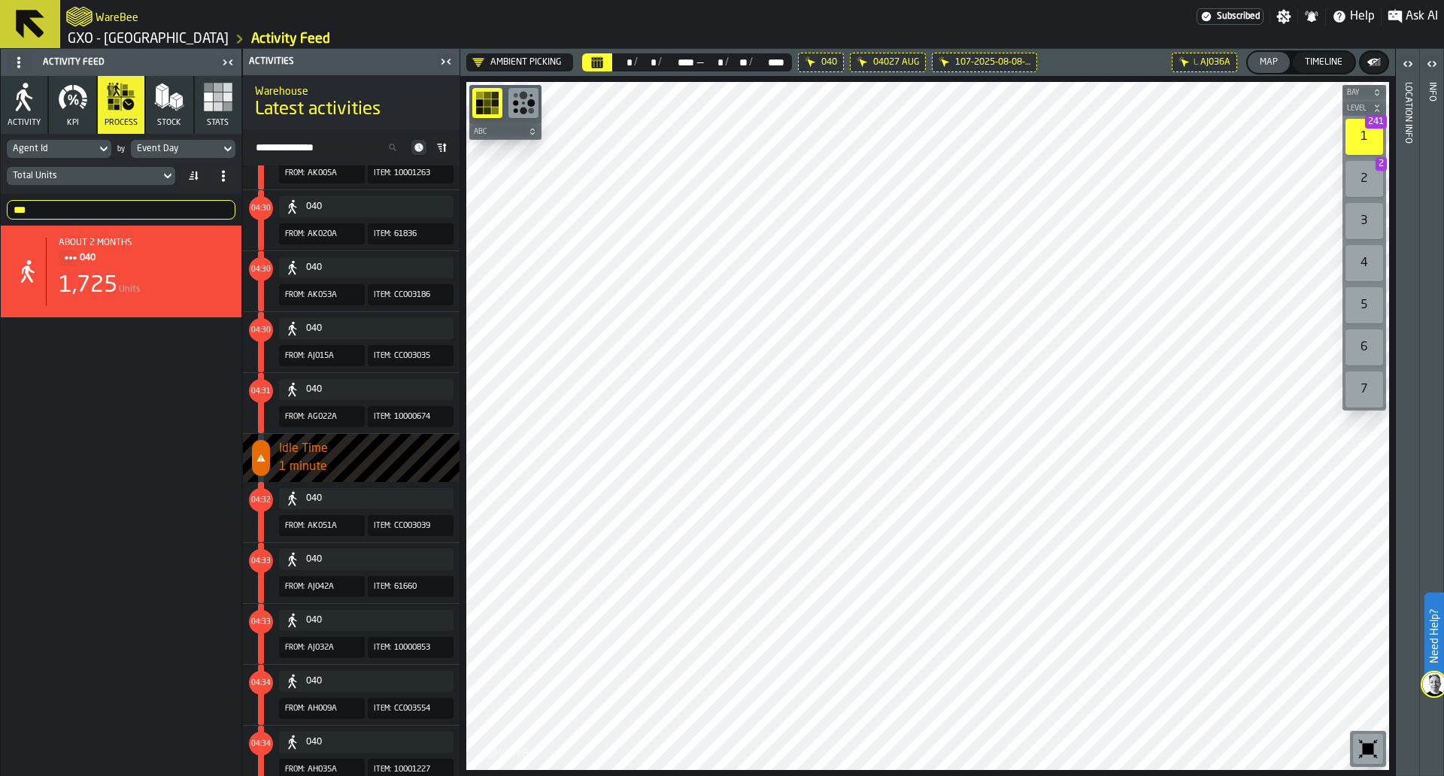
scroll to position [5906, 0]
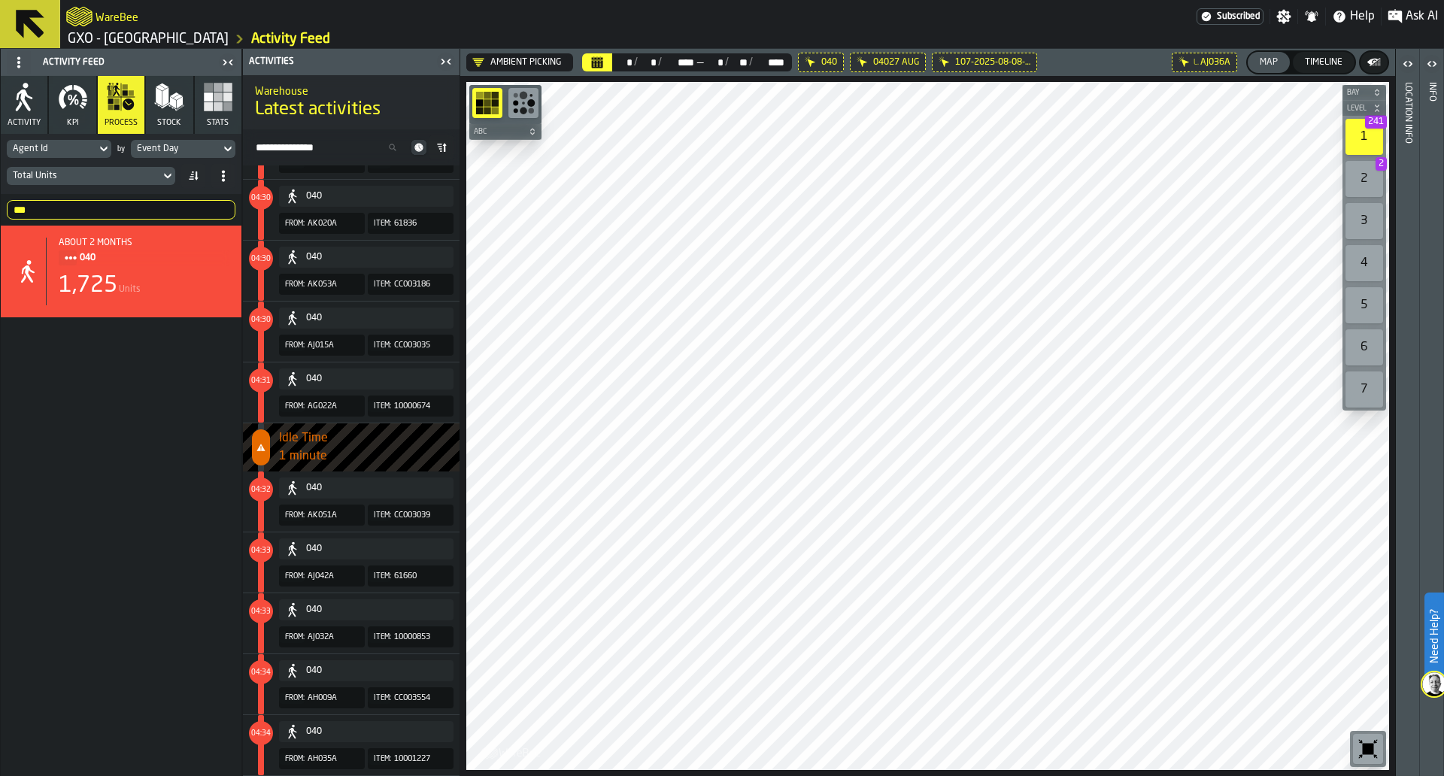
click at [85, 213] on input "***" at bounding box center [121, 210] width 229 height 20
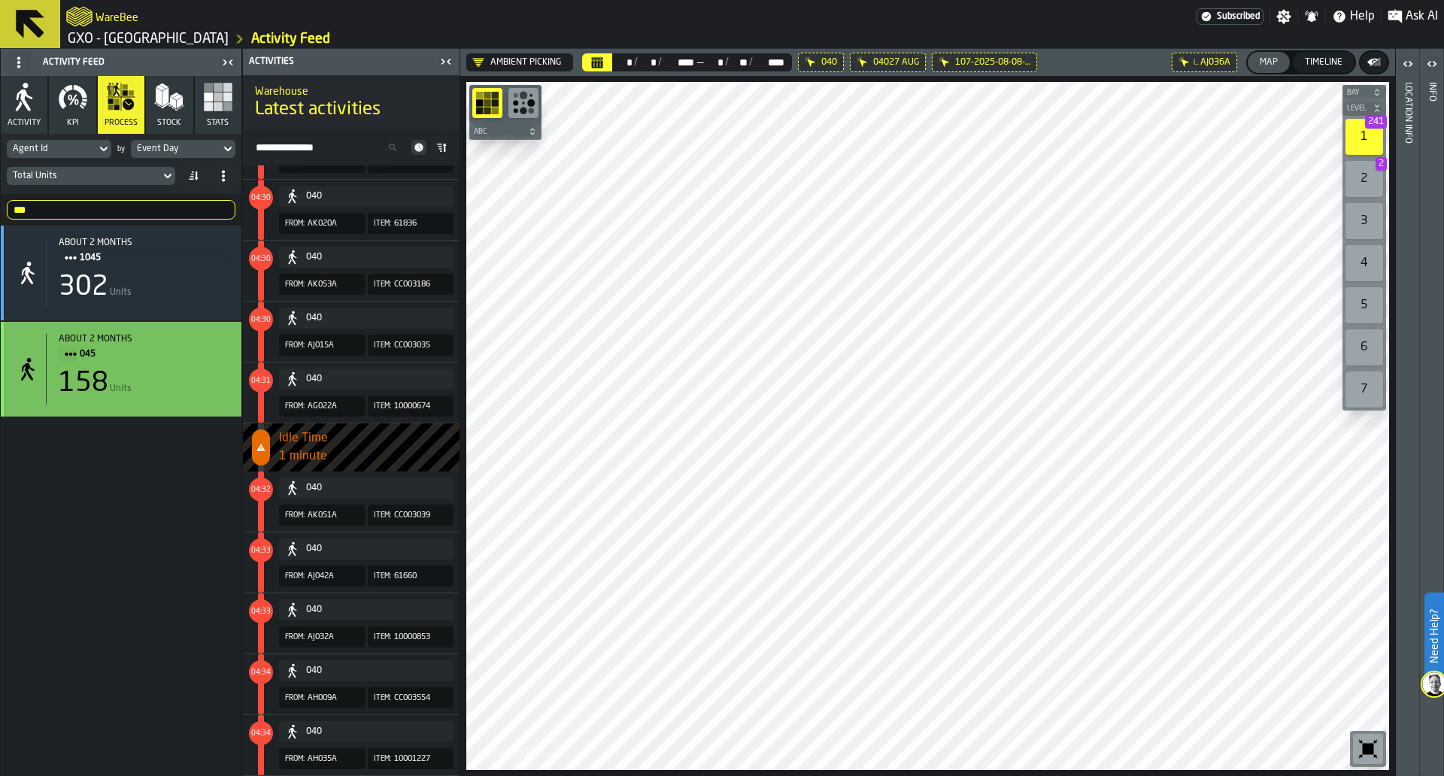
click at [156, 362] on span "045" at bounding box center [149, 354] width 138 height 17
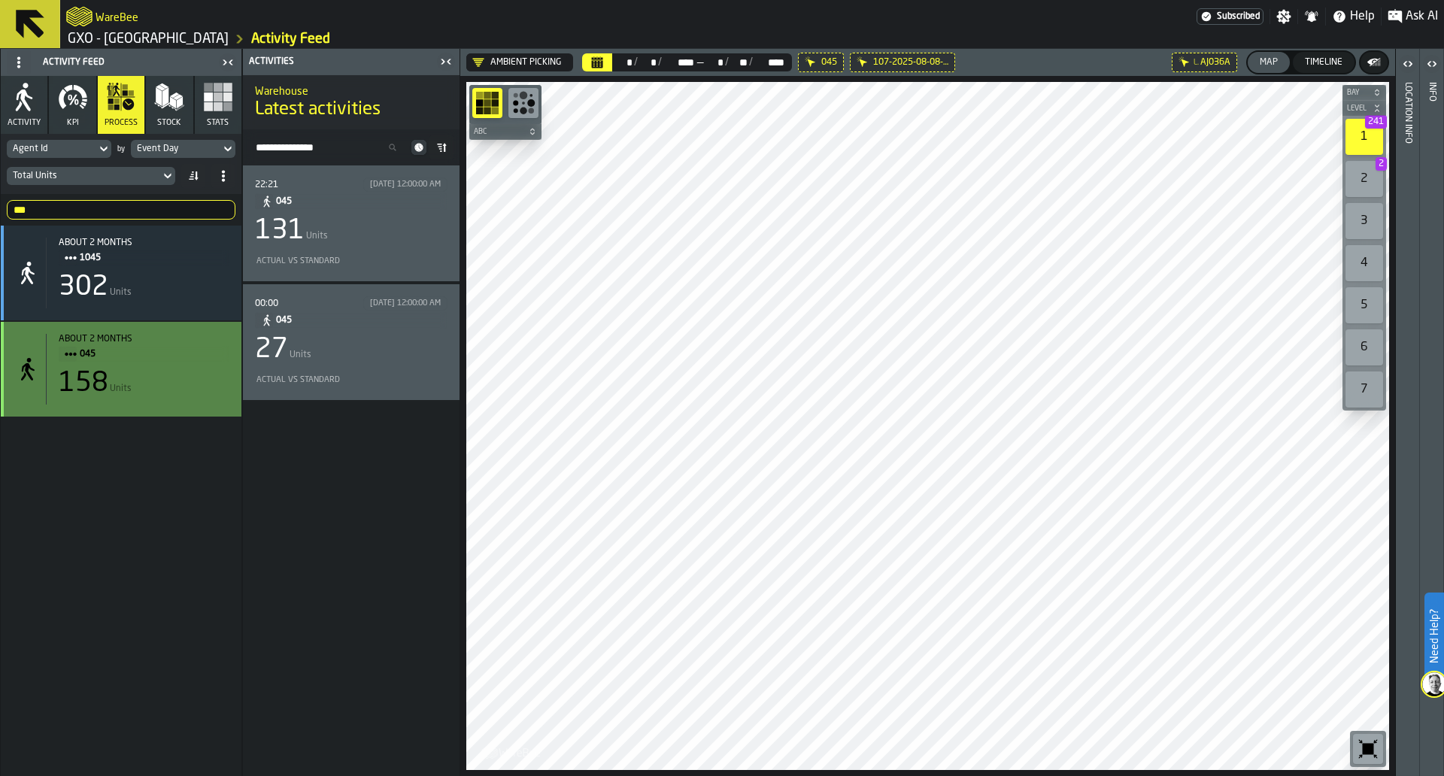
scroll to position [0, 0]
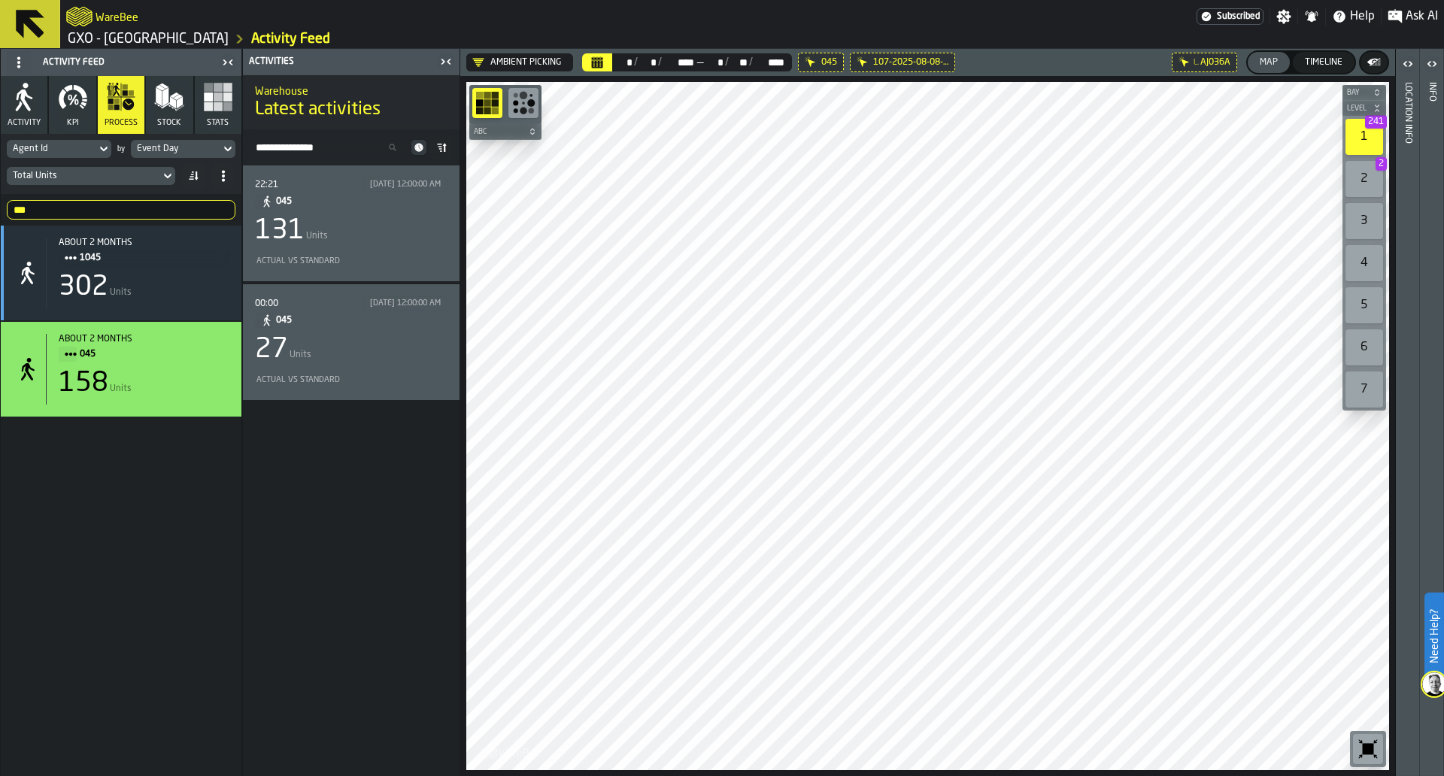
click at [393, 217] on div "131 Units" at bounding box center [351, 231] width 193 height 30
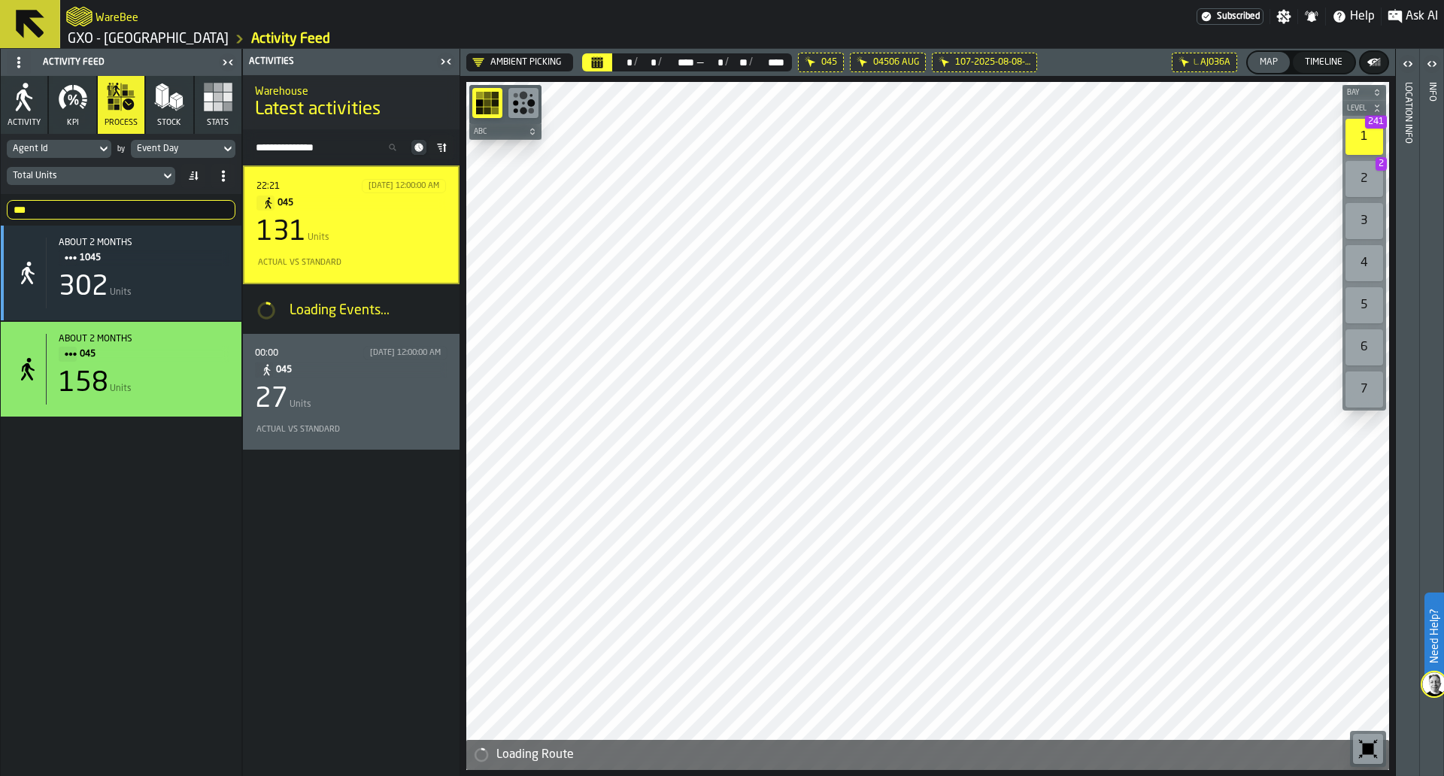
click at [407, 391] on div "27 Units" at bounding box center [351, 399] width 193 height 30
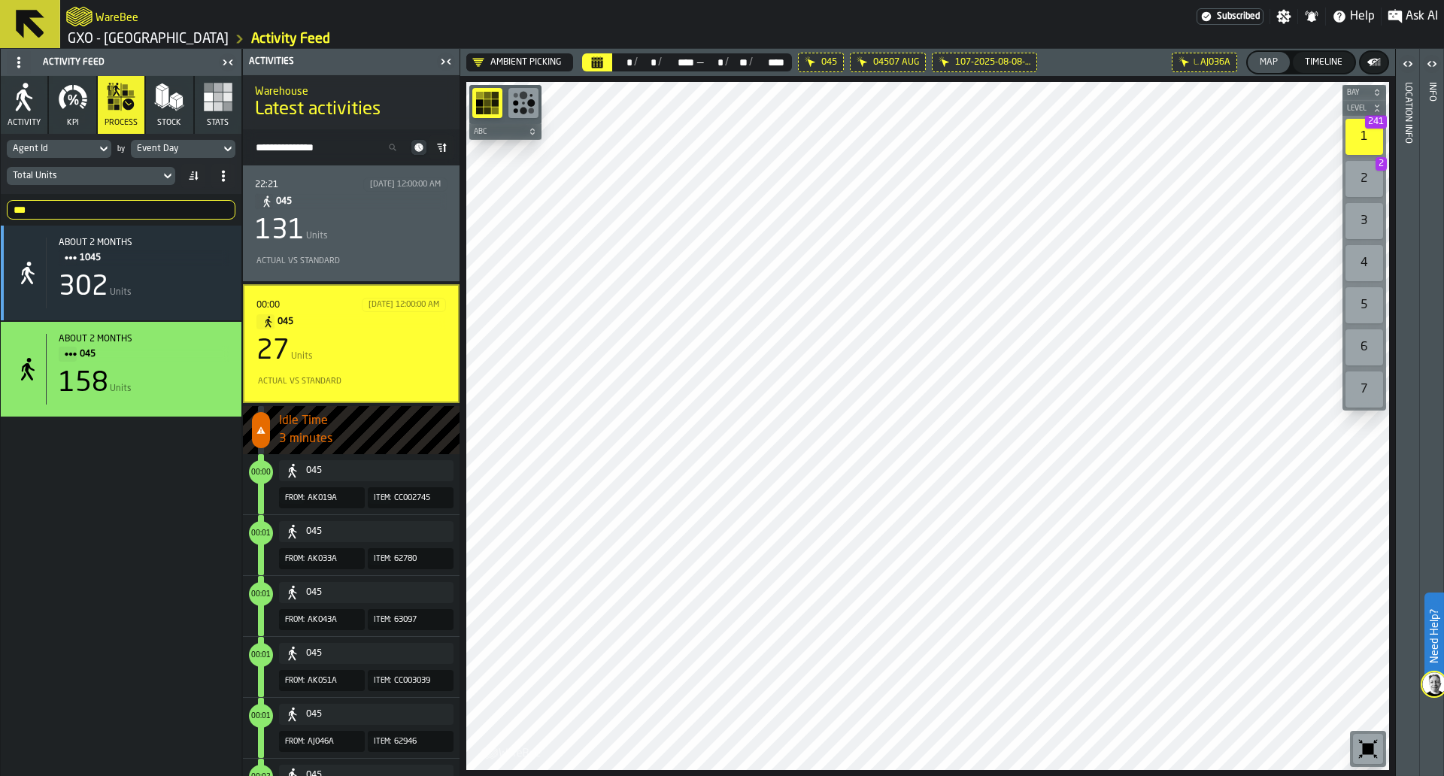
click at [387, 207] on span "045" at bounding box center [355, 201] width 159 height 17
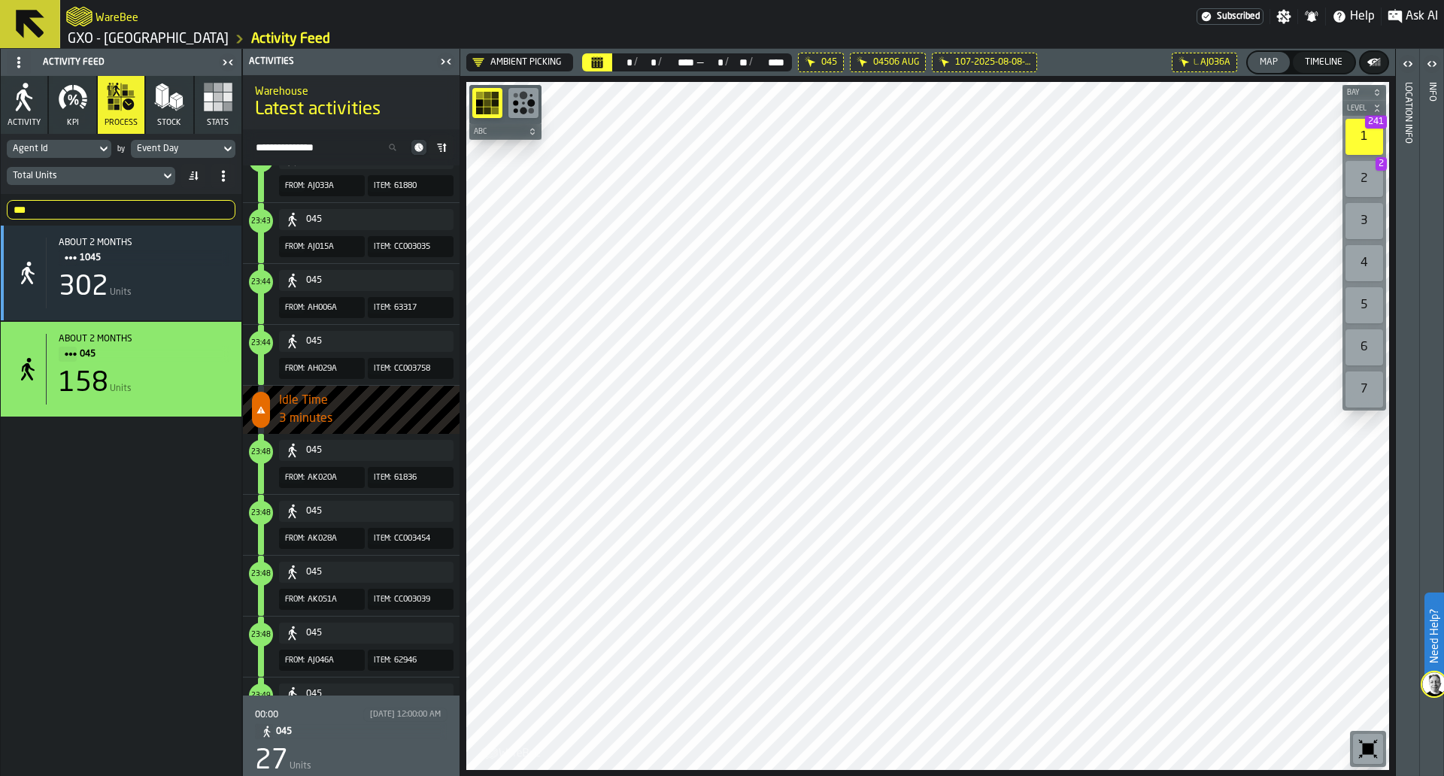
scroll to position [7003, 0]
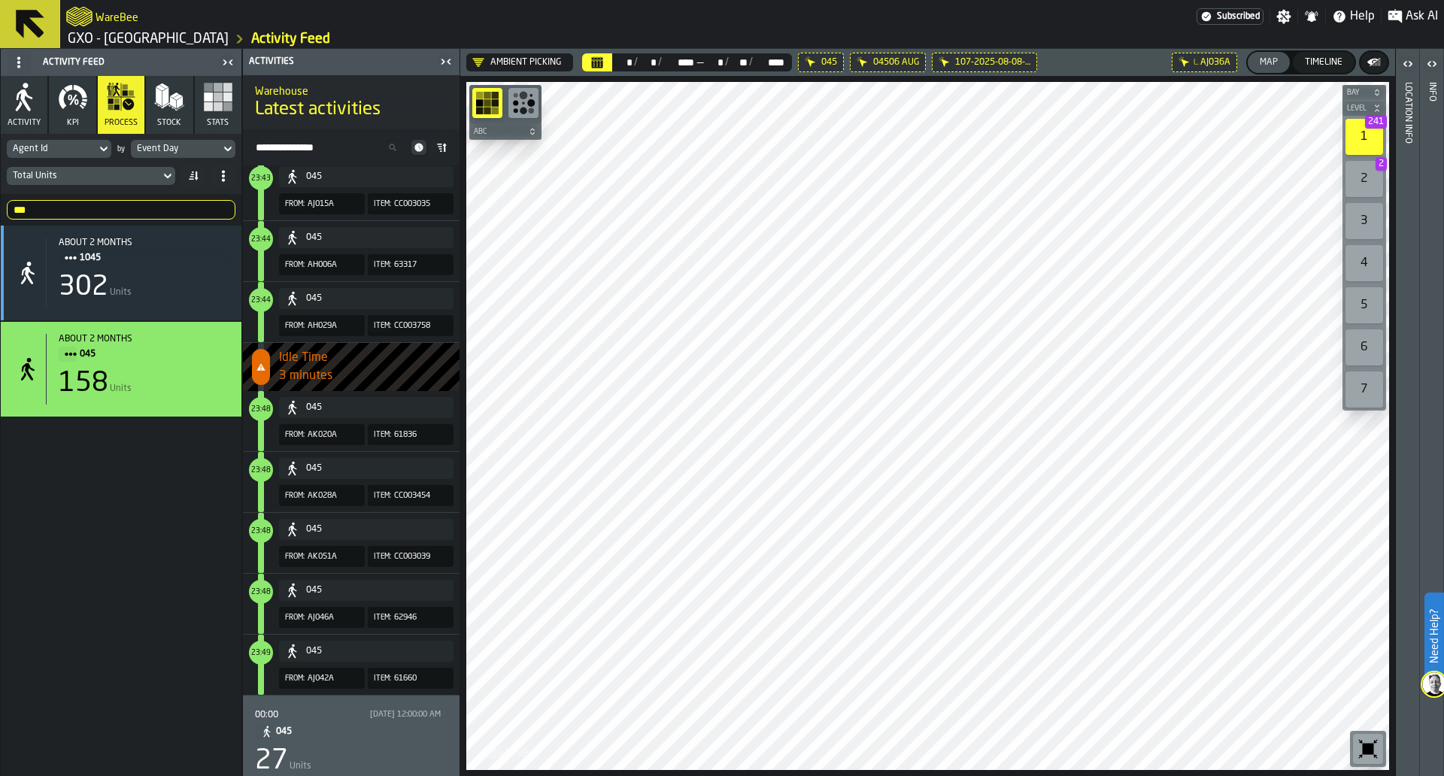
click at [193, 203] on input "***" at bounding box center [121, 210] width 229 height 20
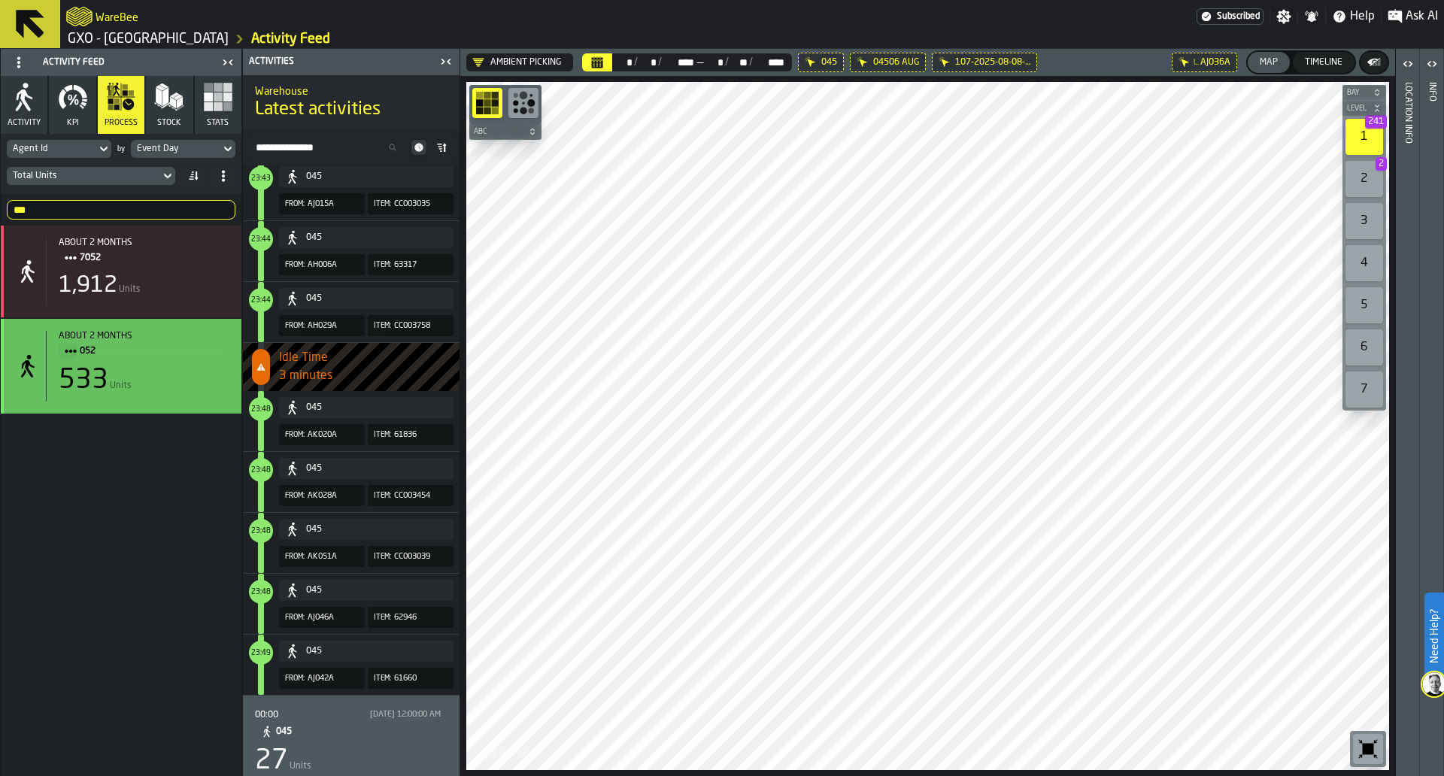
click at [172, 353] on span "052" at bounding box center [149, 351] width 138 height 17
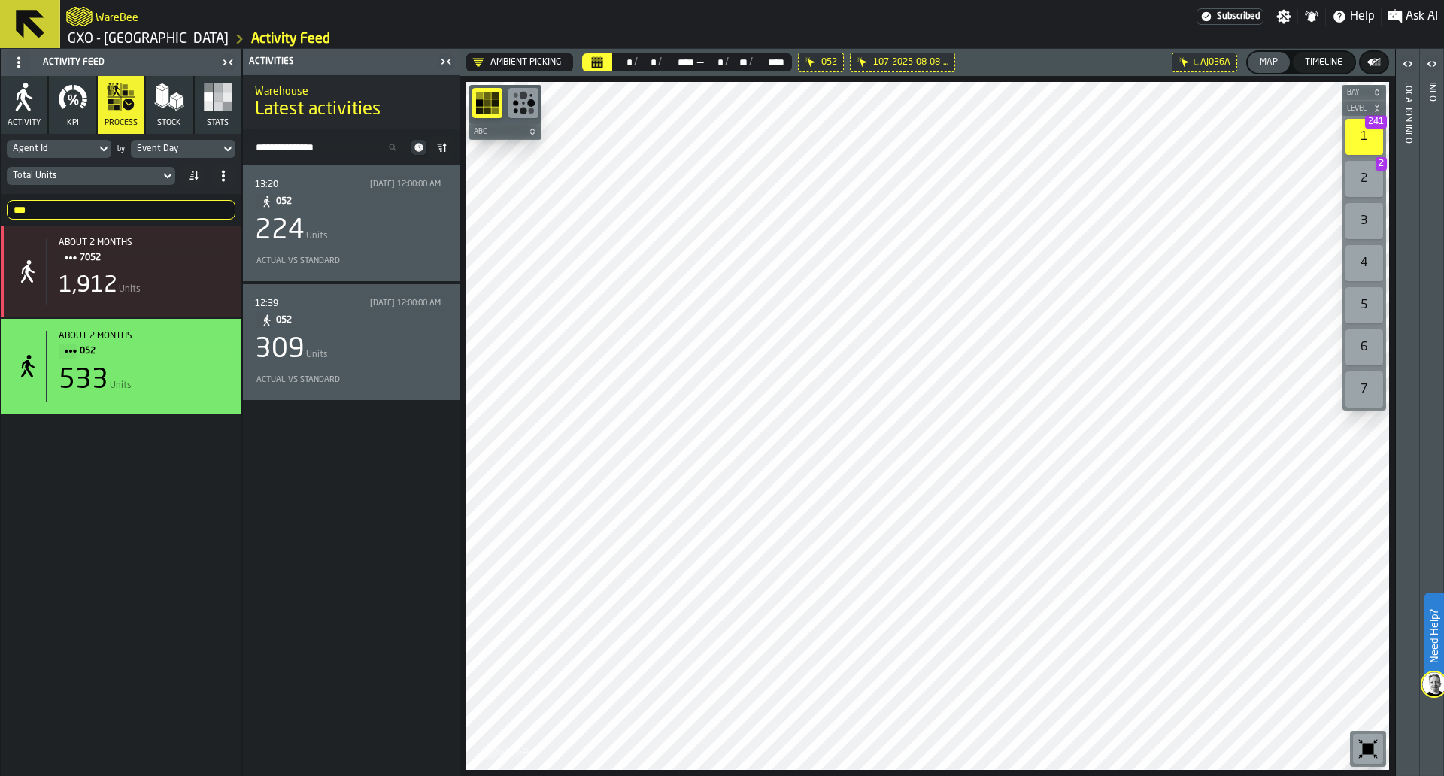
click at [392, 272] on div "13:20 8/10/2025, 12:00:00 AM 052 224 Units Actual vs Standard" at bounding box center [351, 224] width 217 height 116
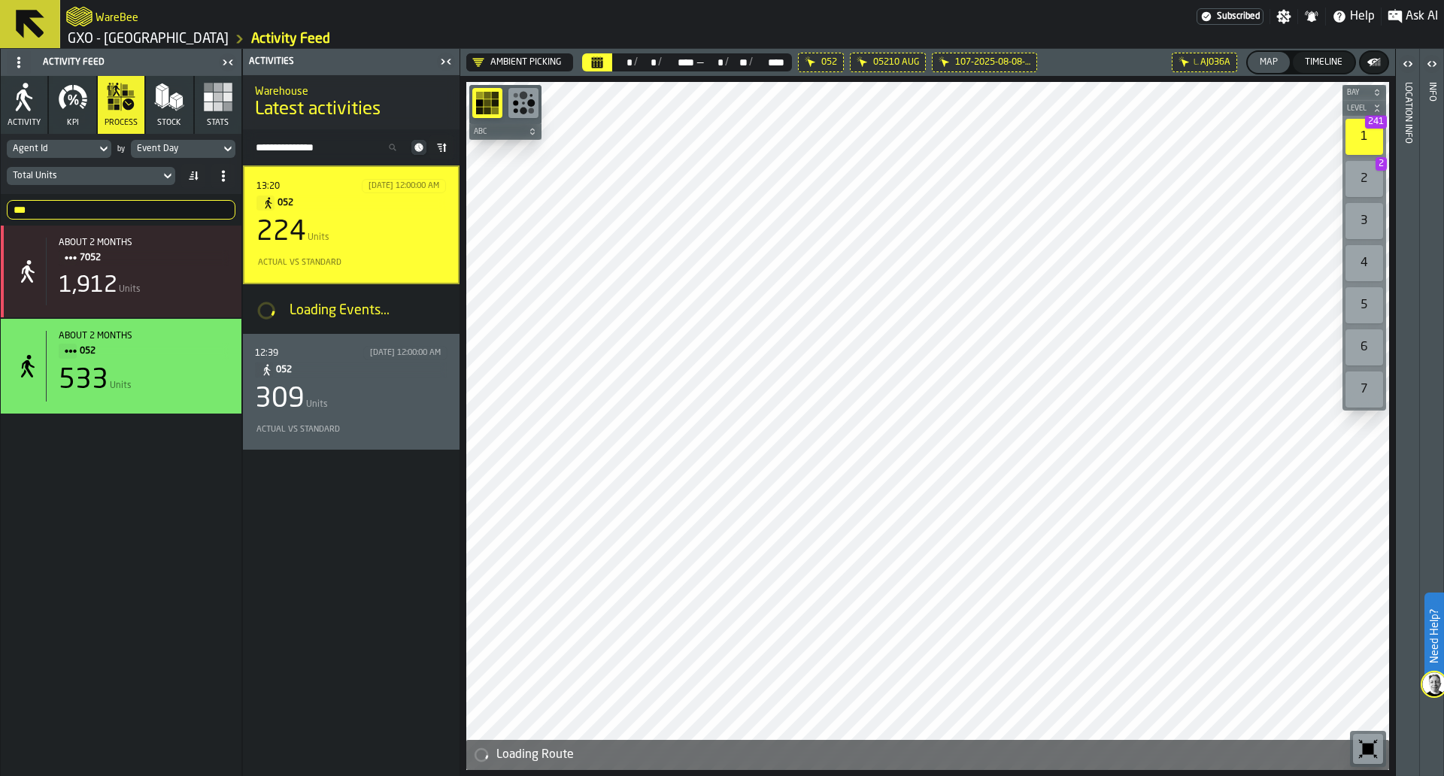
click at [288, 206] on span "052" at bounding box center [356, 203] width 156 height 17
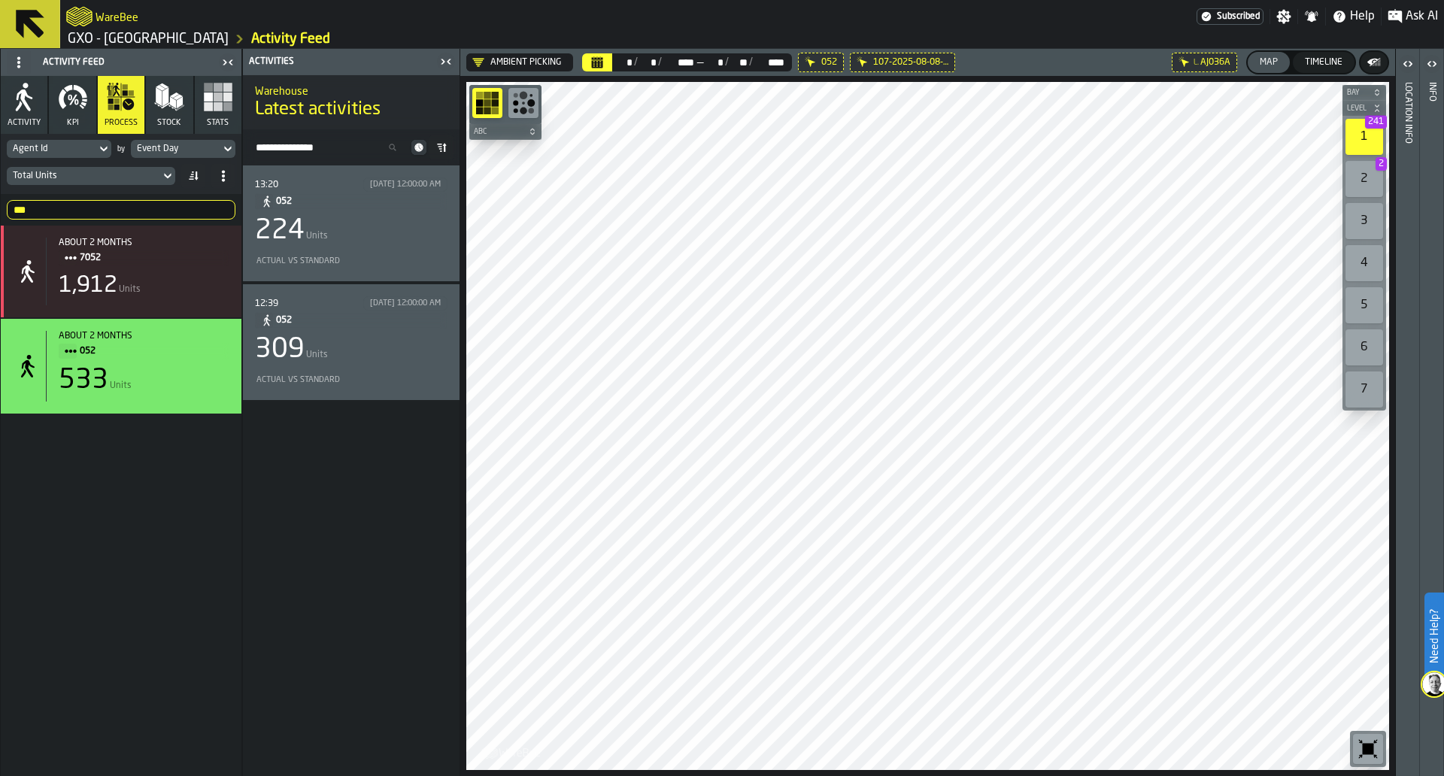
click at [288, 206] on span "052" at bounding box center [355, 201] width 159 height 17
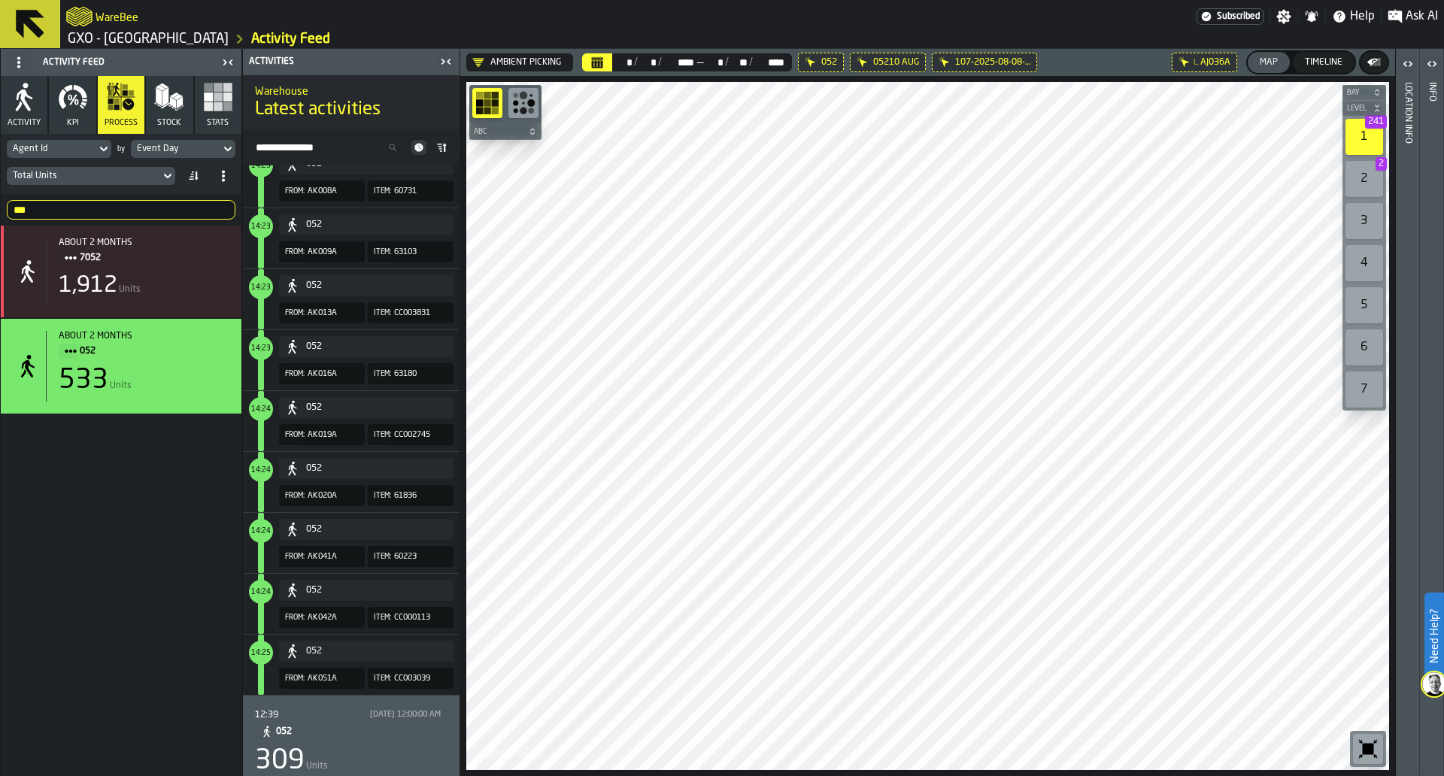
scroll to position [405, 0]
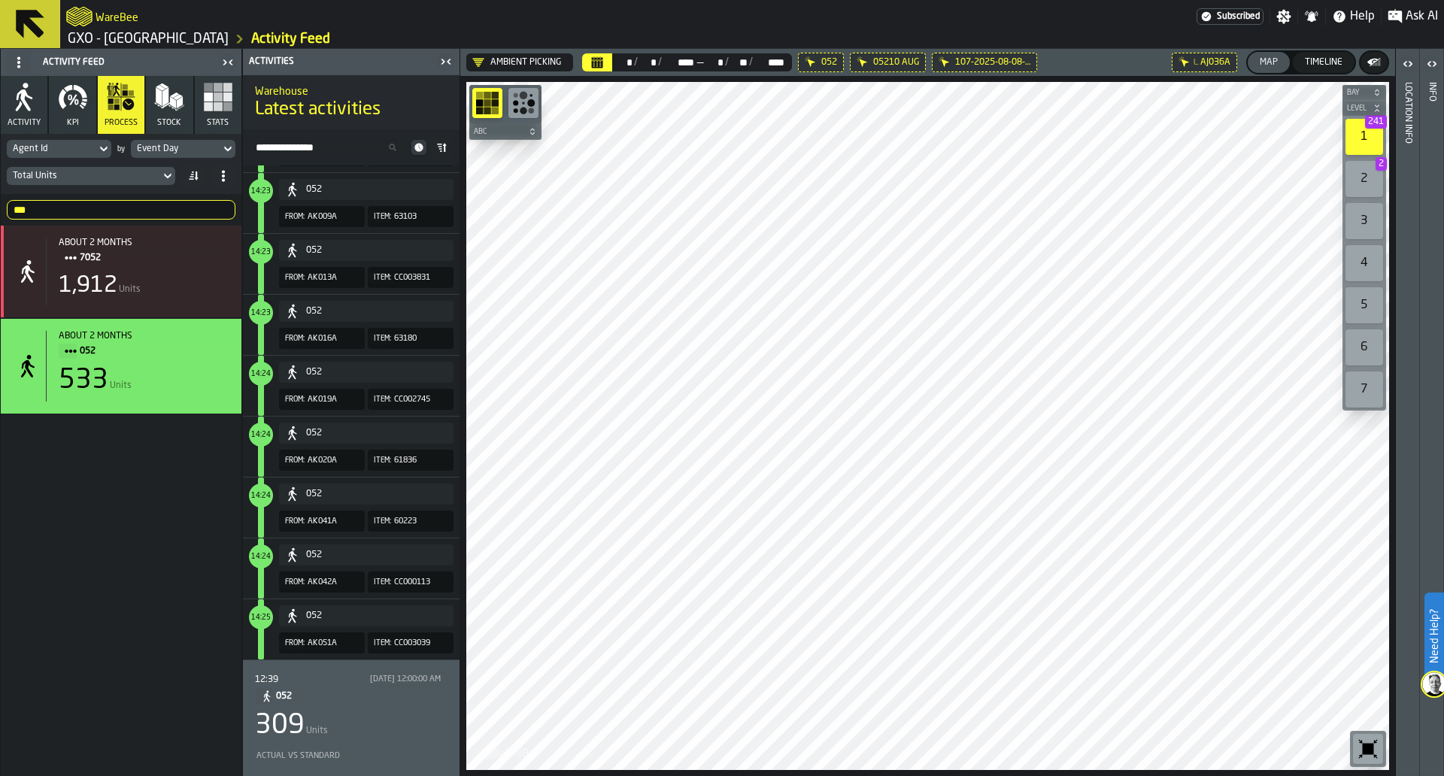
click at [417, 716] on div "309 Units" at bounding box center [351, 726] width 193 height 30
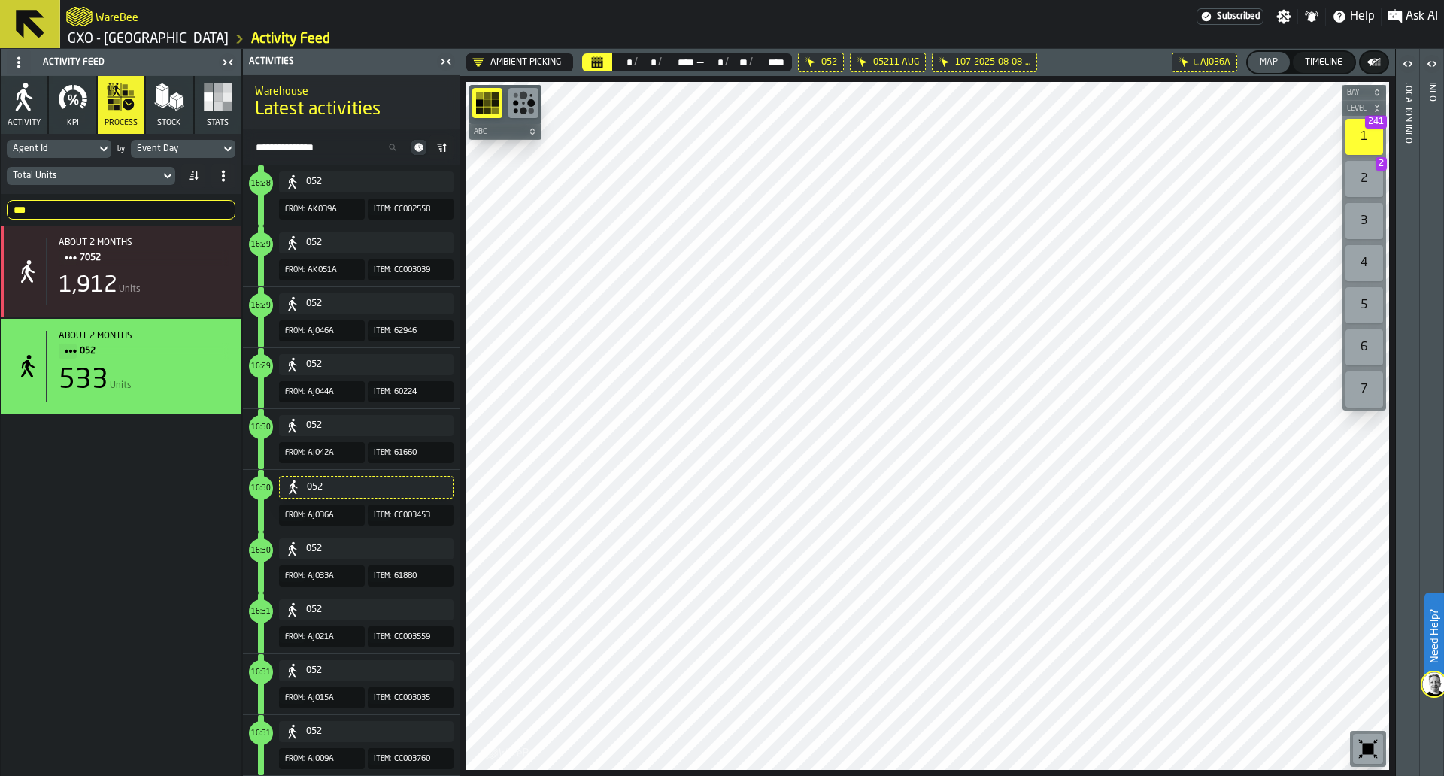
scroll to position [0, 0]
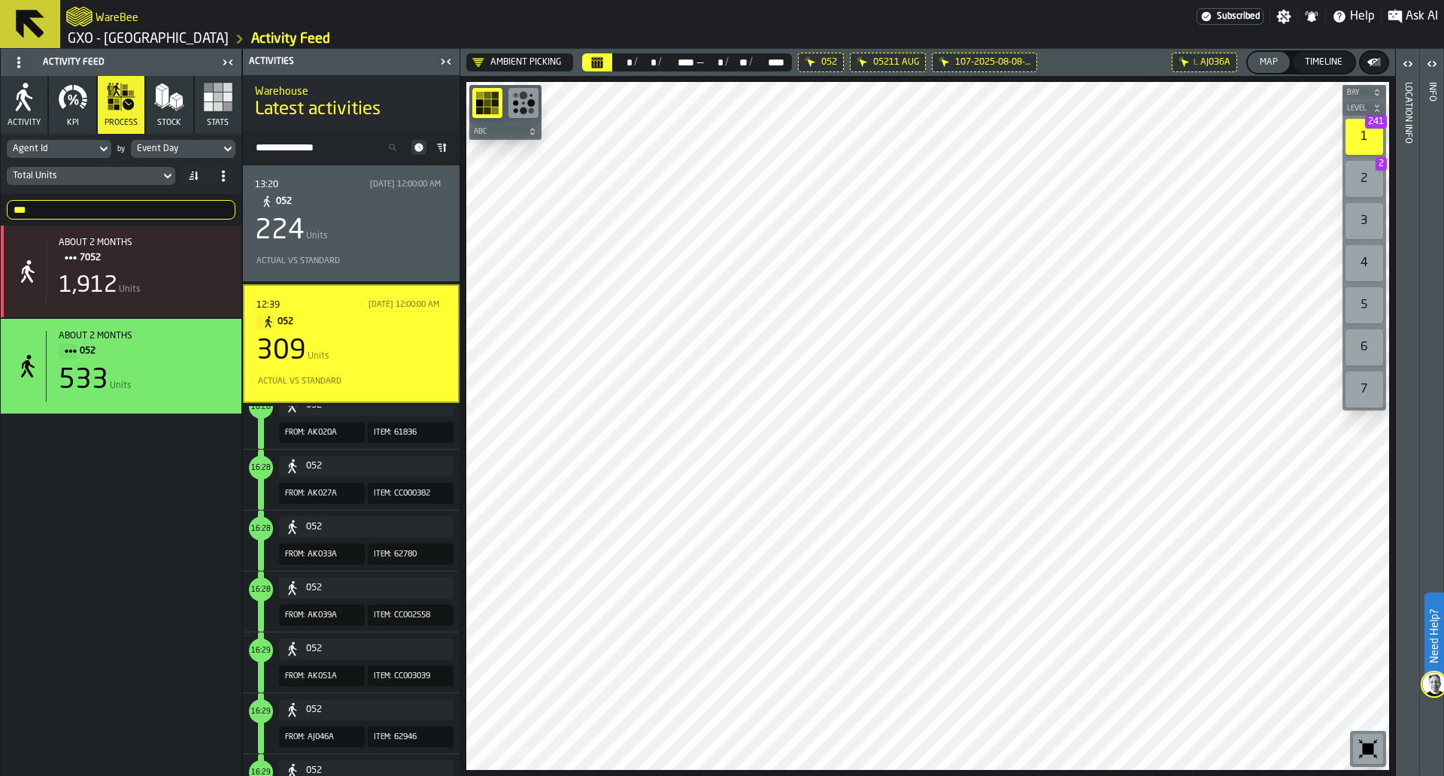
click at [137, 214] on input "***" at bounding box center [121, 210] width 229 height 20
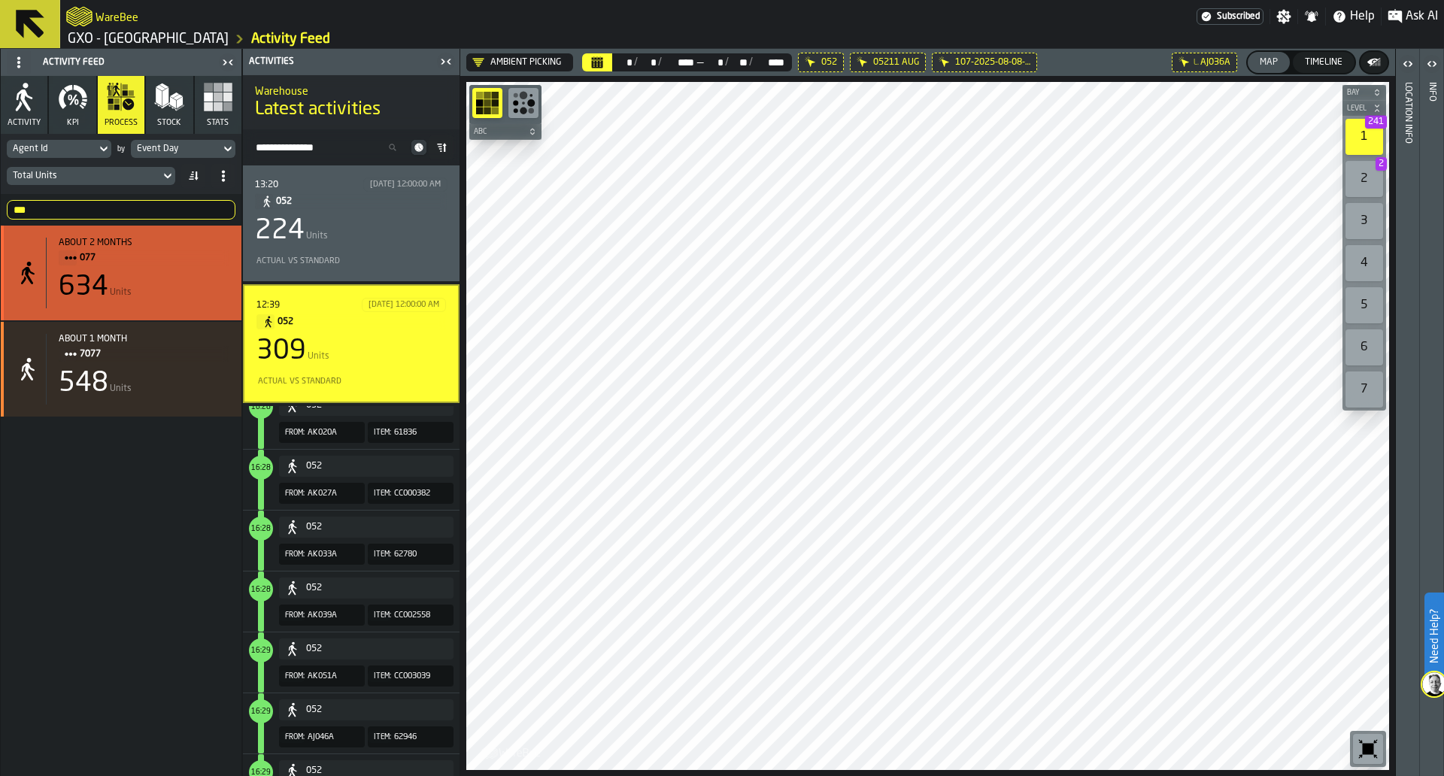
click at [144, 242] on div "about 2 months" at bounding box center [144, 243] width 171 height 11
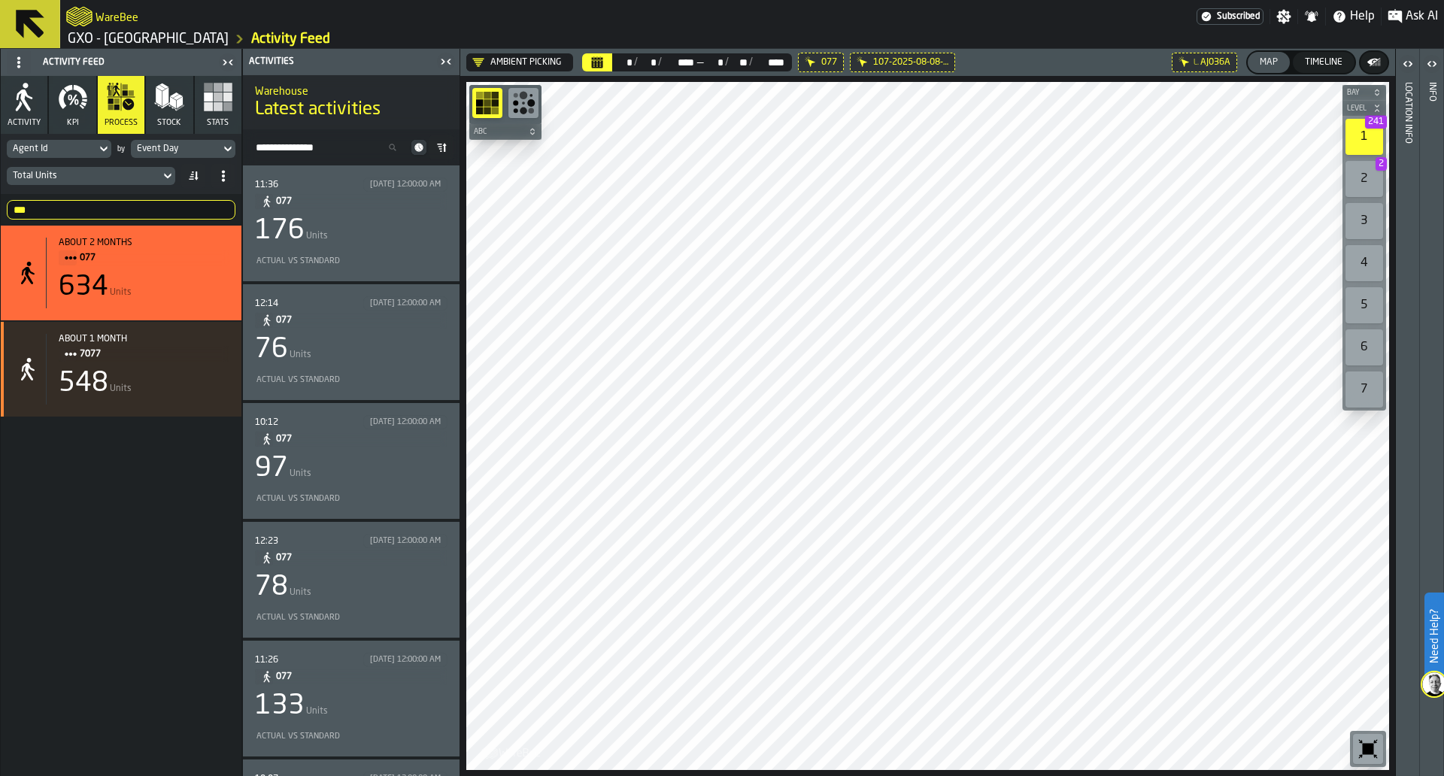
click at [397, 263] on div "Actual vs Standard" at bounding box center [348, 262] width 187 height 10
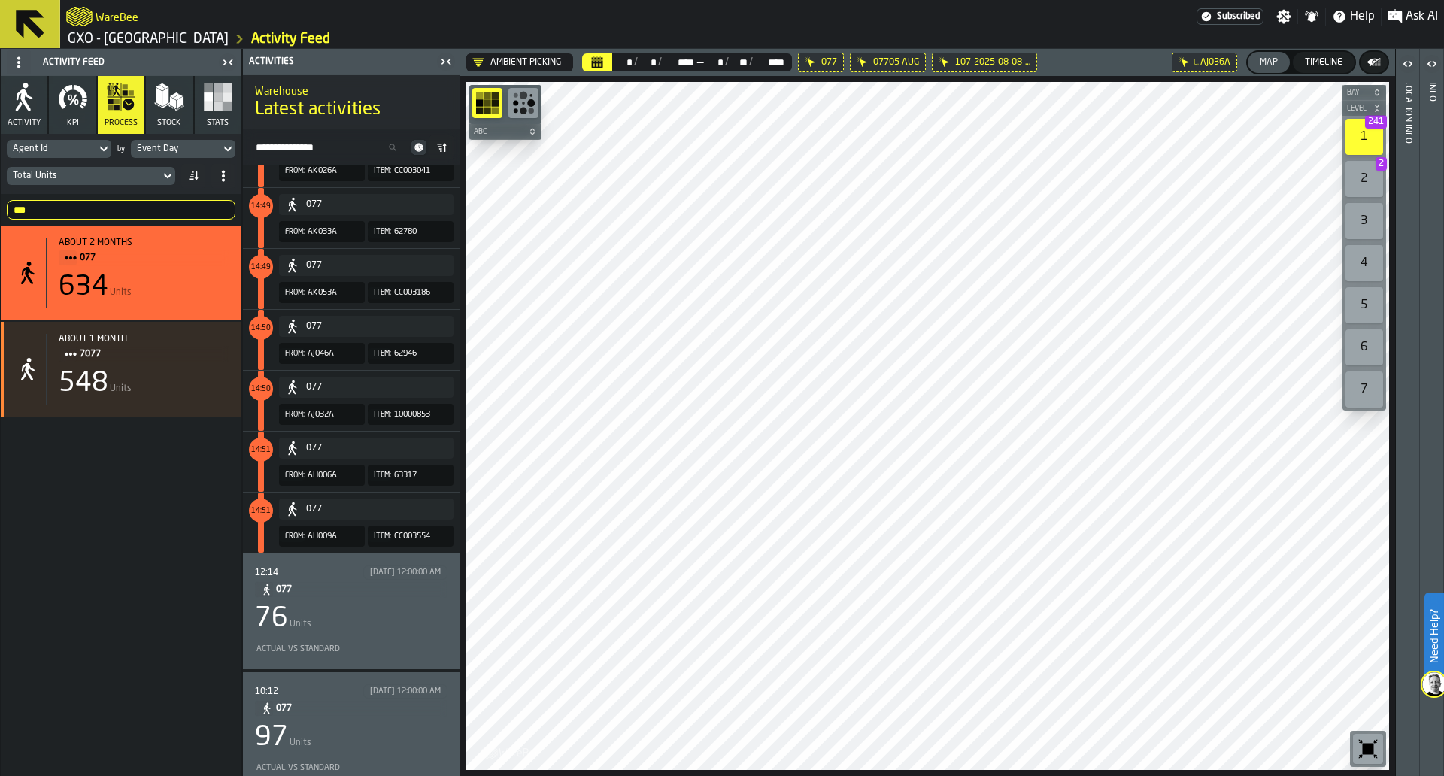
scroll to position [509, 0]
click at [403, 610] on div "76 Units" at bounding box center [351, 621] width 193 height 30
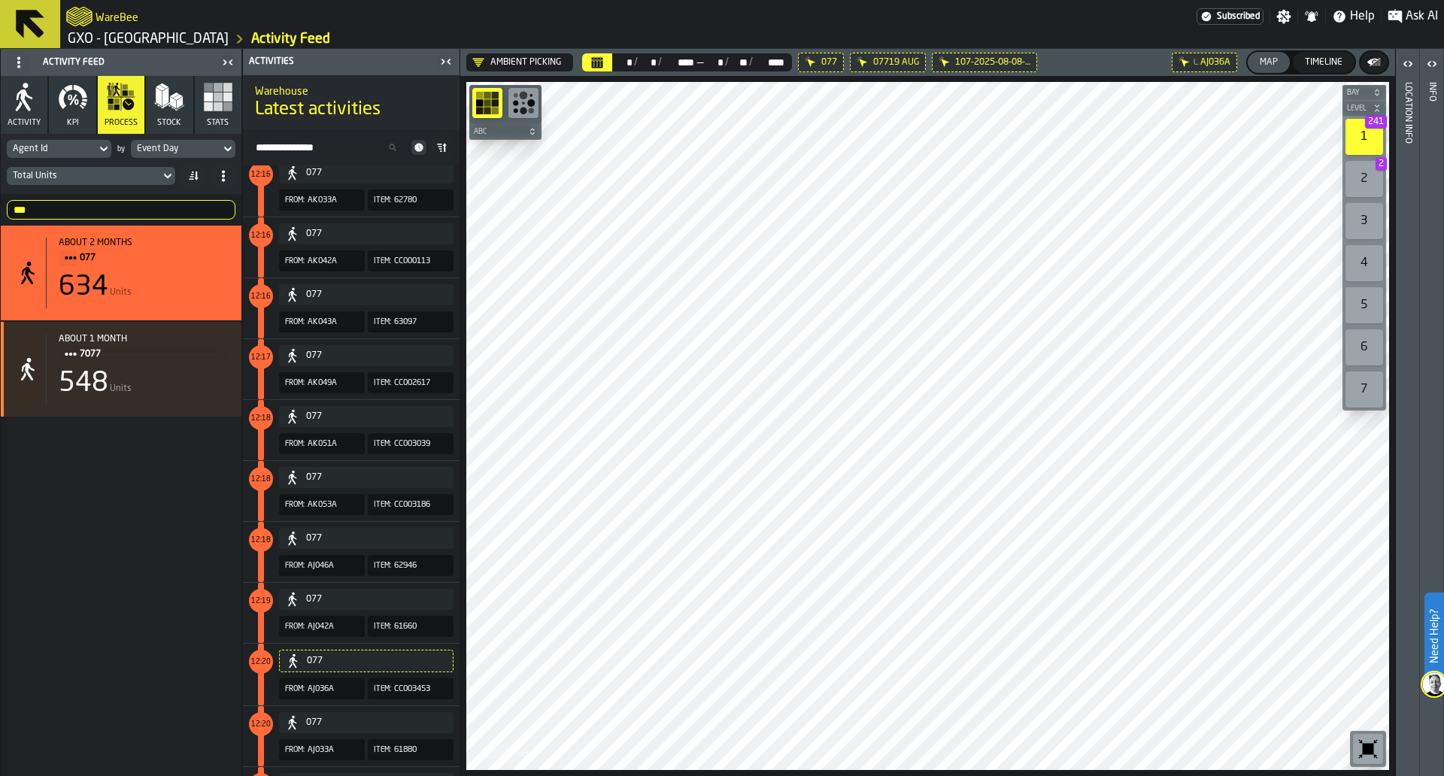
scroll to position [727, 0]
drag, startPoint x: 403, startPoint y: 610, endPoint x: 434, endPoint y: 487, distance: 126.4
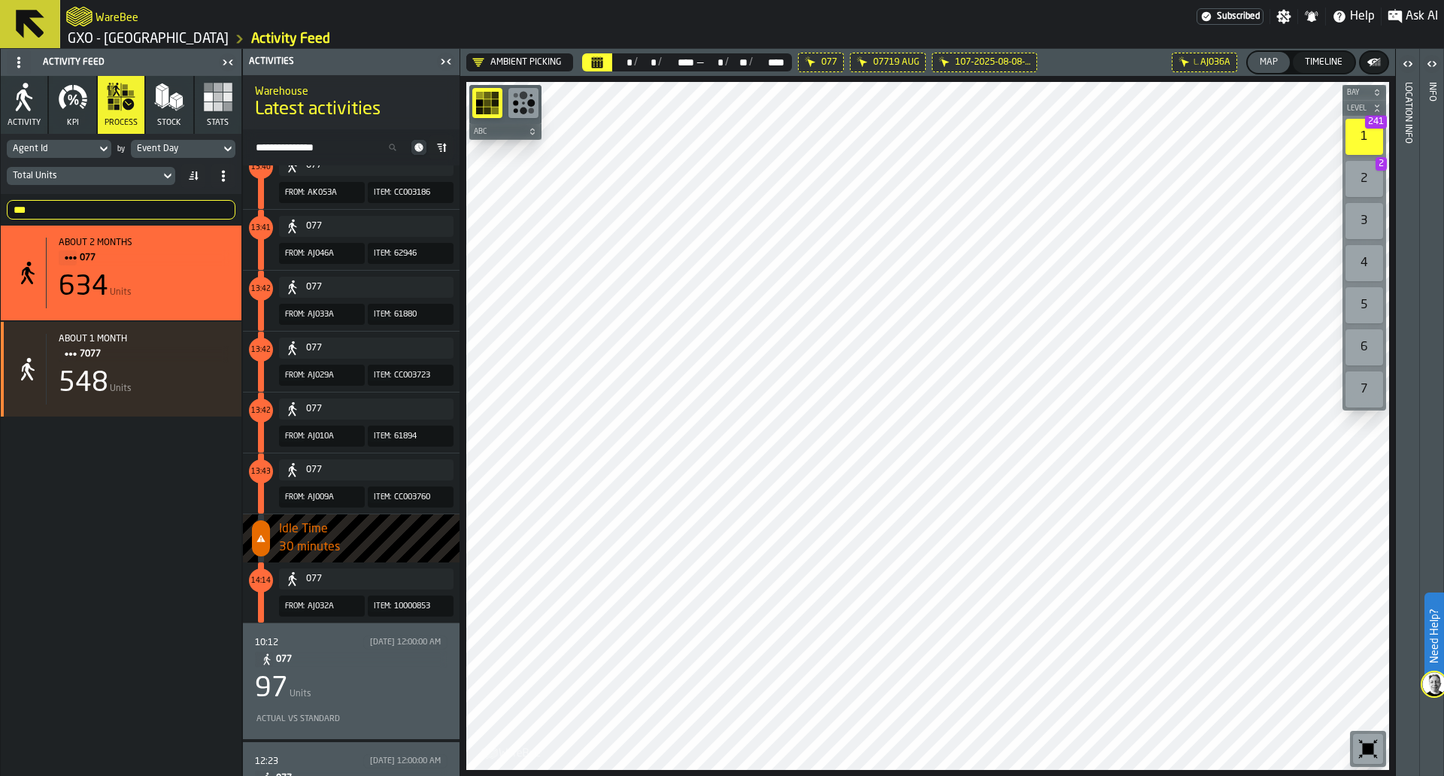
scroll to position [4606, 0]
click at [372, 664] on span "077" at bounding box center [355, 659] width 159 height 17
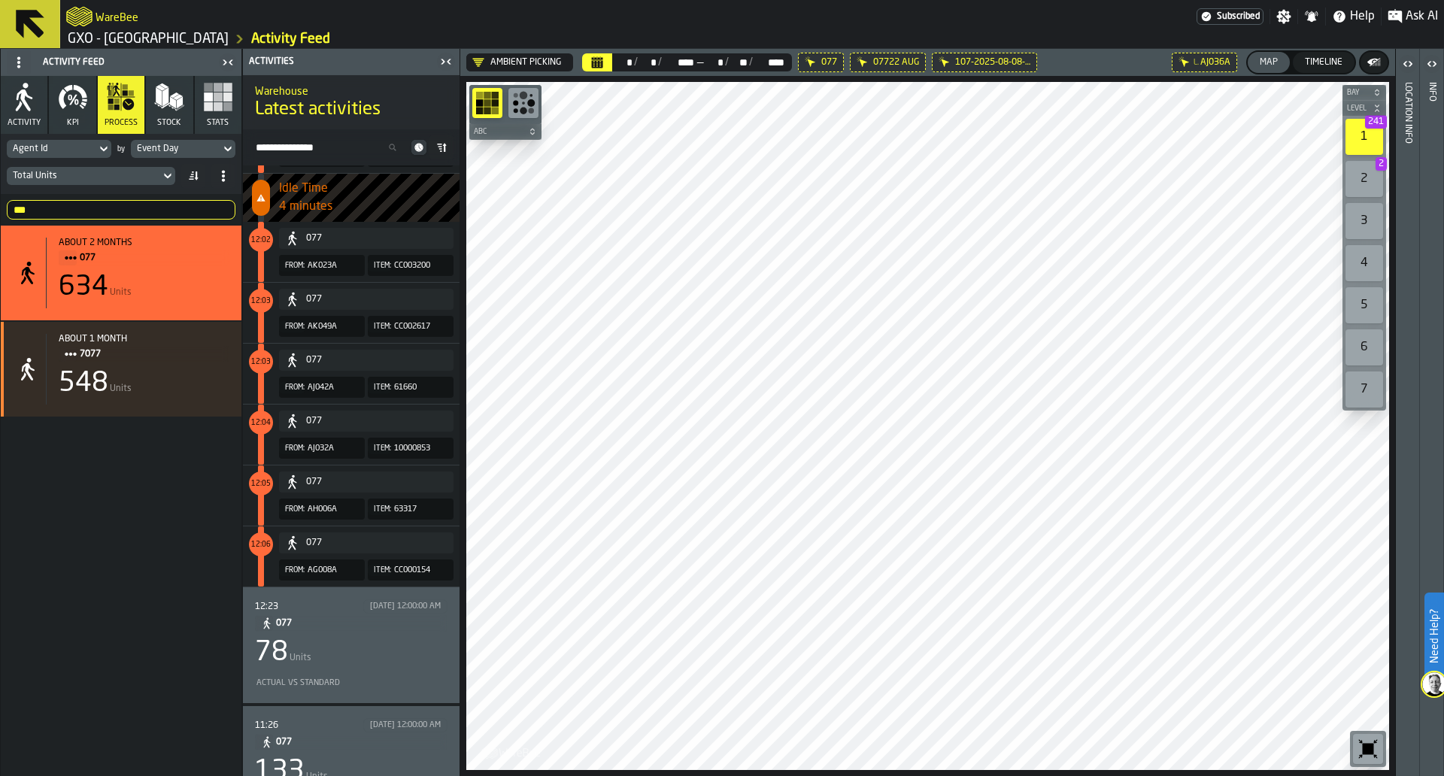
scroll to position [6465, 0]
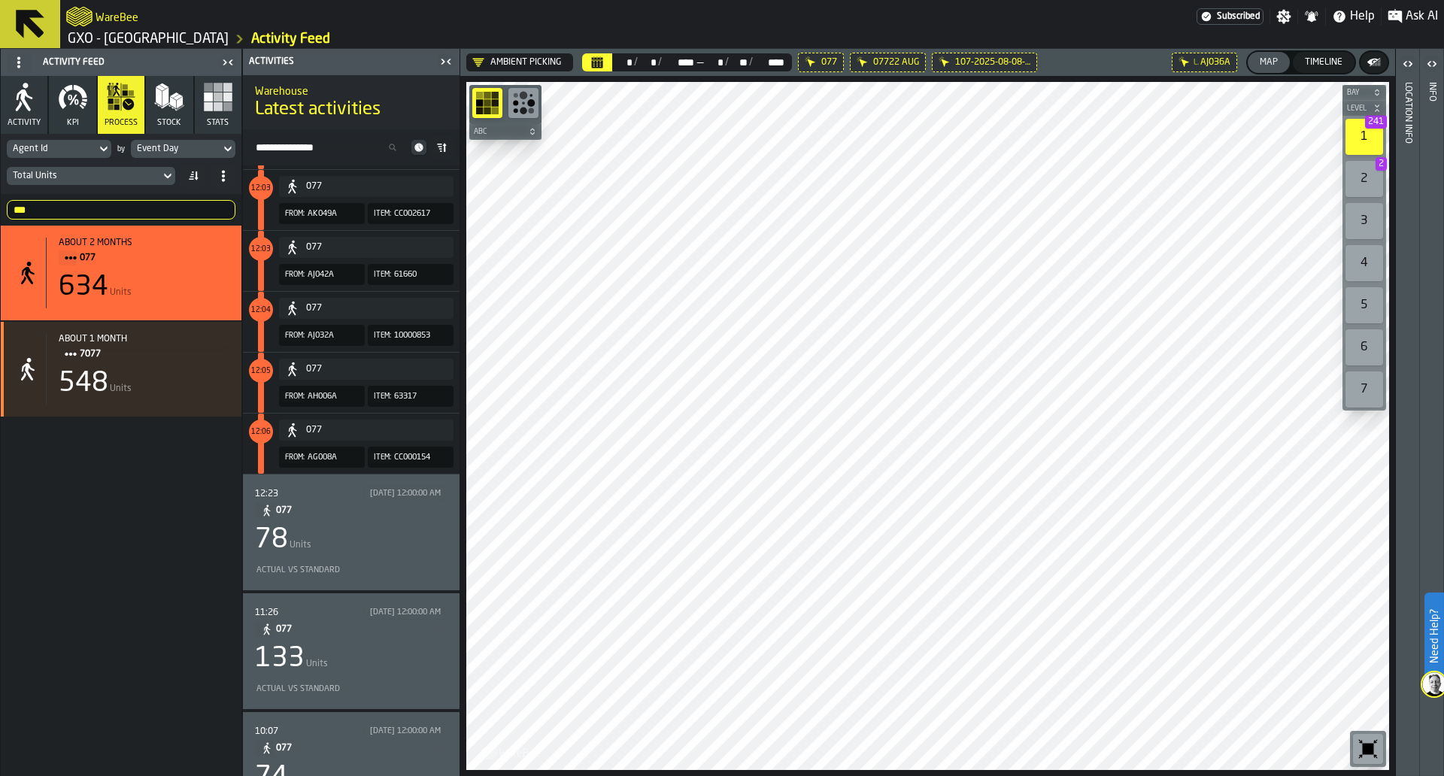
click at [404, 563] on div "Actual vs Standard" at bounding box center [351, 569] width 193 height 17
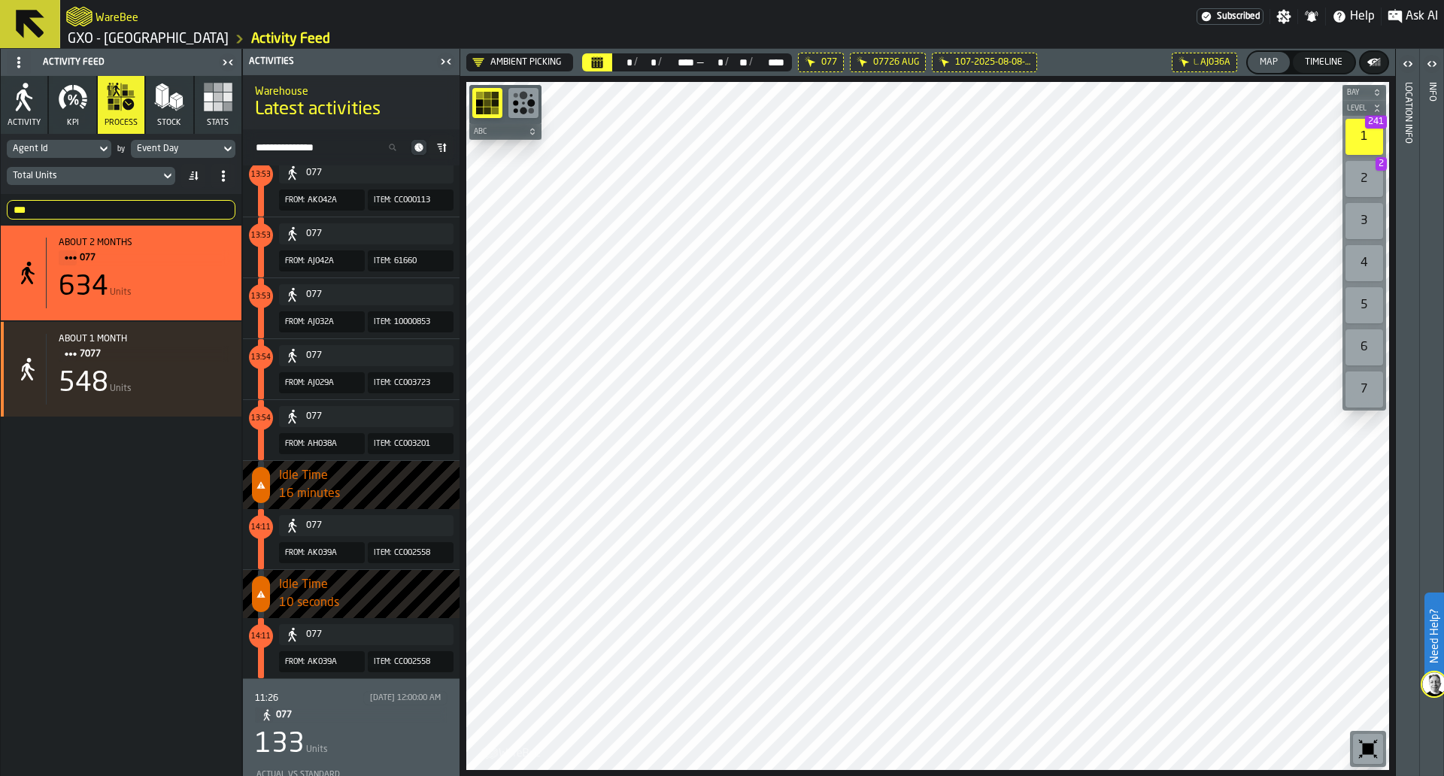
scroll to position [5122, 0]
click at [415, 741] on div "133 Units" at bounding box center [351, 744] width 193 height 30
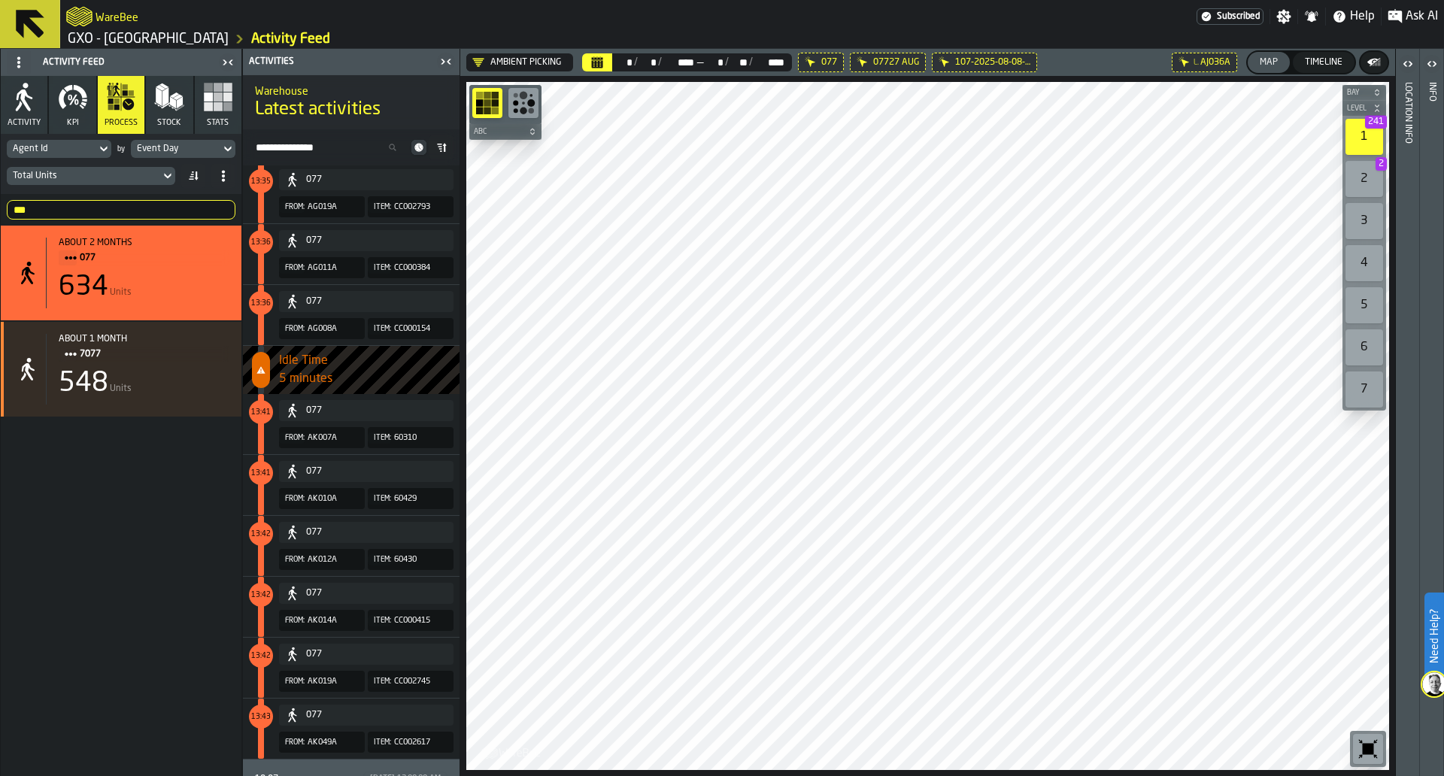
scroll to position [871, 0]
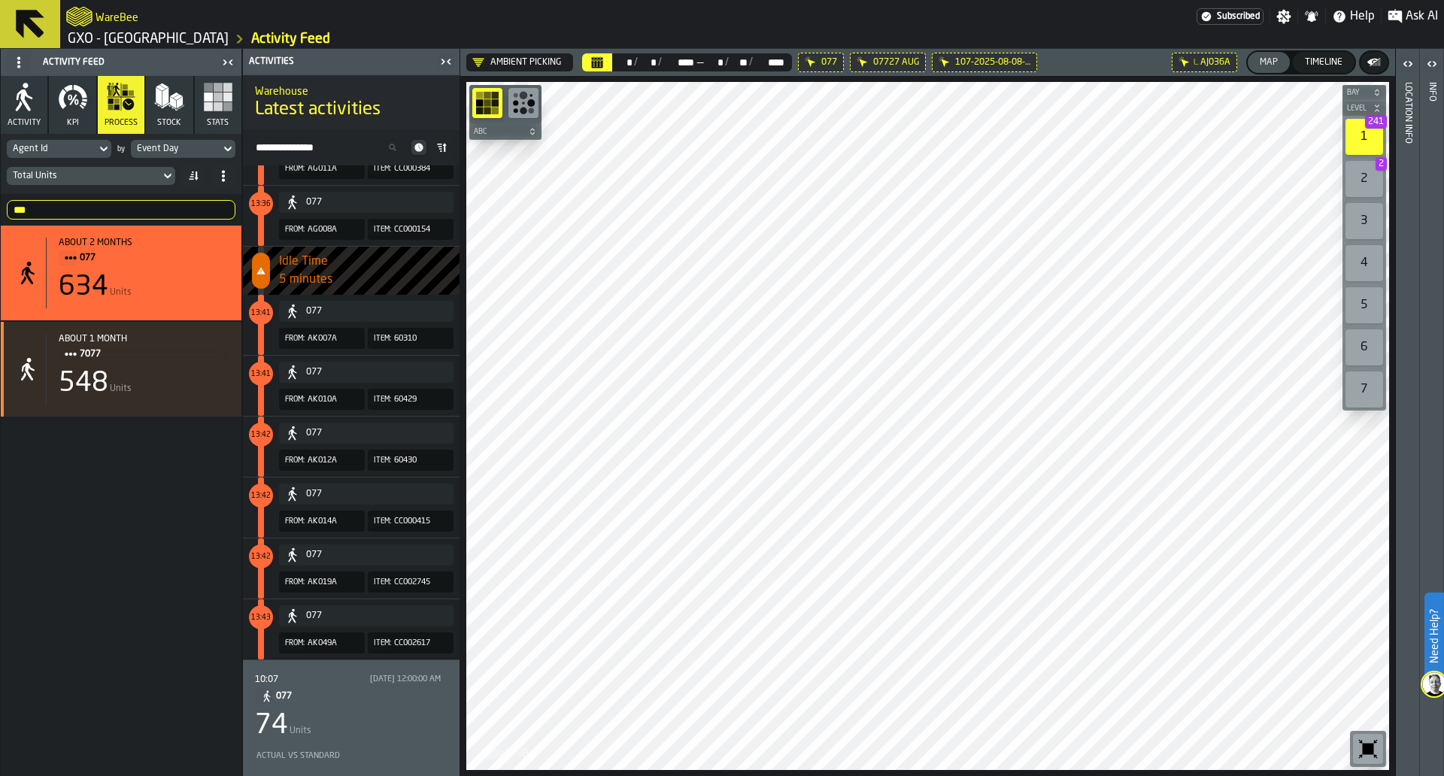
click at [381, 691] on span "077" at bounding box center [355, 696] width 159 height 17
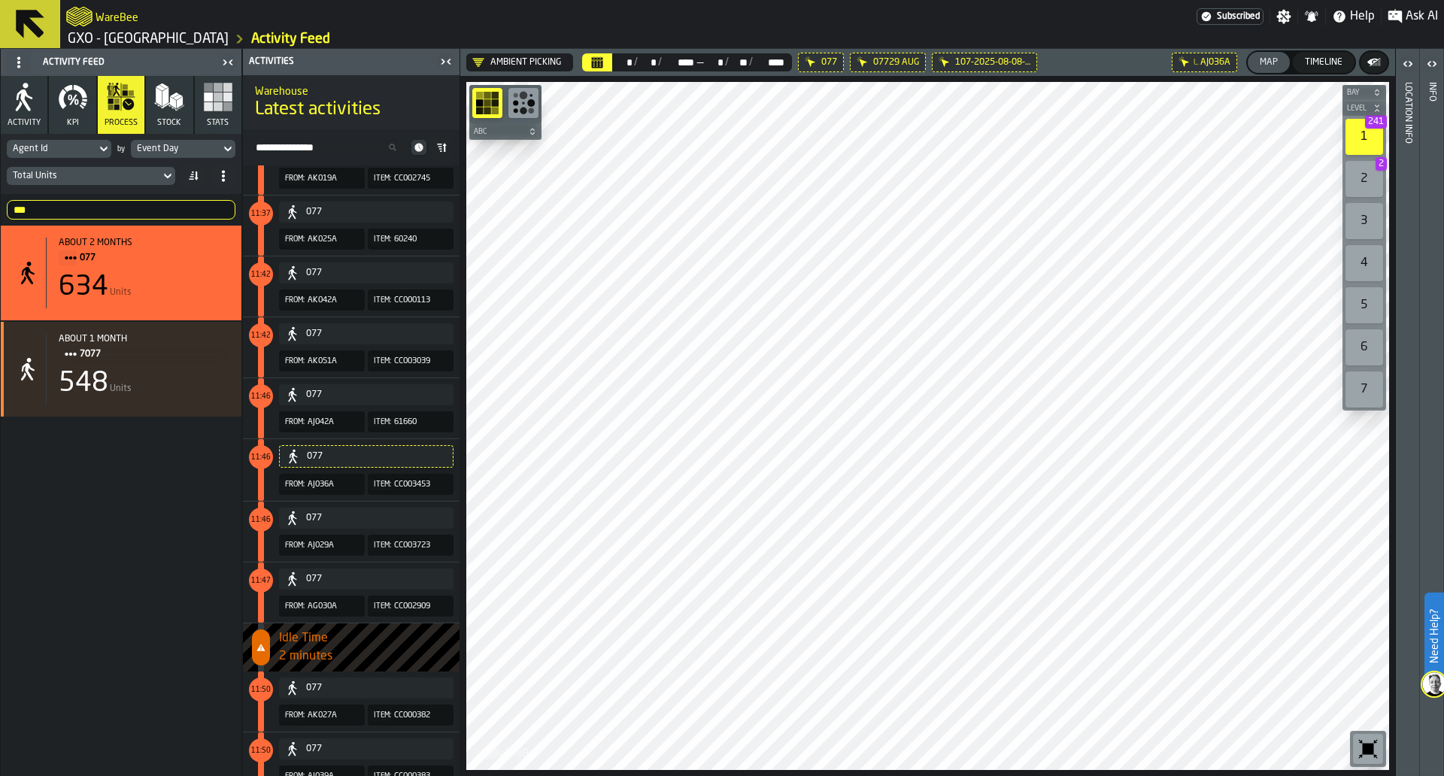
scroll to position [4553, 0]
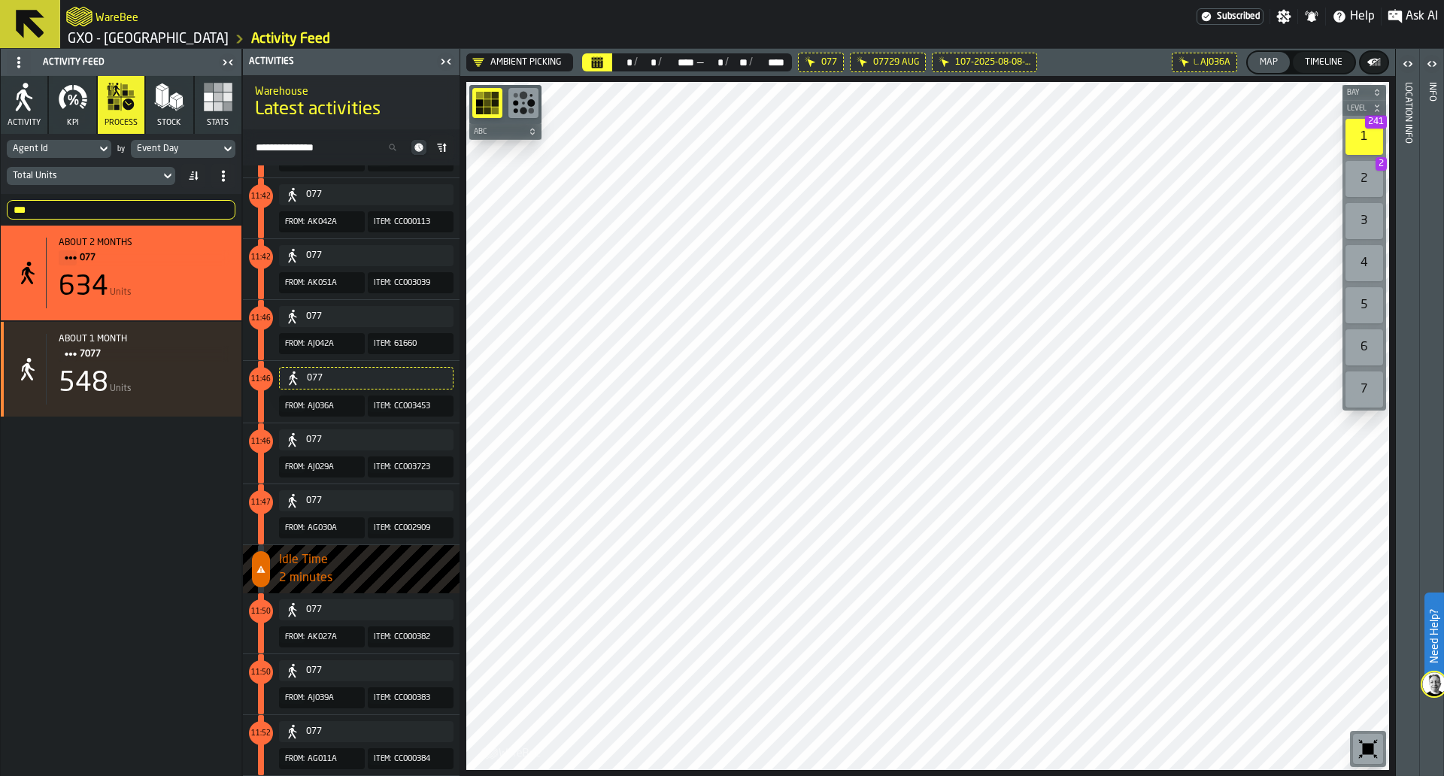
click at [161, 207] on input "***" at bounding box center [121, 210] width 229 height 20
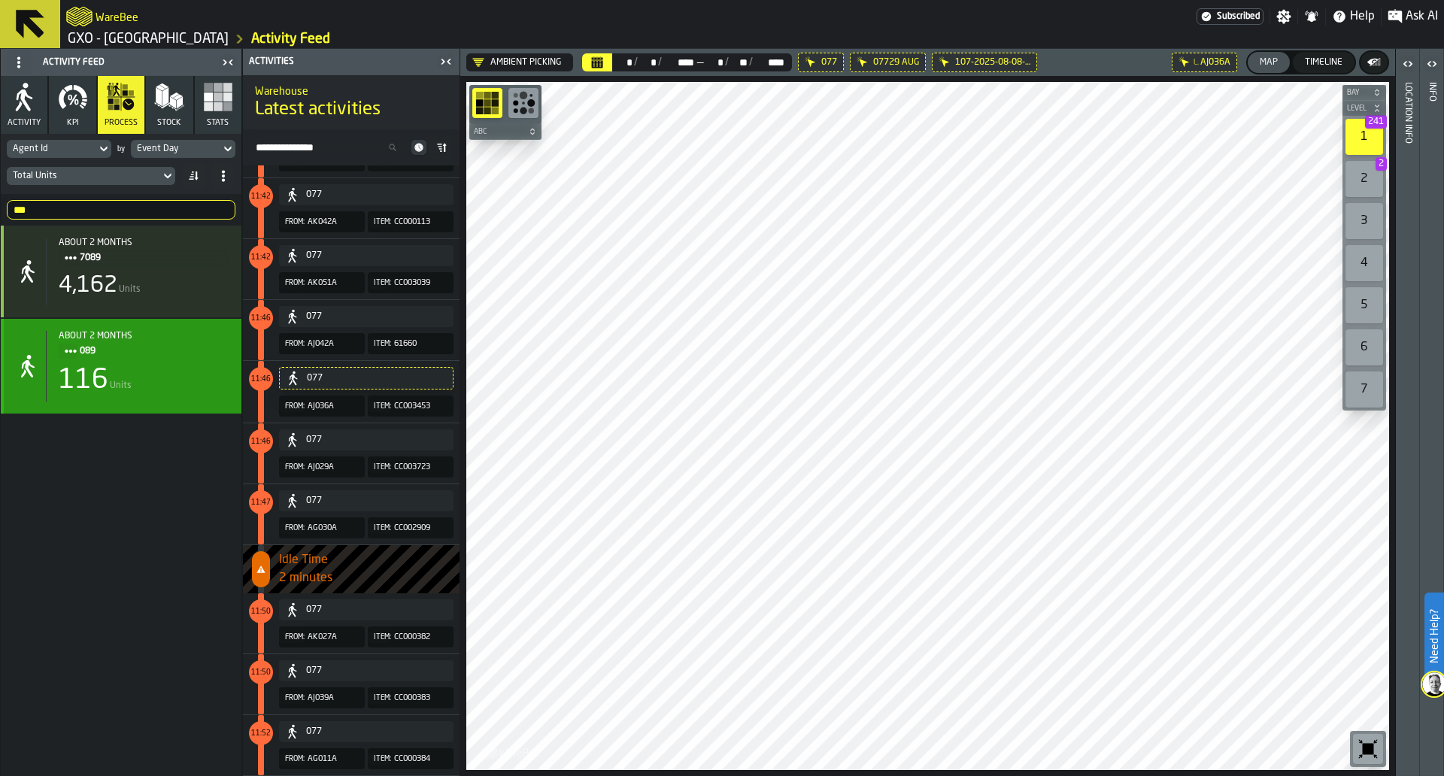
type input "***"
click at [186, 351] on span "089" at bounding box center [149, 351] width 138 height 17
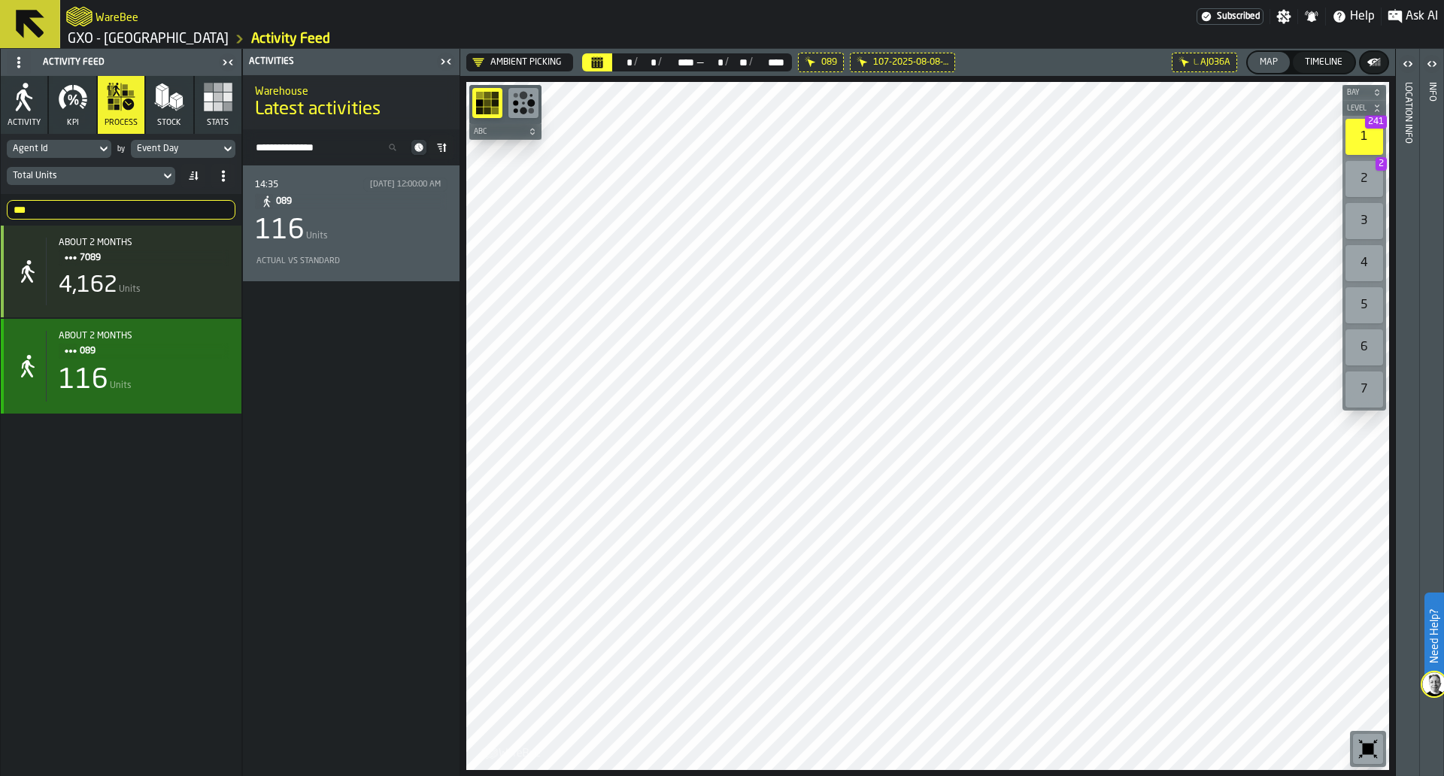
scroll to position [0, 0]
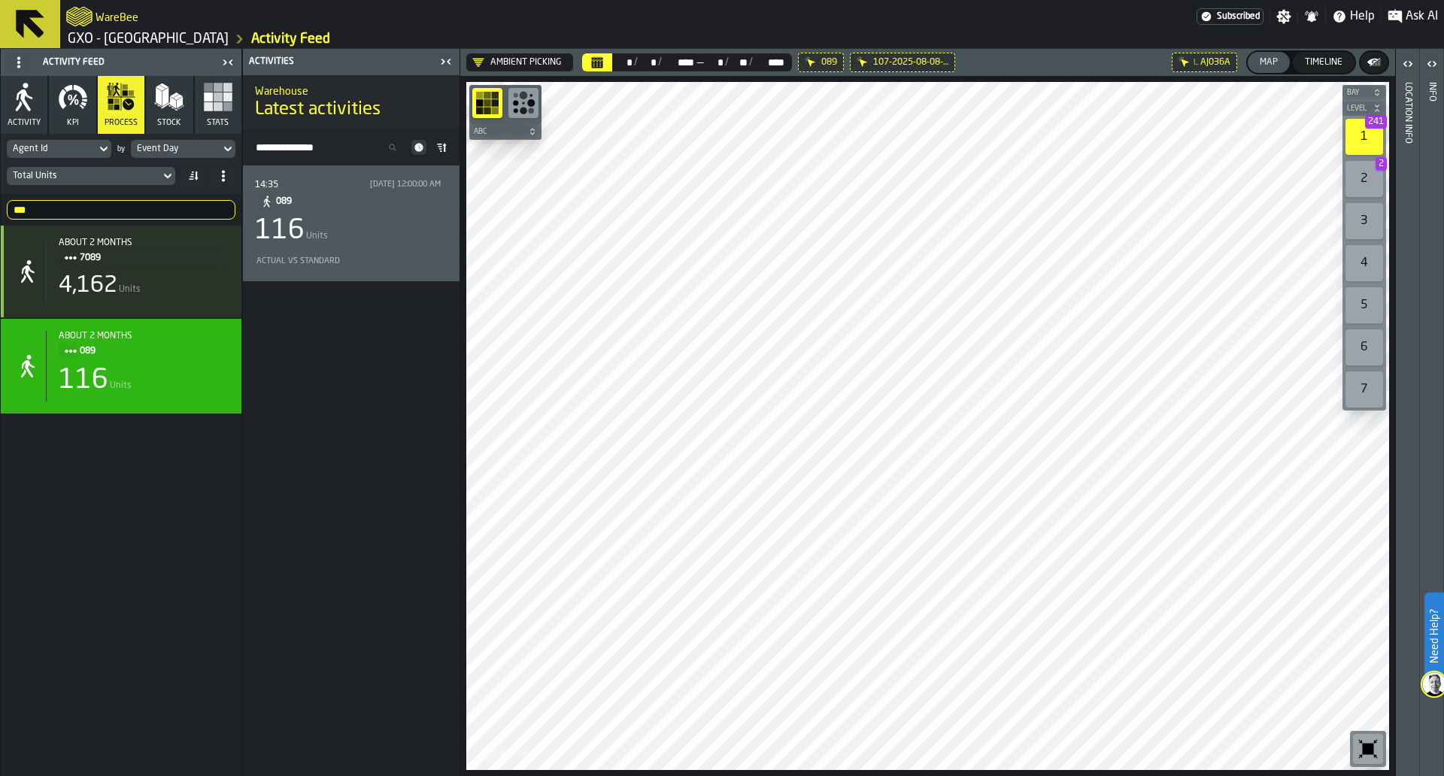
click at [356, 266] on div "Actual vs Standard" at bounding box center [348, 262] width 187 height 10
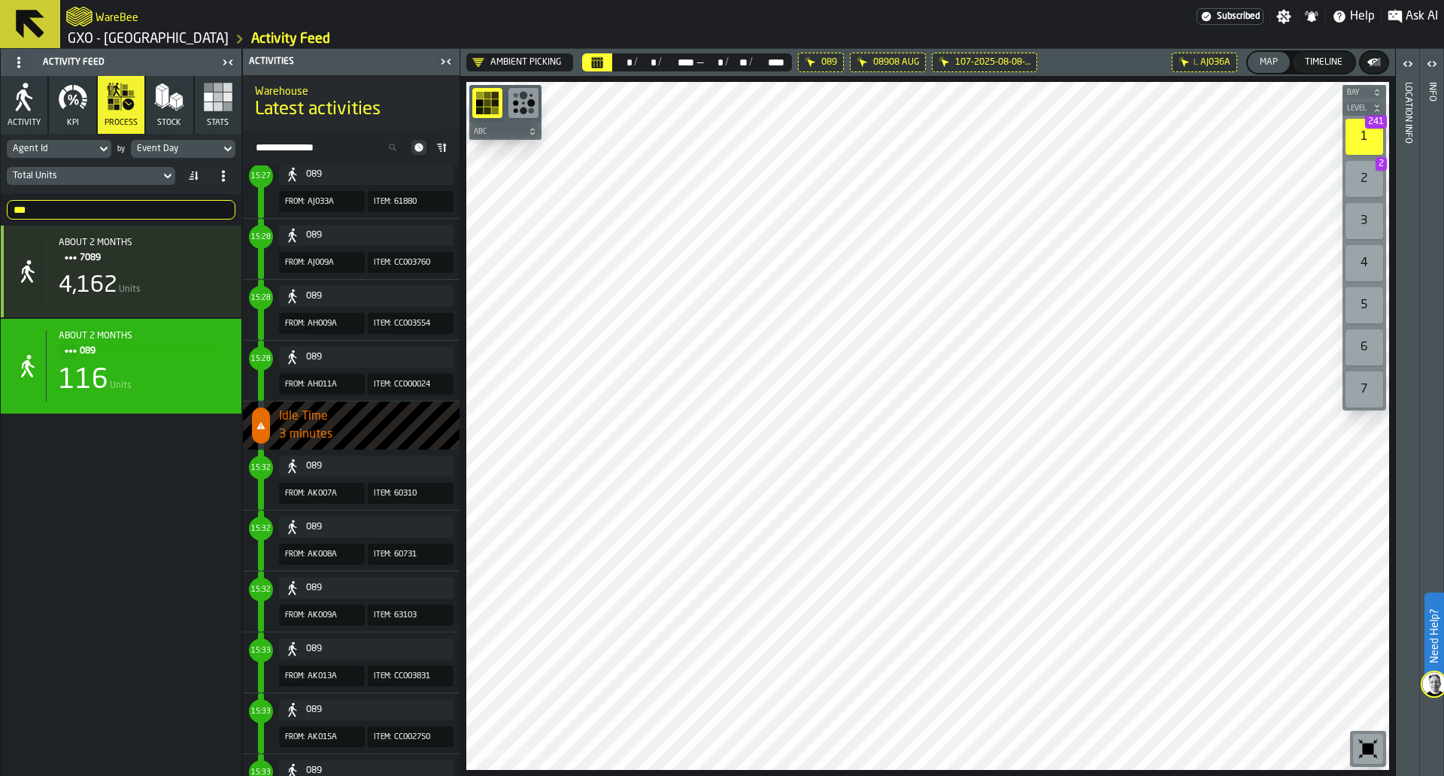
scroll to position [288, 0]
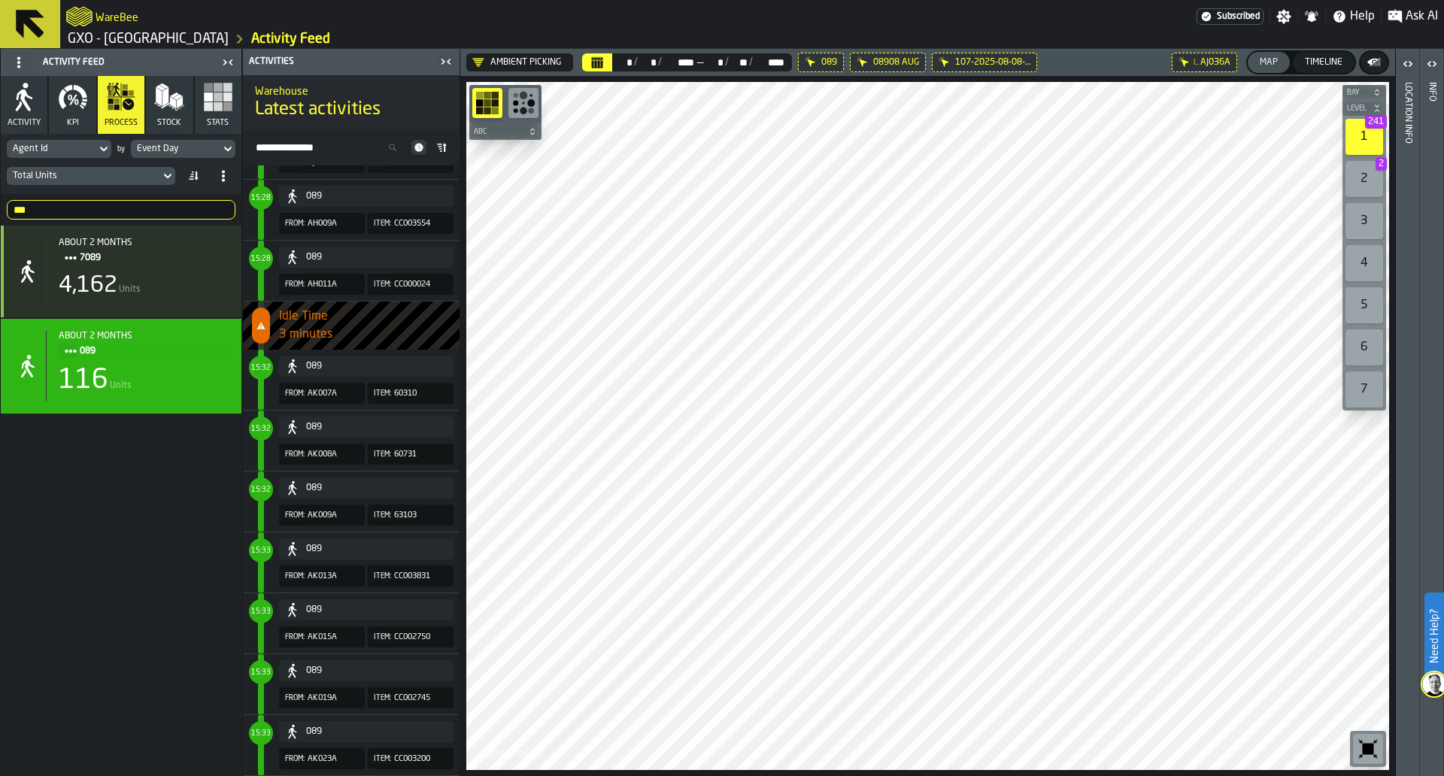
click at [217, 207] on input "***" at bounding box center [121, 210] width 229 height 20
type input "****"
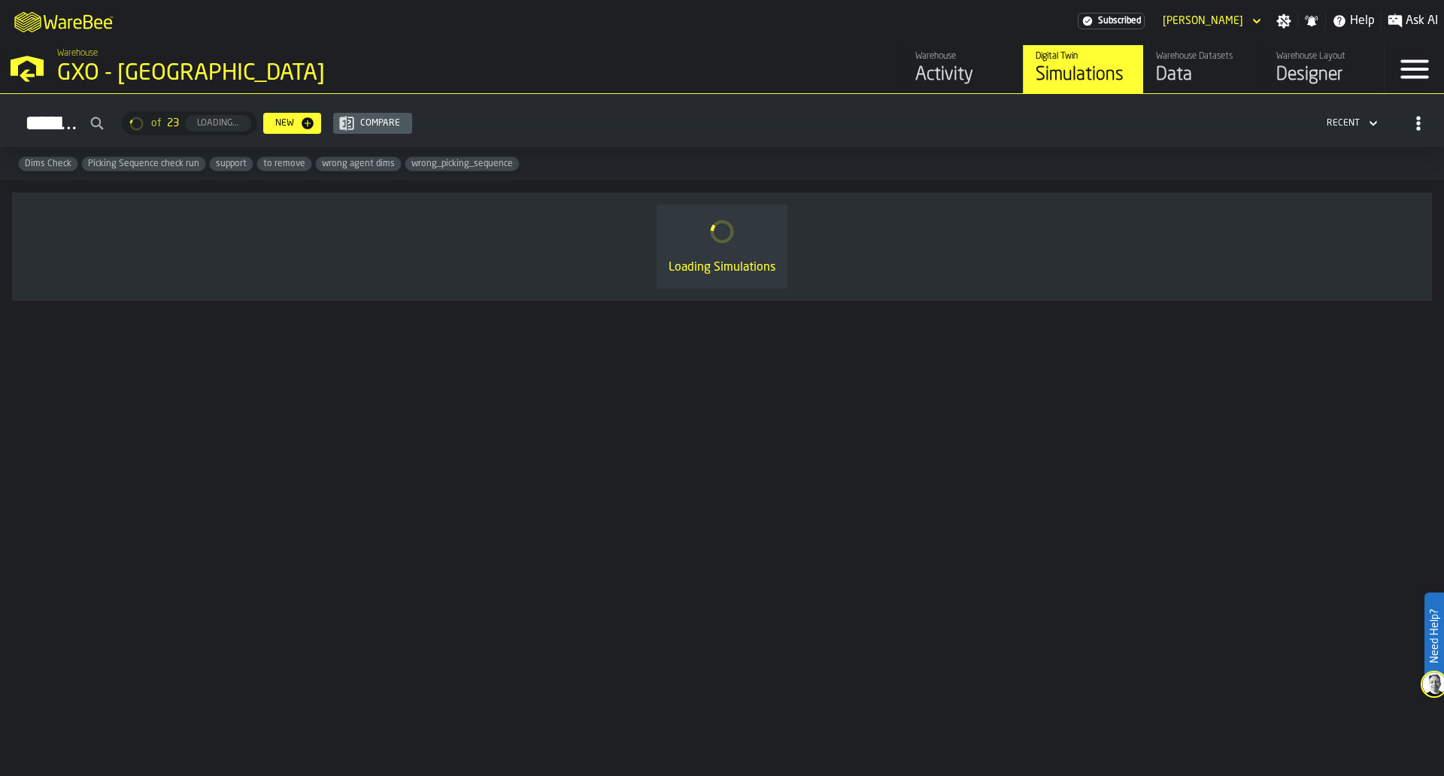
click at [945, 77] on div "Activity" at bounding box center [964, 75] width 96 height 24
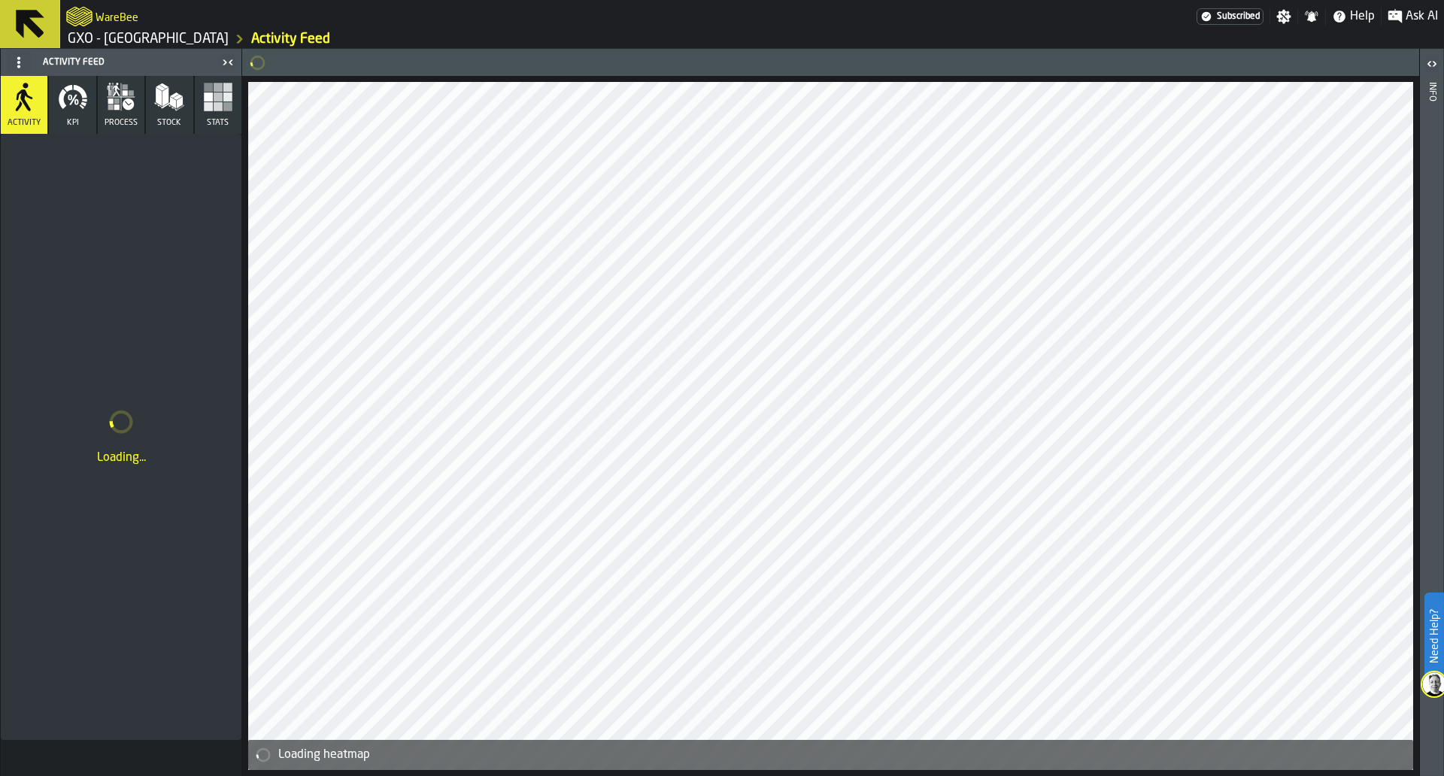
click at [128, 107] on icon "button" at bounding box center [128, 104] width 11 height 11
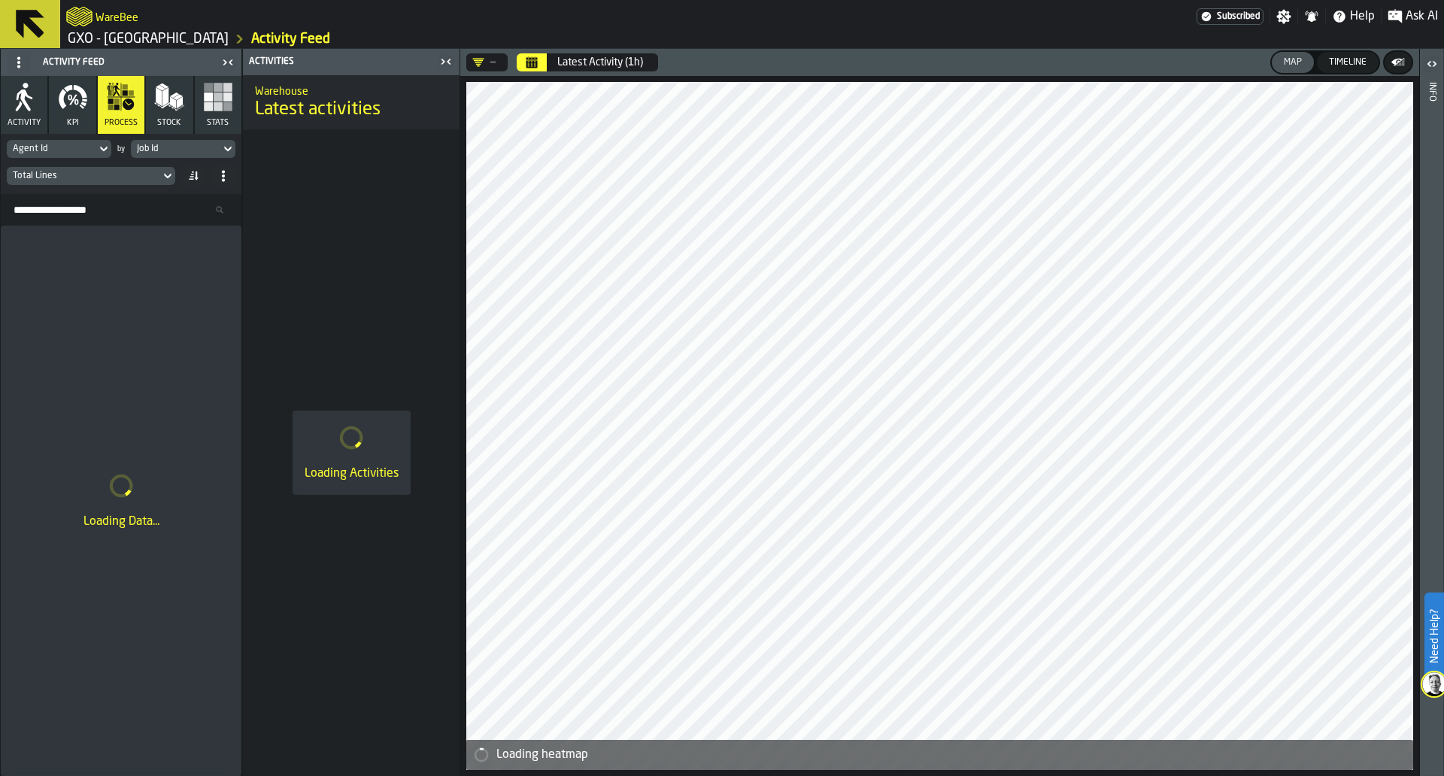
click at [118, 178] on div "Total Lines" at bounding box center [83, 176] width 141 height 11
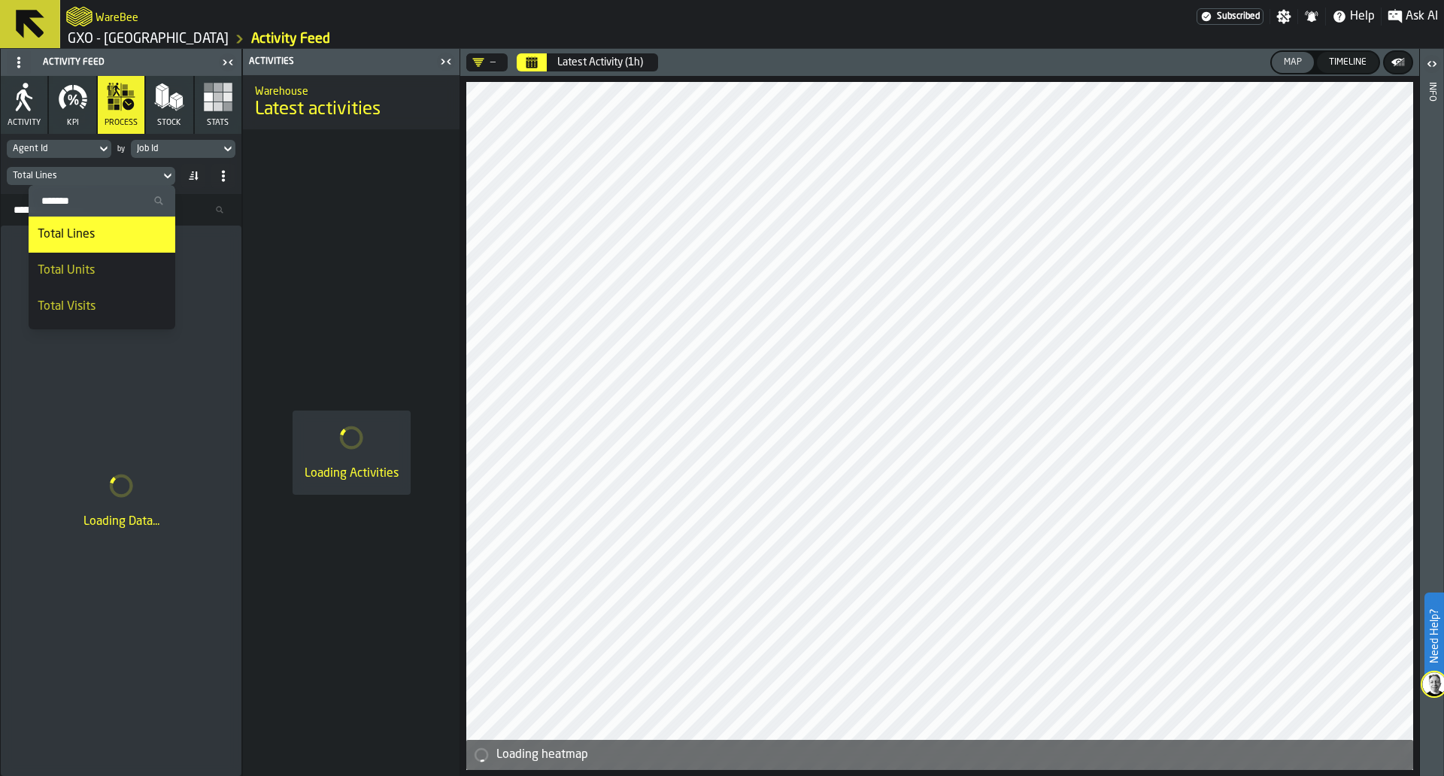
click at [112, 287] on li "Total Units" at bounding box center [102, 271] width 147 height 36
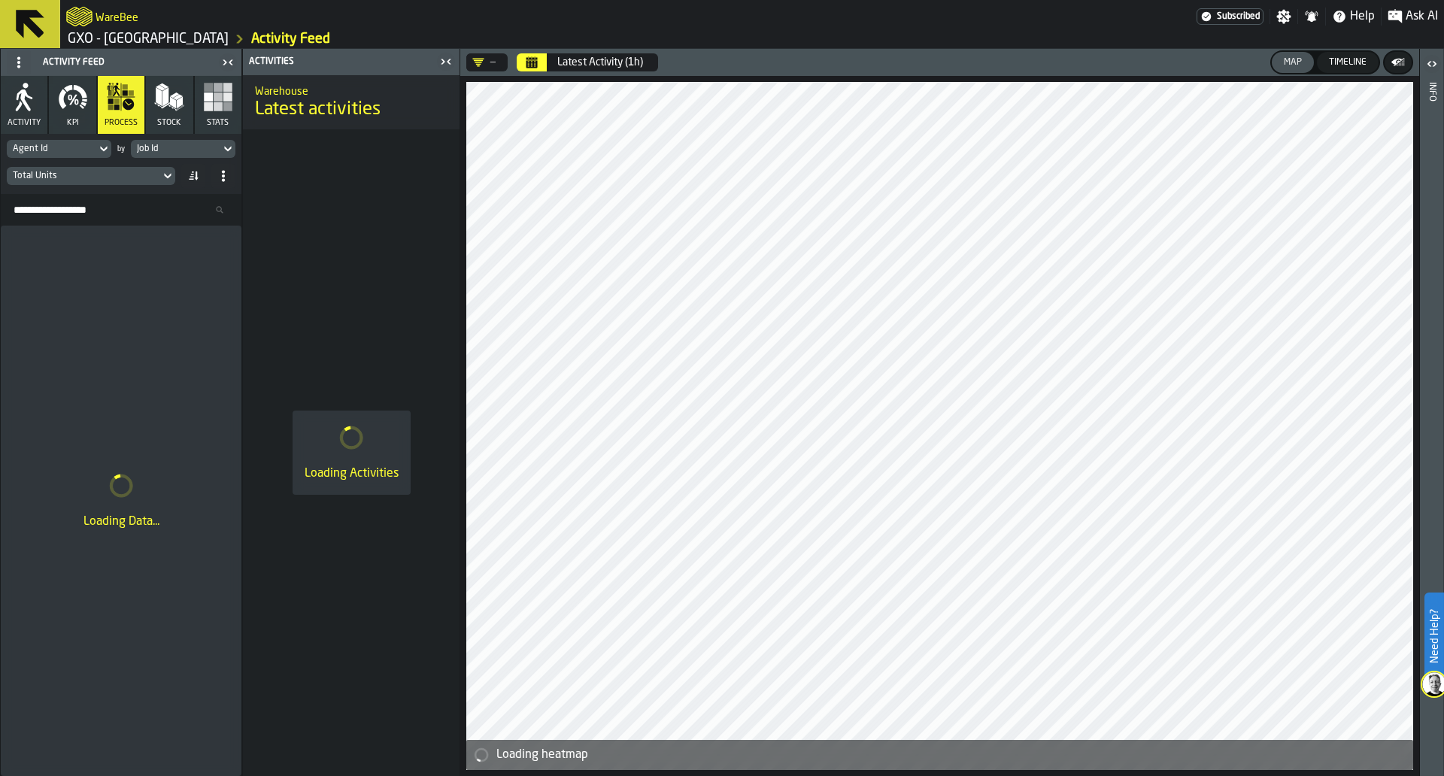
click at [222, 152] on icon at bounding box center [227, 149] width 15 height 18
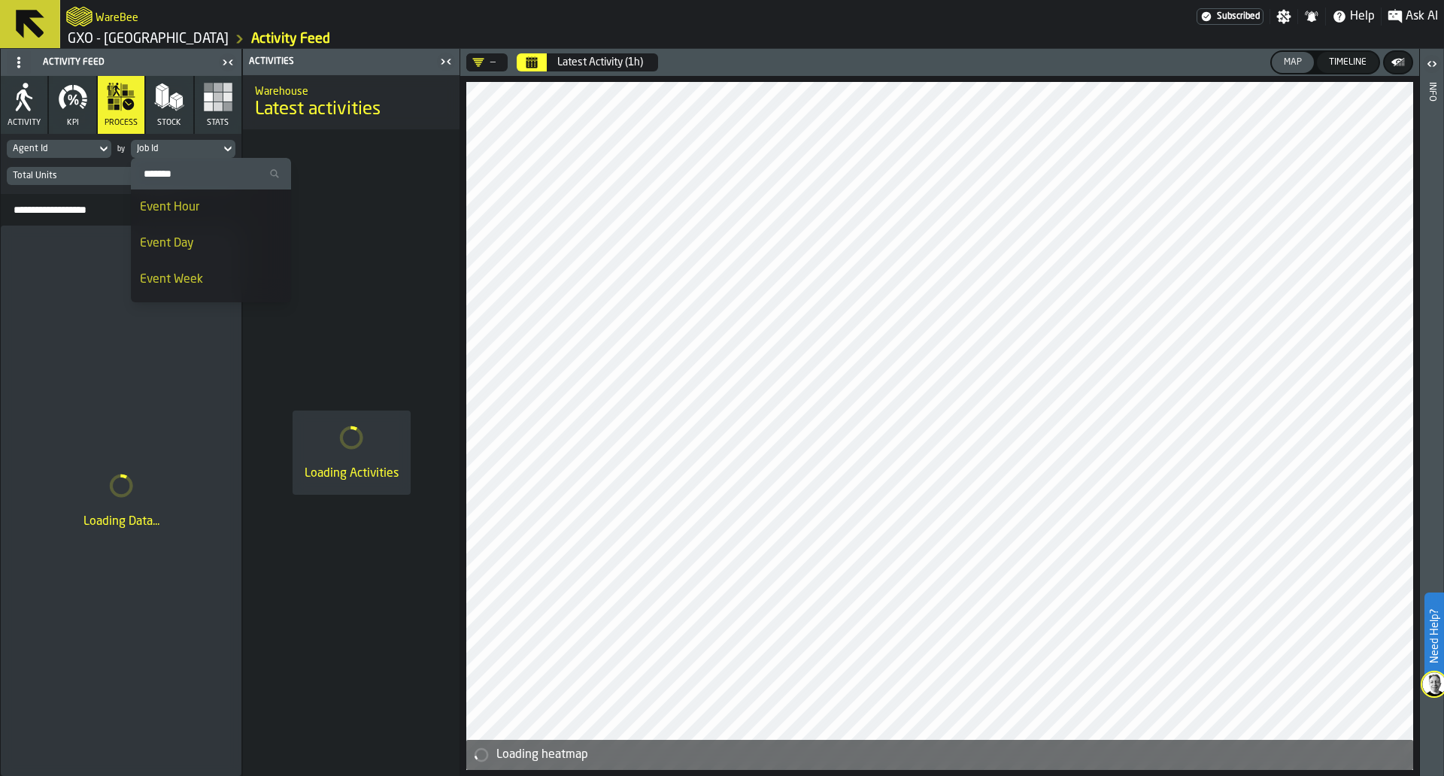
click at [208, 254] on li "Event Day" at bounding box center [211, 244] width 160 height 36
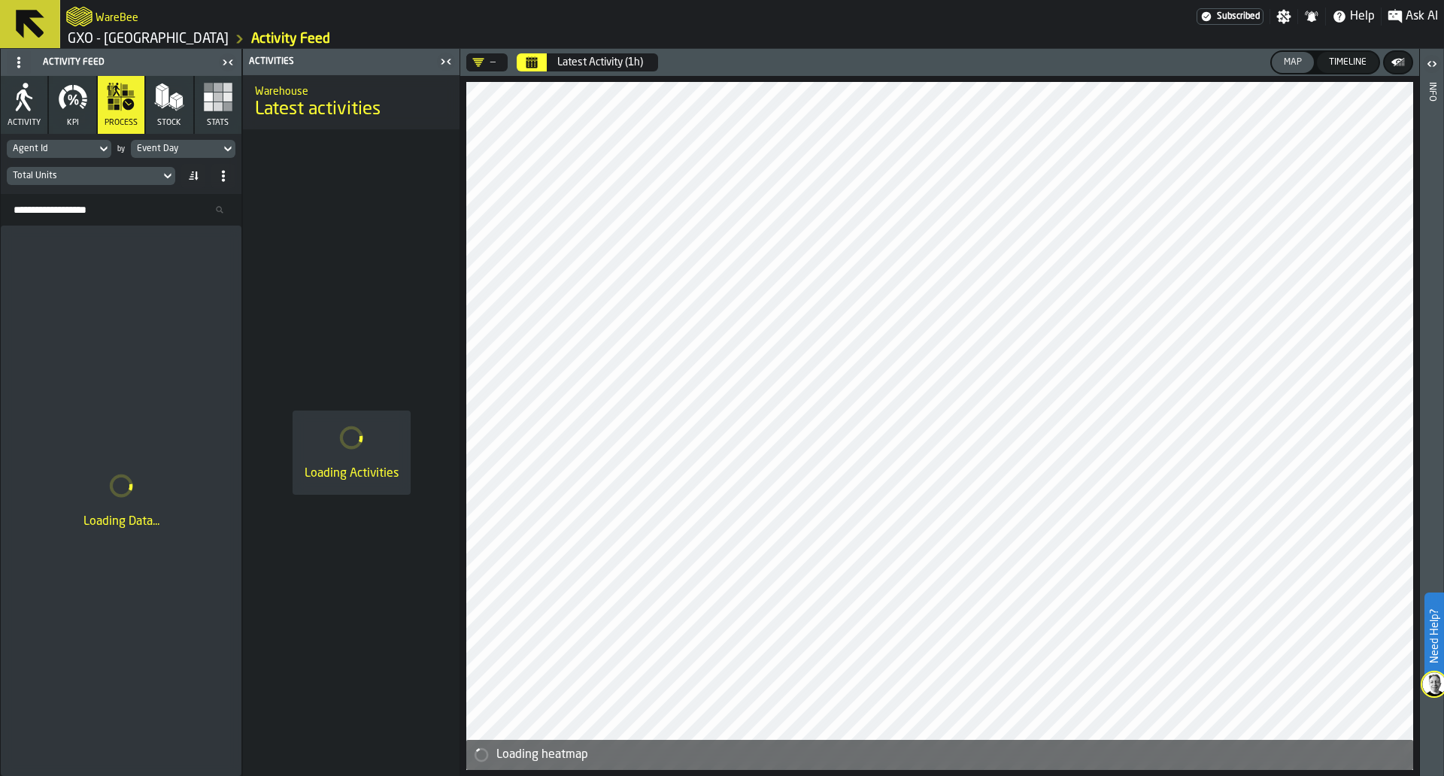
click at [484, 57] on icon "DropdownMenuValue-" at bounding box center [478, 62] width 12 height 12
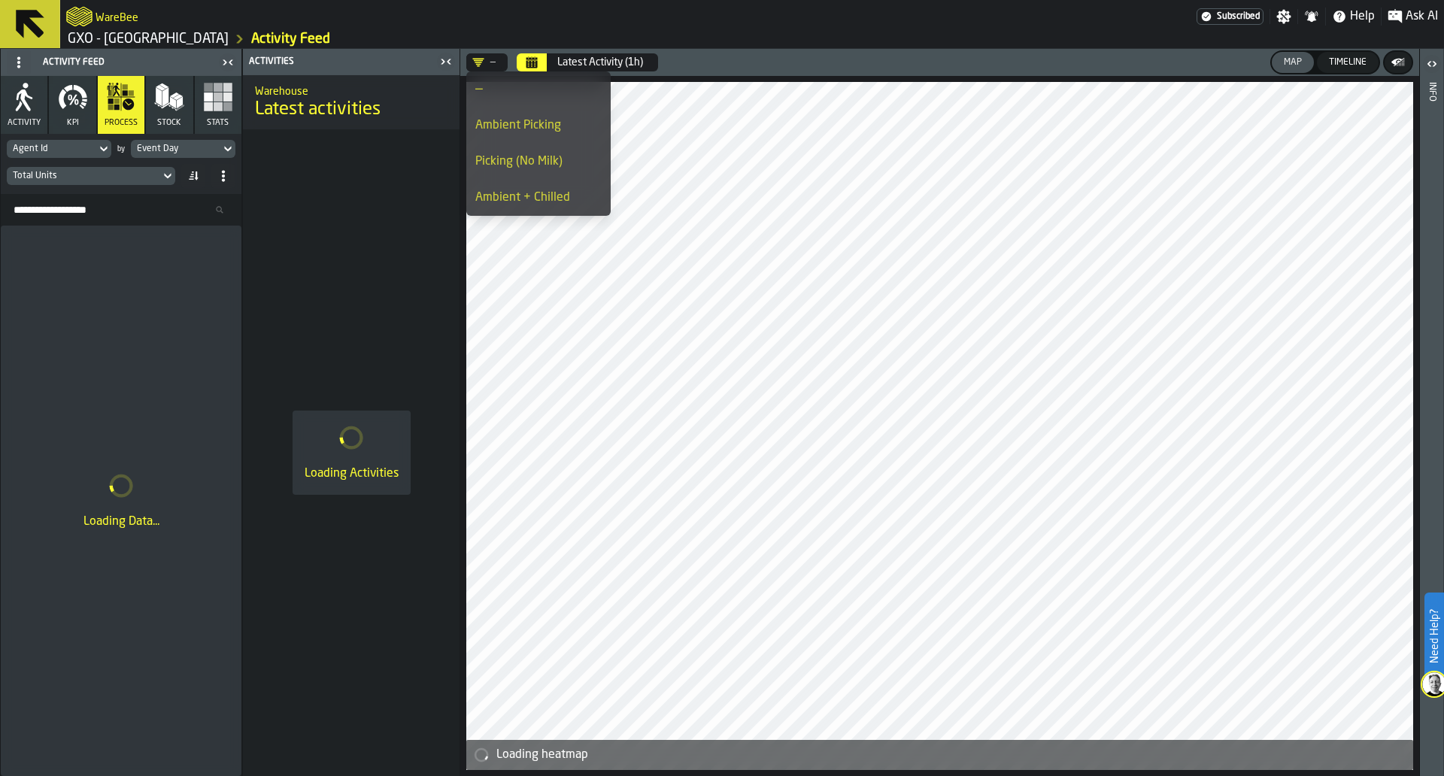
click at [497, 125] on div "Ambient Picking" at bounding box center [538, 126] width 126 height 18
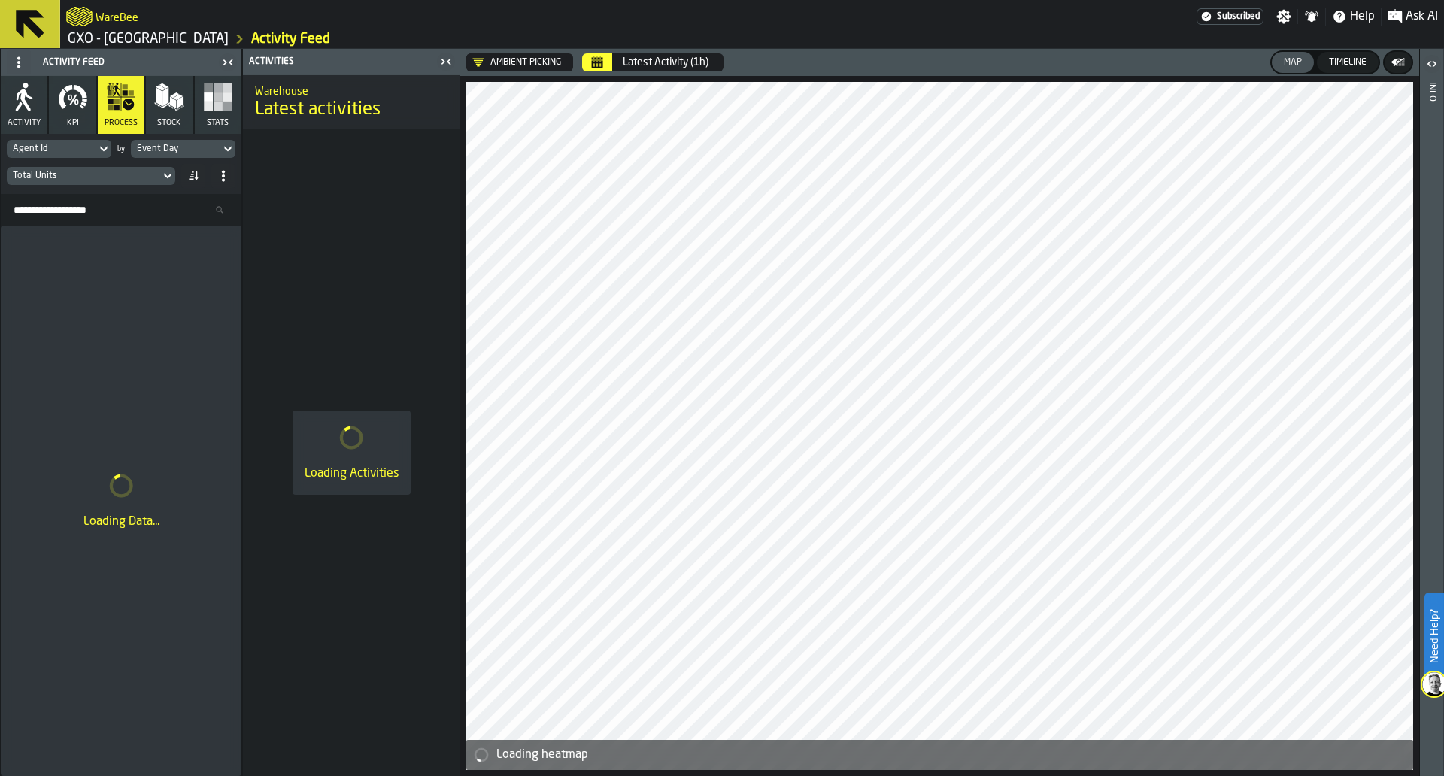
click at [591, 56] on icon "Calendar" at bounding box center [597, 62] width 12 height 12
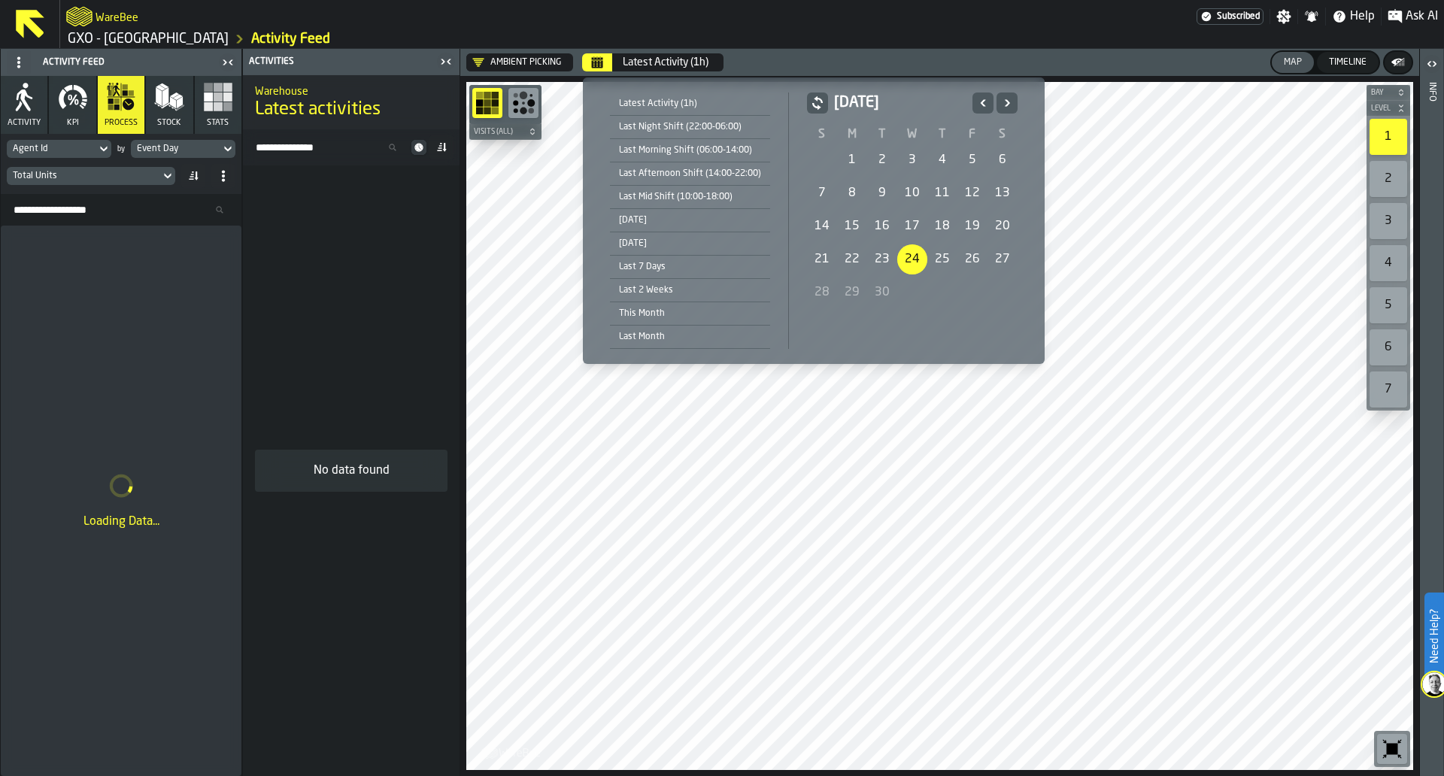
click at [901, 268] on div "24" at bounding box center [912, 259] width 30 height 30
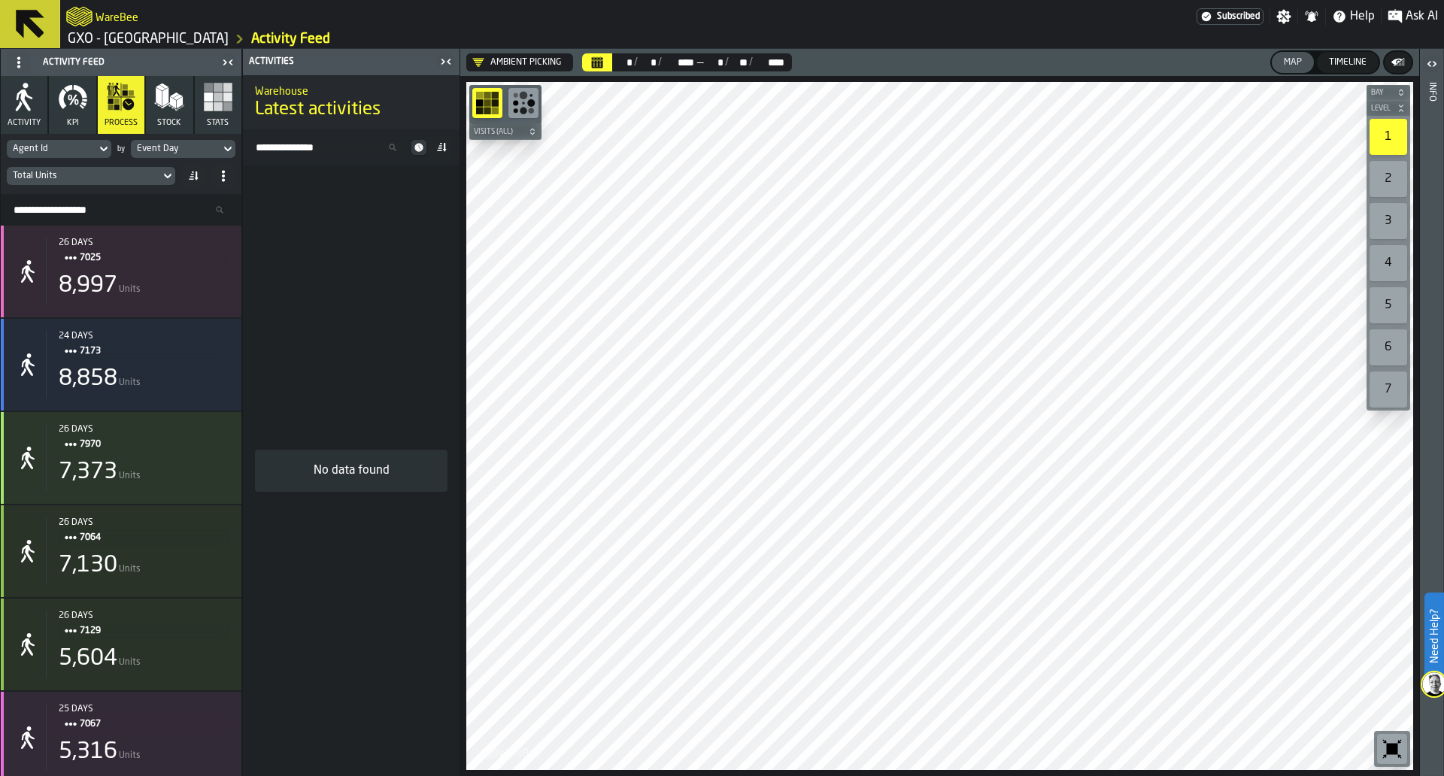
click at [144, 206] on input "Search Resources..." at bounding box center [121, 210] width 229 height 20
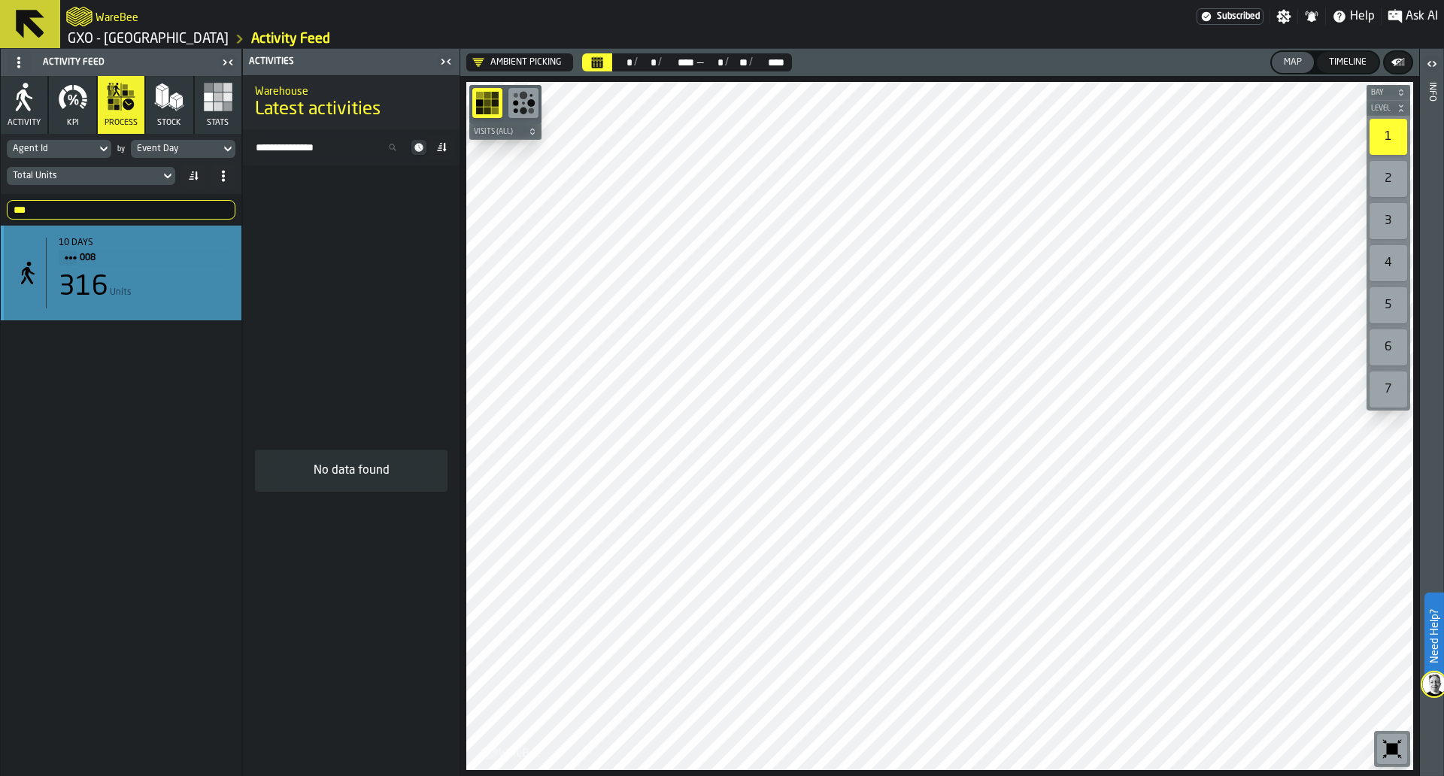
click at [151, 274] on div "316 Units" at bounding box center [144, 287] width 171 height 30
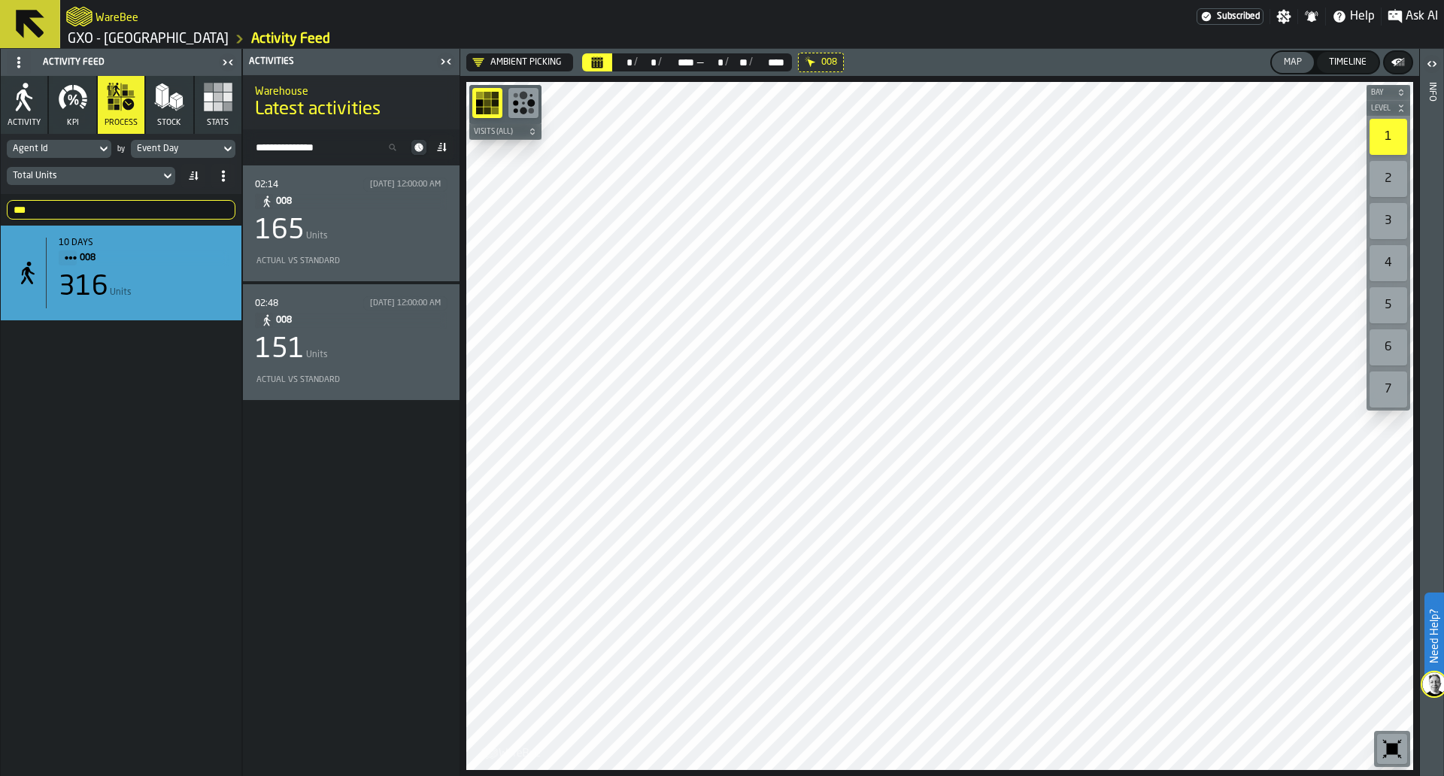
click at [378, 250] on div "02:14 9/19/2025, 12:00:00 AM 008 165 Units Actual vs Standard" at bounding box center [351, 224] width 193 height 92
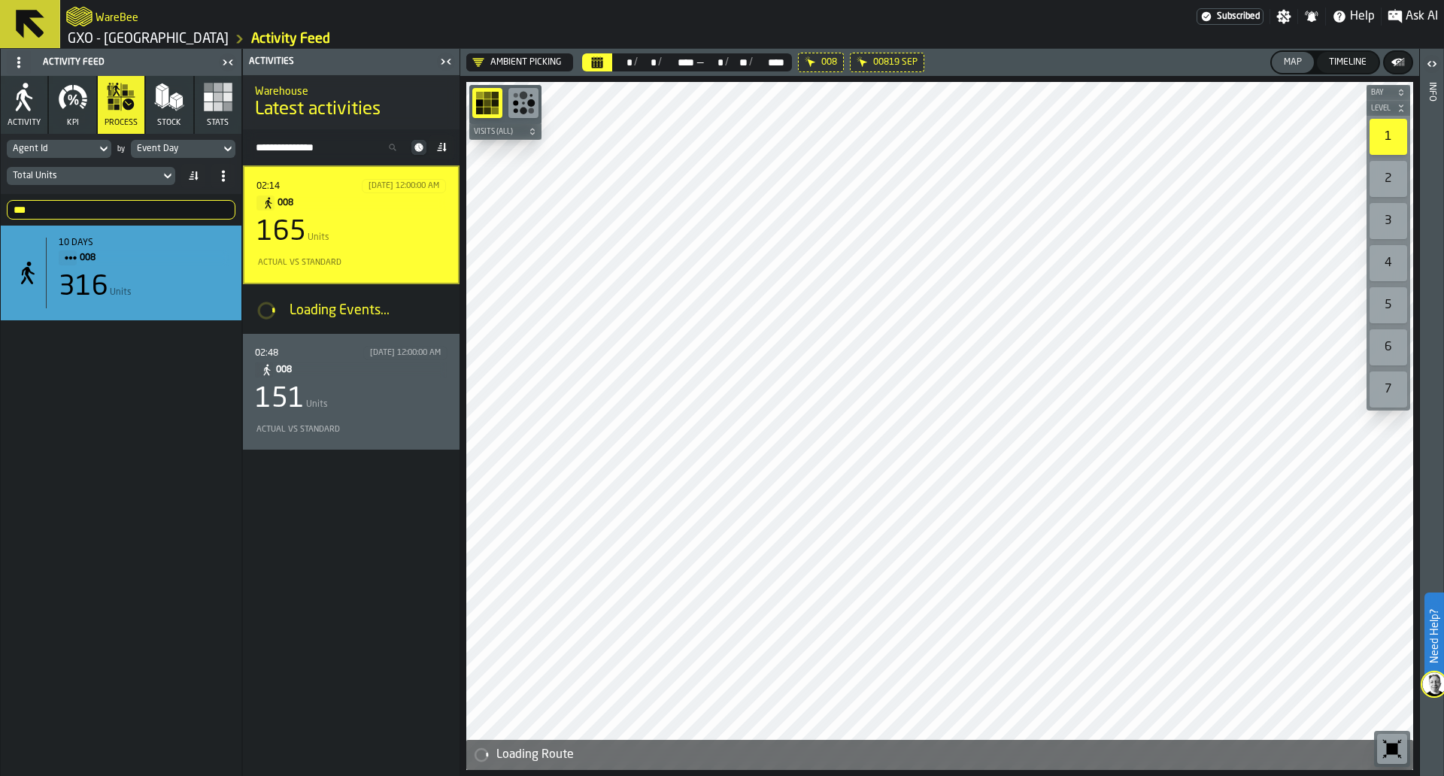
click at [440, 142] on icon at bounding box center [442, 147] width 12 height 12
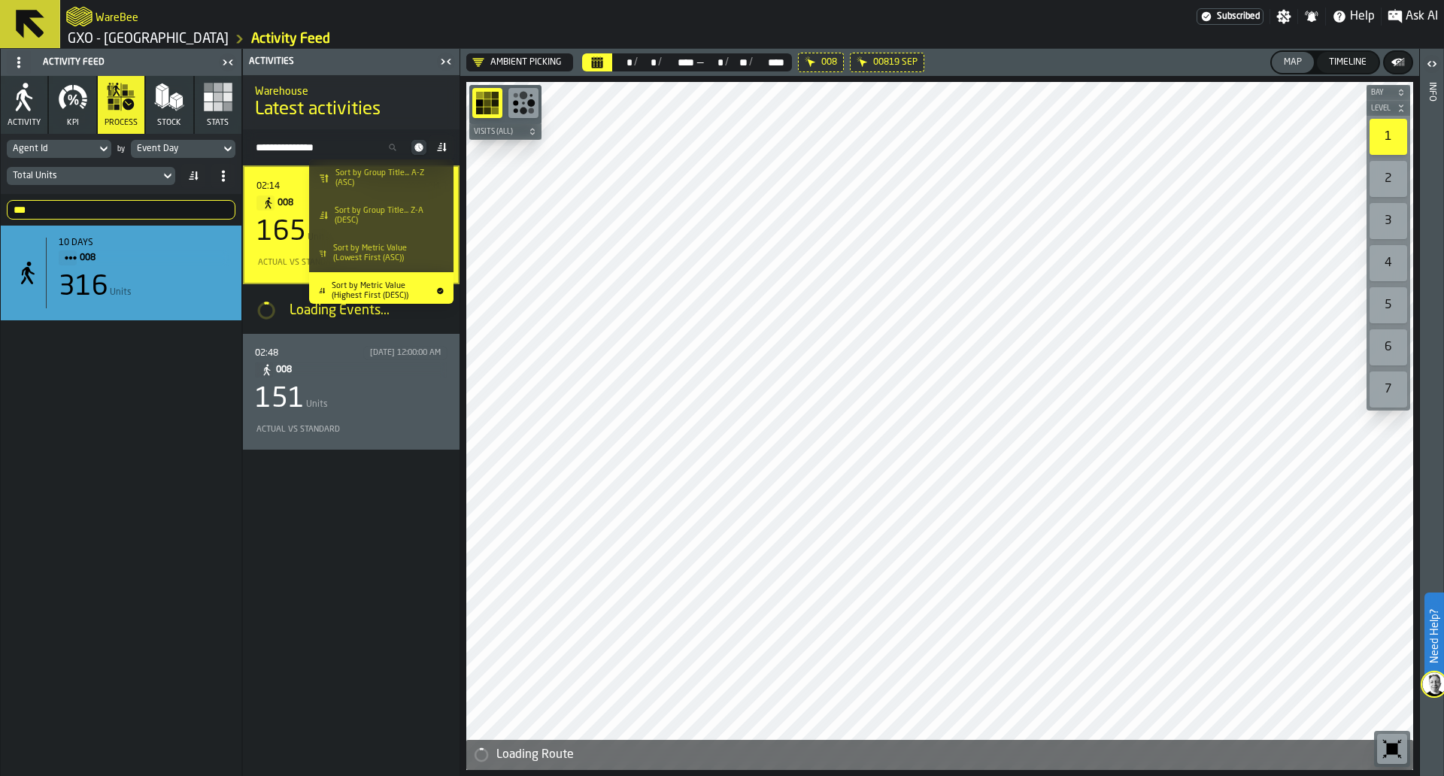
click at [408, 256] on span "Sort by Metric Value (Lowest First (ASC))" at bounding box center [385, 254] width 105 height 20
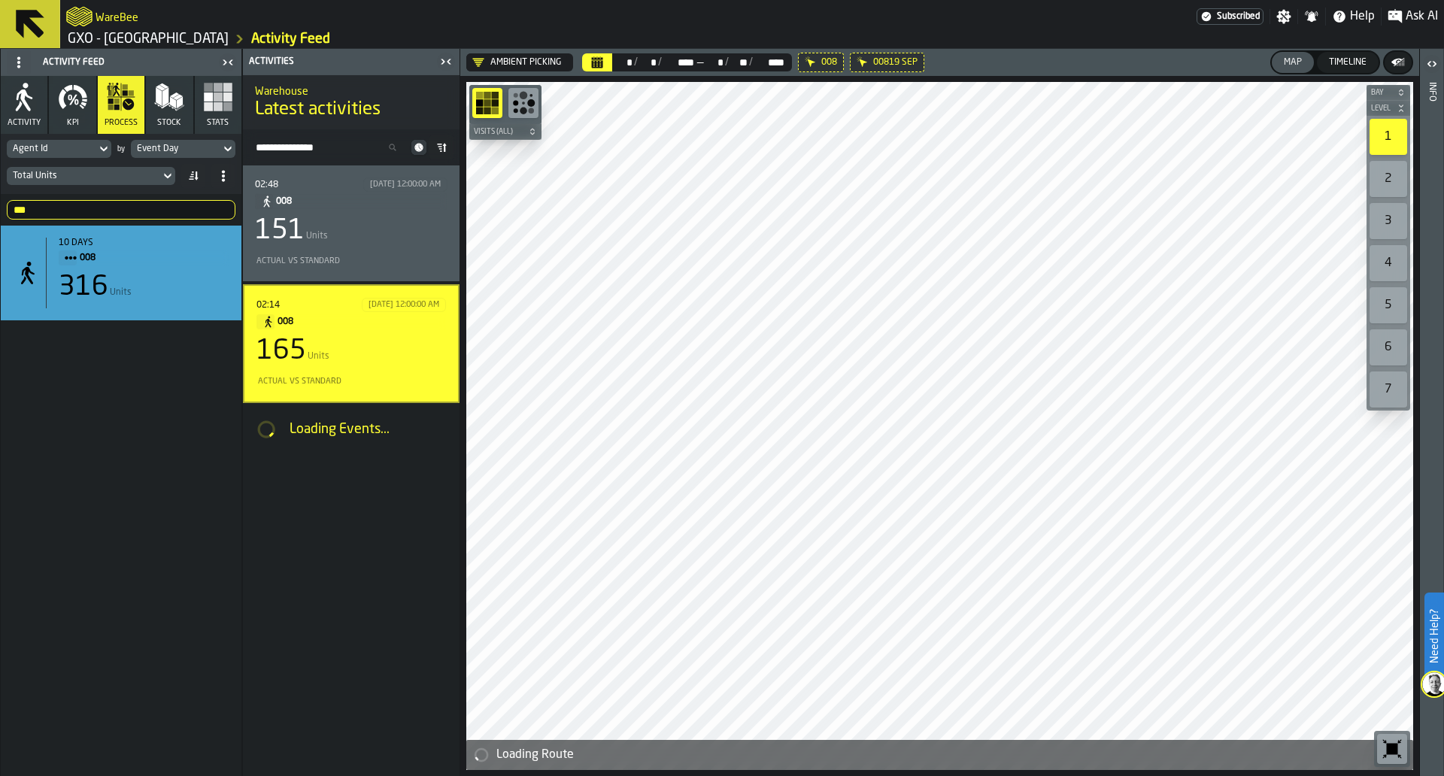
click at [408, 256] on div "Actual vs Standard" at bounding box center [351, 262] width 193 height 16
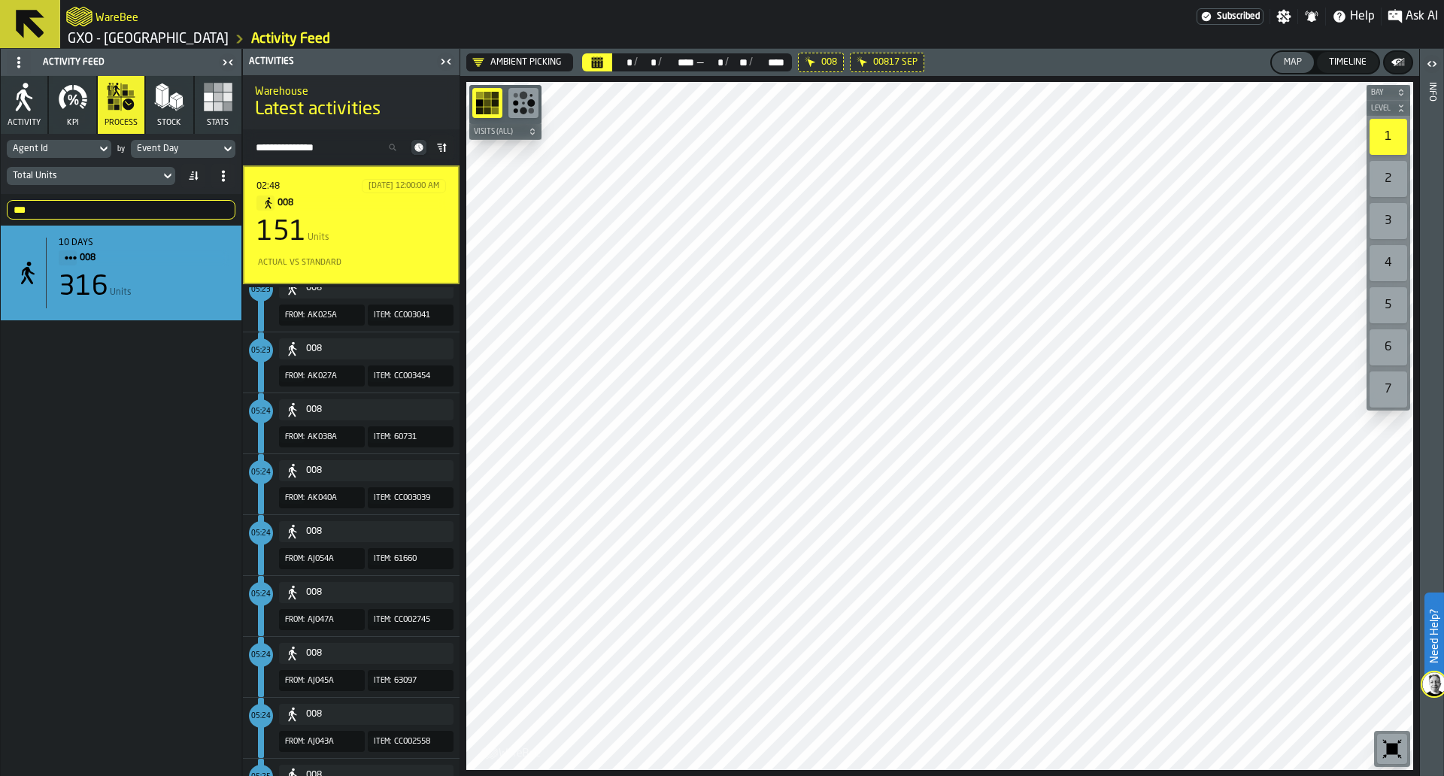
scroll to position [405, 0]
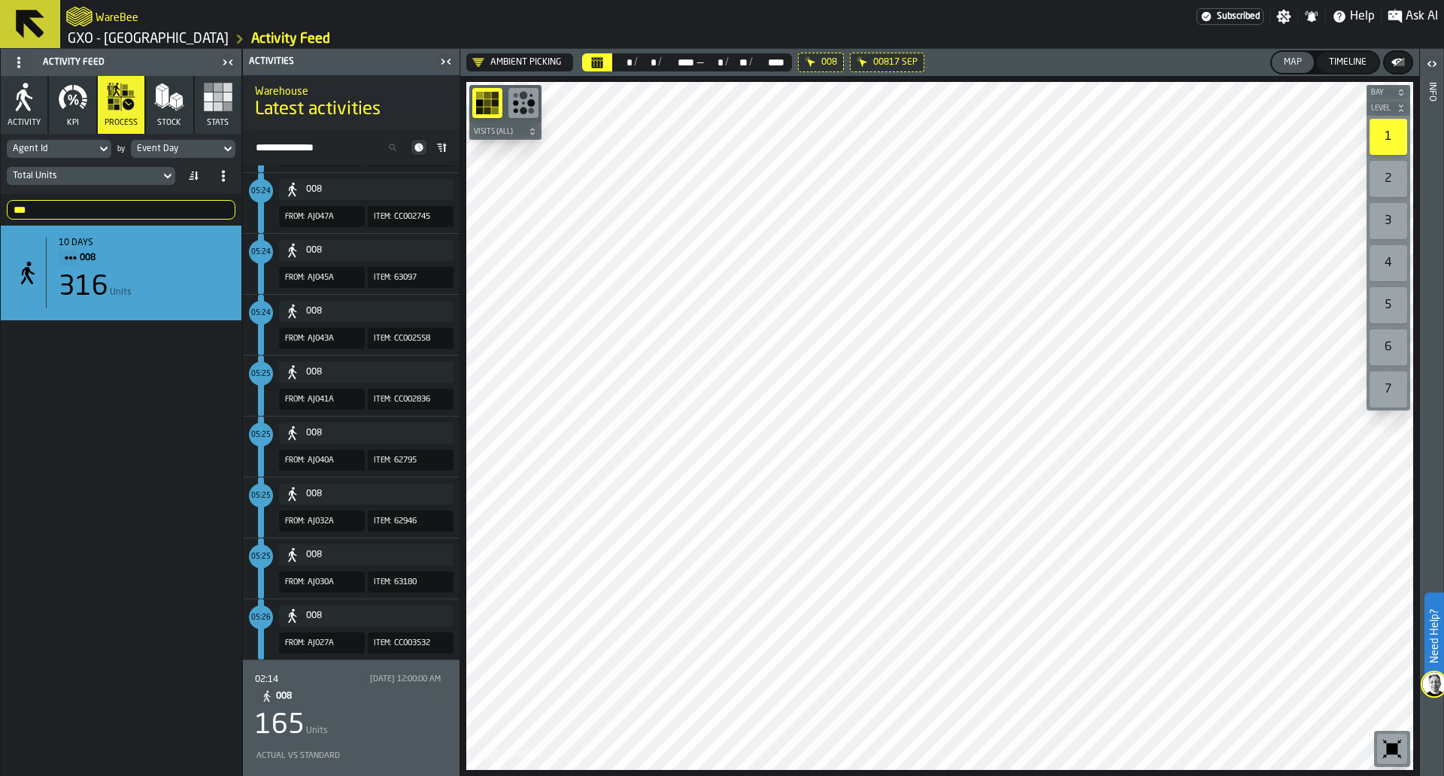
click at [374, 700] on span "008" at bounding box center [355, 696] width 159 height 17
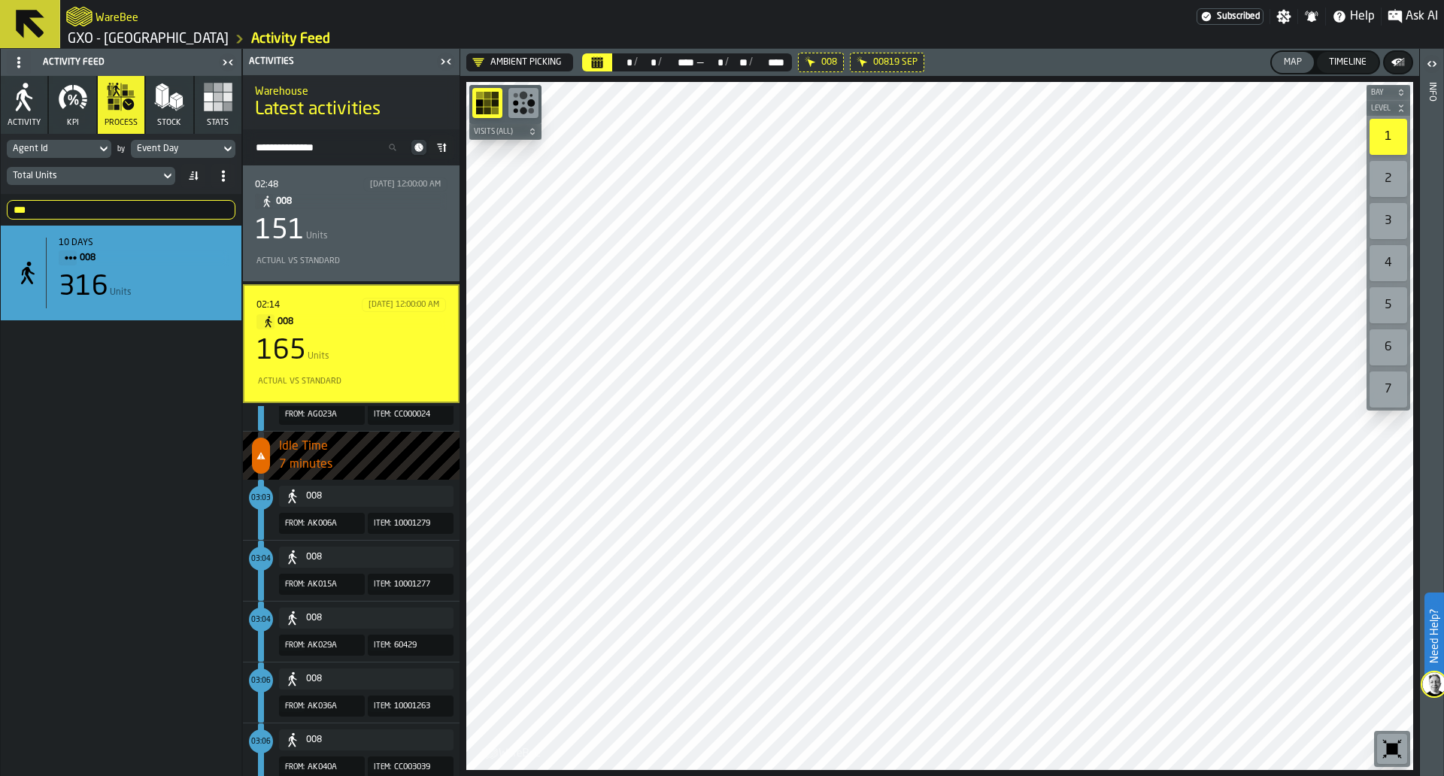
scroll to position [2685, 0]
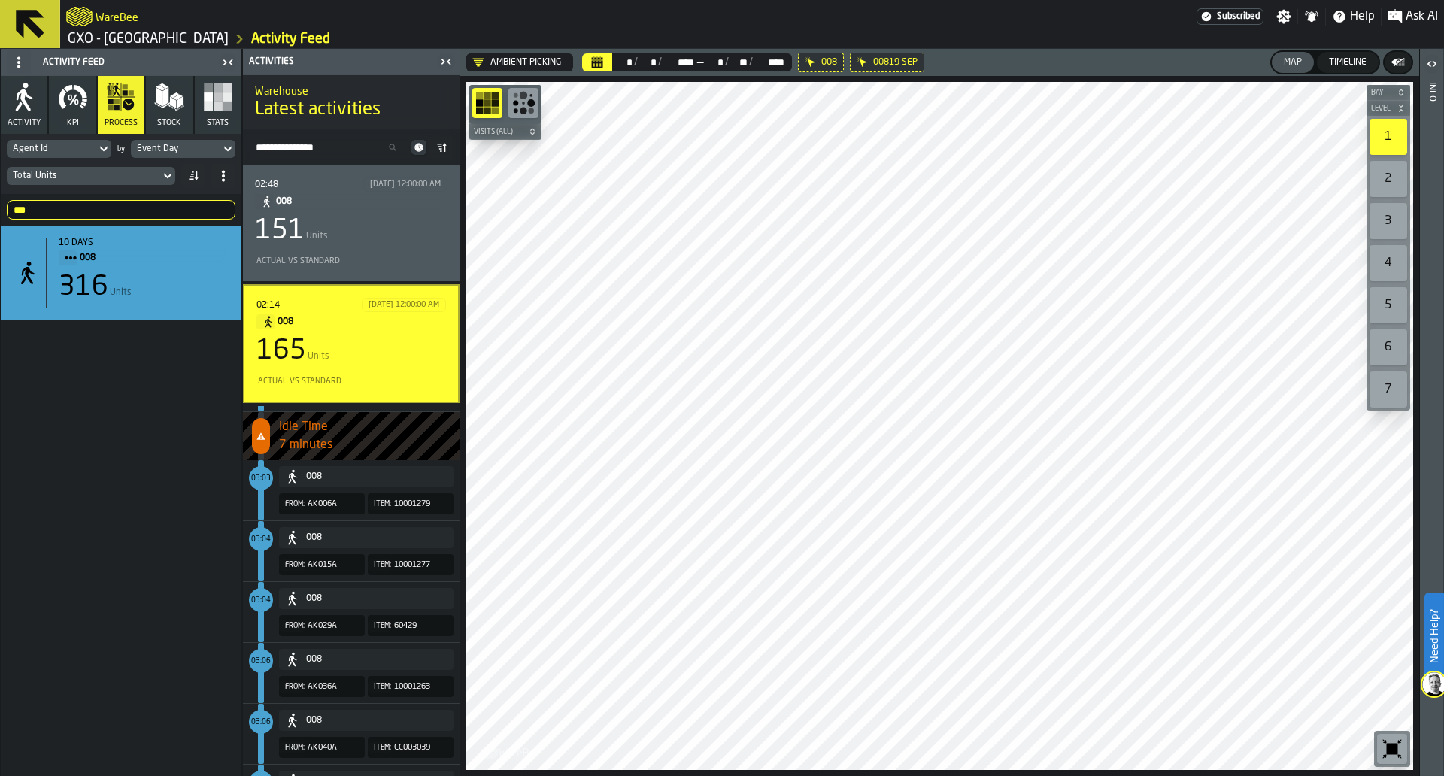
click at [408, 542] on div "008" at bounding box center [376, 538] width 141 height 11
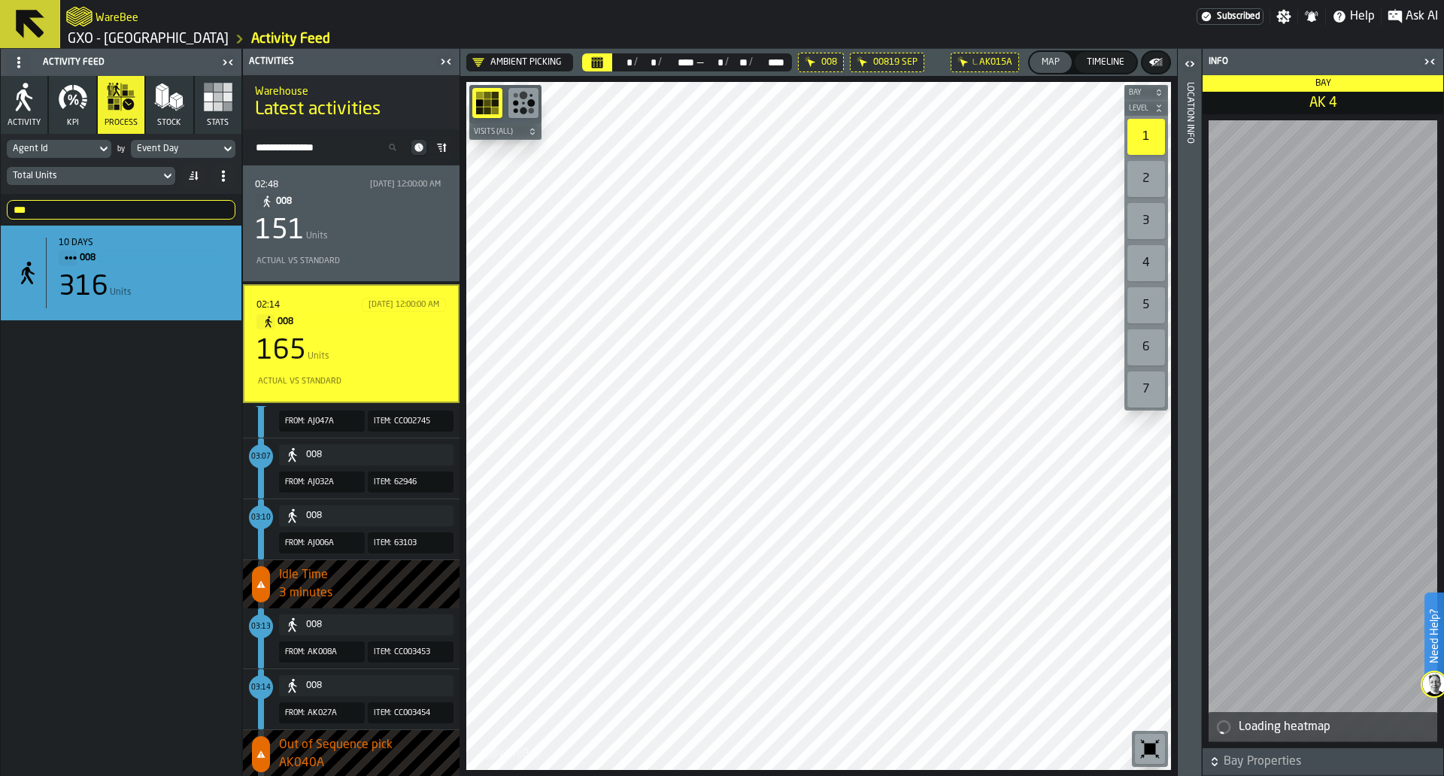
scroll to position [3197, 0]
click at [1426, 59] on icon "button-toggle-Close me" at bounding box center [1427, 61] width 4 height 5
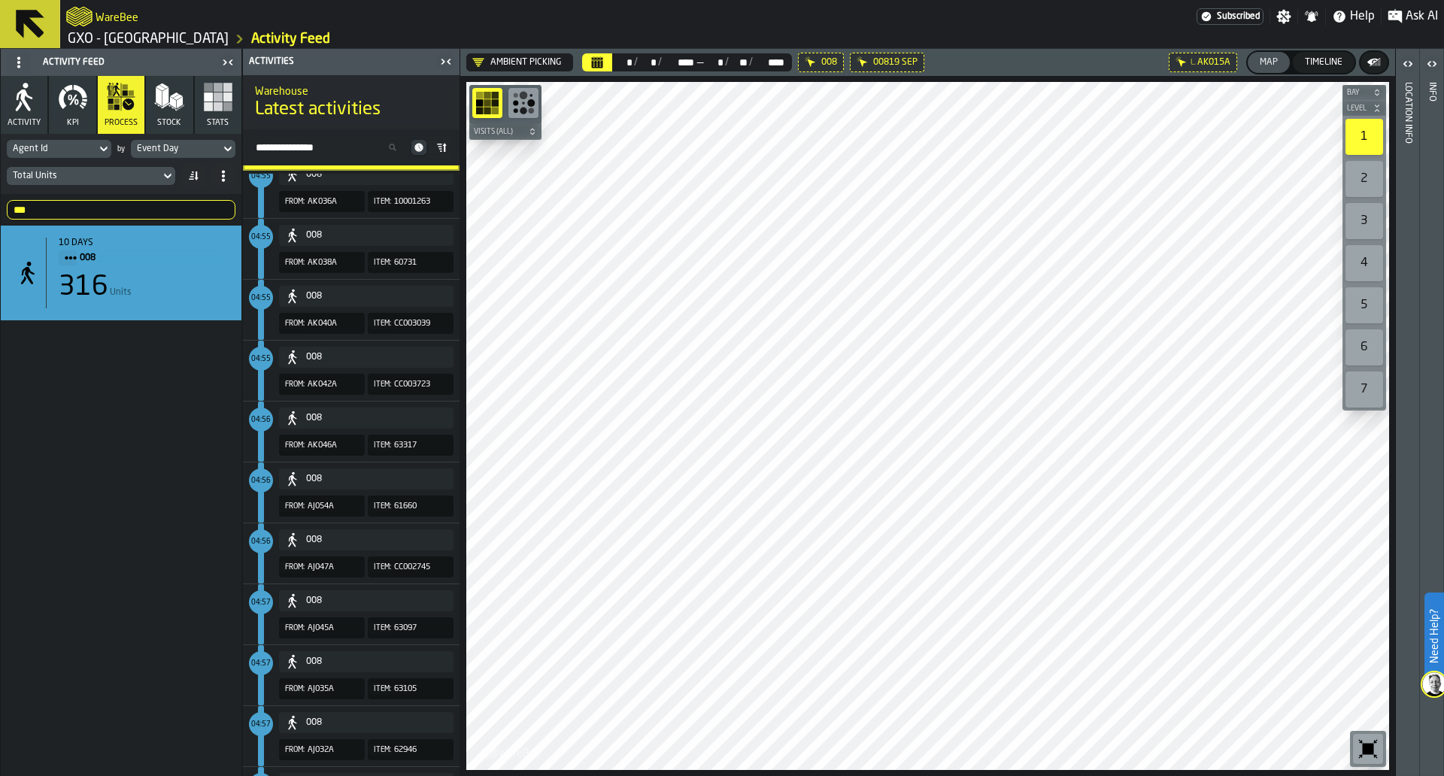
scroll to position [405, 0]
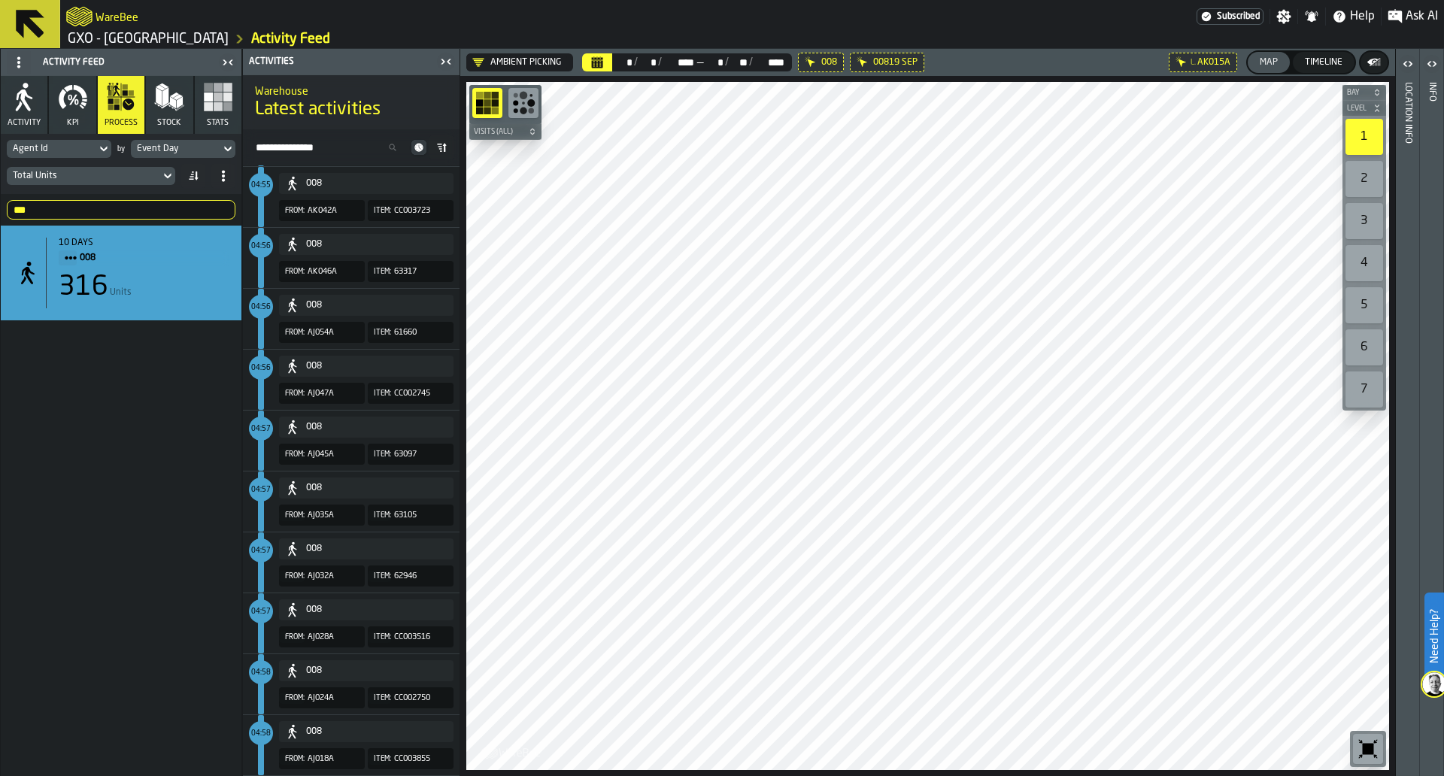
click at [135, 212] on input "***" at bounding box center [121, 210] width 229 height 20
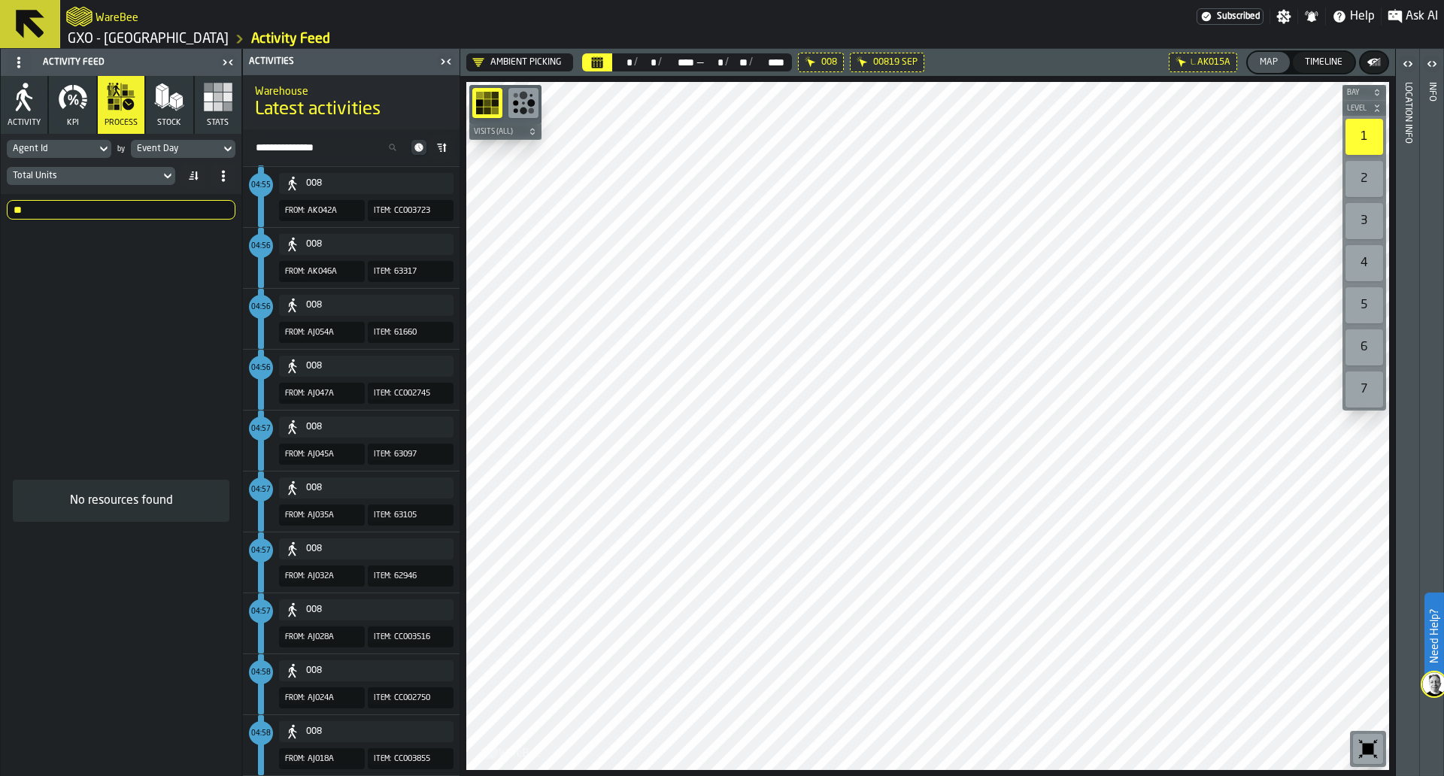
type input "*"
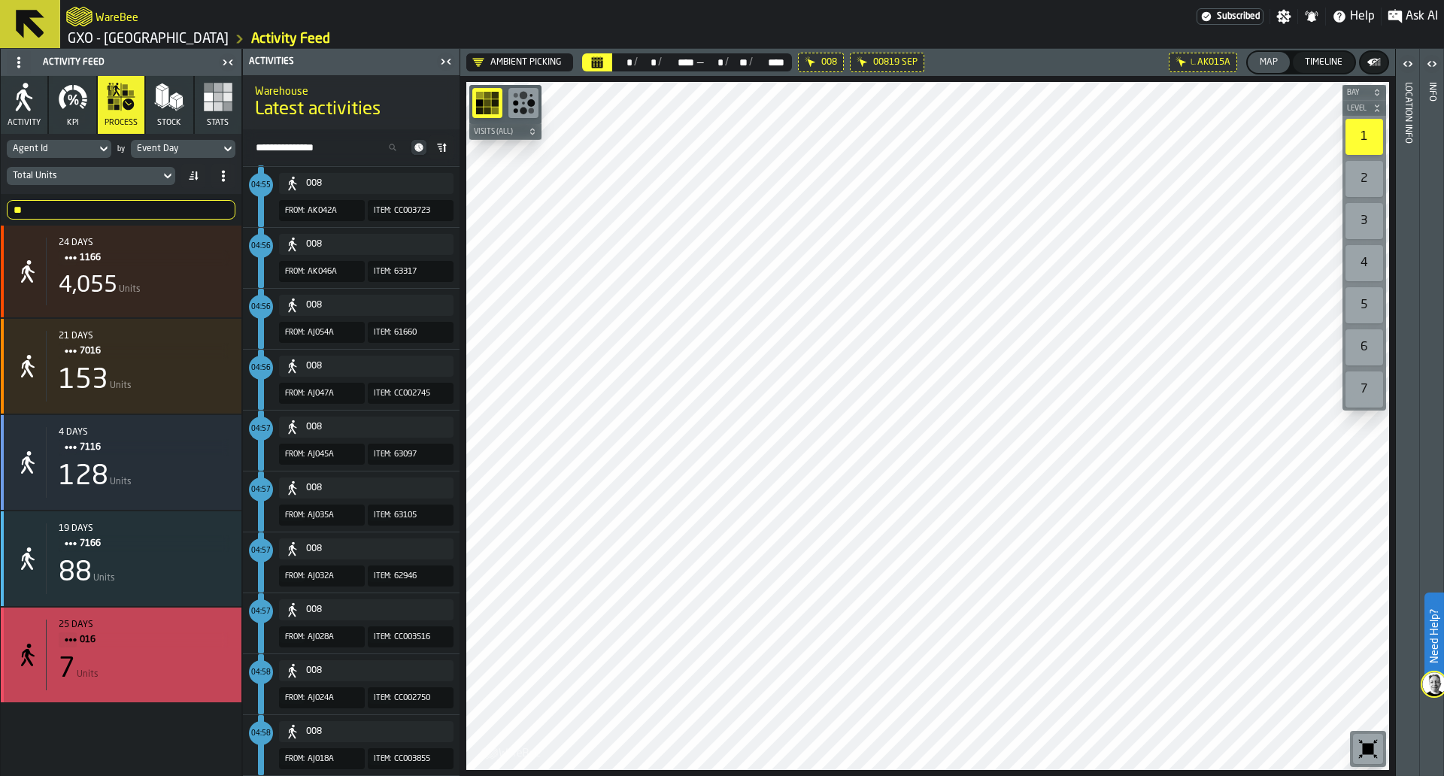
click at [194, 663] on div "7 Units" at bounding box center [144, 670] width 171 height 30
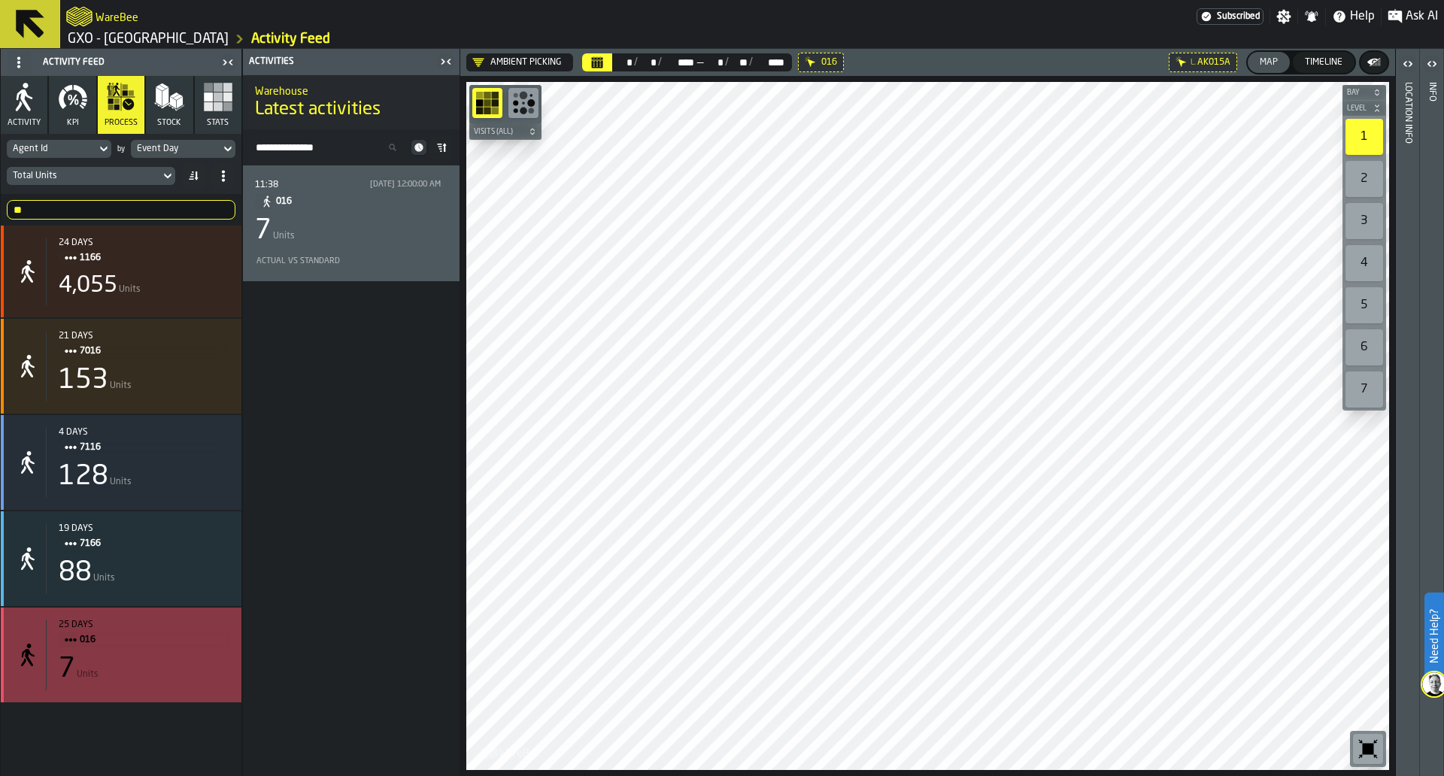
scroll to position [0, 0]
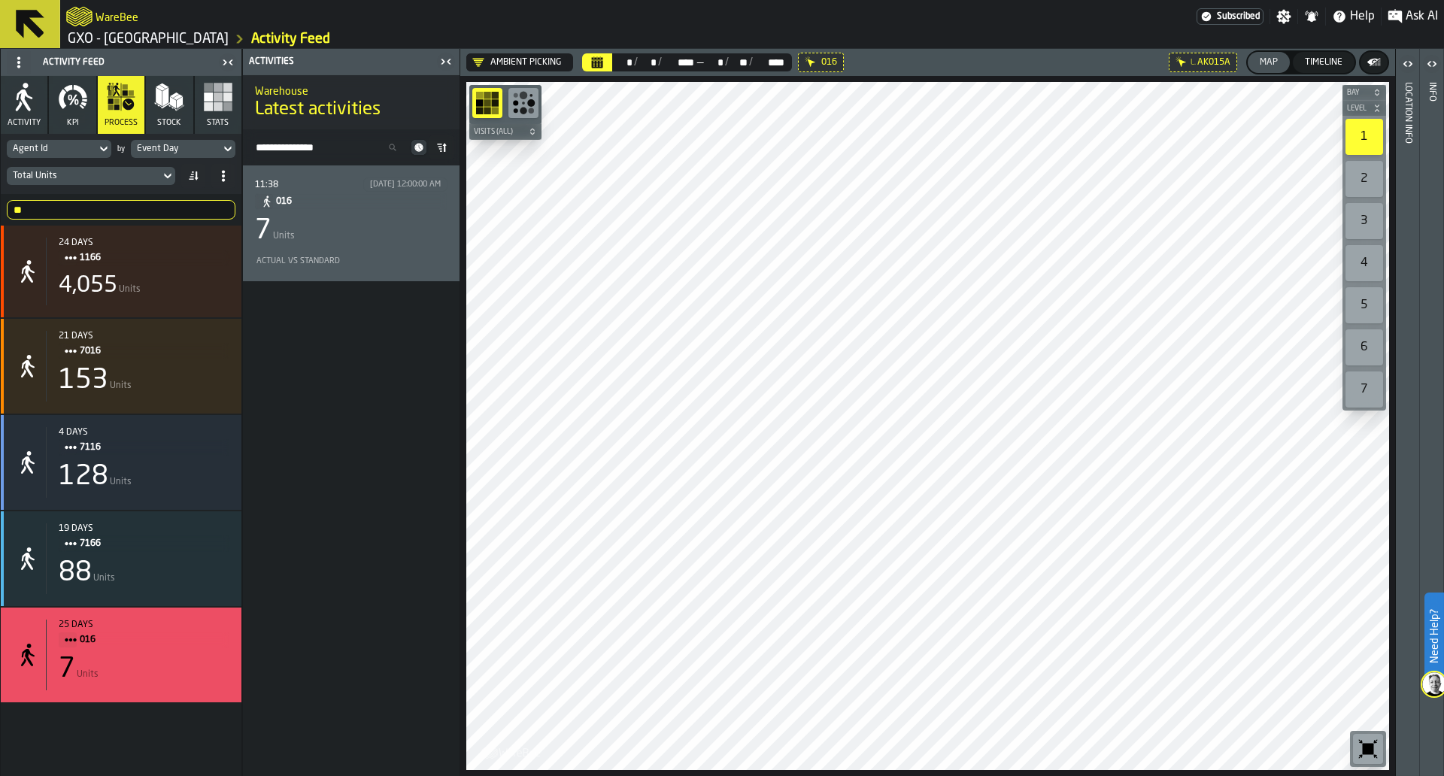
click at [365, 213] on div "11:38 9/2/2025, 12:00:00 AM 016 7 Units Actual vs Standard" at bounding box center [351, 224] width 193 height 92
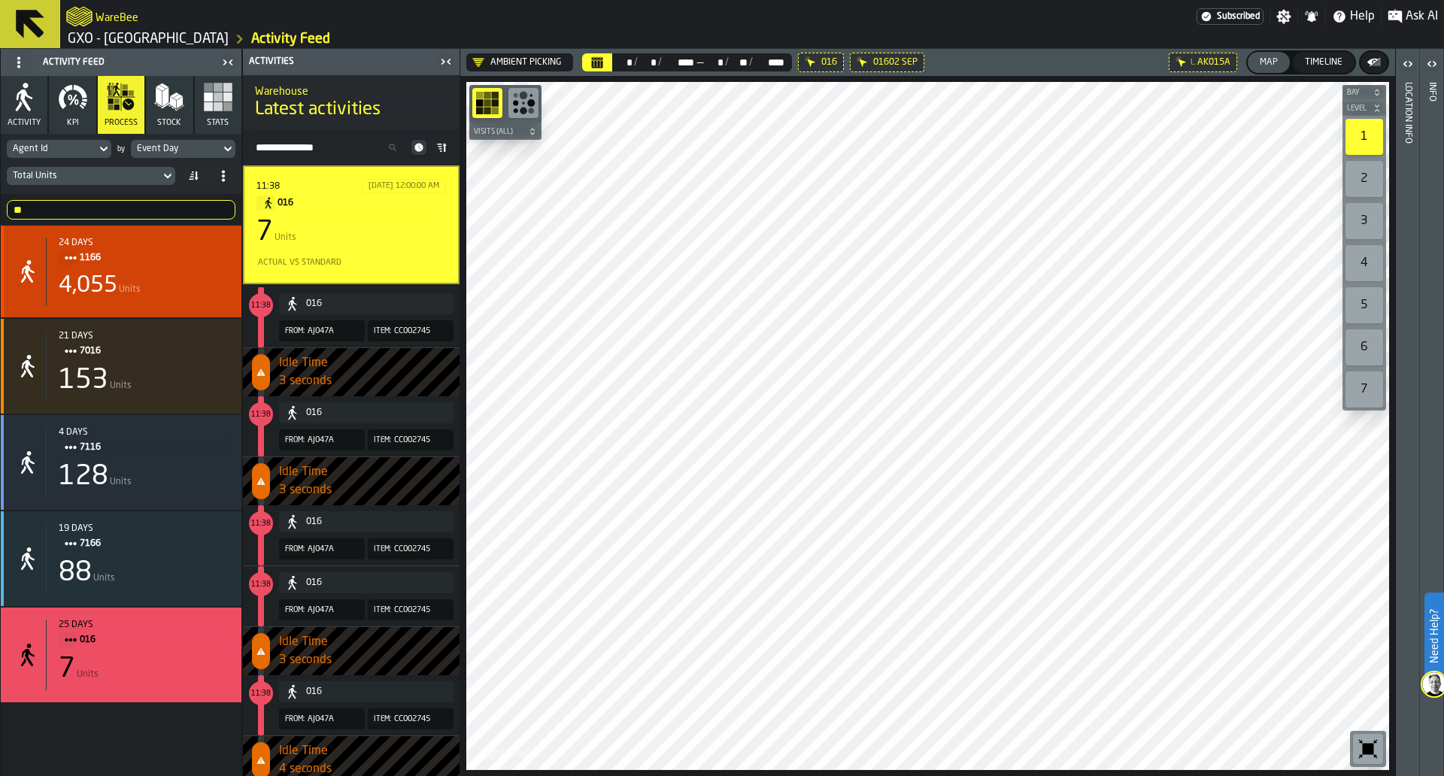
click at [157, 208] on input "**" at bounding box center [121, 210] width 229 height 20
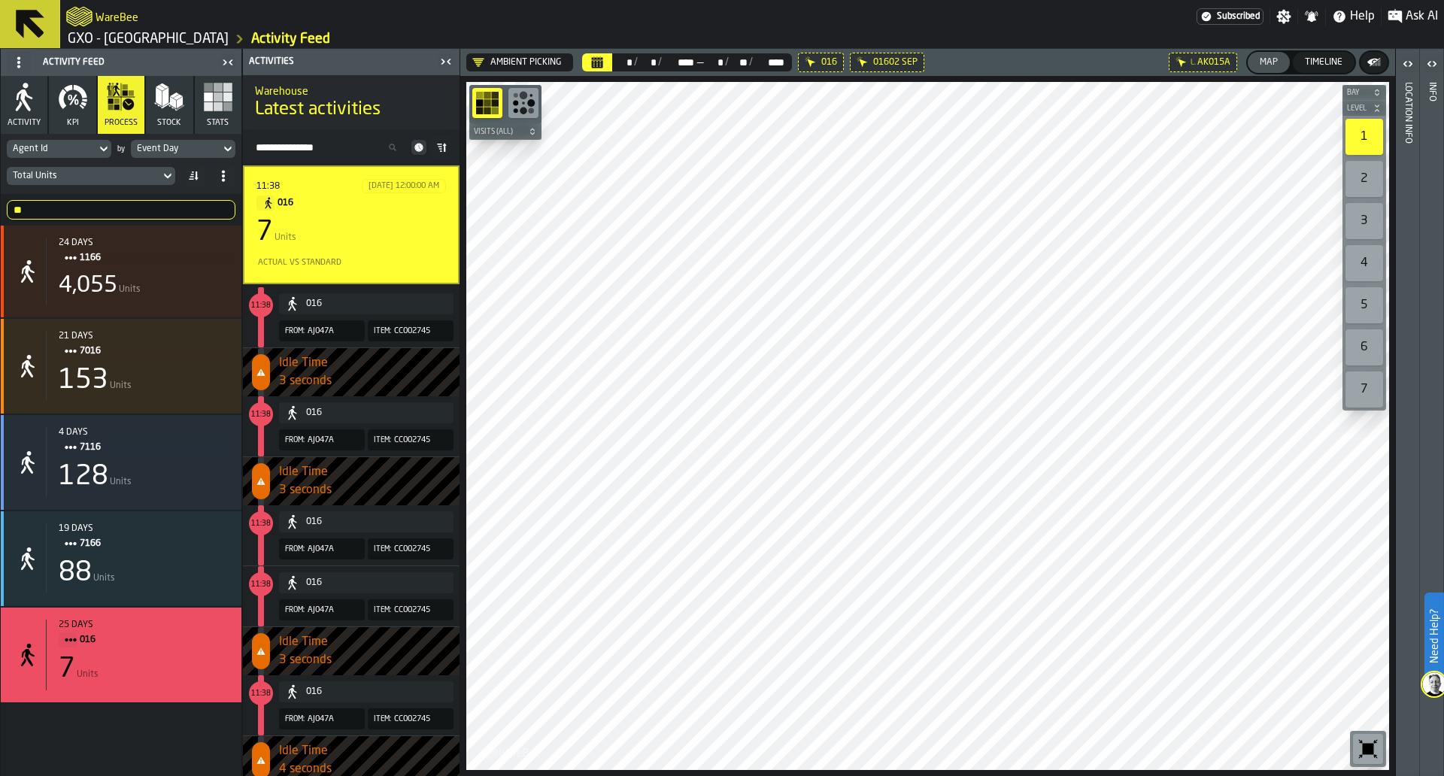
click at [157, 208] on input "**" at bounding box center [121, 210] width 229 height 20
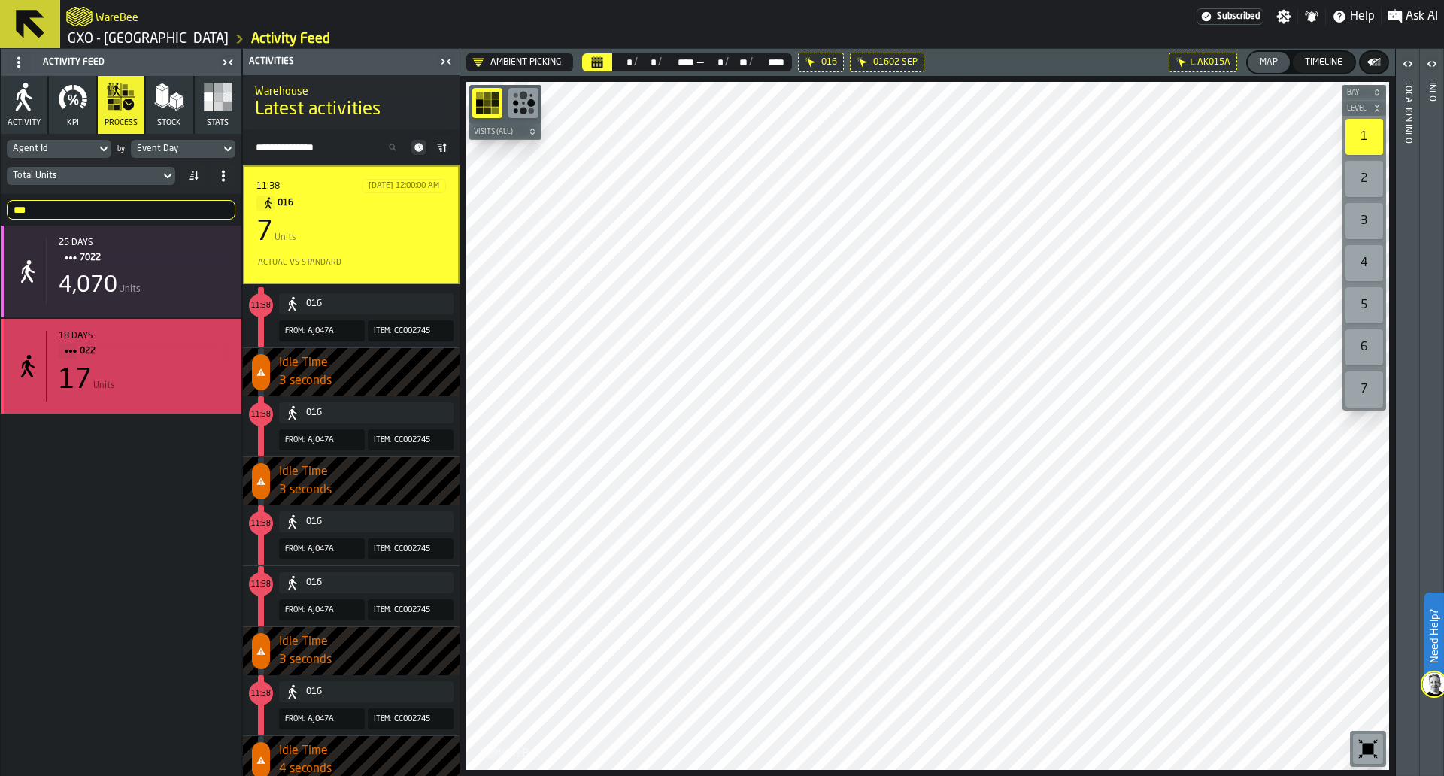
click at [157, 339] on div "18 days" at bounding box center [144, 336] width 171 height 11
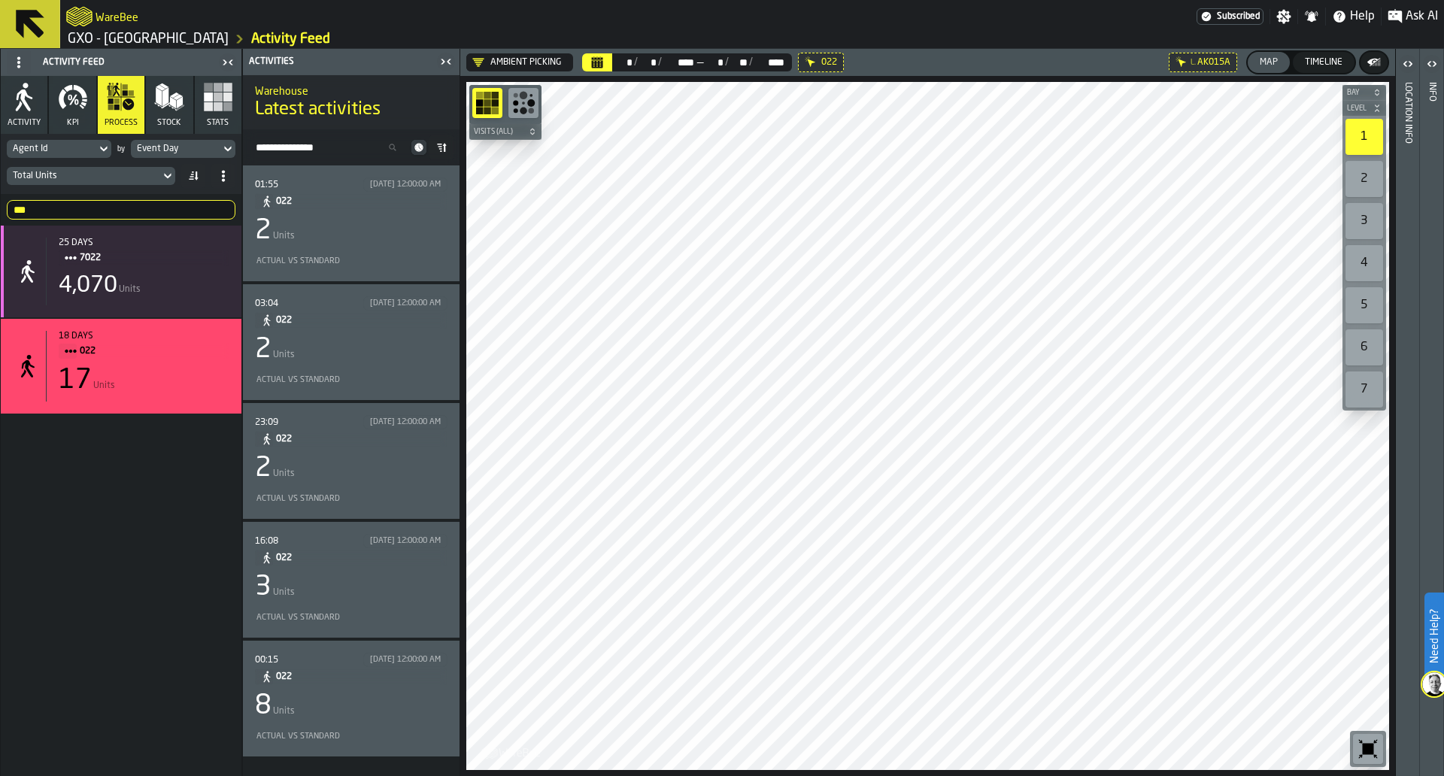
click at [402, 250] on div "01:55 9/10/2025, 12:00:00 AM 022 2 Units Actual vs Standard" at bounding box center [351, 224] width 193 height 92
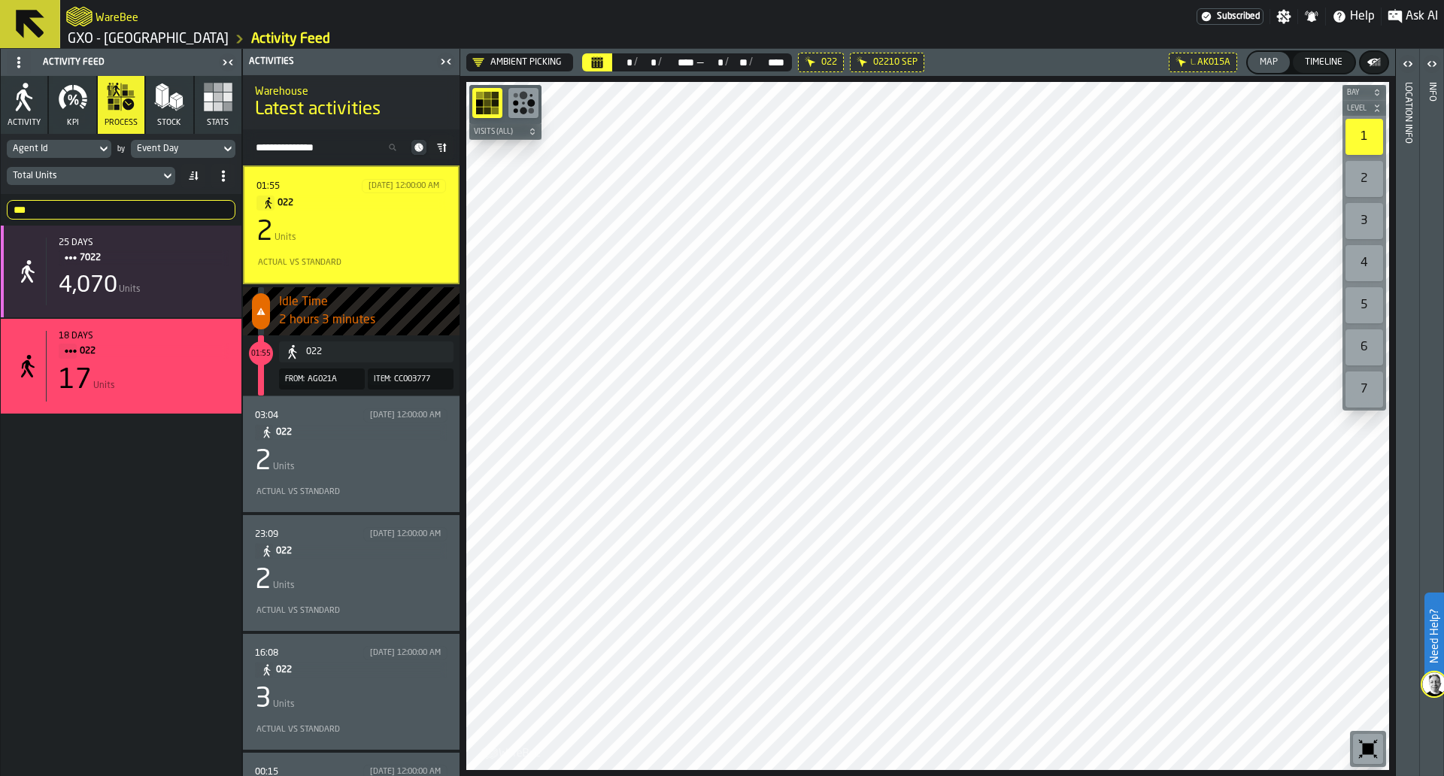
click at [380, 435] on span "022" at bounding box center [355, 432] width 159 height 17
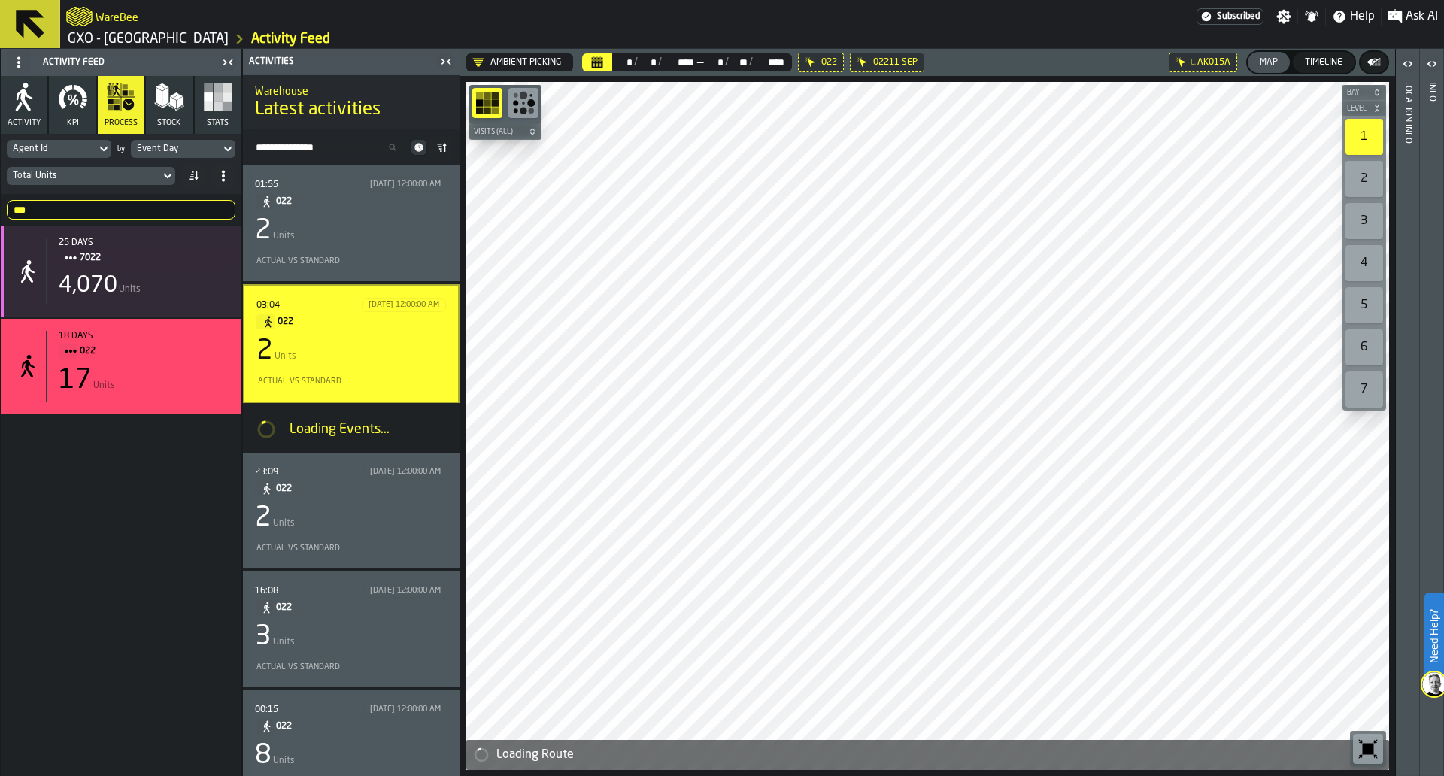
click at [439, 144] on icon at bounding box center [439, 145] width 5 height 2
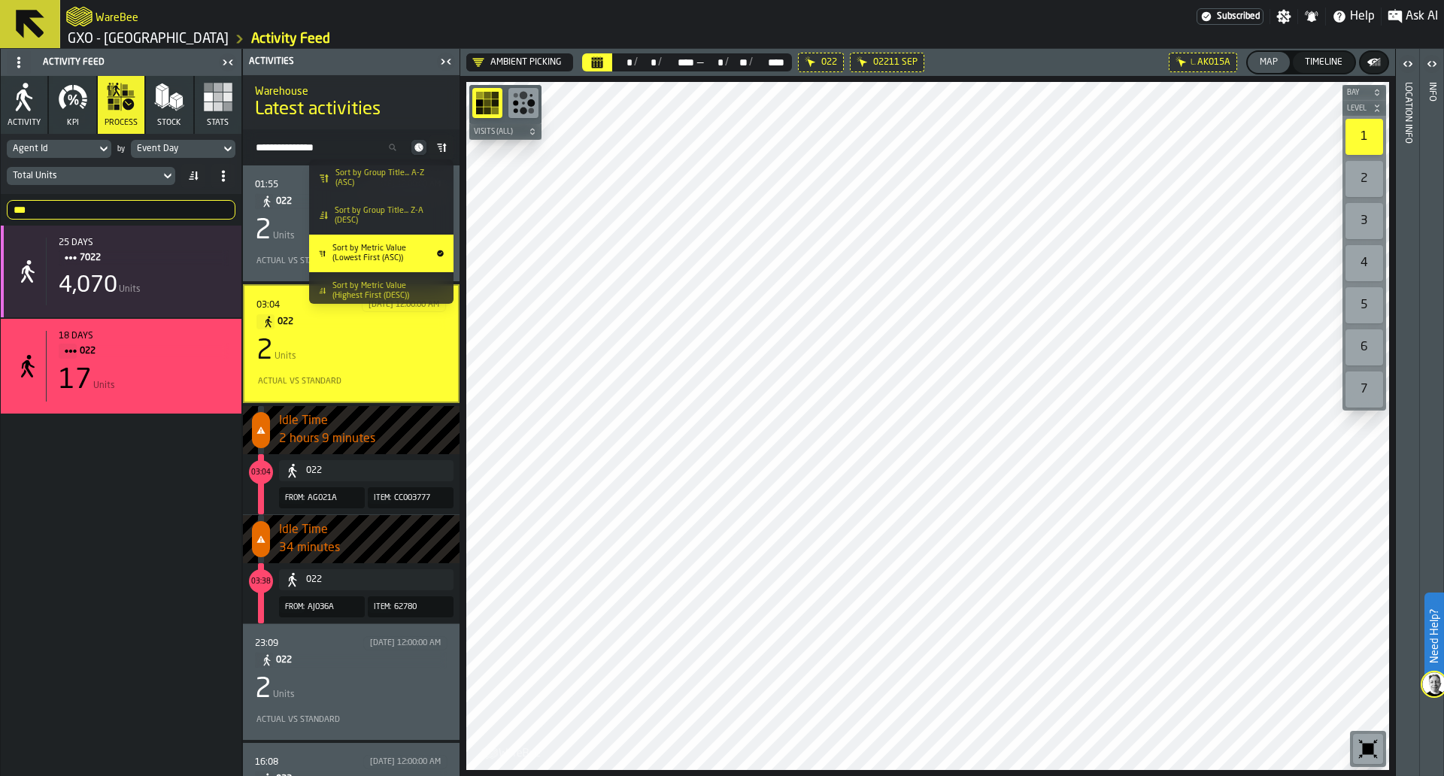
click at [408, 181] on span "Sort by Group Title... A-Z (ASC)" at bounding box center [387, 179] width 103 height 20
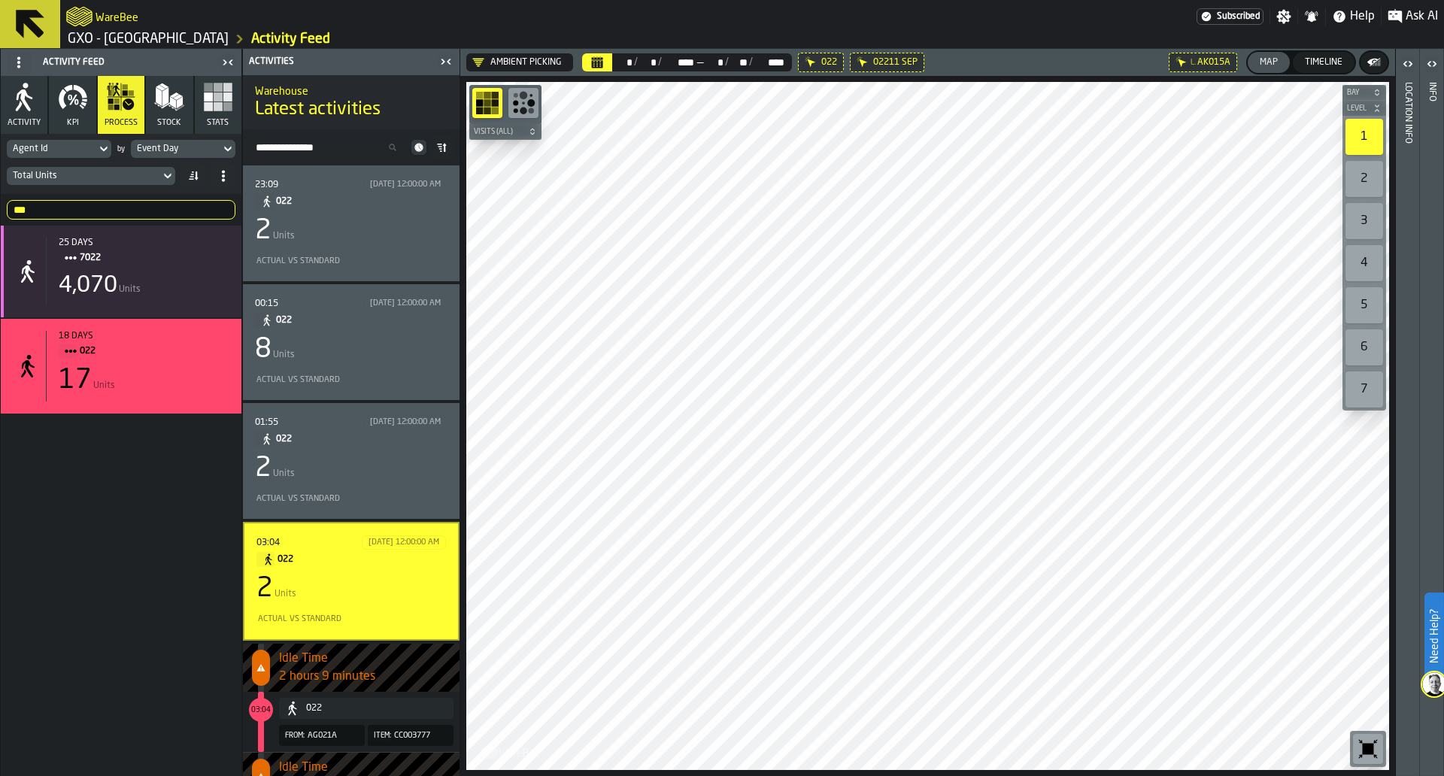
click at [388, 343] on div "8 Units" at bounding box center [351, 350] width 193 height 30
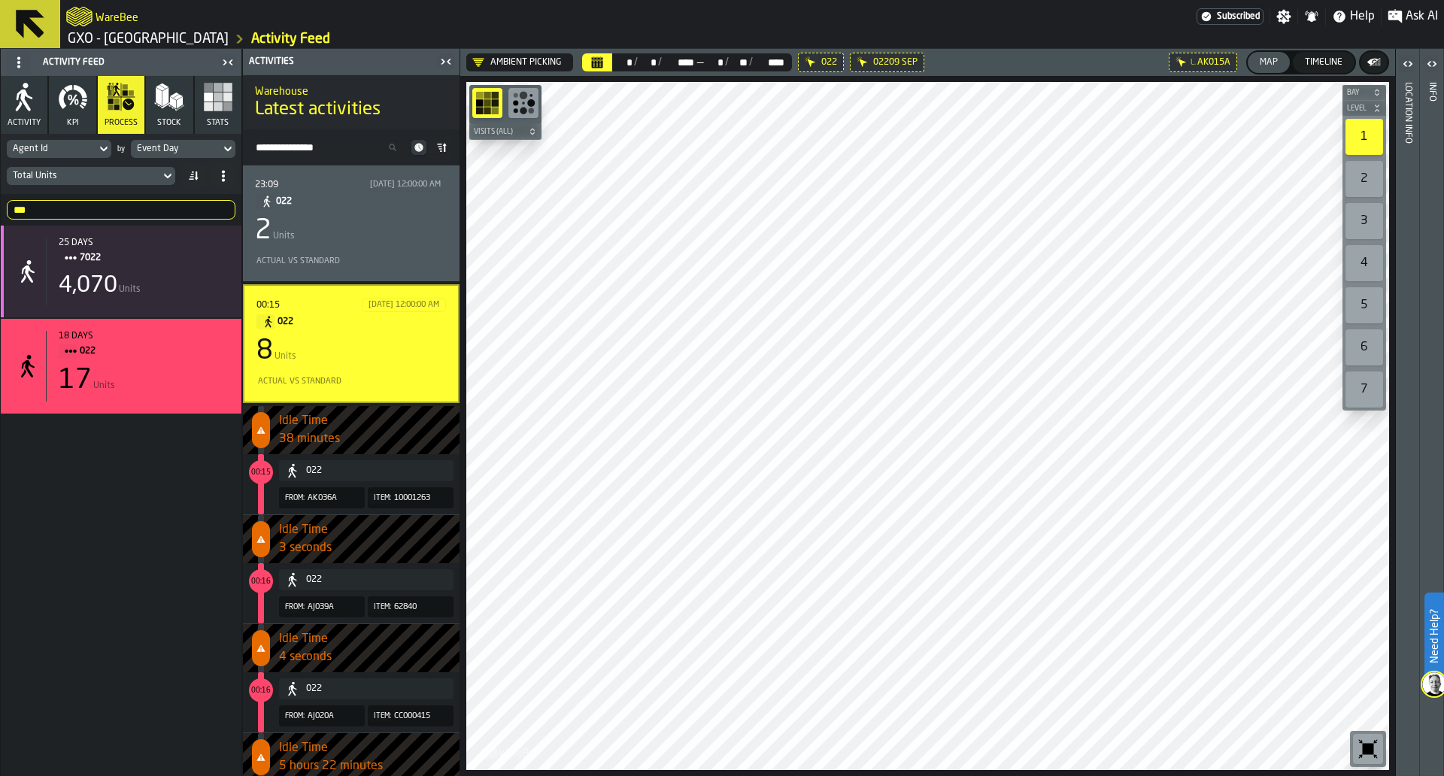
click at [374, 243] on div "2 Units" at bounding box center [351, 231] width 193 height 30
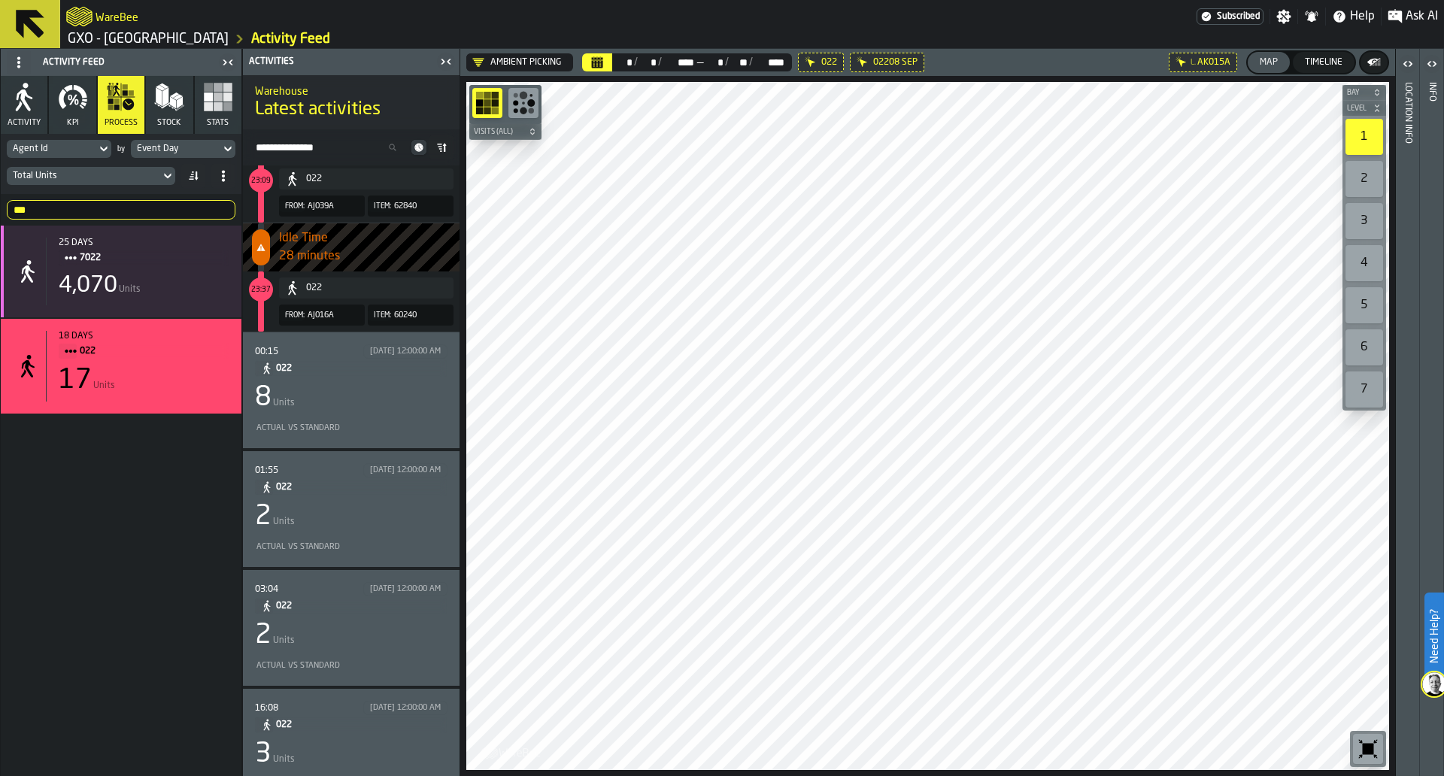
scroll to position [157, 0]
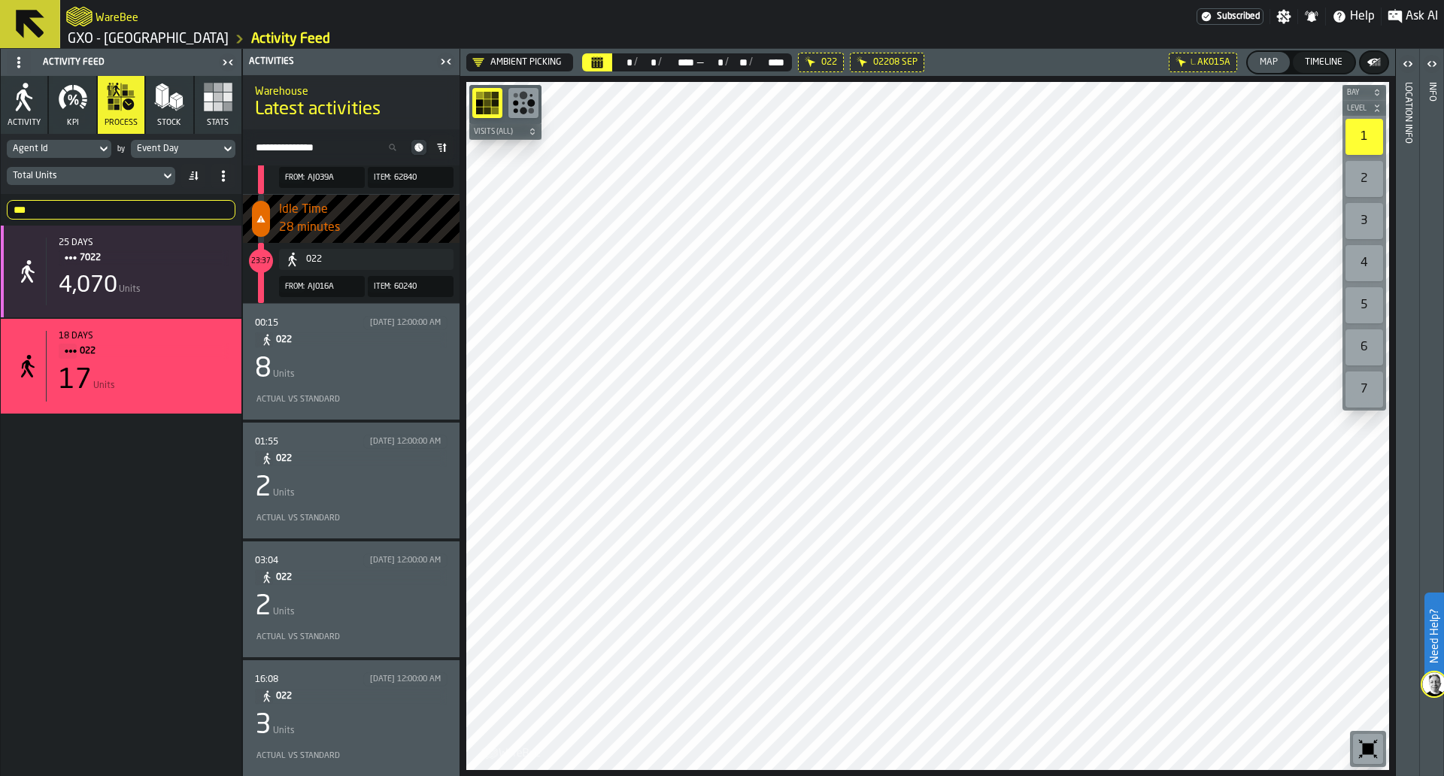
click at [380, 696] on span "022" at bounding box center [355, 696] width 159 height 17
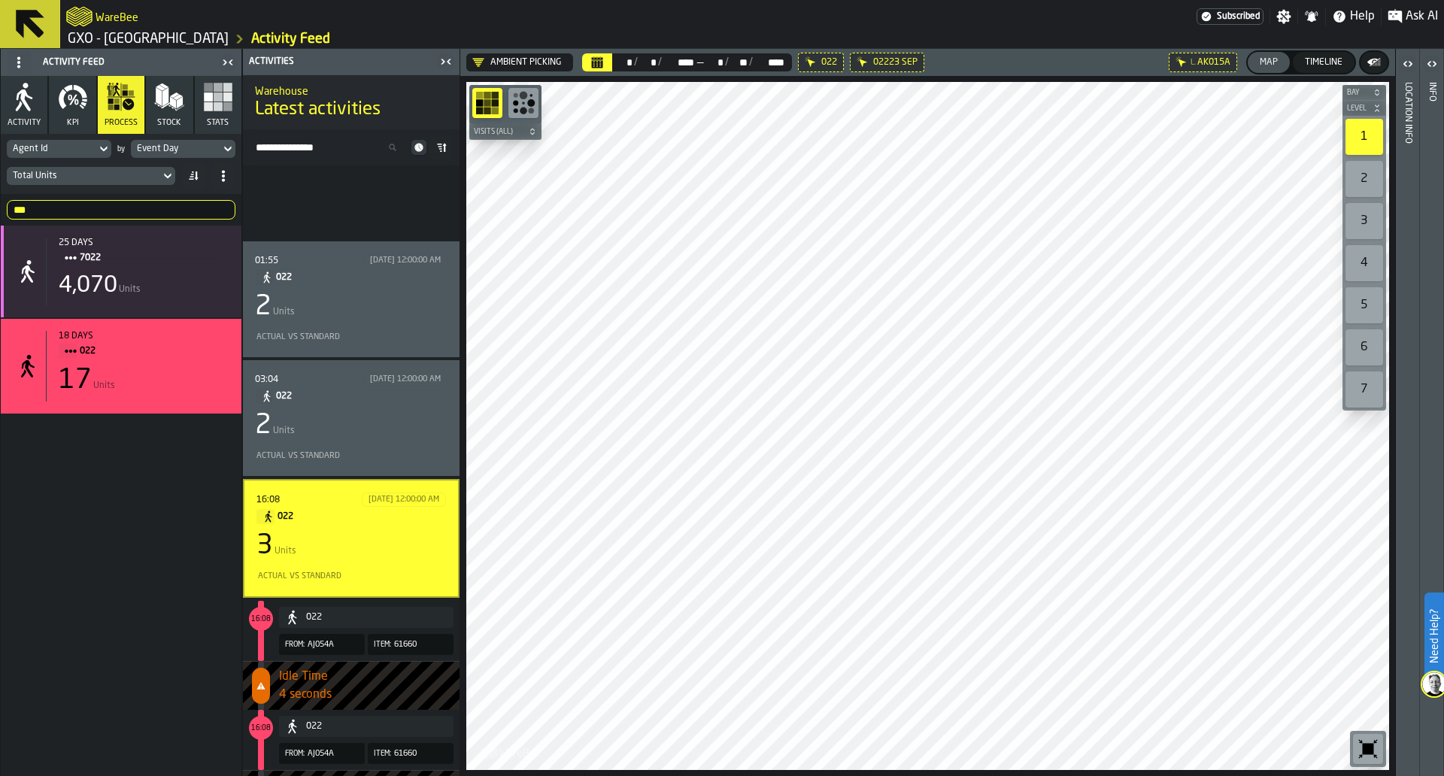
scroll to position [263, 0]
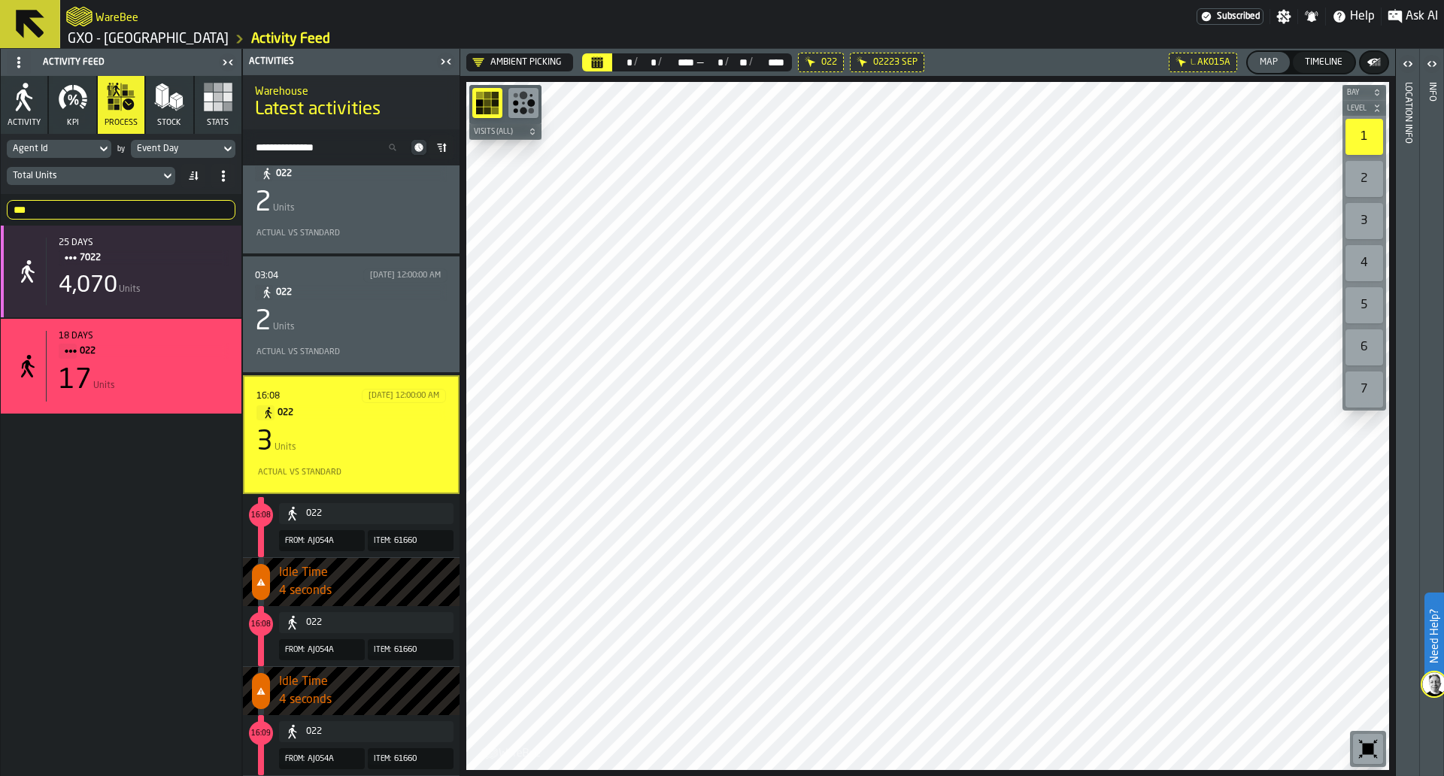
click at [124, 210] on input "***" at bounding box center [121, 210] width 229 height 20
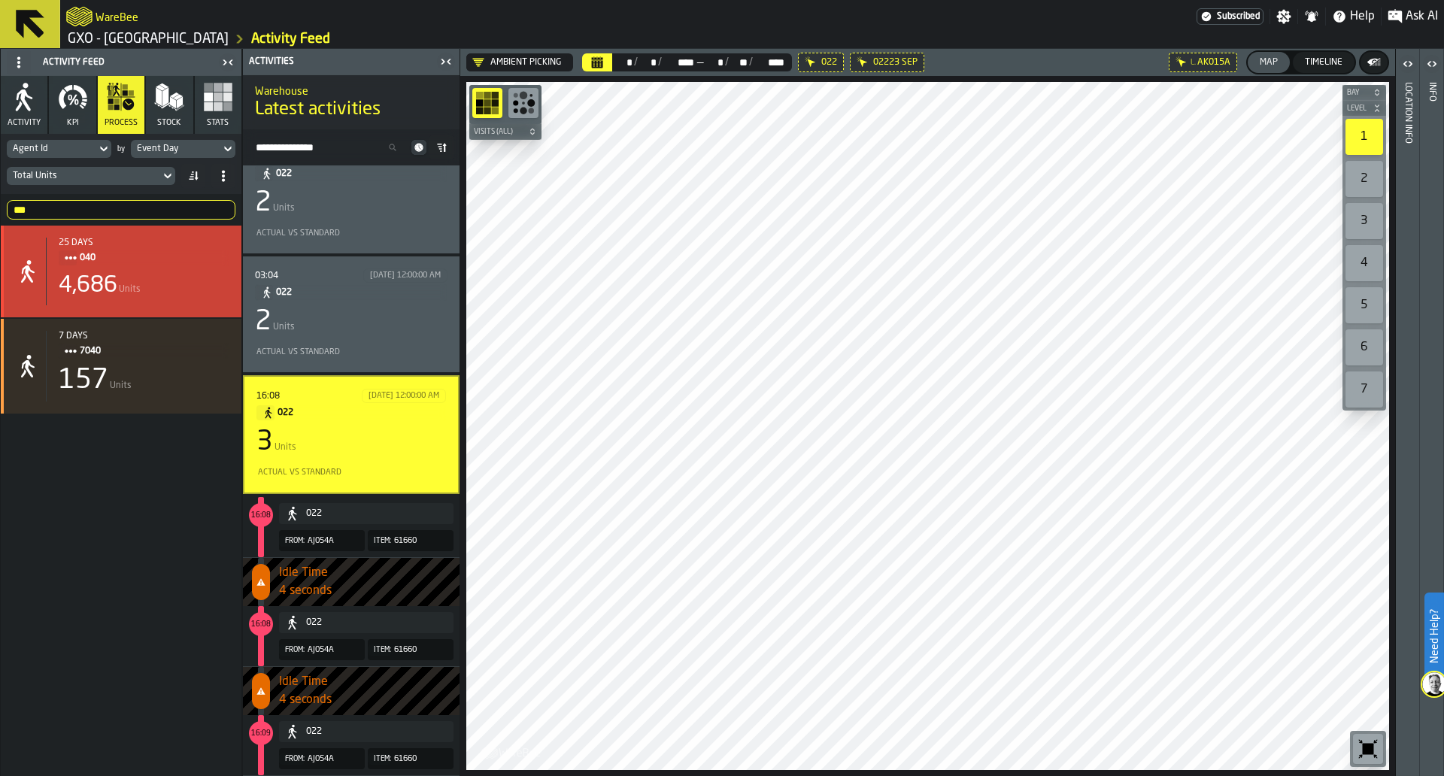
type input "***"
click at [167, 266] on span "040" at bounding box center [149, 258] width 138 height 17
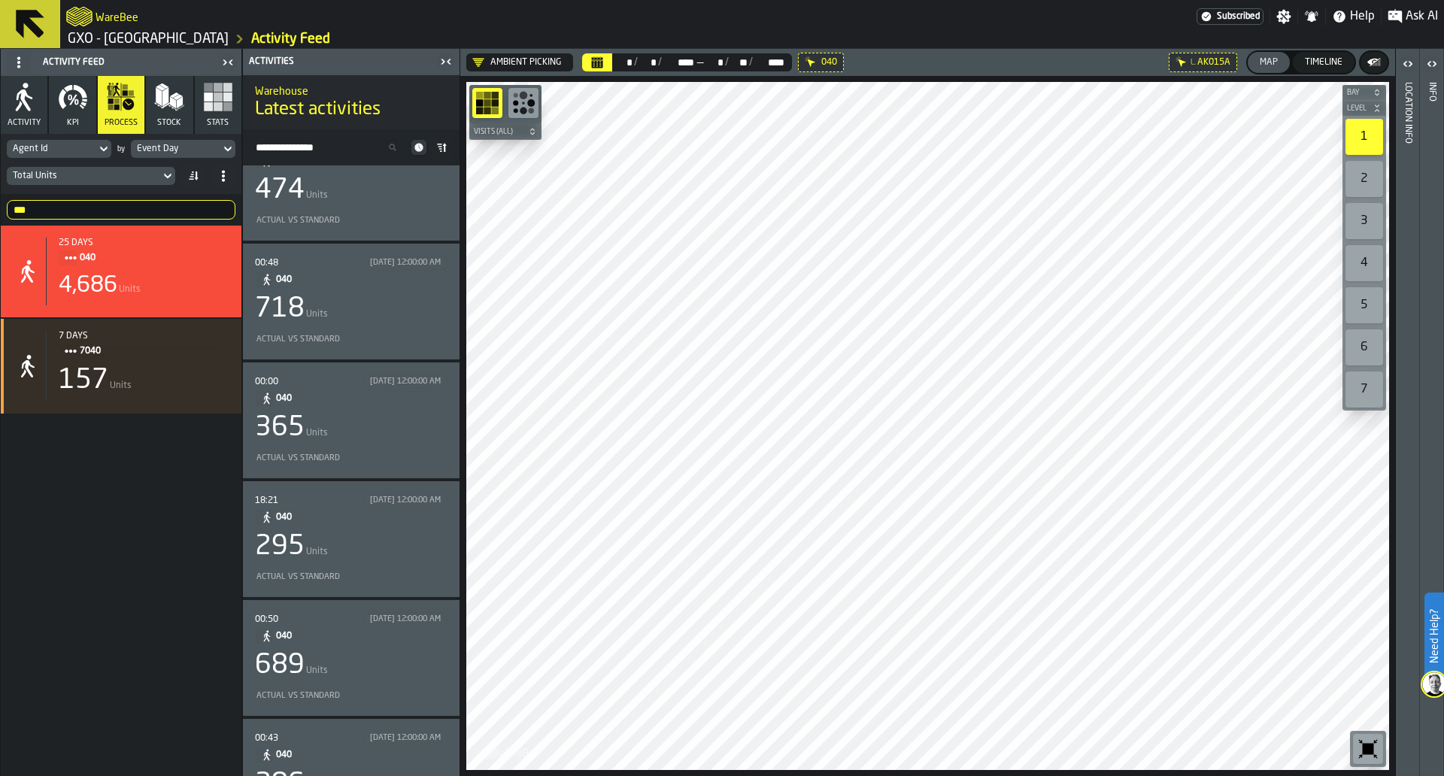
scroll to position [0, 0]
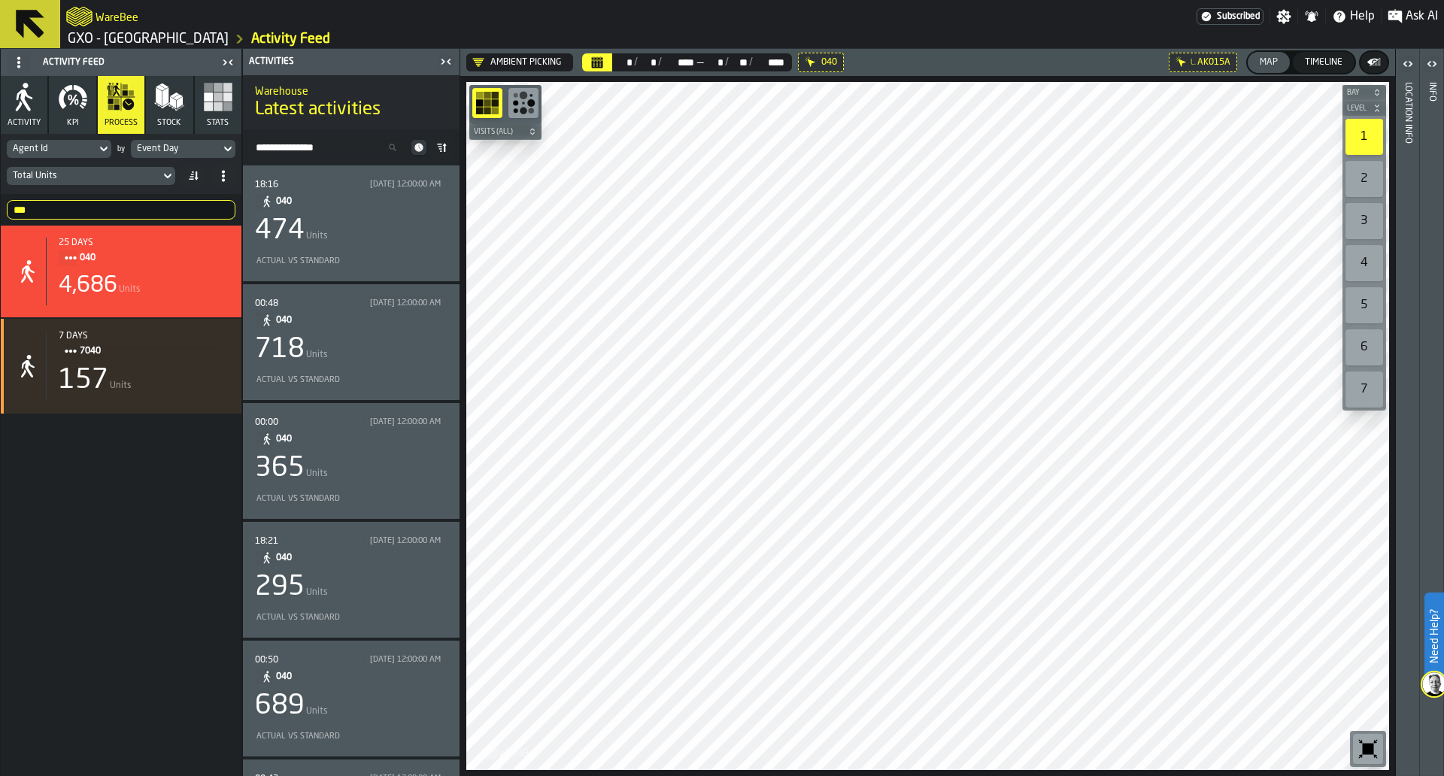
click at [375, 216] on div "474 Units" at bounding box center [351, 231] width 193 height 30
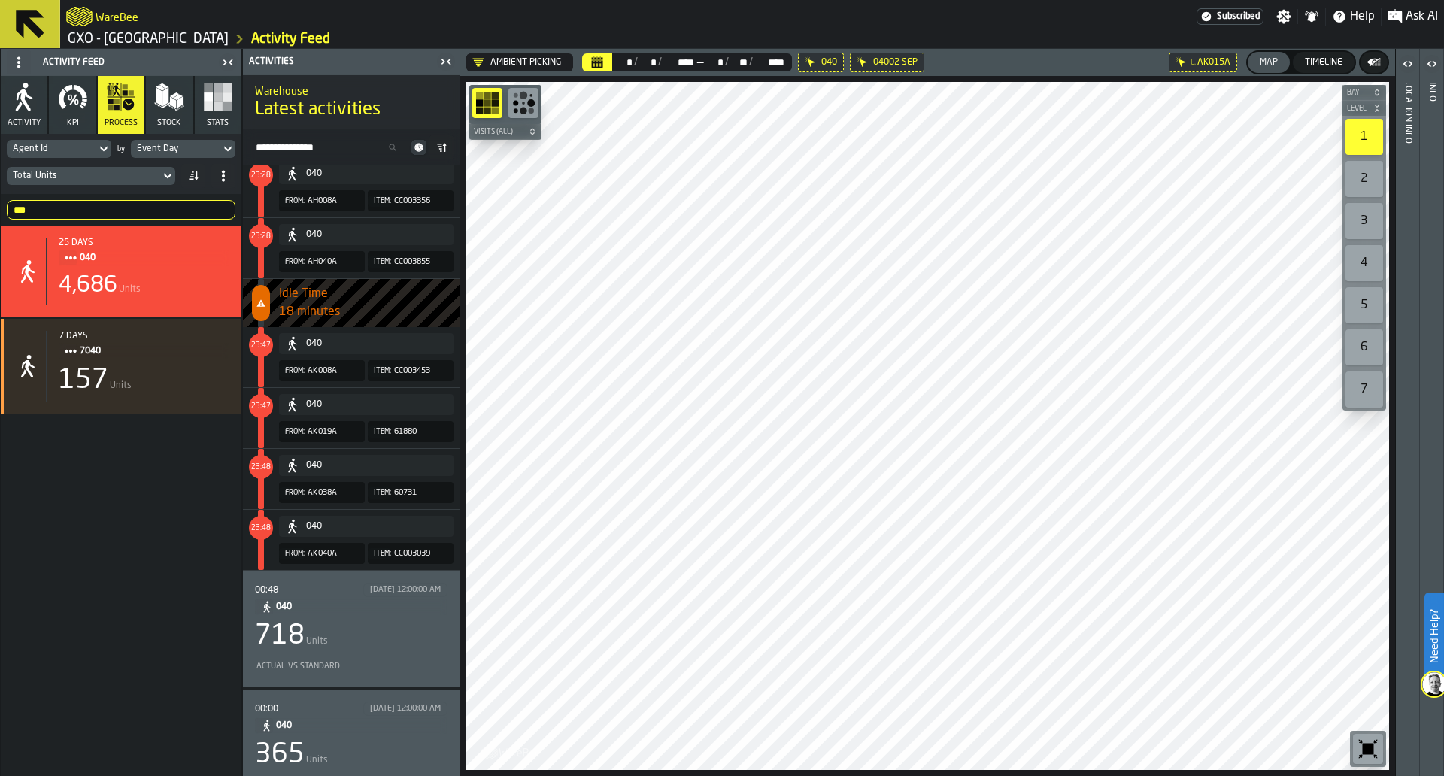
scroll to position [494, 0]
click at [388, 620] on div "00:48 9/3/2025, 12:00:00 AM 040 718 Units Actual vs Standard" at bounding box center [351, 628] width 193 height 92
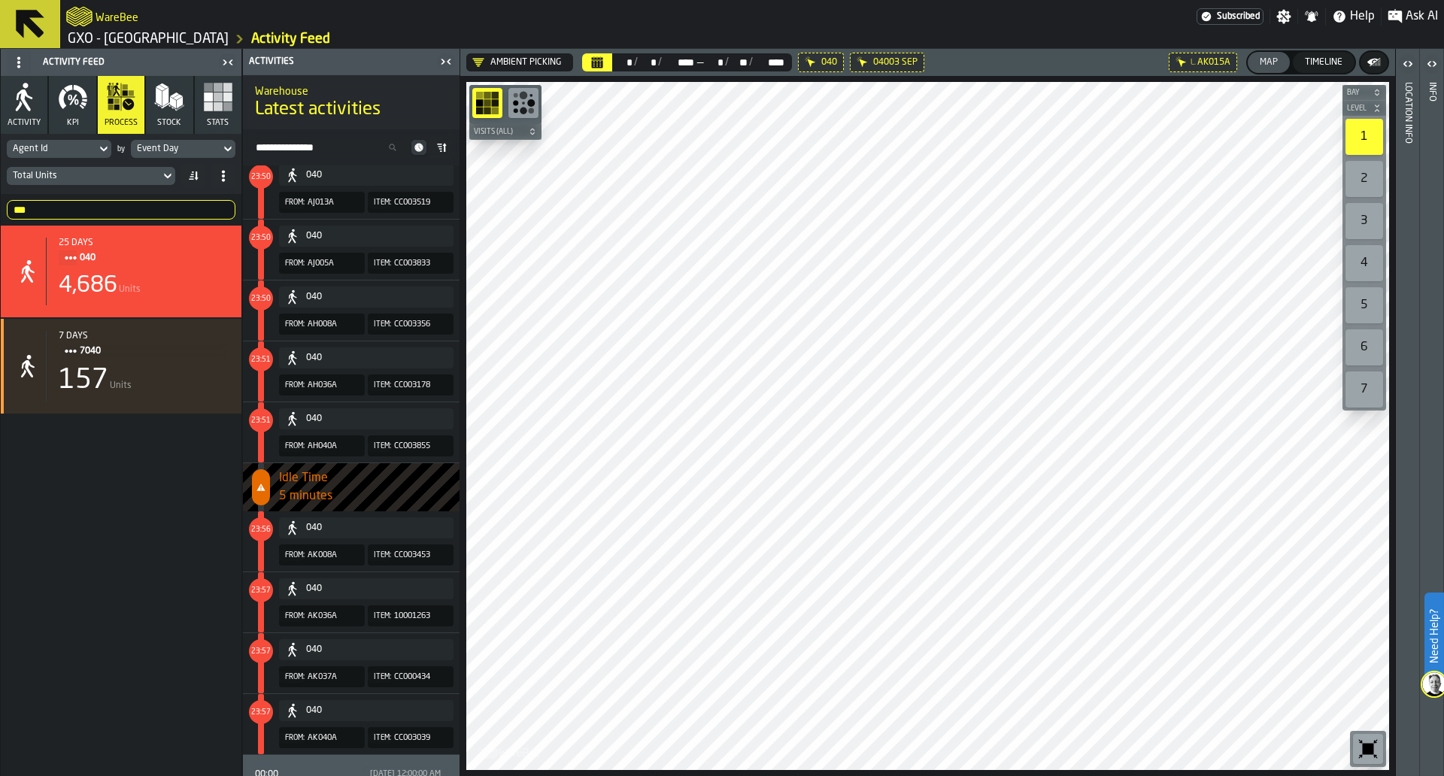
scroll to position [539, 0]
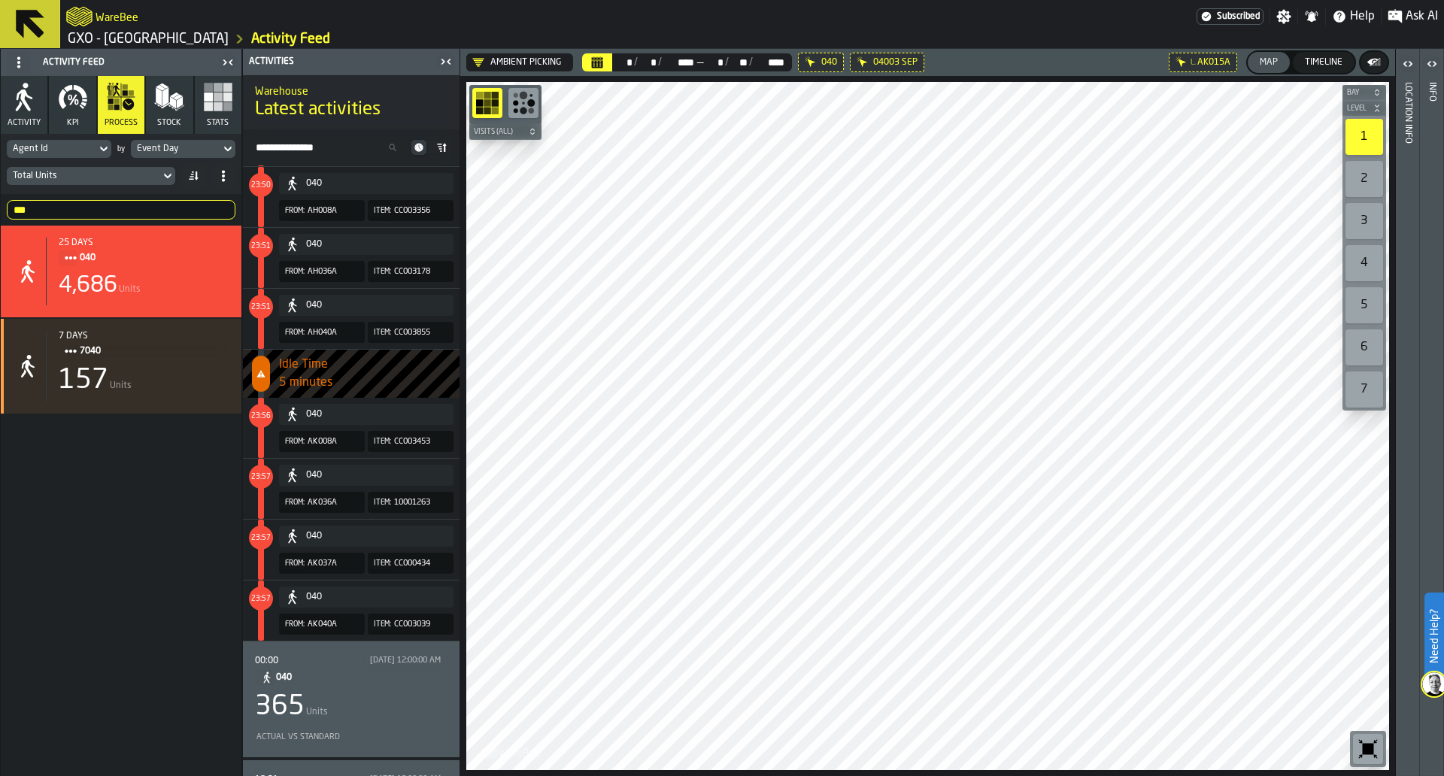
click at [373, 703] on div "365 Units" at bounding box center [351, 707] width 193 height 30
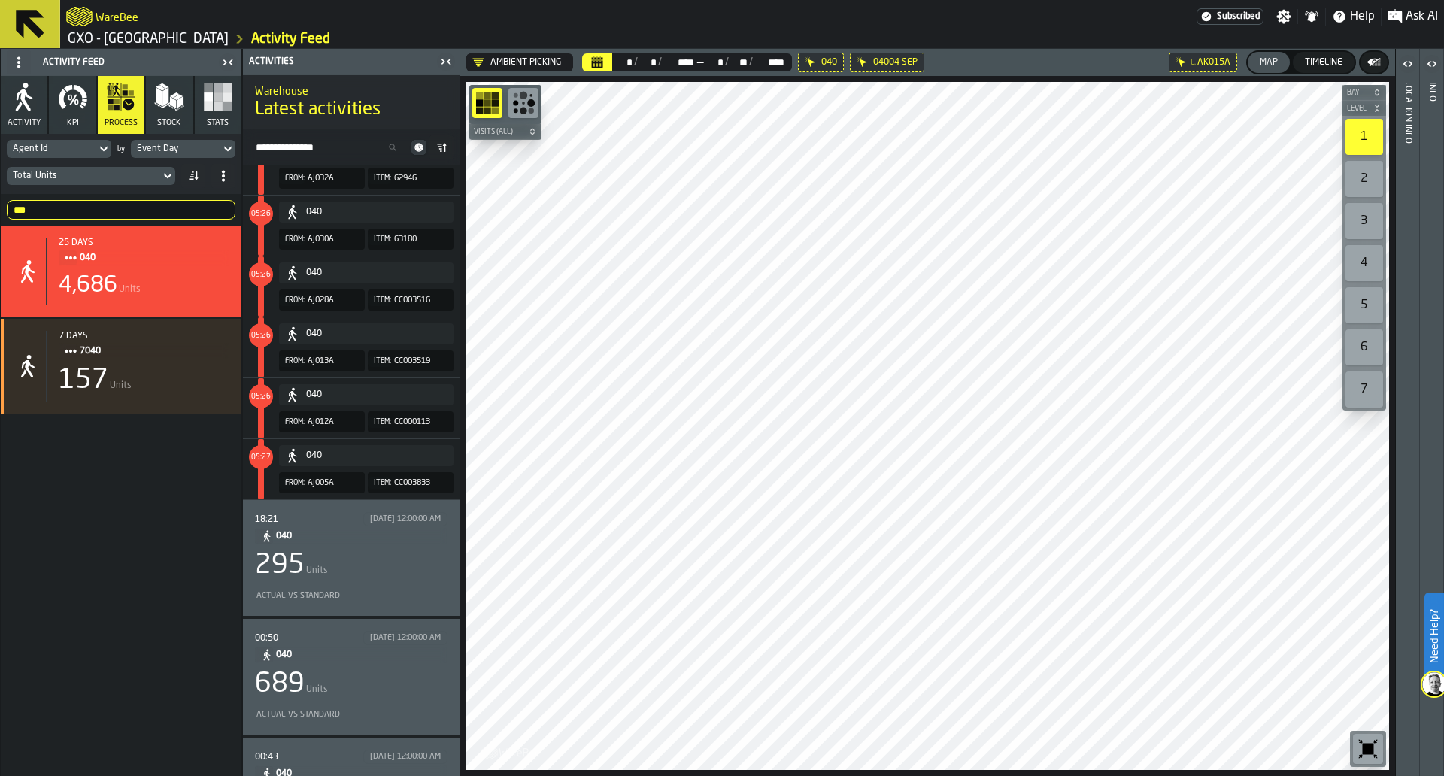
scroll to position [797, 0]
click at [370, 560] on div "295 Units" at bounding box center [351, 565] width 193 height 30
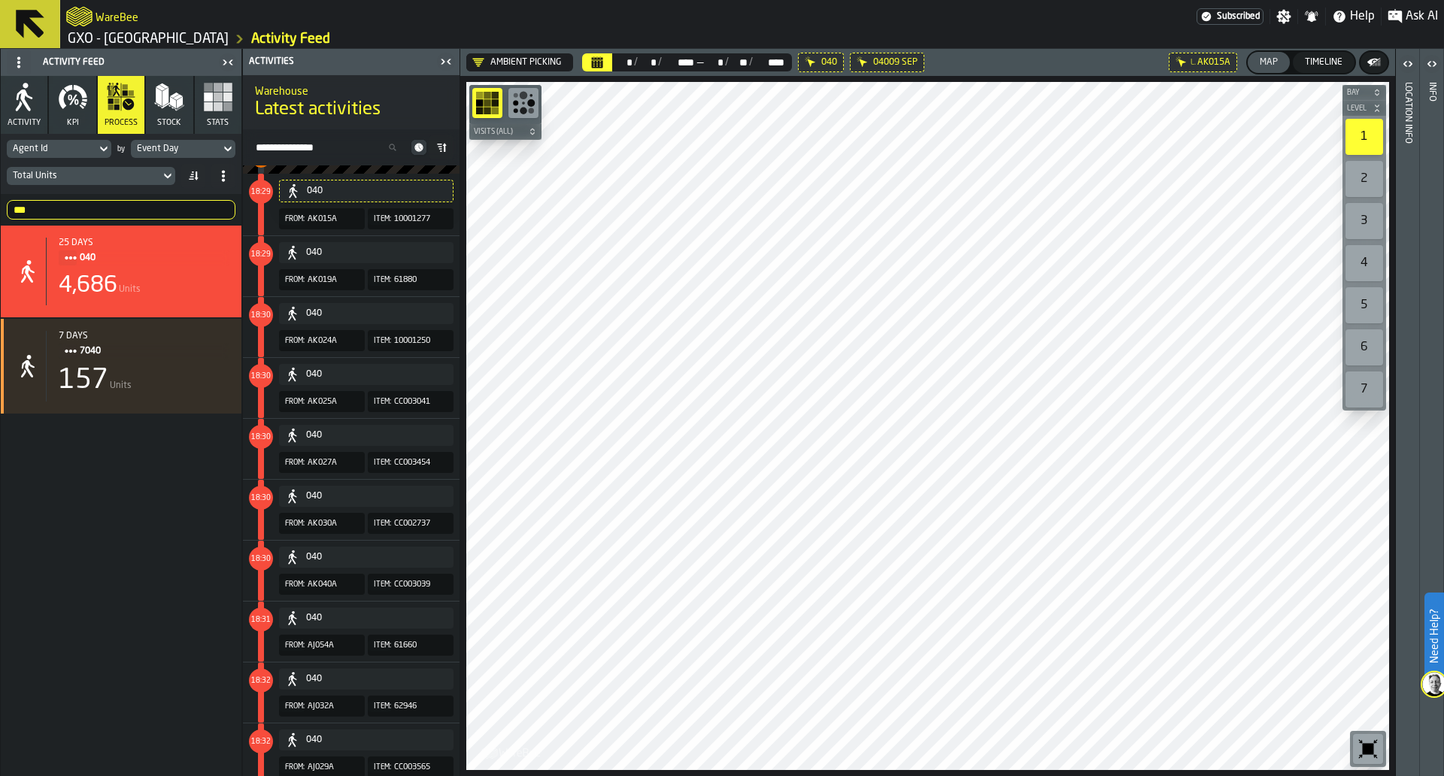
scroll to position [584, 0]
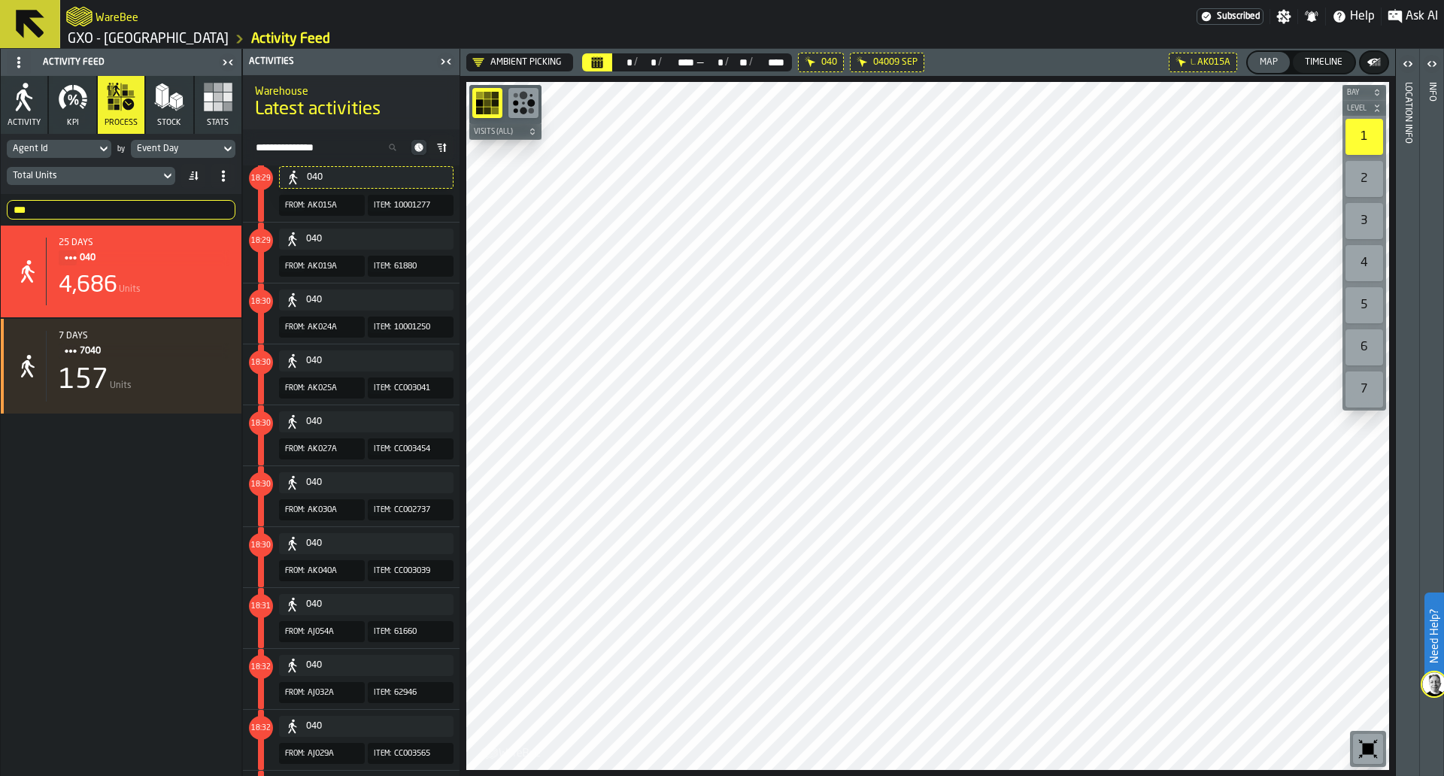
click at [370, 560] on div "040 From: AK040A Item: CC003039" at bounding box center [348, 557] width 211 height 60
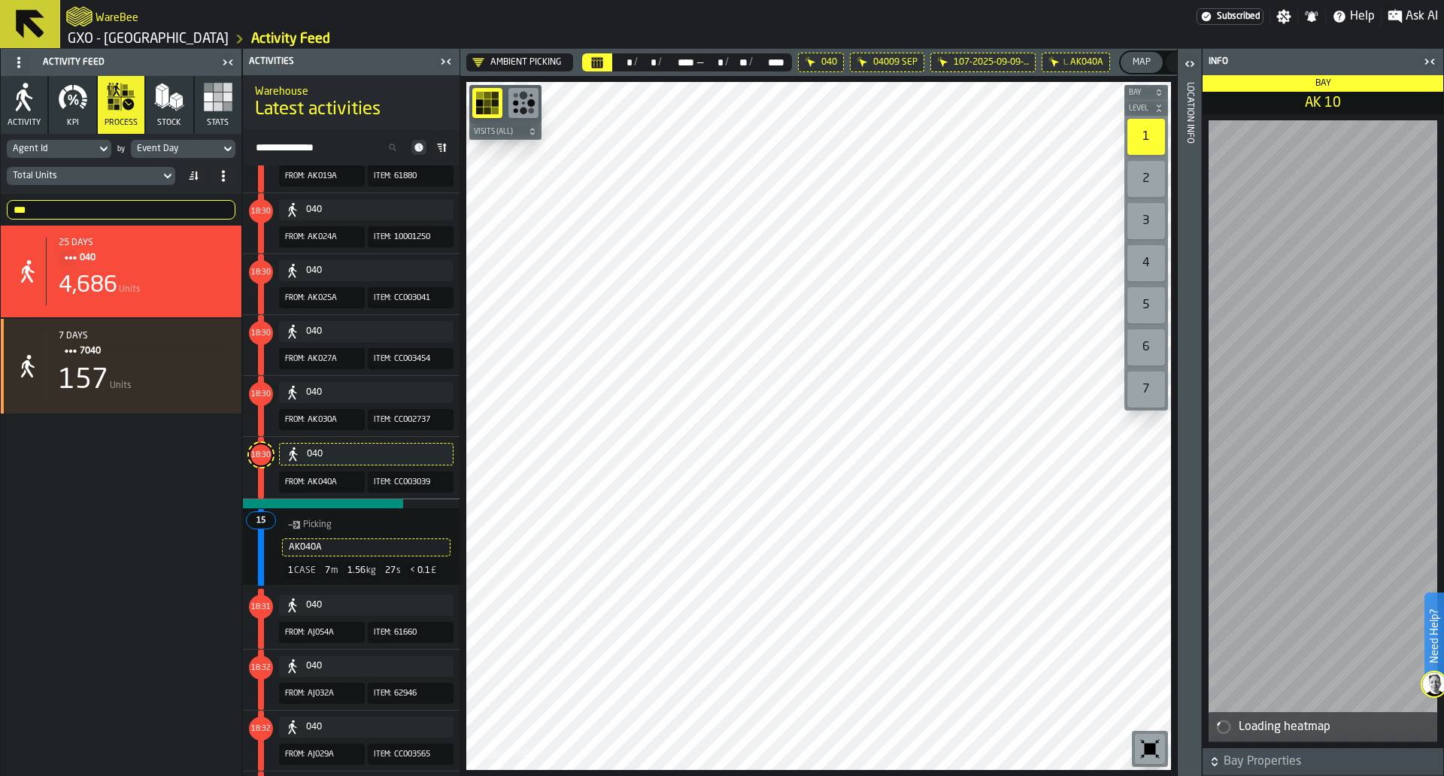
scroll to position [672, 0]
click at [1431, 57] on icon "button-toggle-Close me" at bounding box center [1430, 62] width 18 height 18
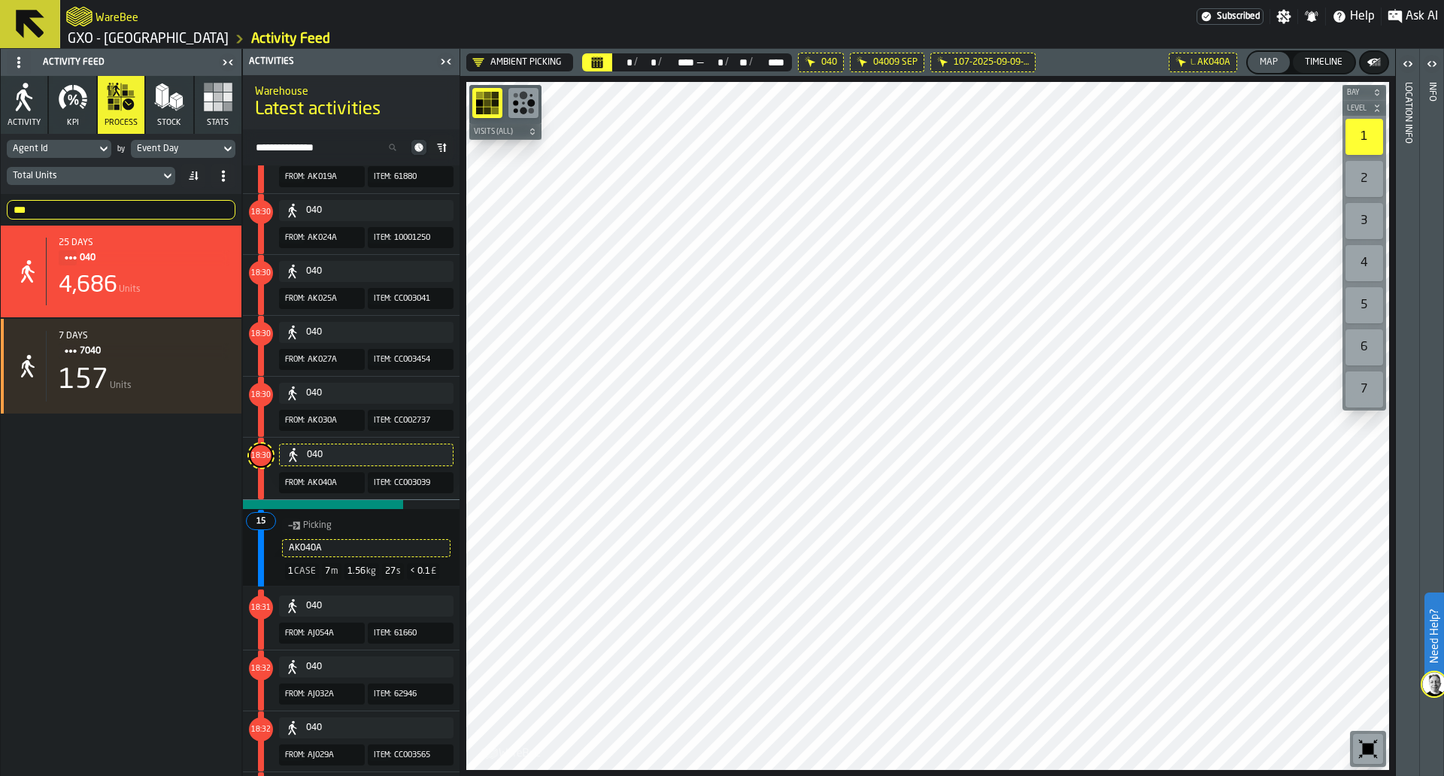
click at [276, 459] on div "040 From: AK040A Item: CC003039" at bounding box center [348, 469] width 211 height 62
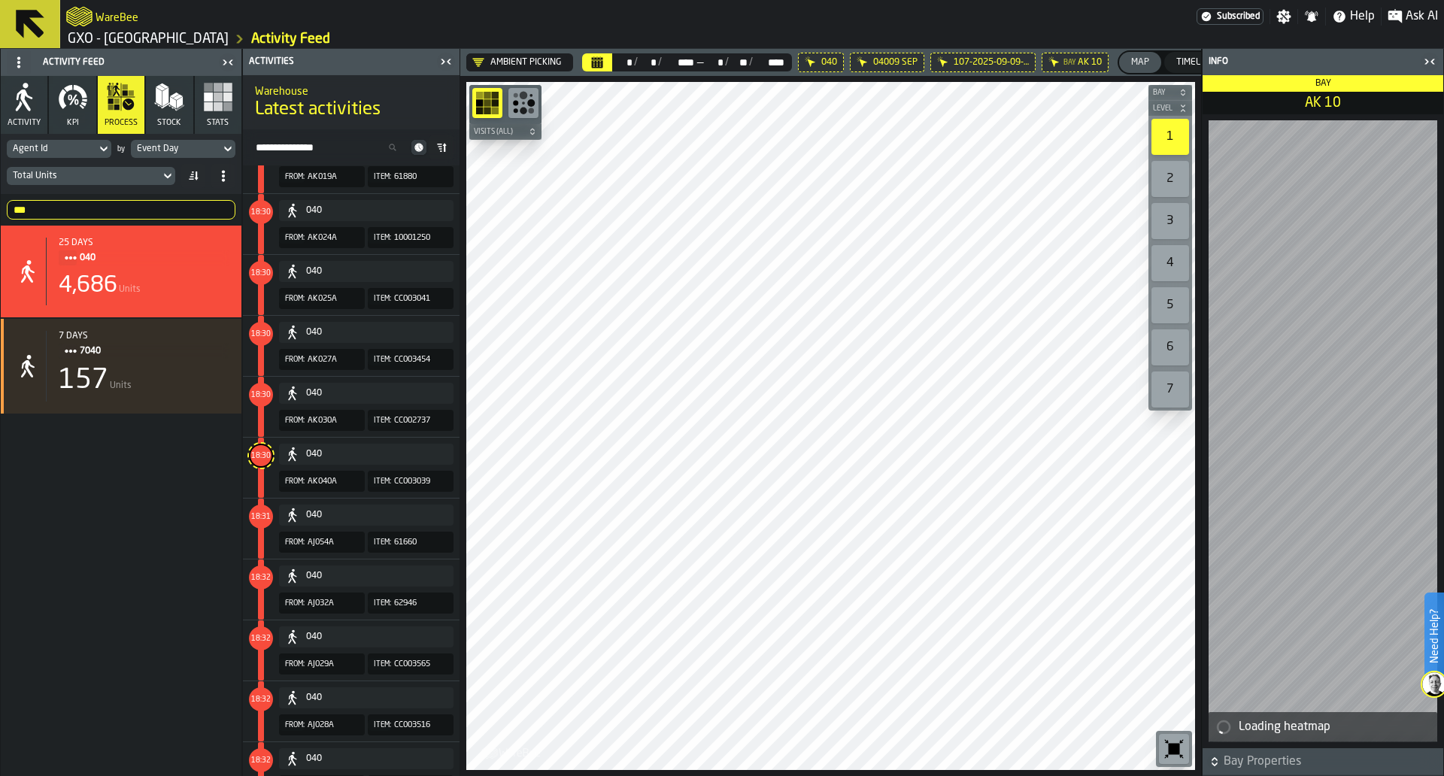
click at [1427, 67] on icon "button-toggle-Close me" at bounding box center [1430, 62] width 18 height 18
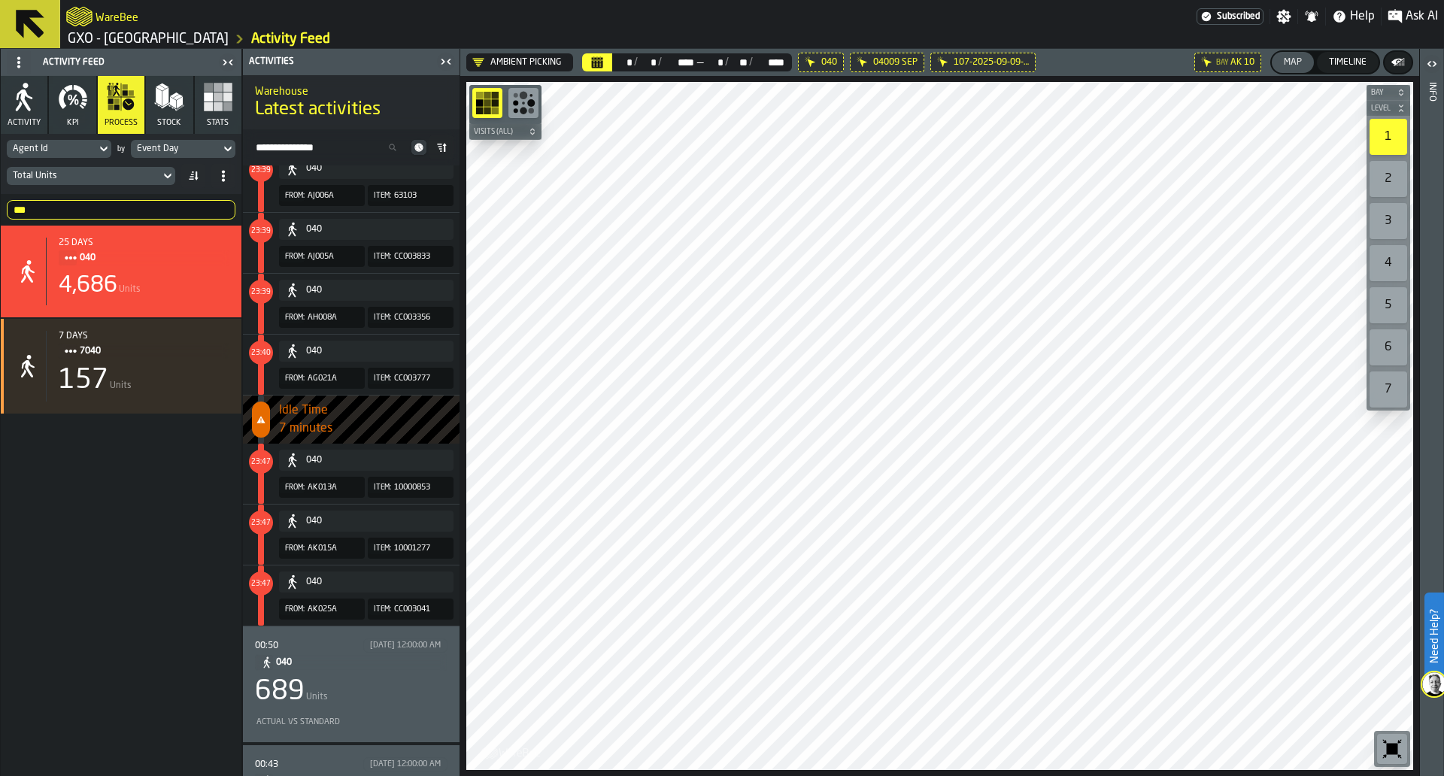
scroll to position [786, 0]
click at [400, 685] on div "689 Units" at bounding box center [351, 693] width 193 height 30
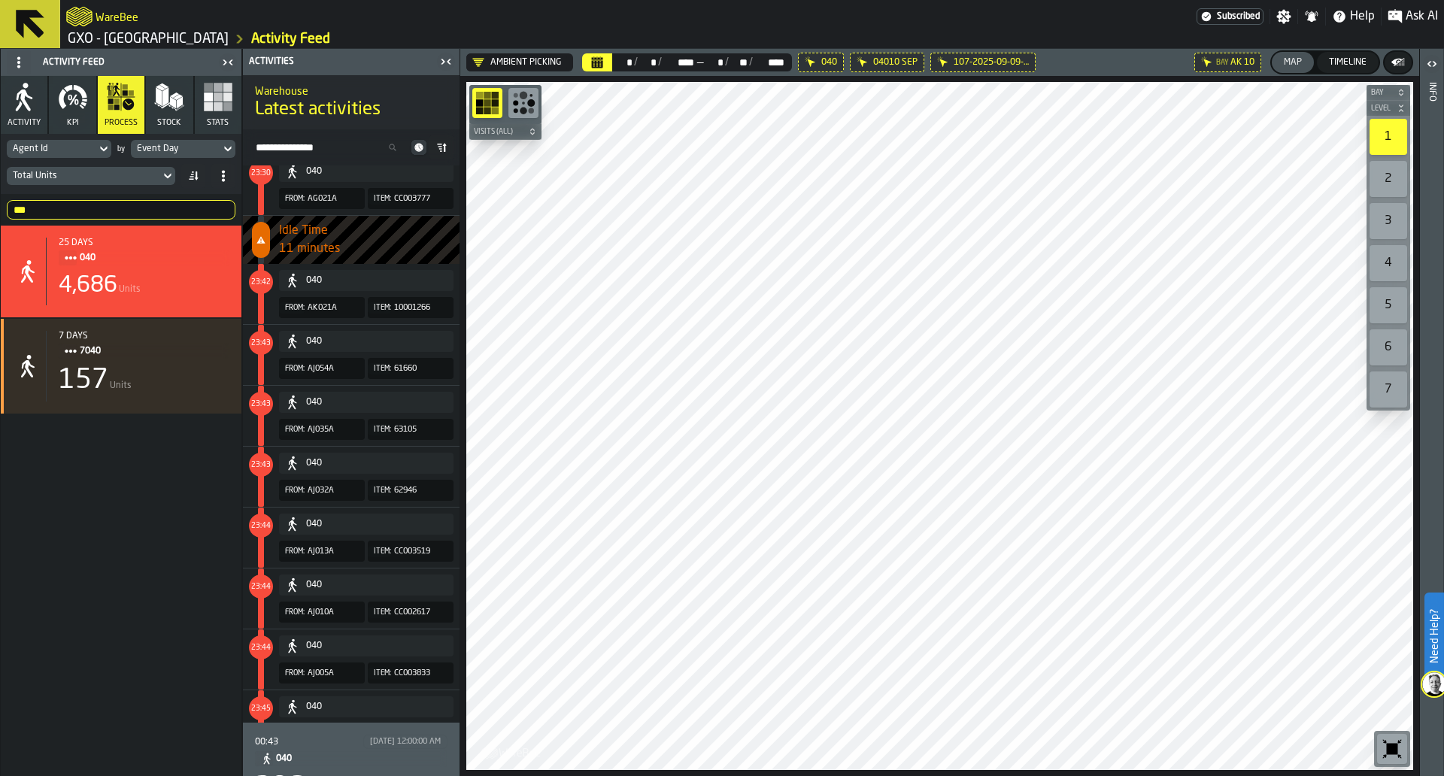
scroll to position [41817, 0]
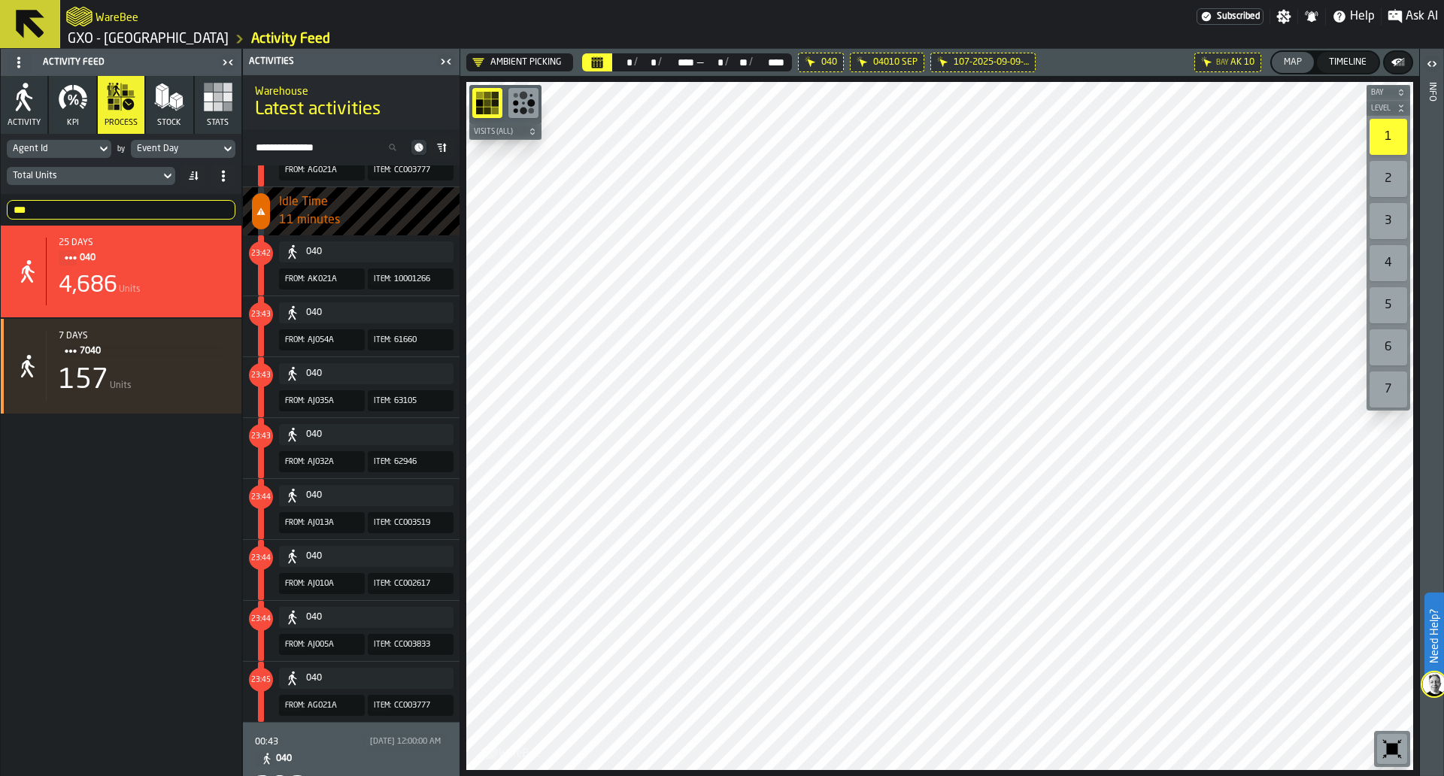
click at [363, 748] on div "9/11/2025, 12:00:00 AM" at bounding box center [405, 742] width 84 height 14
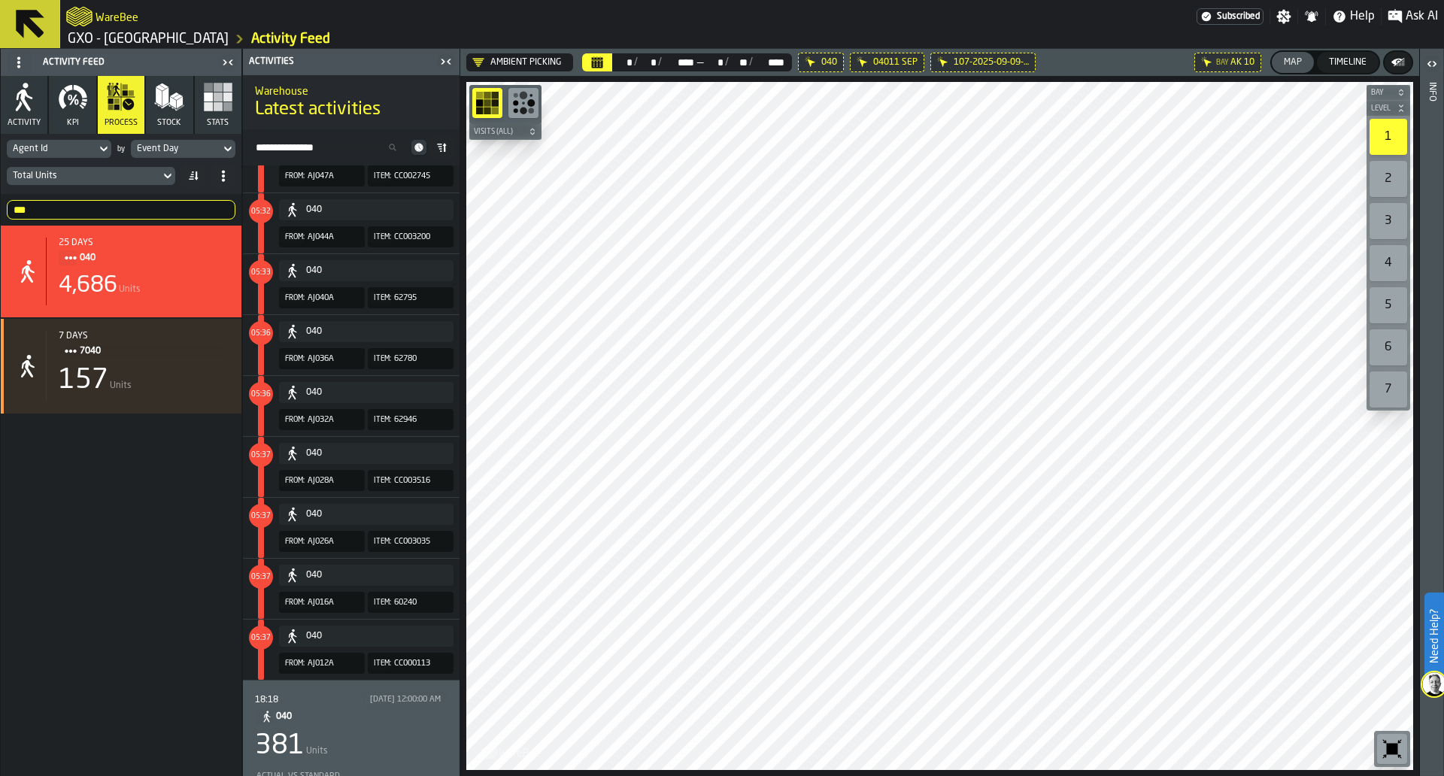
scroll to position [966, 0]
click at [354, 749] on div "381 Units" at bounding box center [351, 746] width 193 height 30
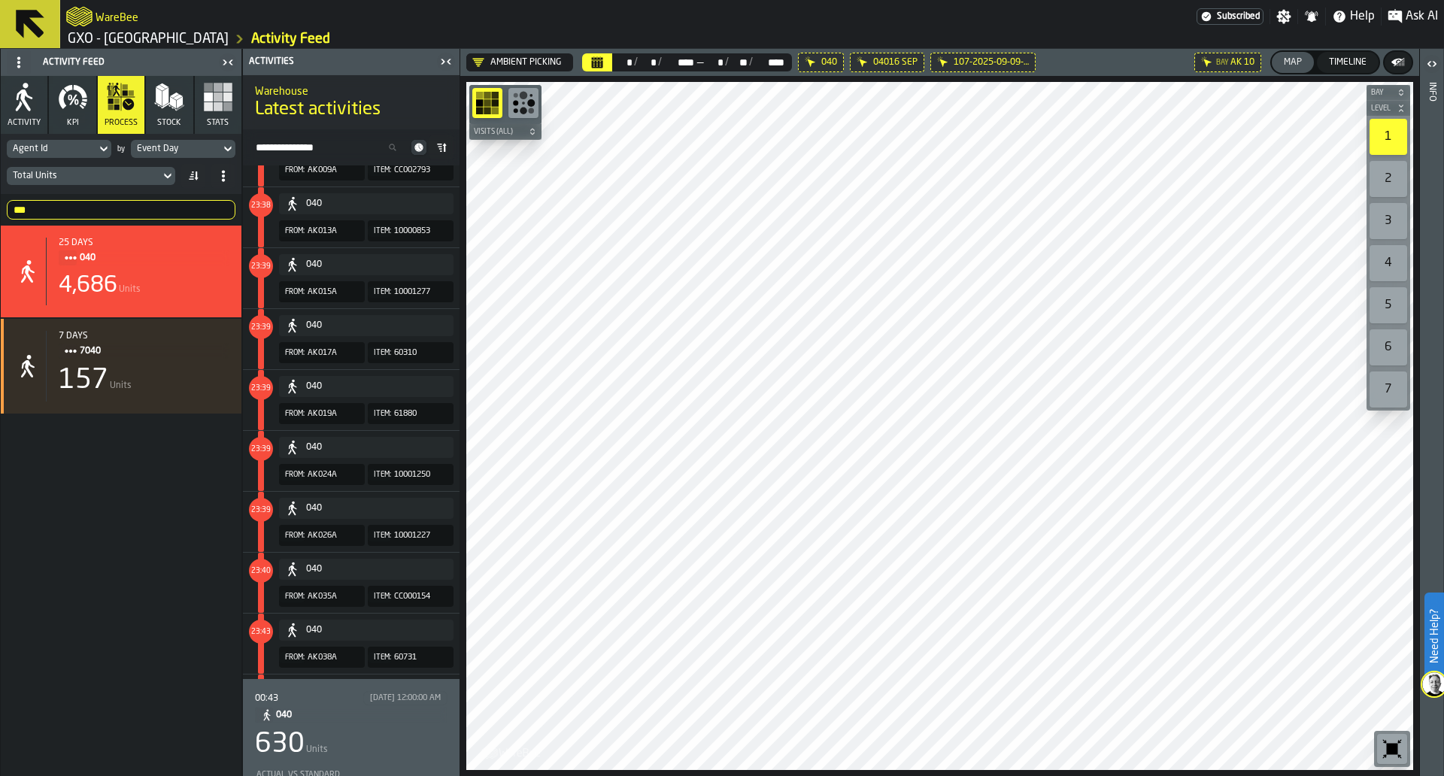
scroll to position [20100, 0]
click at [402, 737] on div "630 Units" at bounding box center [351, 745] width 193 height 30
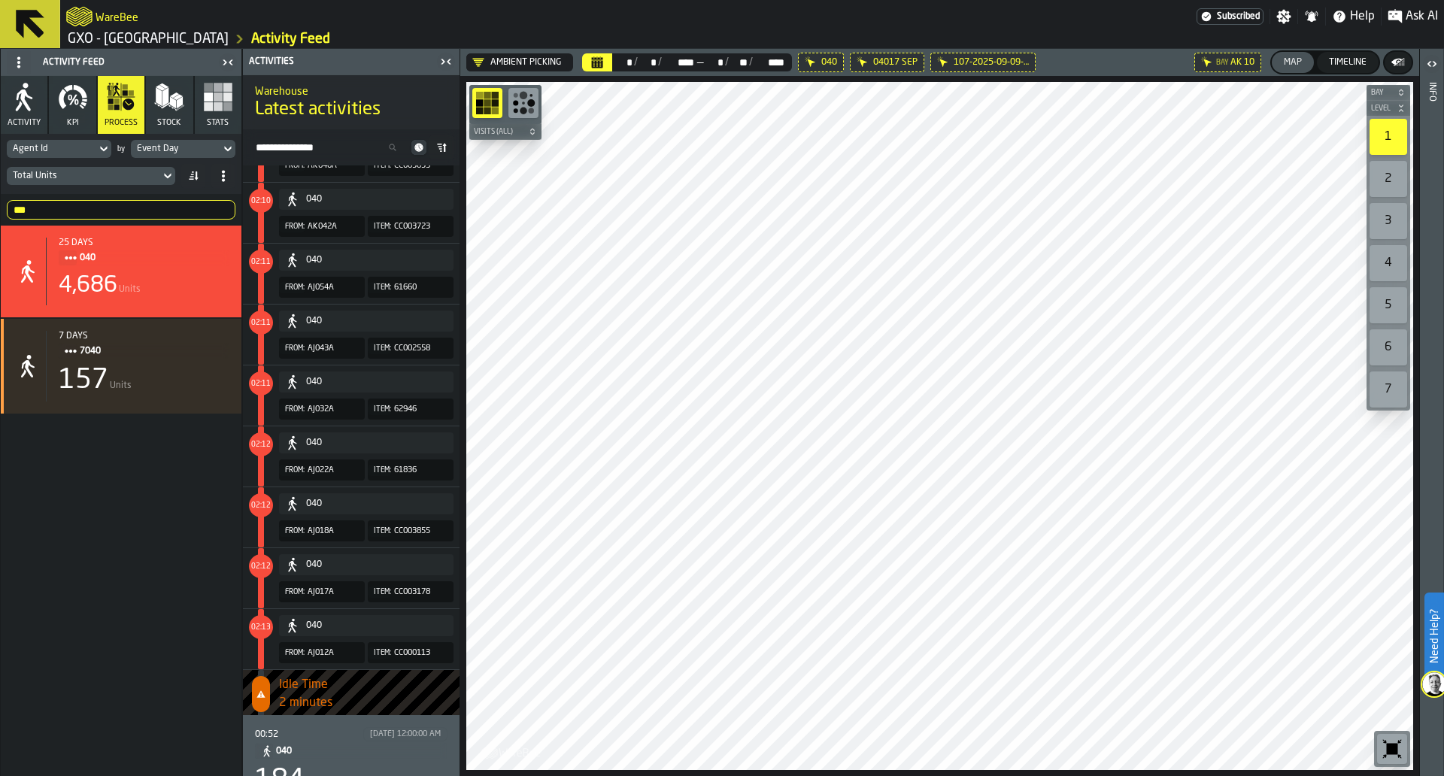
scroll to position [4764, 0]
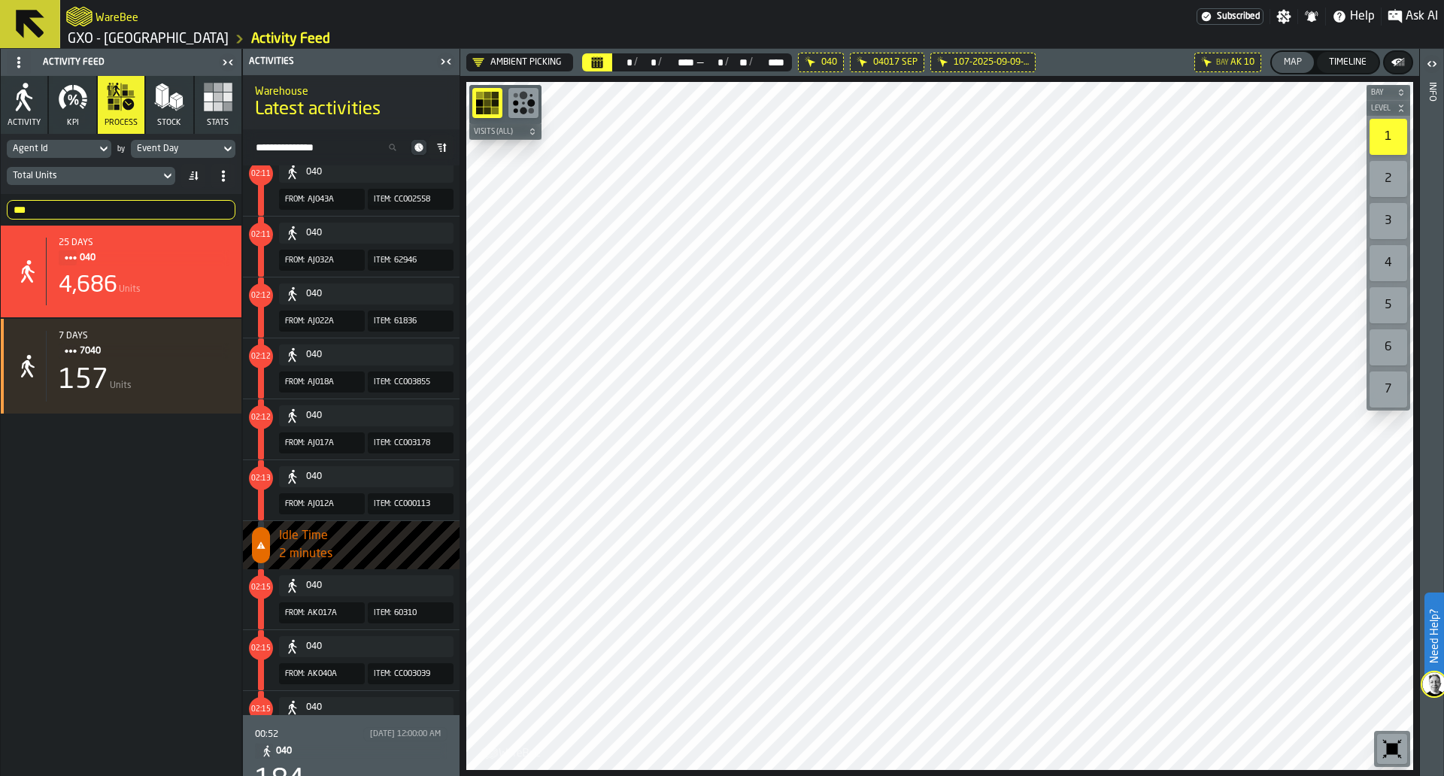
drag, startPoint x: 415, startPoint y: 327, endPoint x: 425, endPoint y: 314, distance: 16.1
click at [425, 314] on span "61836" at bounding box center [417, 322] width 47 height 16
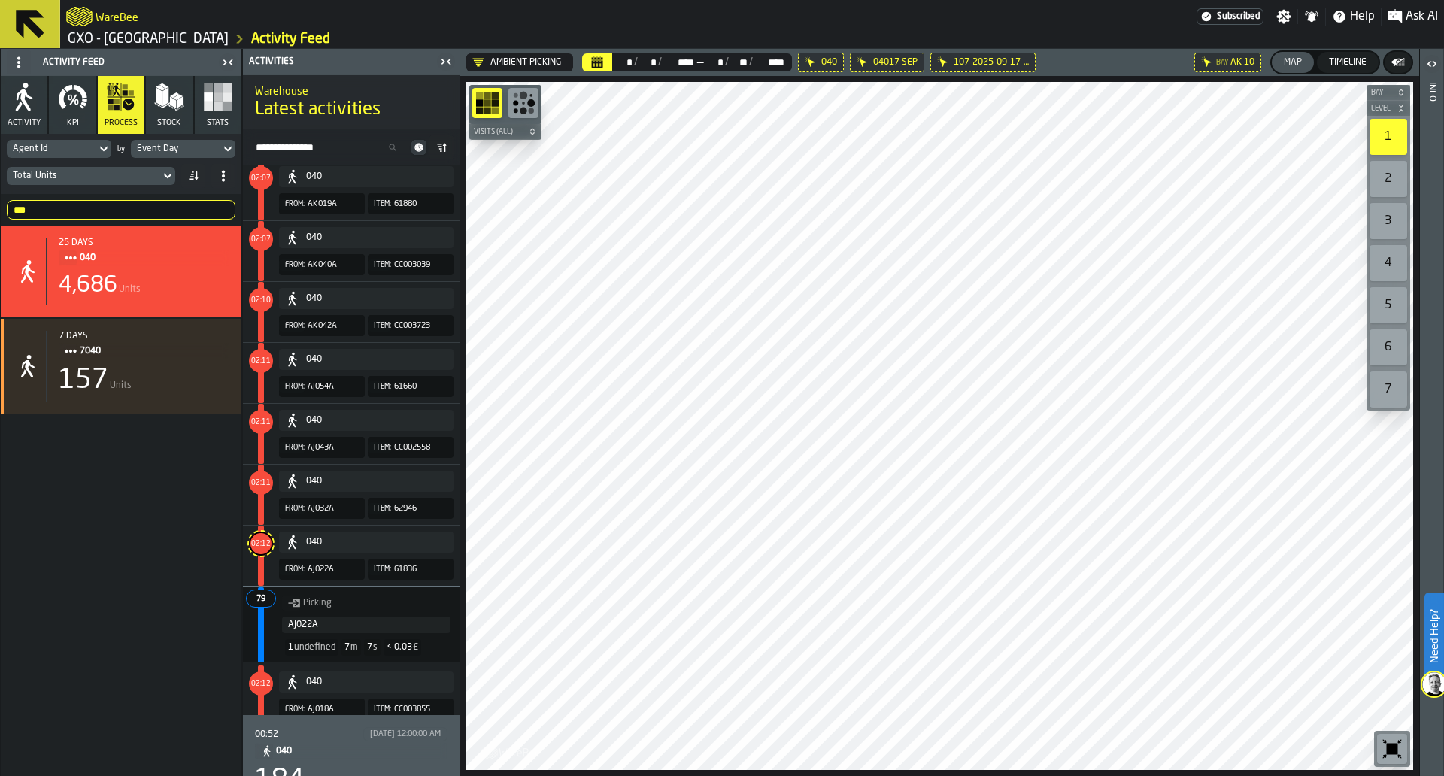
scroll to position [4518, 0]
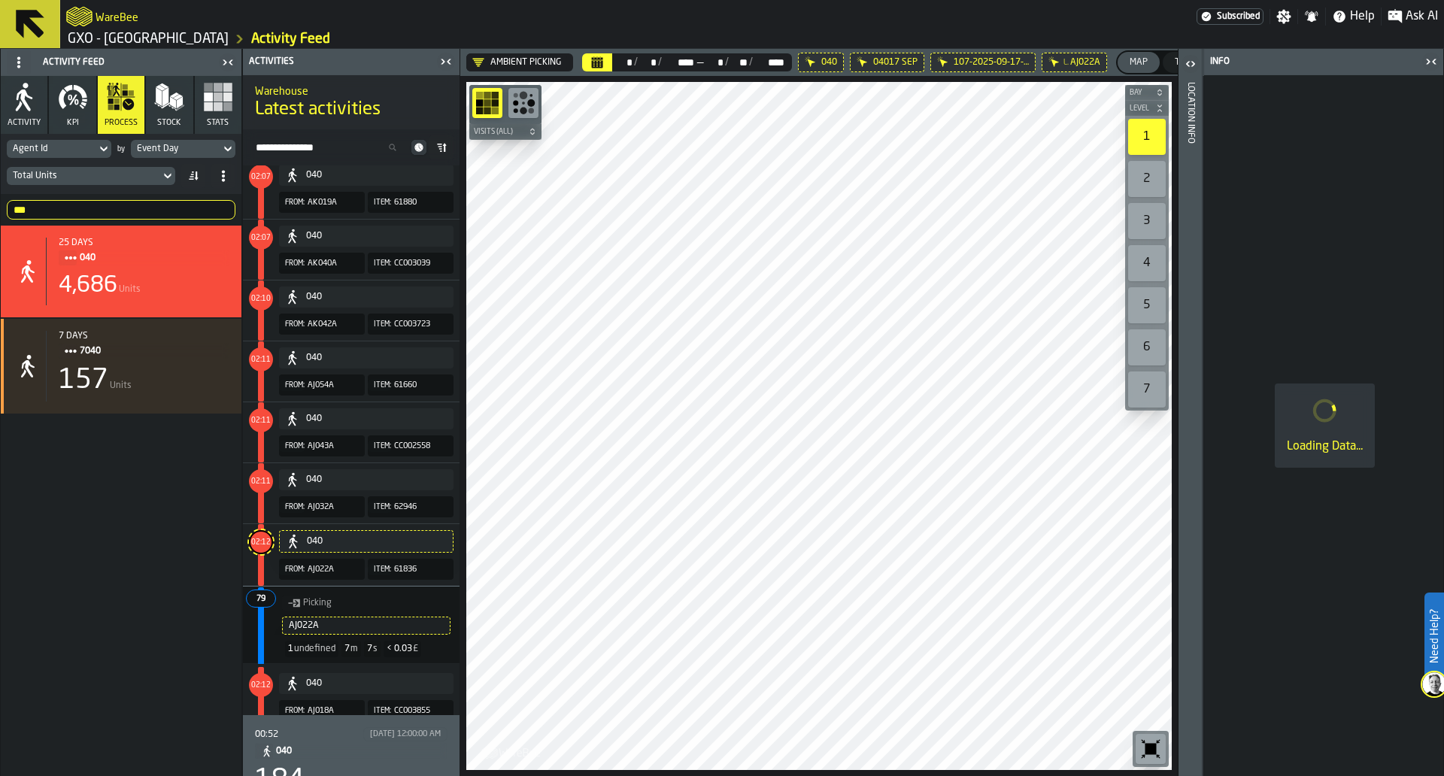
click at [275, 545] on span "counterLabel" at bounding box center [261, 543] width 32 height 32
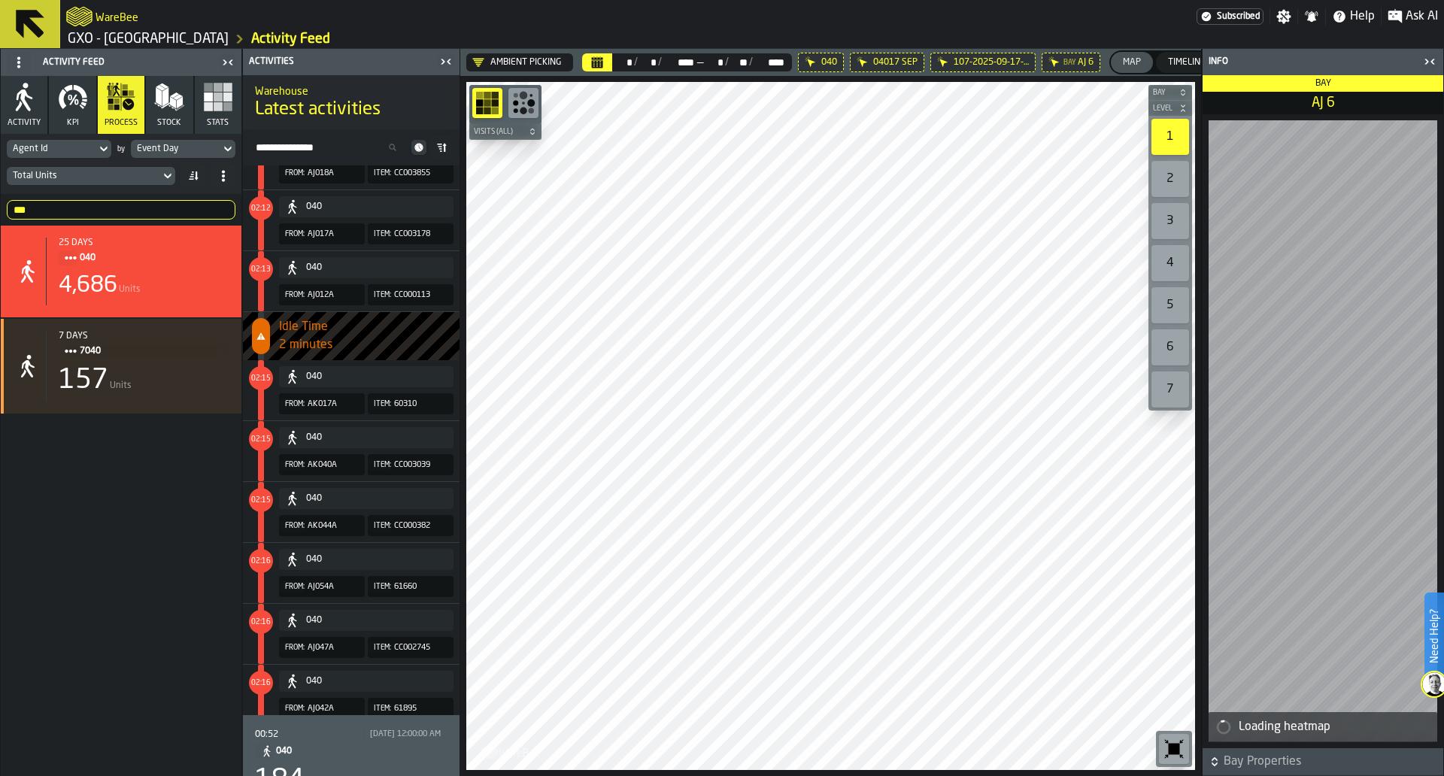
scroll to position [4973, 0]
click at [1426, 59] on icon "button-toggle-Close me" at bounding box center [1427, 61] width 4 height 5
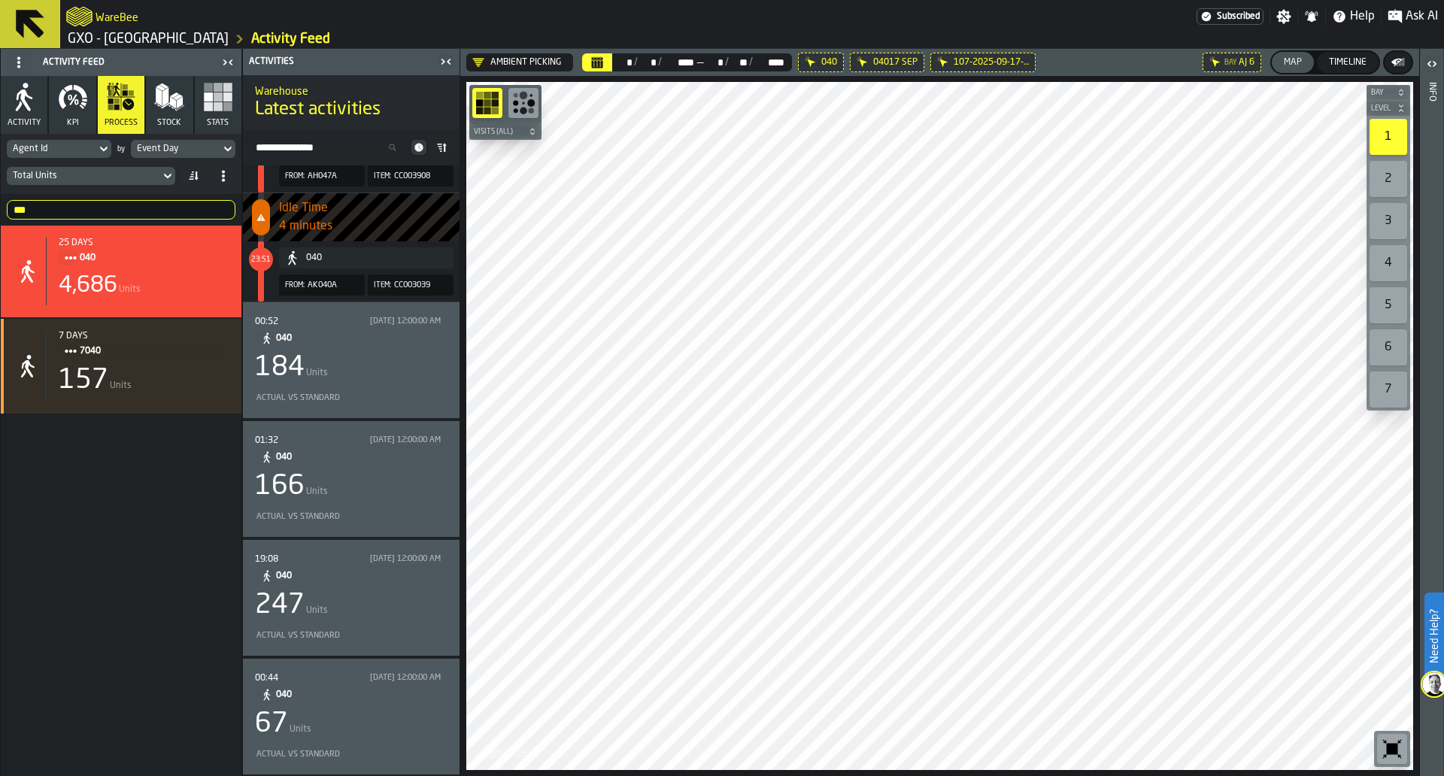
scroll to position [1635, 0]
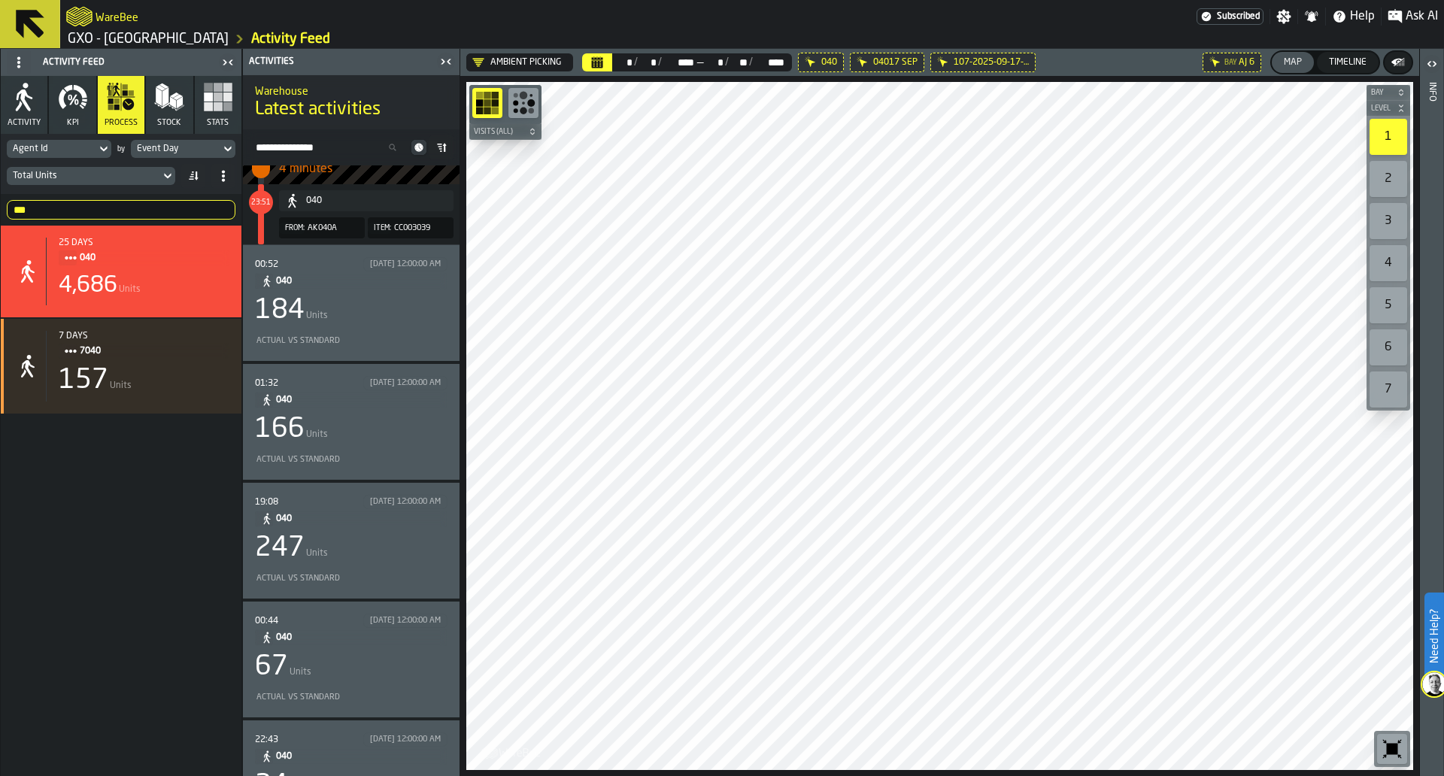
click at [372, 328] on div "00:52 9/18/2025, 12:00:00 AM 040 184 Units Actual vs Standard" at bounding box center [351, 303] width 193 height 92
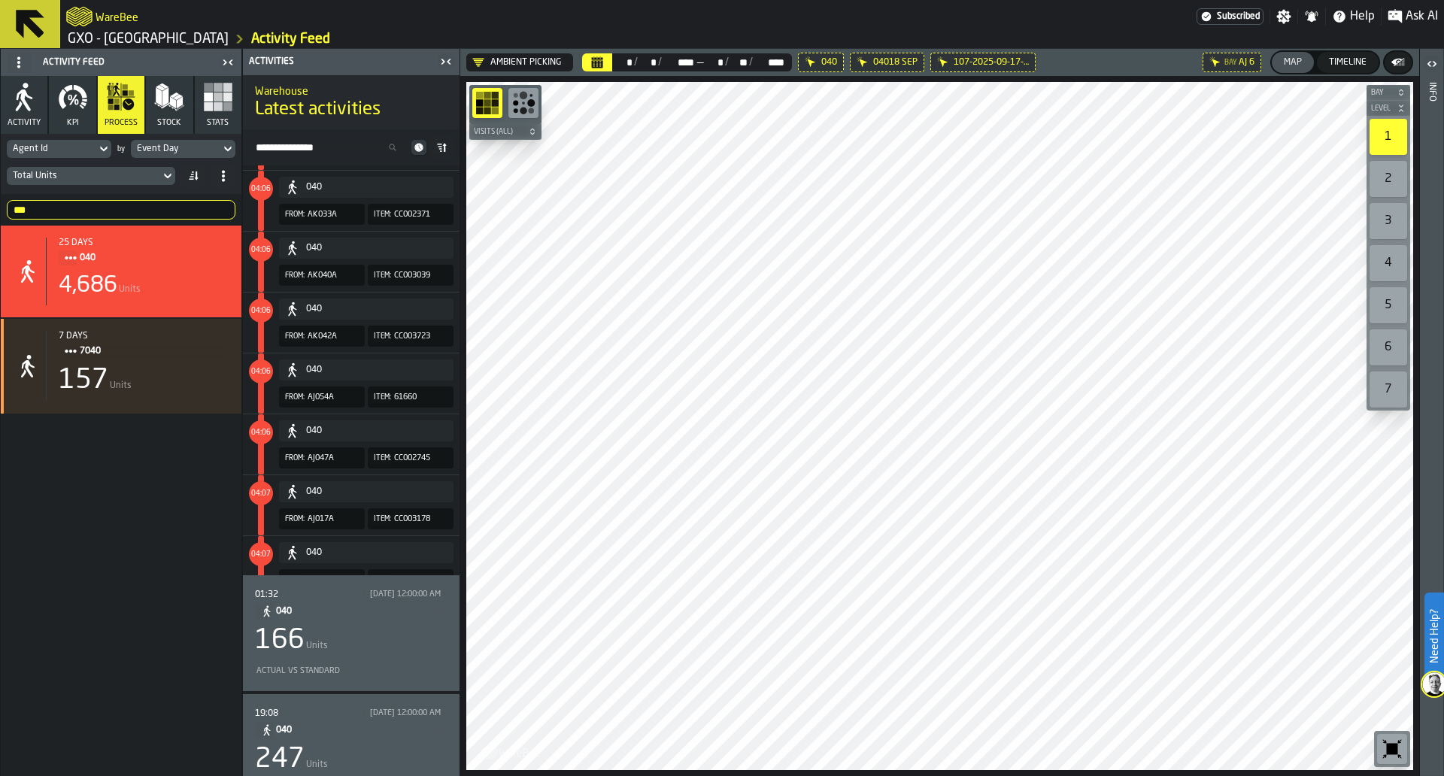
scroll to position [9722, 0]
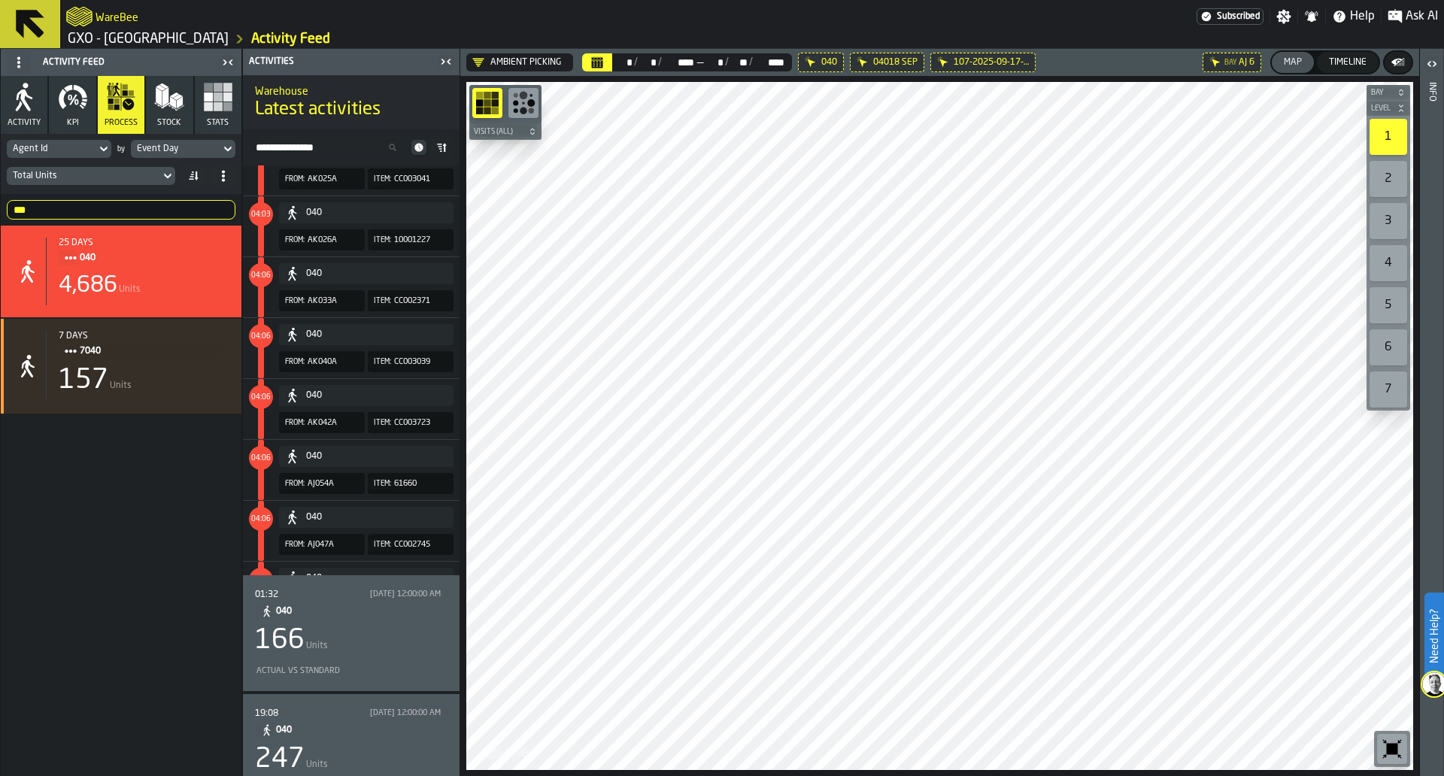
click at [397, 653] on div "166 Units" at bounding box center [351, 641] width 193 height 30
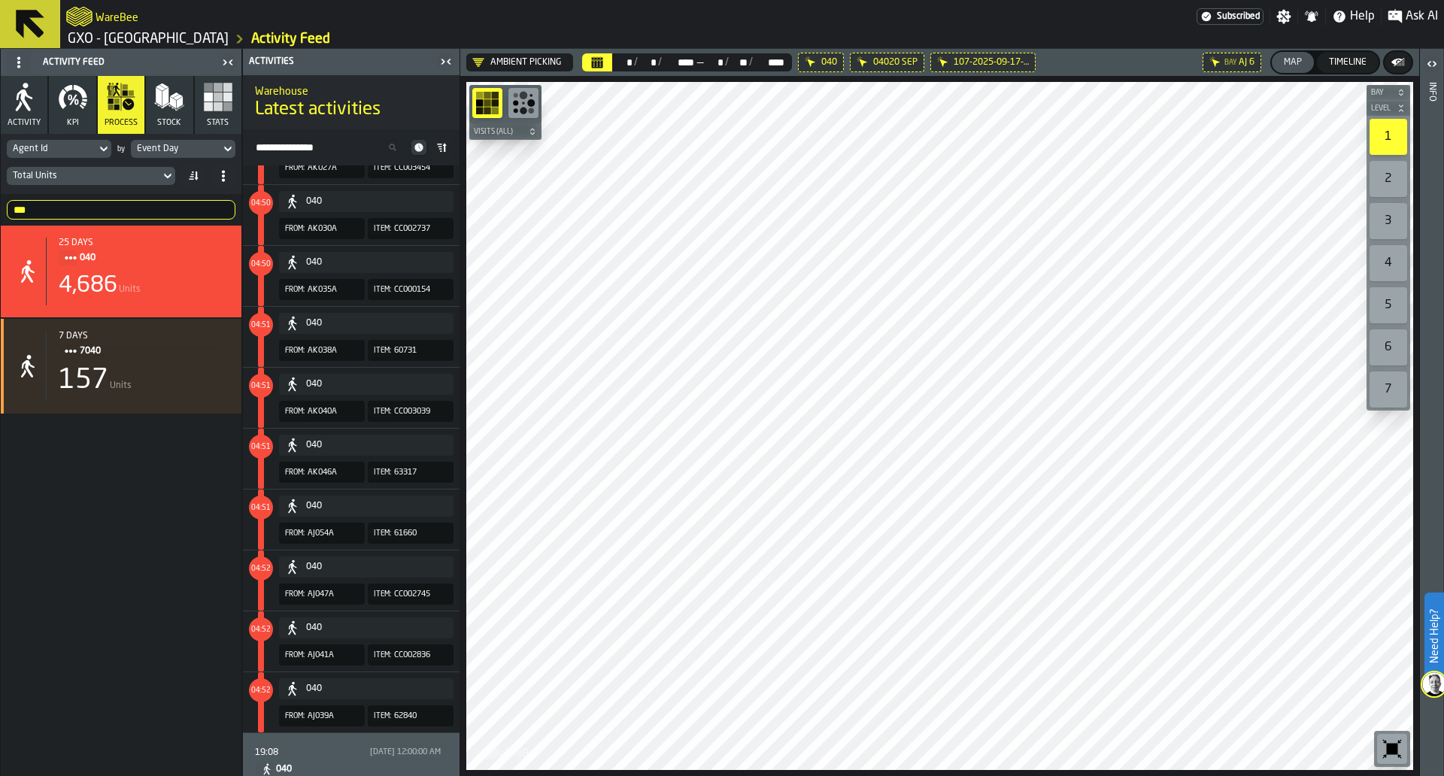
scroll to position [1381, 0]
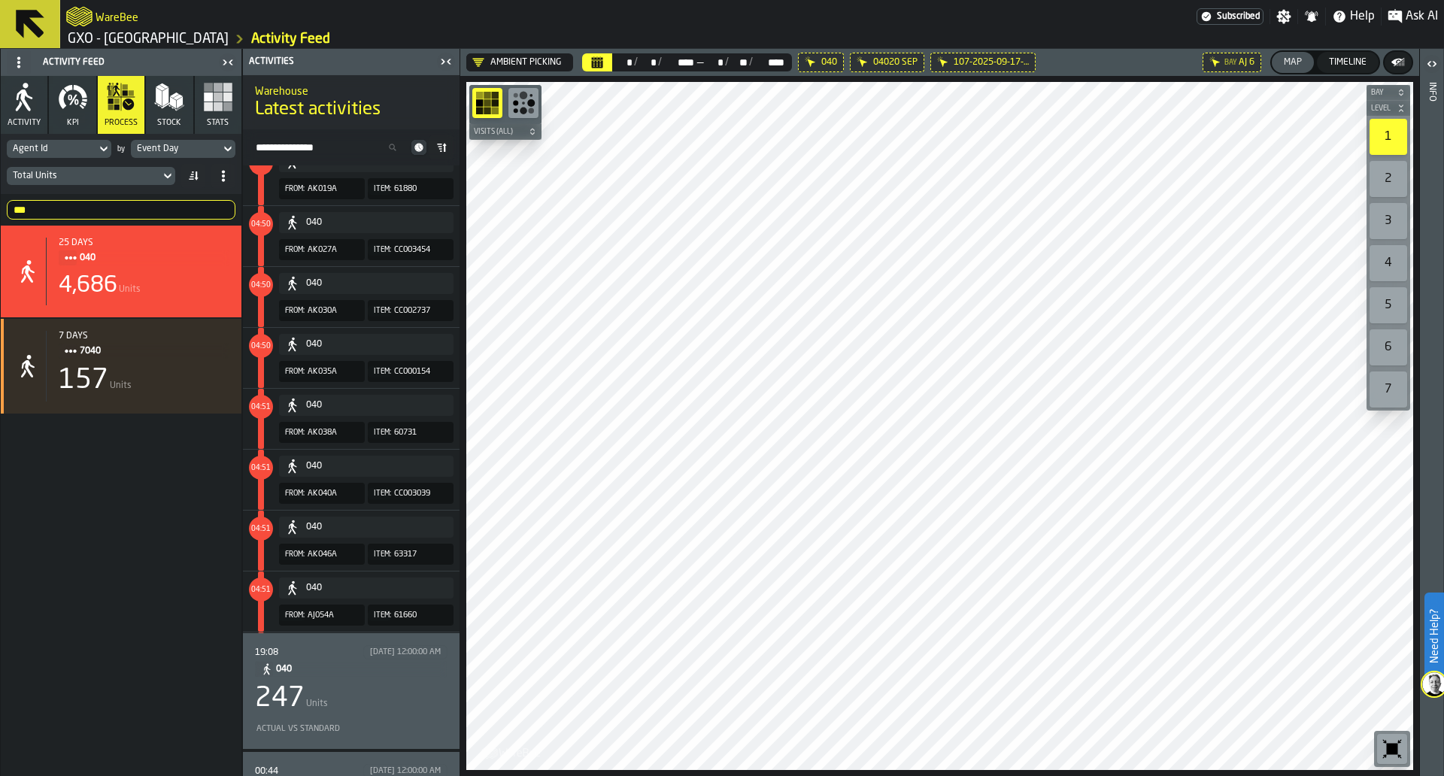
scroll to position [9247, 0]
click at [421, 689] on div "247 Units" at bounding box center [351, 699] width 193 height 30
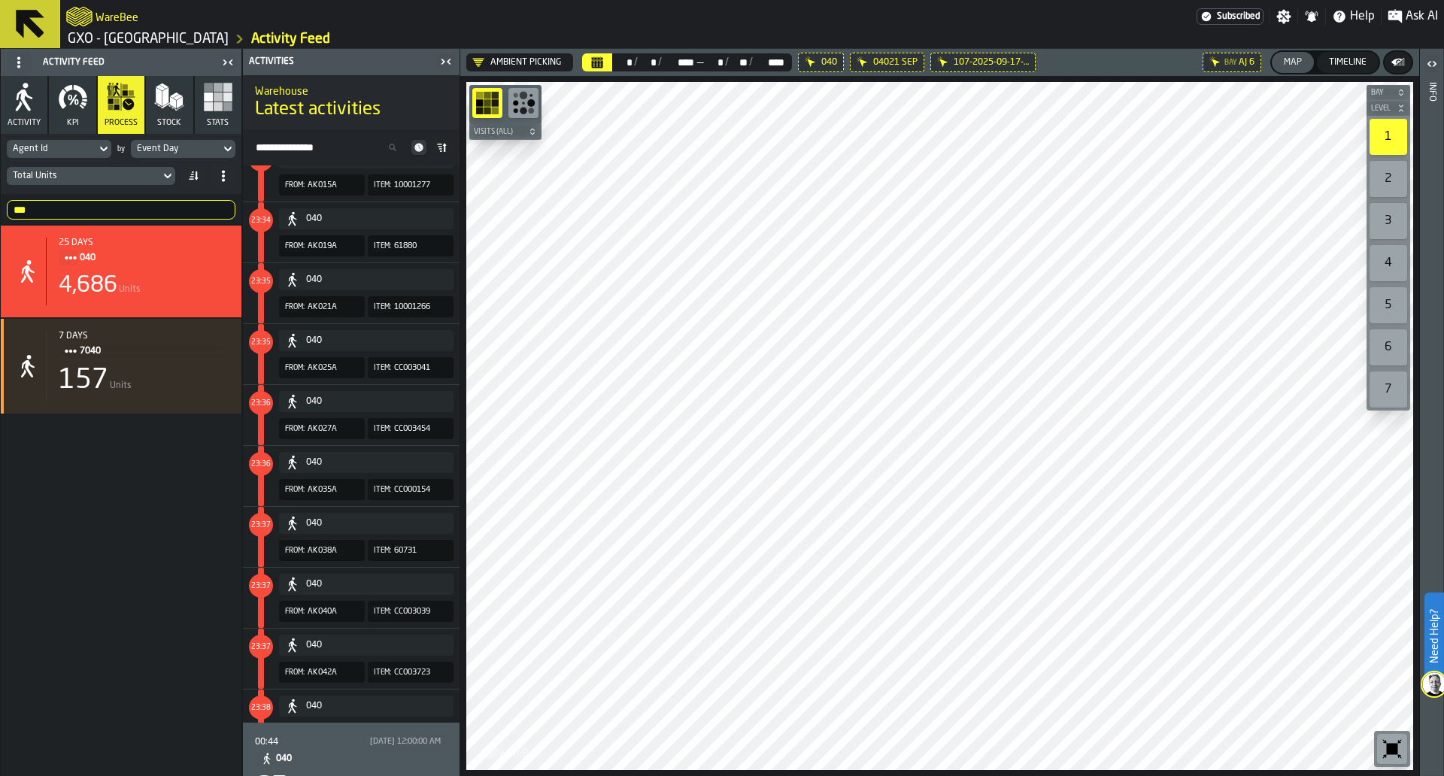
scroll to position [12159, 0]
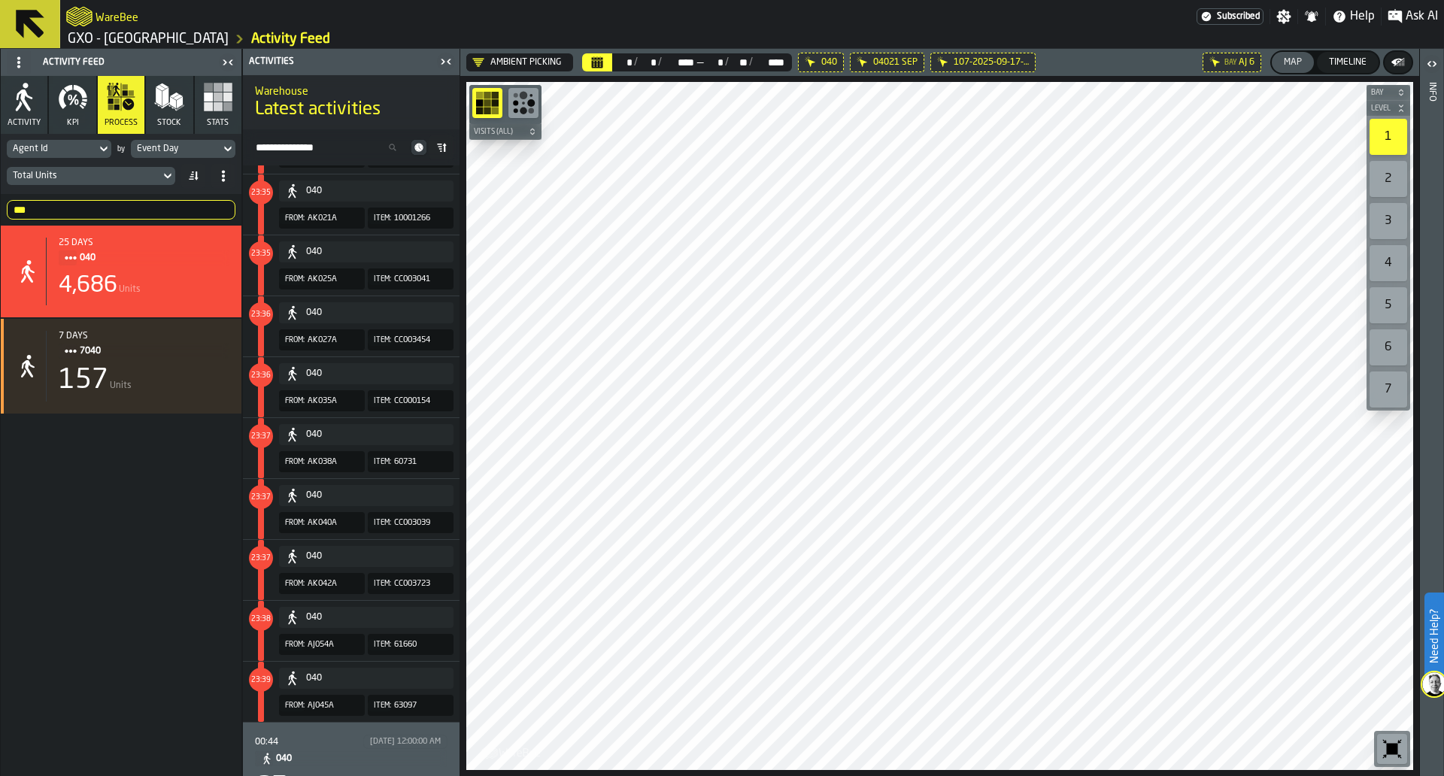
click at [339, 425] on button "040" at bounding box center [366, 434] width 175 height 21
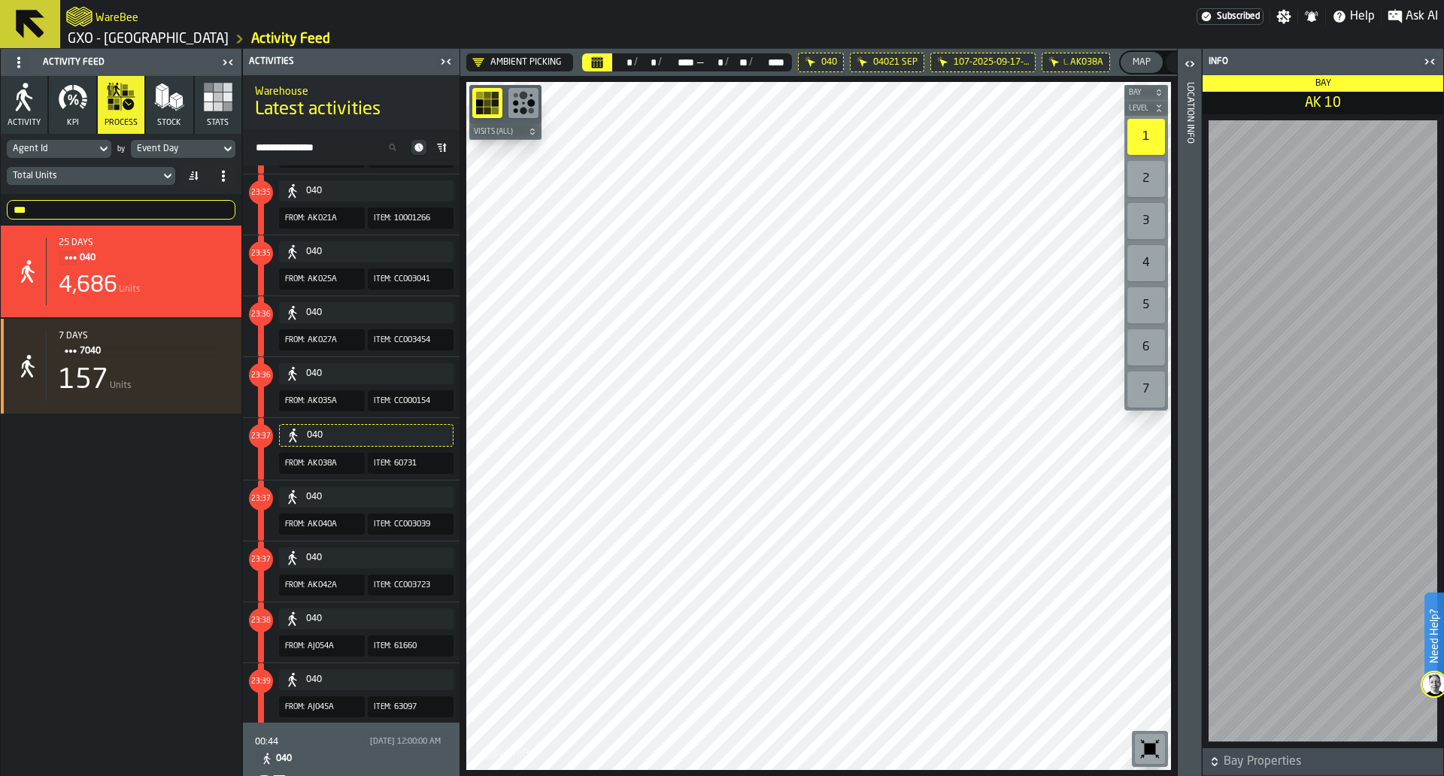
click at [1426, 56] on icon "button-toggle-Close me" at bounding box center [1430, 62] width 18 height 18
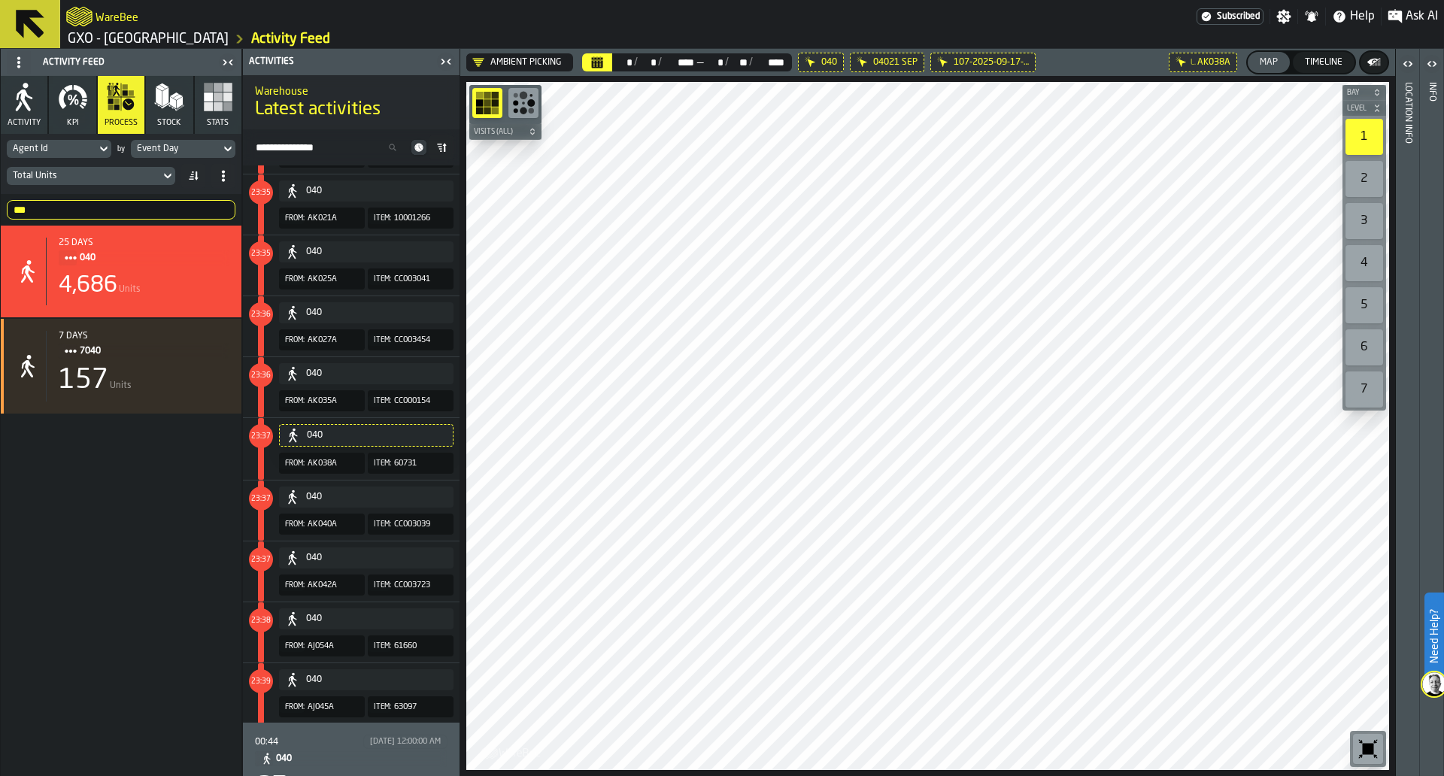
click at [340, 750] on div "00:44 9/22/2025, 12:00:00 AM 040" at bounding box center [351, 751] width 193 height 32
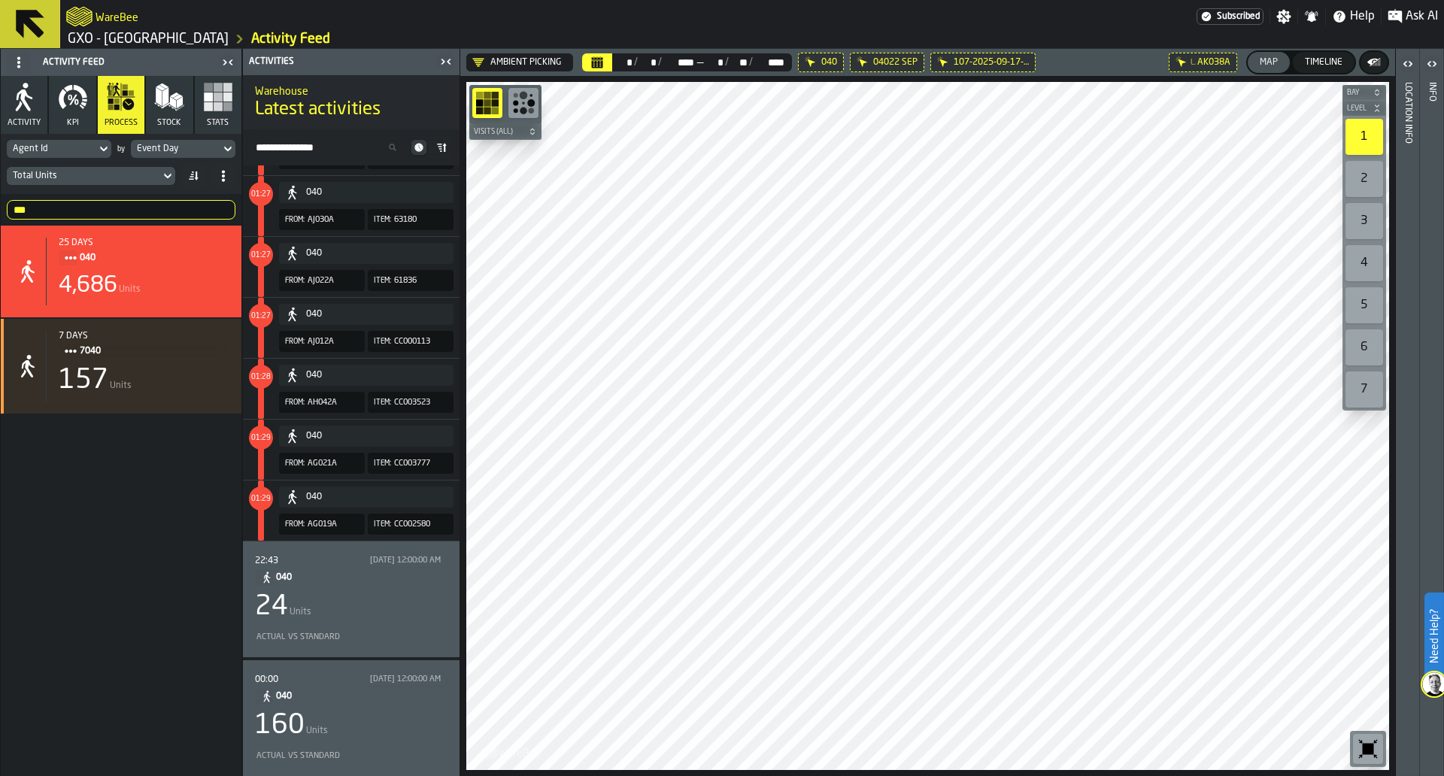
scroll to position [4336, 0]
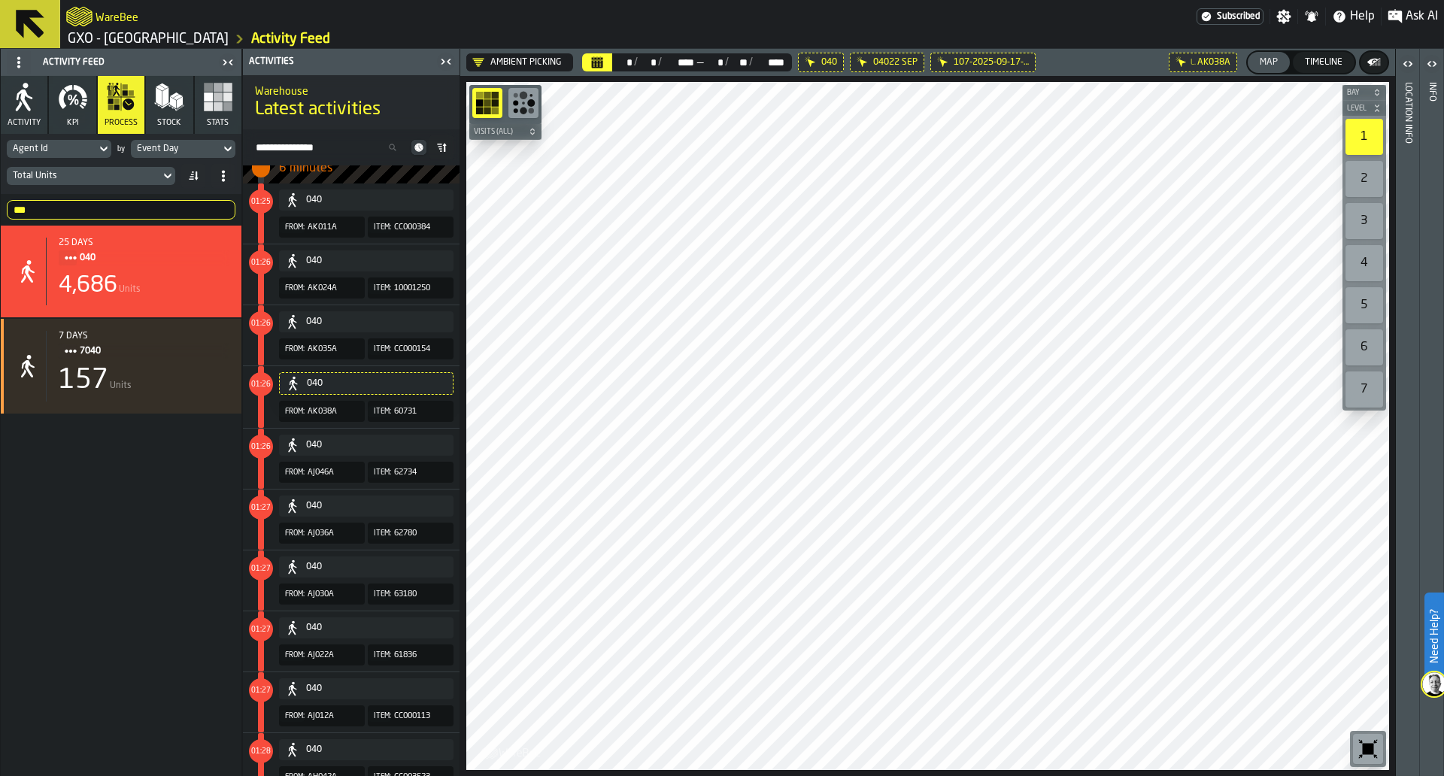
drag, startPoint x: 405, startPoint y: 592, endPoint x: 417, endPoint y: 481, distance: 111.9
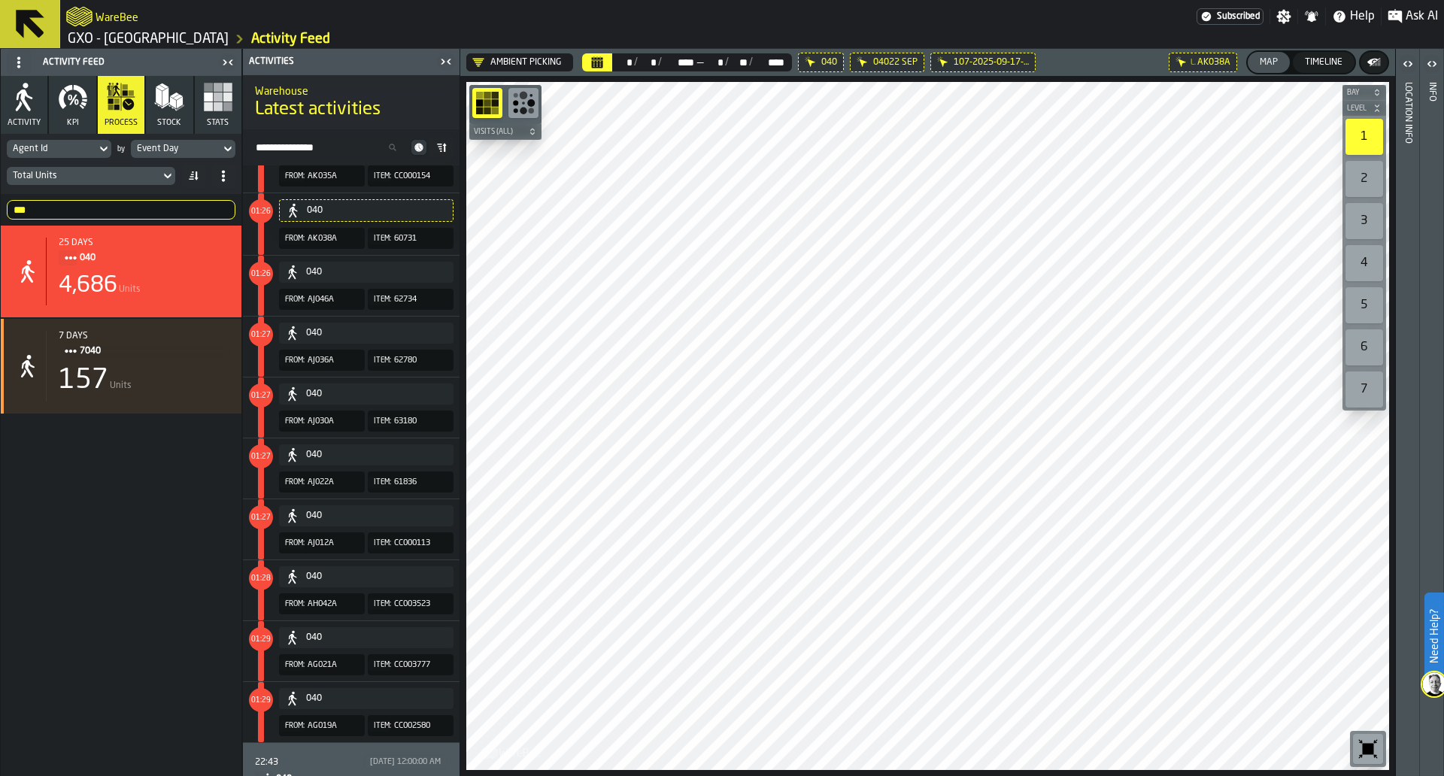
scroll to position [4712, 0]
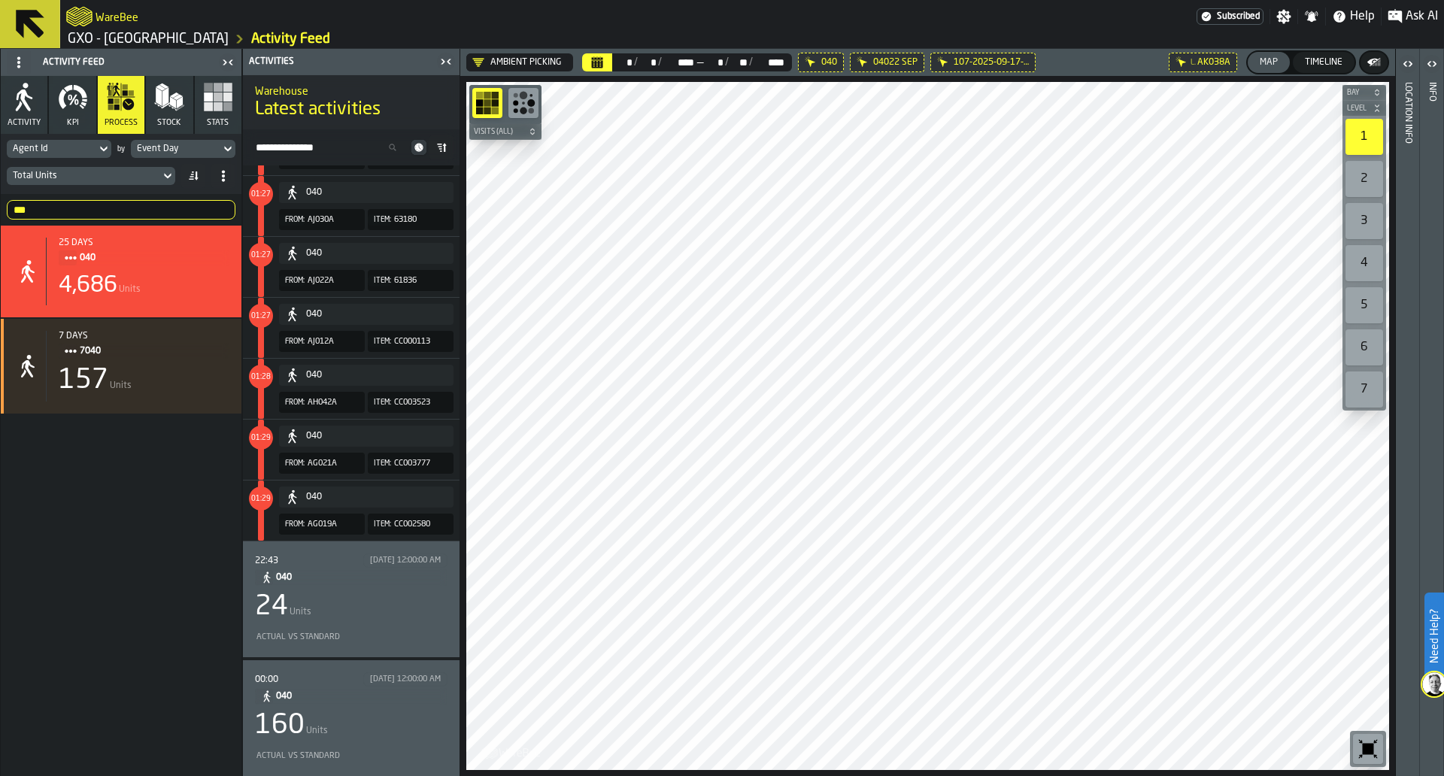
click at [418, 630] on div "Actual vs Standard" at bounding box center [351, 638] width 193 height 16
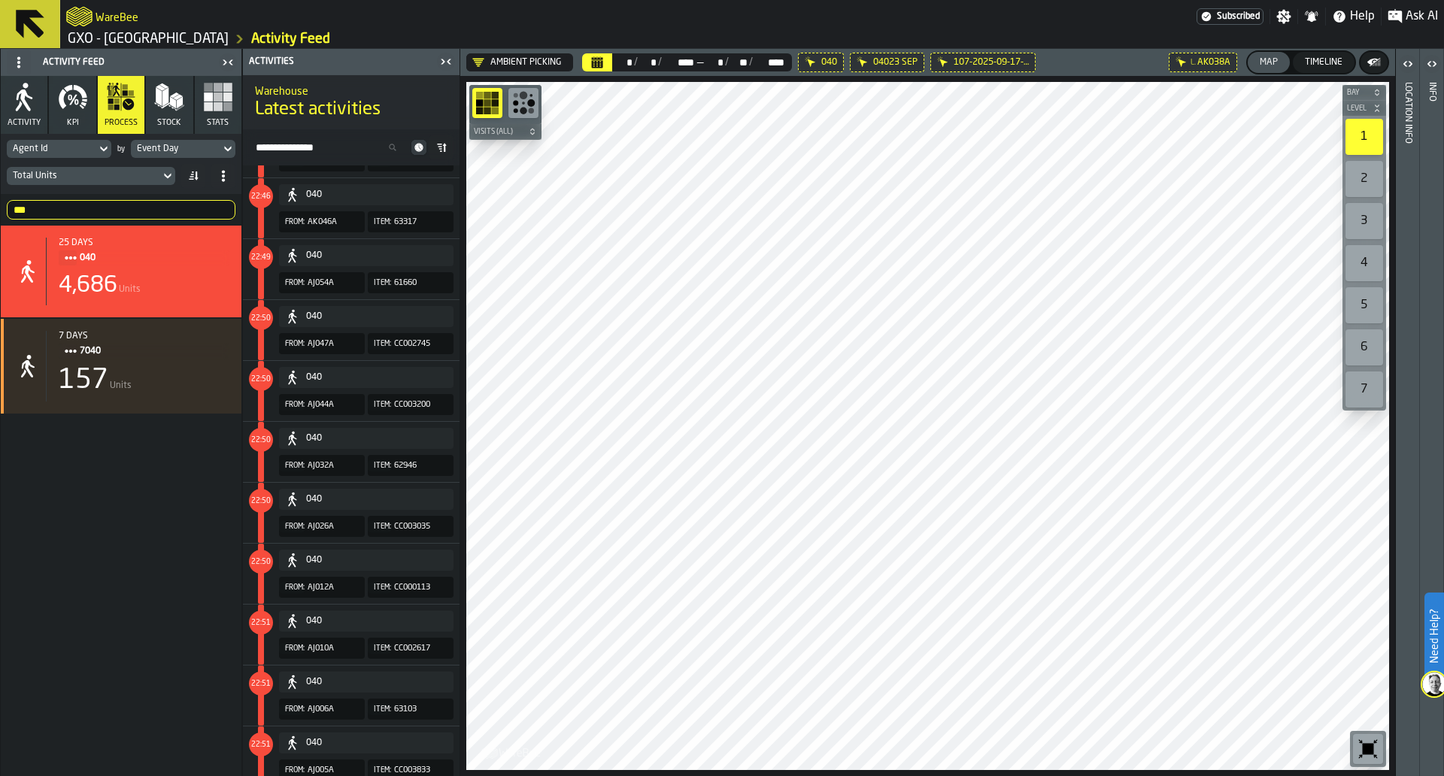
scroll to position [2404, 0]
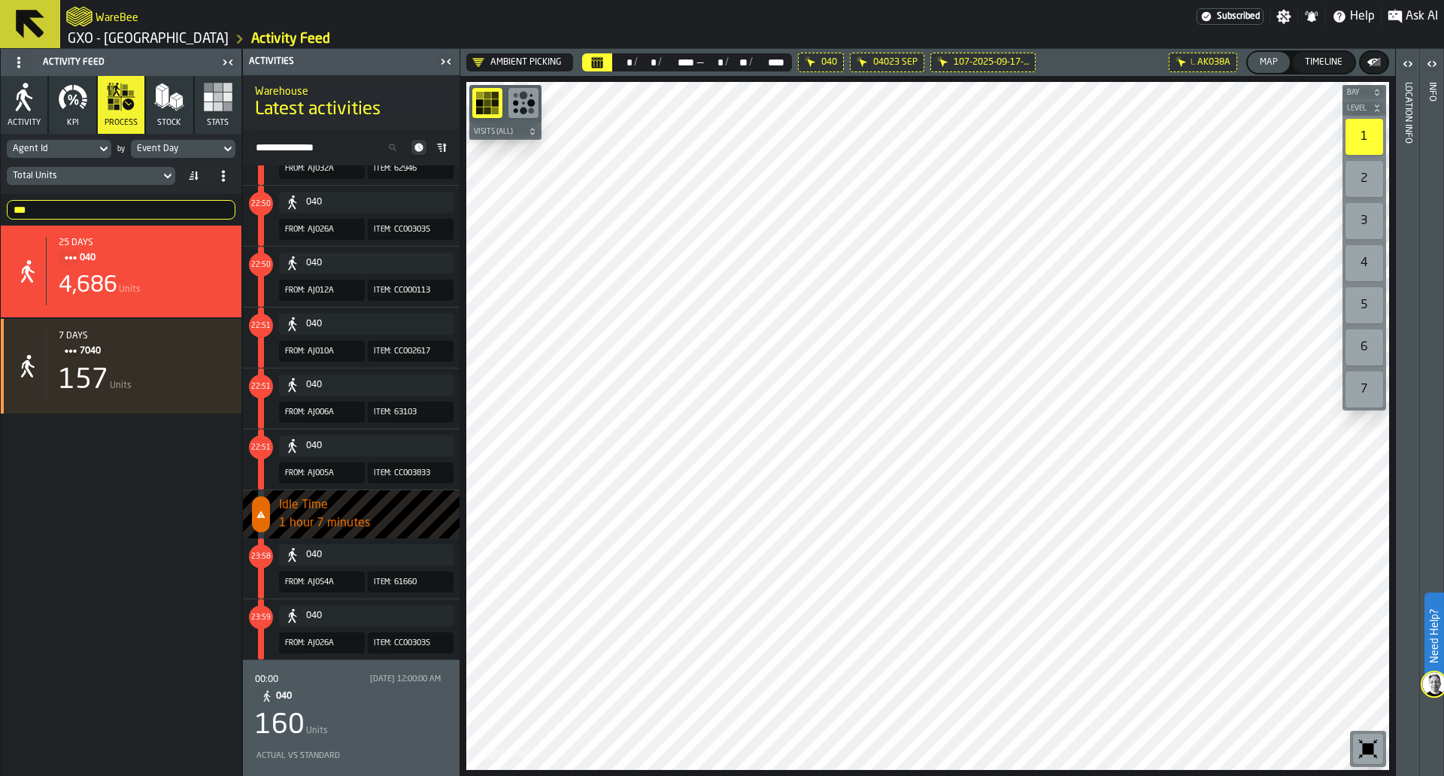
click at [374, 723] on div "160 Units" at bounding box center [351, 726] width 193 height 30
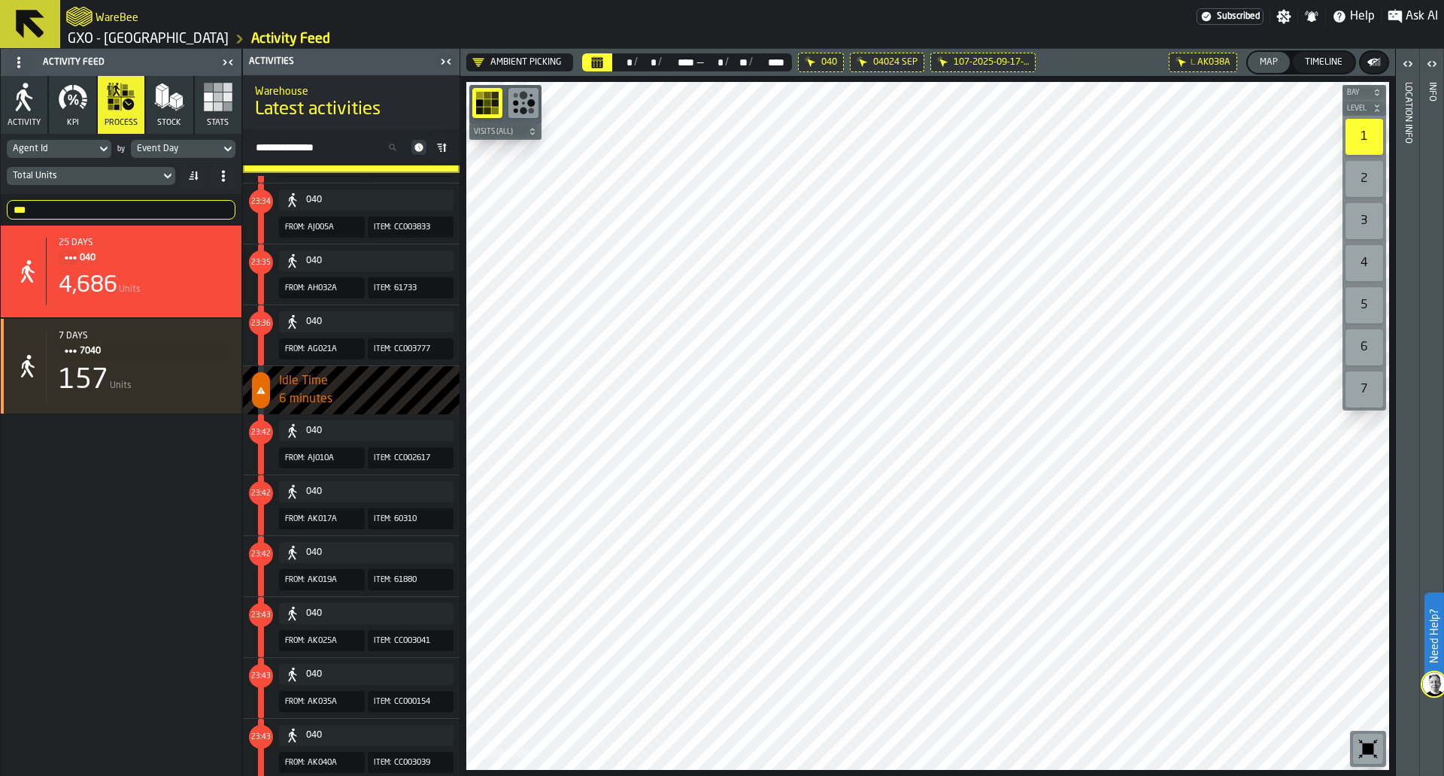
scroll to position [8472, 0]
click at [172, 200] on input "***" at bounding box center [121, 210] width 229 height 20
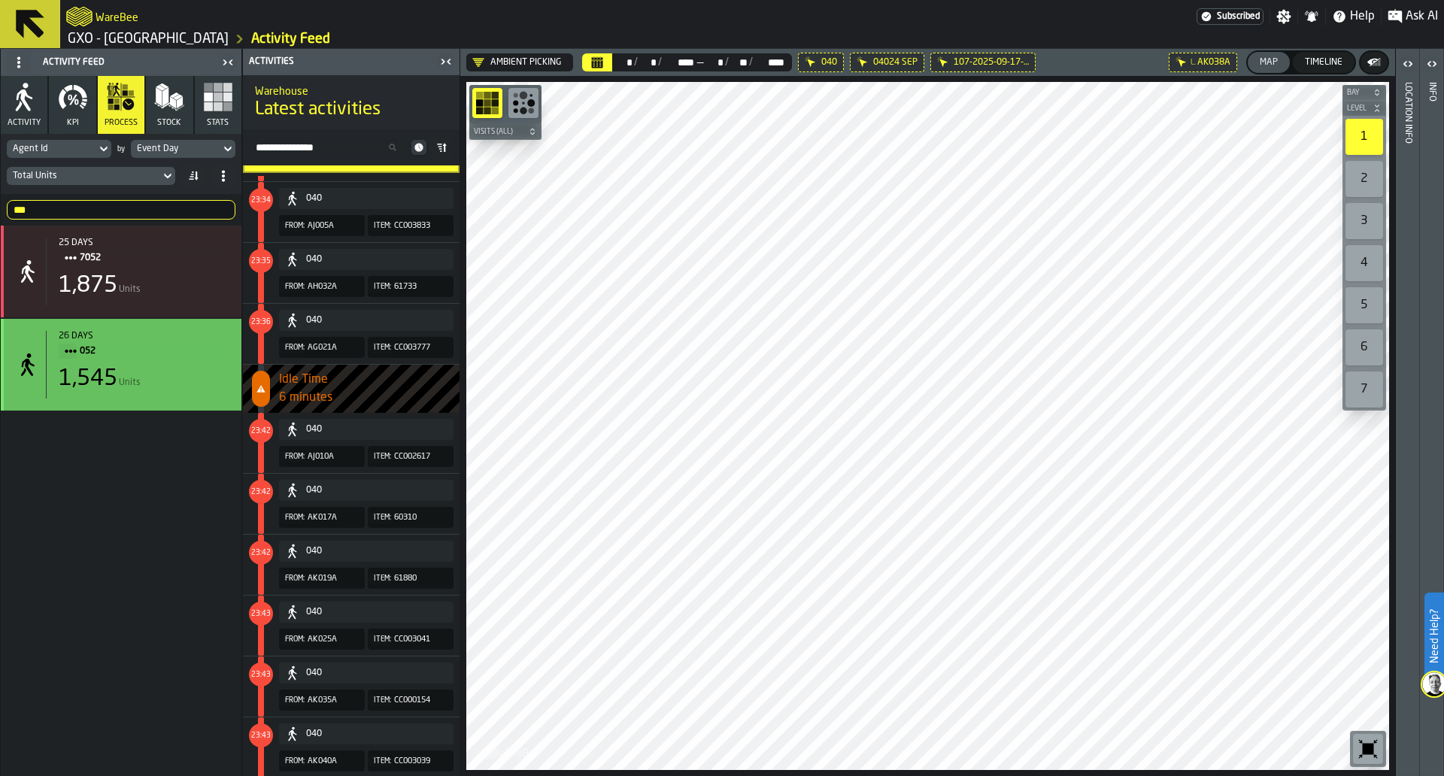
click at [201, 366] on div "26 days 052 1,545 Units" at bounding box center [138, 365] width 184 height 68
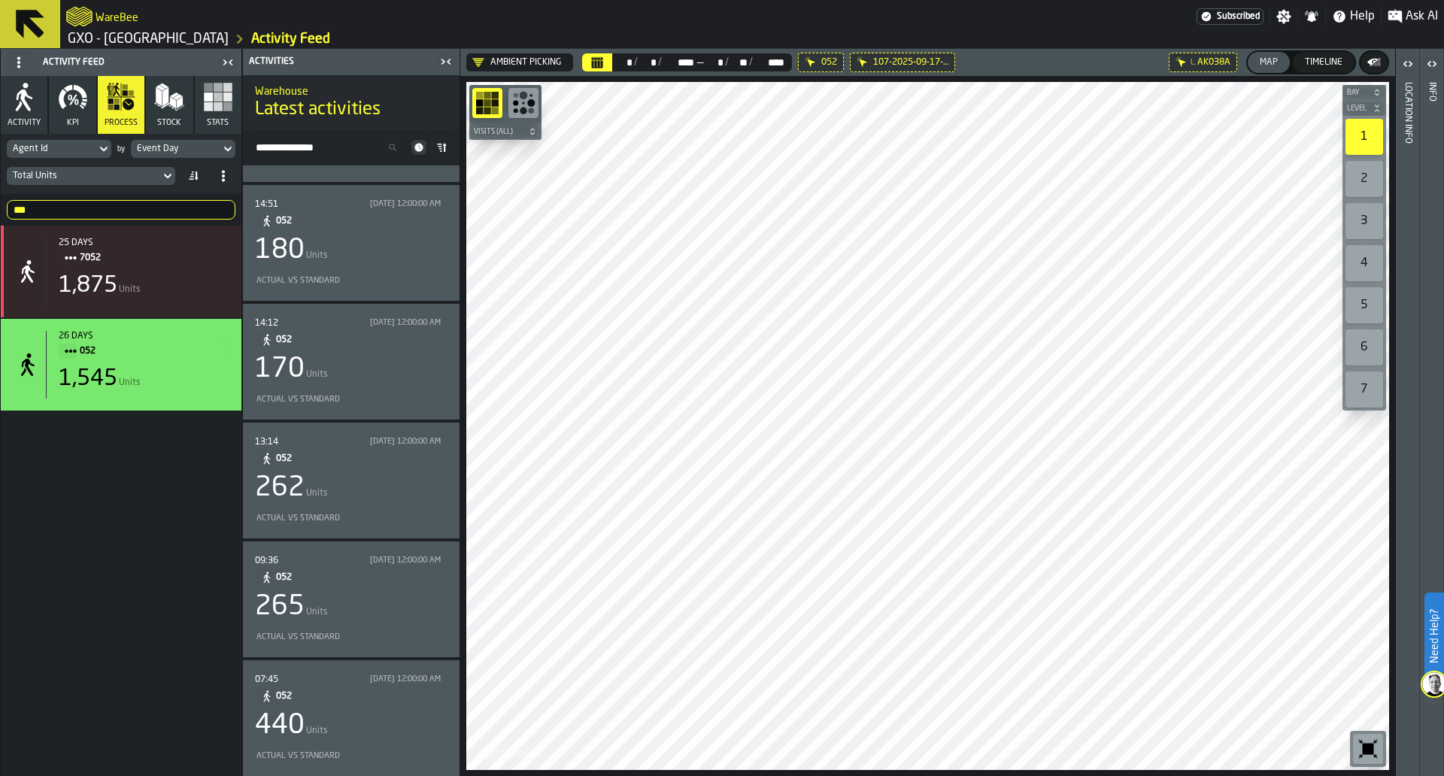
scroll to position [0, 0]
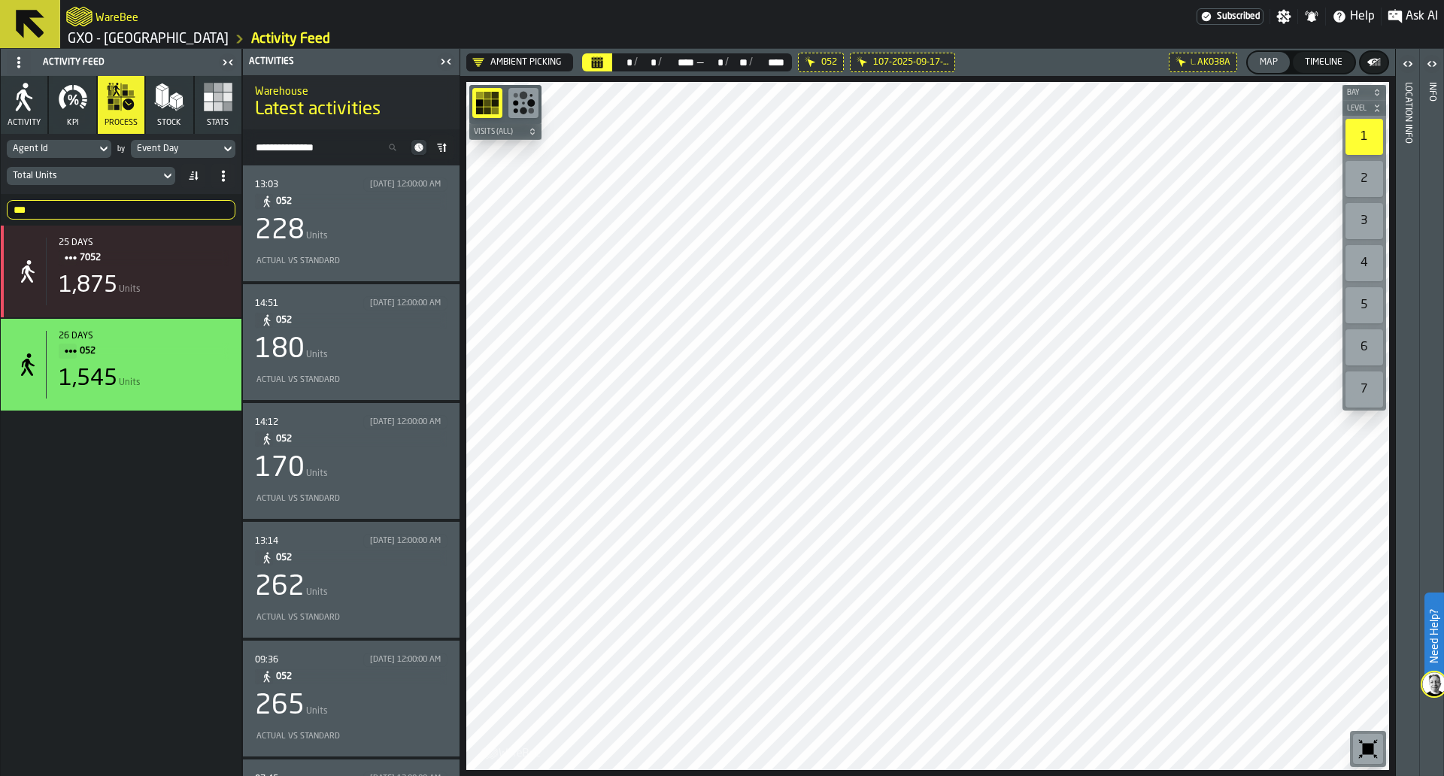
click at [412, 213] on div "13:03 9/1/2025, 12:00:00 AM 052 228 Units Actual vs Standard" at bounding box center [351, 224] width 193 height 92
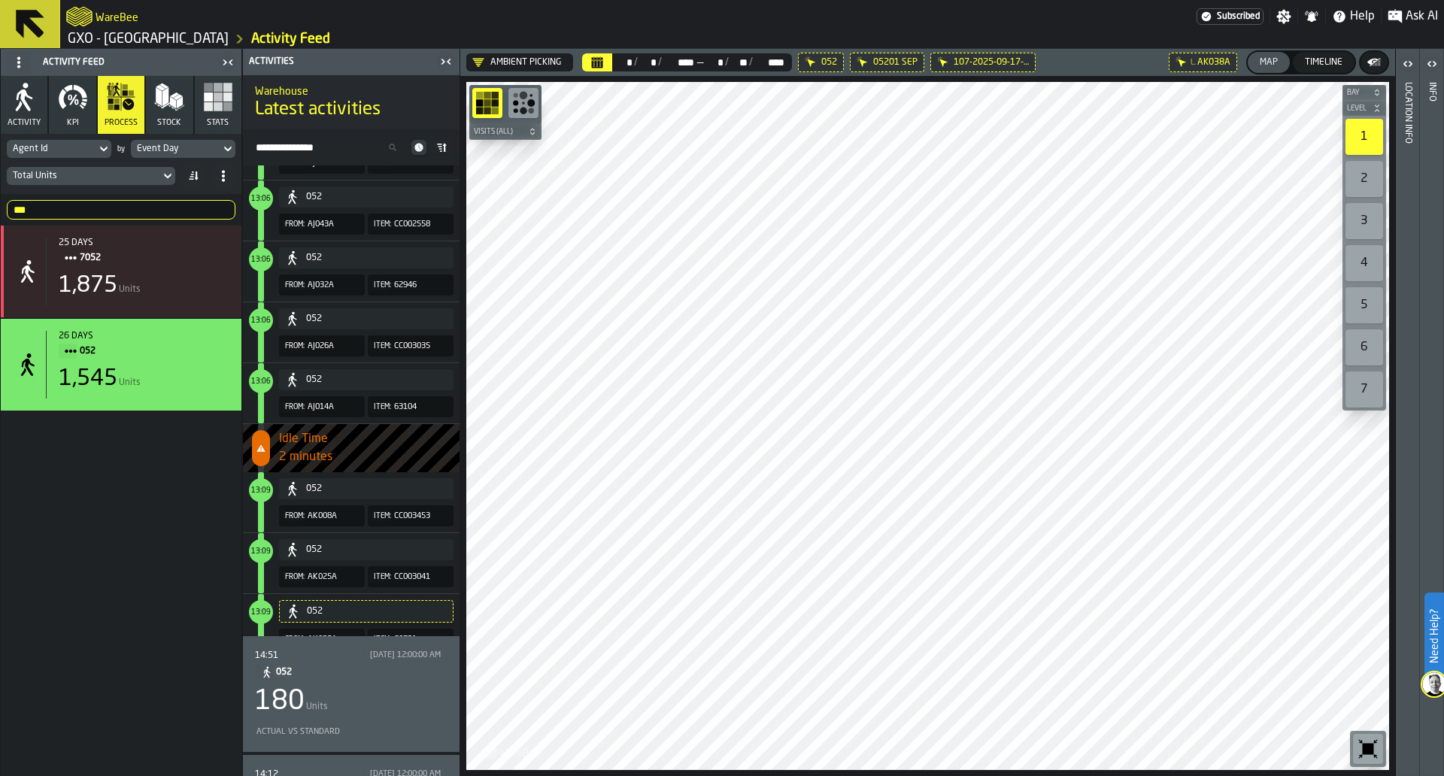
scroll to position [330, 0]
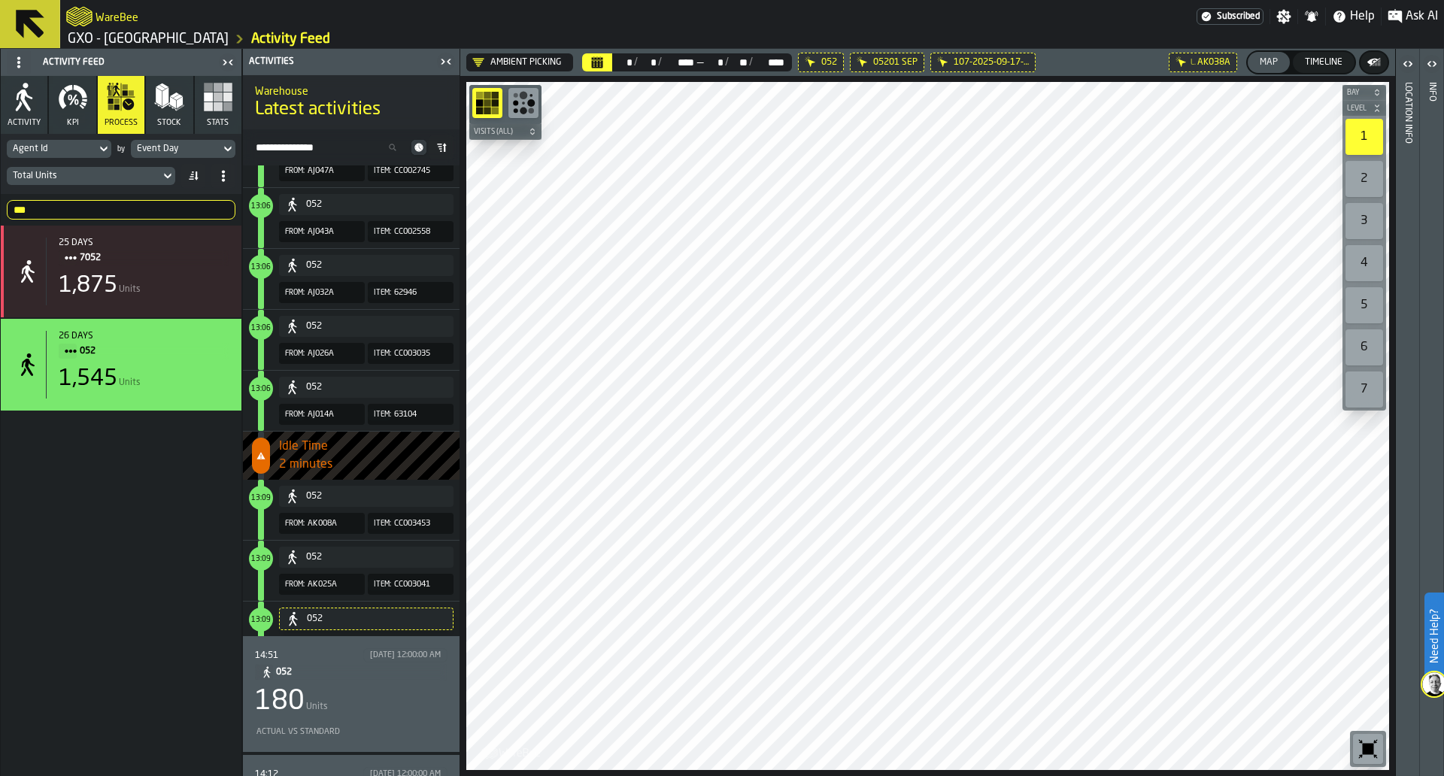
click at [412, 670] on span "052" at bounding box center [355, 672] width 159 height 17
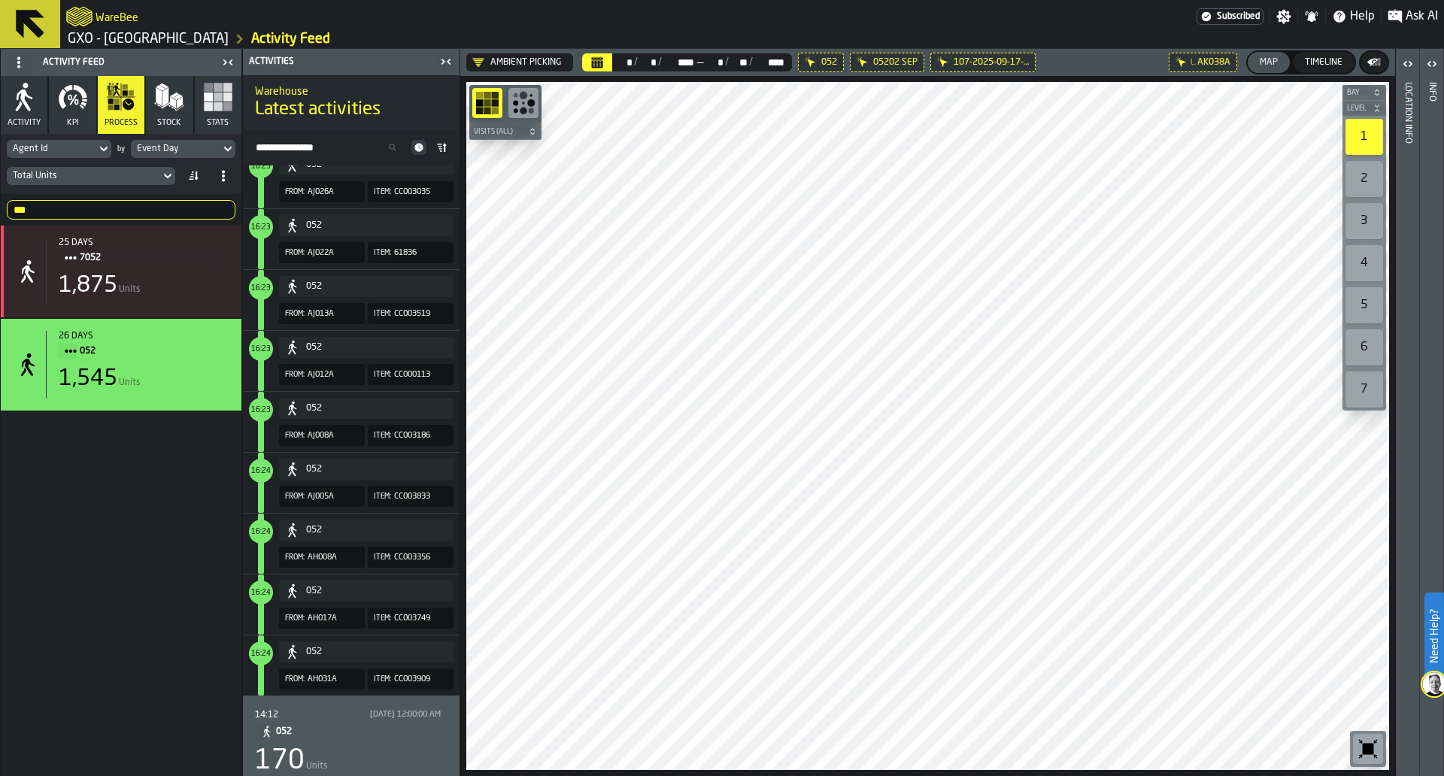
scroll to position [488, 0]
click at [382, 734] on span "052" at bounding box center [355, 728] width 159 height 17
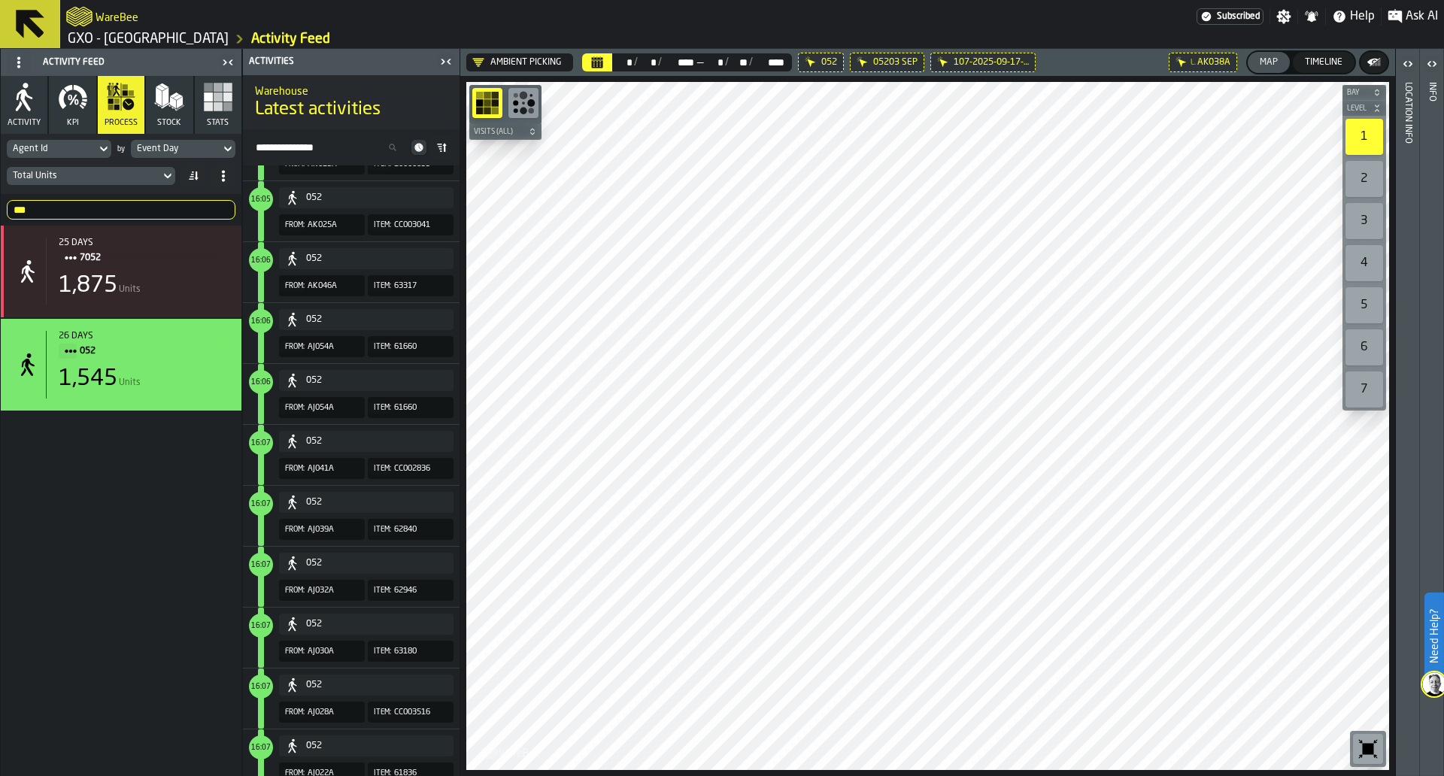
scroll to position [791, 0]
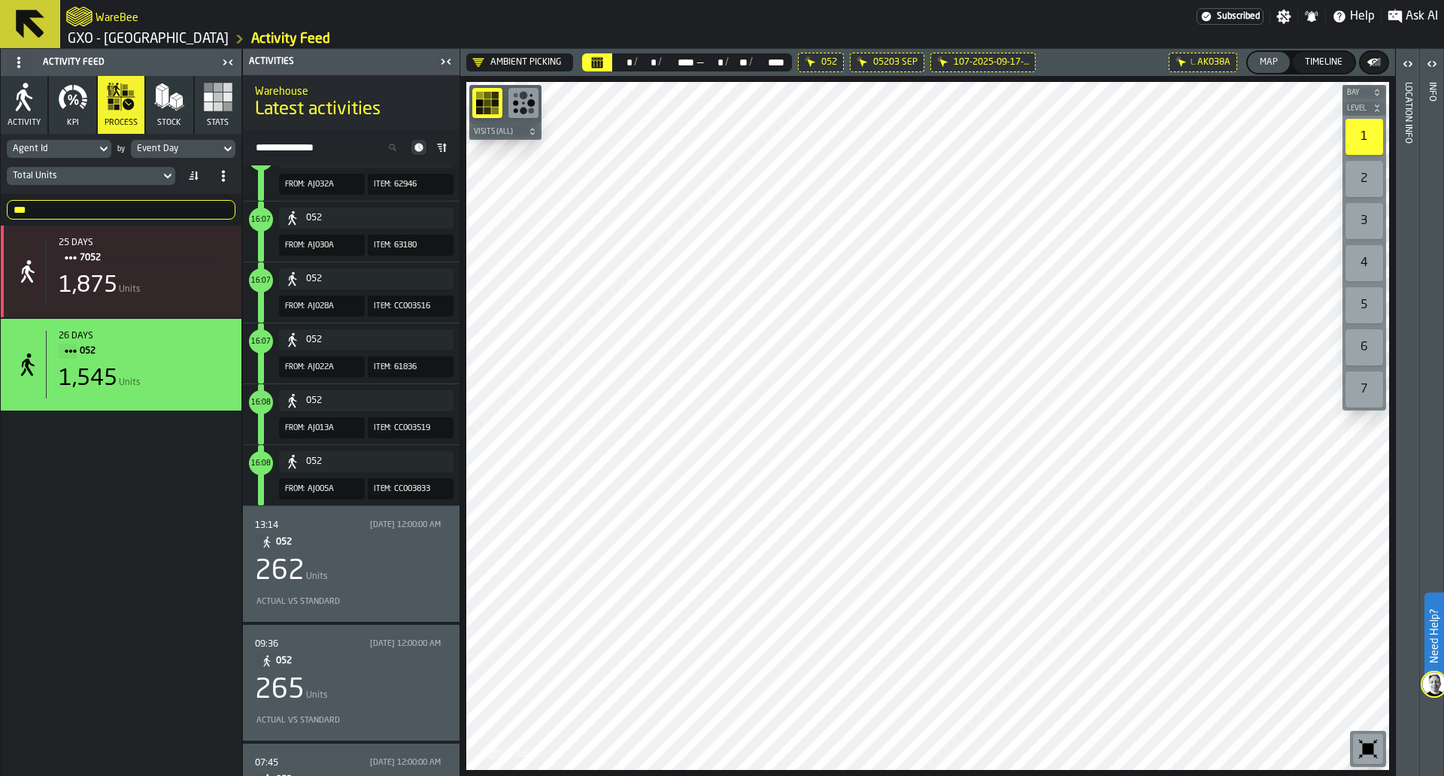
click at [375, 550] on span "052" at bounding box center [355, 542] width 159 height 17
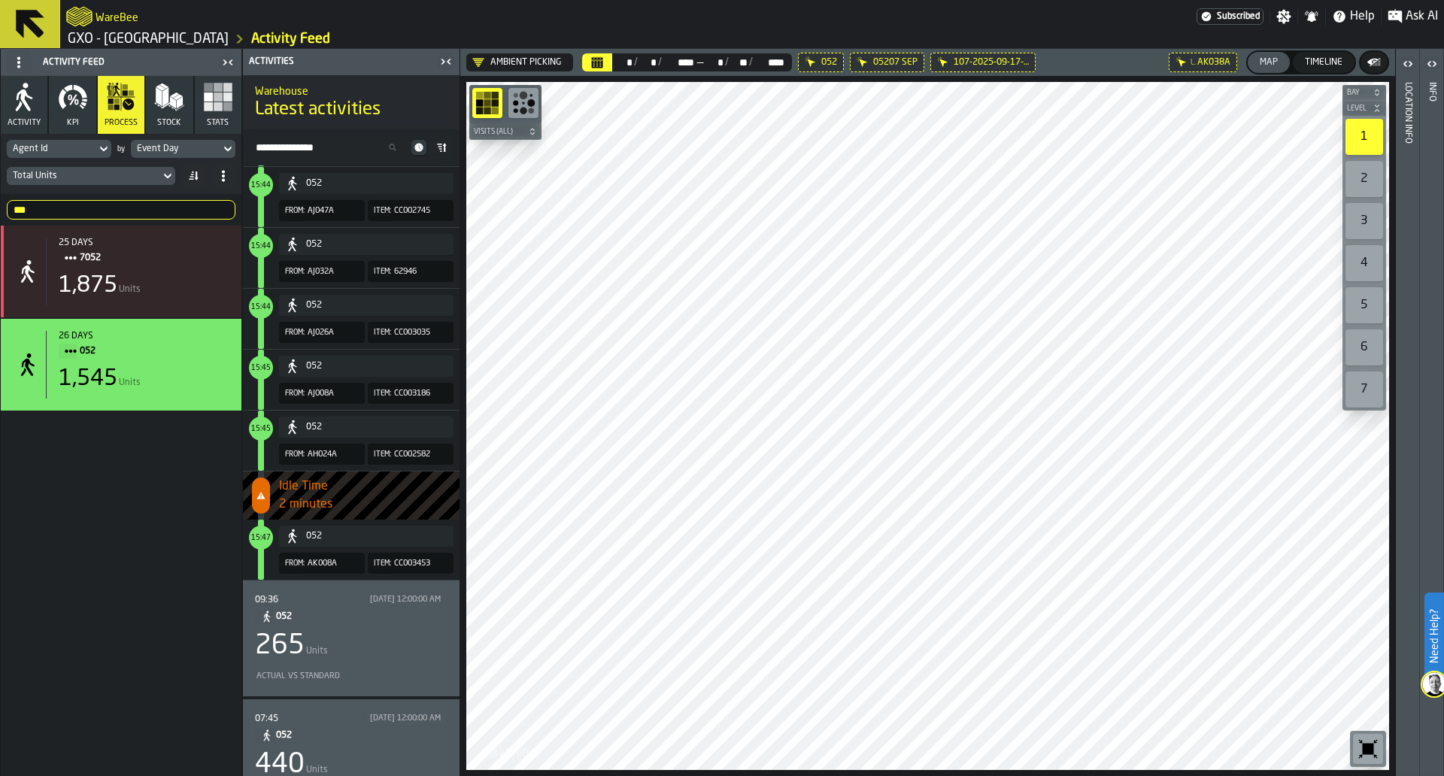
scroll to position [874, 0]
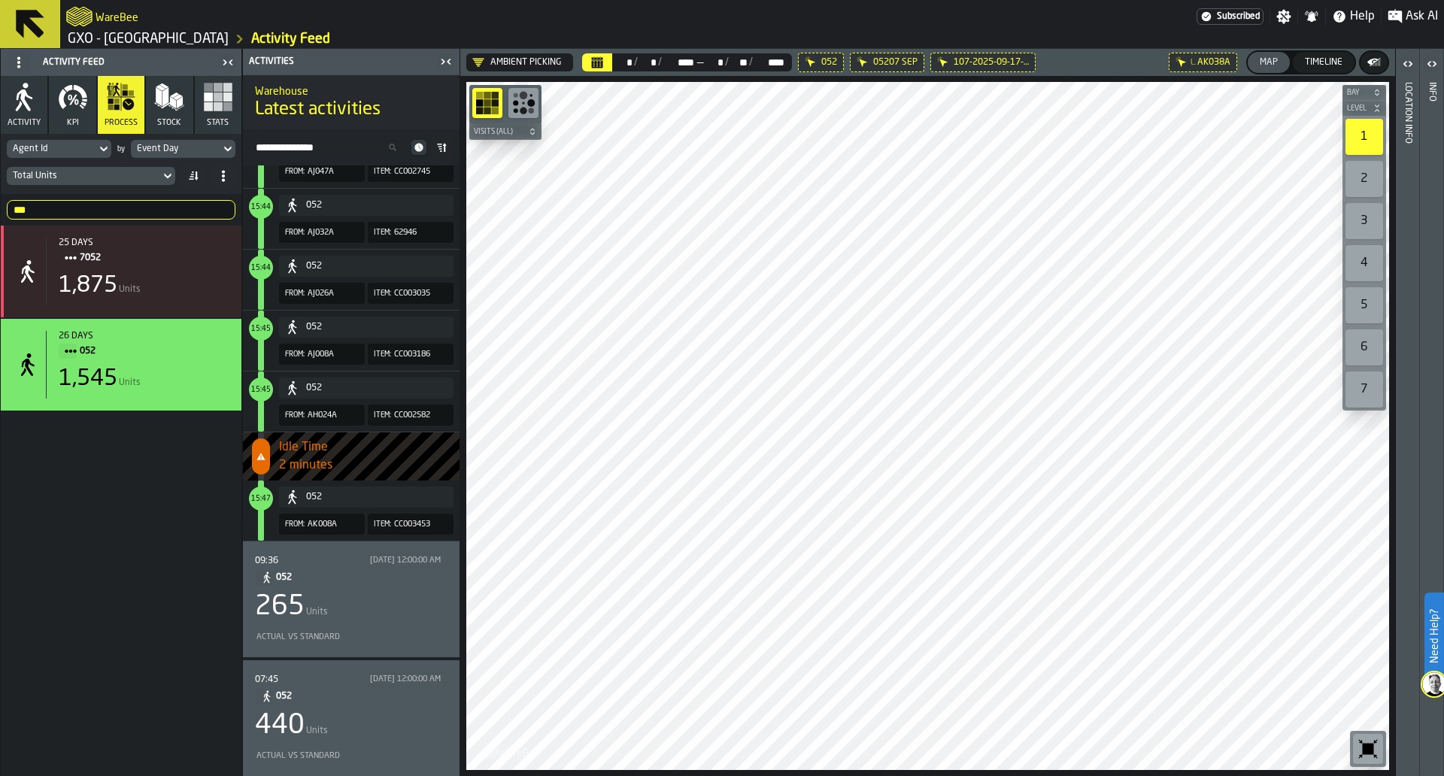
click at [415, 592] on div "265 Units" at bounding box center [351, 607] width 193 height 30
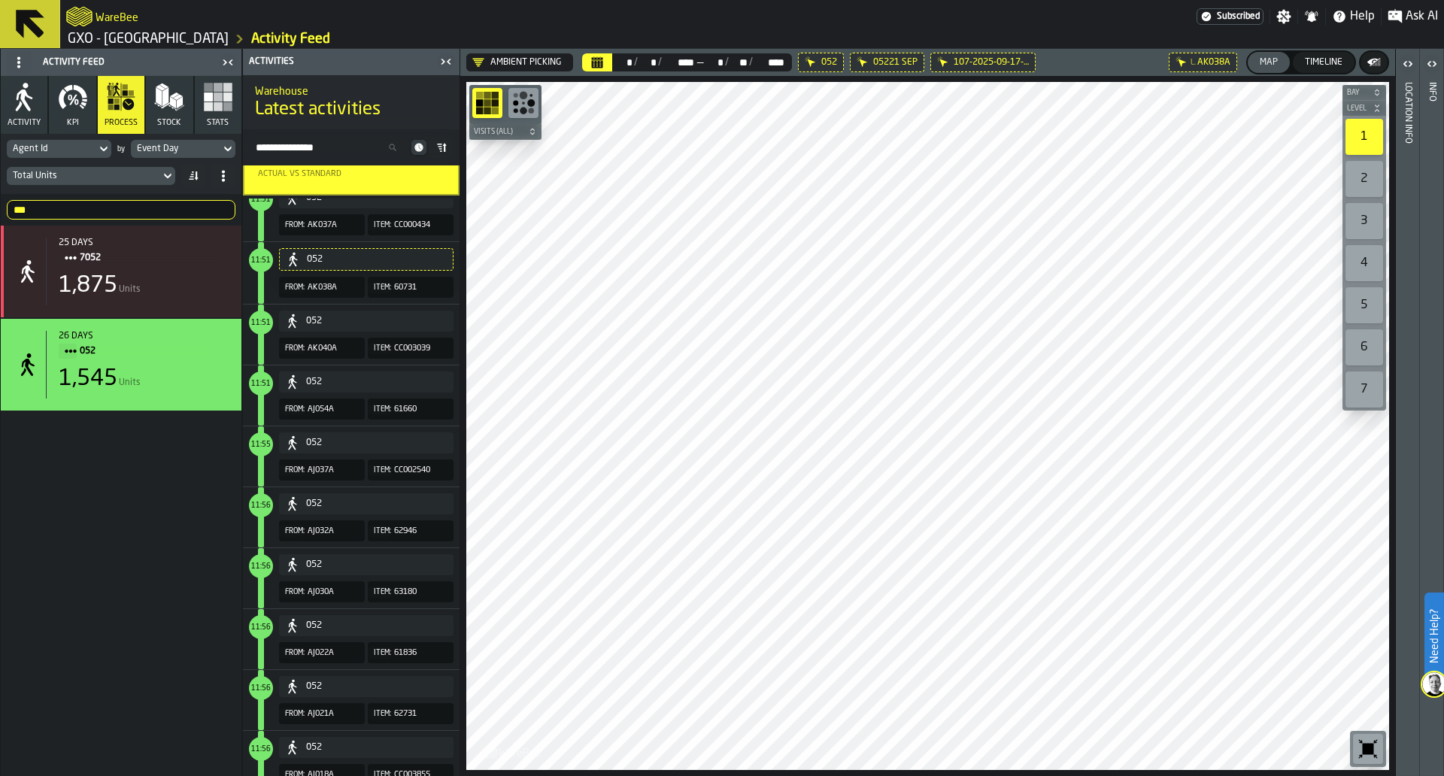
scroll to position [871, 0]
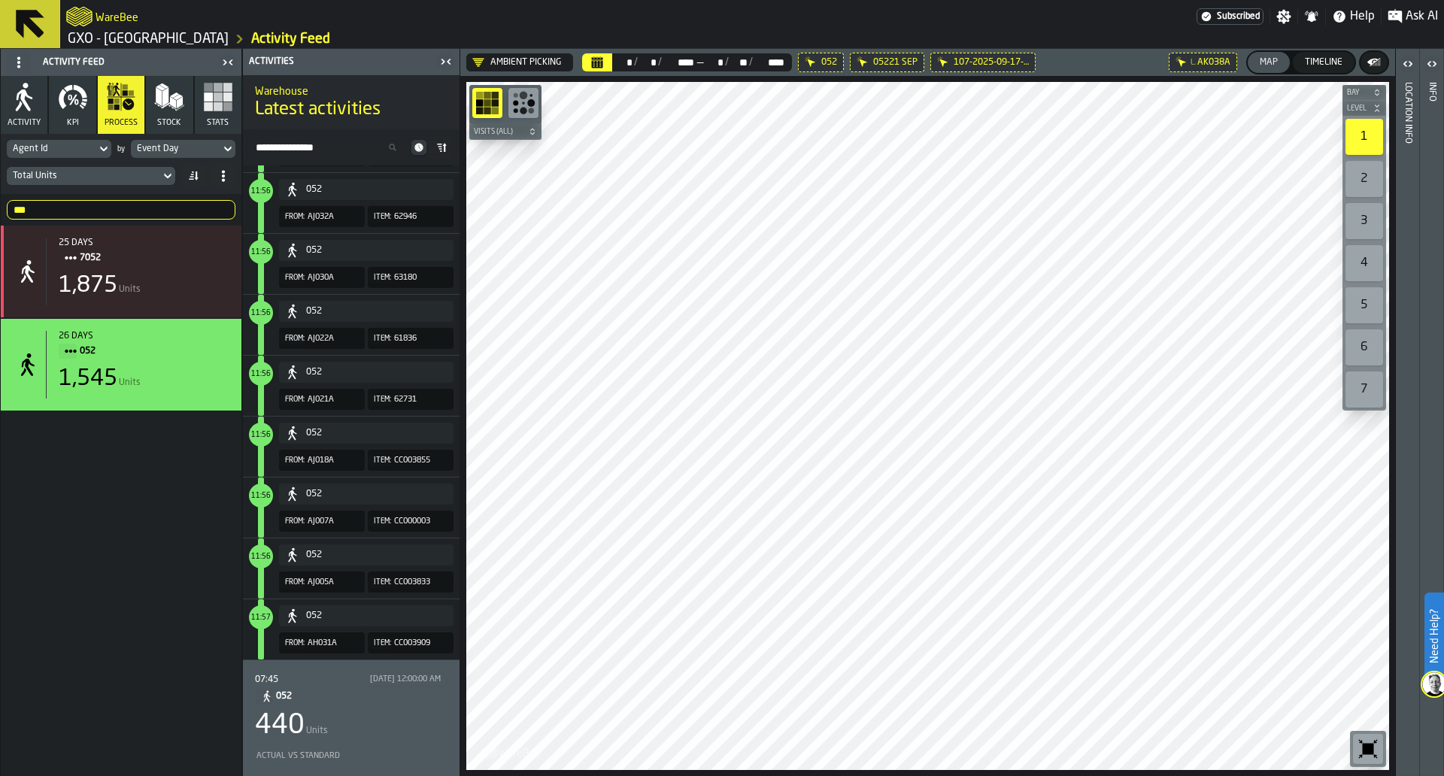
click at [396, 681] on div "9/22/2025, 12:00:00 AM" at bounding box center [405, 680] width 71 height 10
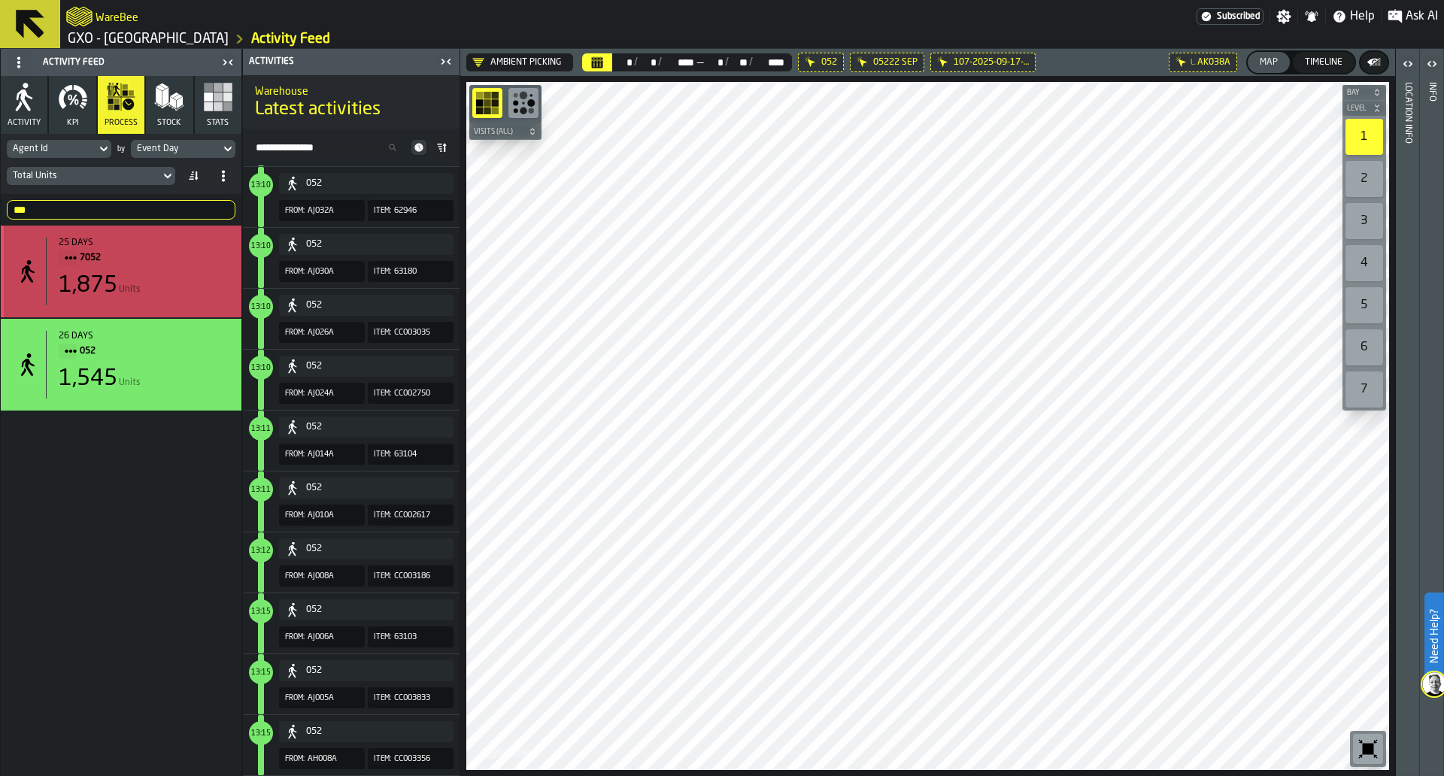
click at [188, 254] on span "7052" at bounding box center [149, 258] width 138 height 17
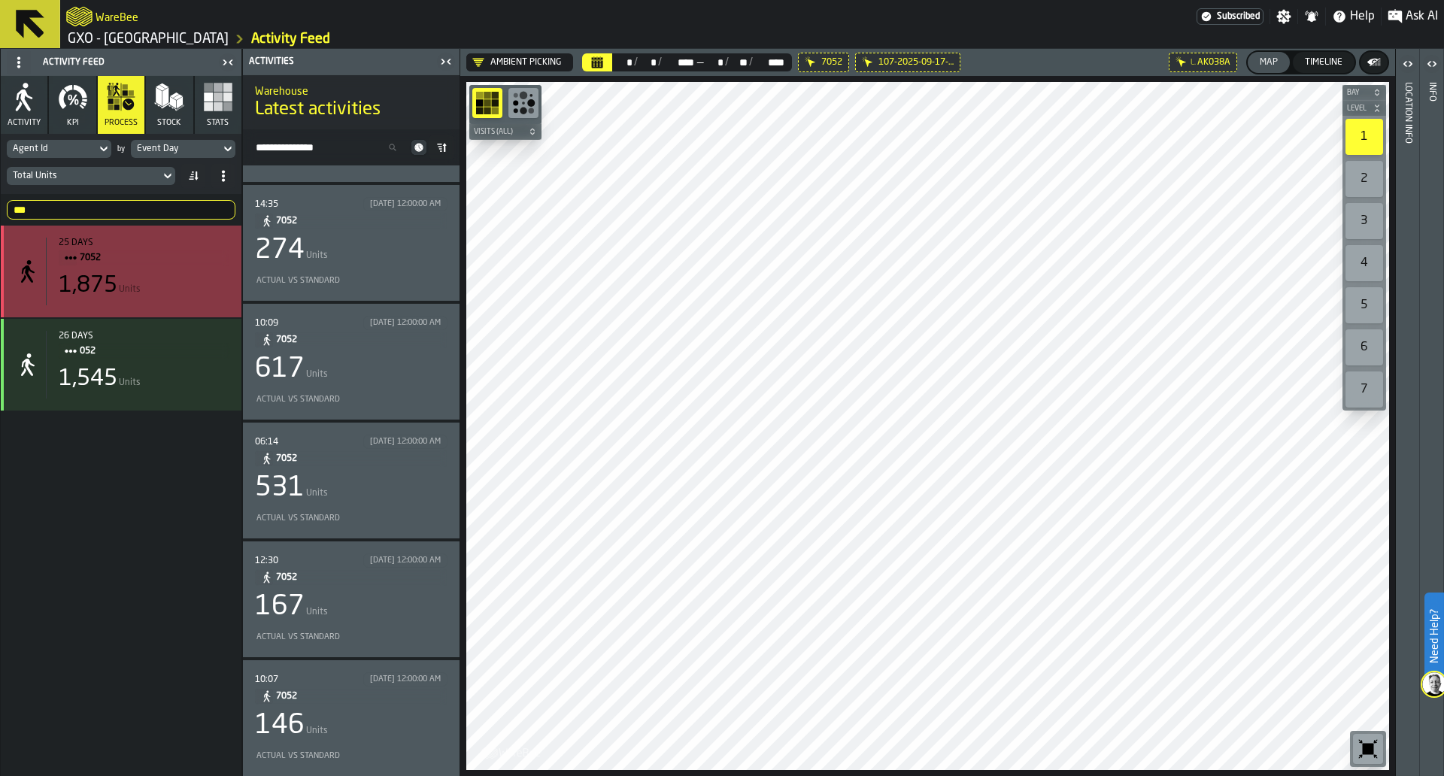
scroll to position [89, 0]
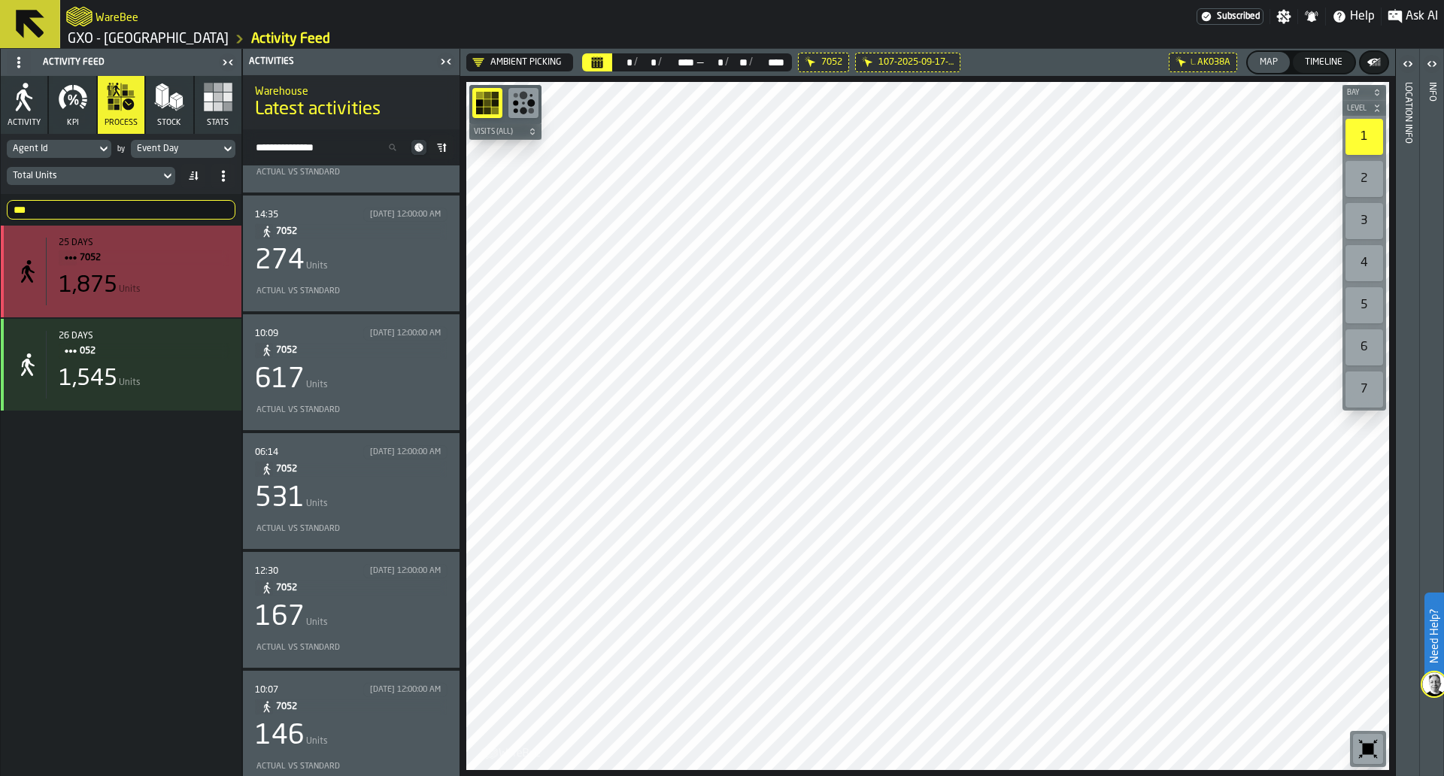
click at [192, 376] on div "1,545 Units" at bounding box center [144, 379] width 171 height 27
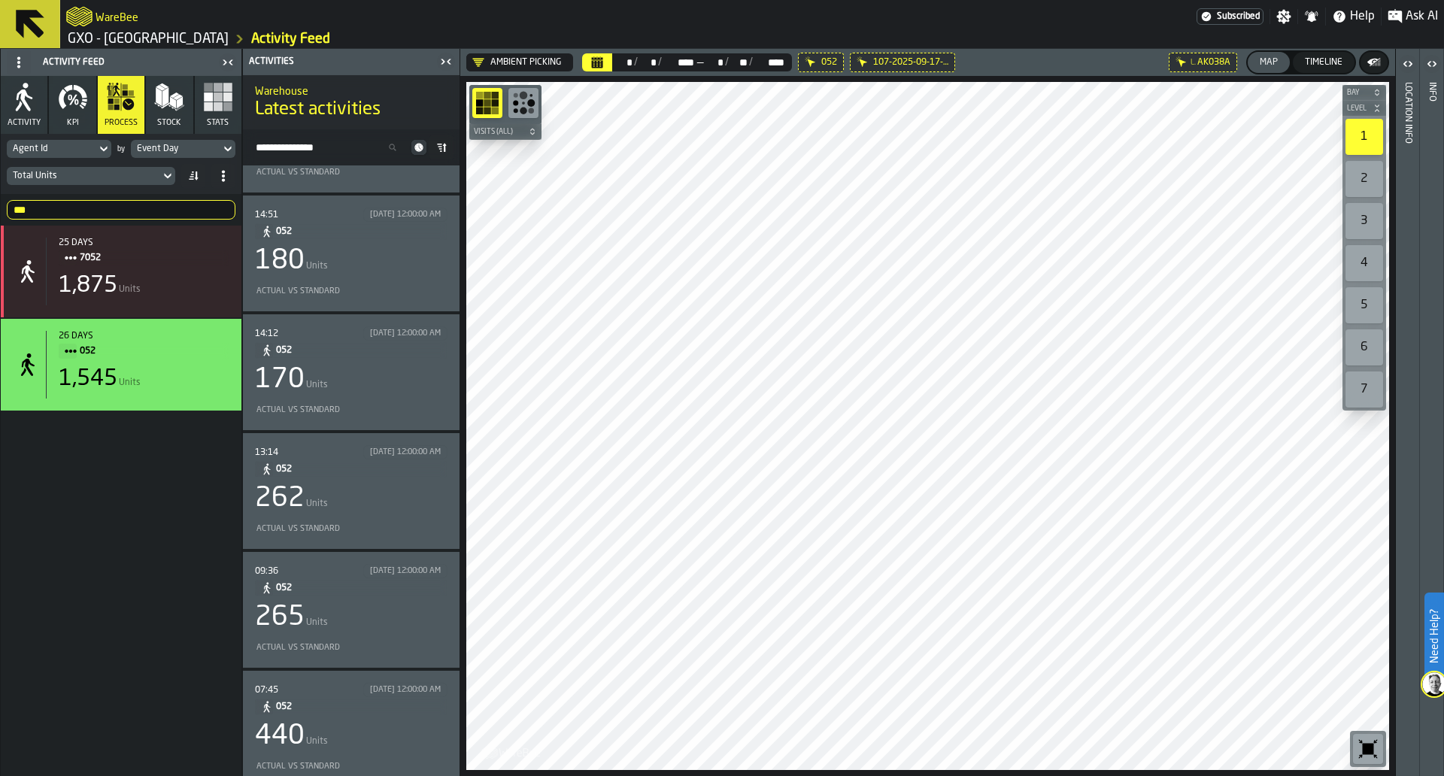
scroll to position [104, 0]
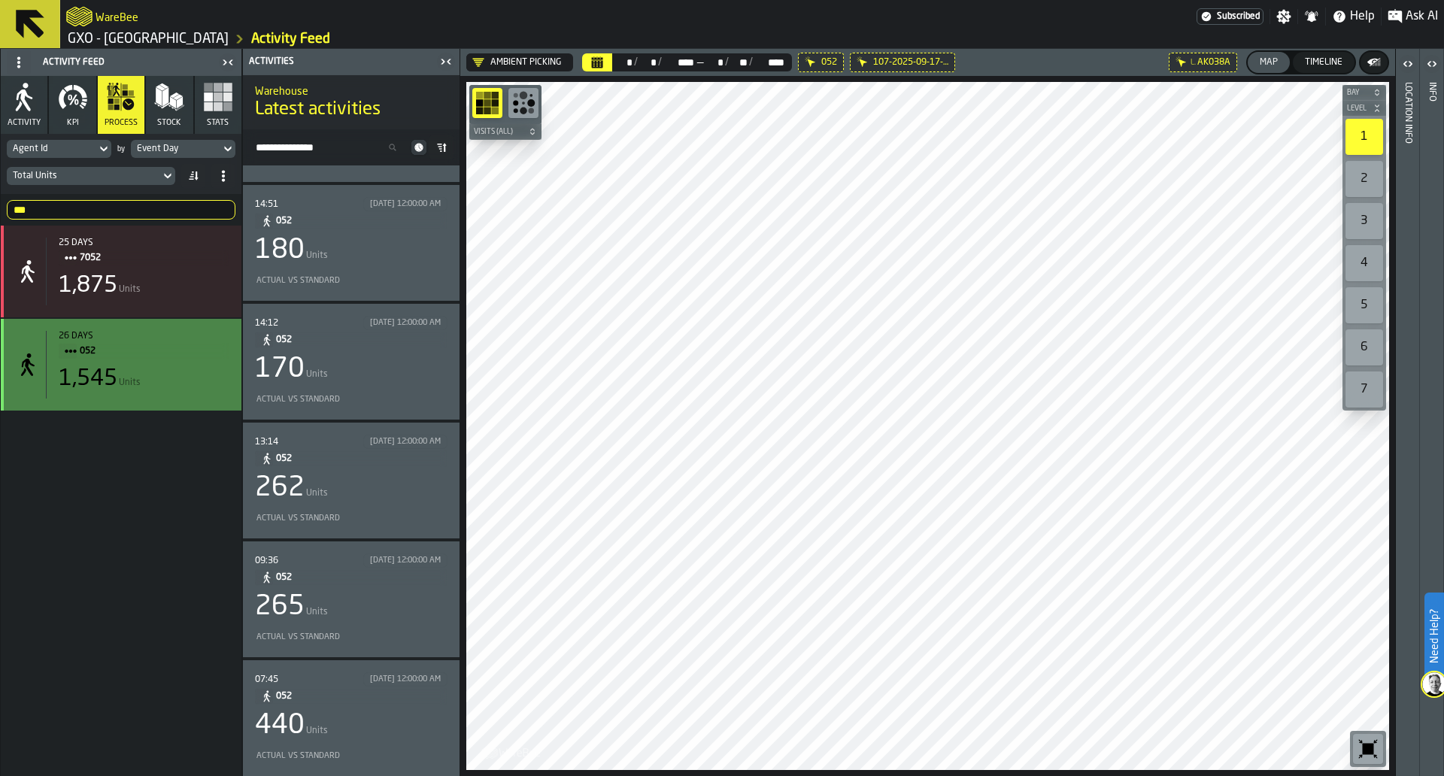
click at [196, 387] on div "1,545 Units" at bounding box center [144, 379] width 171 height 27
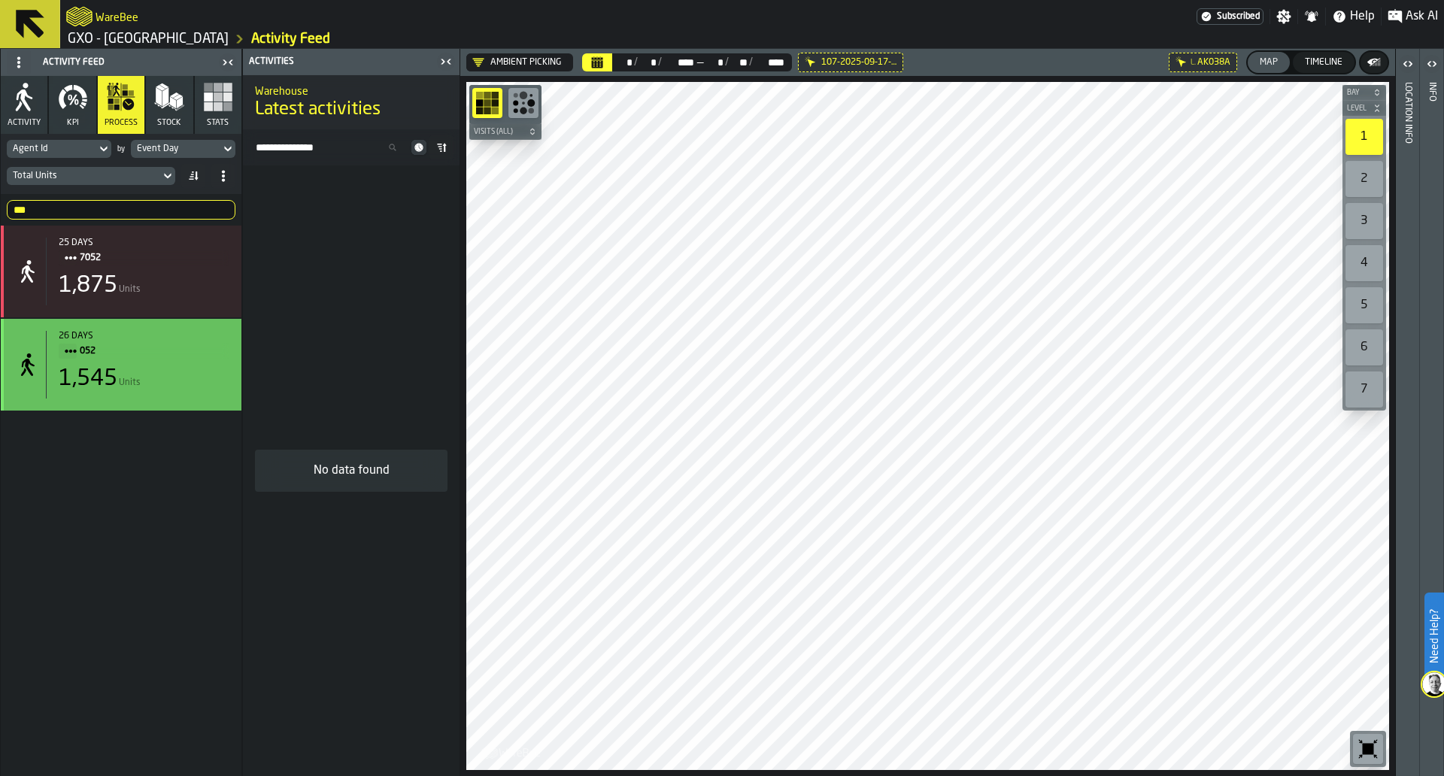
click at [190, 264] on span "7052" at bounding box center [149, 258] width 138 height 17
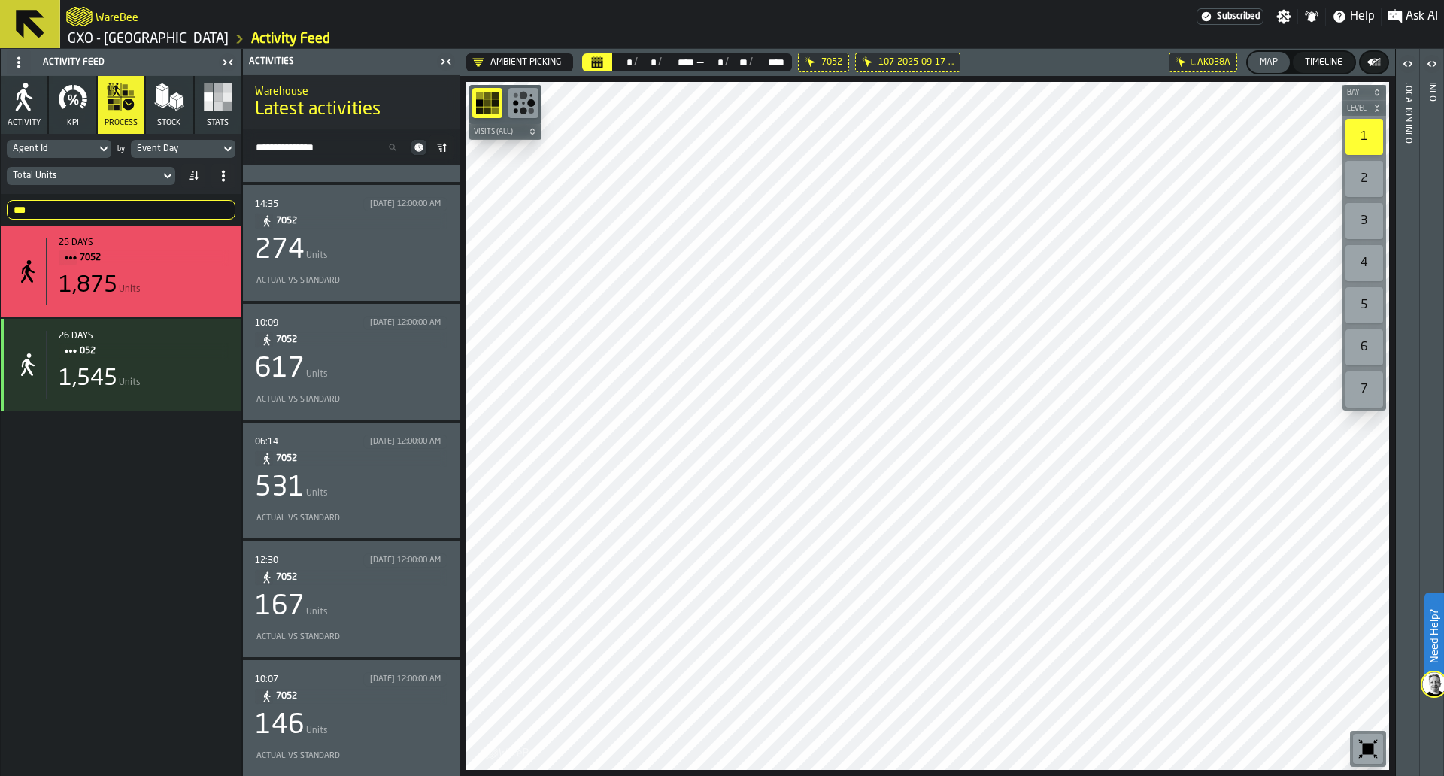
scroll to position [0, 0]
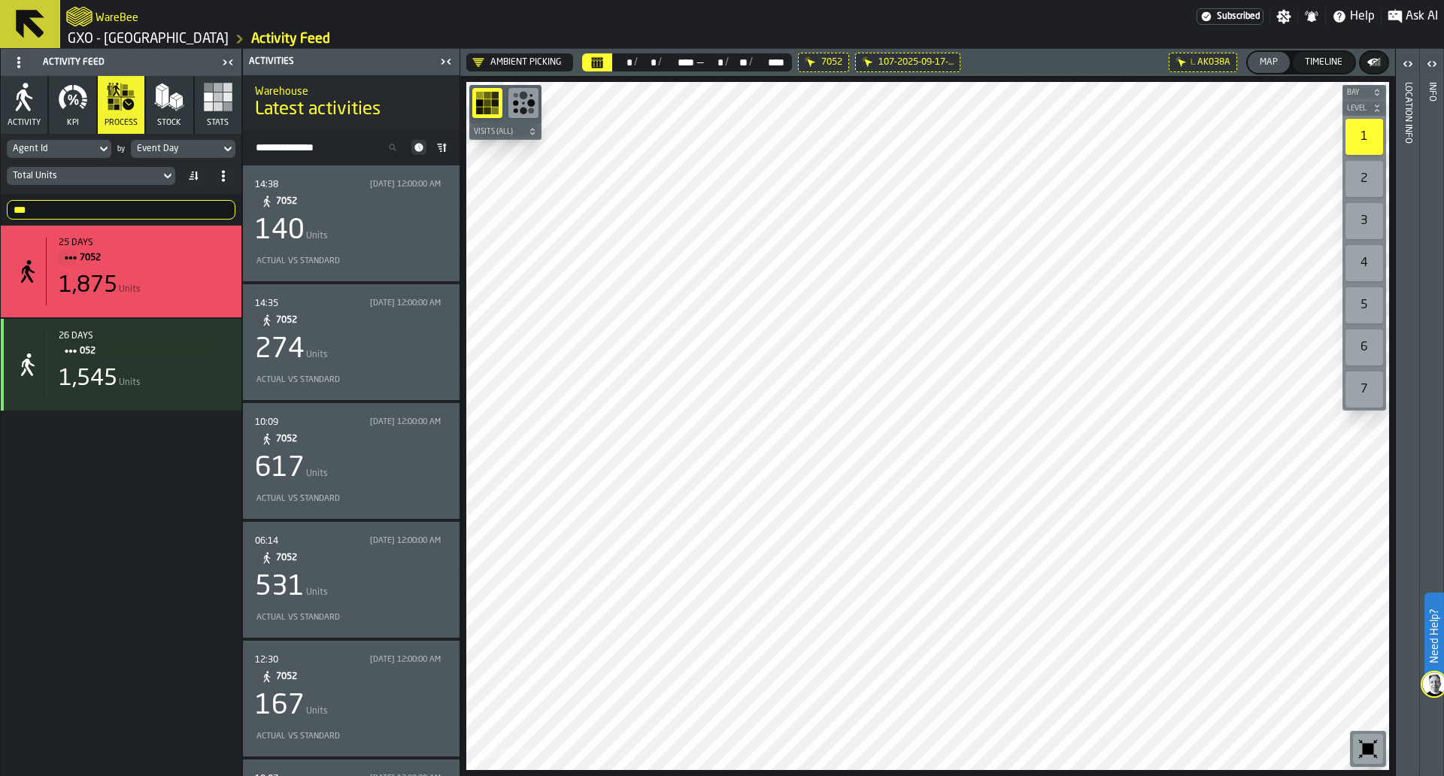
click at [374, 241] on div "140 Units" at bounding box center [351, 231] width 193 height 30
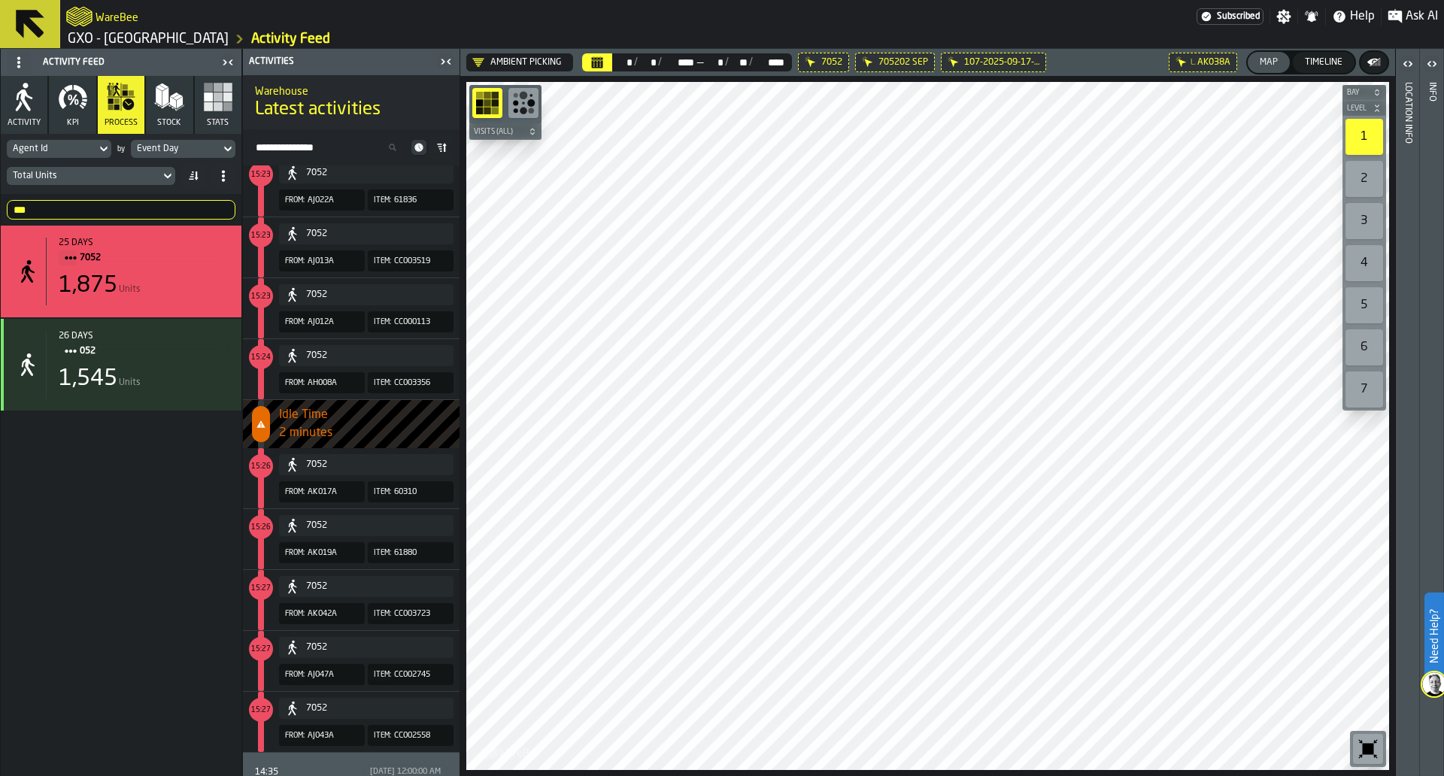
scroll to position [694, 0]
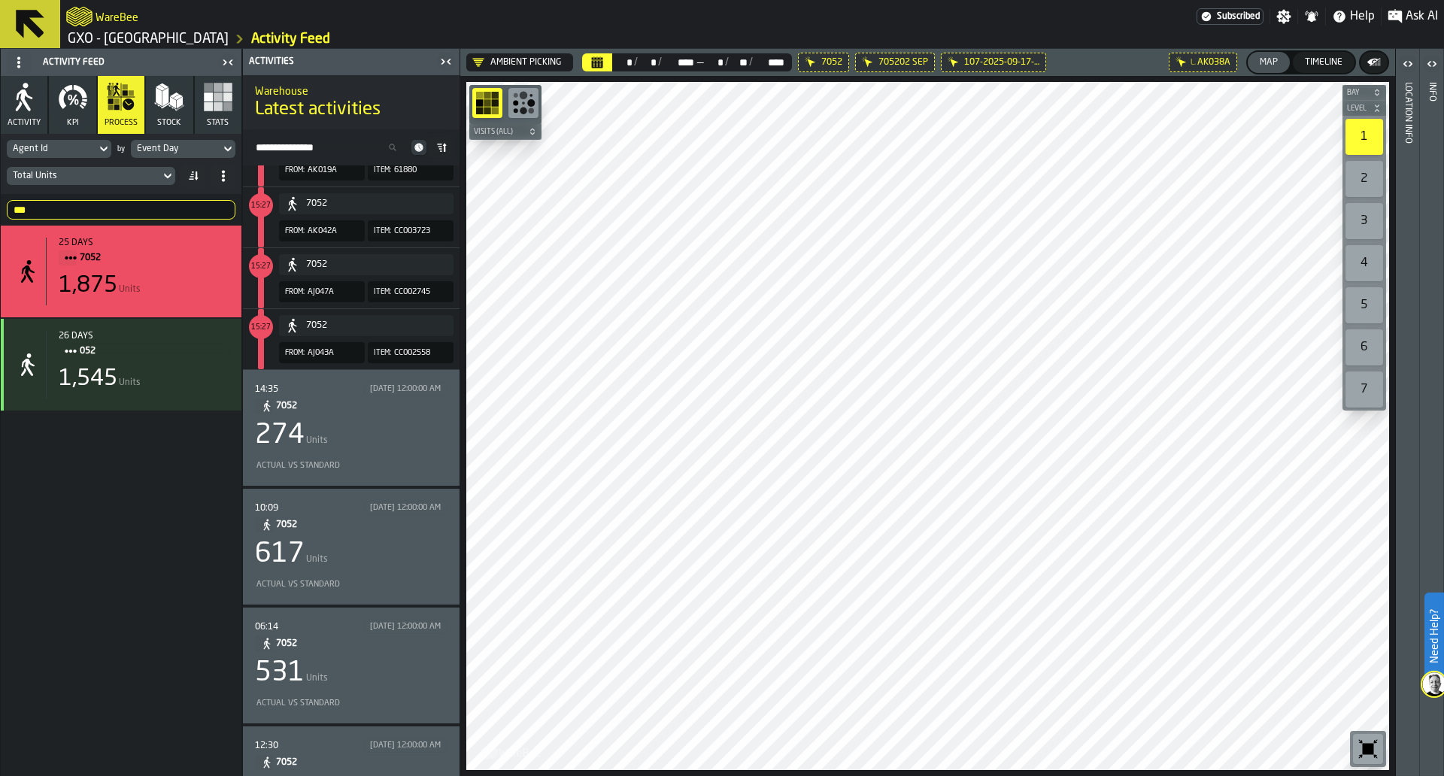
click at [430, 438] on div "274 Units" at bounding box center [351, 436] width 193 height 30
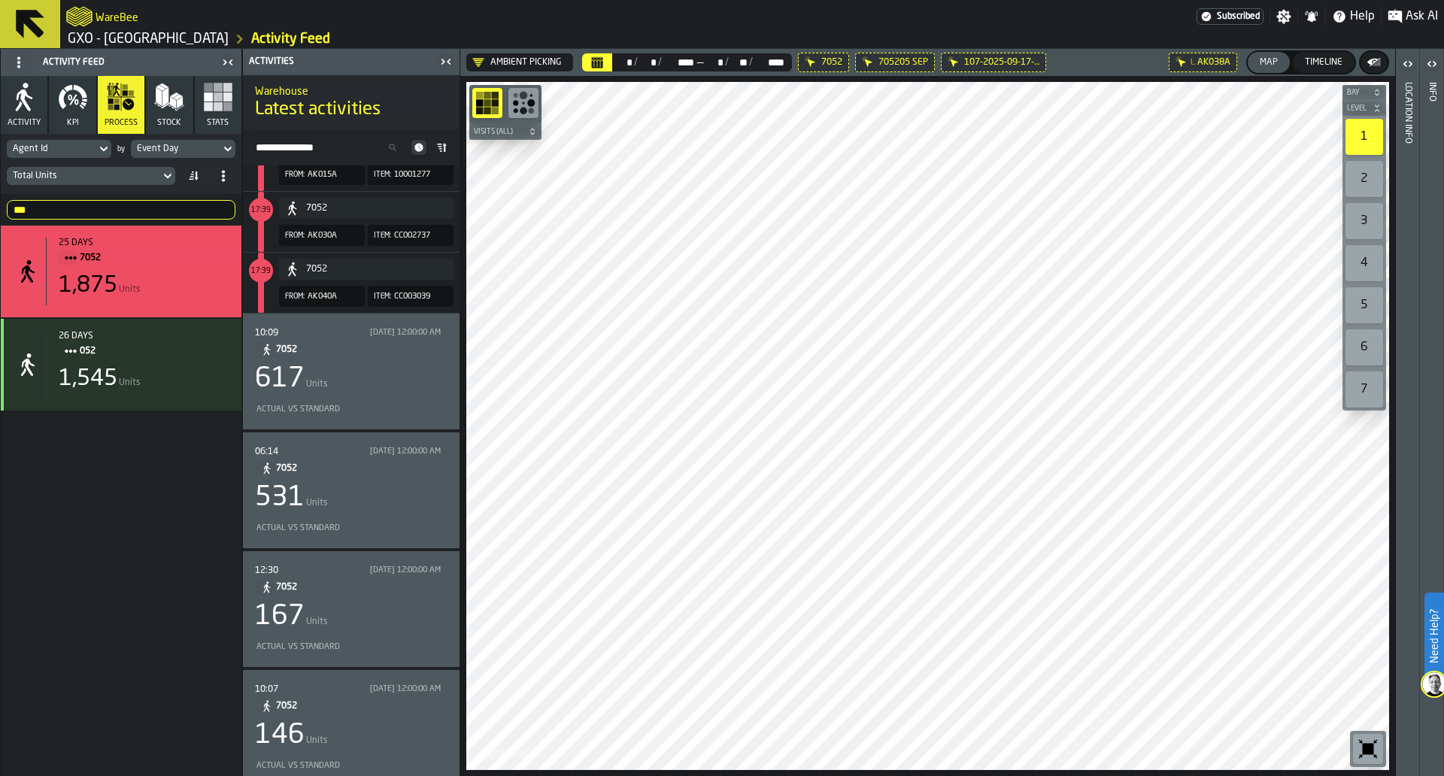
scroll to position [874, 0]
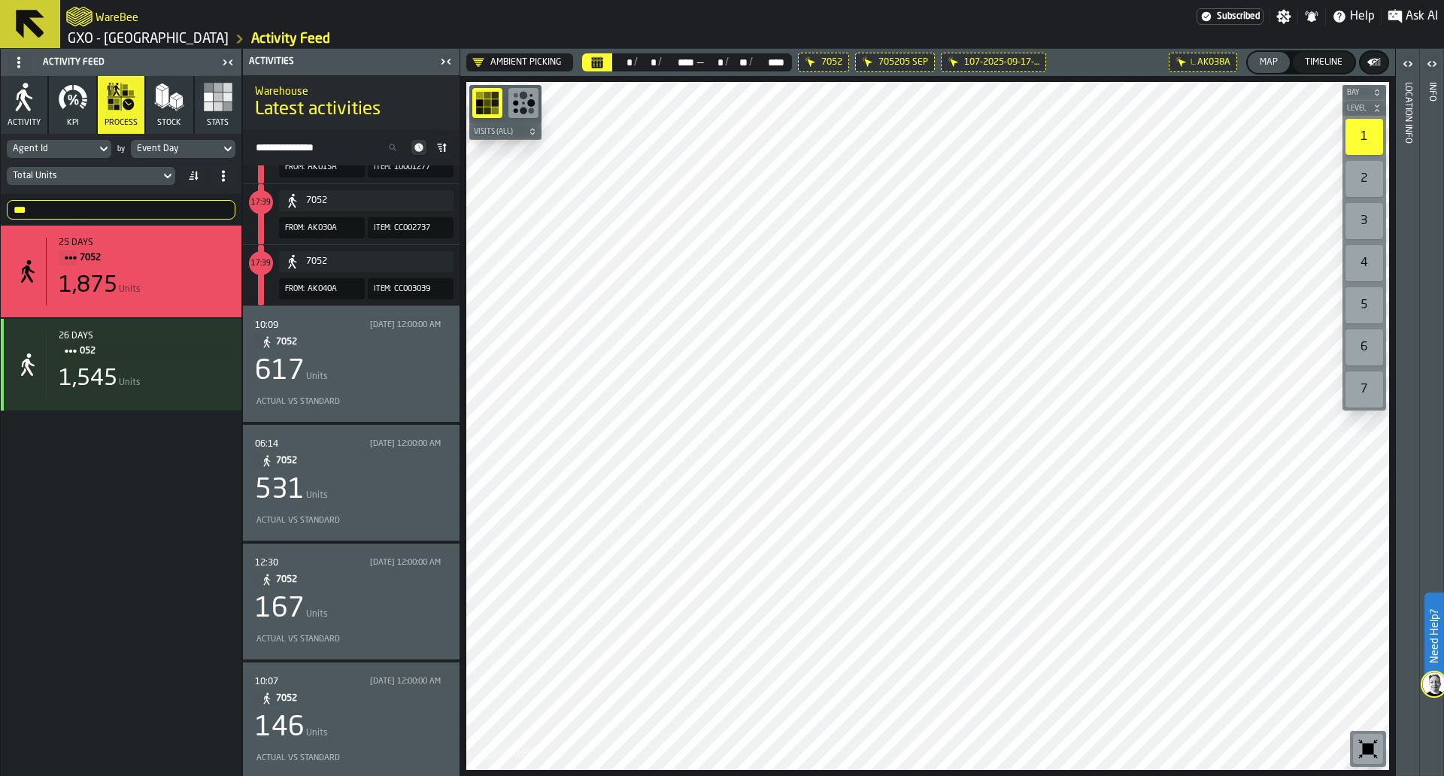
click at [387, 362] on div "617 Units" at bounding box center [351, 372] width 193 height 30
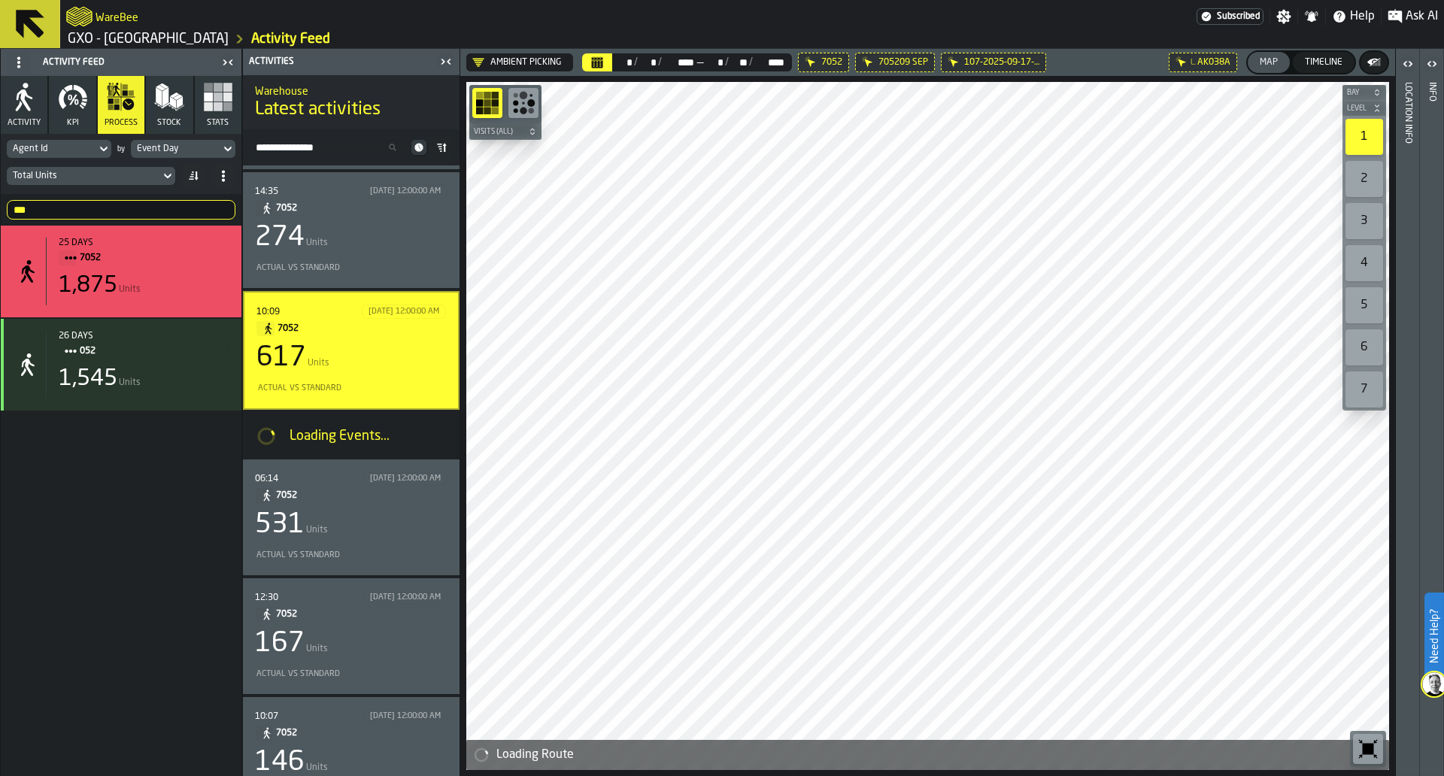
scroll to position [111, 0]
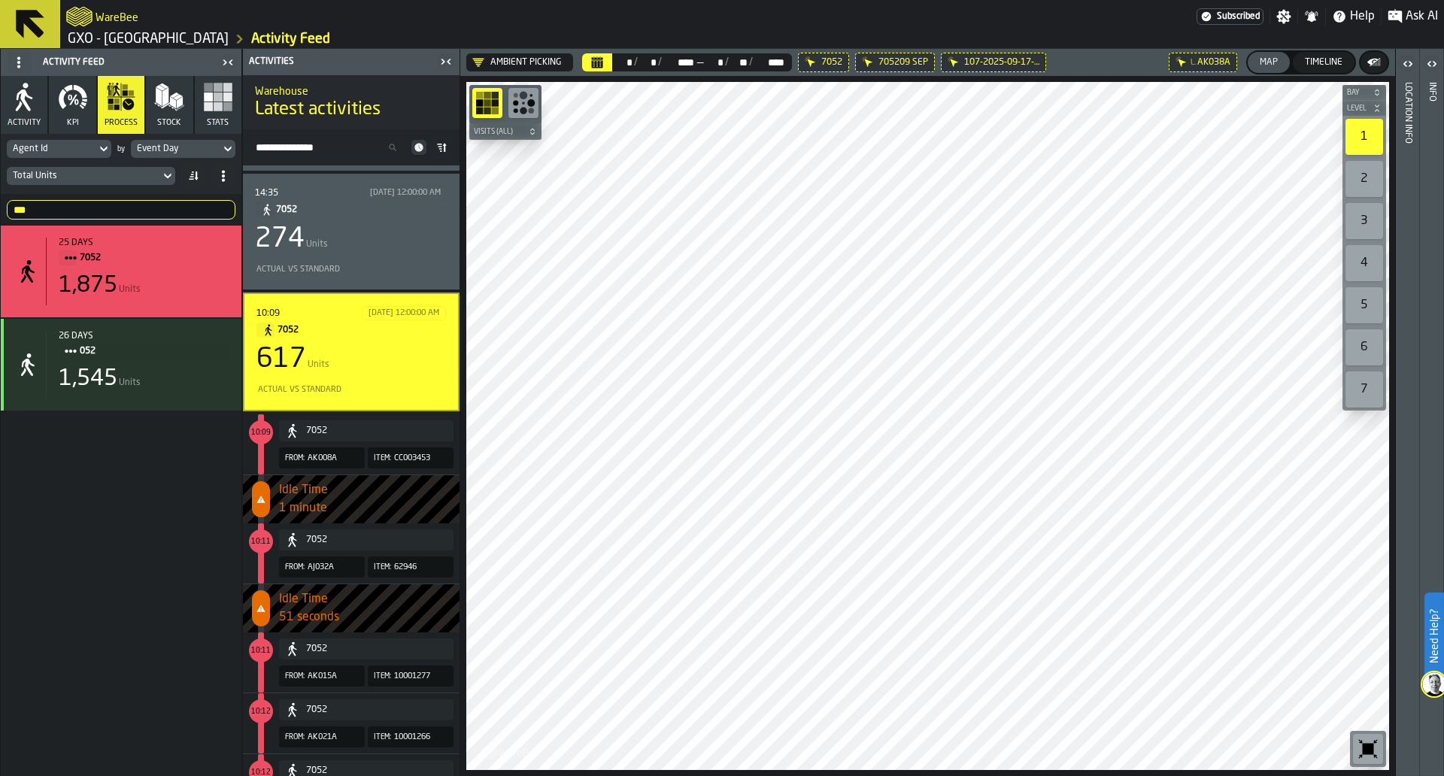
click at [384, 284] on div "14:35 9/5/2025, 12:00:00 AM 7052 274 Units Actual vs Standard" at bounding box center [351, 232] width 217 height 116
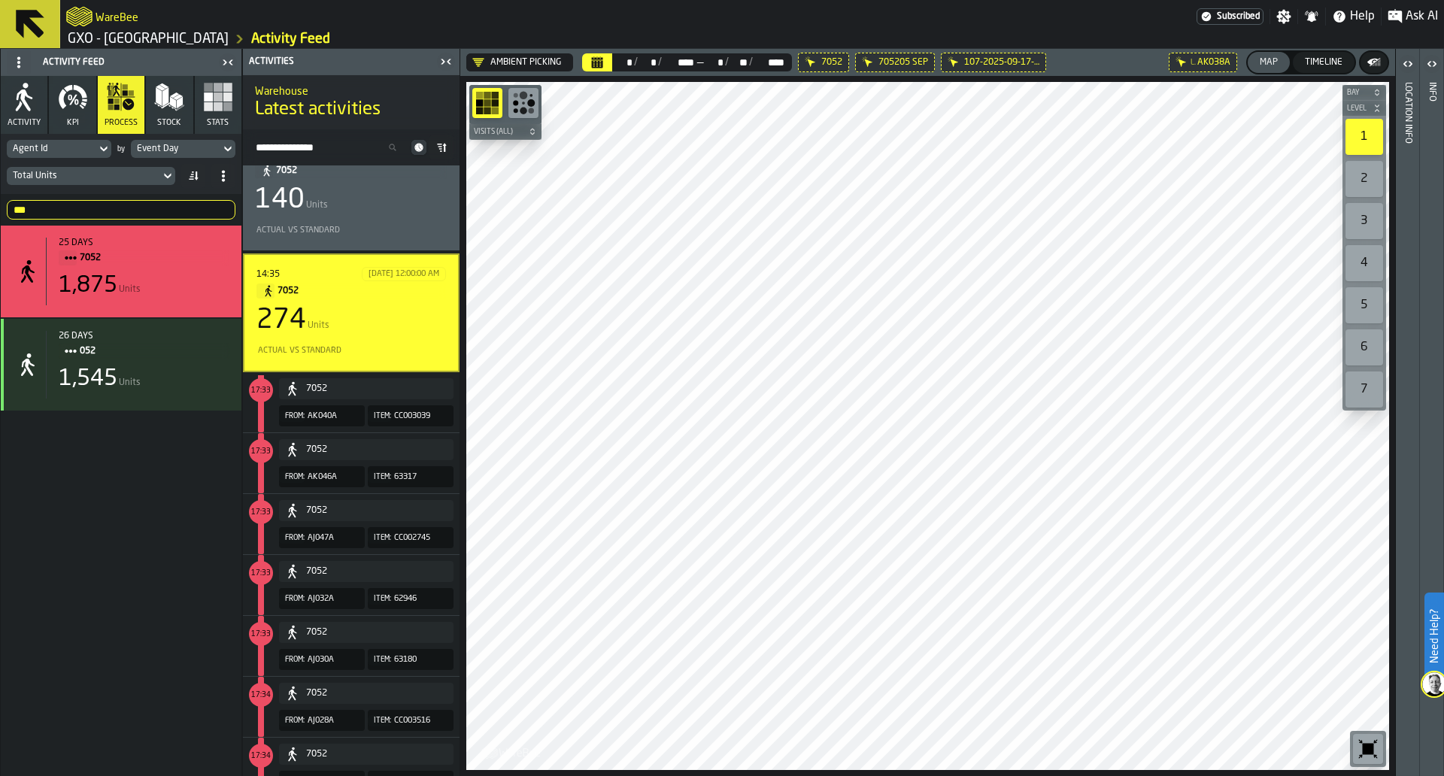
scroll to position [0, 0]
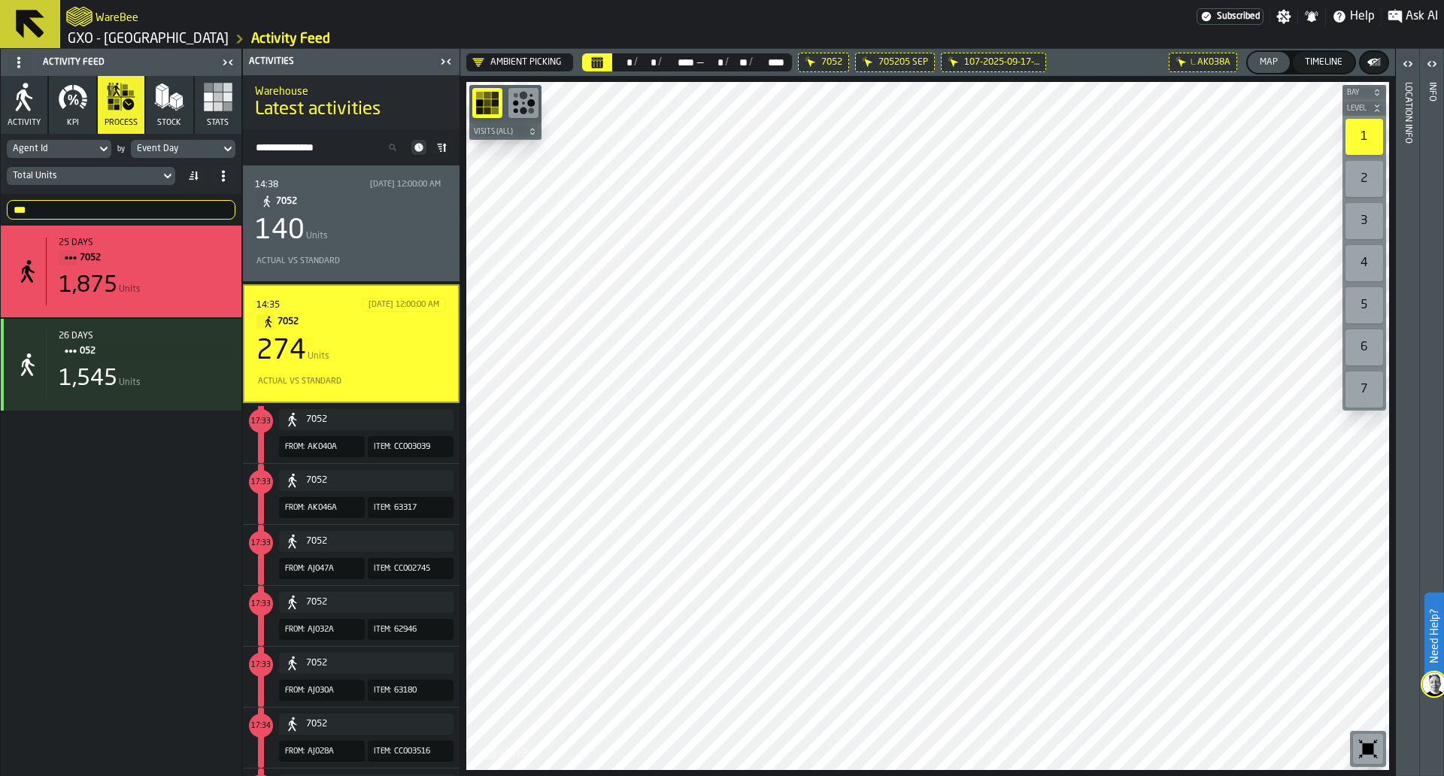
click at [397, 339] on div "274 Units" at bounding box center [352, 351] width 190 height 30
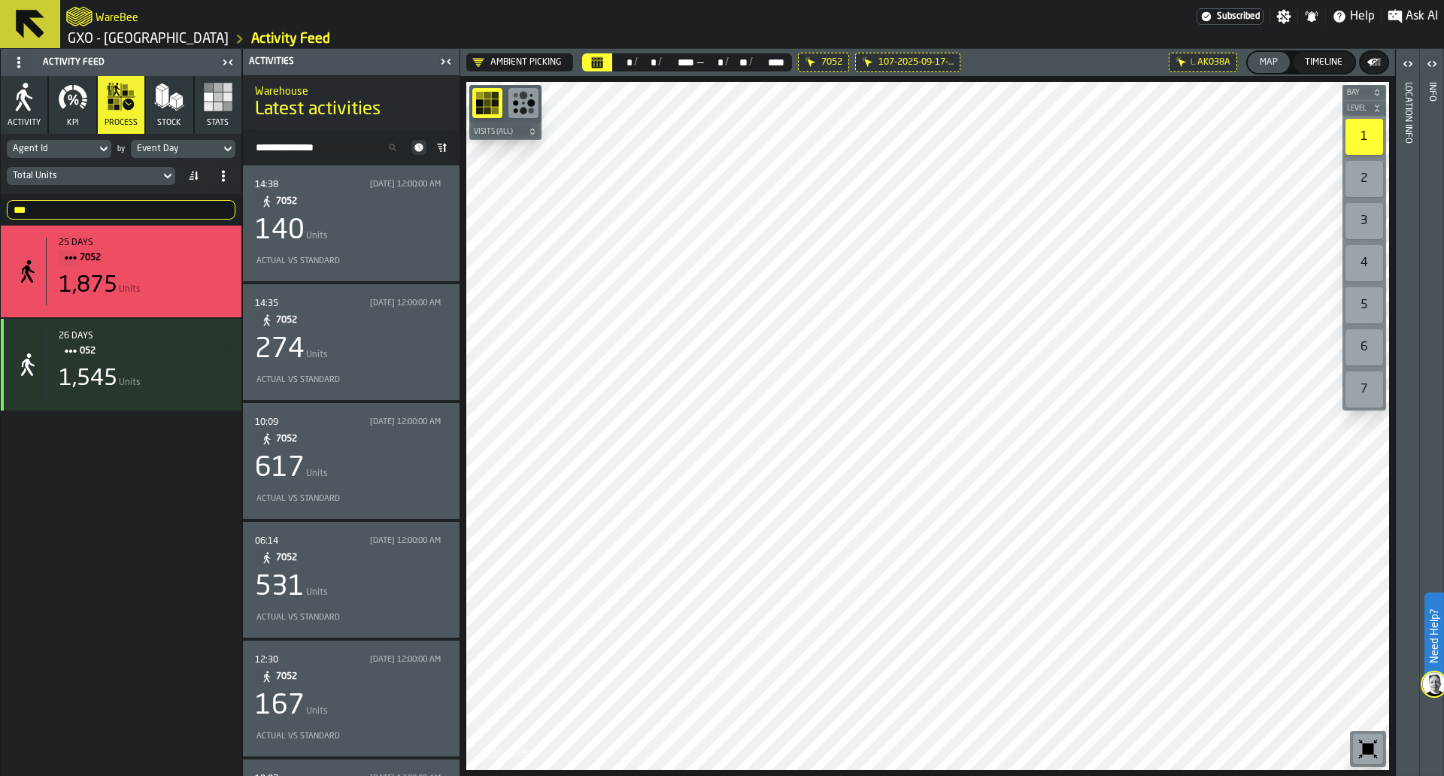
click at [396, 439] on span "7052" at bounding box center [355, 439] width 159 height 17
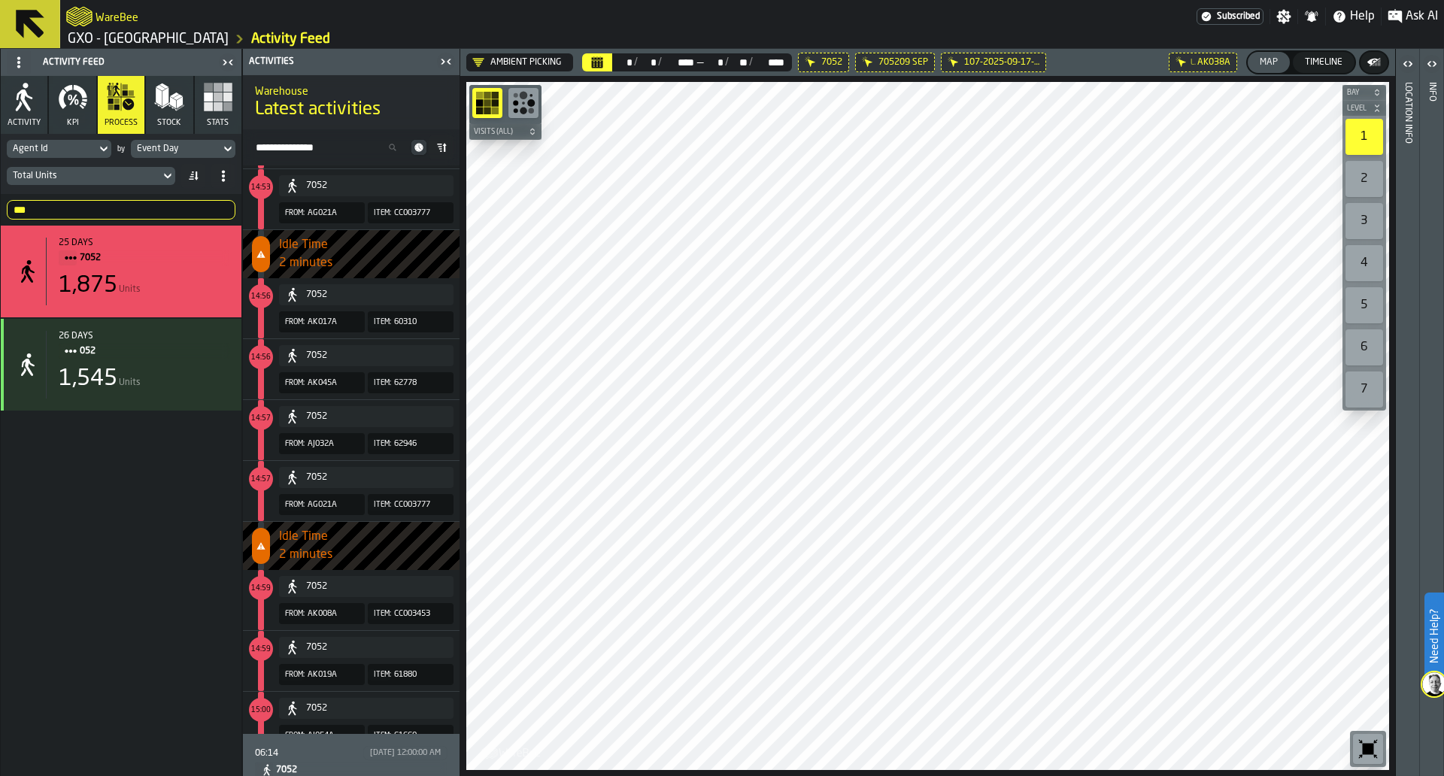
scroll to position [24344, 0]
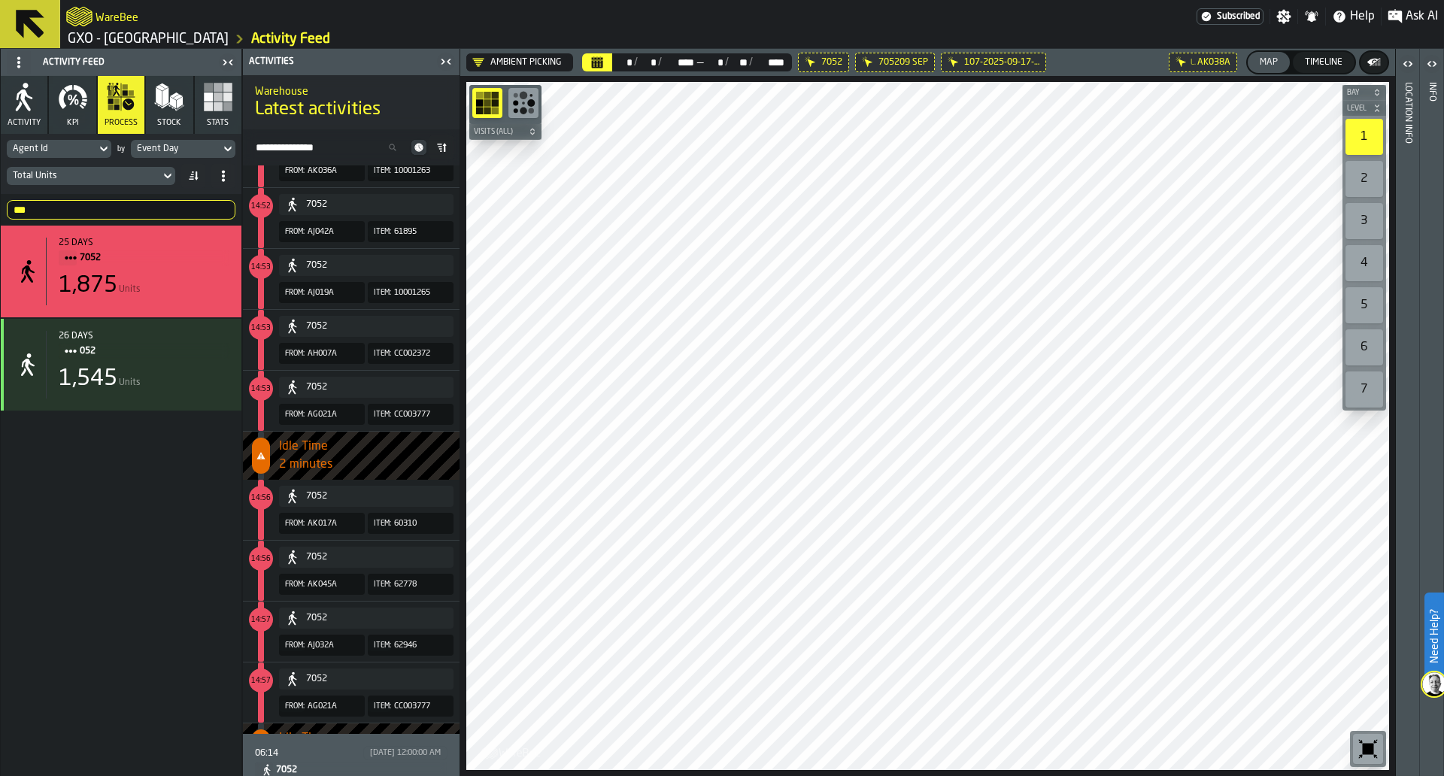
click at [284, 755] on div "06:14" at bounding box center [307, 754] width 105 height 11
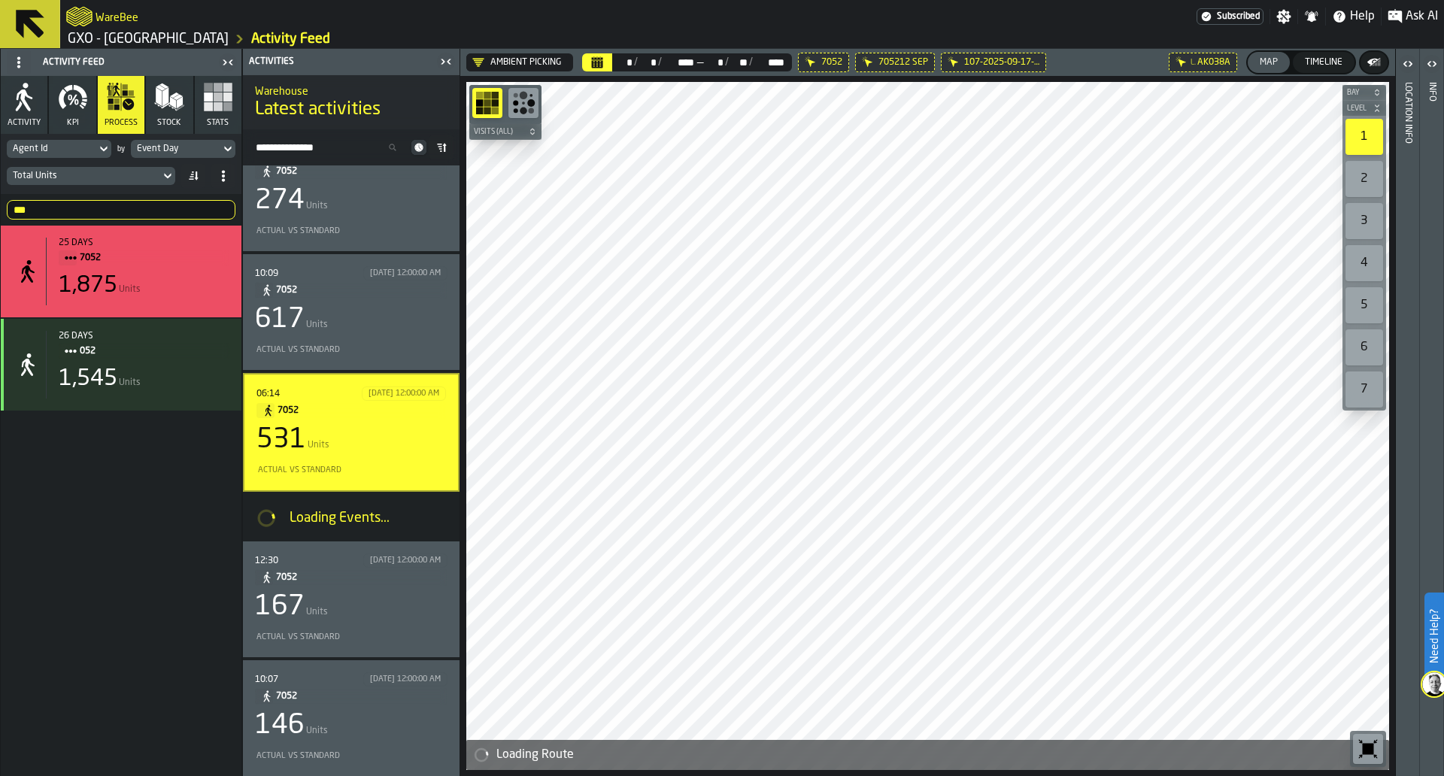
scroll to position [95, 0]
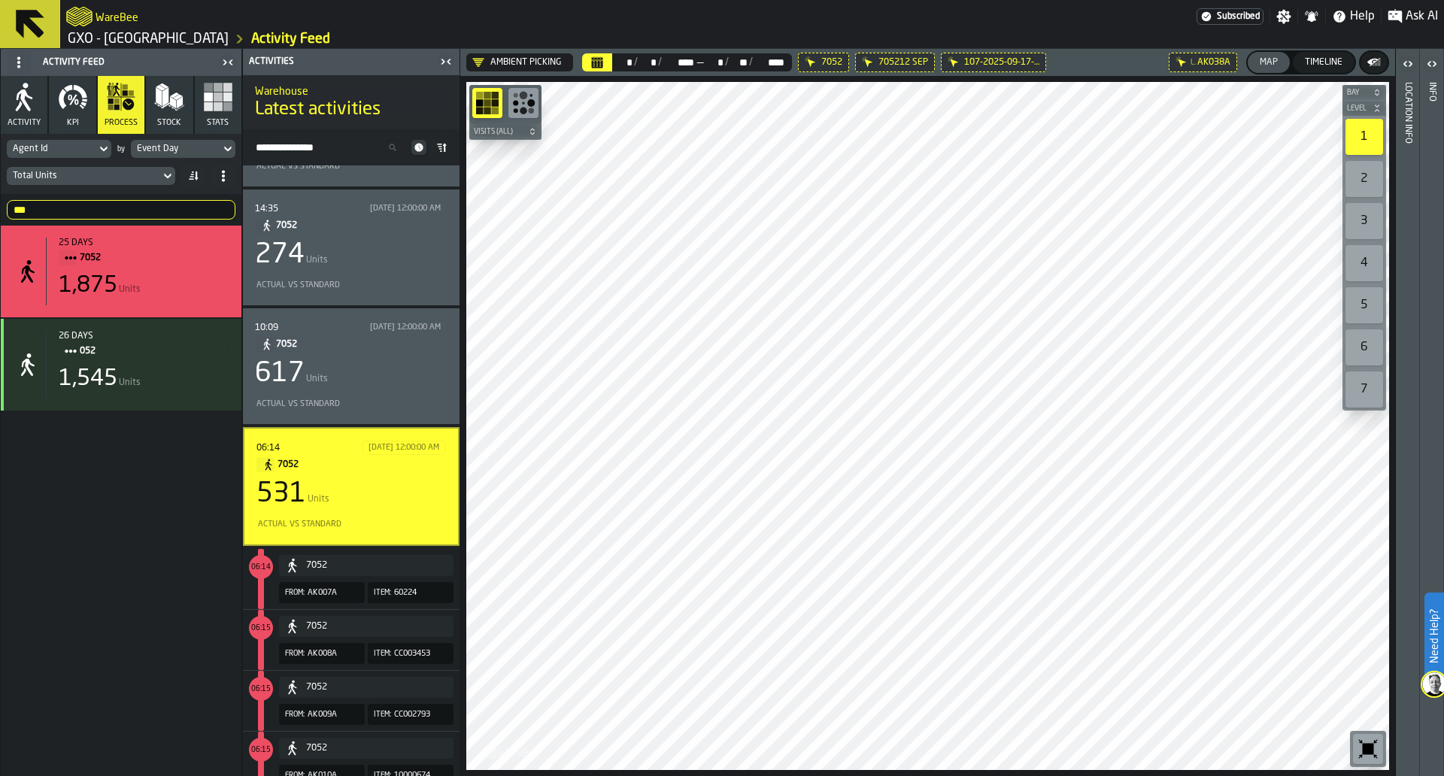
click at [467, 548] on main "Activity Feed Activity KPI process Stock Stats Agent Id by Event Day Total Unit…" at bounding box center [722, 412] width 1444 height 727
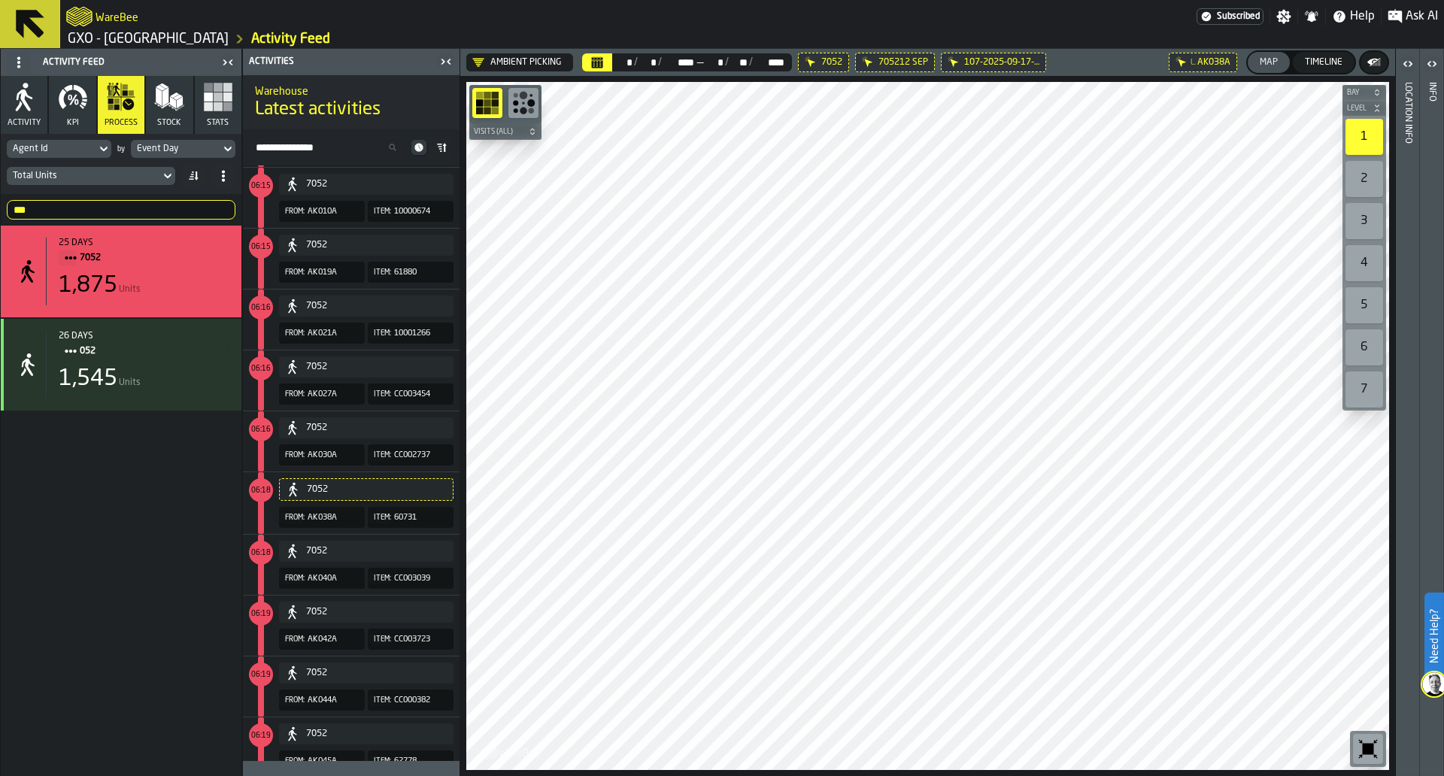
scroll to position [600, 0]
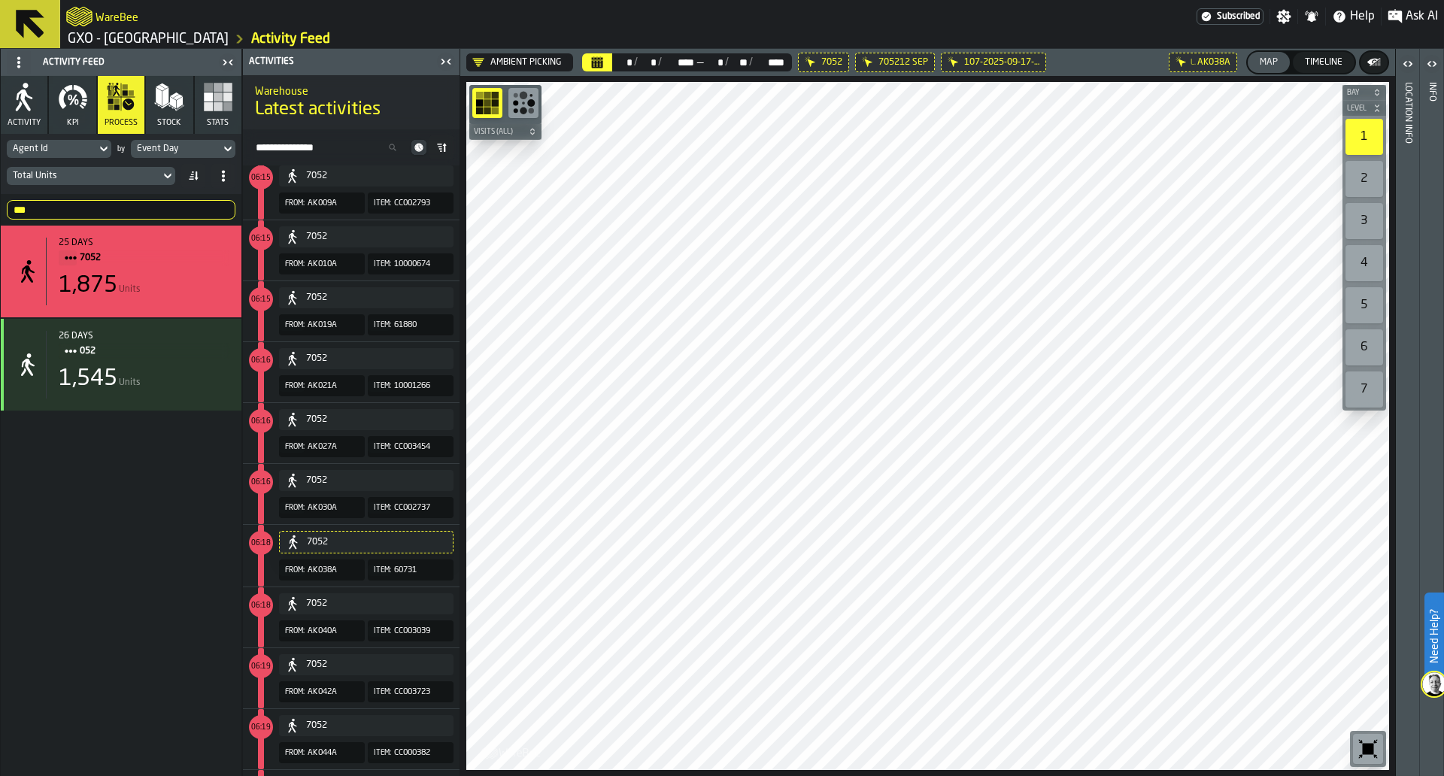
click at [351, 532] on button "7052" at bounding box center [366, 542] width 175 height 23
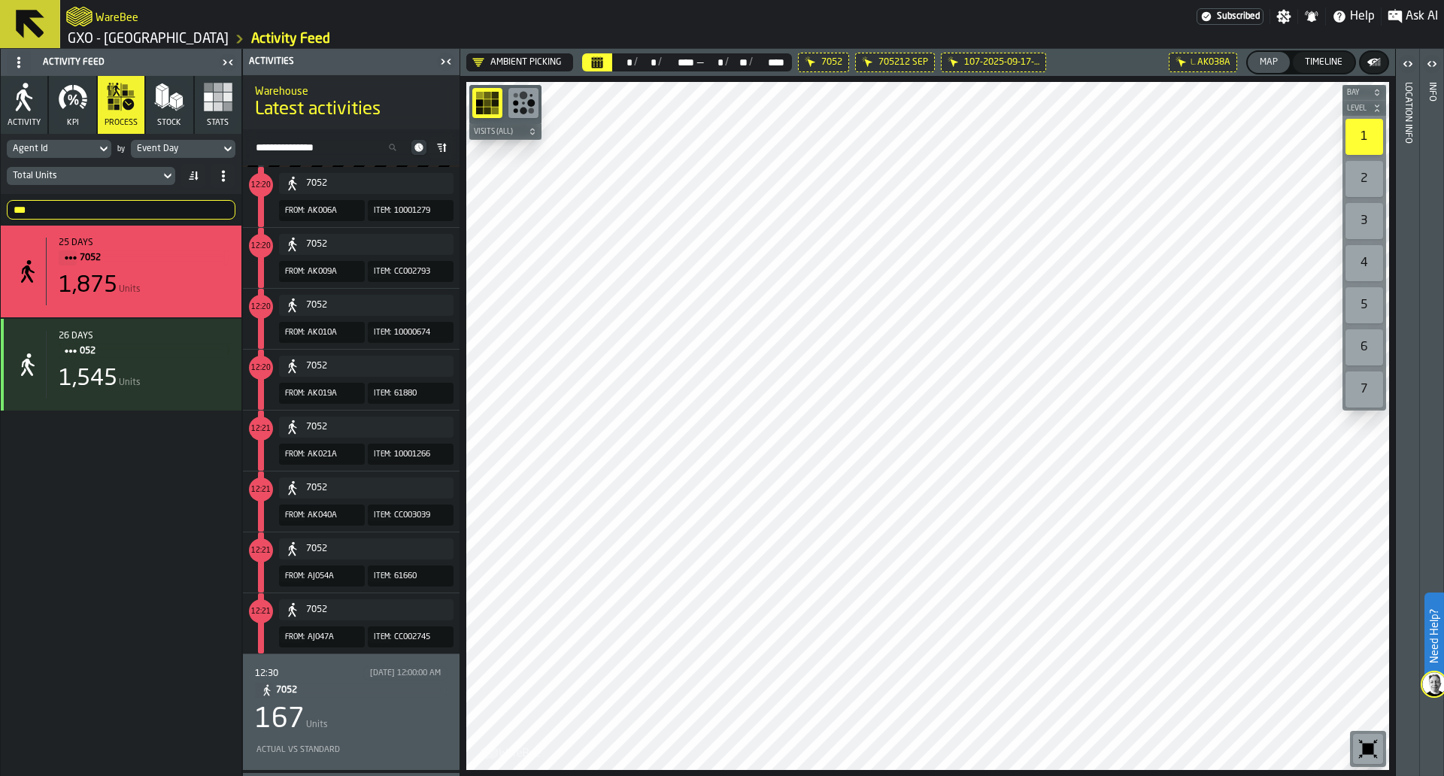
scroll to position [874, 0]
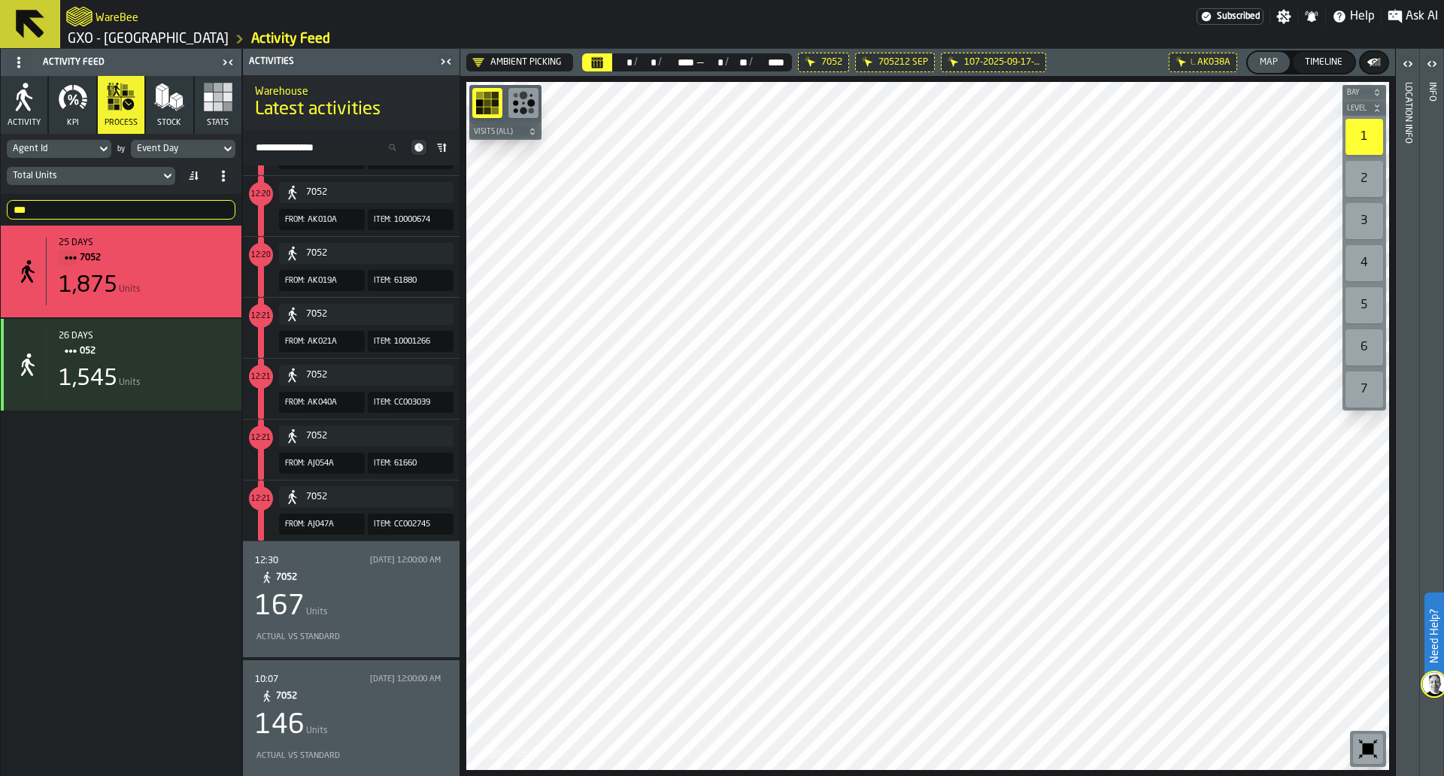
click at [396, 624] on div "12:30 9/16/2025, 12:00:00 AM 7052 167 Units Actual vs Standard" at bounding box center [351, 600] width 193 height 92
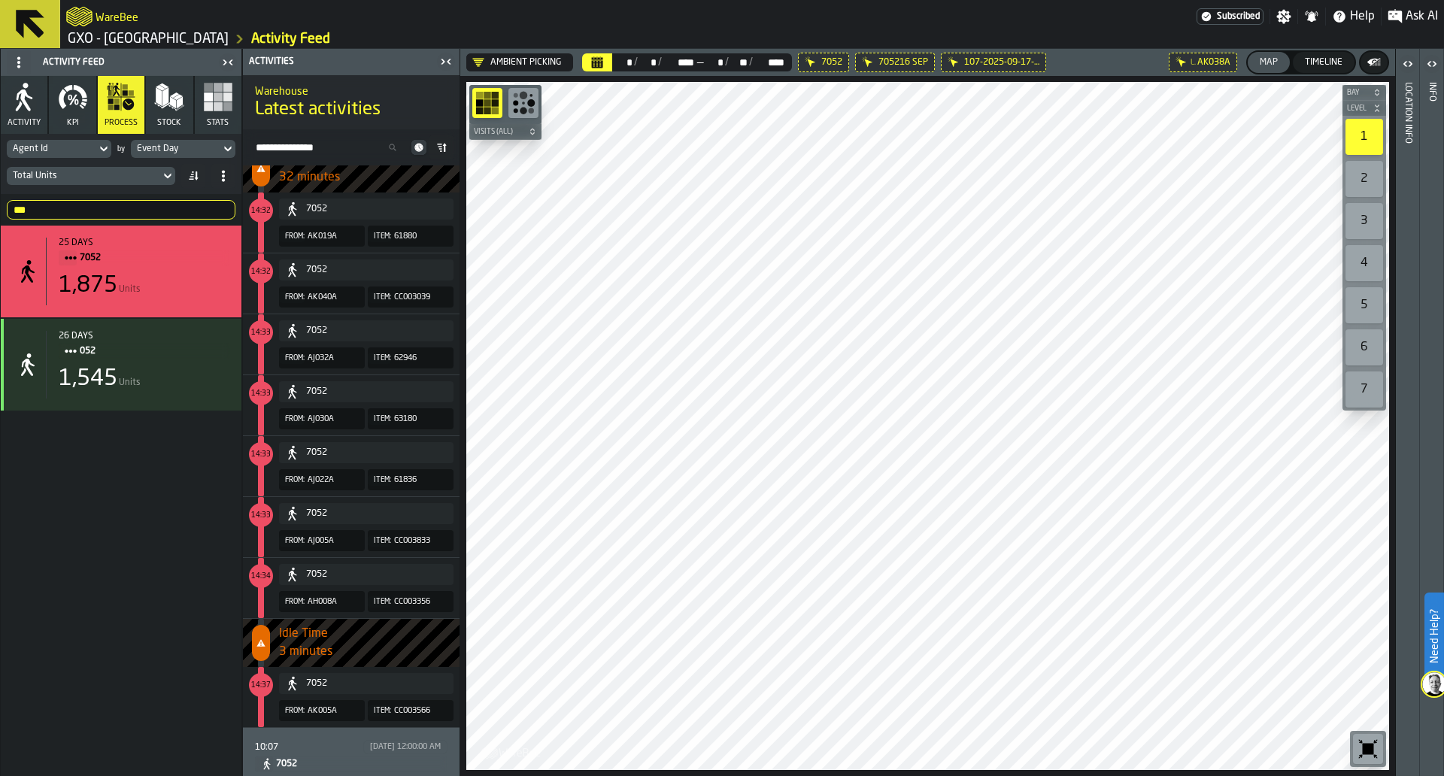
scroll to position [871, 0]
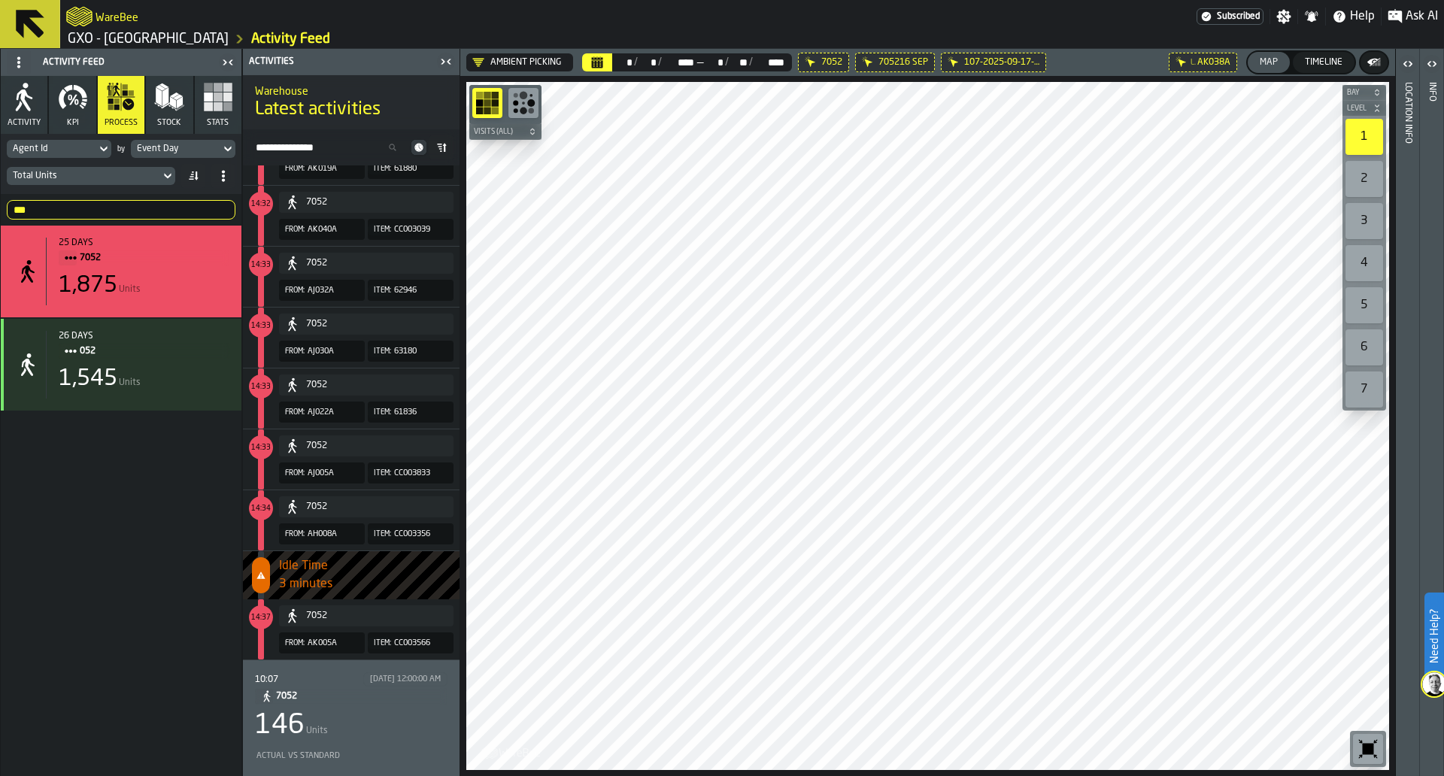
click at [423, 711] on div "146 Units" at bounding box center [351, 726] width 193 height 30
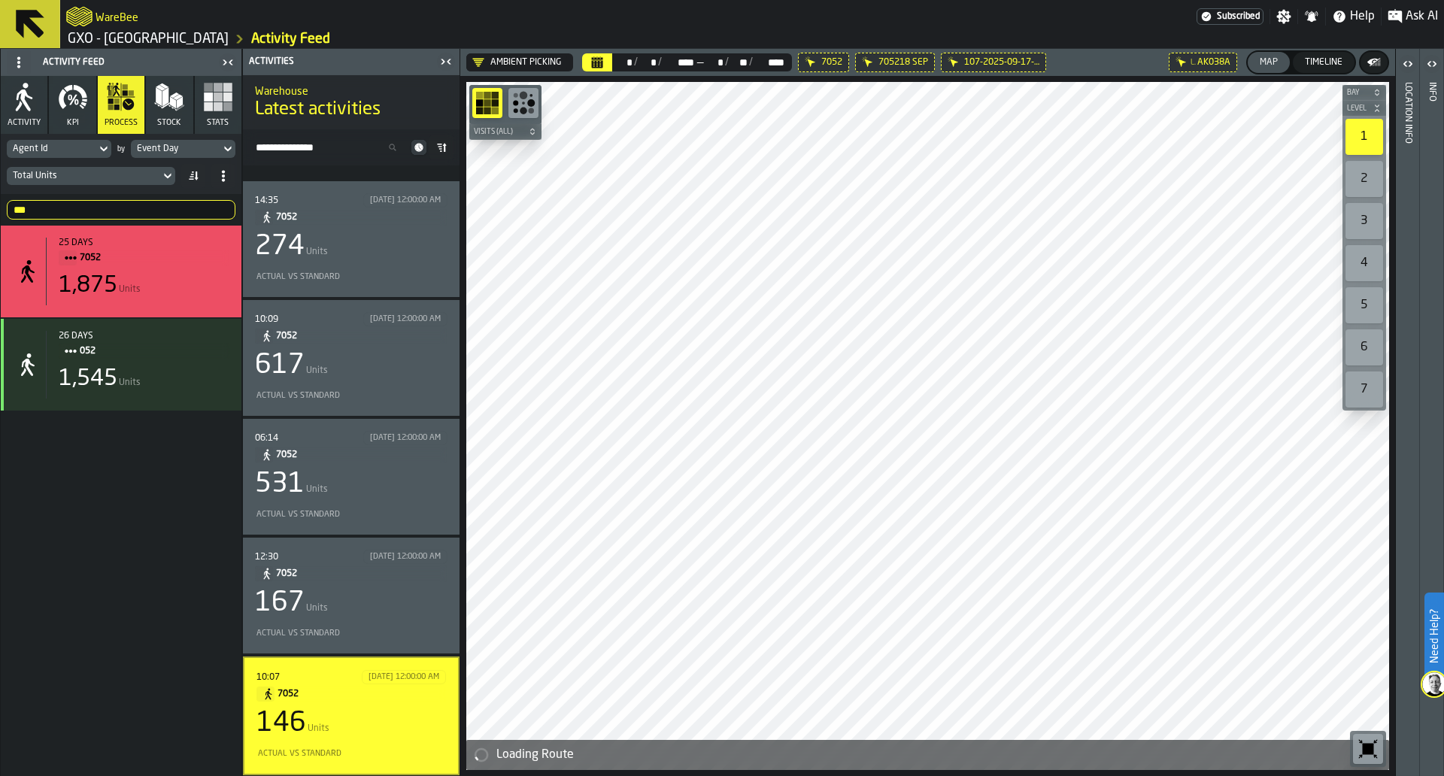
scroll to position [153, 0]
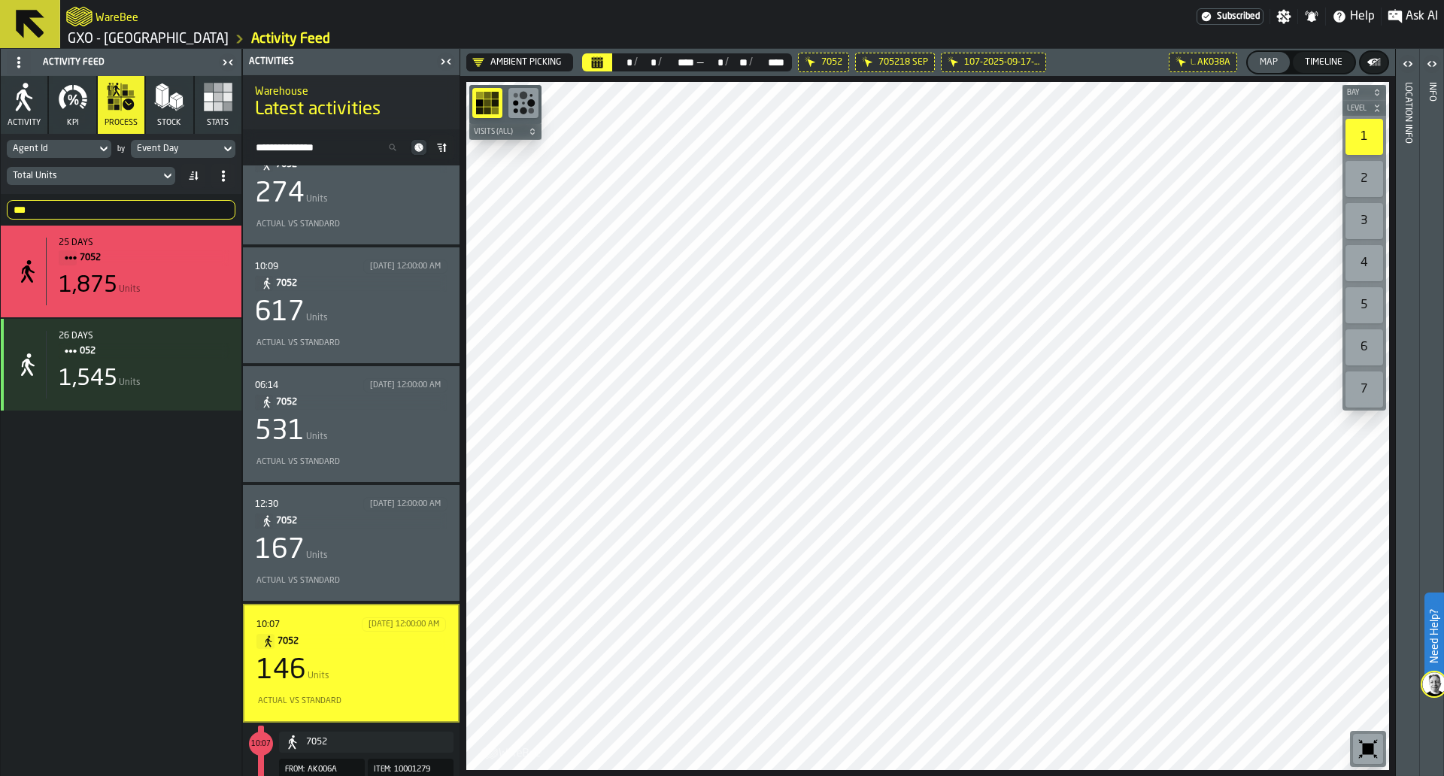
click at [454, 451] on div "06:14 9/12/2025, 12:00:00 AM 7052 531 Units Actual vs Standard" at bounding box center [351, 424] width 217 height 116
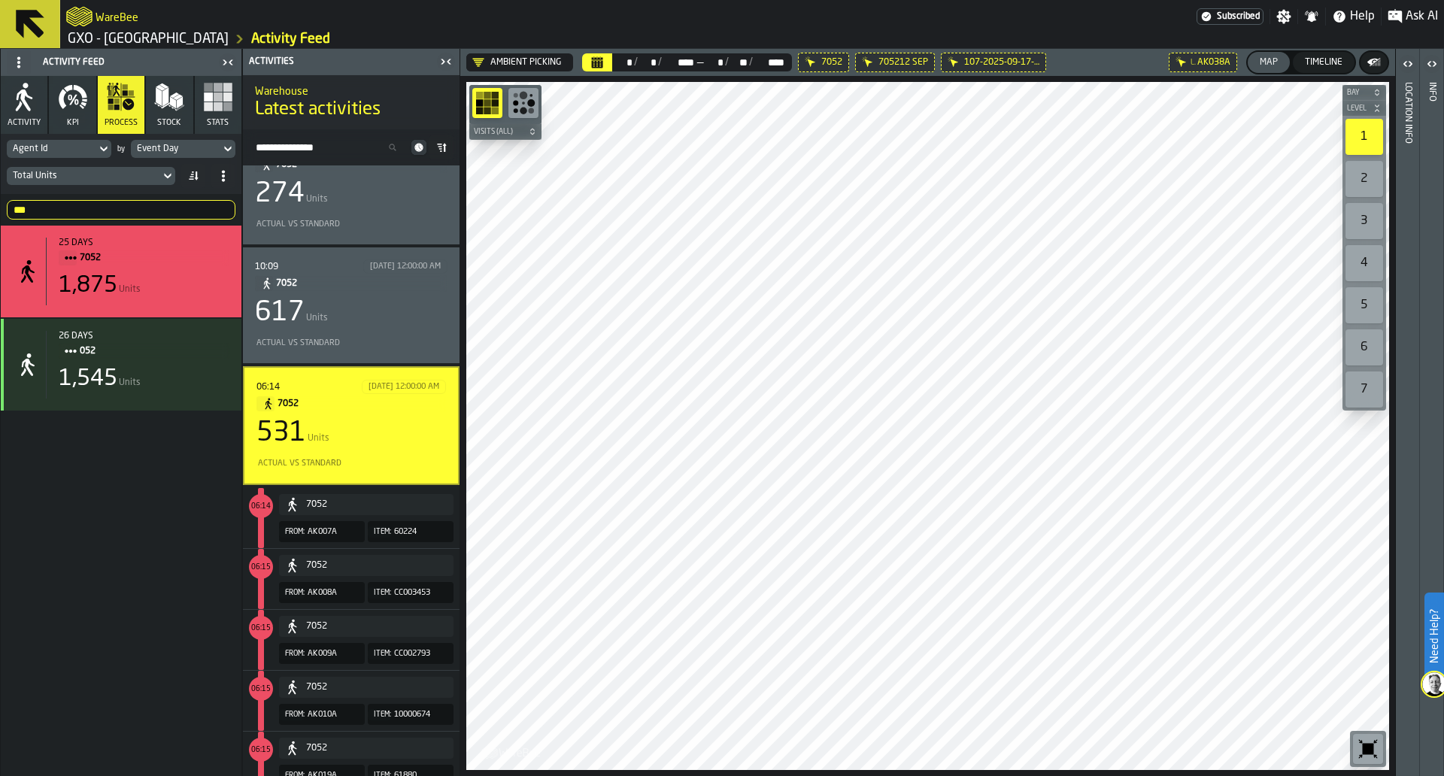
click at [429, 446] on div "531 Units" at bounding box center [352, 433] width 190 height 30
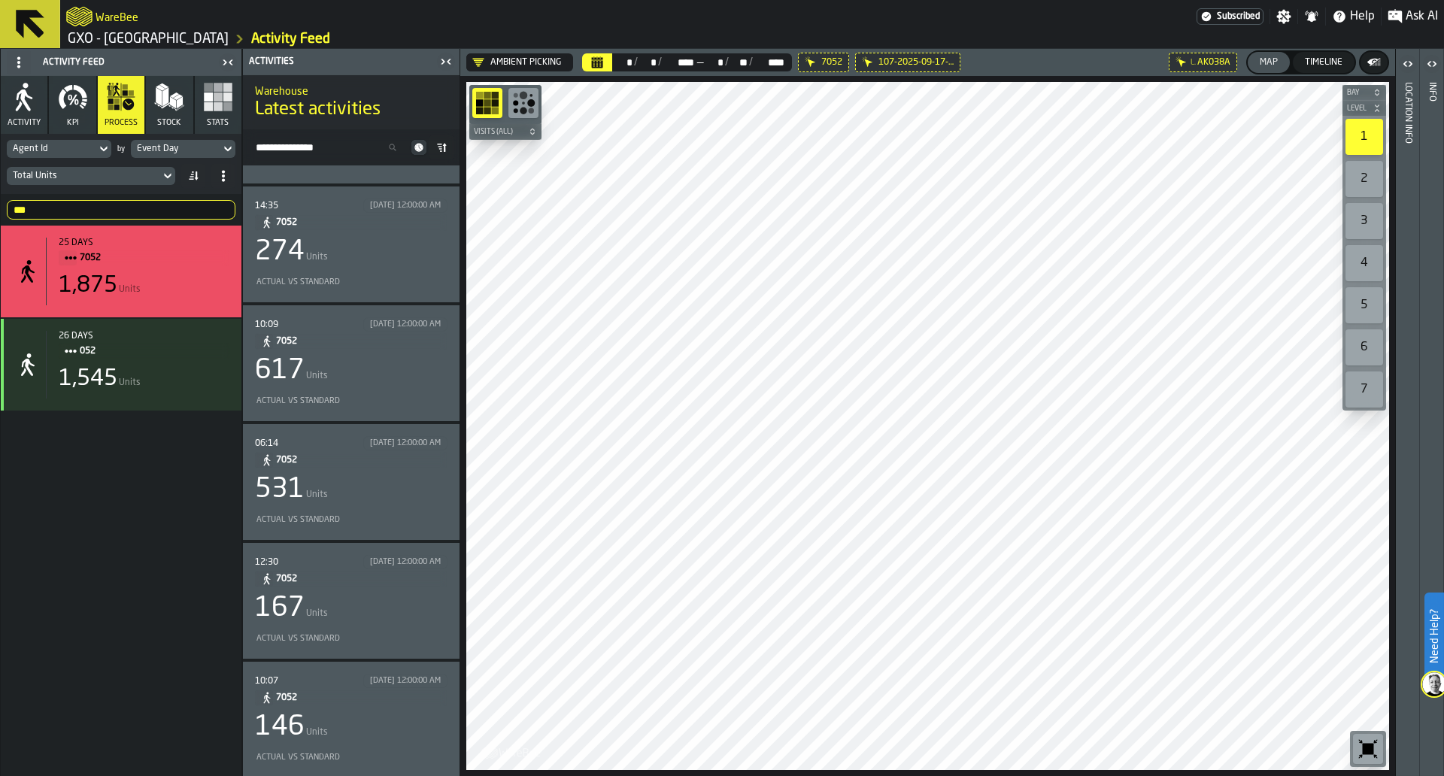
scroll to position [104, 0]
click at [398, 709] on div "10:07 9/18/2025, 12:00:00 AM 7052 146 Units Actual vs Standard" at bounding box center [351, 719] width 193 height 92
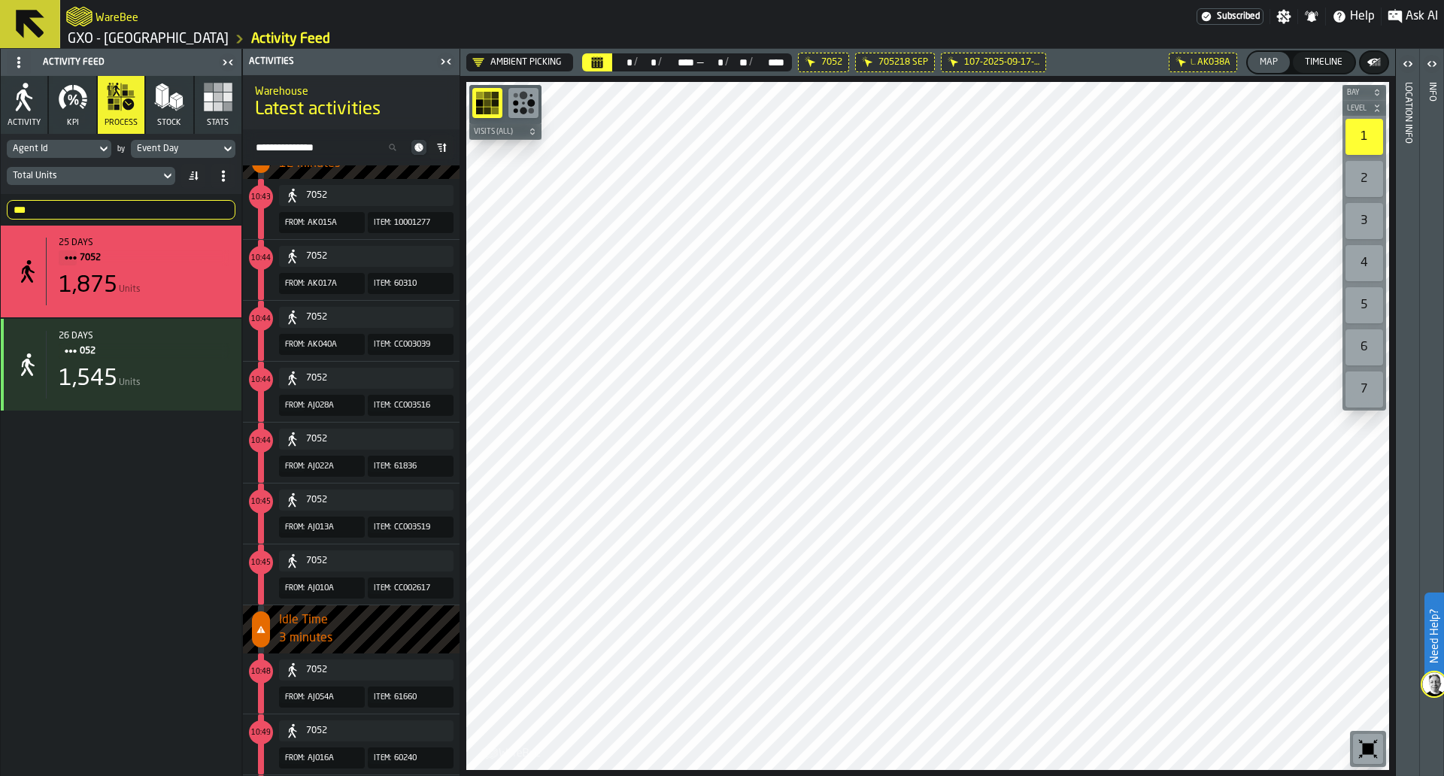
scroll to position [2572, 0]
click at [52, 202] on input "***" at bounding box center [121, 210] width 229 height 20
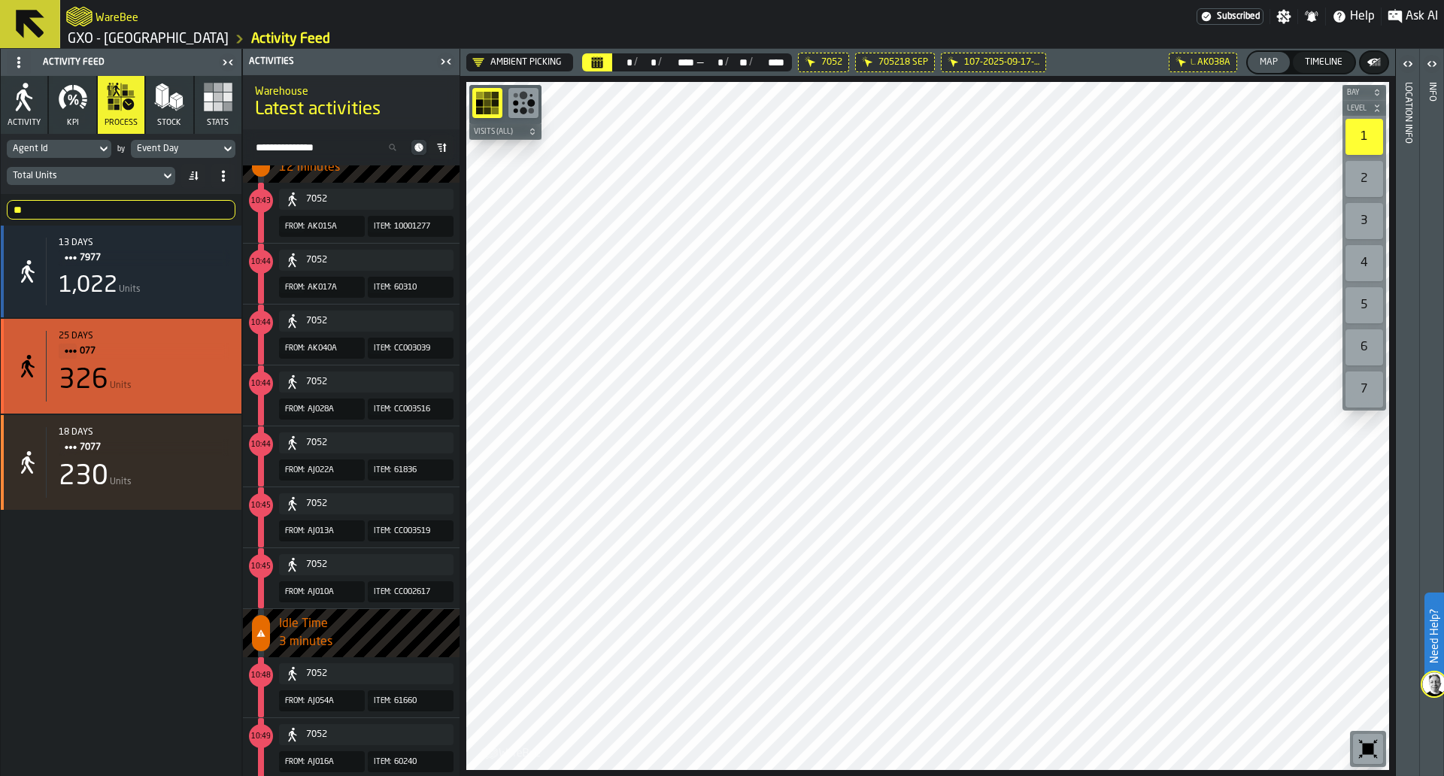
click at [180, 368] on div "326 Units" at bounding box center [144, 381] width 171 height 30
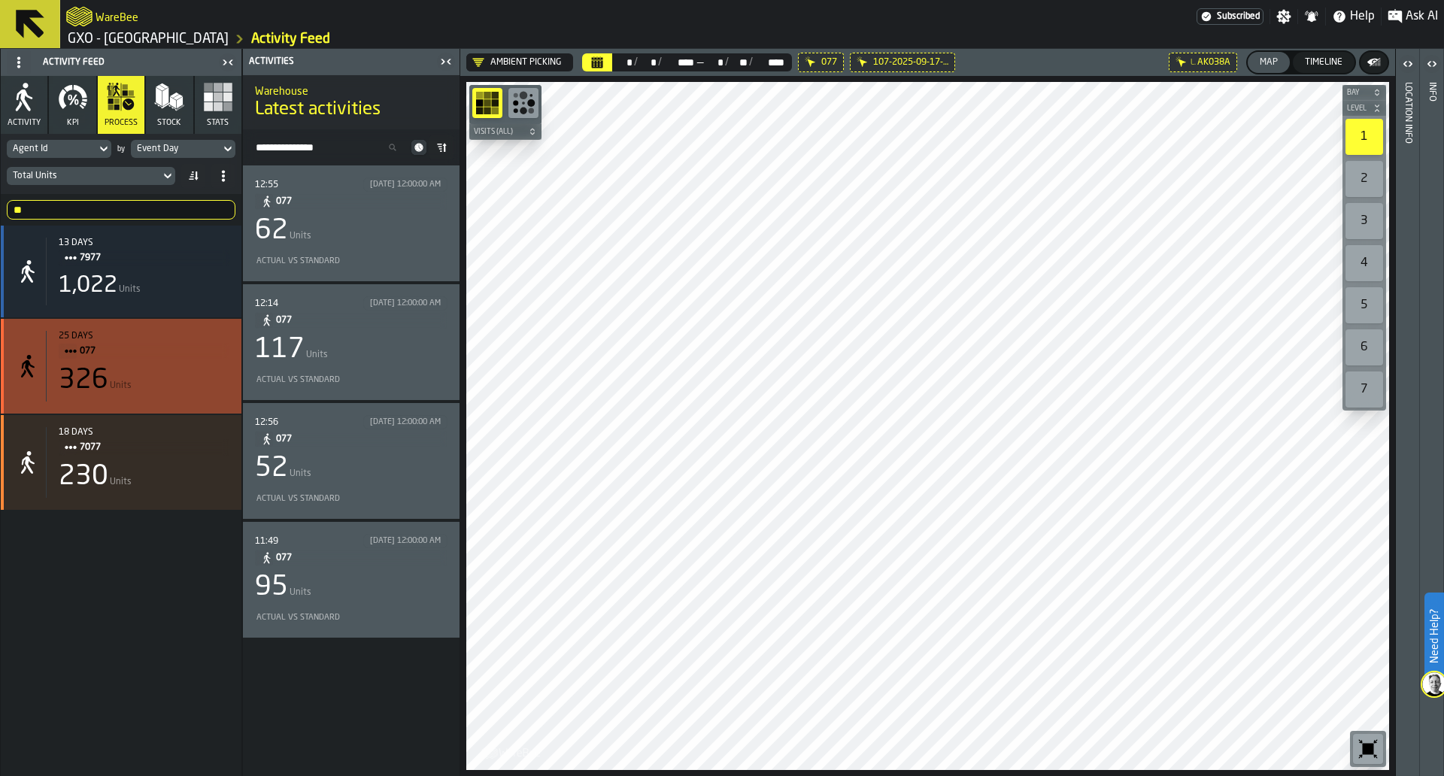
scroll to position [0, 0]
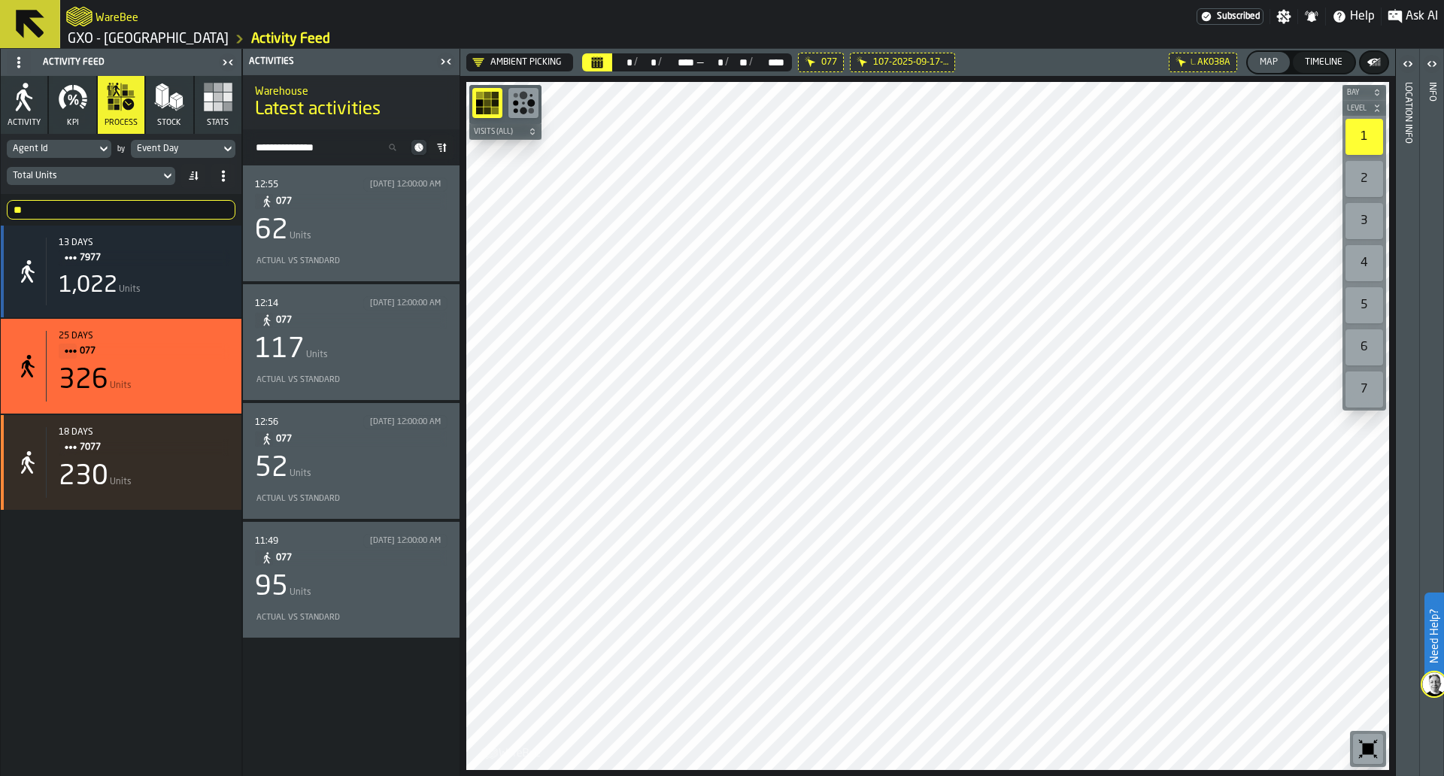
click at [378, 226] on div "62 Units" at bounding box center [351, 231] width 193 height 30
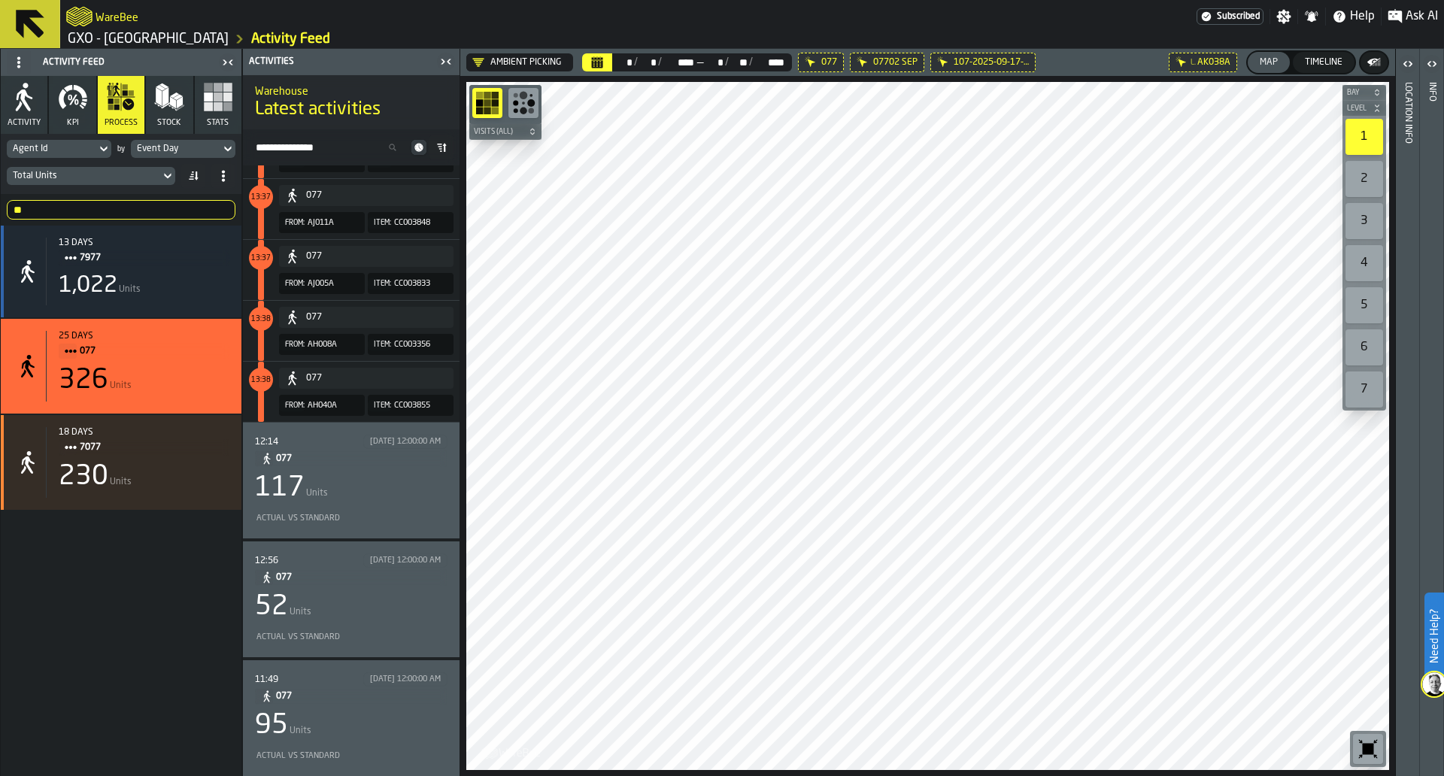
scroll to position [3639, 0]
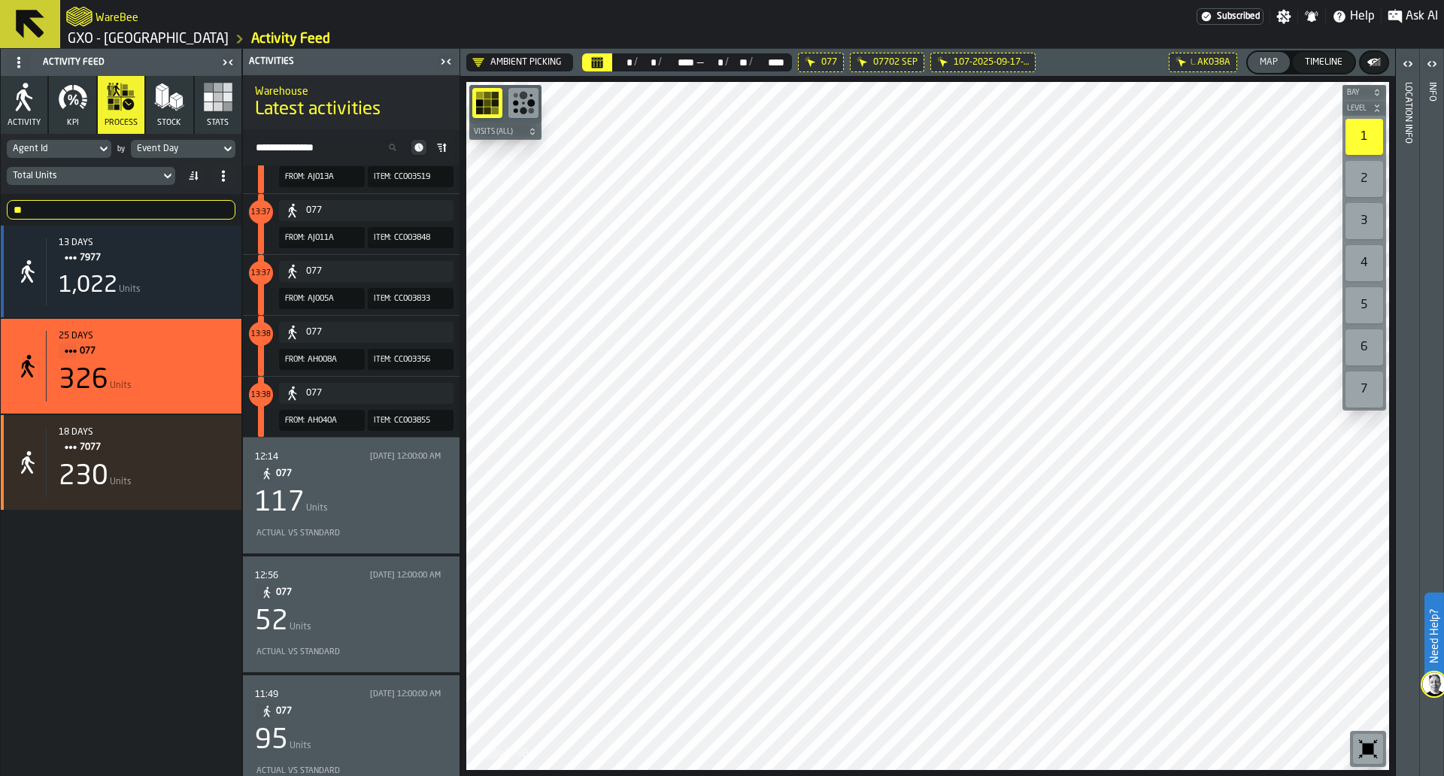
click at [390, 505] on div "117 Units" at bounding box center [351, 503] width 193 height 30
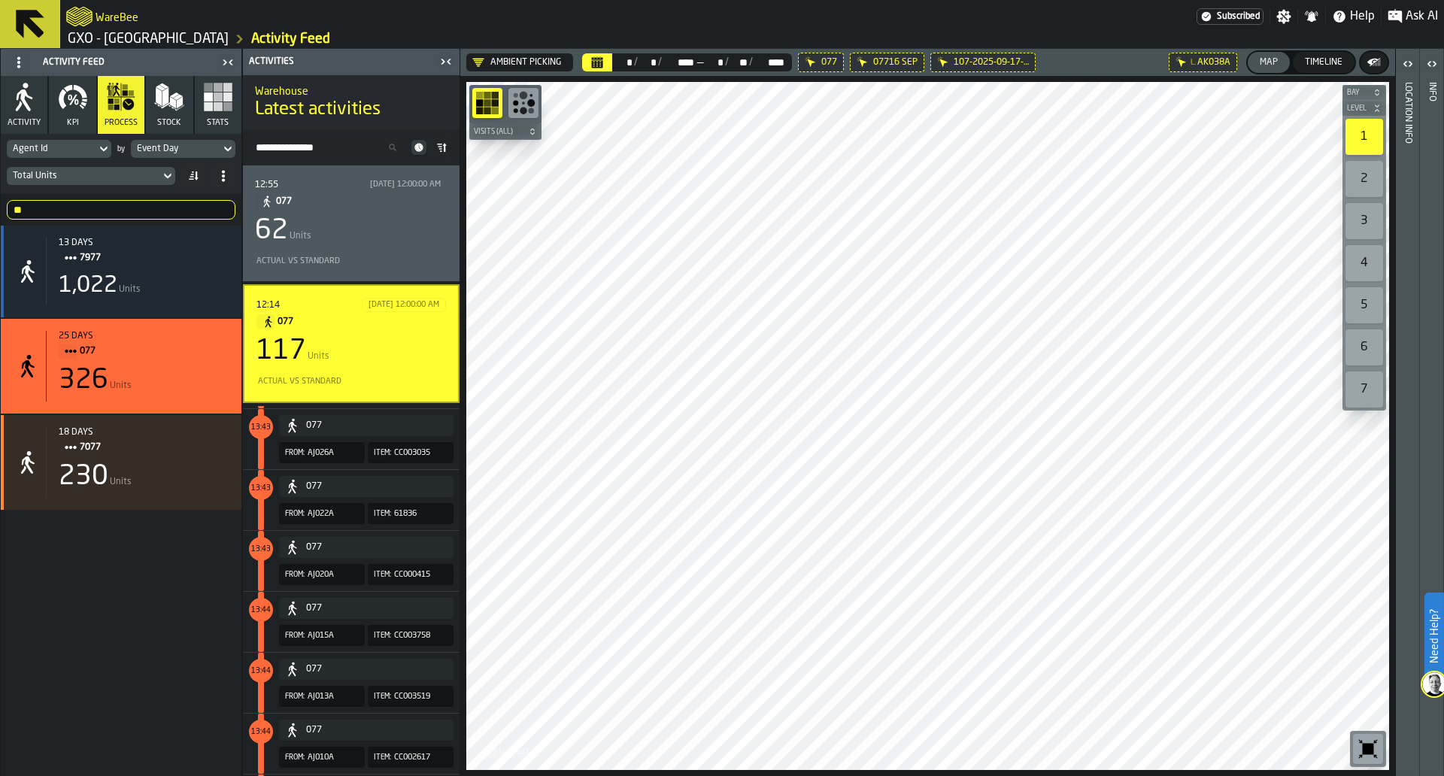
scroll to position [6094, 0]
drag, startPoint x: 454, startPoint y: 362, endPoint x: 454, endPoint y: 406, distance: 44.4
click at [454, 406] on div "12:14 9/16/2025, 12:00:00 AM 077 117 Units Actual vs Standard 13:42 077 From: A…" at bounding box center [351, 733] width 217 height 898
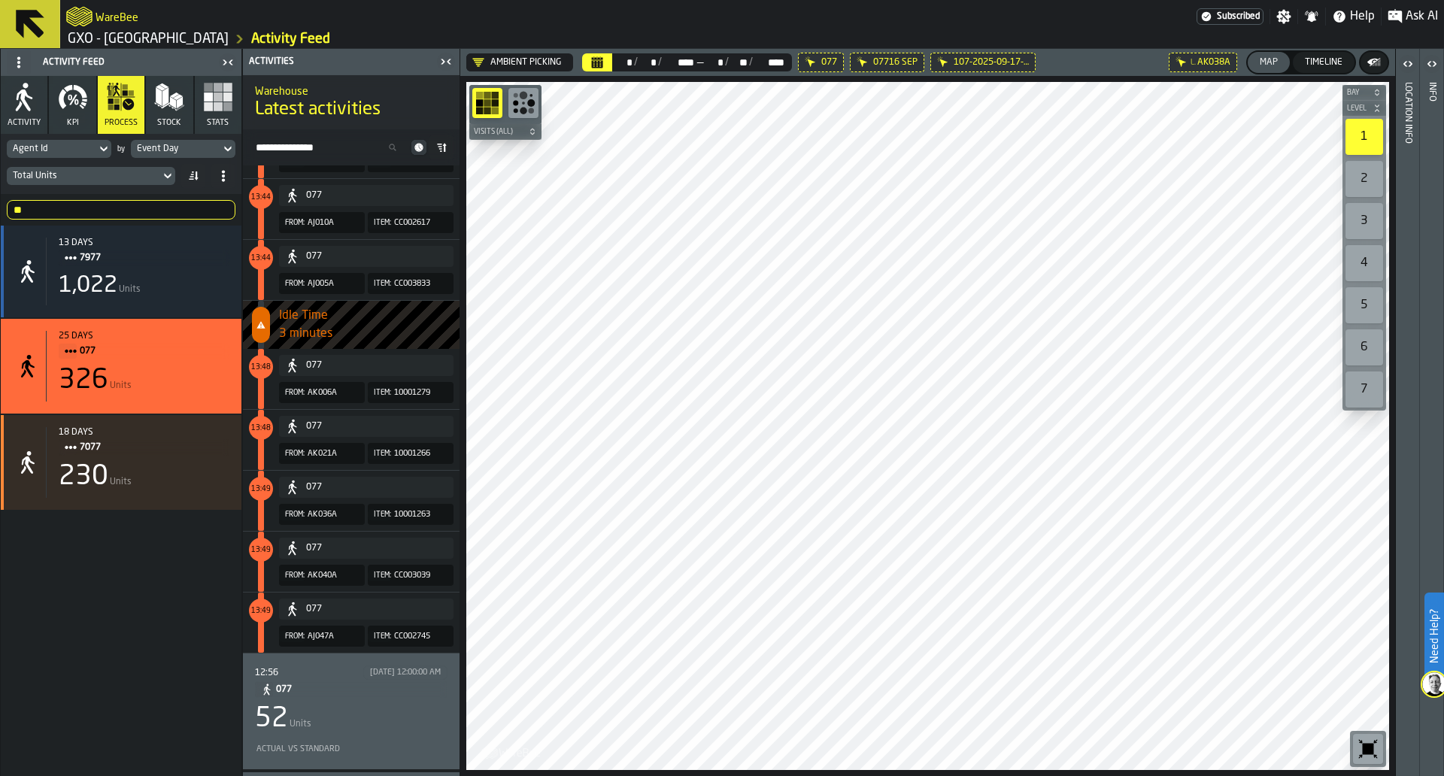
scroll to position [519, 0]
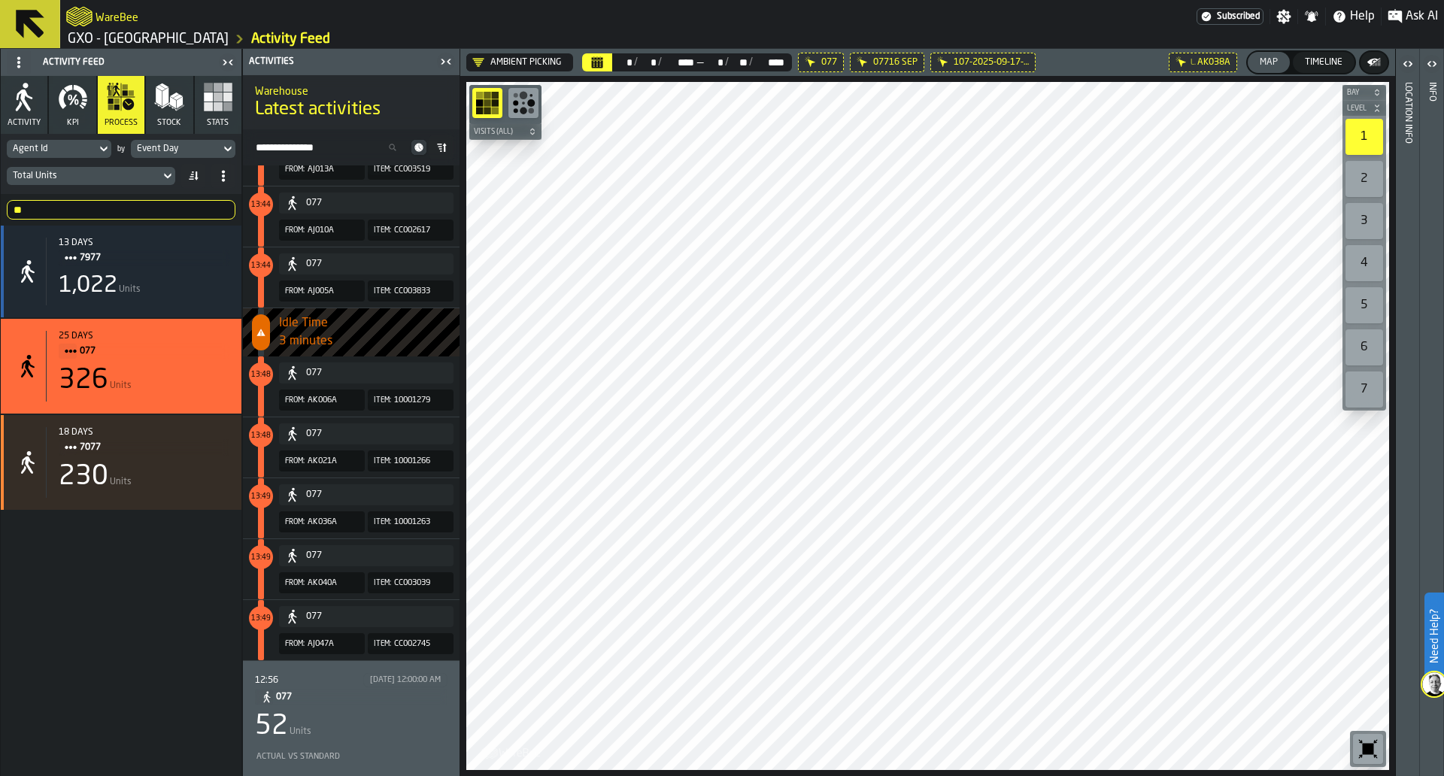
click at [418, 733] on div "52 Units" at bounding box center [351, 727] width 193 height 30
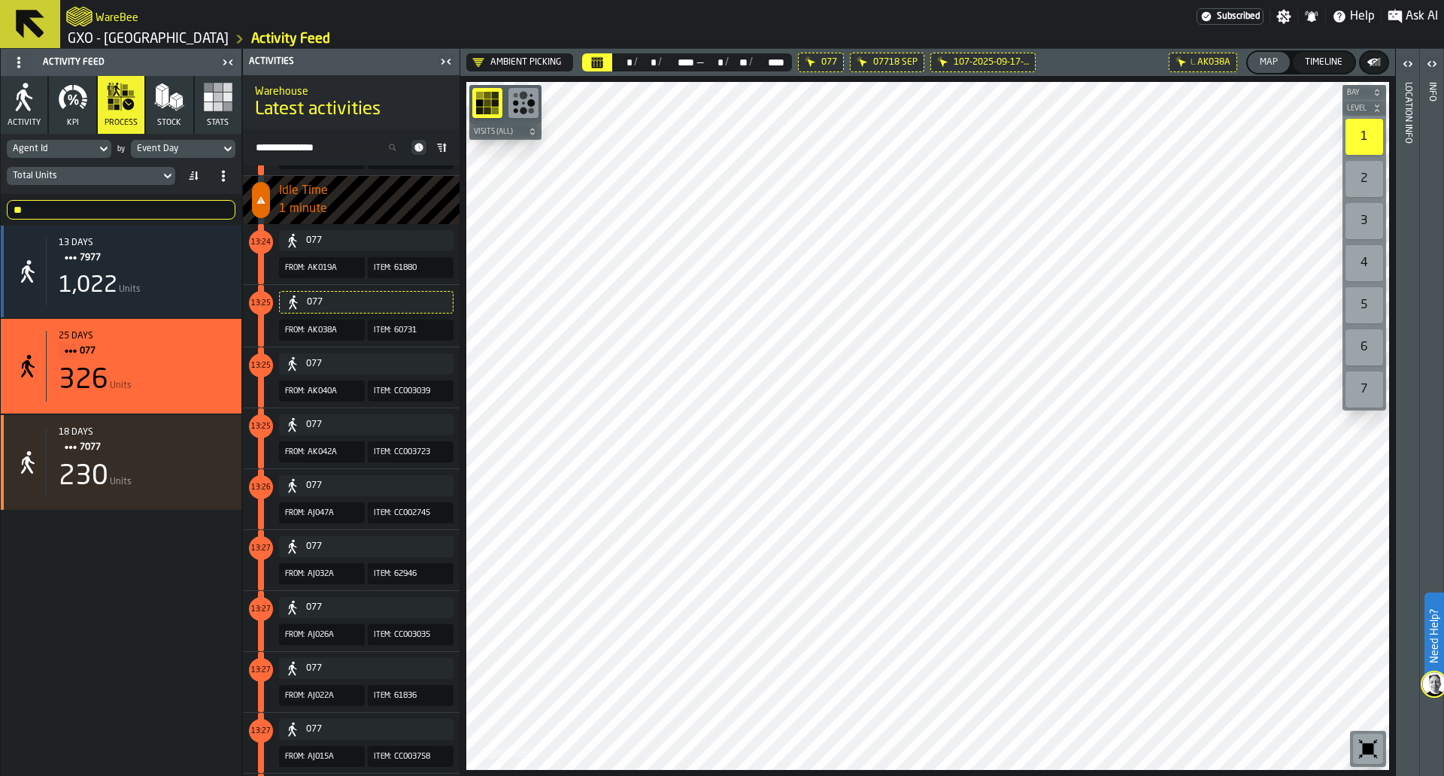
scroll to position [2860, 0]
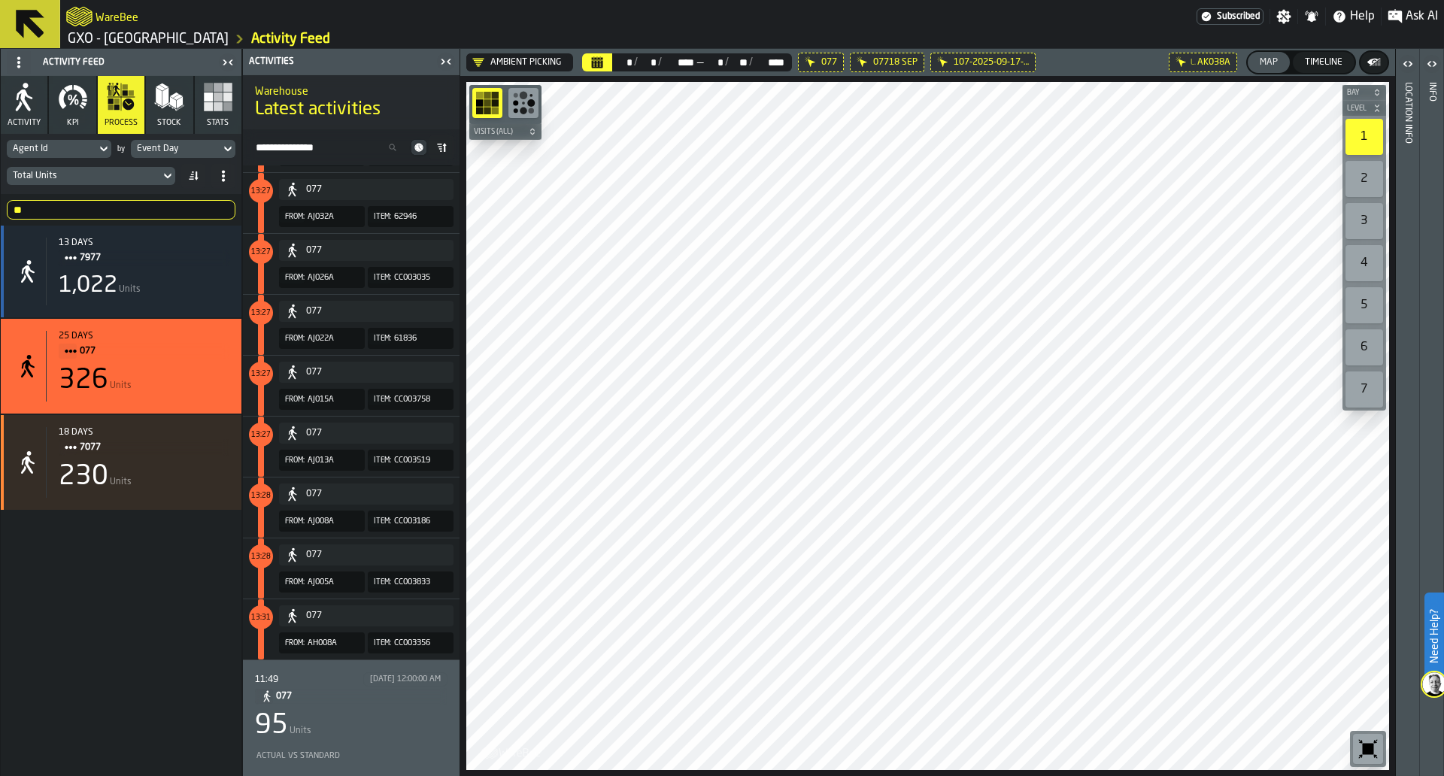
click at [384, 690] on span "077" at bounding box center [355, 696] width 159 height 17
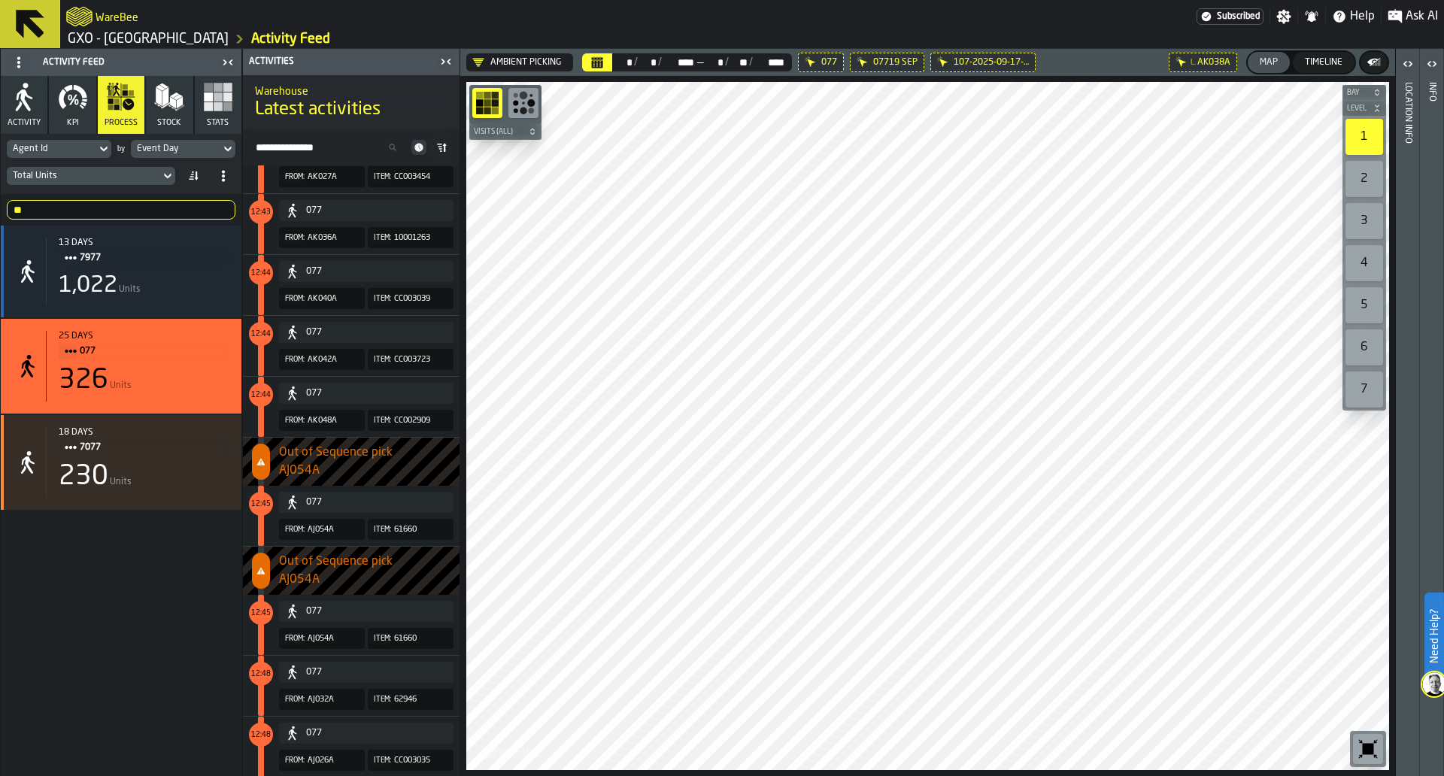
scroll to position [3011, 0]
click at [172, 221] on div "** 77" at bounding box center [121, 210] width 241 height 32
click at [152, 205] on input "**" at bounding box center [121, 210] width 229 height 20
type input "*"
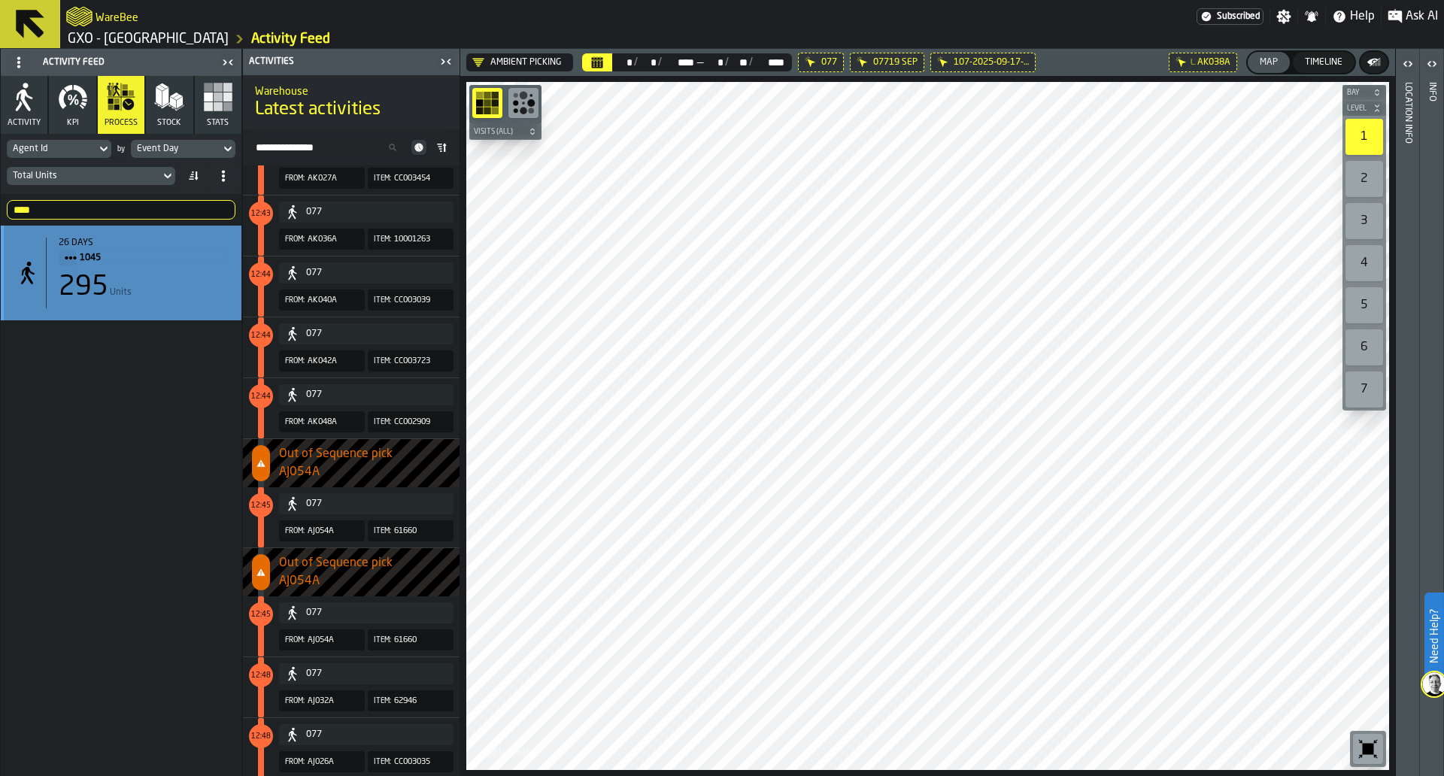
type input "****"
click at [187, 266] on span "1045" at bounding box center [149, 258] width 138 height 17
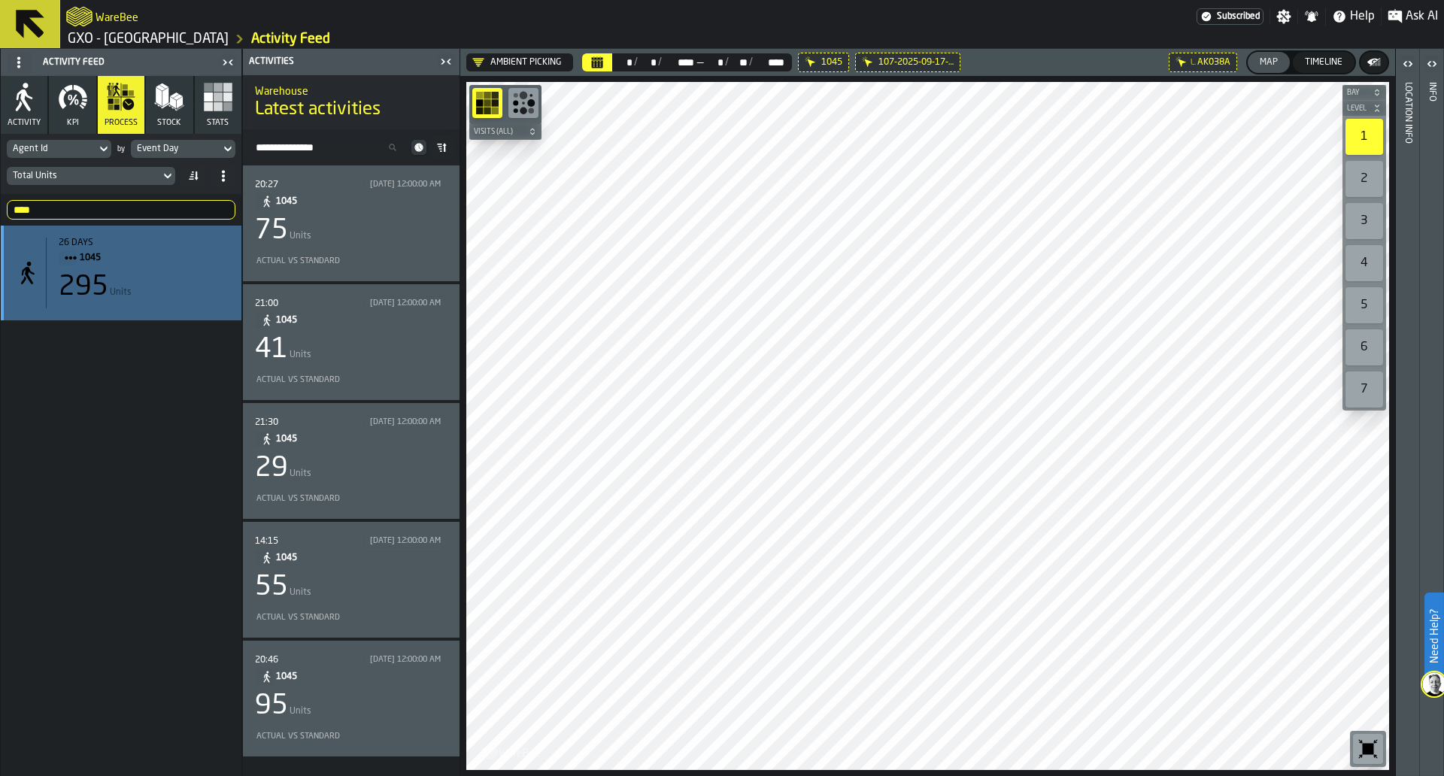
scroll to position [0, 0]
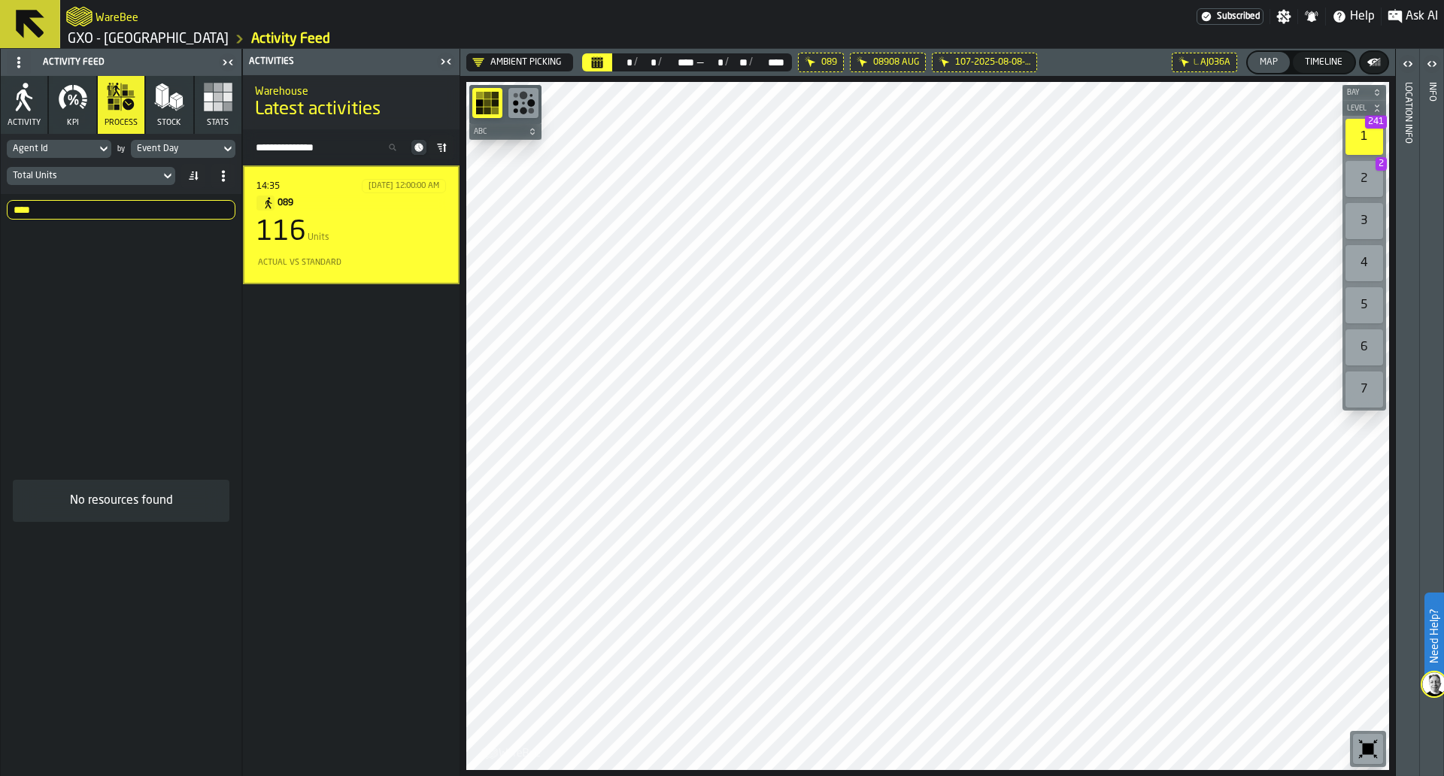
click at [73, 208] on input "****" at bounding box center [121, 210] width 229 height 20
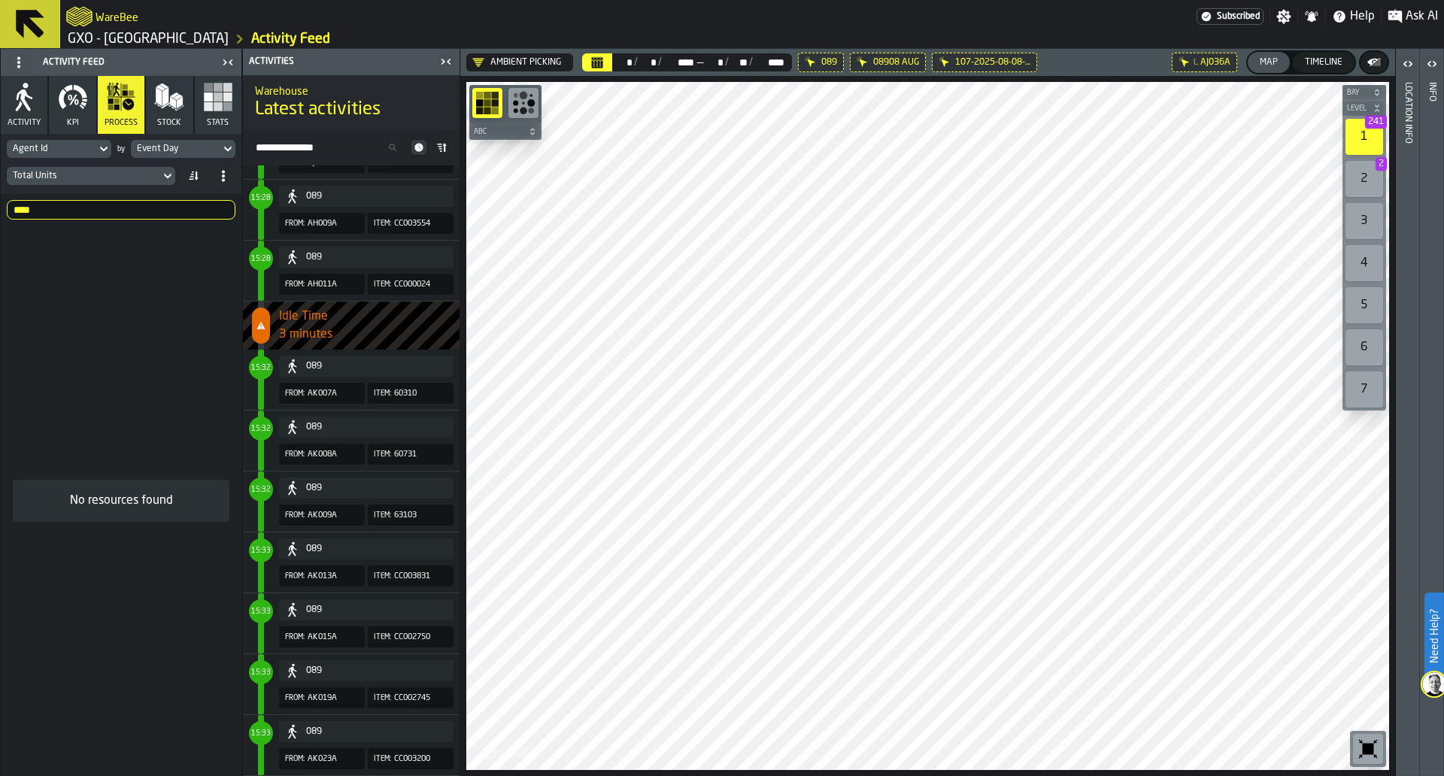
click at [73, 208] on input "****" at bounding box center [121, 210] width 229 height 20
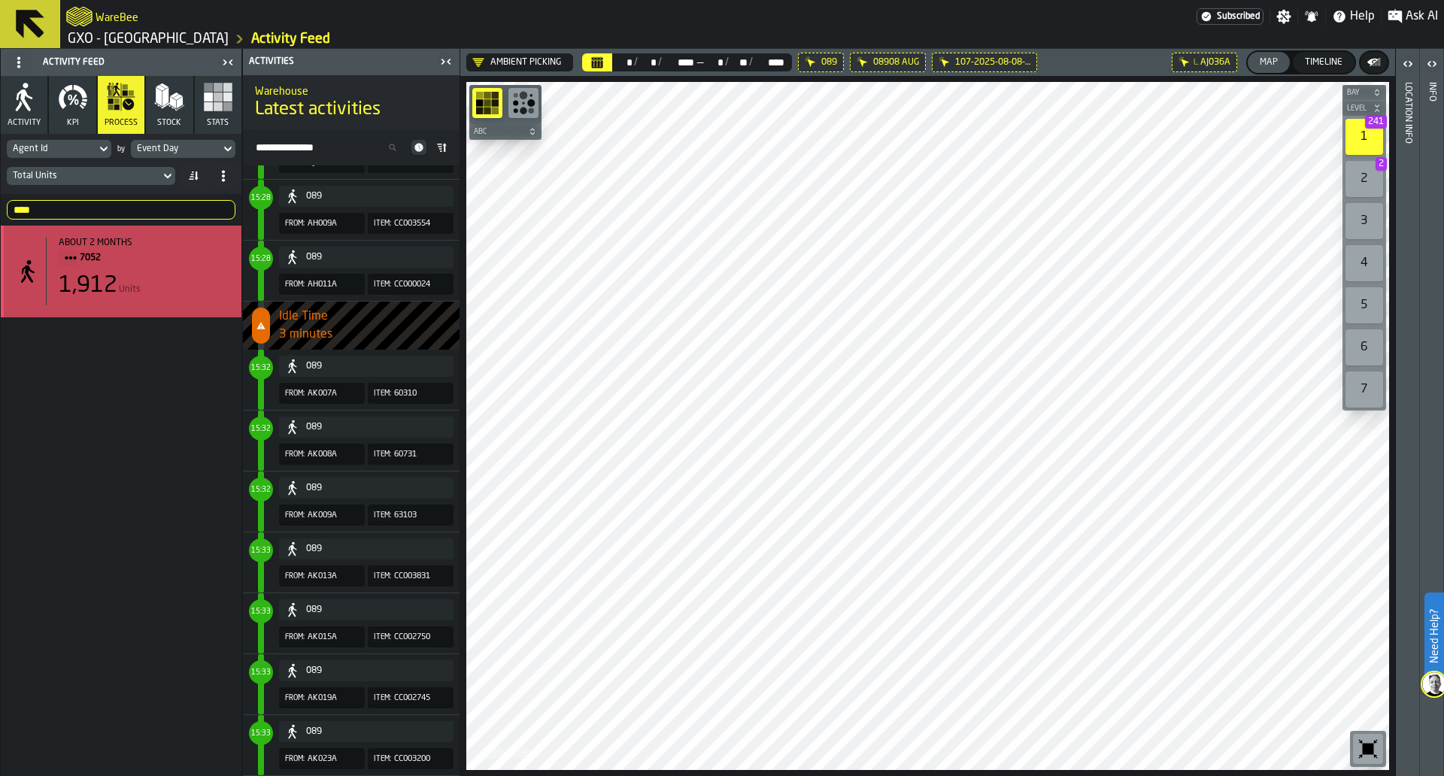
type input "****"
click at [135, 269] on div "about 2 months 7052 1,912 Units" at bounding box center [138, 272] width 184 height 68
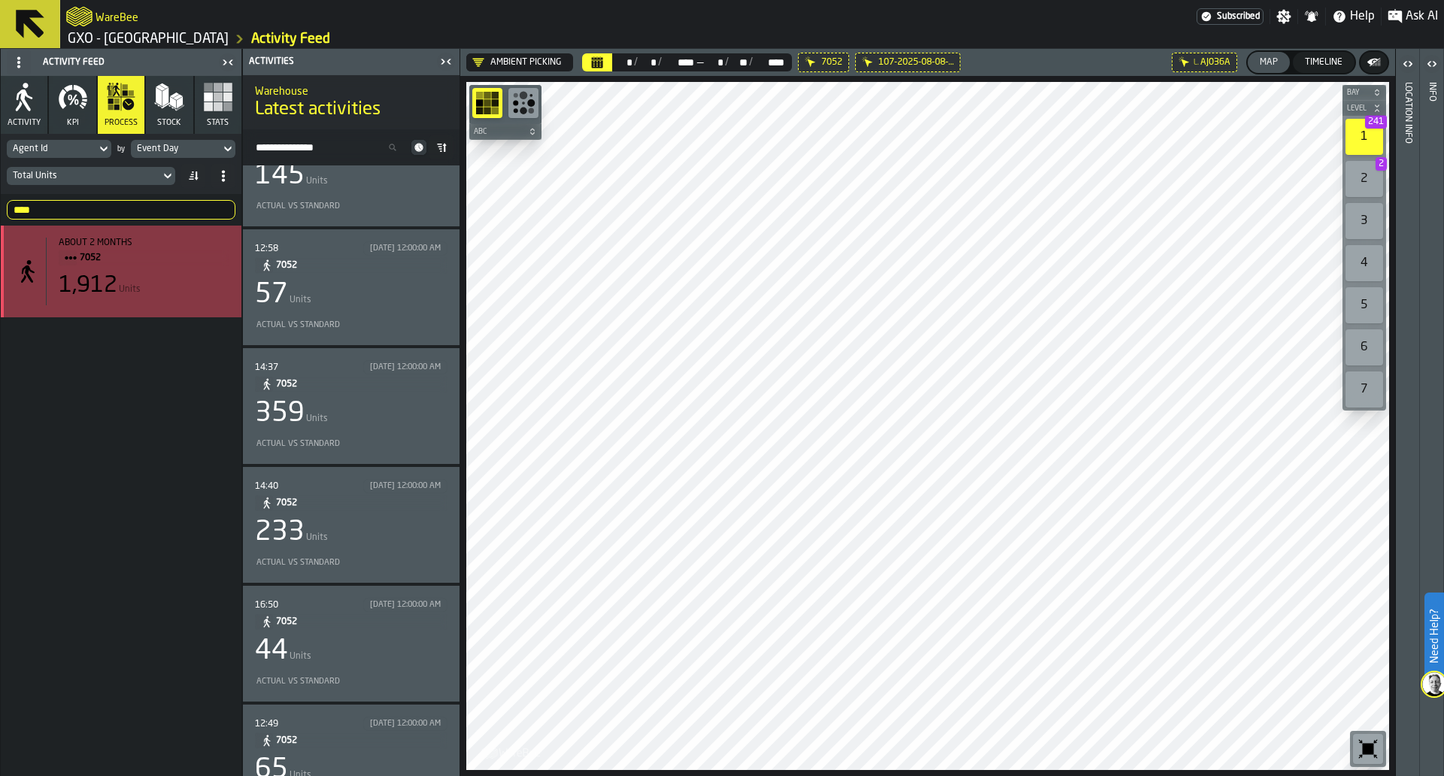
click at [135, 269] on div "about 2 months 7052 1,912 Units" at bounding box center [138, 272] width 184 height 68
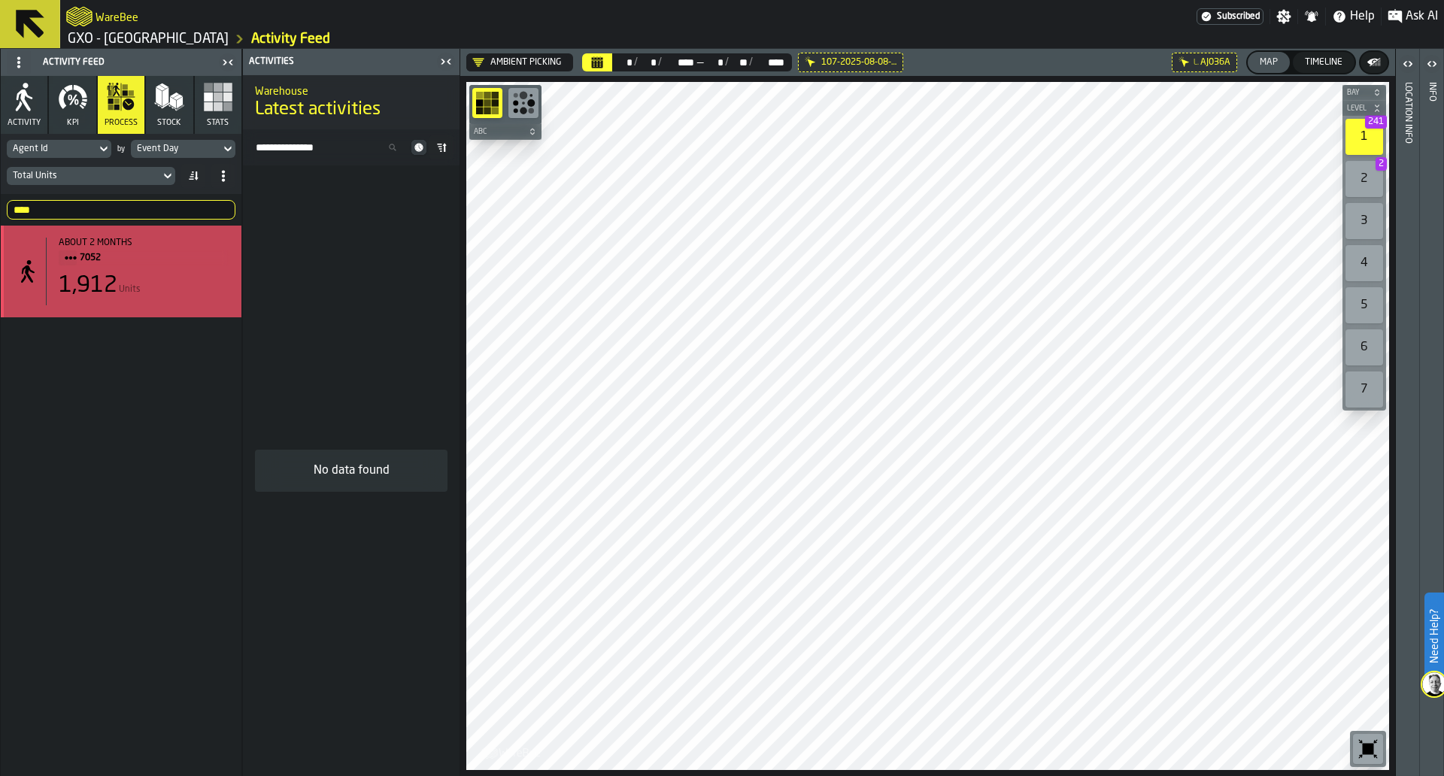
click at [135, 269] on div "about 2 months 7052 1,912 Units" at bounding box center [138, 272] width 184 height 68
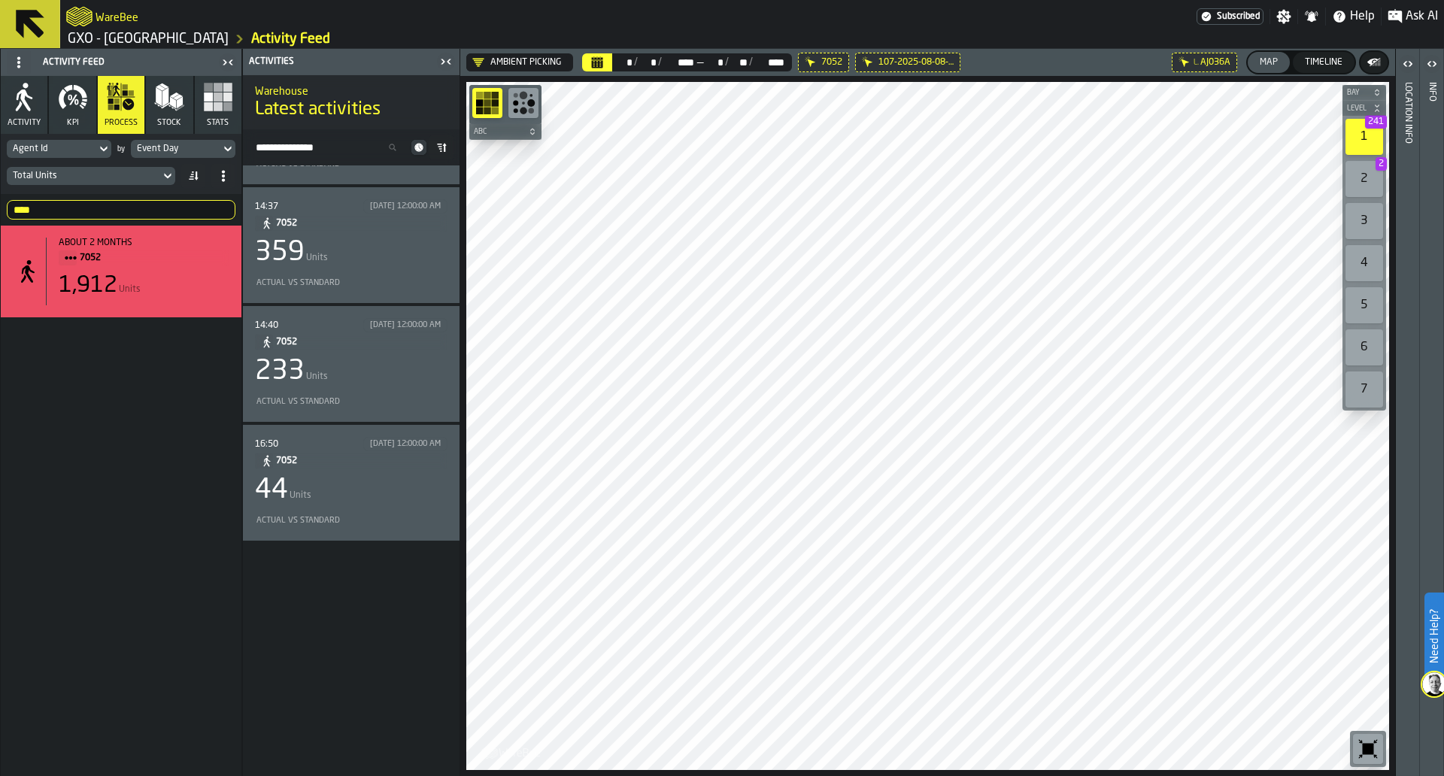
scroll to position [0, 0]
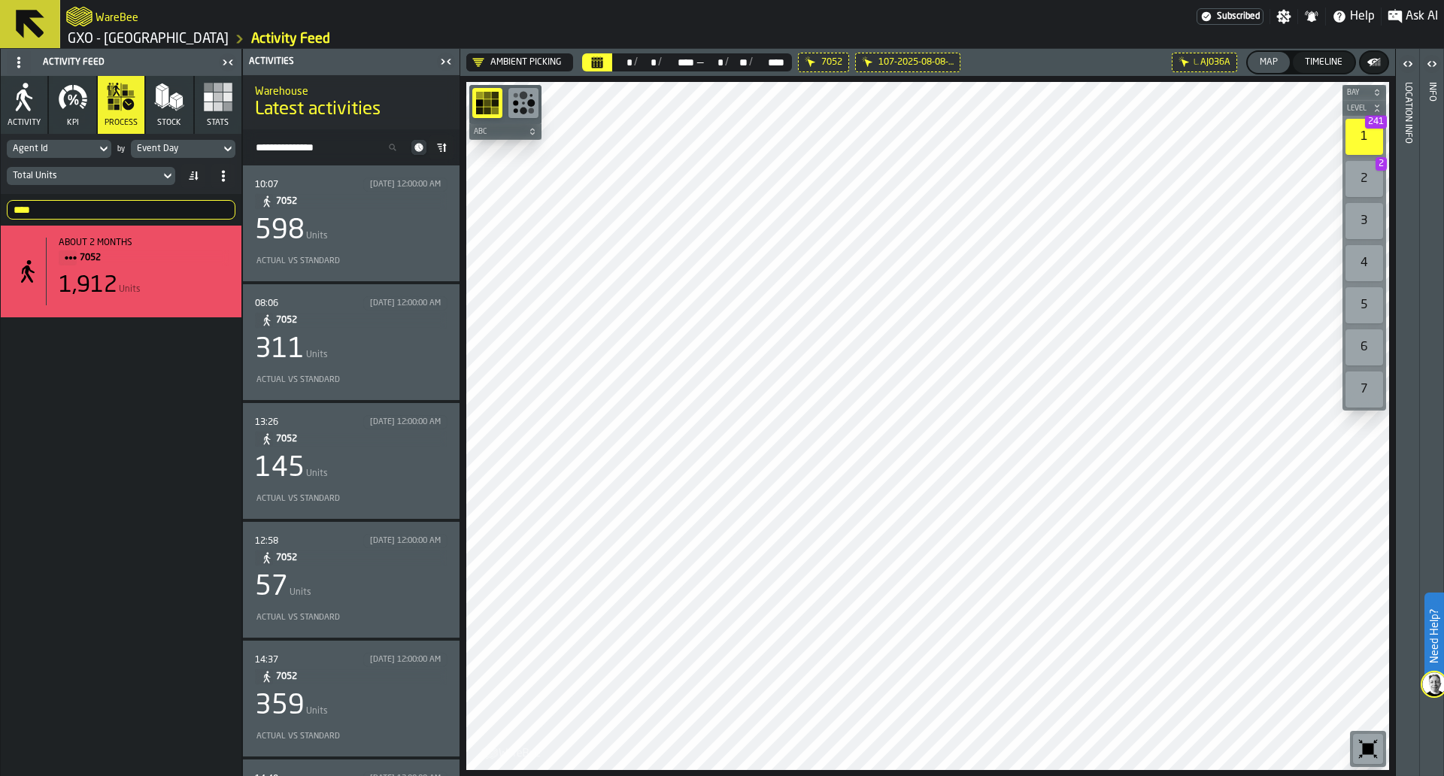
click at [406, 208] on span "7052" at bounding box center [355, 201] width 159 height 17
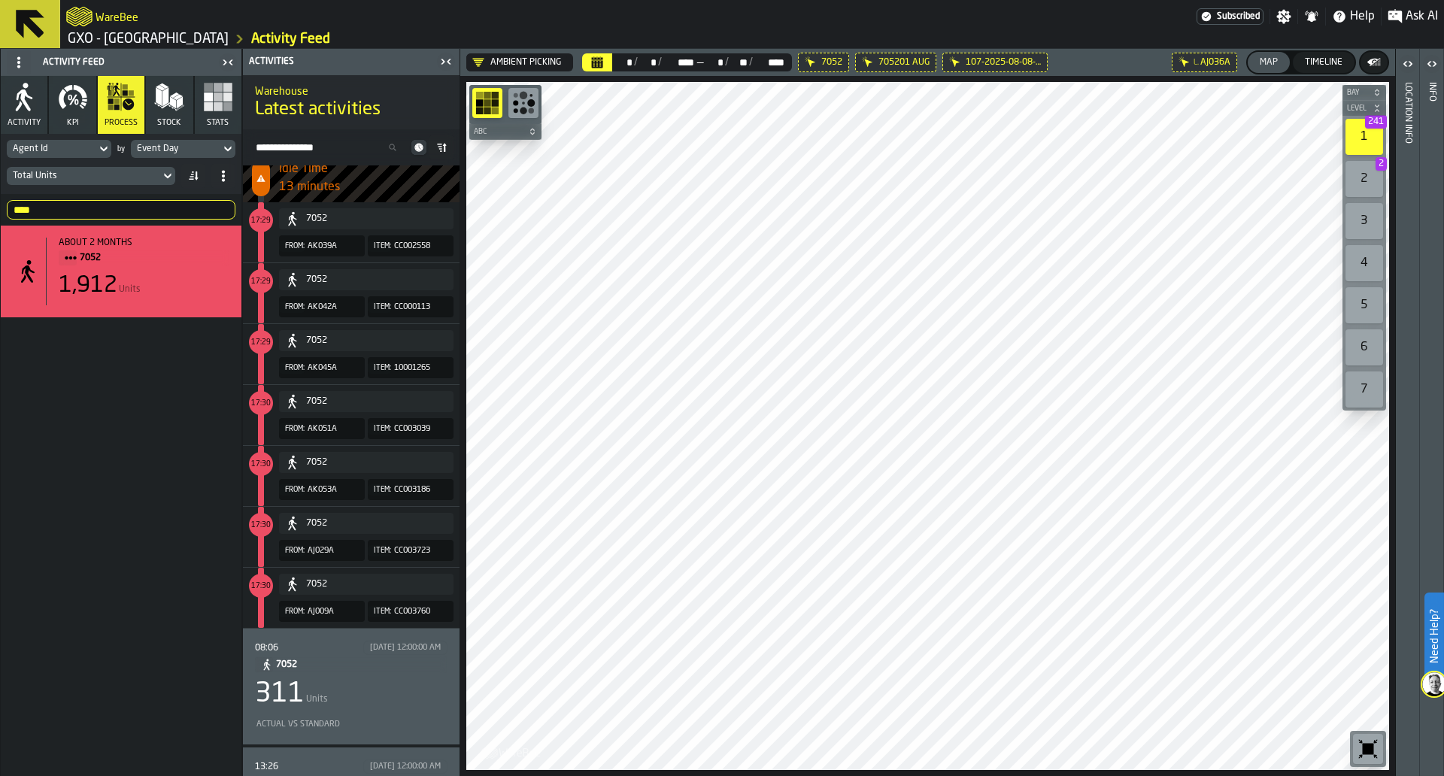
scroll to position [514, 0]
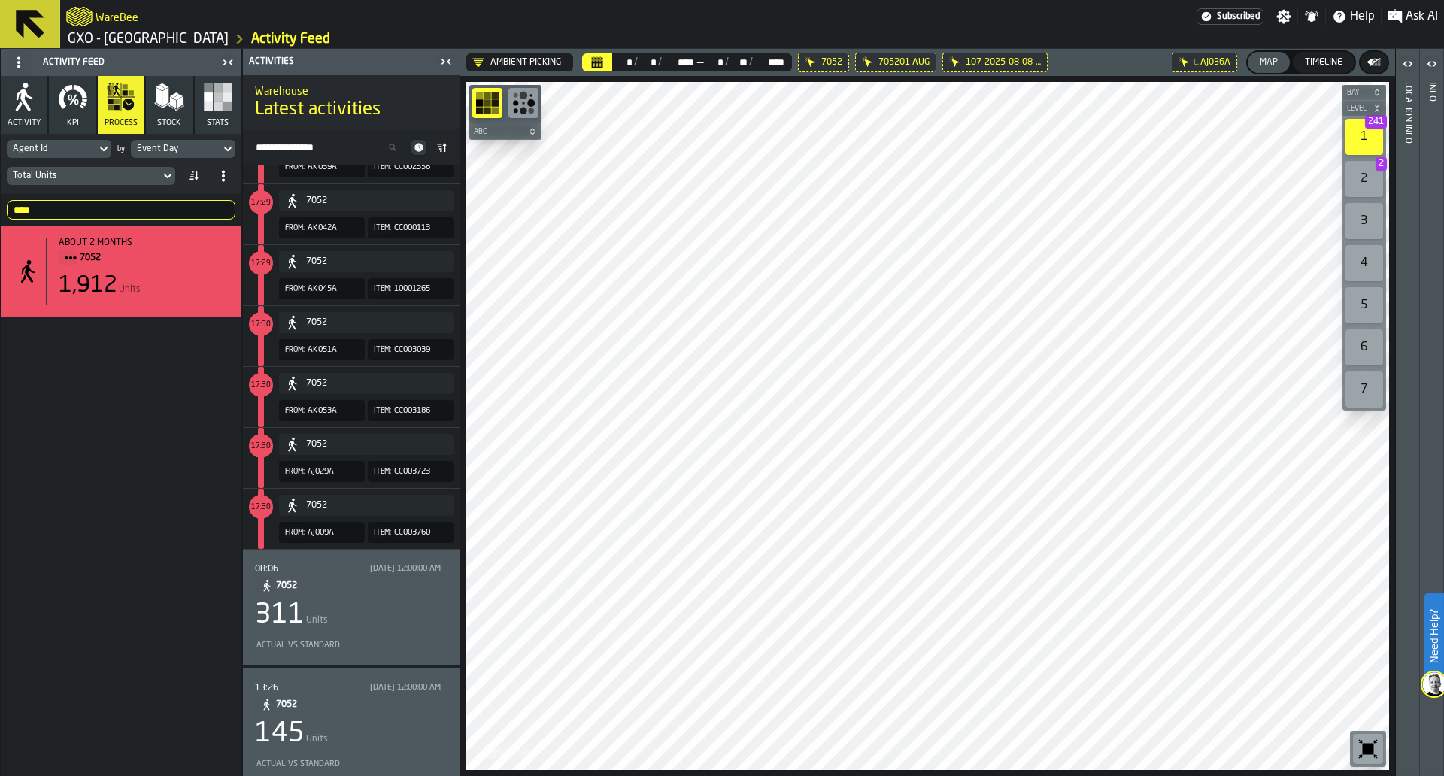
click at [387, 624] on div "311 Units" at bounding box center [351, 615] width 193 height 30
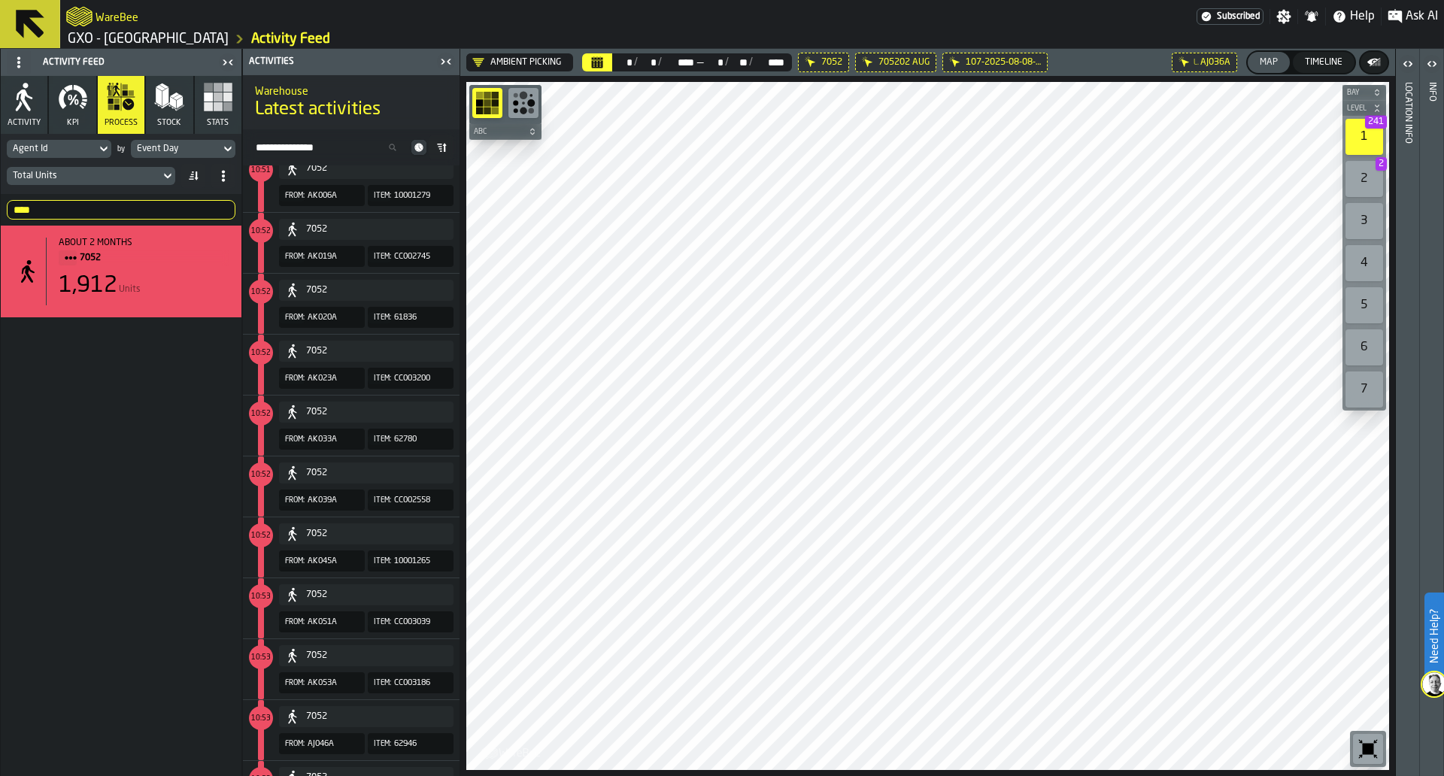
scroll to position [17821, 0]
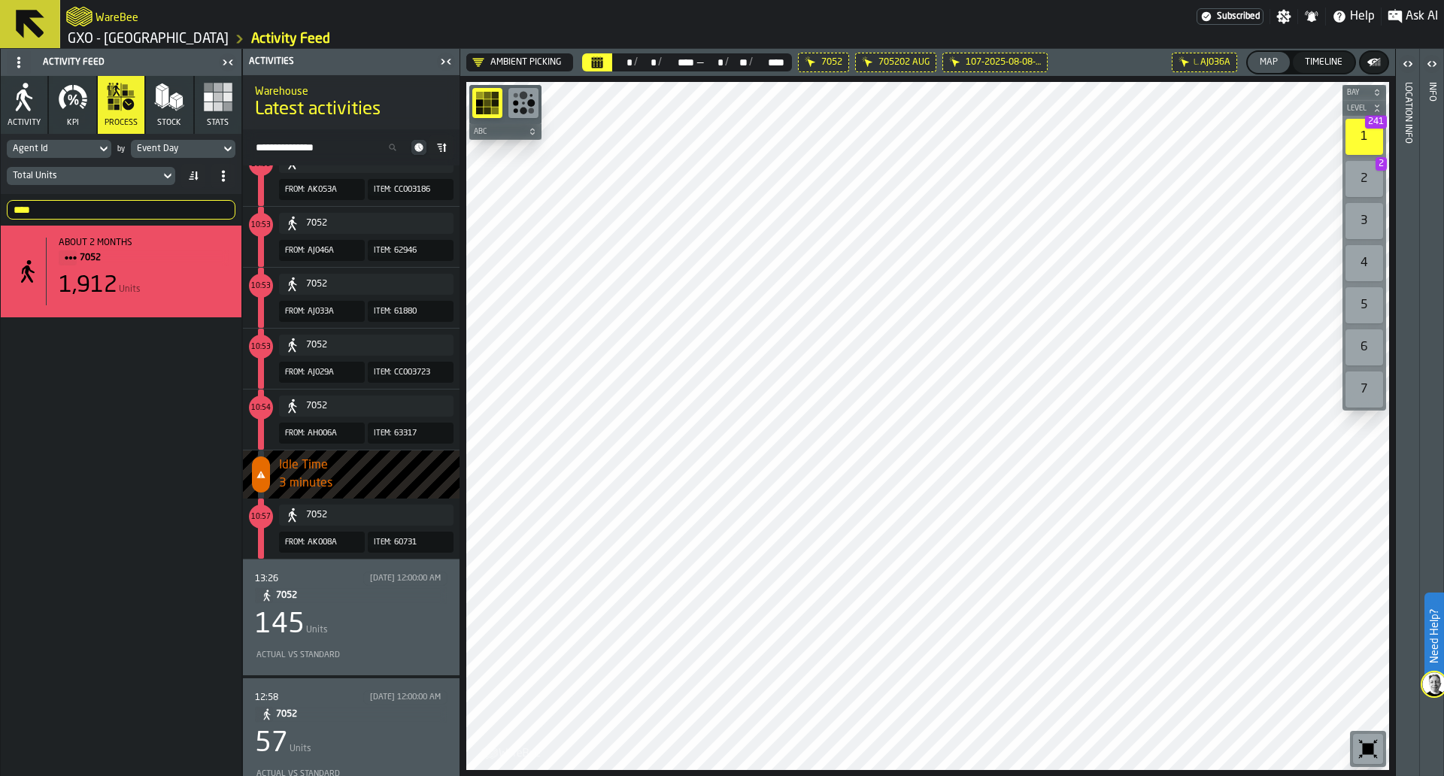
click at [369, 673] on div "13:26 [DATE] 12:00:00 AM 7052 145 Units Actual vs Standard" at bounding box center [351, 618] width 217 height 116
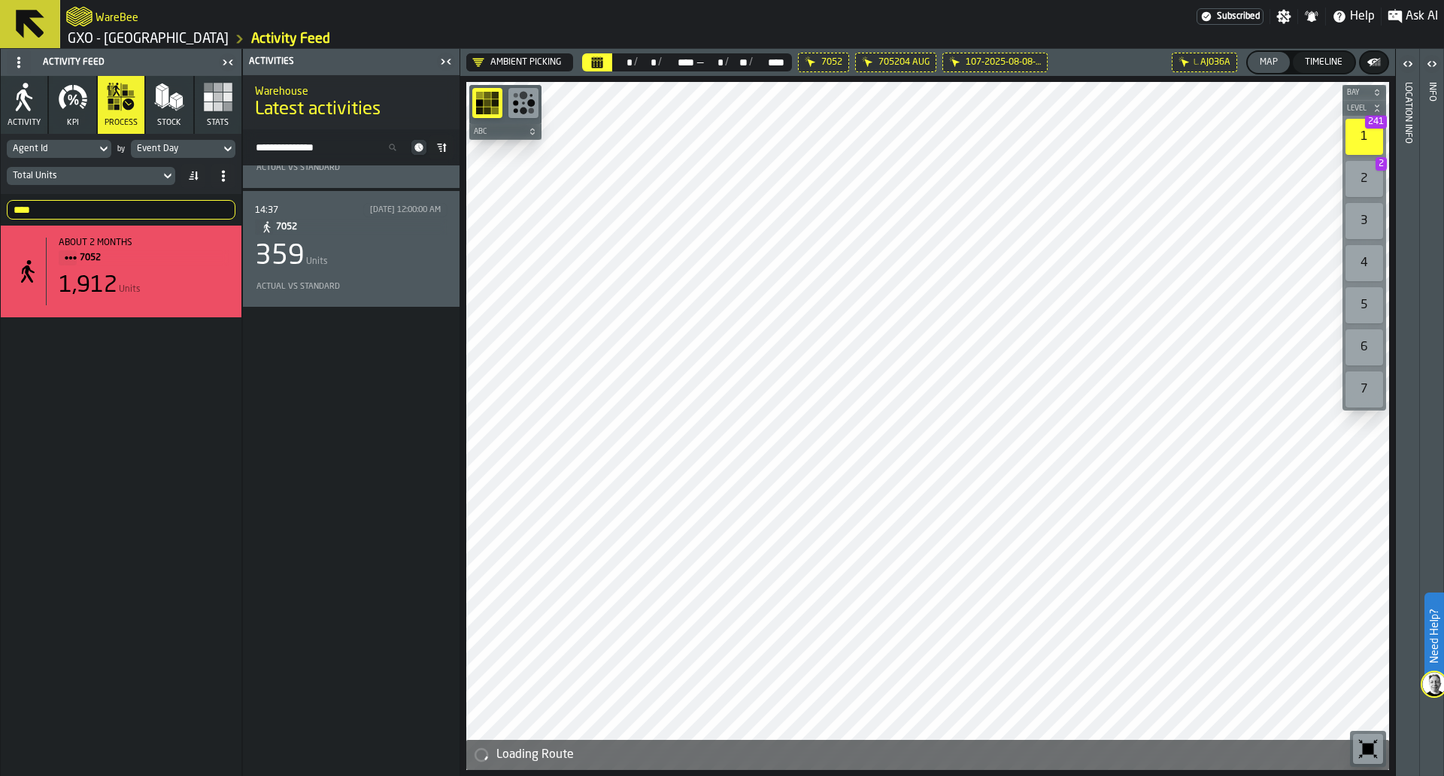
scroll to position [1, 0]
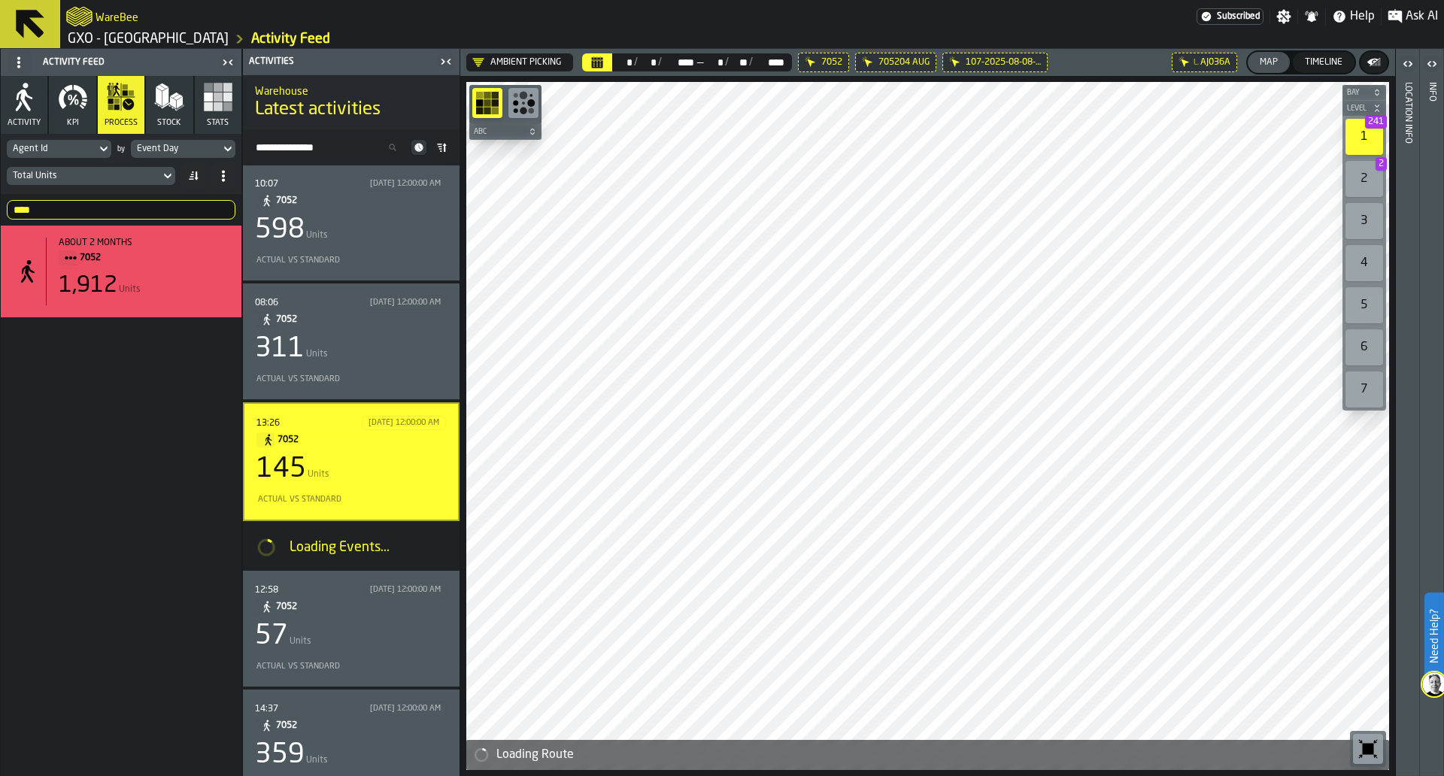
click at [395, 374] on div "Actual vs Standard" at bounding box center [351, 380] width 193 height 16
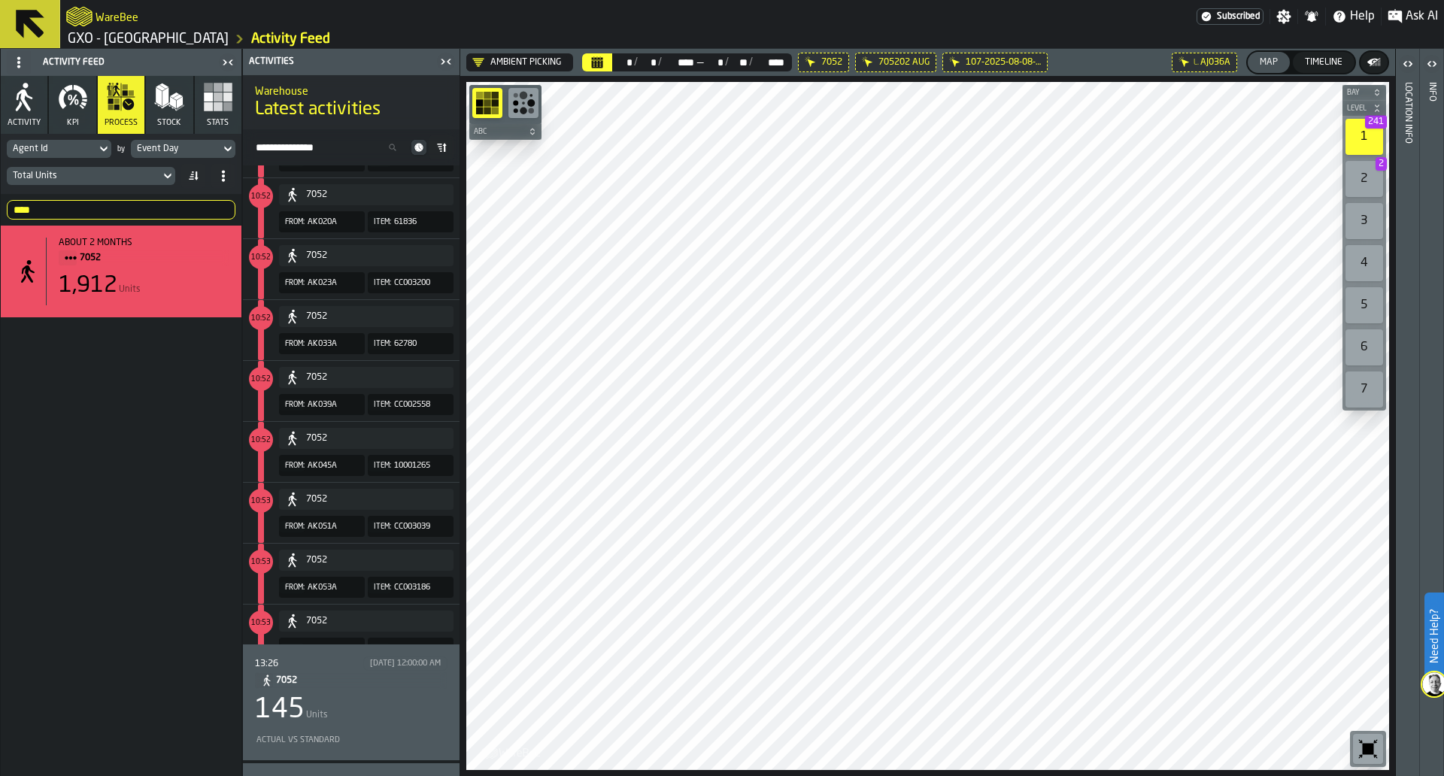
scroll to position [17821, 0]
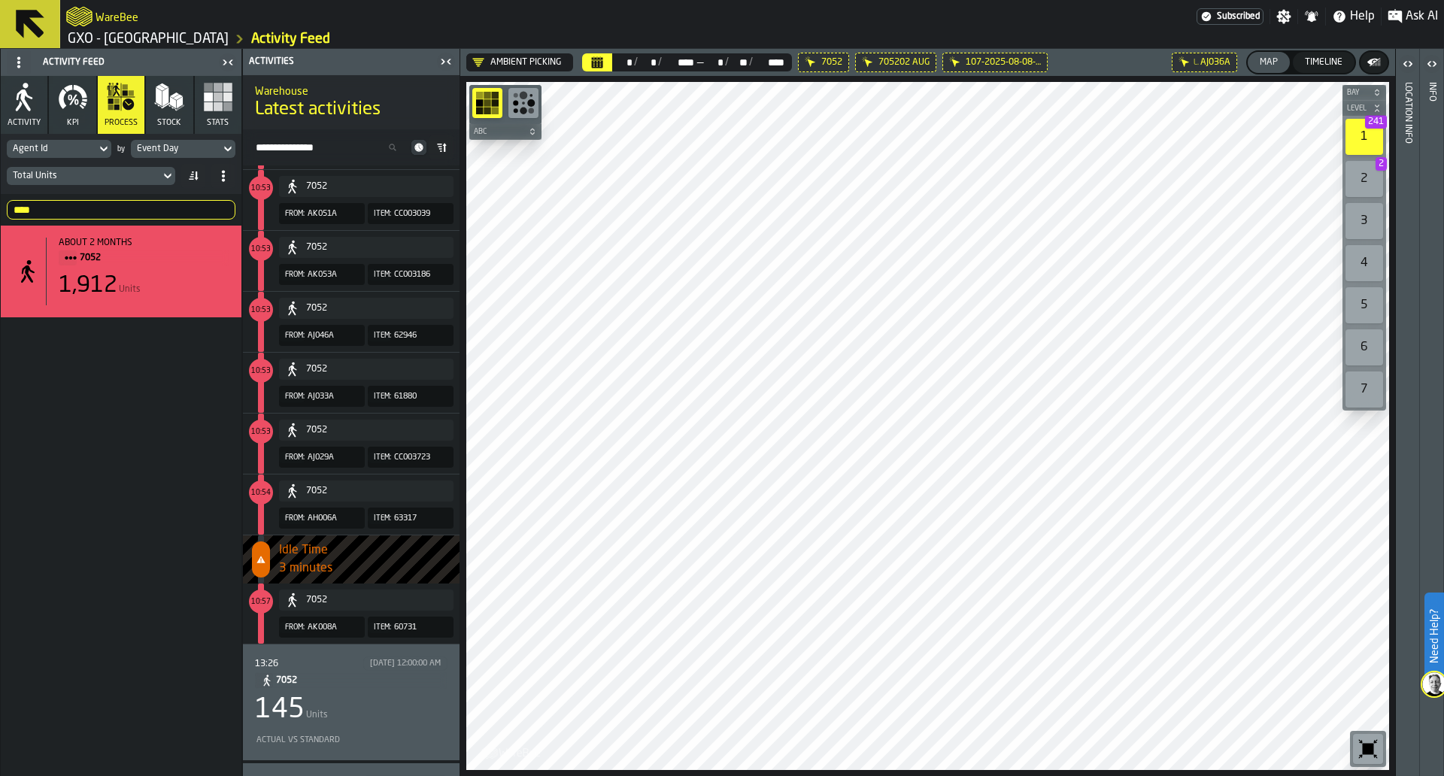
click at [411, 733] on div "Actual vs Standard" at bounding box center [351, 739] width 193 height 17
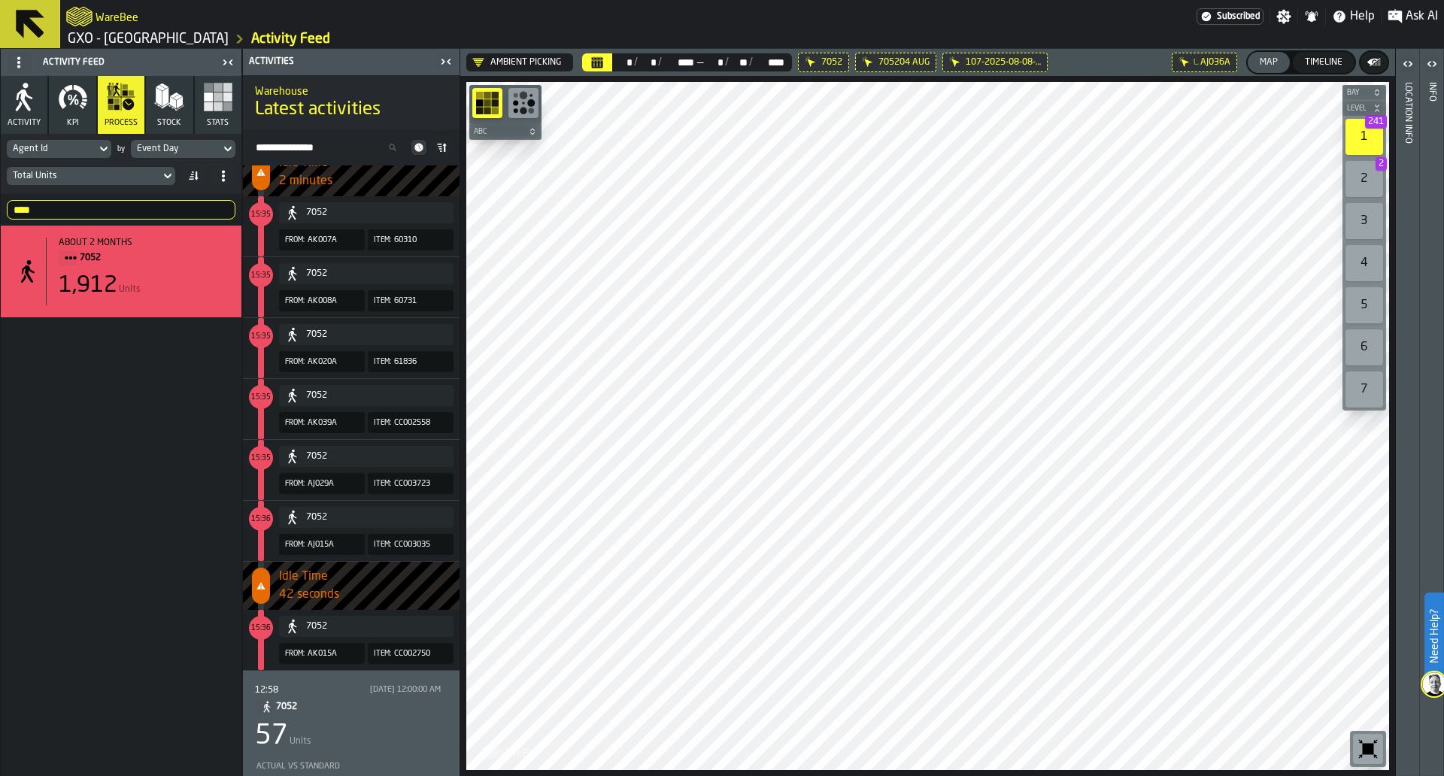
scroll to position [627, 0]
click at [378, 720] on div "12:58 [DATE] 12:00:00 AM 7052 57 Units Actual vs Standard" at bounding box center [351, 728] width 193 height 92
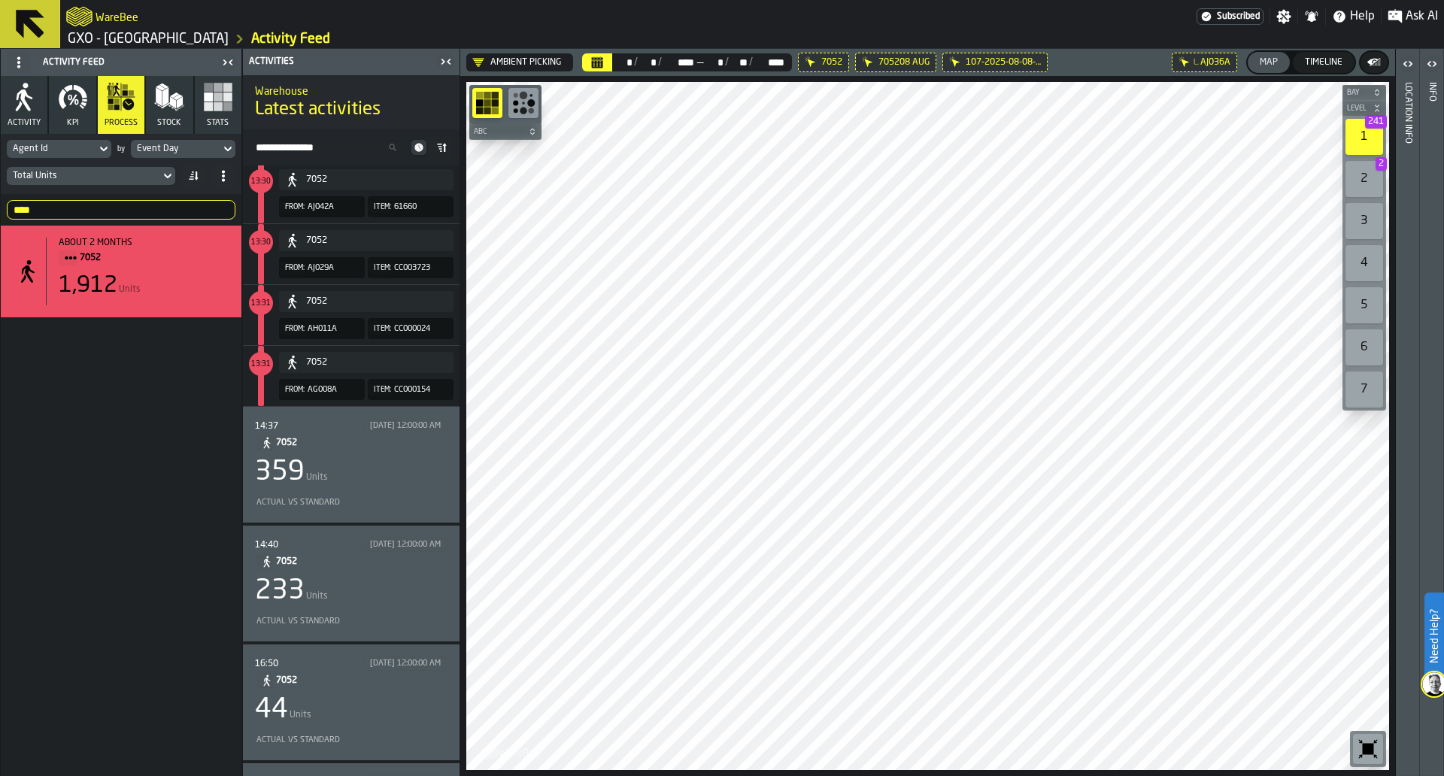
scroll to position [3673, 0]
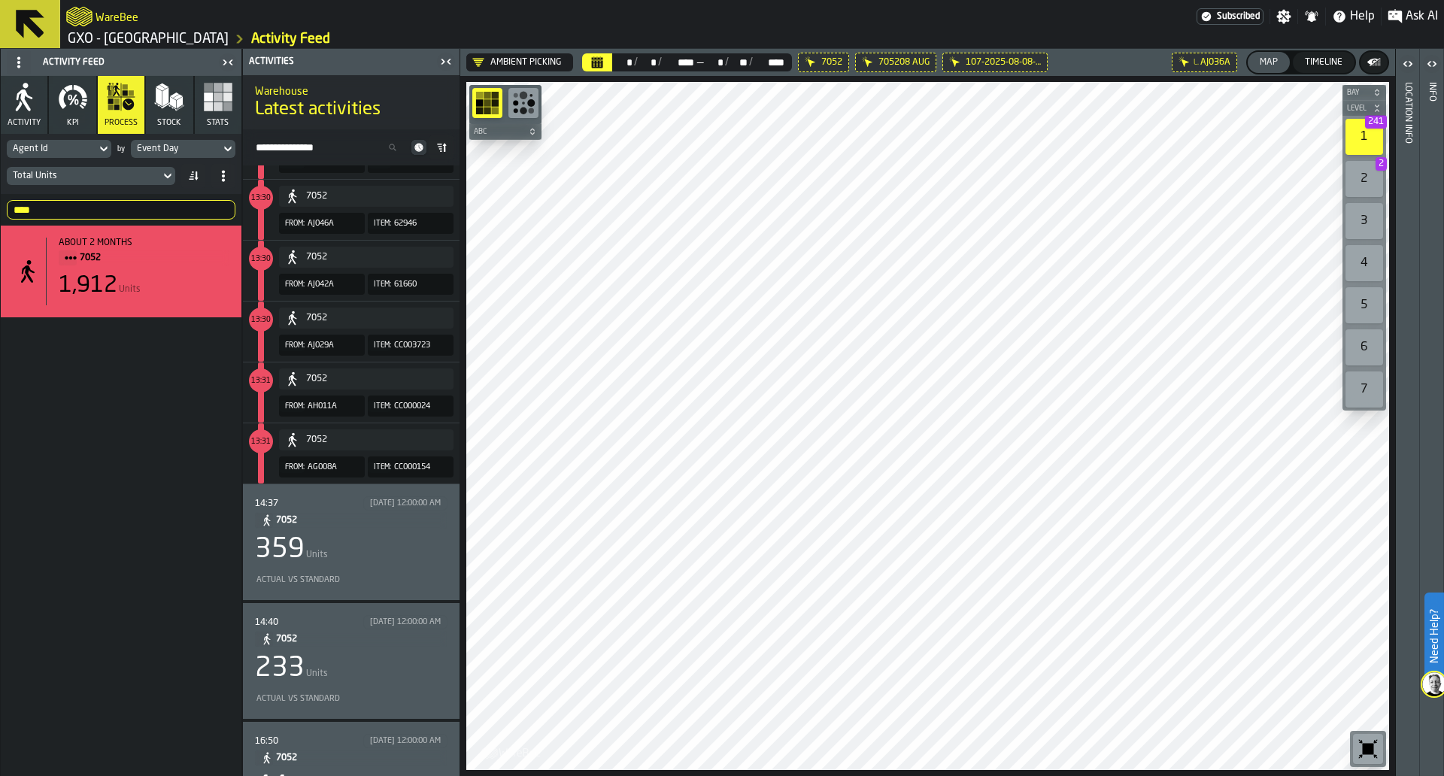
click at [415, 550] on div "359 Units" at bounding box center [351, 550] width 193 height 30
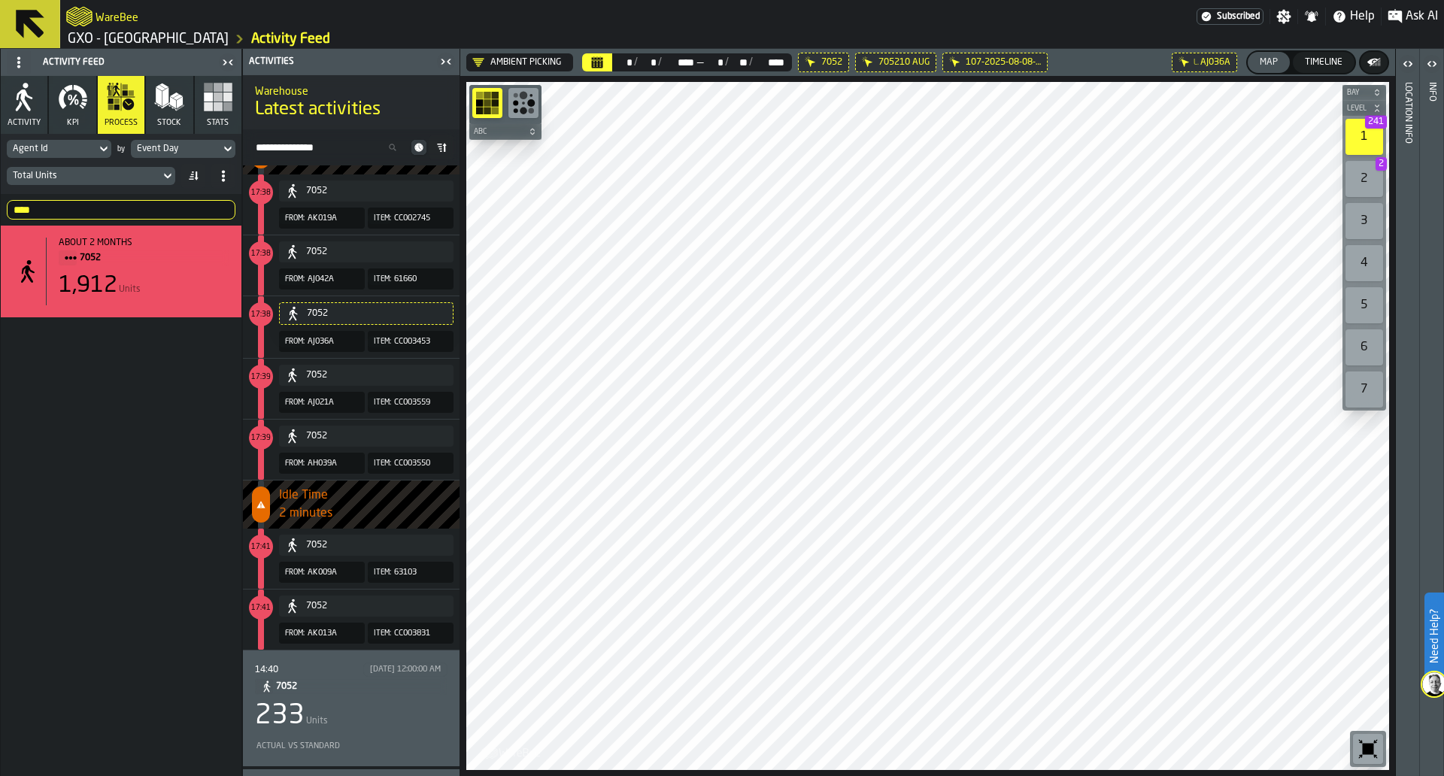
scroll to position [1230, 0]
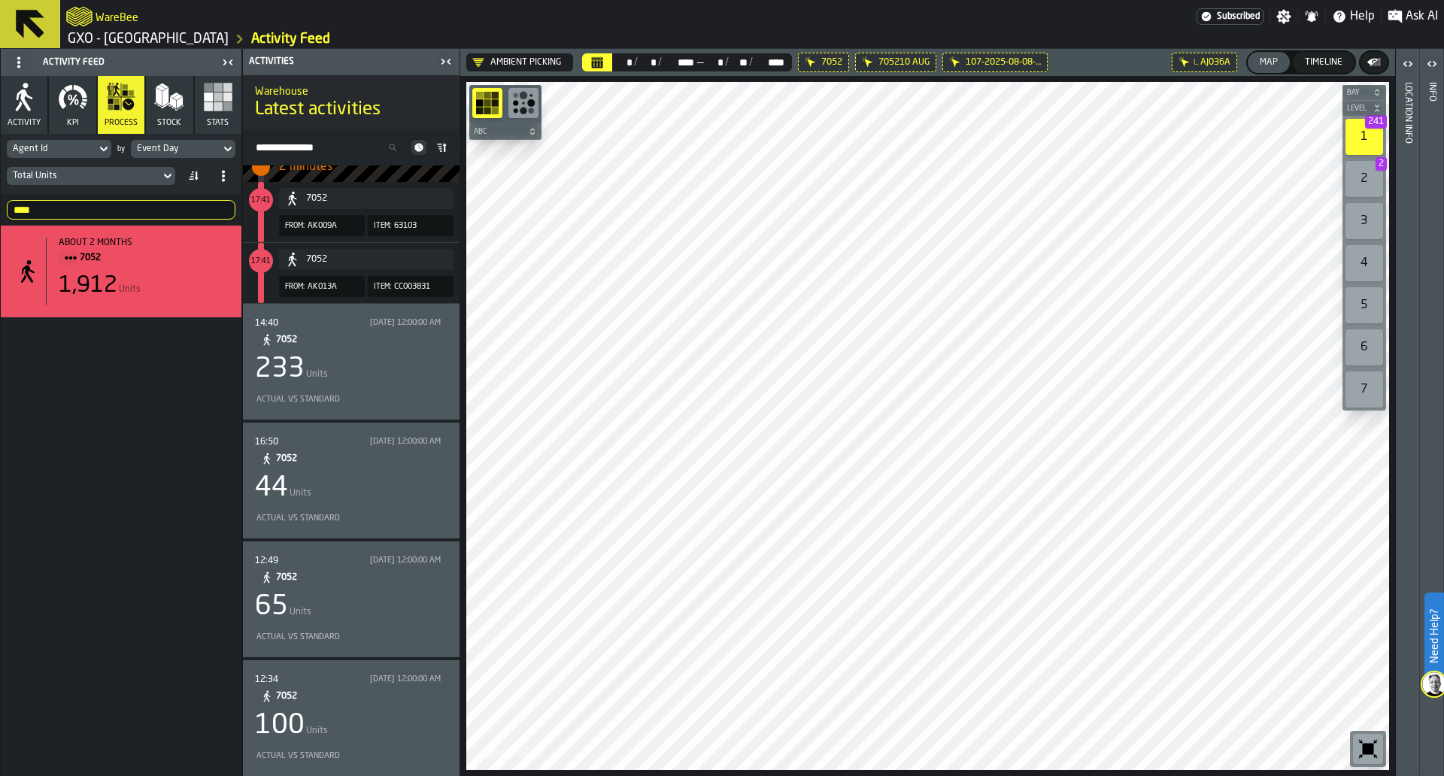
click at [400, 384] on div "14:40 [DATE] 12:00:00 AM 7052 233 Units Actual vs Standard" at bounding box center [351, 362] width 193 height 92
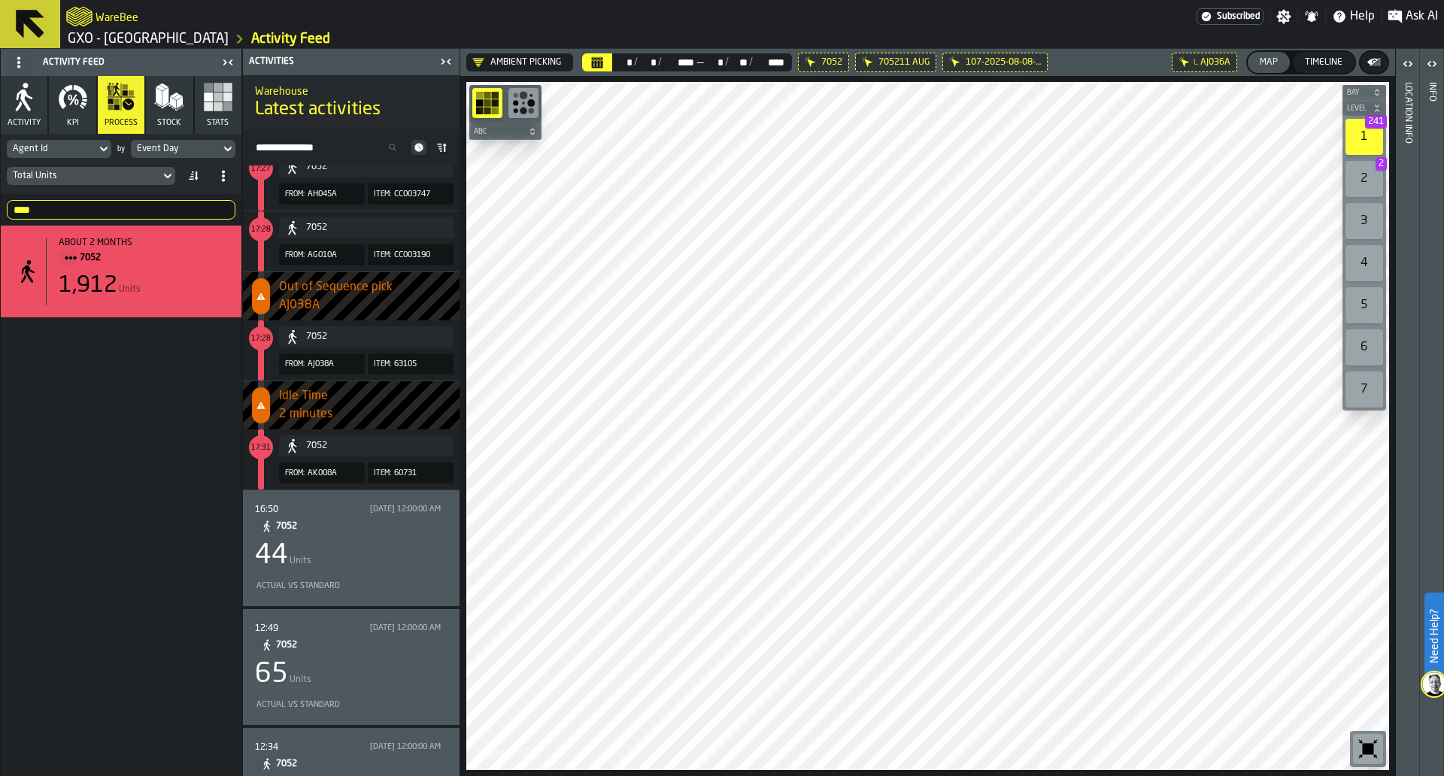
scroll to position [1165, 0]
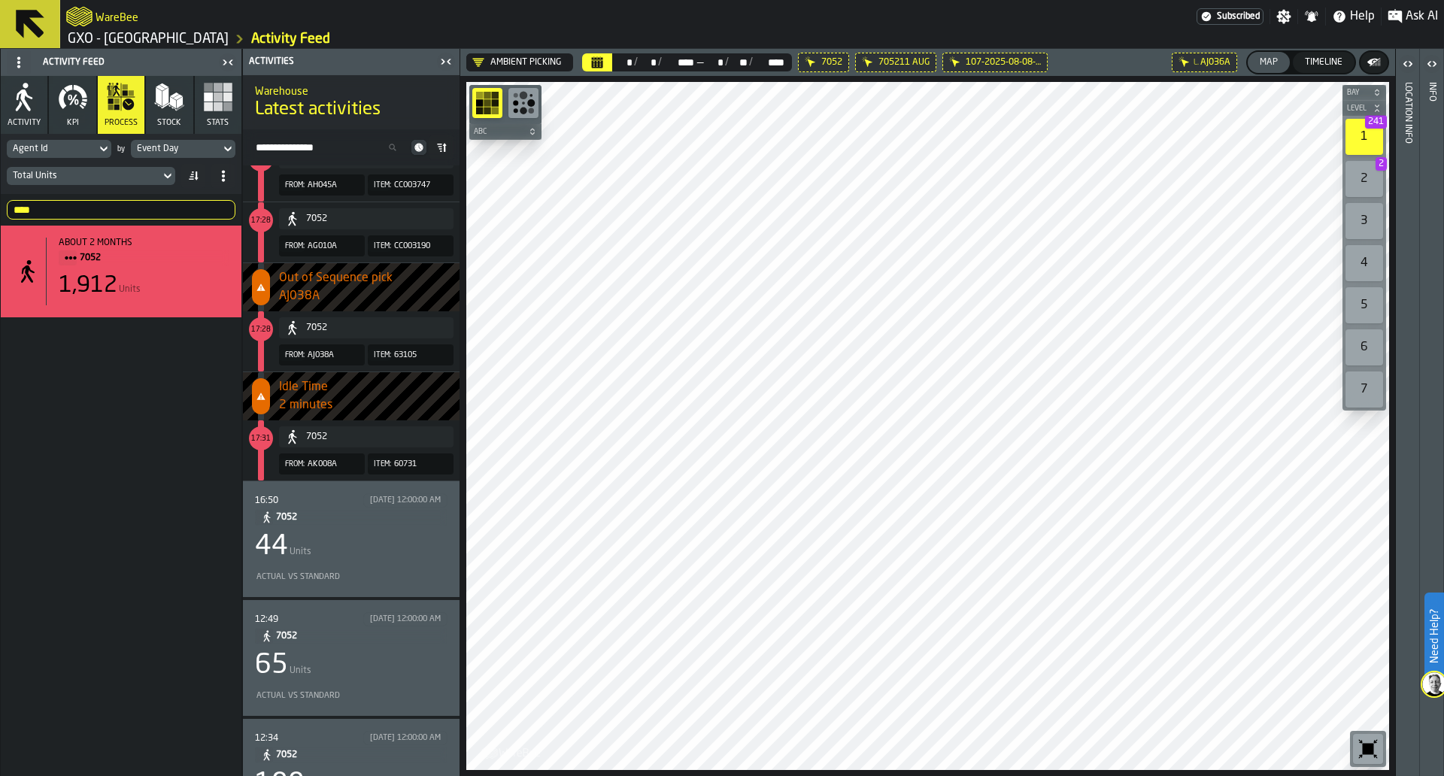
click at [375, 548] on div "44 Units" at bounding box center [351, 547] width 193 height 30
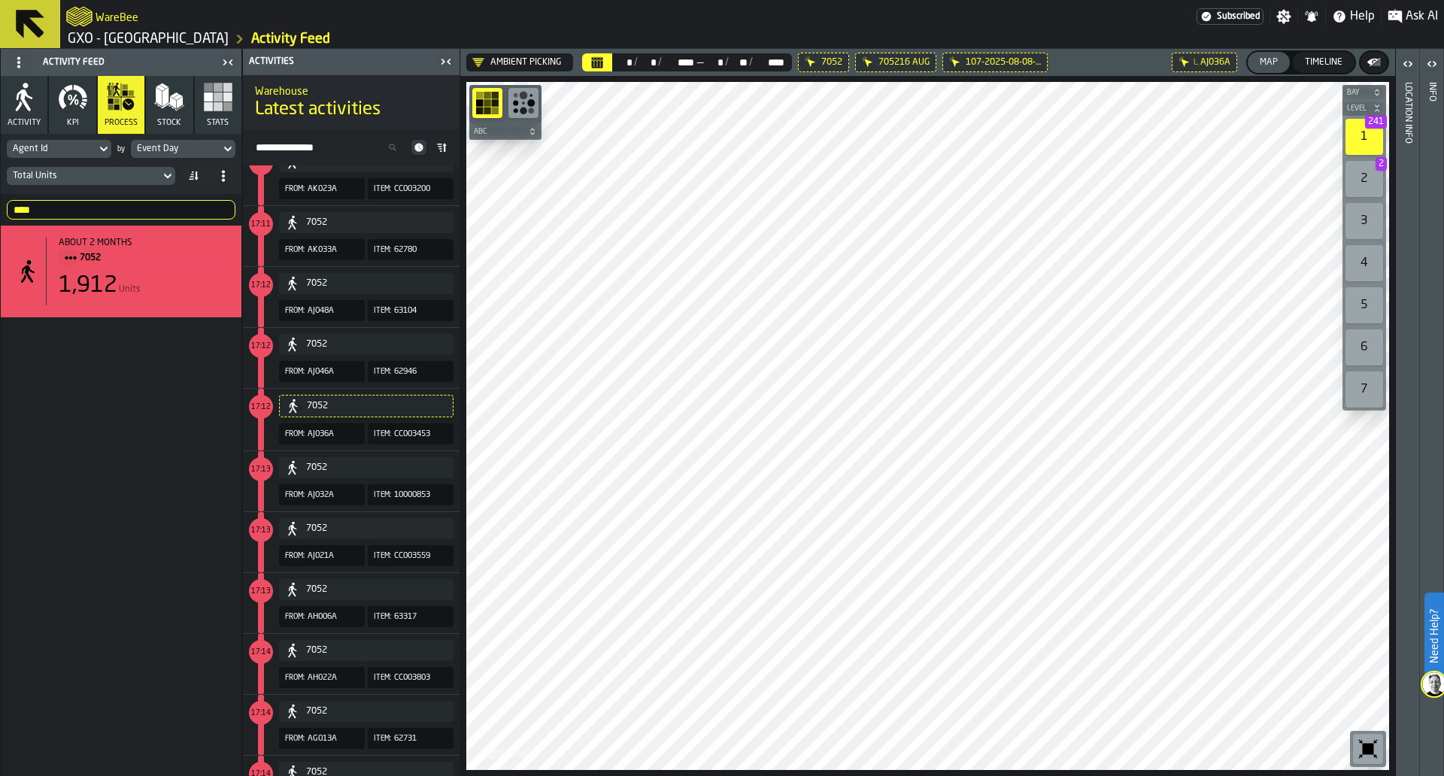
scroll to position [3034, 0]
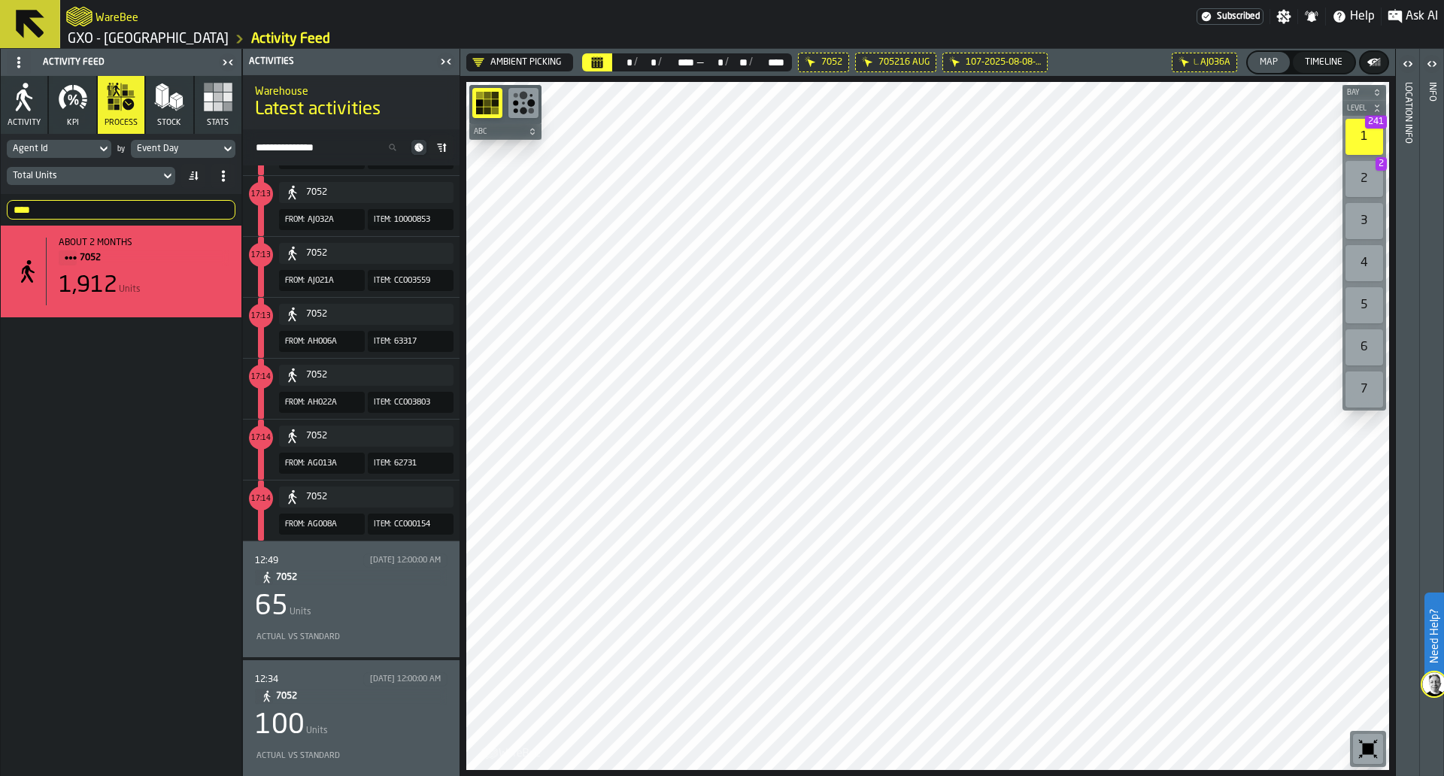
click at [384, 624] on div "12:49 [DATE] 12:00:00 AM 7052 65 Units Actual vs Standard" at bounding box center [351, 600] width 193 height 92
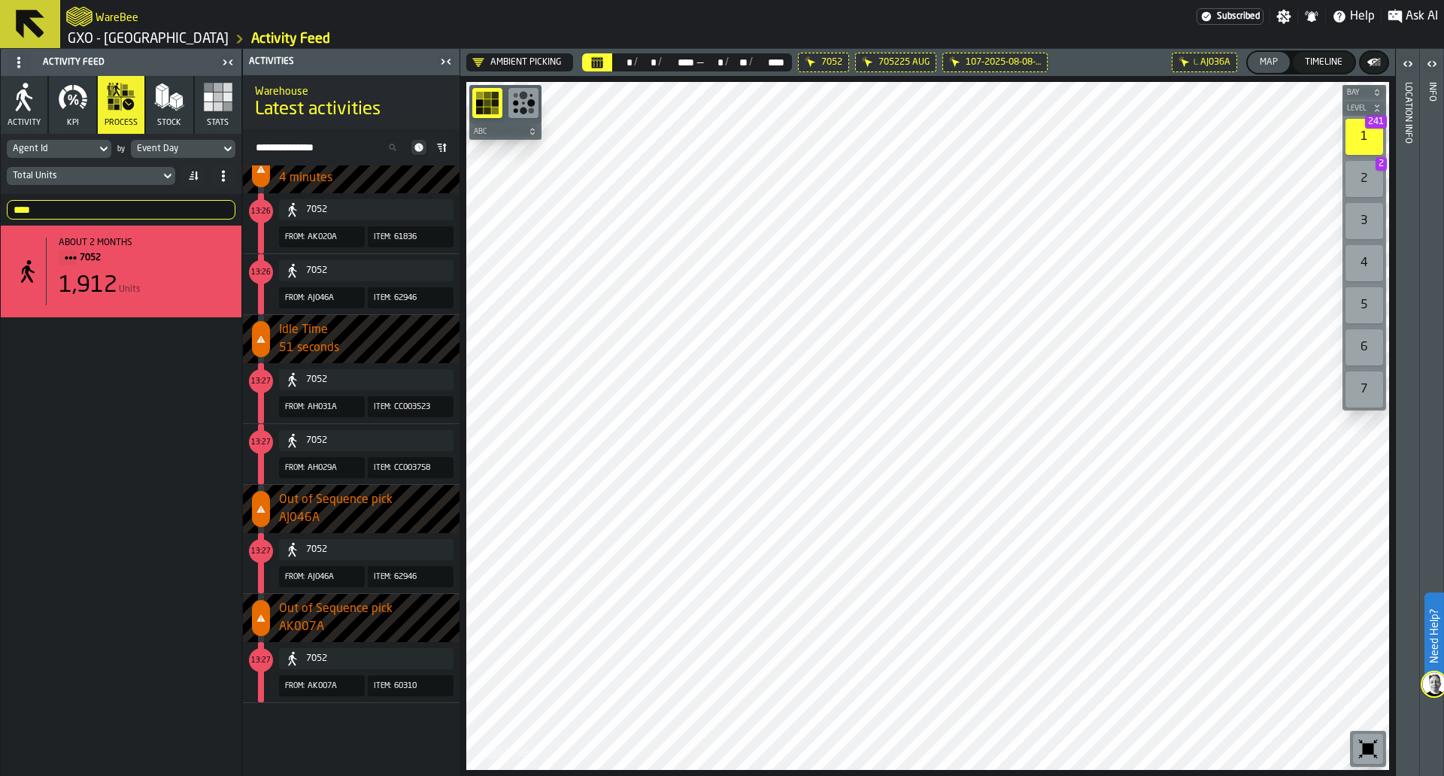
scroll to position [4932, 0]
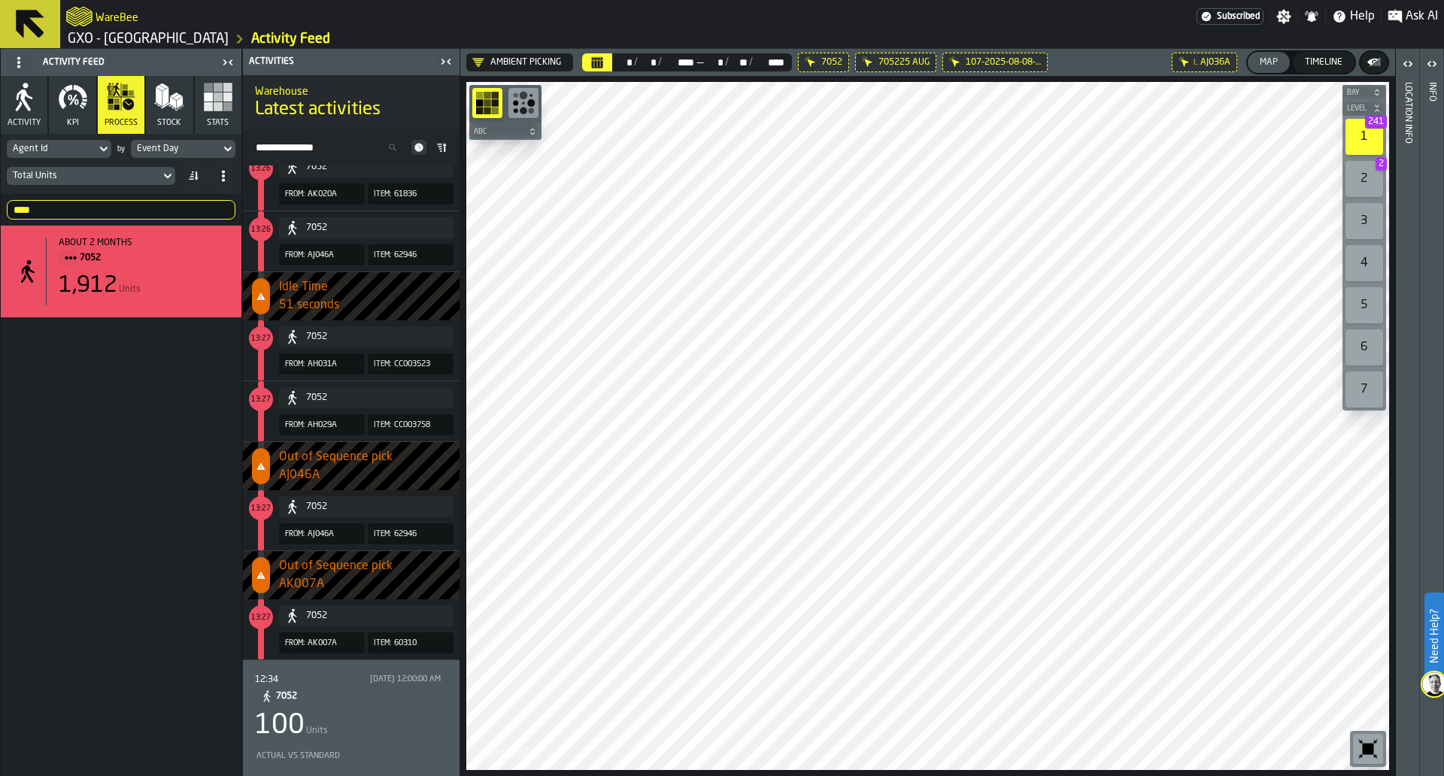
click at [433, 708] on div "12:34 [DATE] 12:00:00 AM 7052 100 Units Actual vs Standard" at bounding box center [351, 719] width 193 height 92
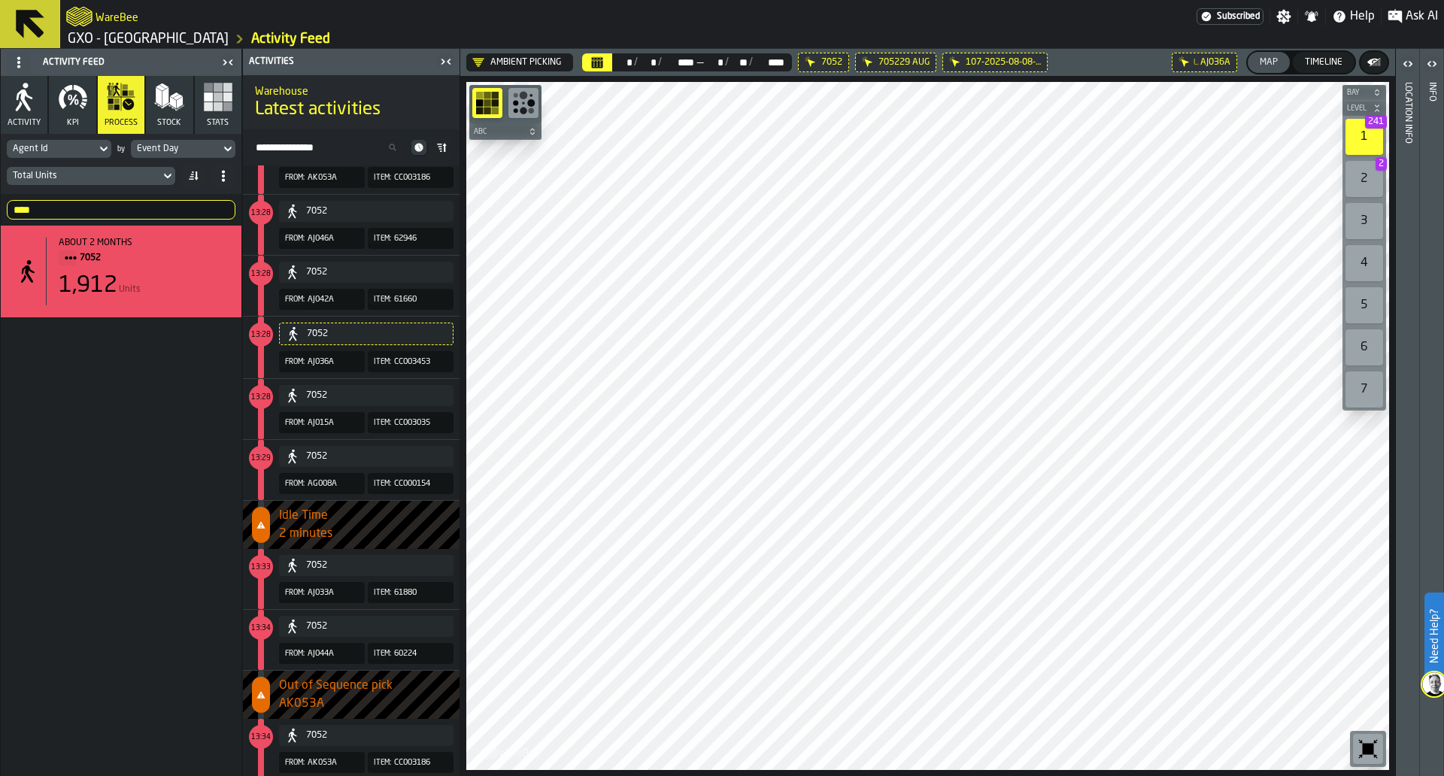
scroll to position [6500, 0]
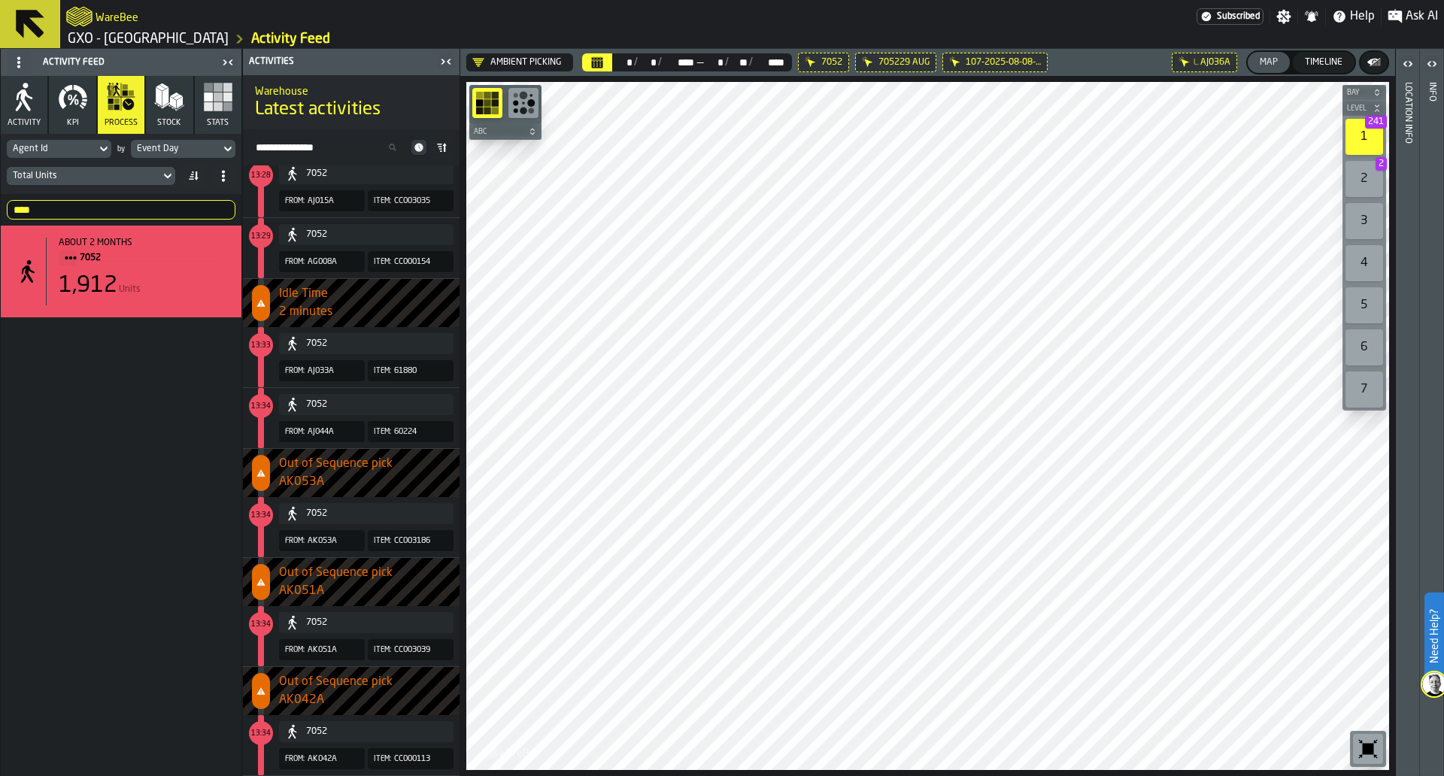
click at [225, 187] on span at bounding box center [223, 176] width 24 height 24
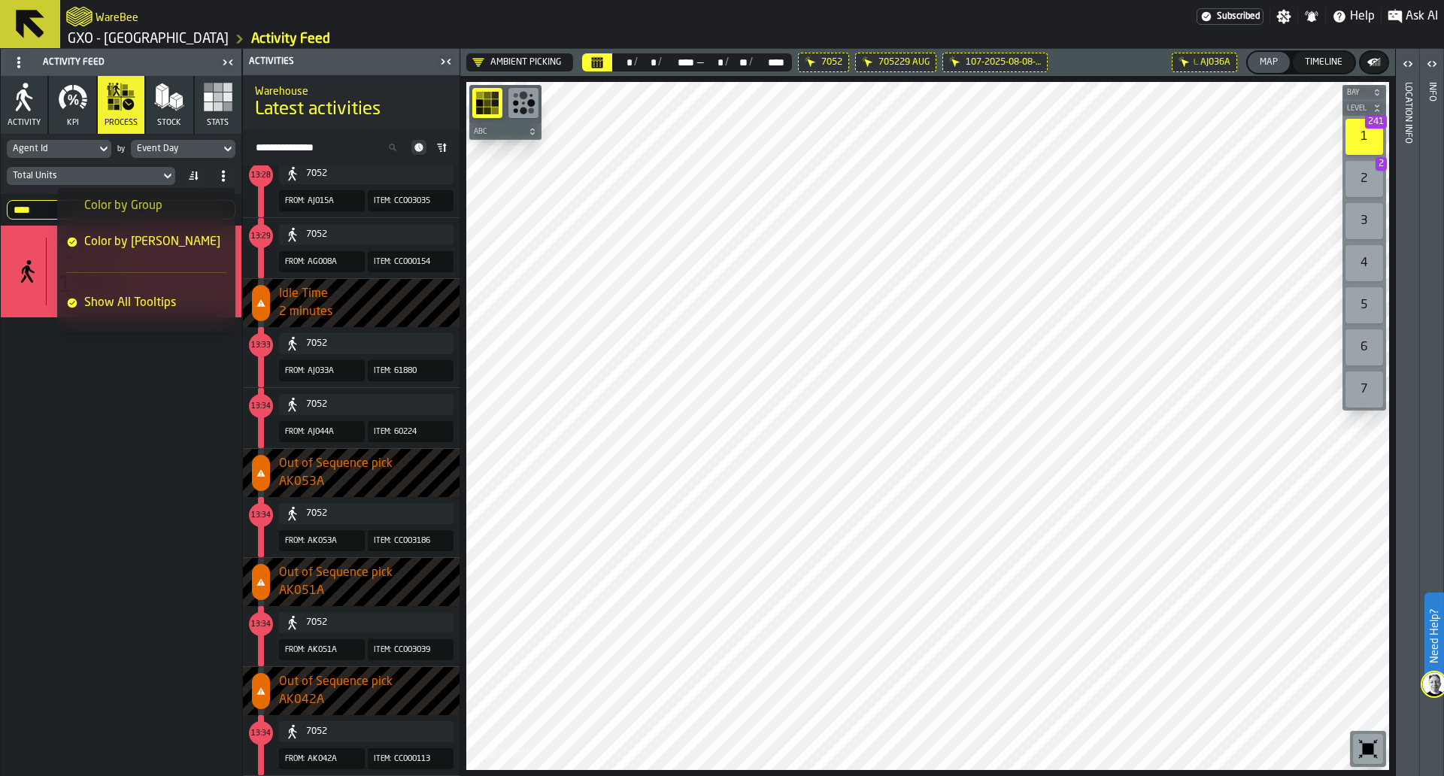
click at [225, 188] on li "Color by Group" at bounding box center [146, 206] width 178 height 36
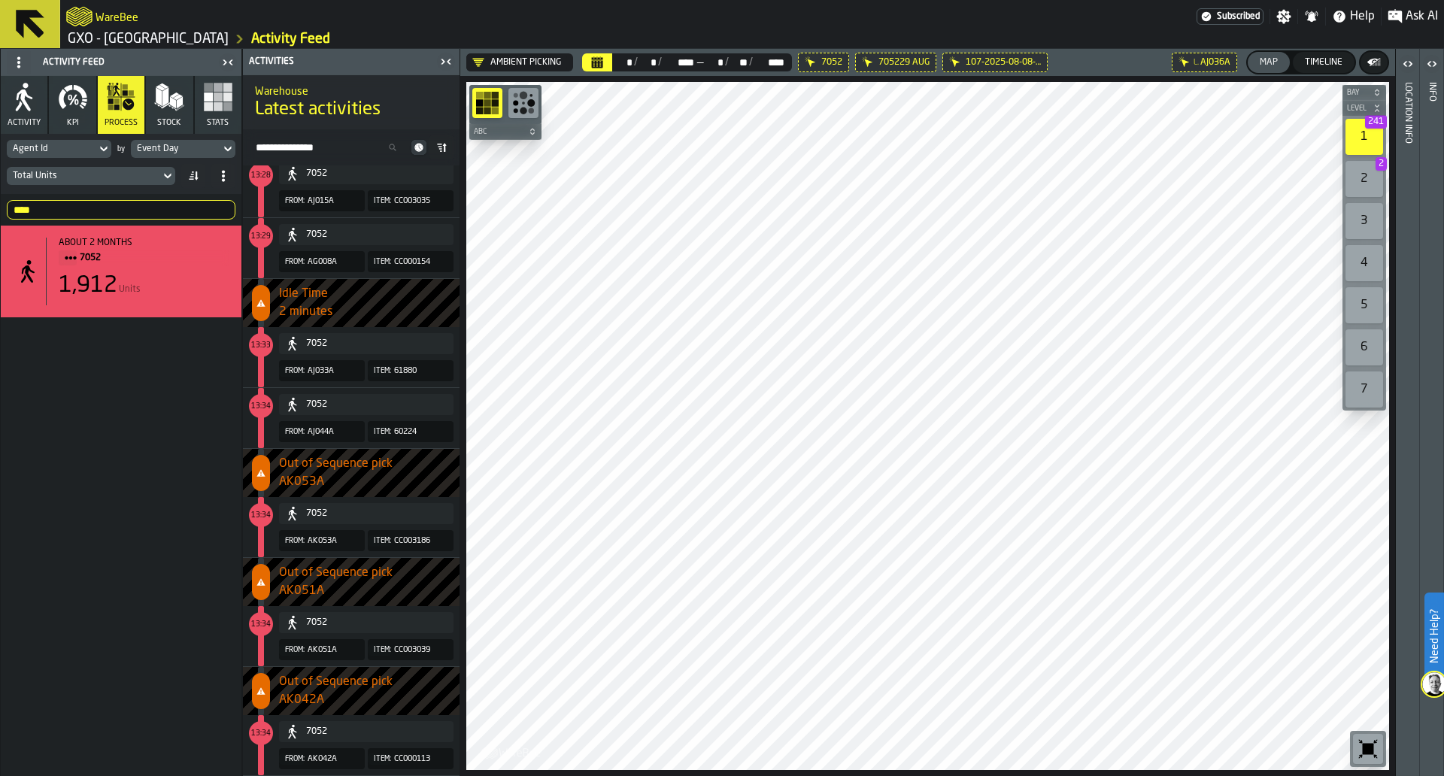
click at [451, 60] on icon "button-toggle-Close me" at bounding box center [446, 62] width 18 height 18
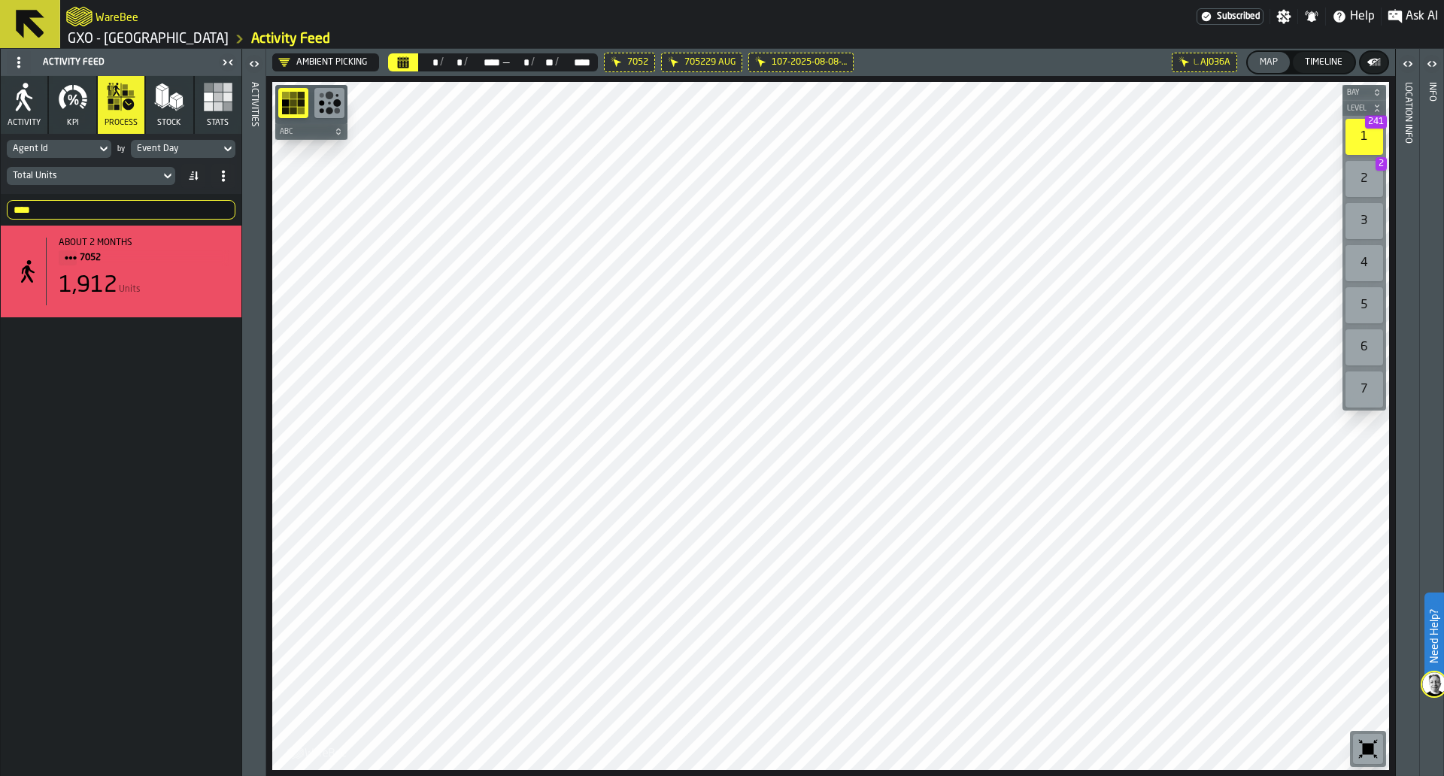
click at [256, 68] on icon "button-toggle-Open" at bounding box center [254, 64] width 18 height 18
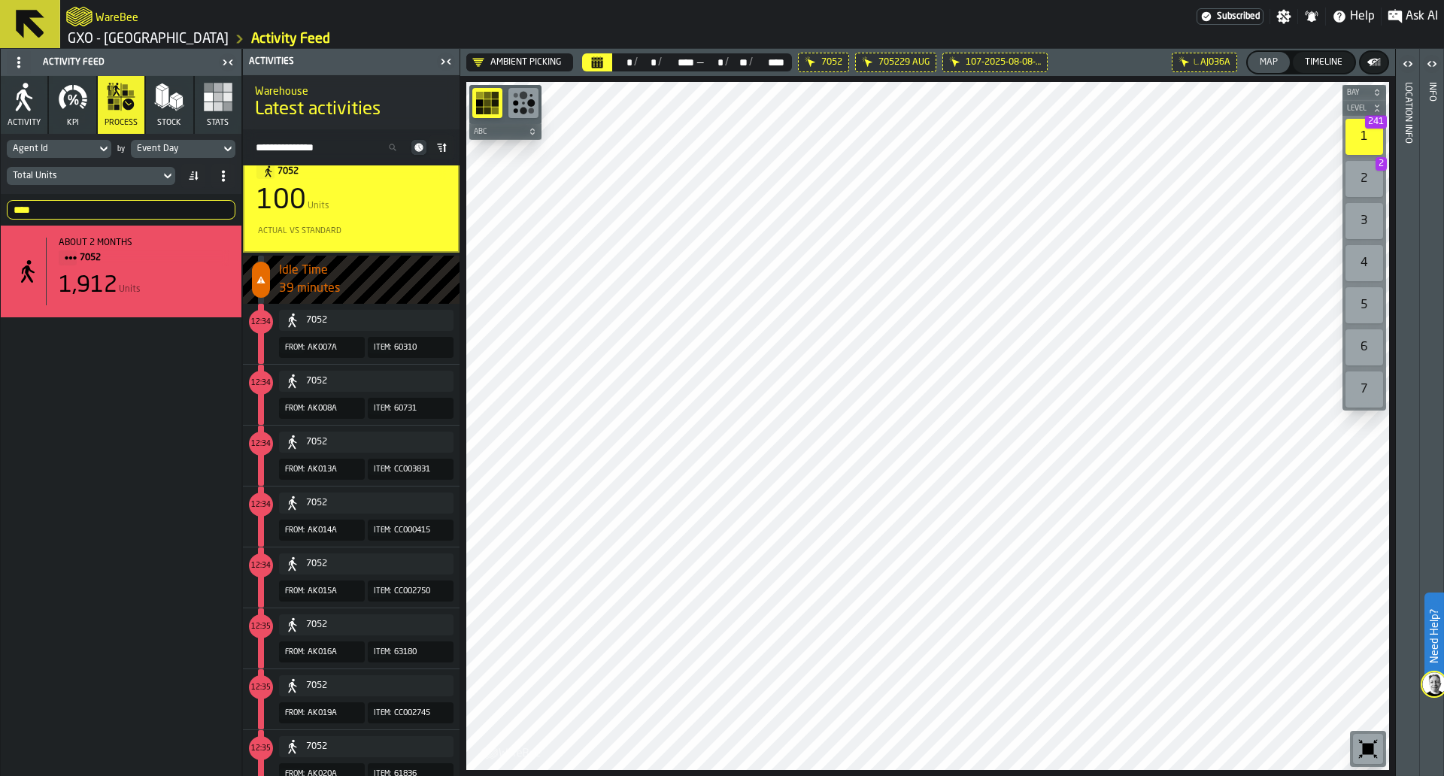
scroll to position [976, 0]
click at [338, 244] on div "12:34 [DATE] 12:00:00 AM 7052 100 Units Actual vs Standard" at bounding box center [351, 192] width 217 height 119
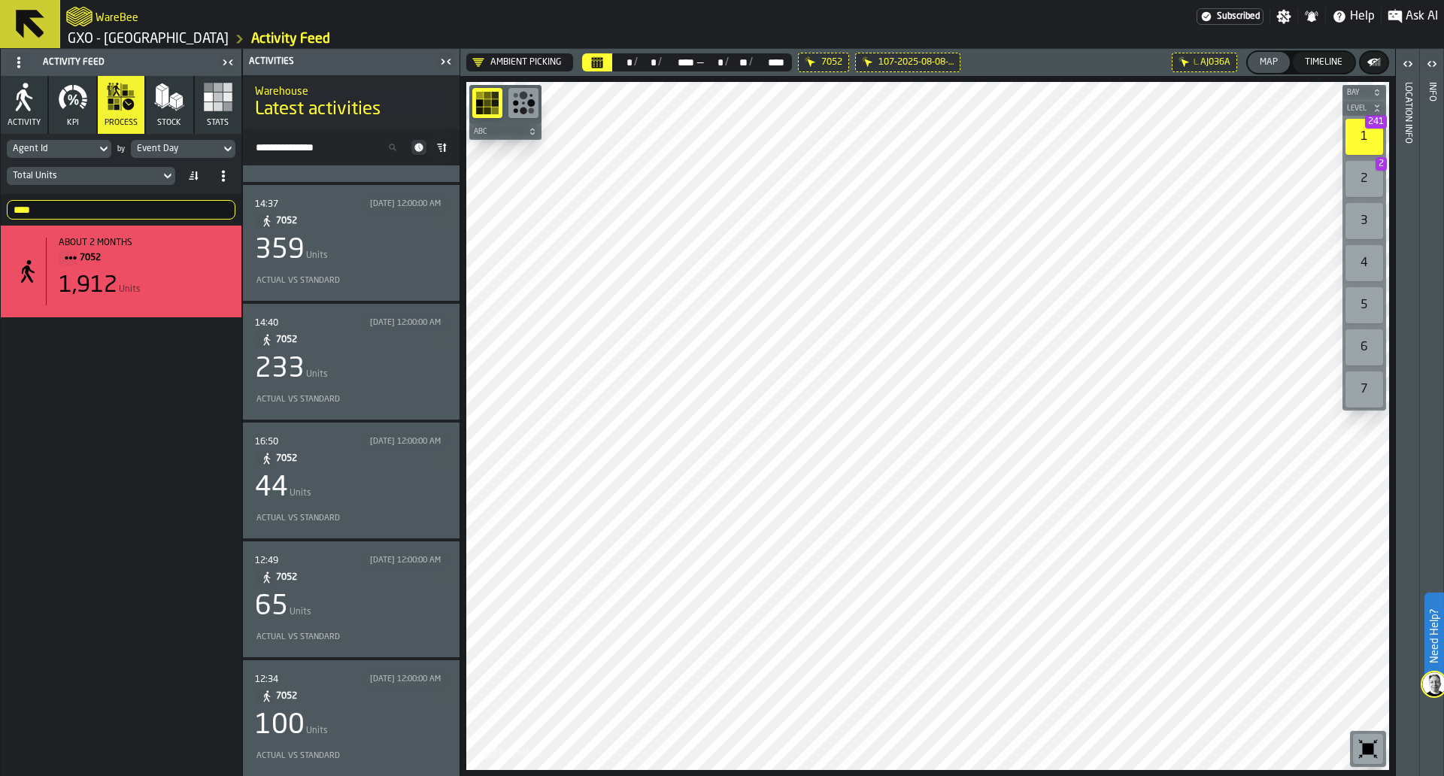
scroll to position [0, 0]
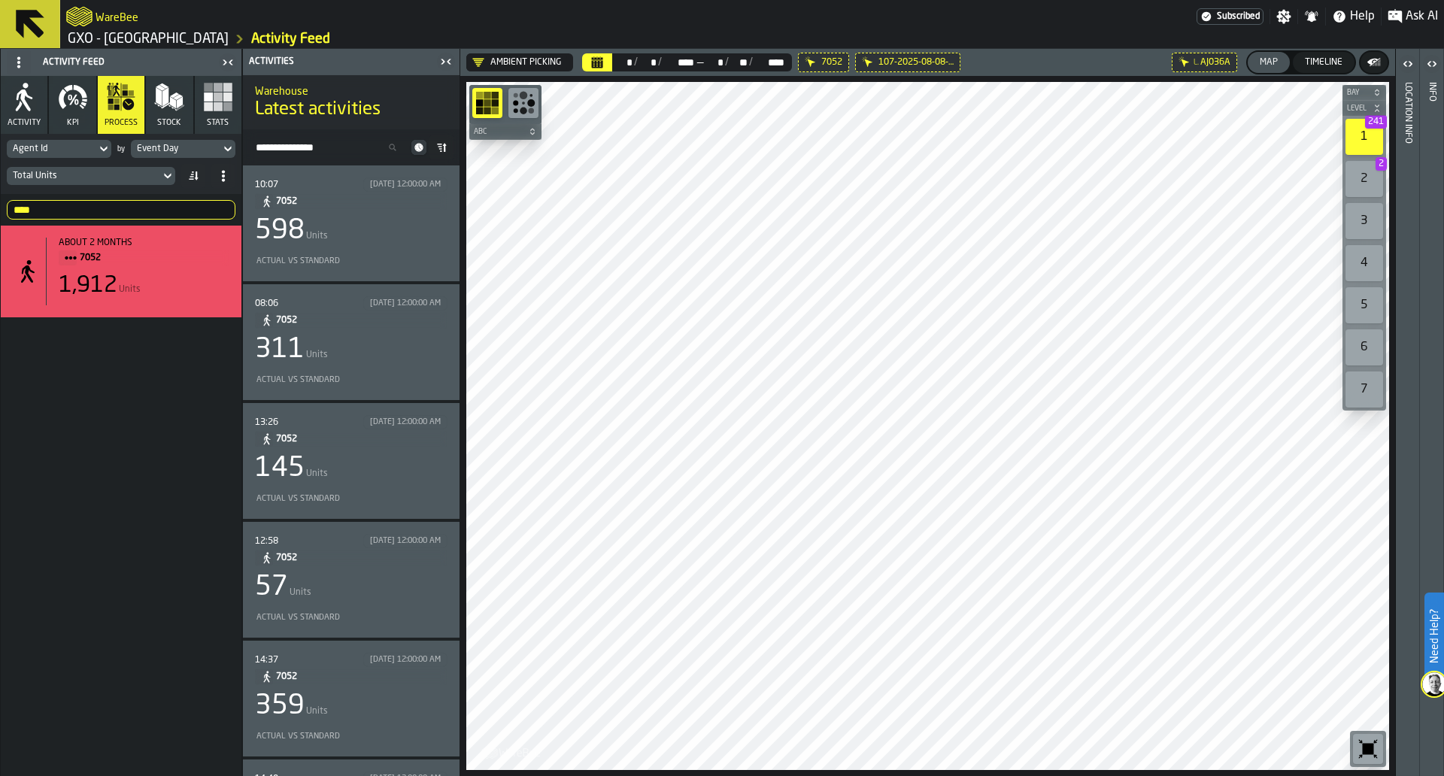
click at [189, 176] on icon at bounding box center [193, 176] width 12 height 12
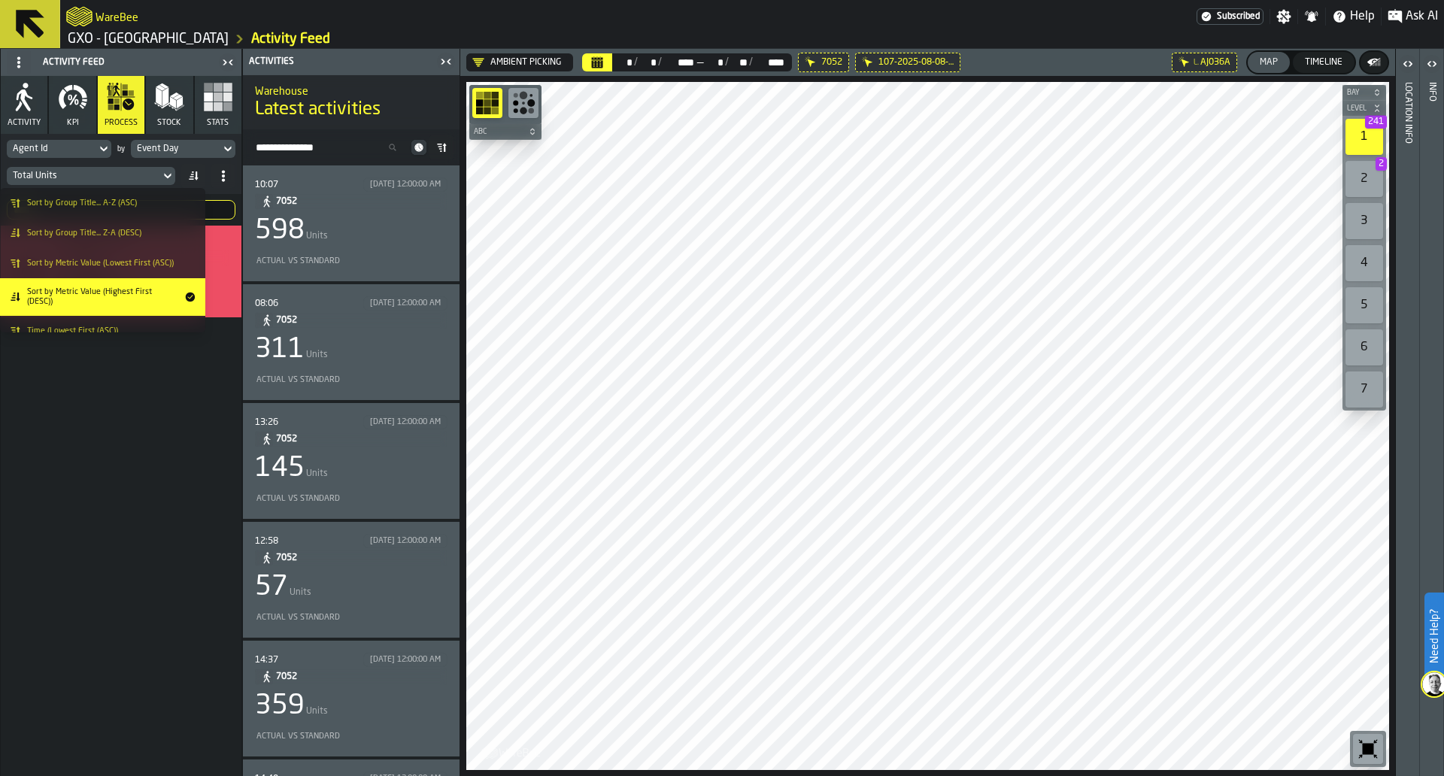
click at [189, 176] on icon at bounding box center [193, 176] width 12 height 12
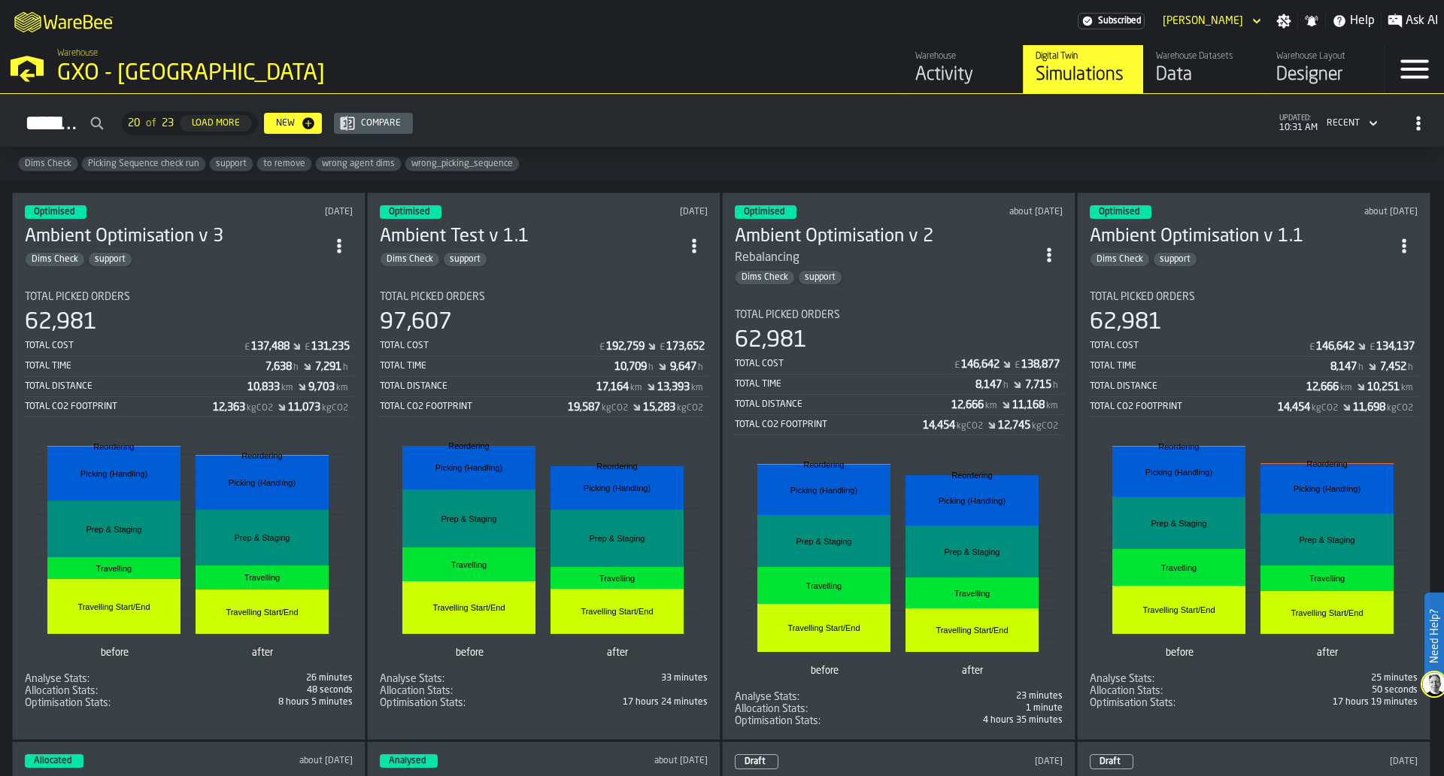
click at [1158, 53] on div "Warehouse Datasets" at bounding box center [1204, 56] width 96 height 11
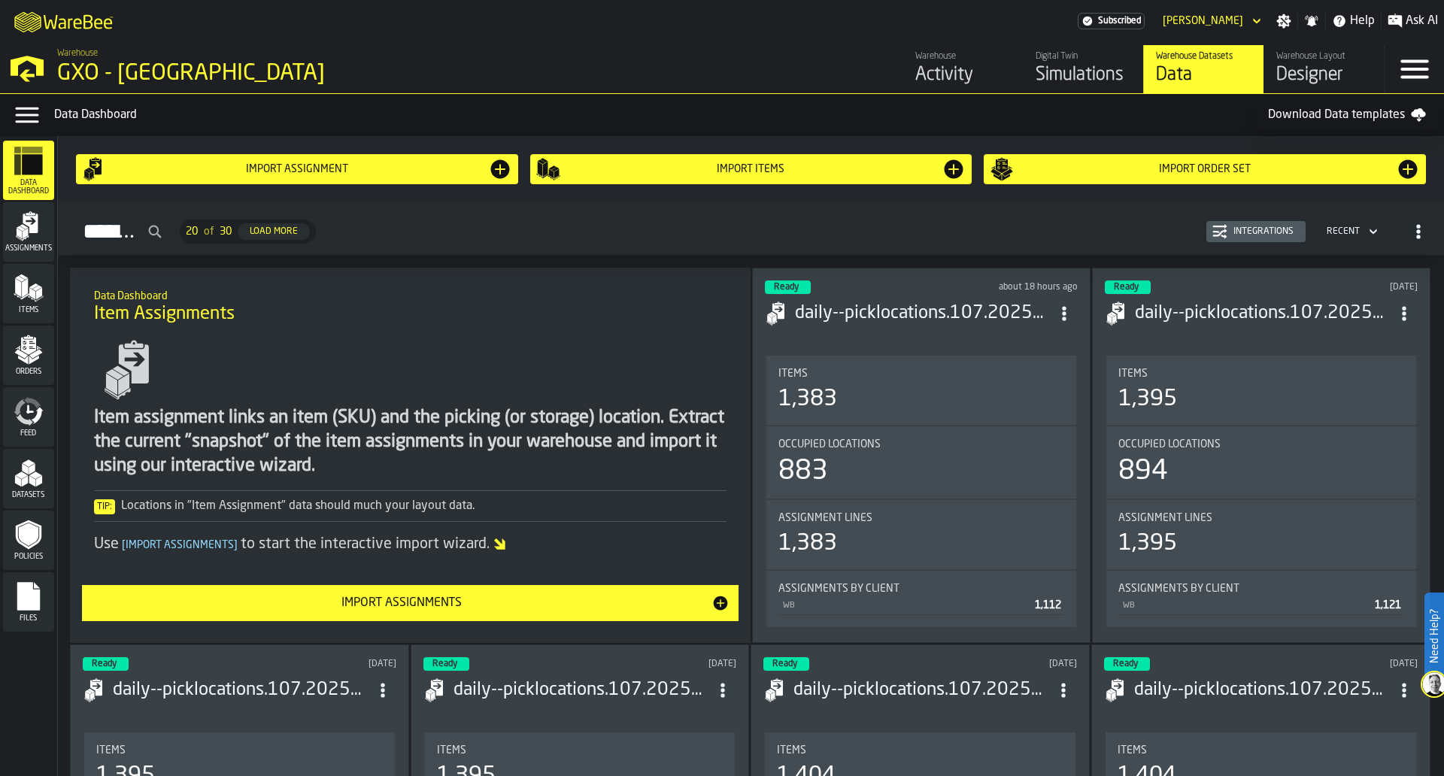
click at [970, 60] on div "Warehouse" at bounding box center [964, 56] width 96 height 11
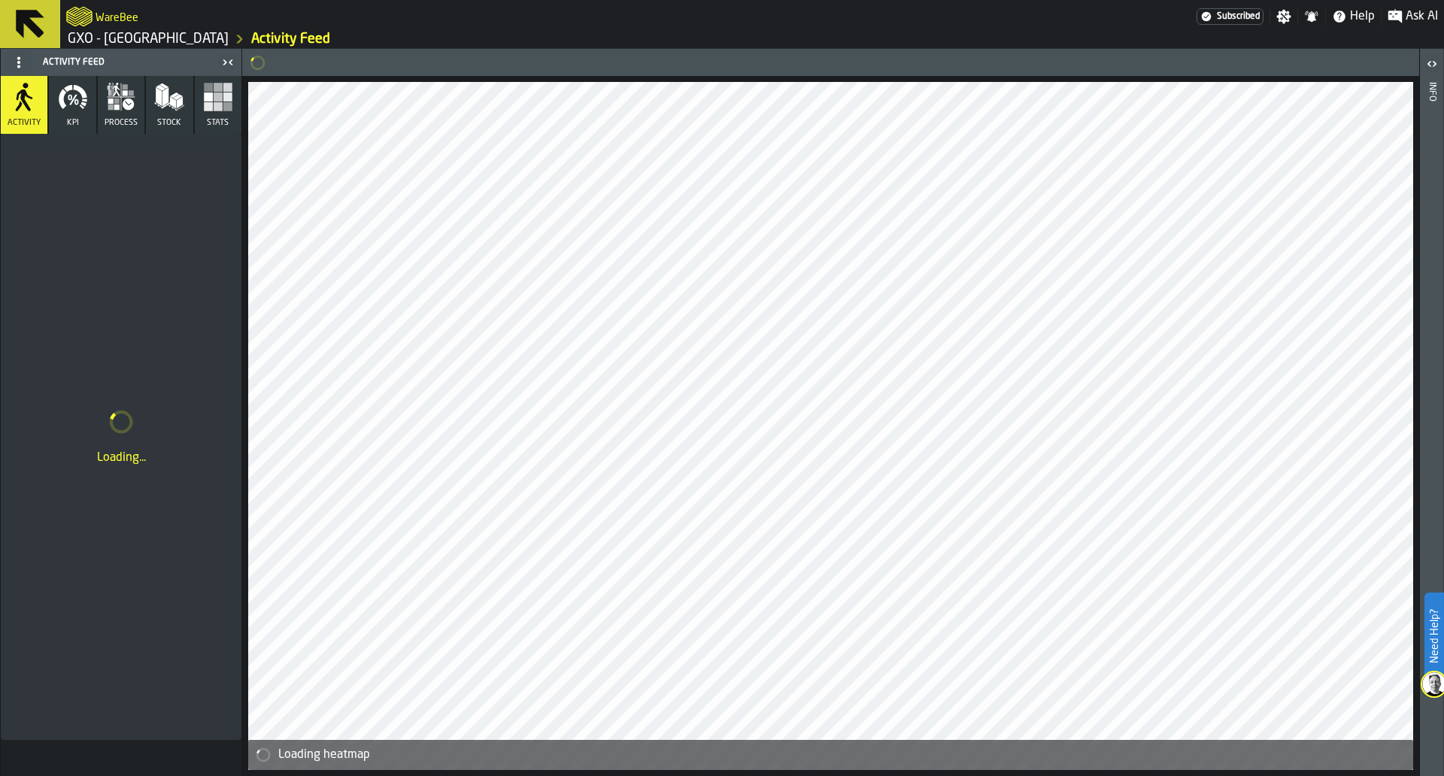
click at [75, 99] on icon "button" at bounding box center [76, 102] width 4 height 6
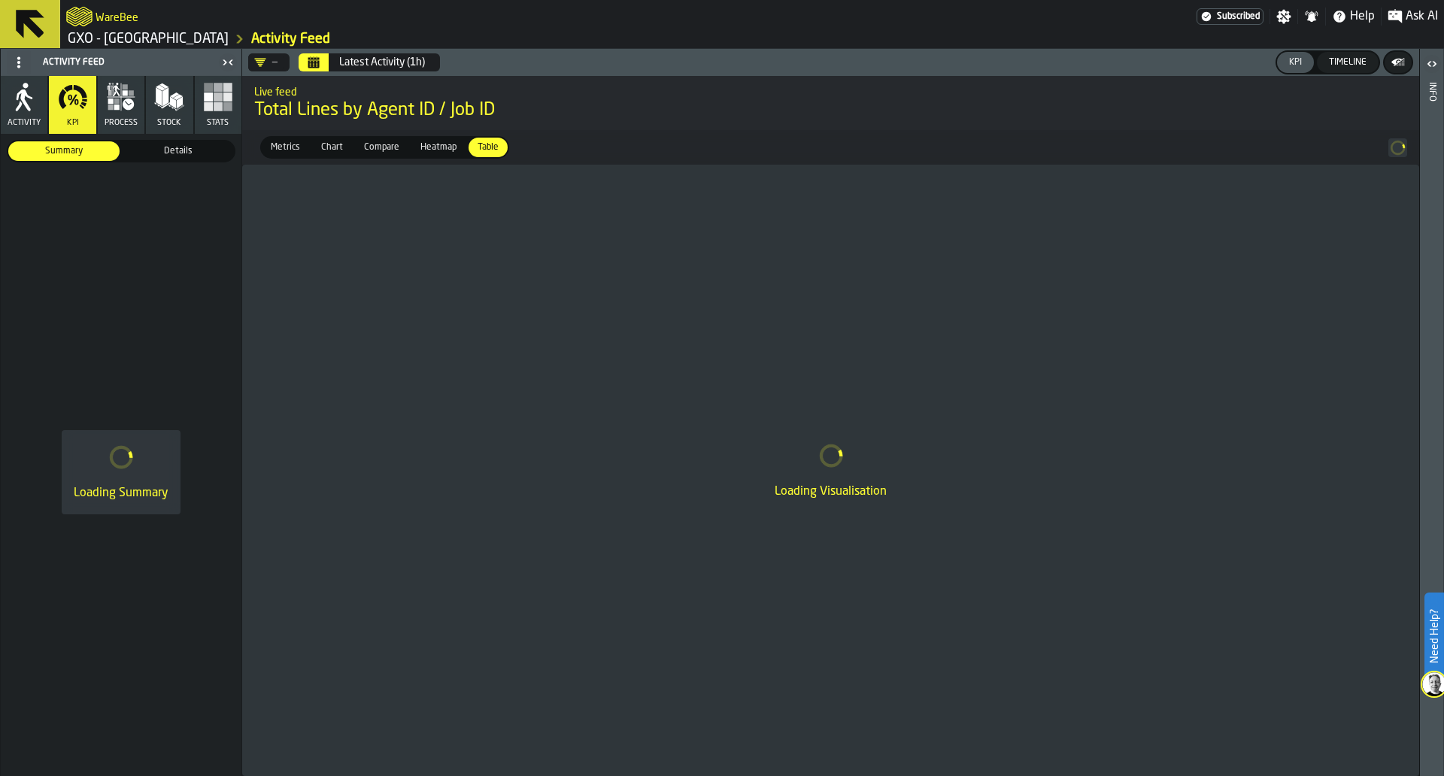
click at [305, 67] on button "Calendar" at bounding box center [314, 62] width 30 height 18
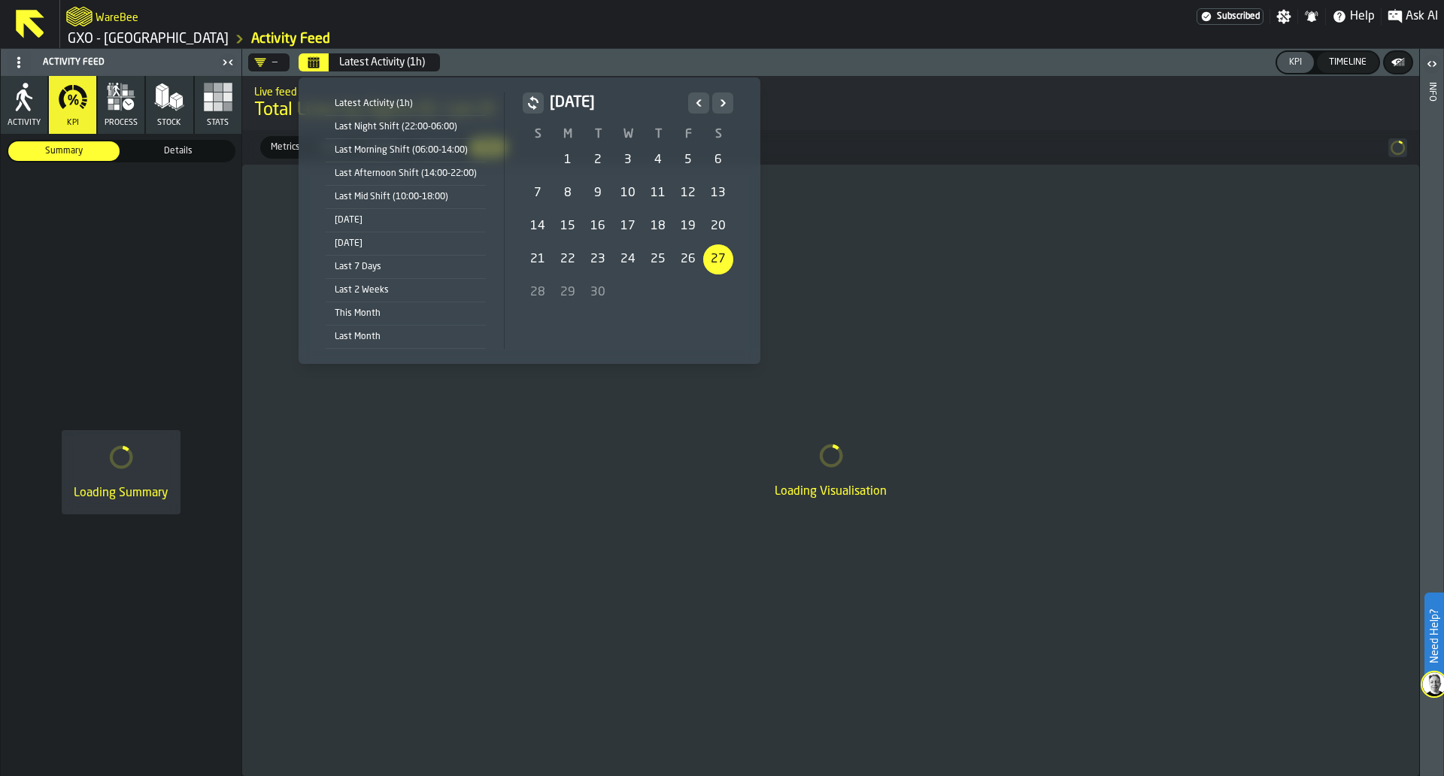
click at [691, 102] on icon "Previous" at bounding box center [698, 103] width 15 height 18
click at [686, 159] on div "1" at bounding box center [688, 160] width 30 height 30
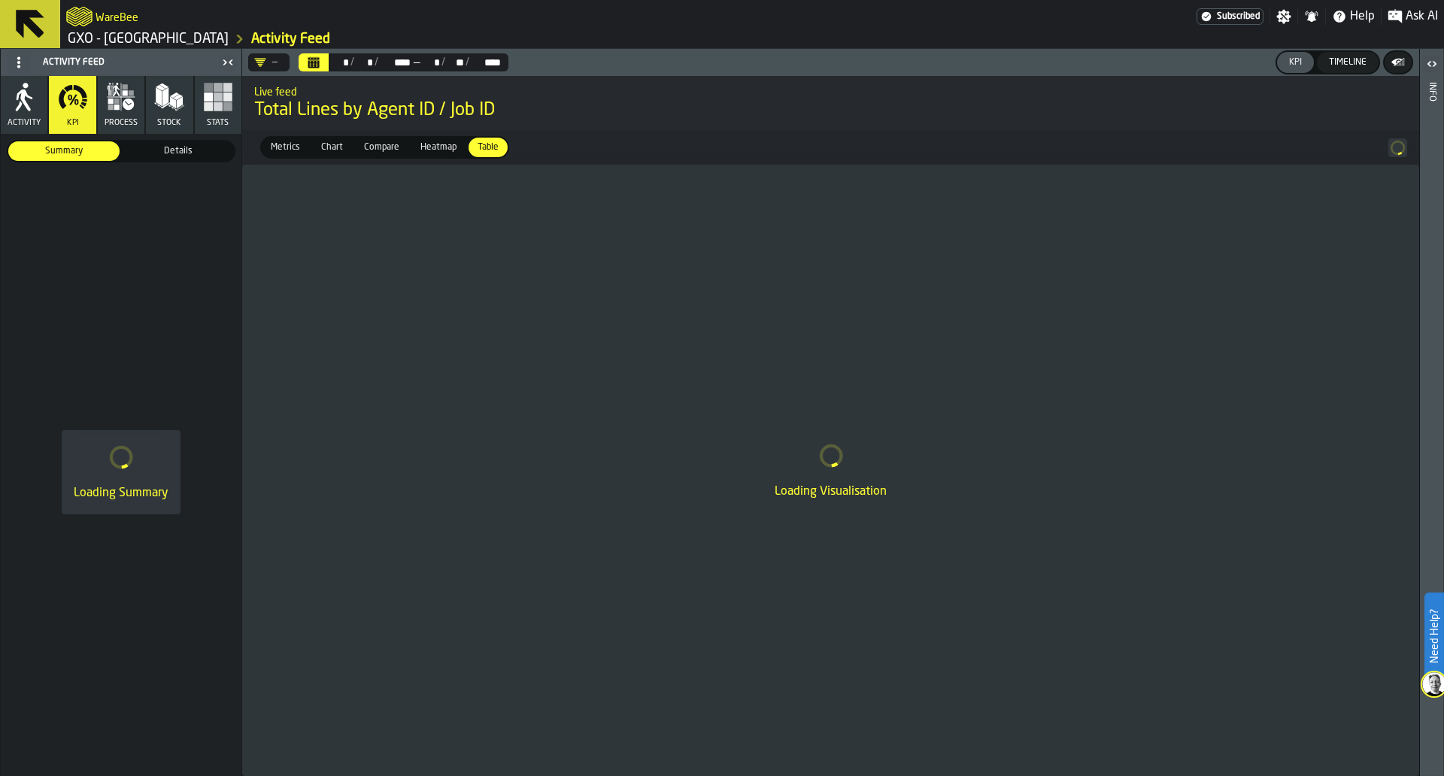
click at [281, 62] on div "—" at bounding box center [265, 62] width 35 height 18
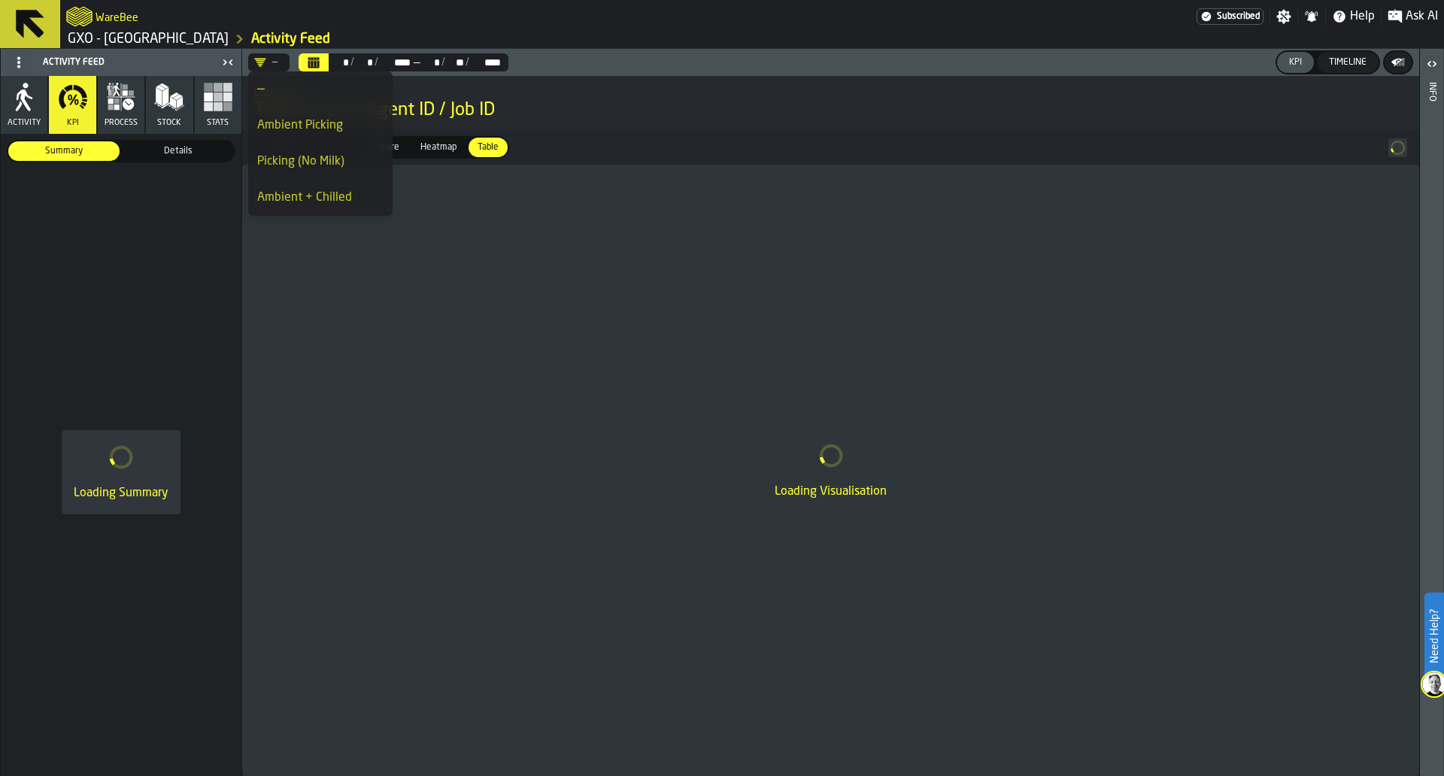
click at [314, 129] on div "Ambient Picking" at bounding box center [320, 126] width 126 height 18
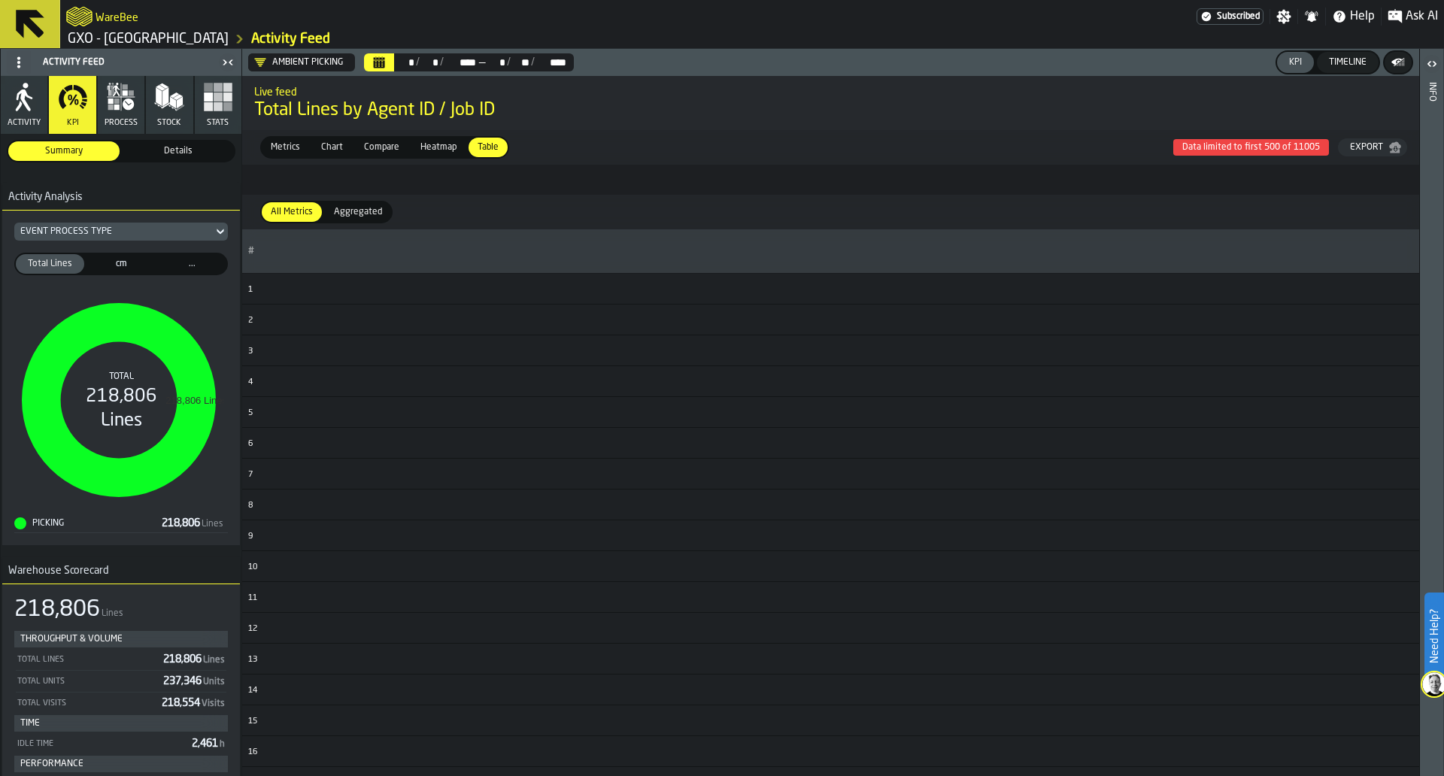
click at [281, 155] on div "Metrics" at bounding box center [285, 148] width 47 height 20
click at [284, 147] on span "Metrics" at bounding box center [285, 148] width 41 height 14
click at [182, 153] on span "Details" at bounding box center [178, 151] width 105 height 14
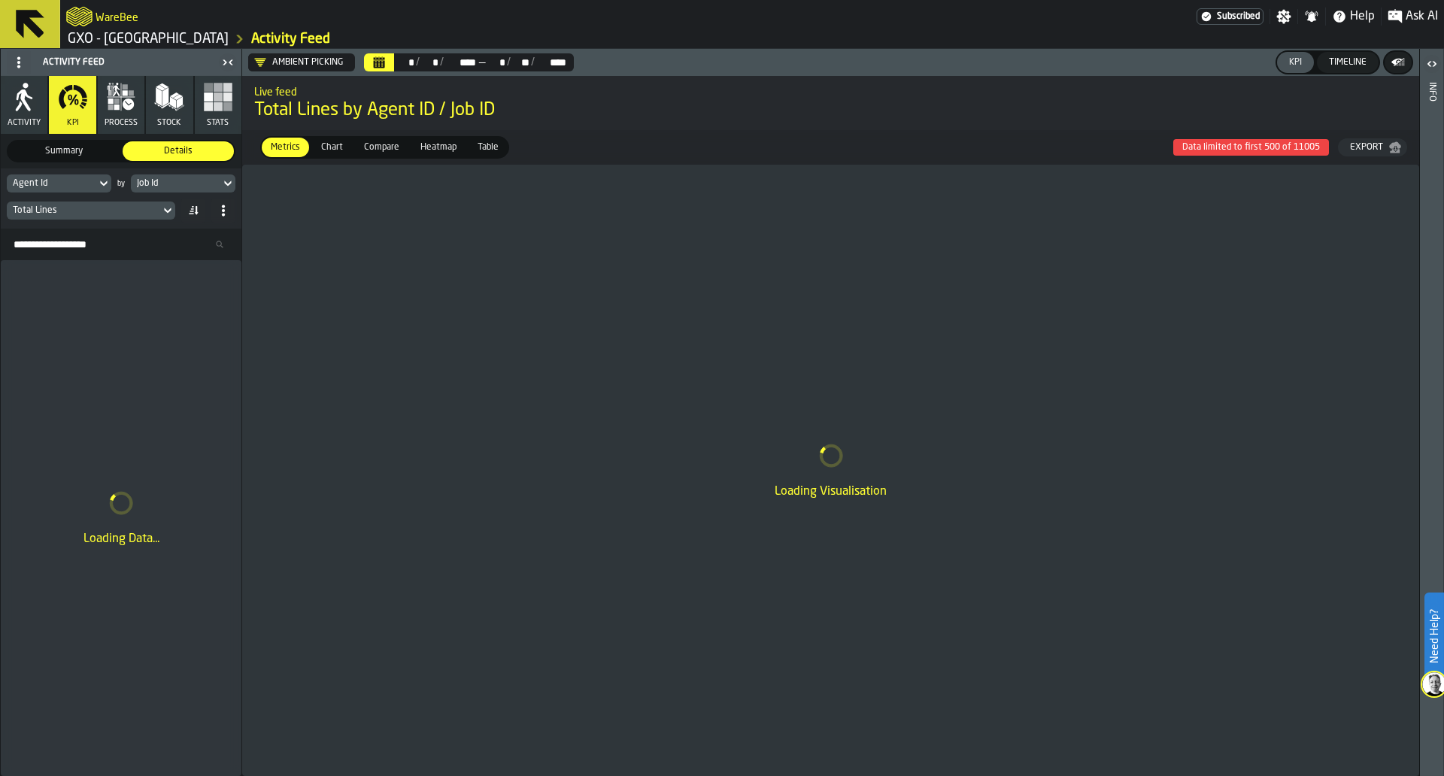
click at [174, 177] on div "Job Id" at bounding box center [176, 183] width 90 height 17
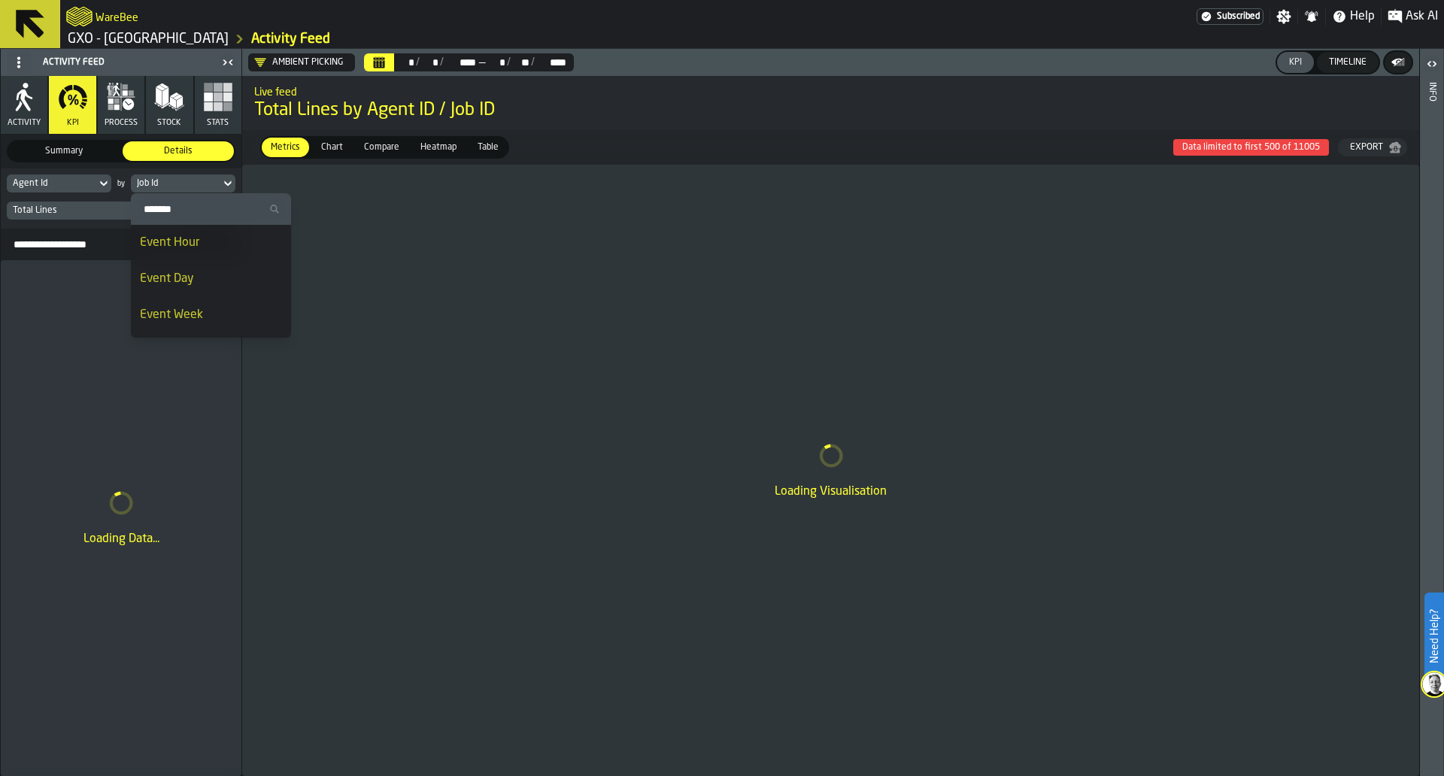
click at [161, 293] on li "Event Day" at bounding box center [211, 279] width 160 height 36
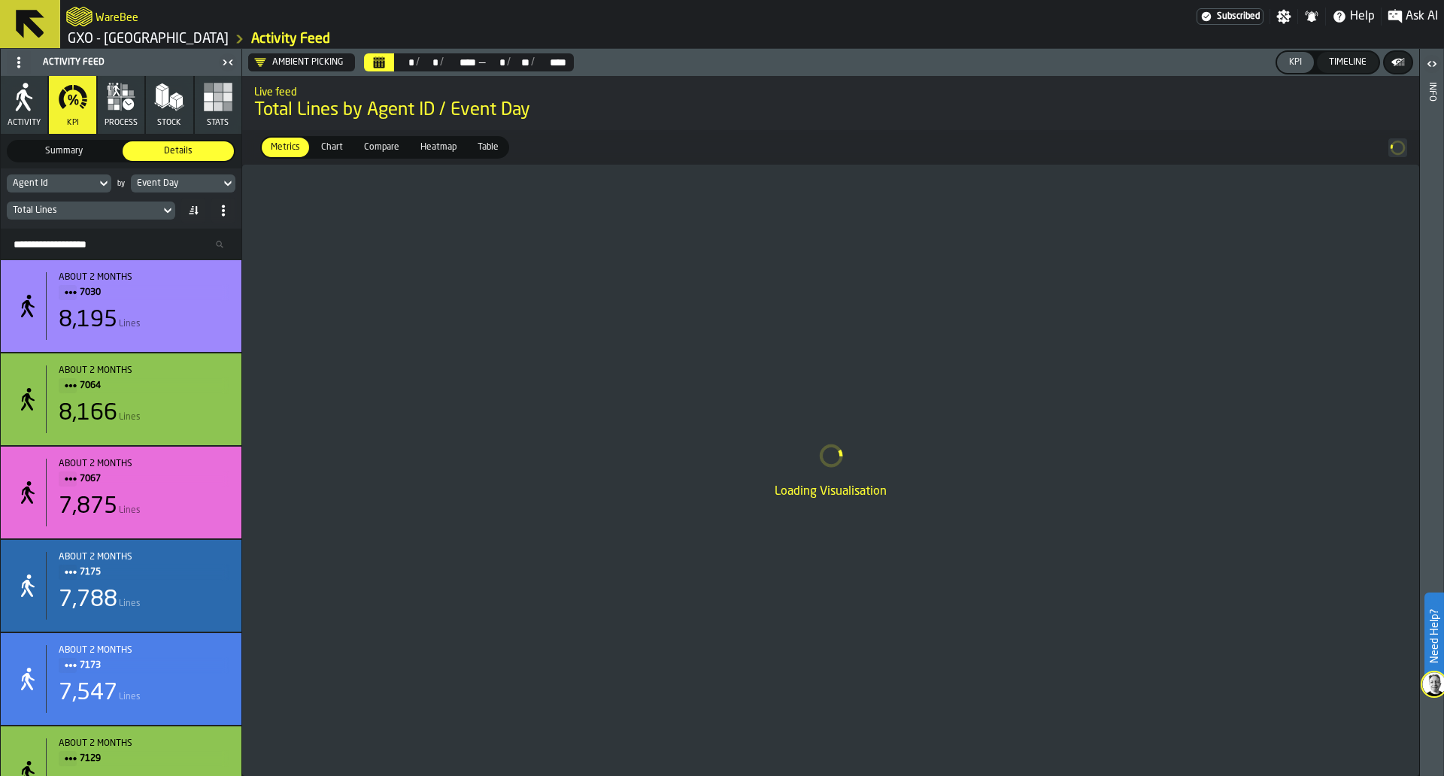
click at [153, 215] on div "Total Lines" at bounding box center [83, 210] width 141 height 11
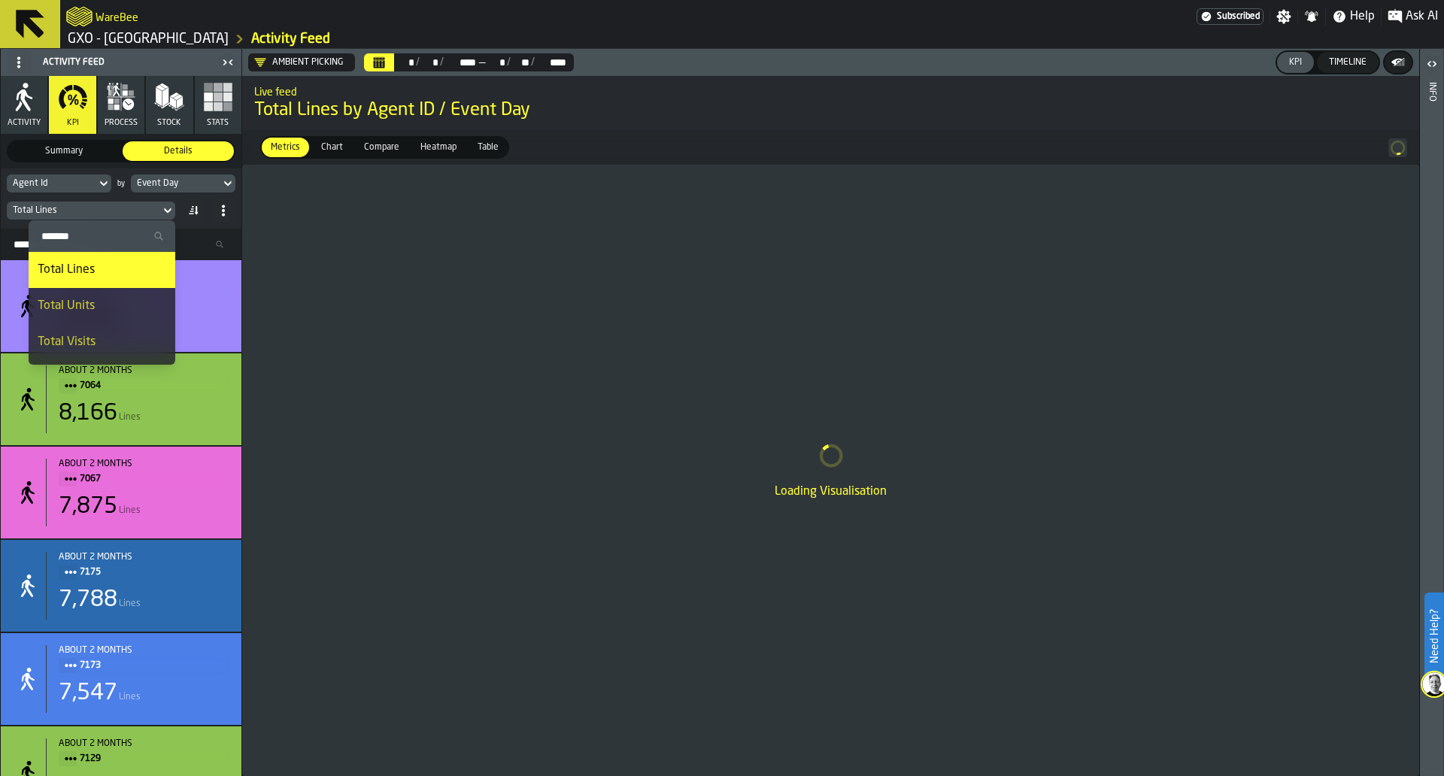
click at [137, 311] on div "Total Units" at bounding box center [102, 306] width 129 height 18
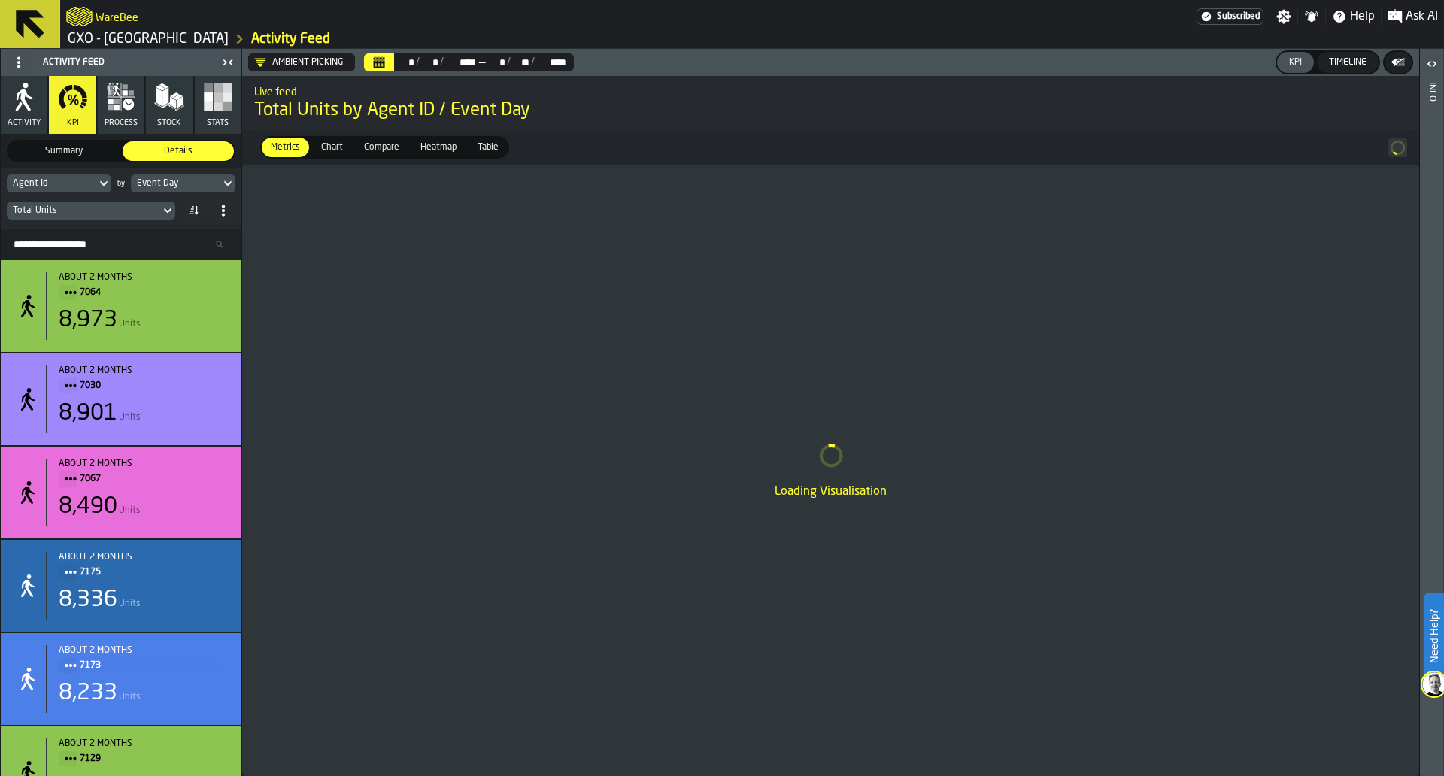
click at [177, 195] on div "Agent Id by Event Day Total Units" at bounding box center [121, 199] width 241 height 60
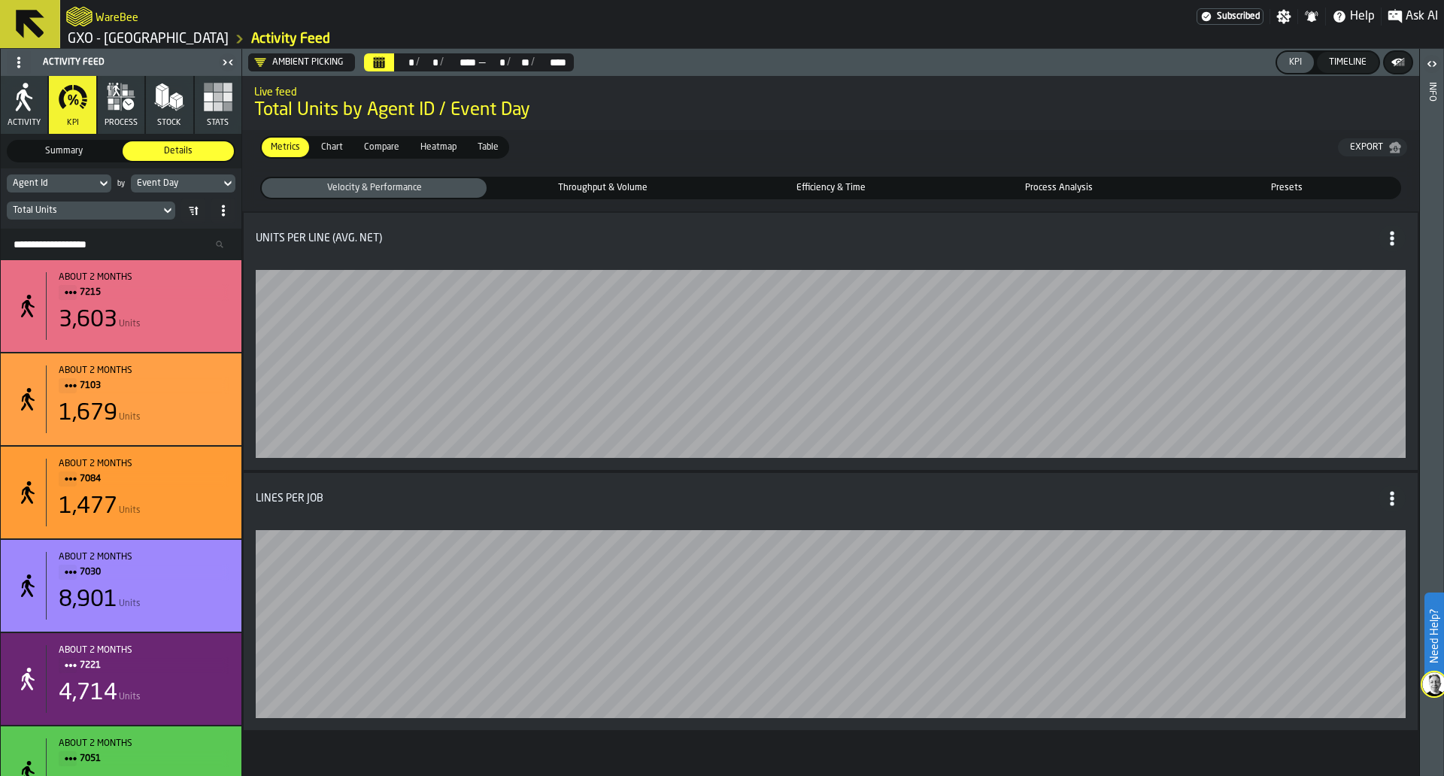
click at [1382, 496] on span "Title" at bounding box center [1392, 498] width 27 height 27
click at [642, 192] on span "Throughput & Volume" at bounding box center [602, 188] width 219 height 14
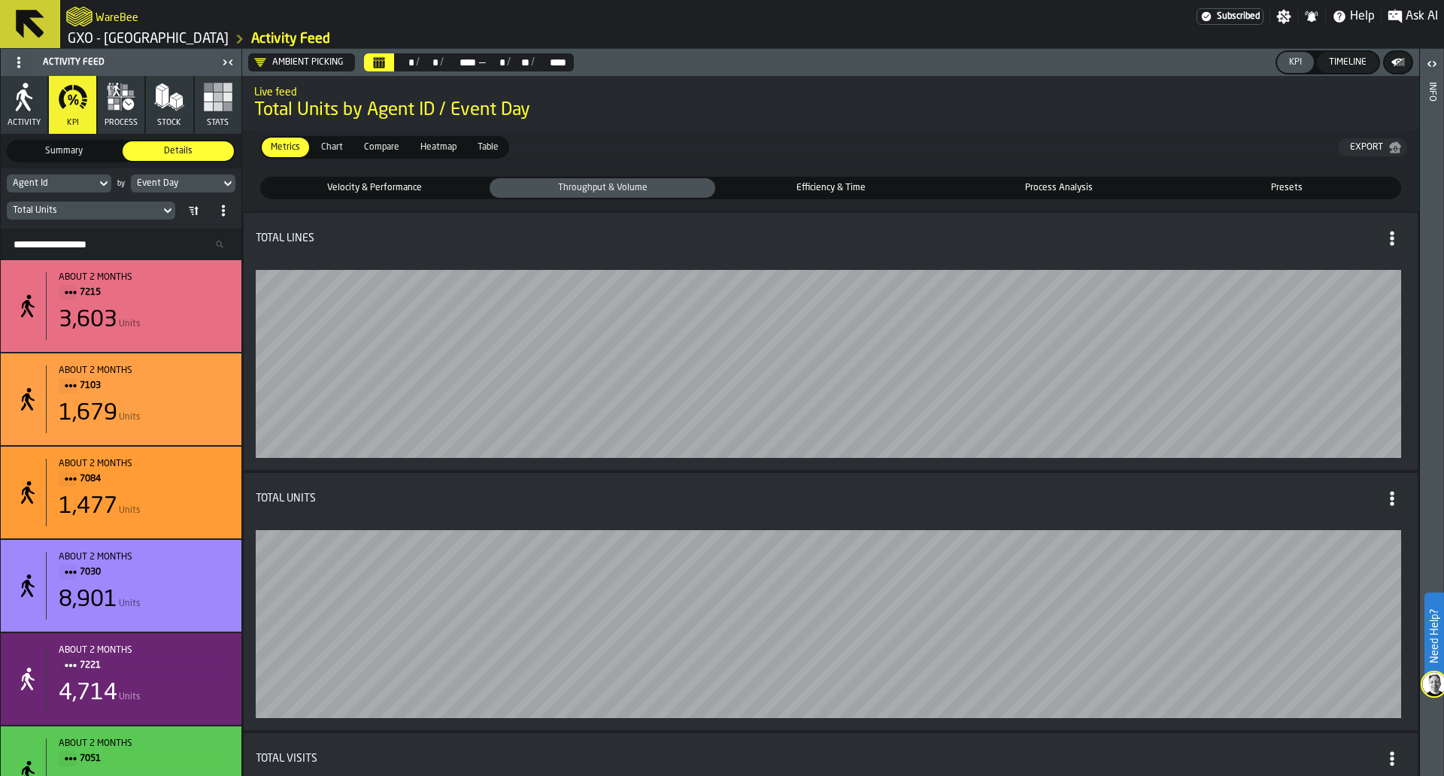
click at [782, 199] on label "Efficiency & Time Efficiency & Time" at bounding box center [831, 188] width 228 height 23
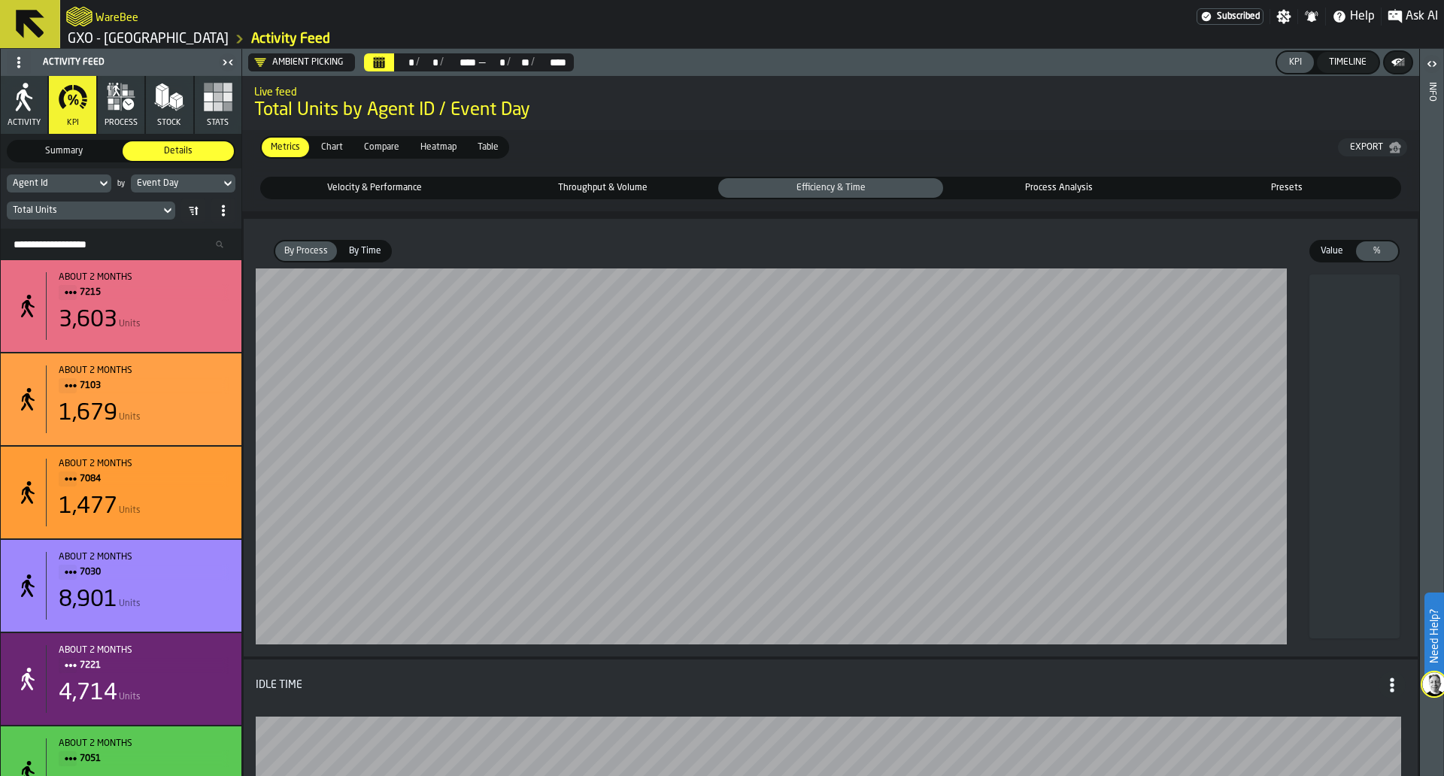
click at [362, 261] on div "By Time" at bounding box center [365, 251] width 50 height 20
click at [1336, 257] on span "Value" at bounding box center [1332, 251] width 36 height 14
click at [1047, 187] on span "Process Analysis" at bounding box center [1058, 188] width 219 height 14
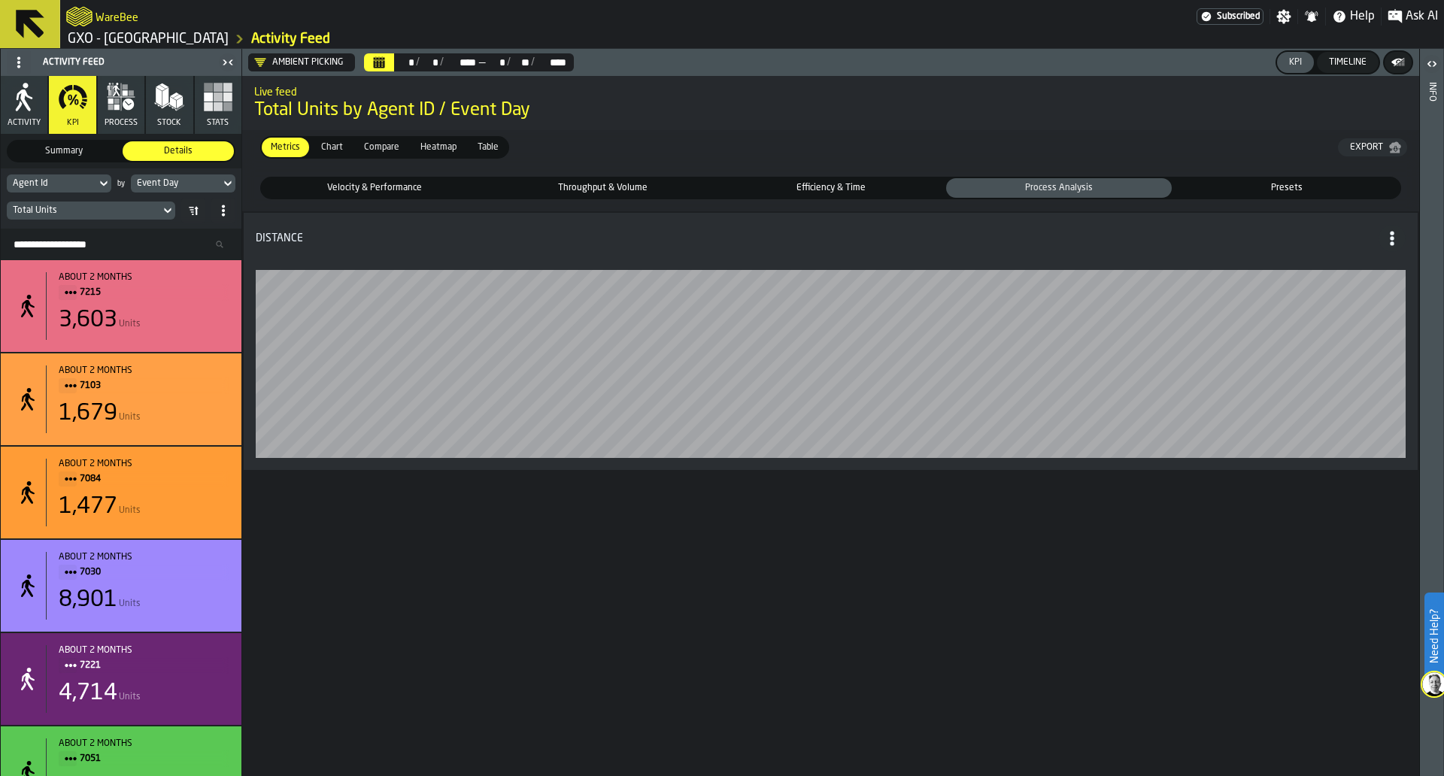
click at [1214, 180] on div "Presets" at bounding box center [1287, 188] width 225 height 20
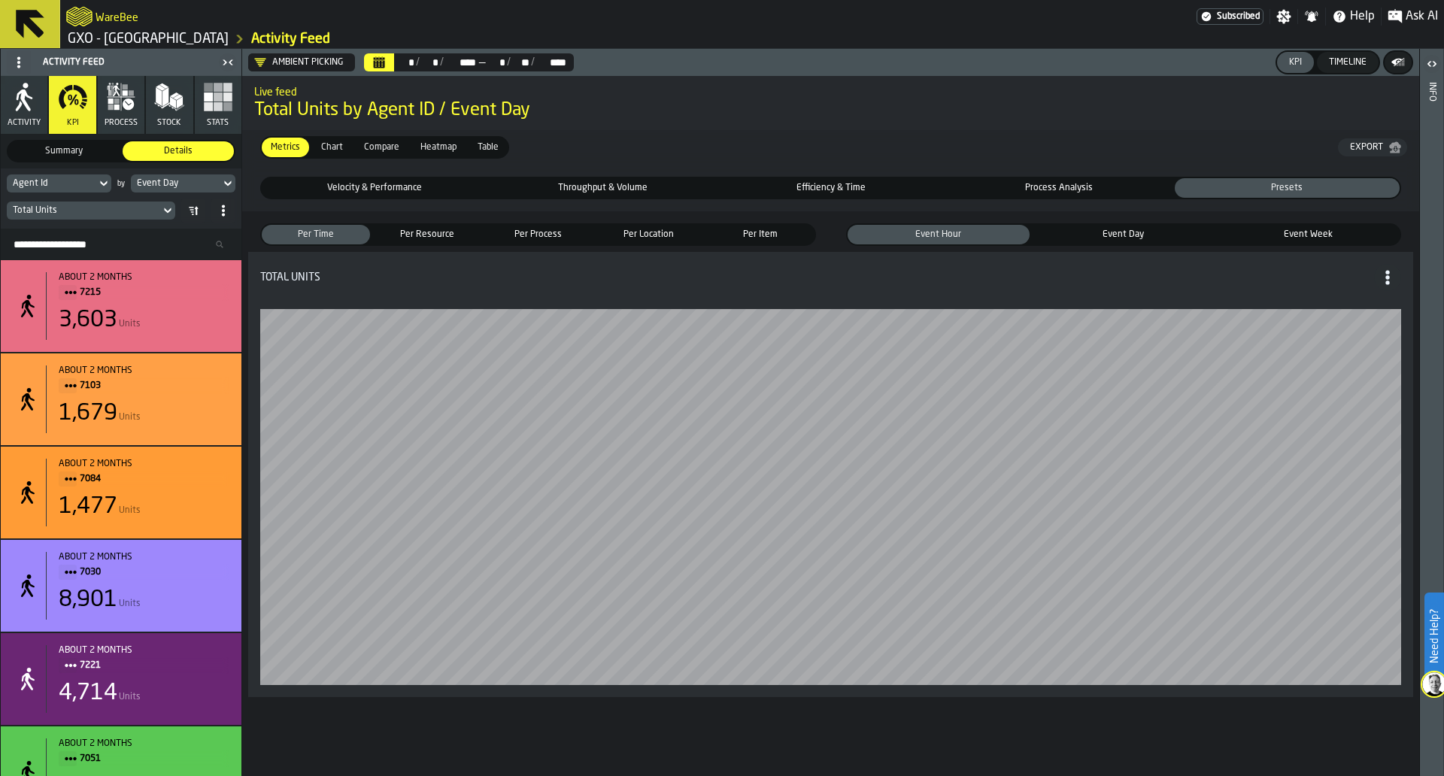
click at [404, 225] on label "Per Resource Per Resource" at bounding box center [427, 234] width 111 height 23
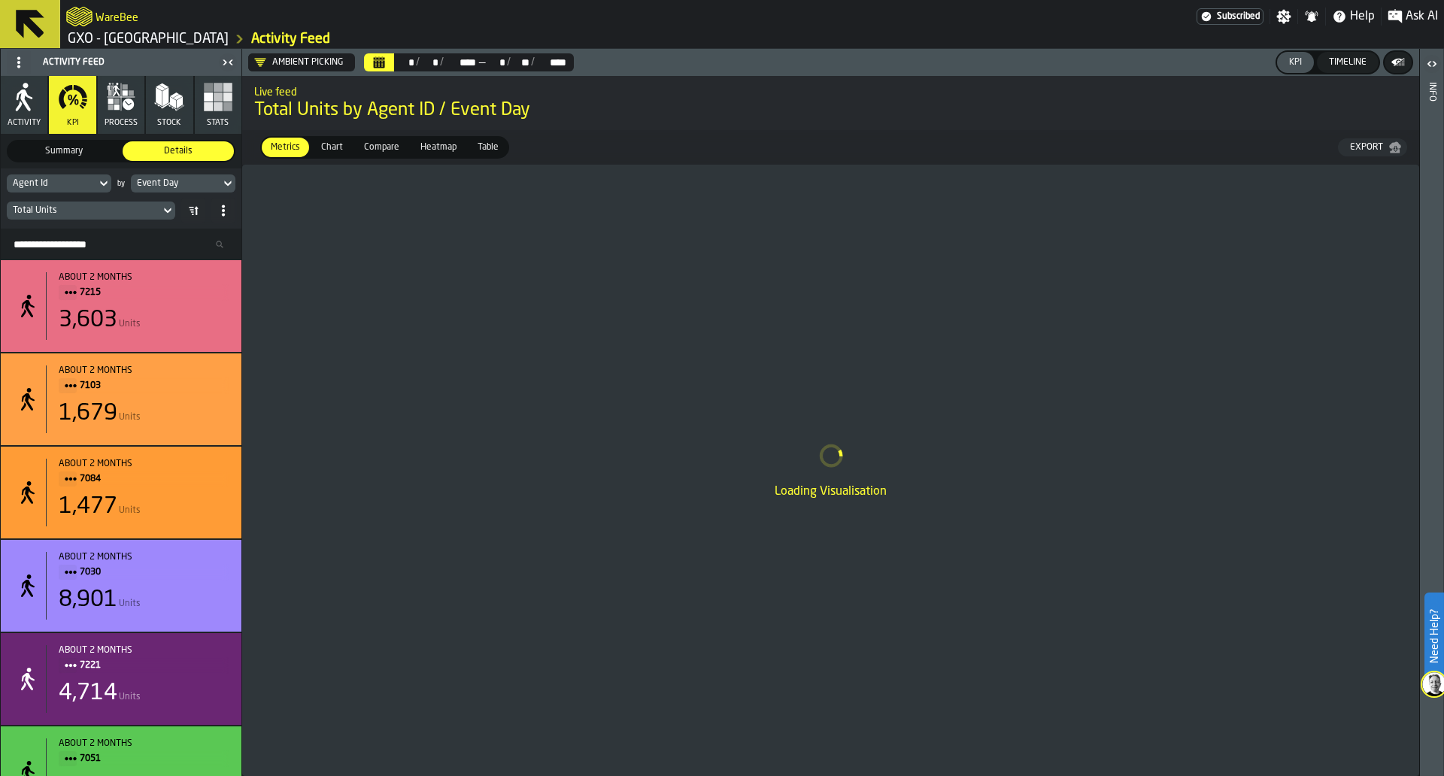
click at [408, 229] on div "Loading Visualisation" at bounding box center [830, 471] width 1177 height 612
